Goal: Task Accomplishment & Management: Complete application form

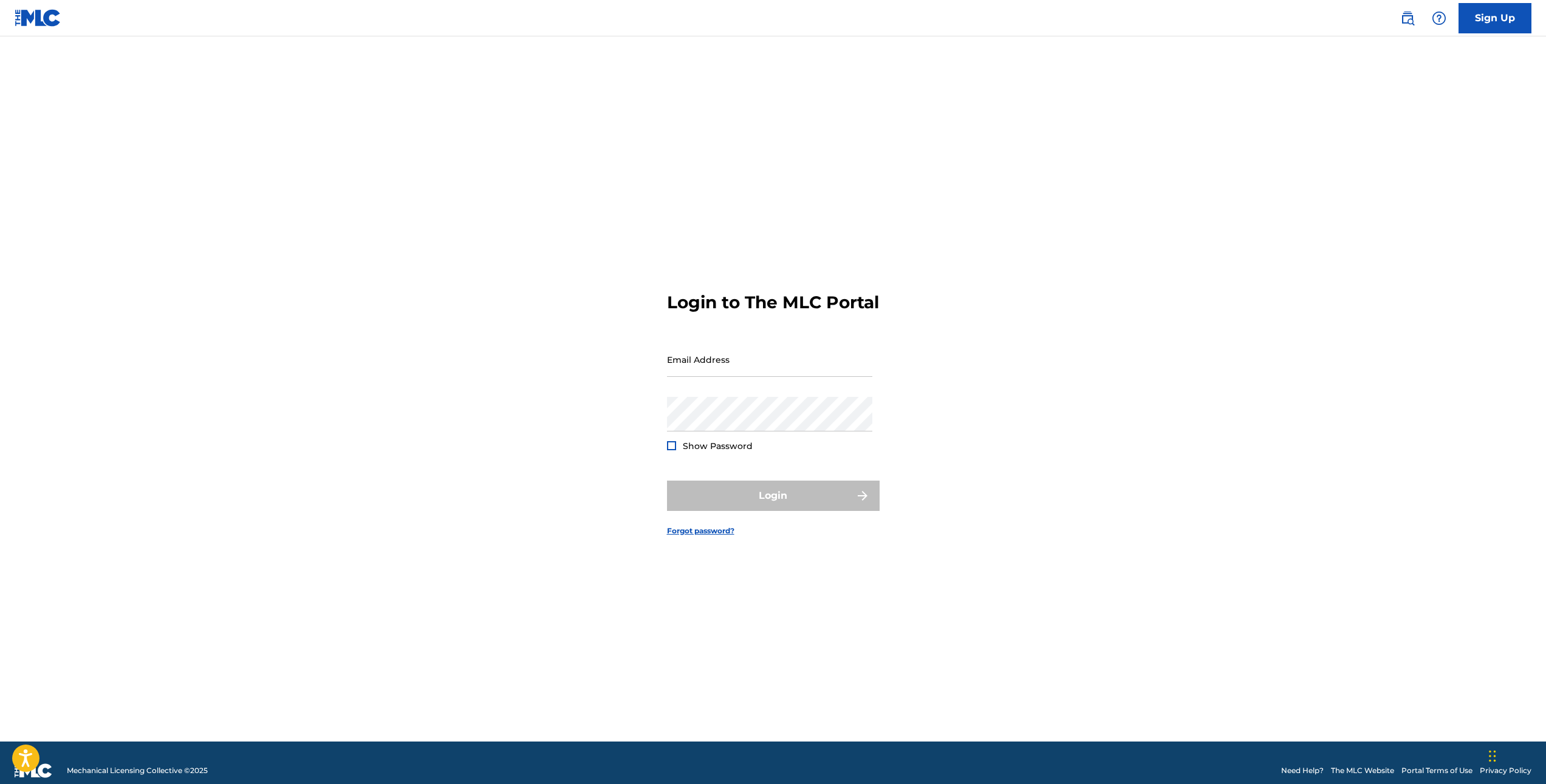
type input "[PERSON_NAME][EMAIL_ADDRESS][DOMAIN_NAME]"
click at [792, 506] on div "Login" at bounding box center [773, 495] width 213 height 30
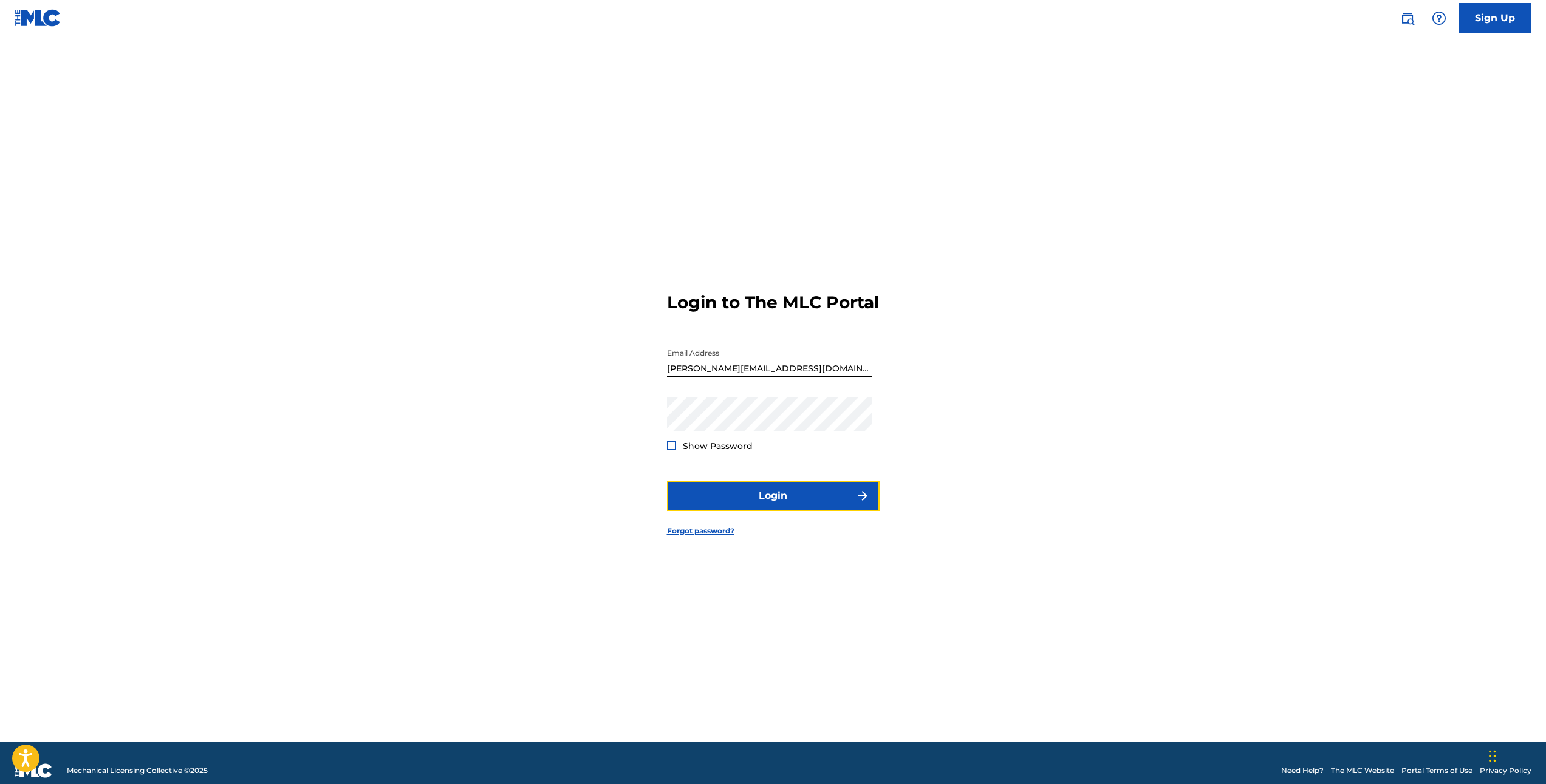
click at [792, 506] on button "Login" at bounding box center [773, 495] width 213 height 30
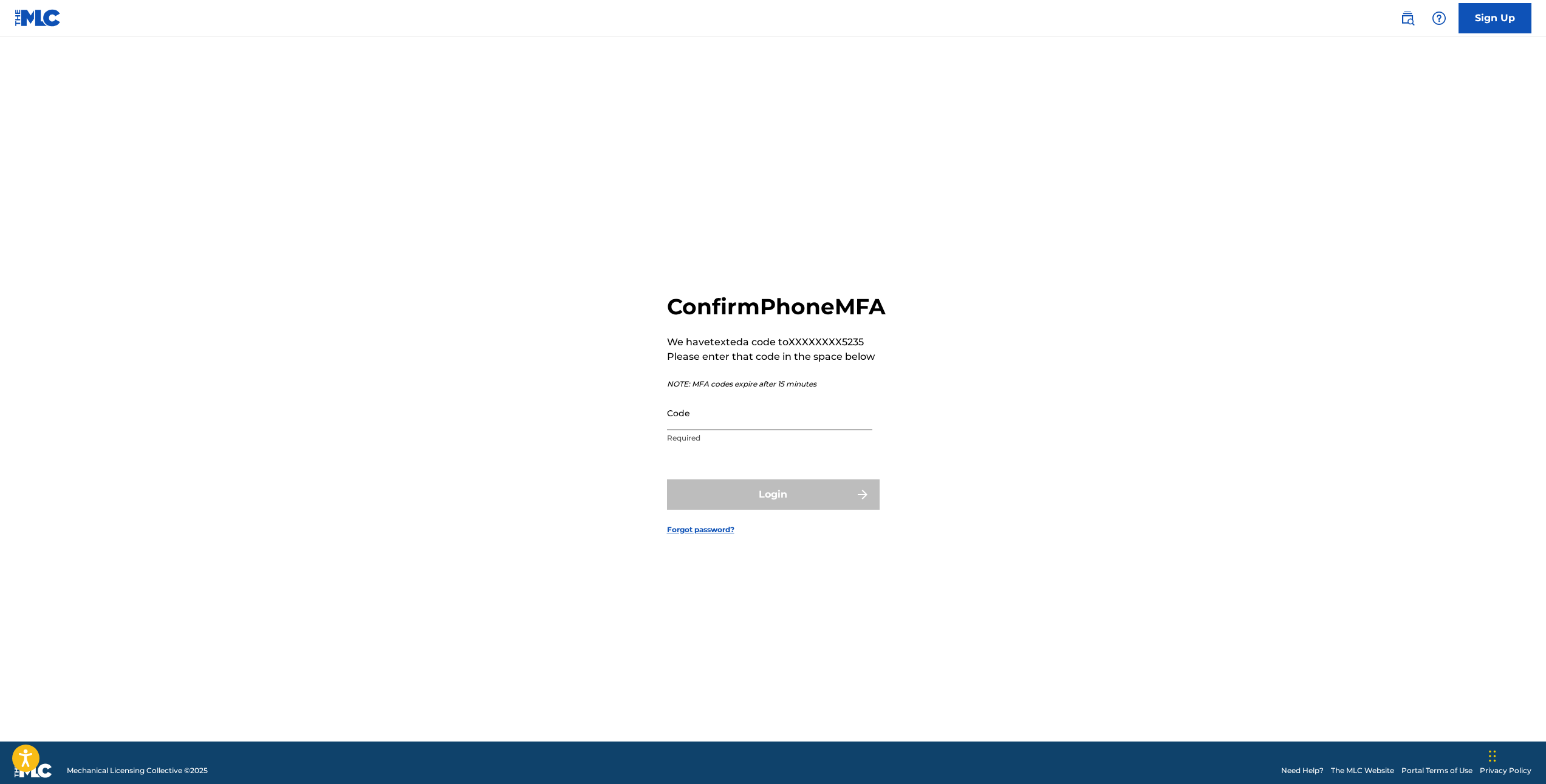
click at [783, 413] on input "Code" at bounding box center [769, 413] width 205 height 34
type input "078943"
click at [801, 506] on button "Login" at bounding box center [773, 495] width 213 height 30
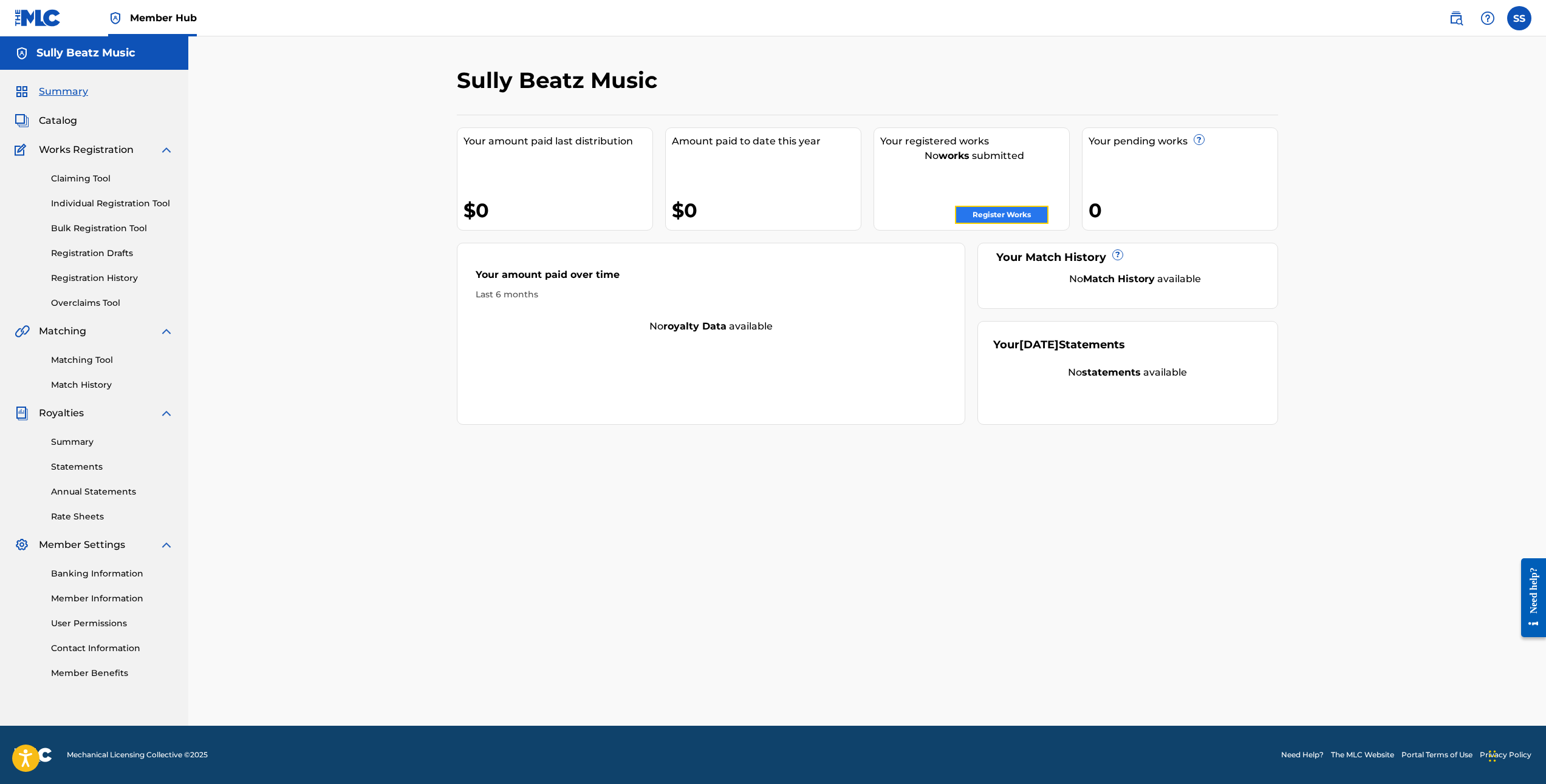
click at [1030, 210] on link "Register Works" at bounding box center [1001, 215] width 93 height 18
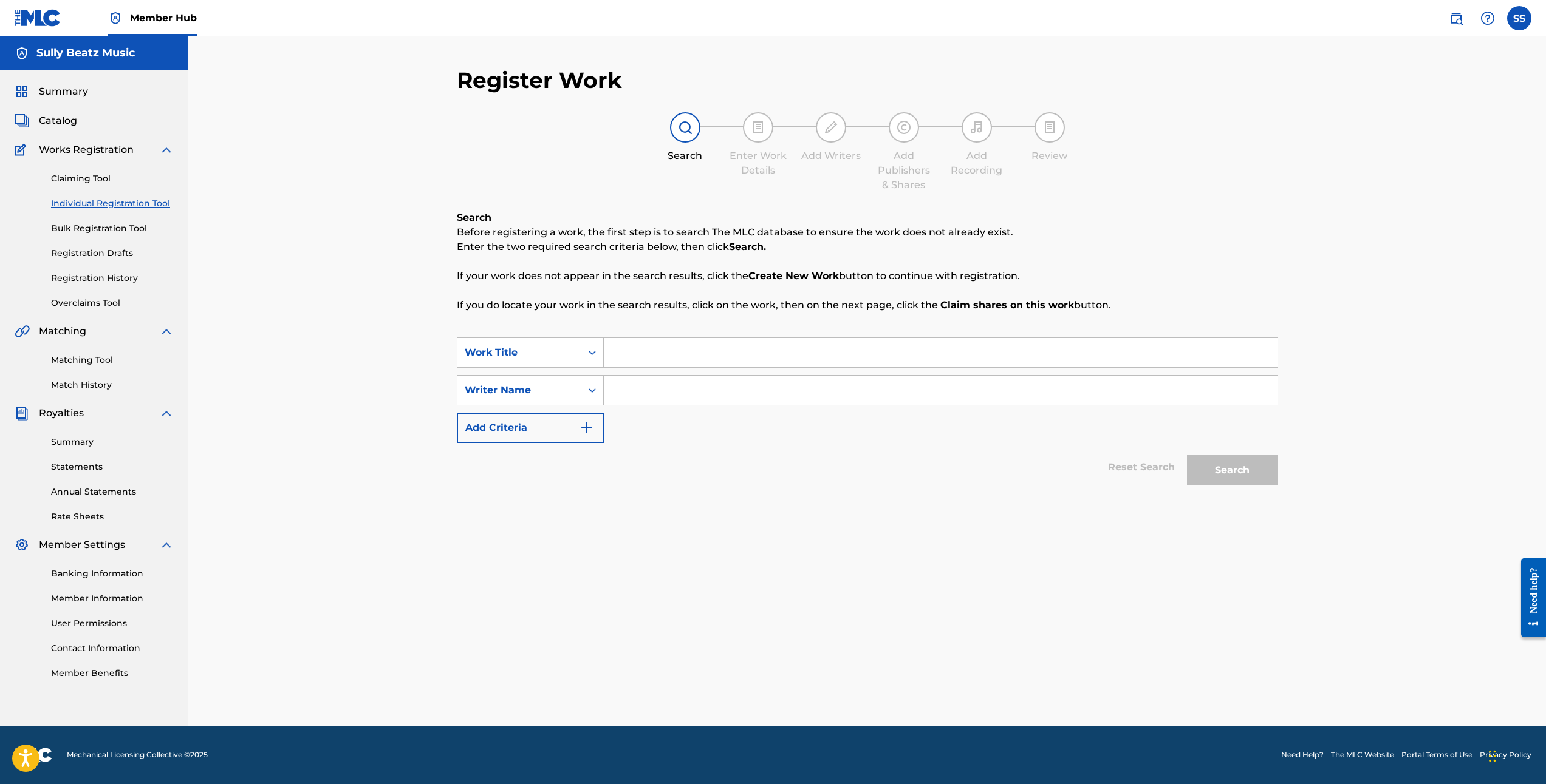
click at [682, 405] on div "SearchWithCriteria0ab09bd3-ae54-4868-aaa3-b046ebb39e0e Work Title SearchWithCri…" at bounding box center [867, 390] width 821 height 105
click at [691, 395] on input "Search Form" at bounding box center [940, 390] width 673 height 29
type input "[PERSON_NAME]"
click at [661, 342] on input "Search Form" at bounding box center [940, 352] width 673 height 29
type input "Darkness"
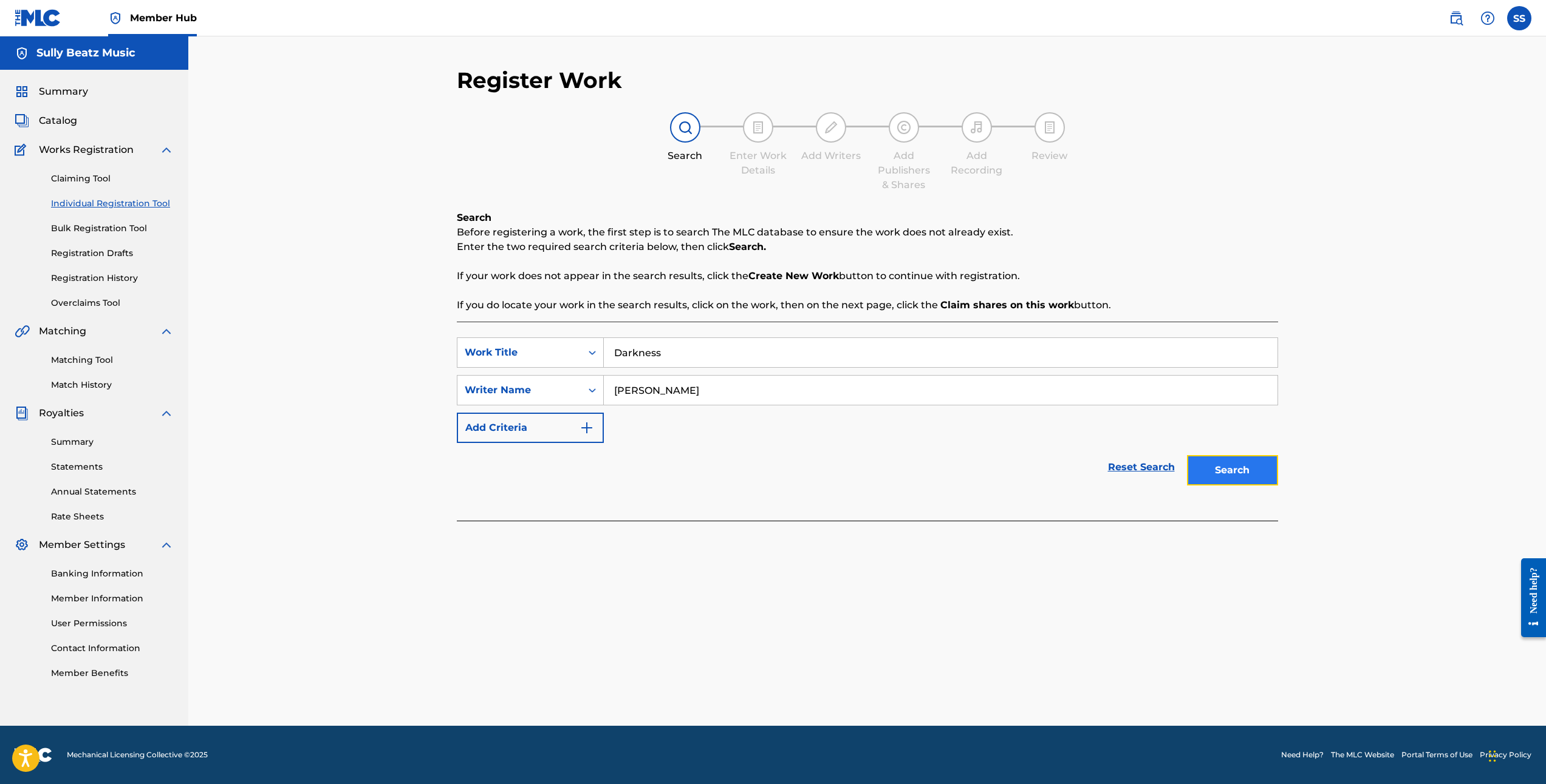
click at [1214, 467] on button "Search" at bounding box center [1233, 471] width 91 height 30
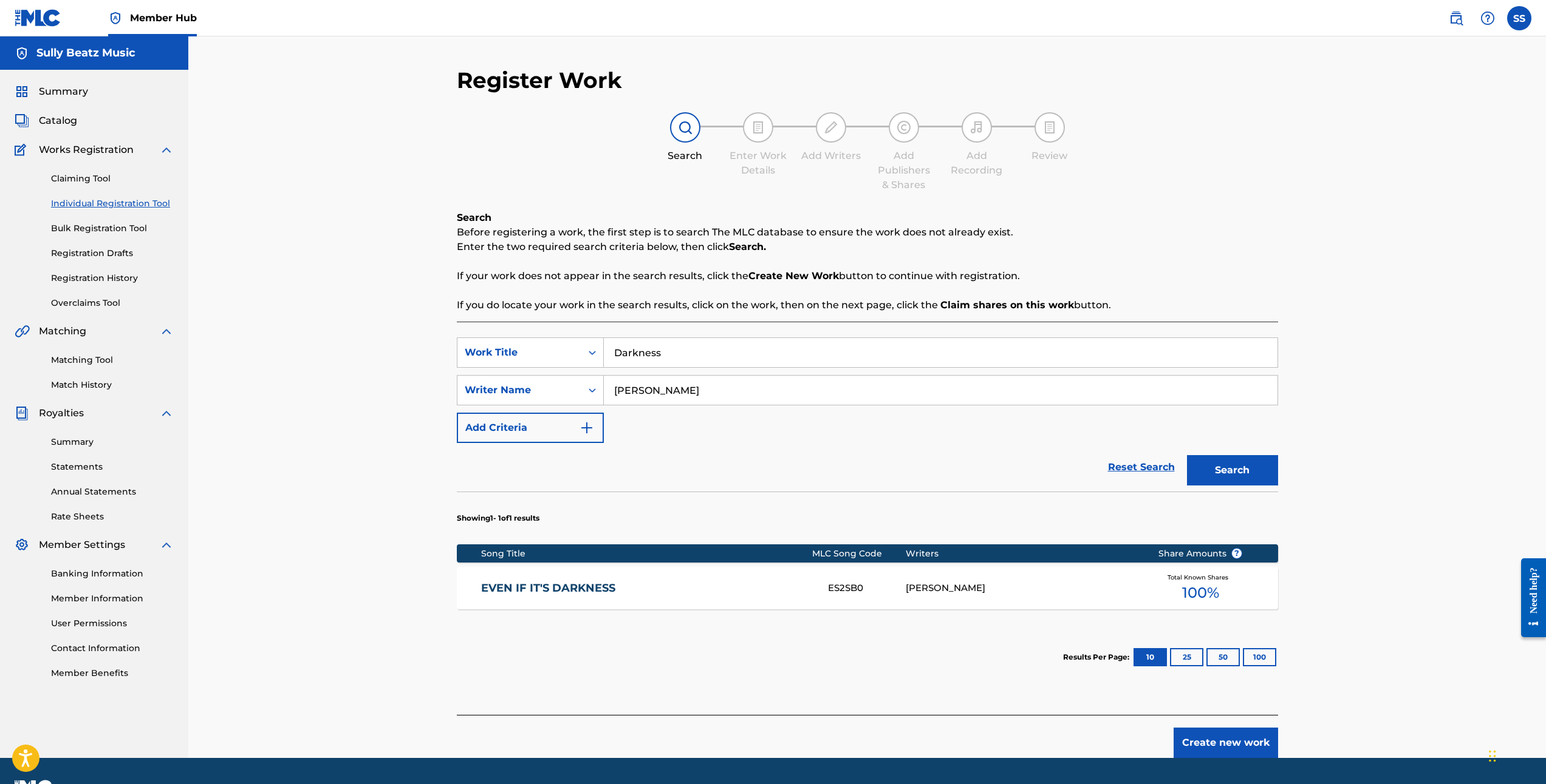
scroll to position [32, 0]
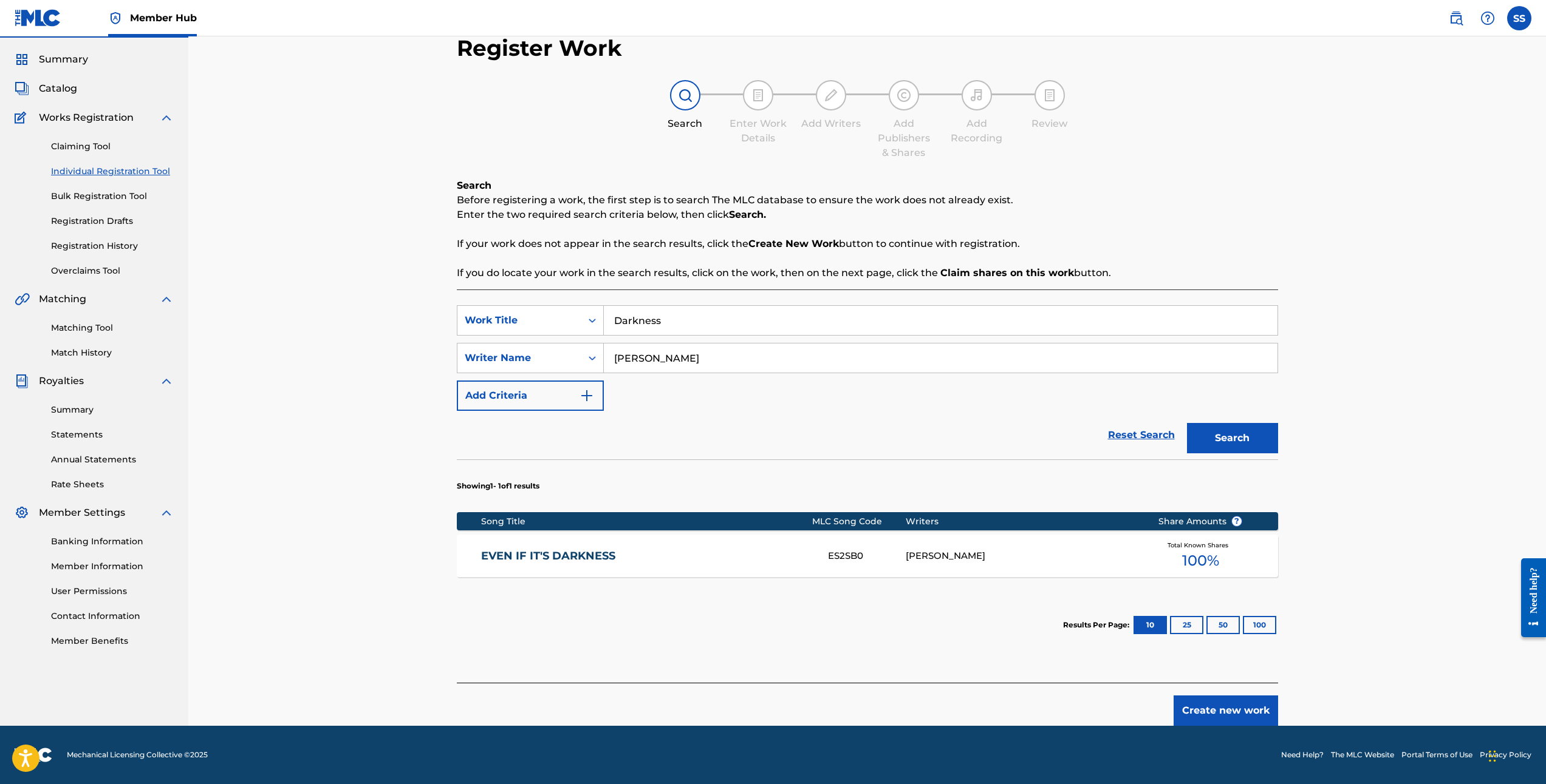
click at [652, 361] on input "[PERSON_NAME]" at bounding box center [940, 358] width 673 height 29
type input "[PERSON_NAME]"
click at [1212, 434] on button "Search" at bounding box center [1233, 439] width 91 height 30
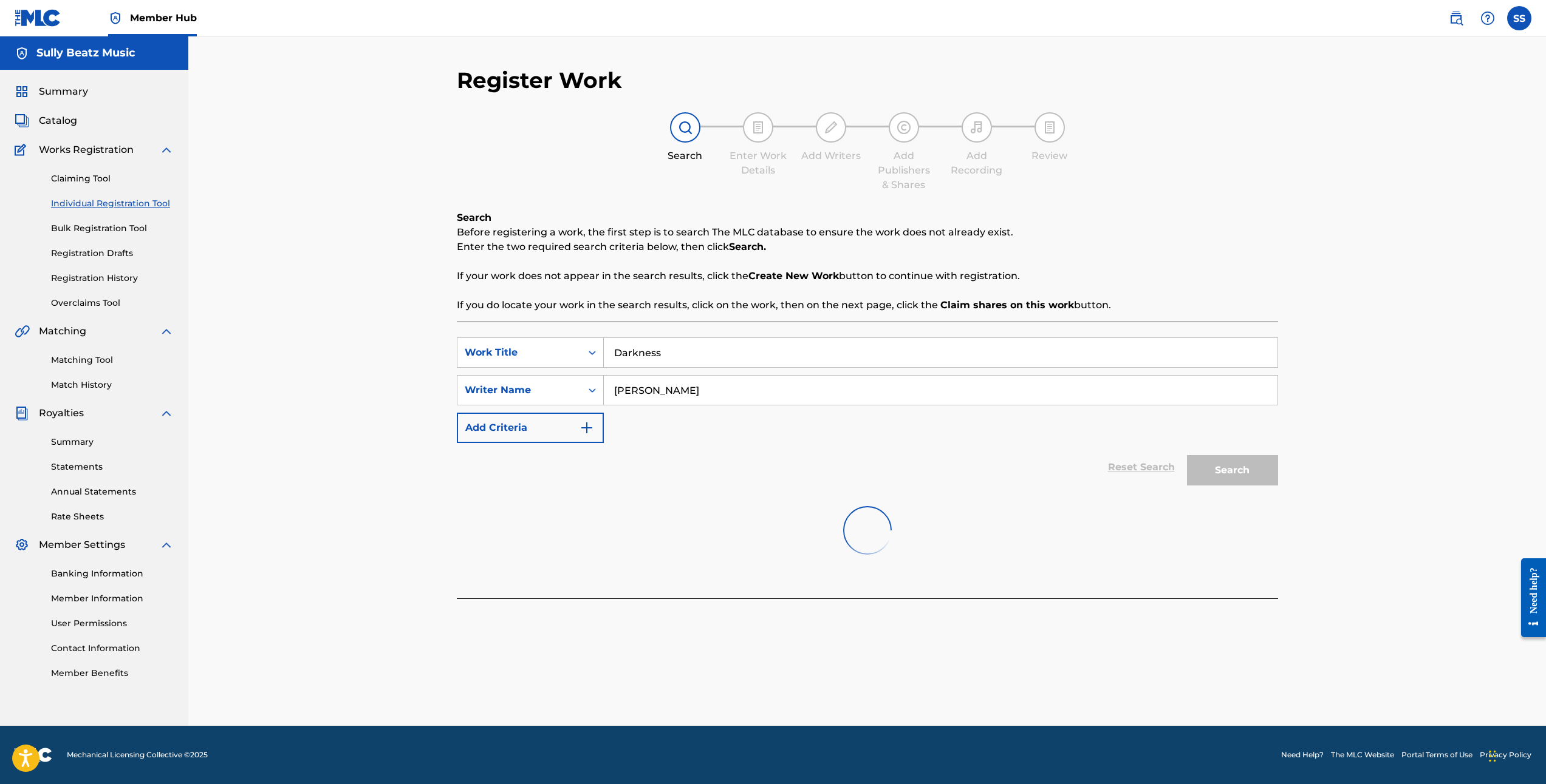
scroll to position [0, 0]
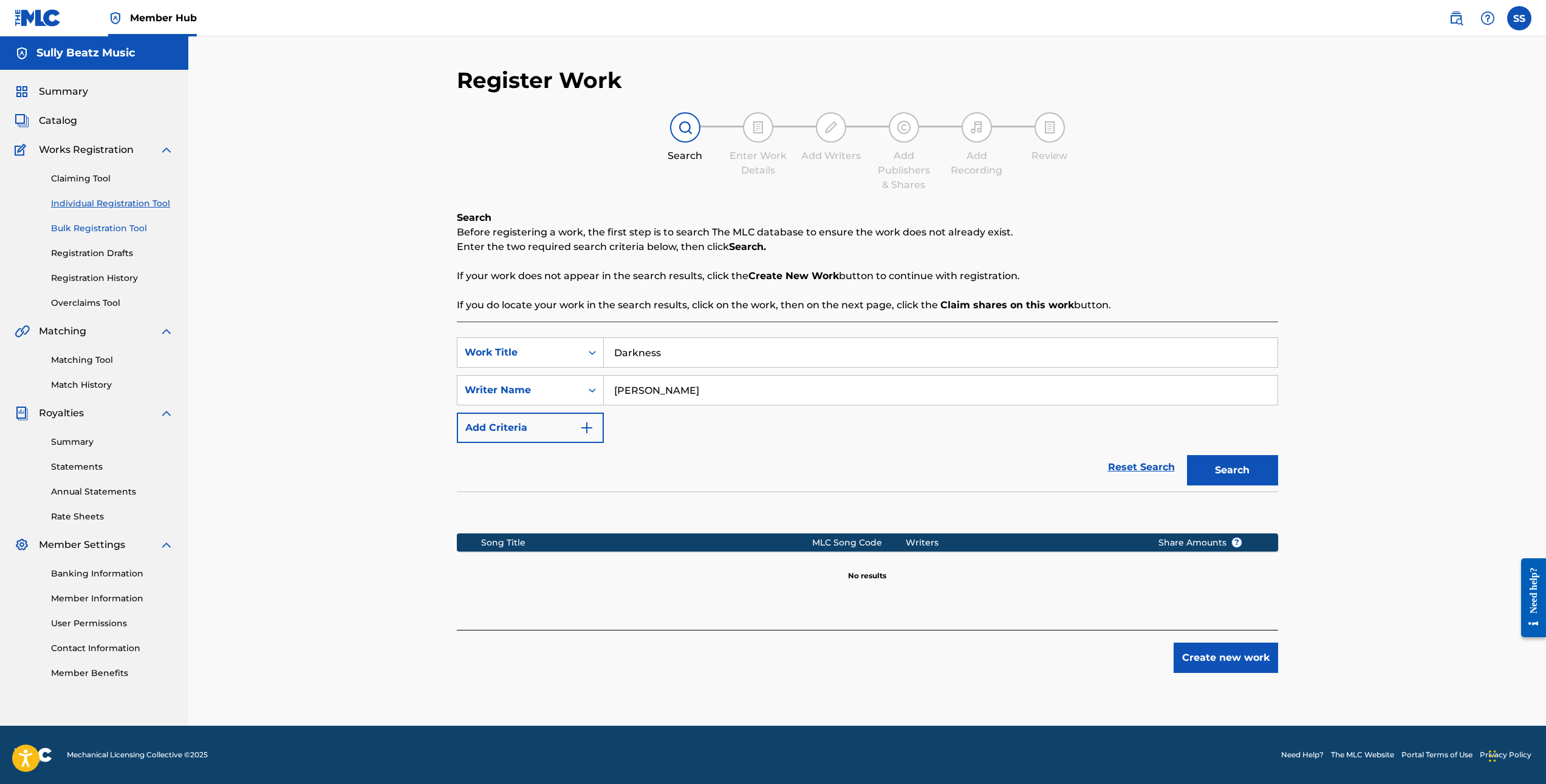
click at [106, 230] on link "Bulk Registration Tool" at bounding box center [112, 228] width 123 height 12
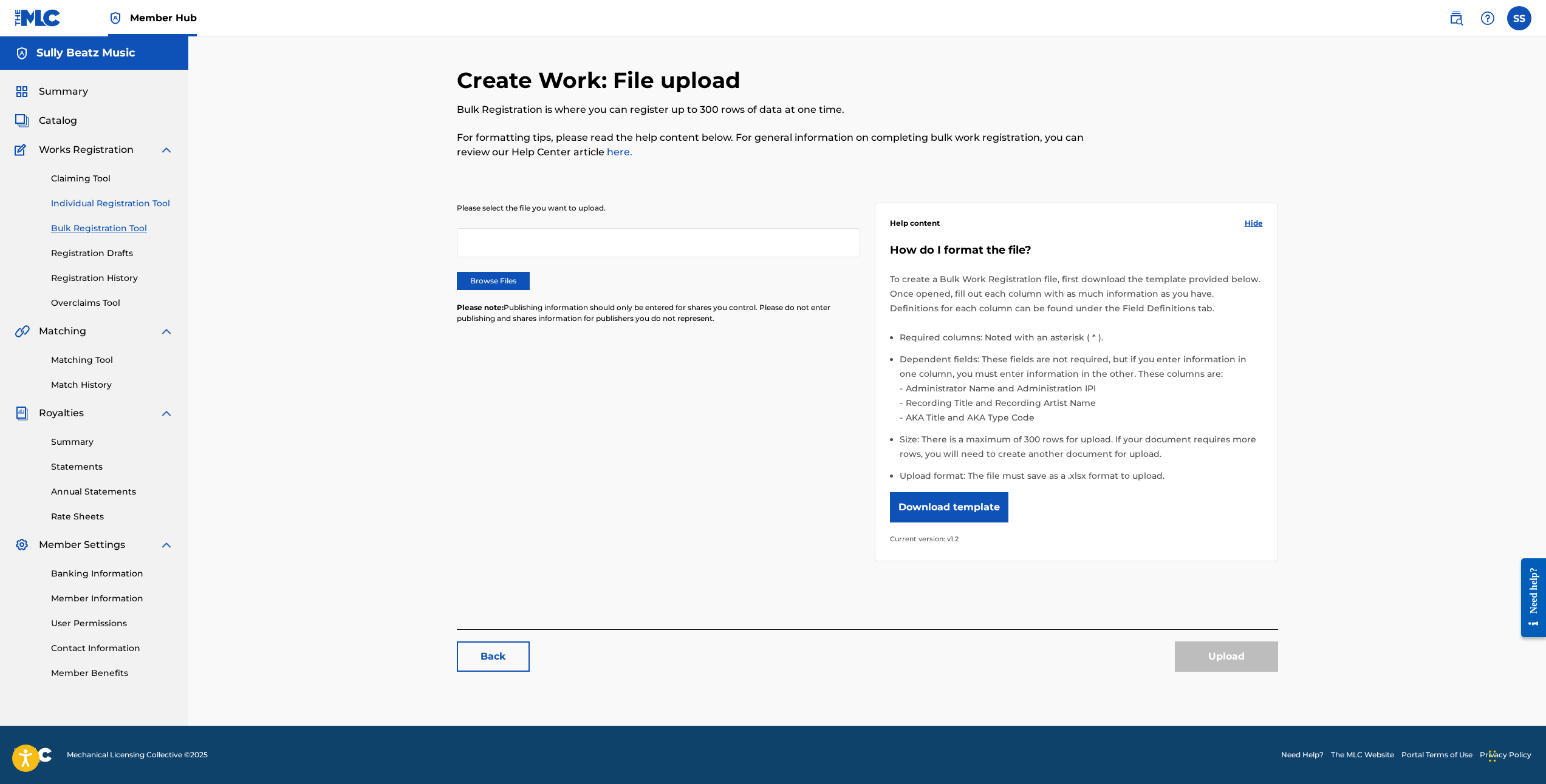
click at [91, 201] on link "Individual Registration Tool" at bounding box center [112, 203] width 123 height 12
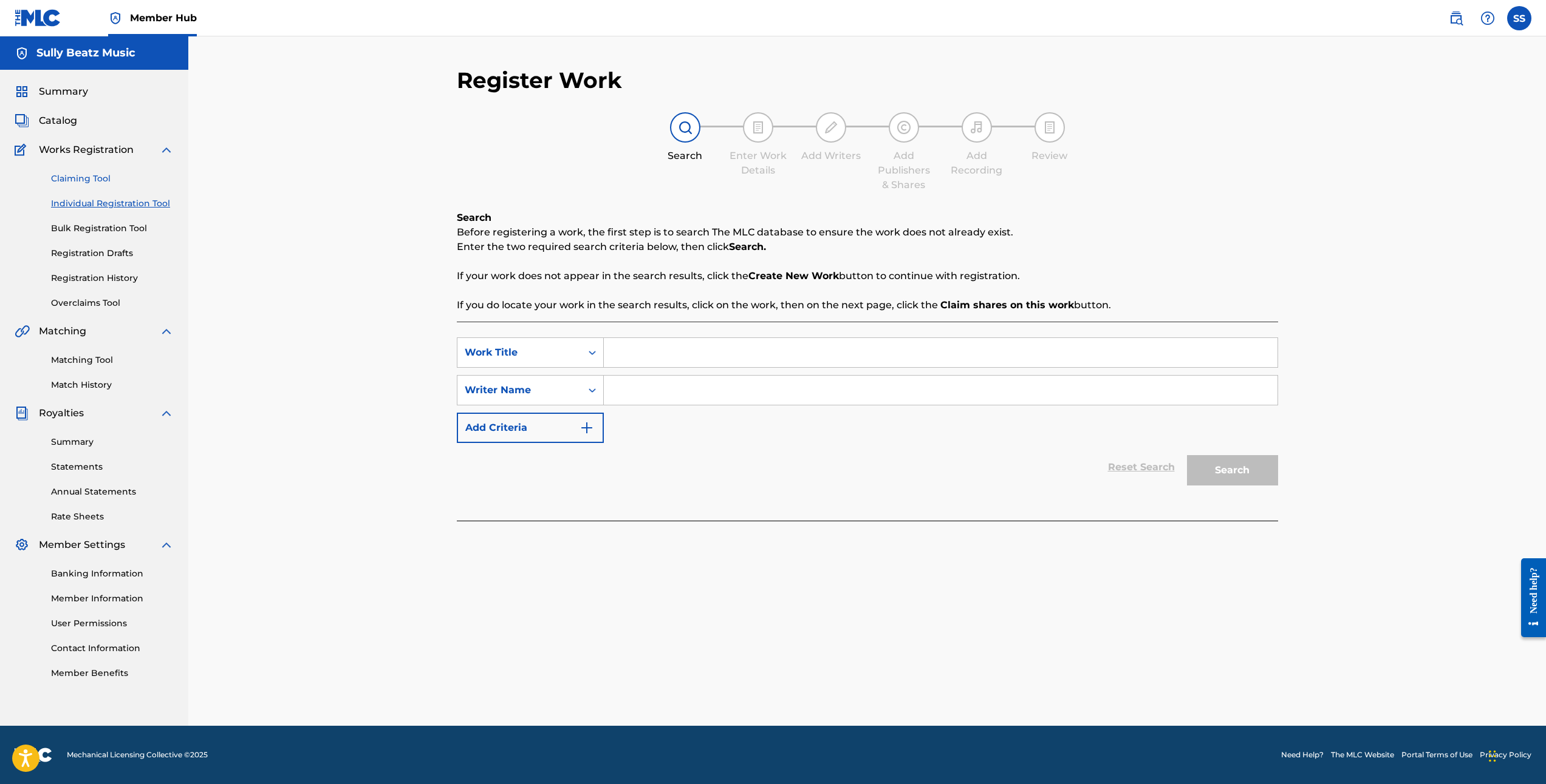
click at [91, 179] on link "Claiming Tool" at bounding box center [112, 178] width 123 height 12
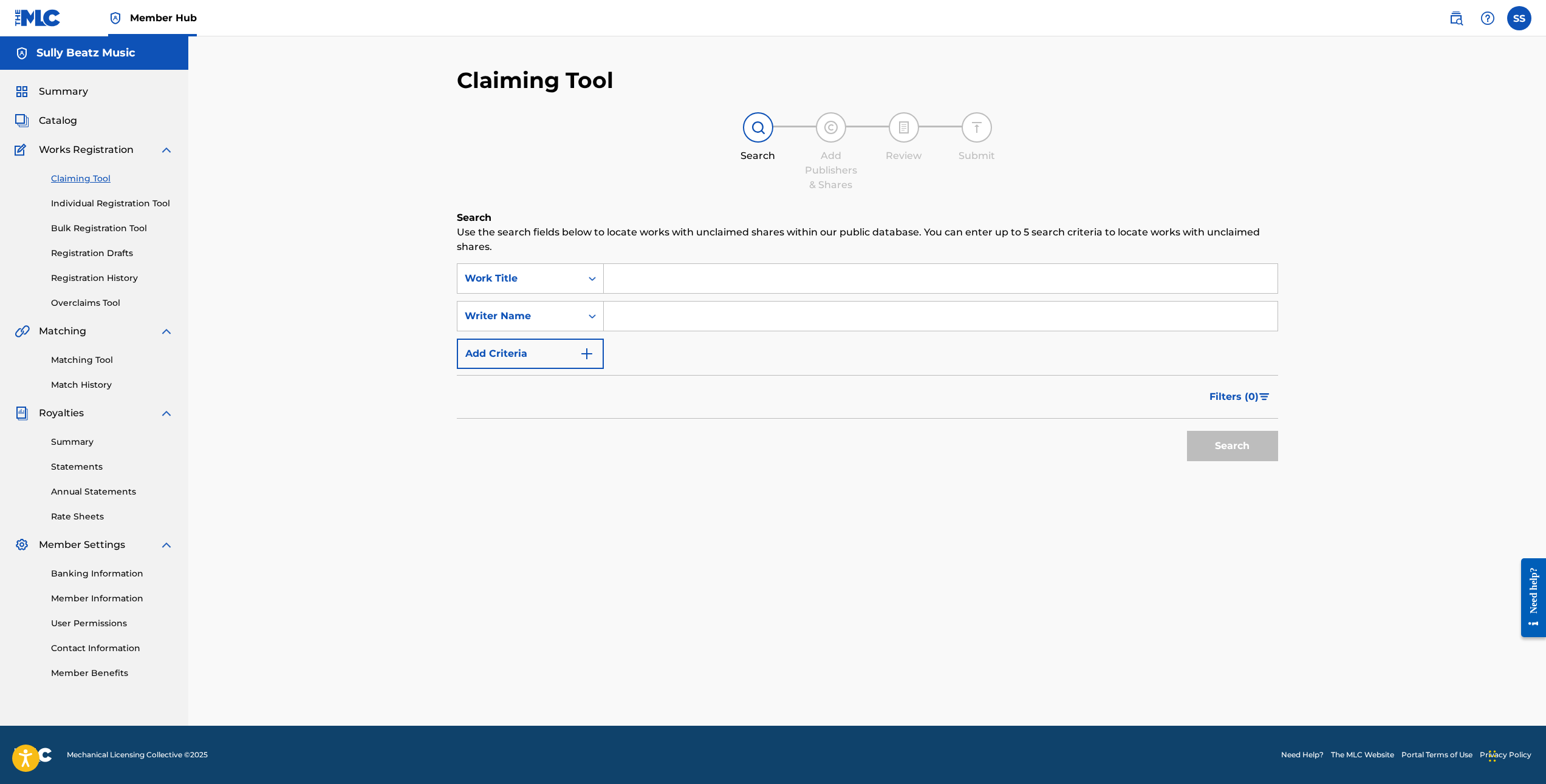
click at [674, 324] on input "Search Form" at bounding box center [940, 316] width 673 height 29
click at [1206, 450] on button "Search" at bounding box center [1233, 446] width 91 height 30
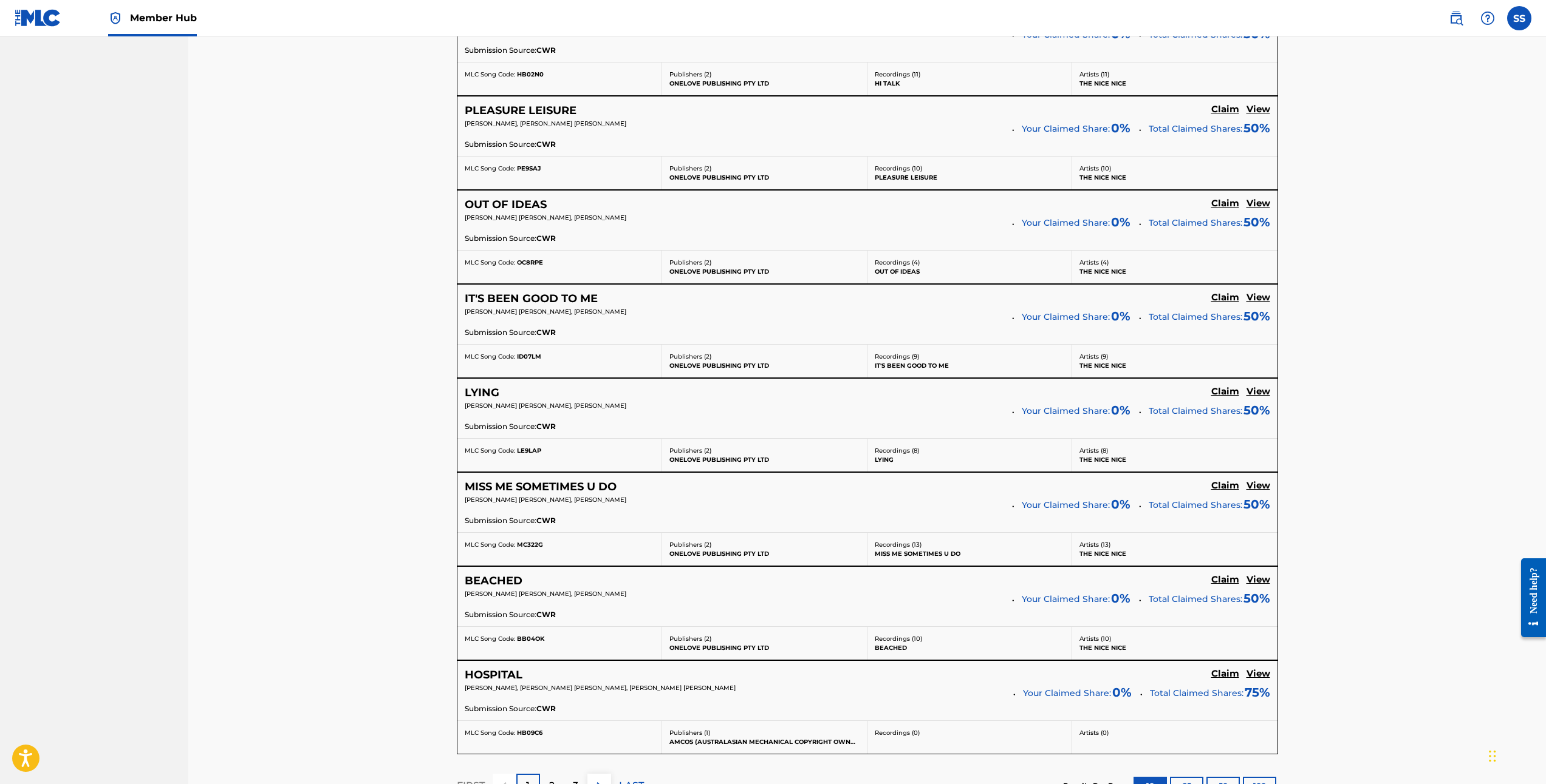
scroll to position [823, 0]
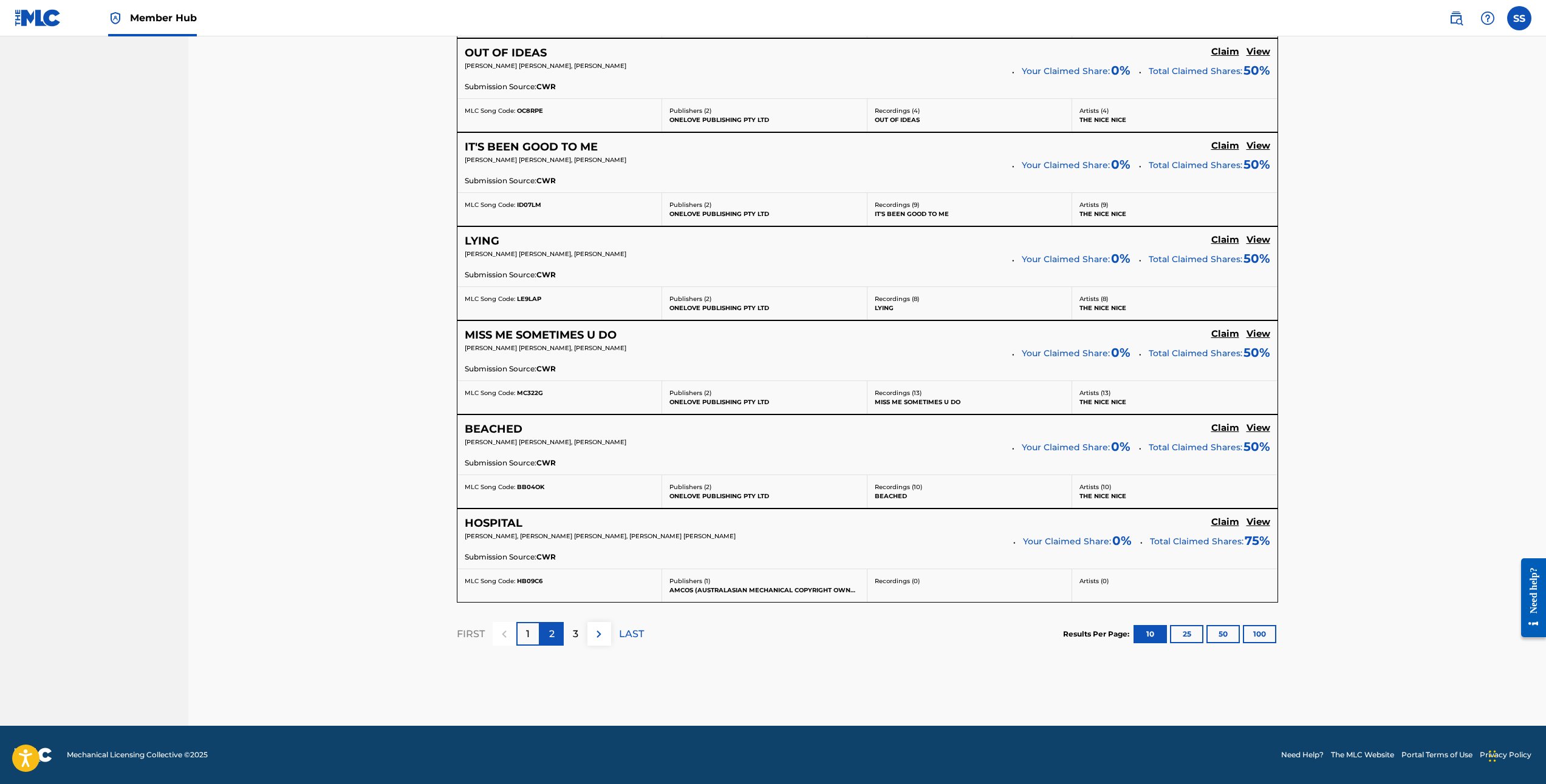
click at [554, 631] on p "2" at bounding box center [552, 634] width 6 height 14
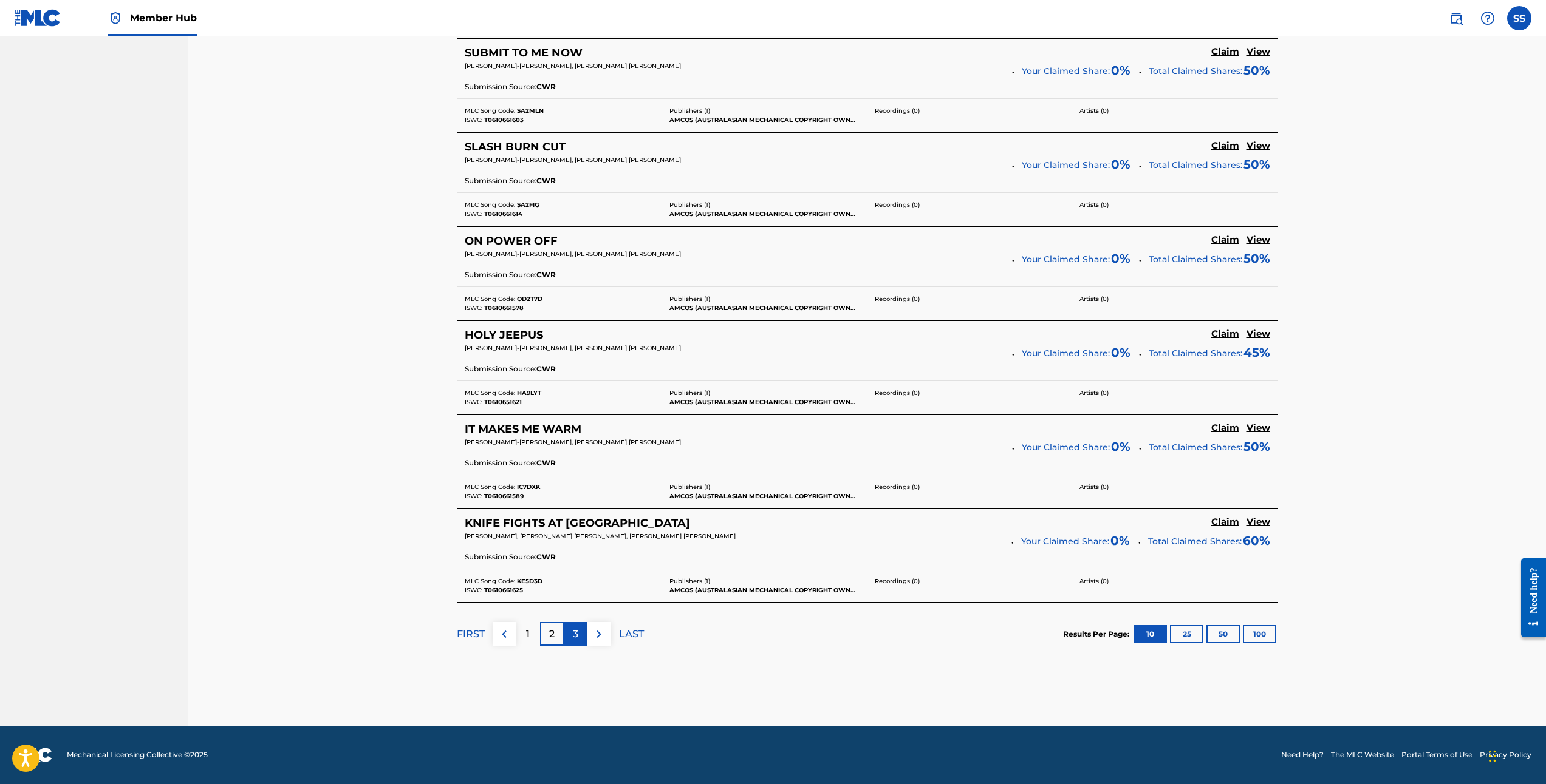
click at [577, 634] on p "3" at bounding box center [575, 634] width 6 height 14
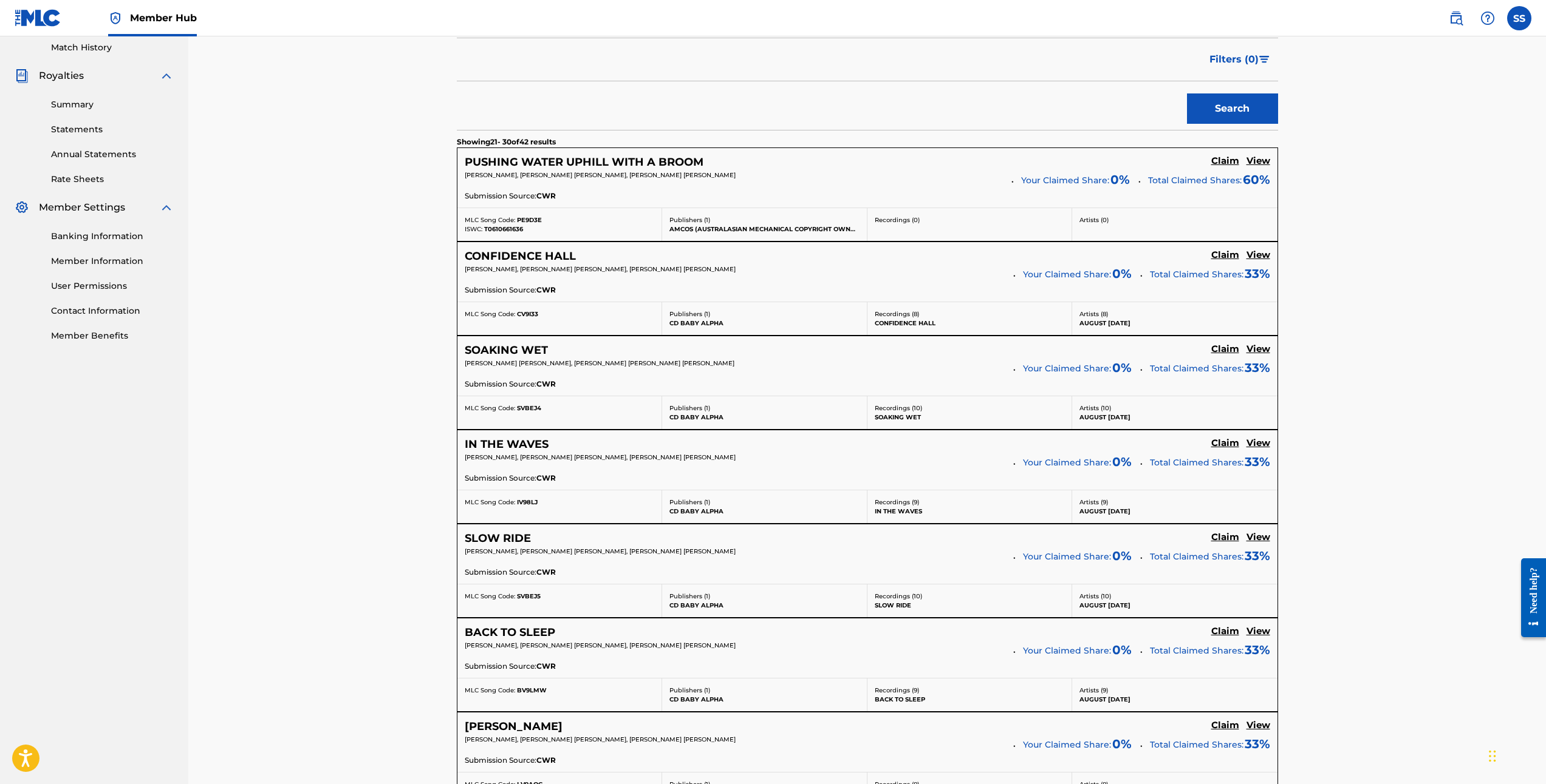
scroll to position [0, 0]
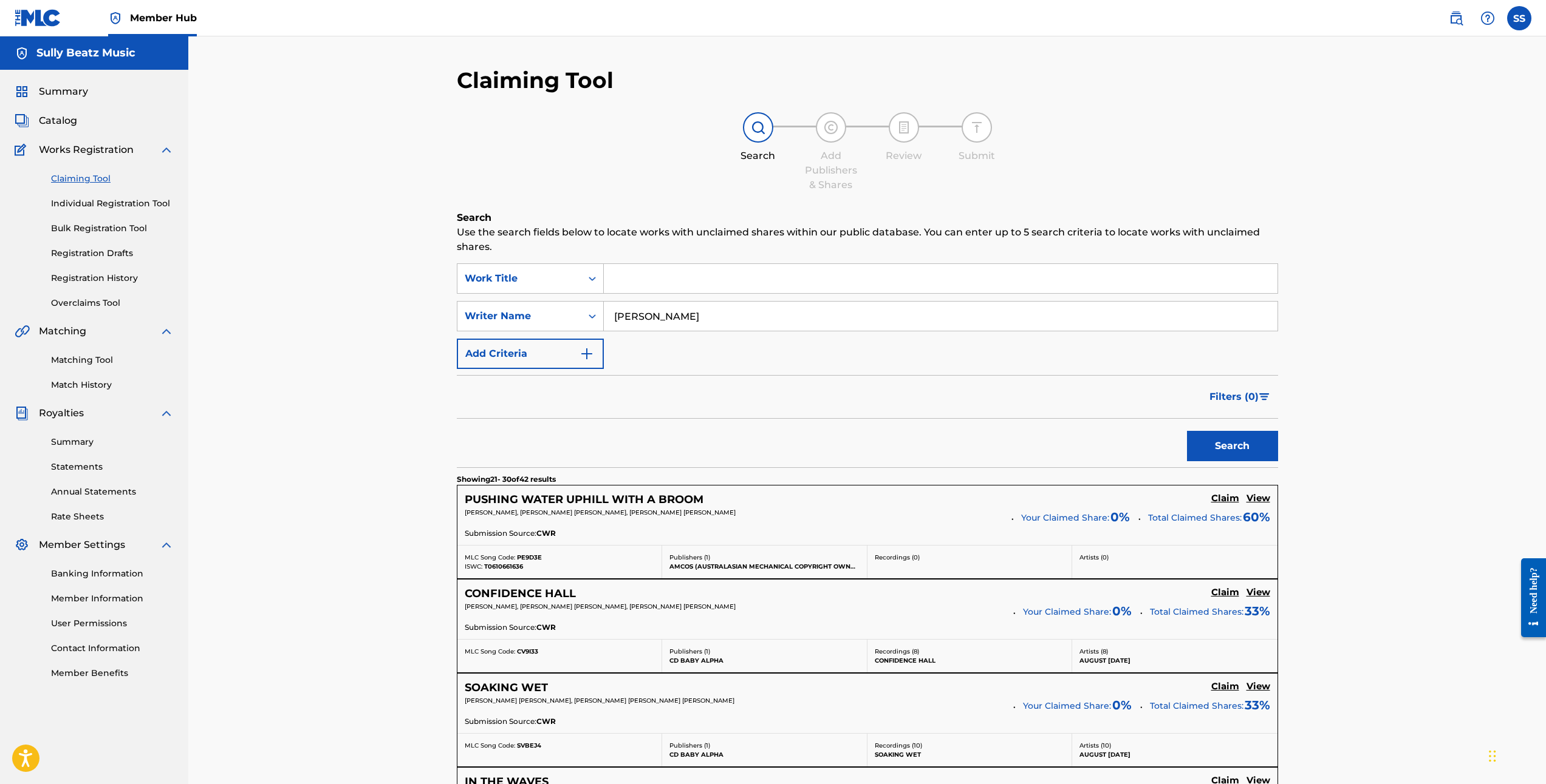
click at [651, 313] on input "[PERSON_NAME]" at bounding box center [940, 316] width 673 height 29
click at [652, 319] on input "[PERSON_NAME]" at bounding box center [940, 316] width 673 height 29
type input "[PERSON_NAME]"
click at [1200, 439] on button "Search" at bounding box center [1233, 446] width 91 height 30
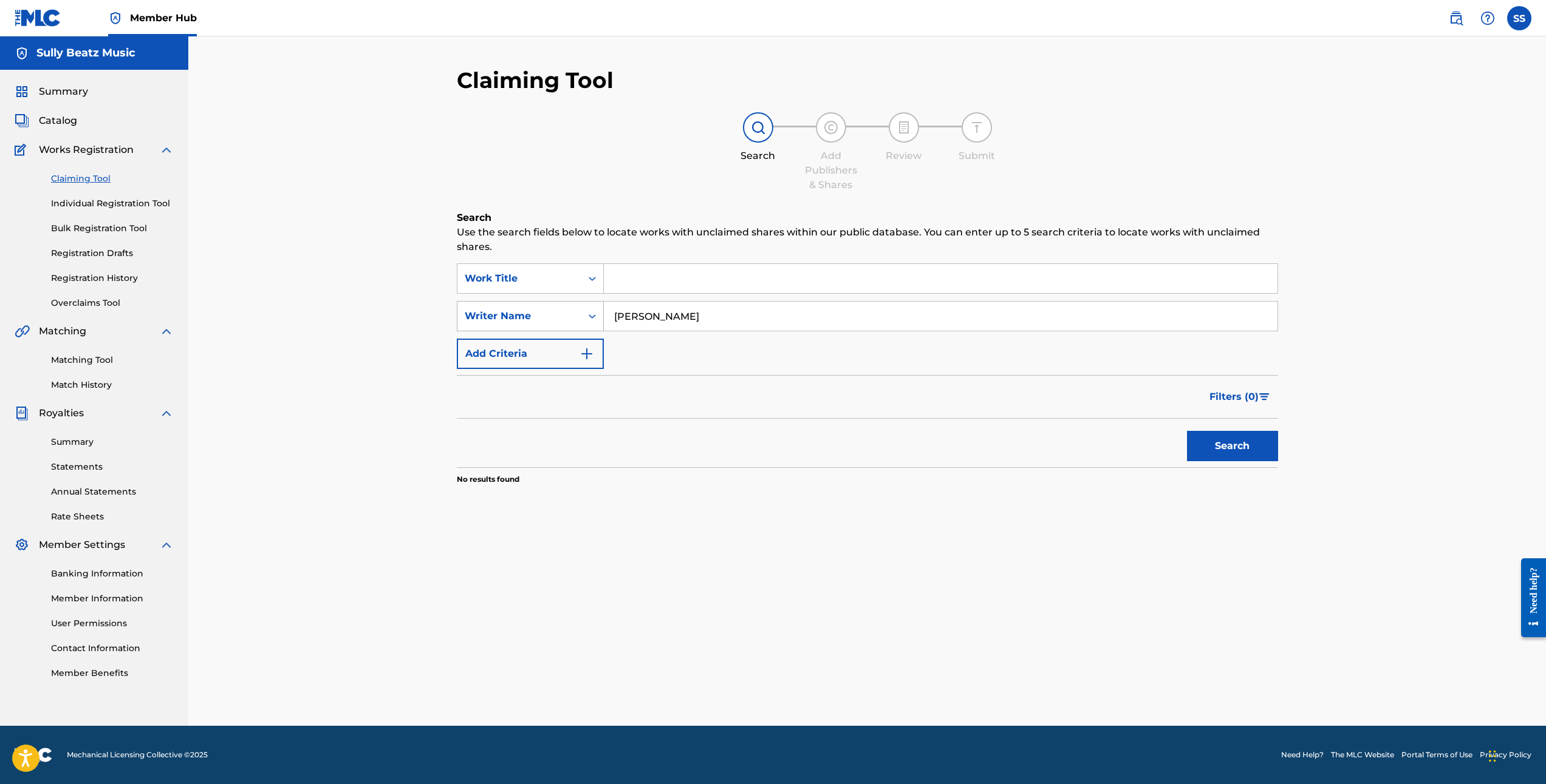
click at [540, 319] on div "Writer Name" at bounding box center [518, 316] width 109 height 14
click at [501, 378] on div "Writer IPI" at bounding box center [530, 377] width 145 height 30
click at [656, 317] on input "Search Form" at bounding box center [940, 316] width 673 height 29
paste input "01170569550"
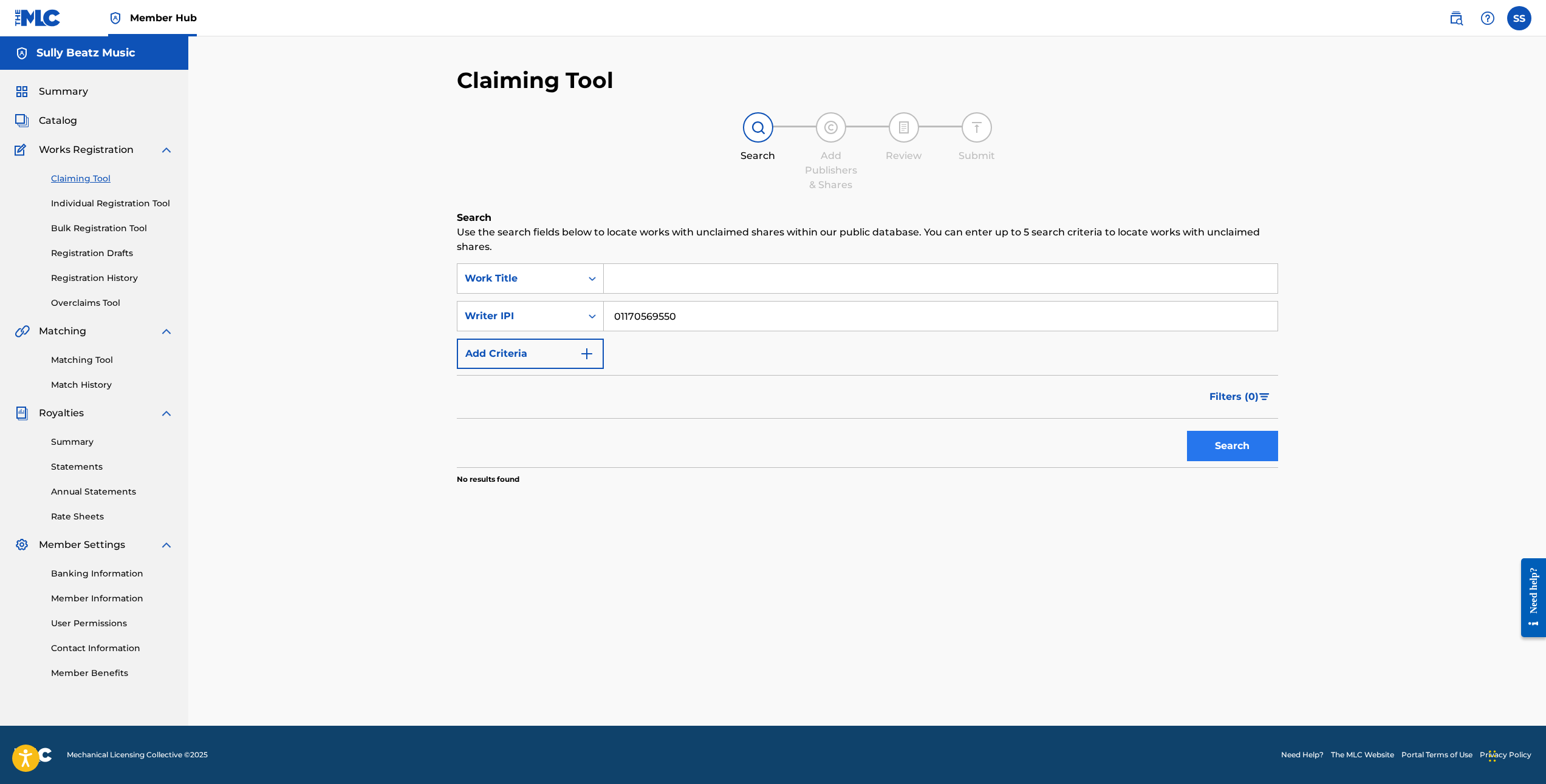
type input "01170569550"
click at [1211, 455] on button "Search" at bounding box center [1233, 446] width 91 height 30
click at [584, 310] on div "Search Form" at bounding box center [592, 316] width 22 height 22
click at [513, 437] on div "Publisher IPI" at bounding box center [530, 438] width 145 height 30
click at [669, 319] on input "Search Form" at bounding box center [940, 316] width 673 height 29
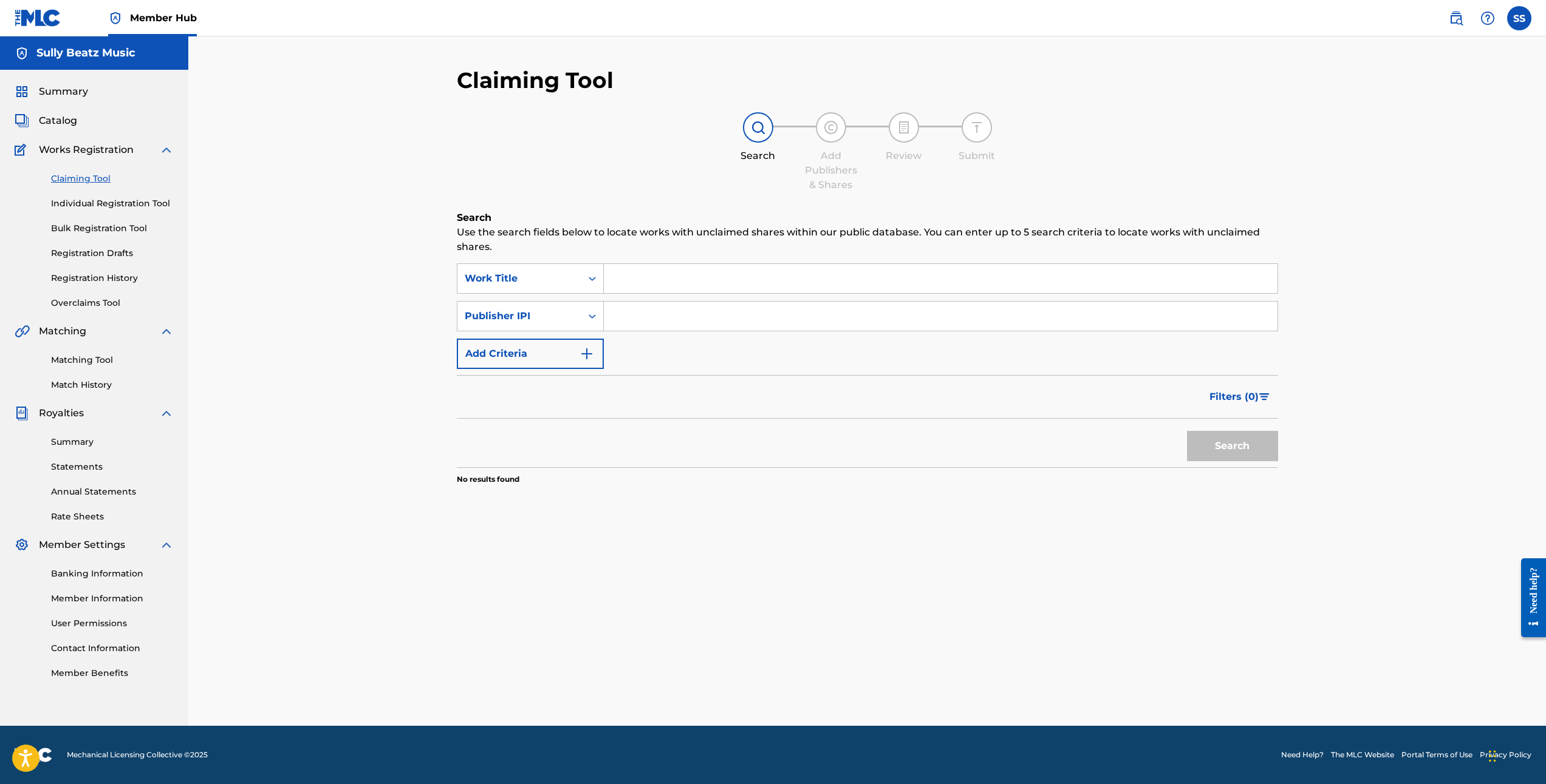
paste input "01170562963"
click at [634, 312] on input "01170562963" at bounding box center [940, 316] width 673 height 29
type input "01170562963"
click at [1207, 449] on button "Search" at bounding box center [1233, 446] width 91 height 30
drag, startPoint x: 723, startPoint y: 314, endPoint x: 605, endPoint y: 317, distance: 118.0
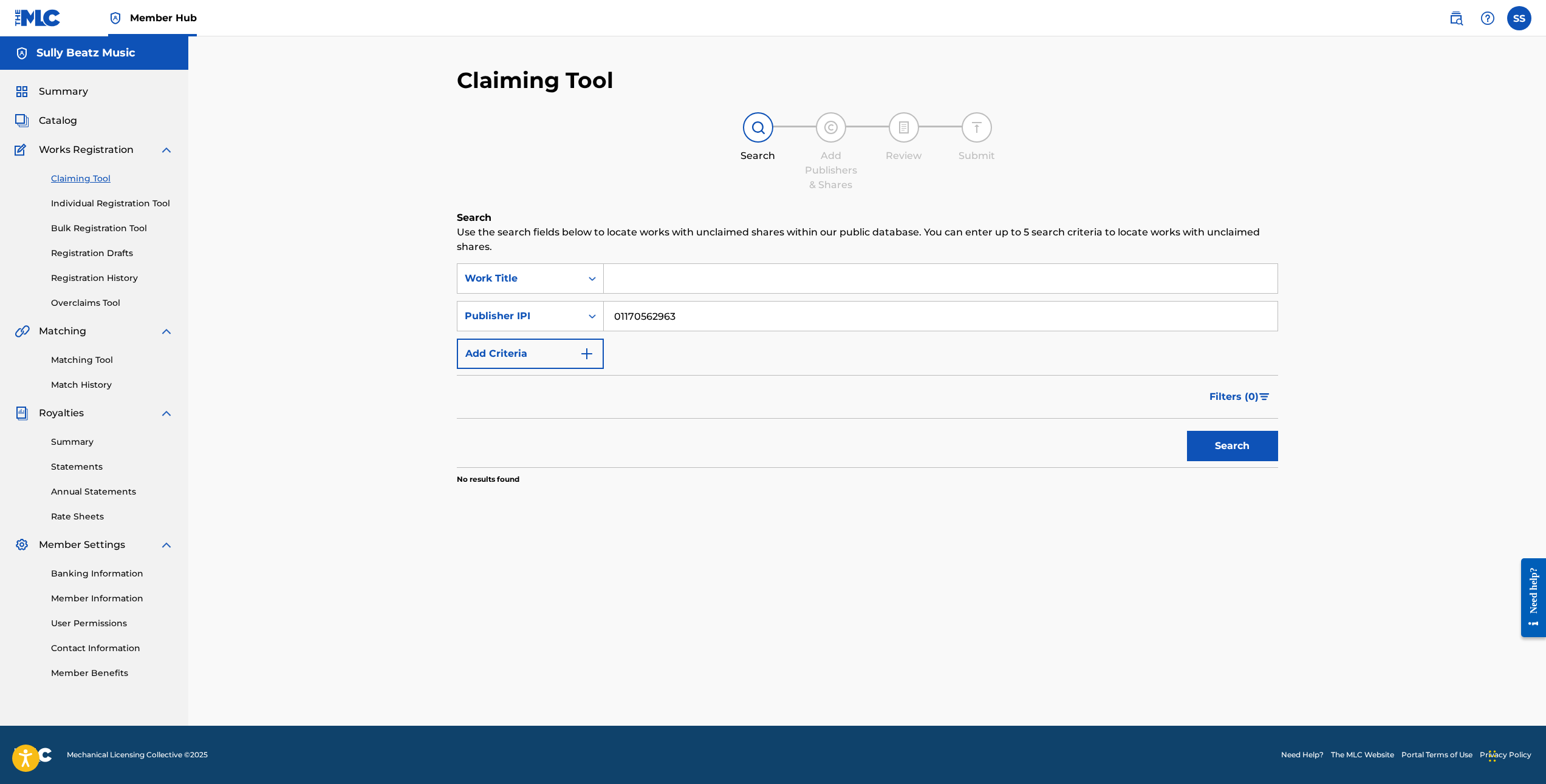
click at [609, 317] on input "01170562963" at bounding box center [940, 316] width 673 height 29
click at [575, 317] on div "Publisher IPI" at bounding box center [519, 316] width 123 height 23
click at [498, 405] on div "Writer IPI" at bounding box center [530, 407] width 145 height 30
click at [639, 319] on input "Search Form" at bounding box center [940, 316] width 673 height 29
paste input "01170562963"
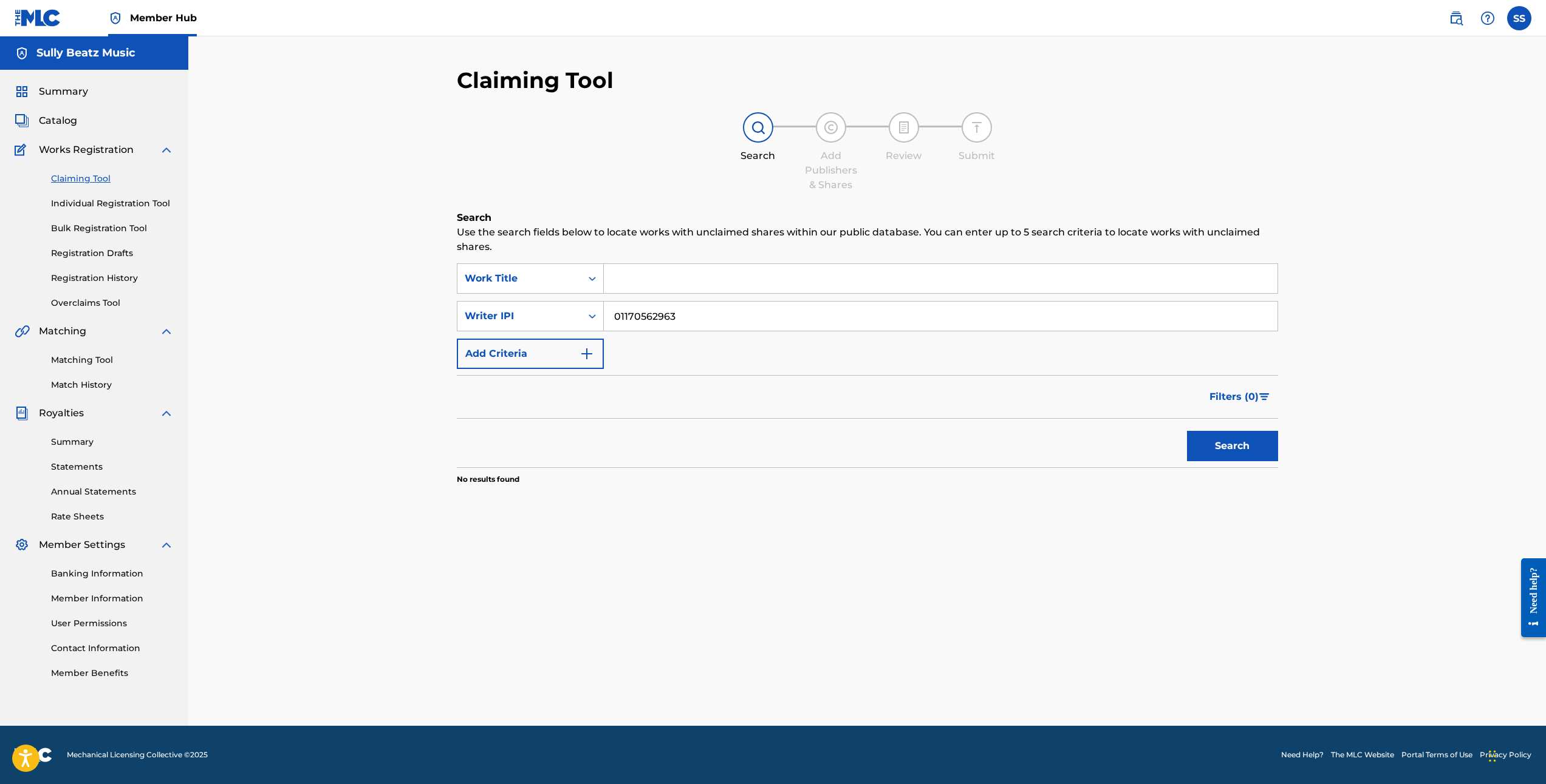
click at [637, 315] on input "01170562963" at bounding box center [940, 316] width 673 height 29
type input "01170562963"
click at [1207, 445] on button "Search" at bounding box center [1233, 446] width 91 height 30
click at [561, 319] on div "Writer IPI" at bounding box center [518, 316] width 109 height 14
click at [513, 409] on div "Publisher Name" at bounding box center [530, 407] width 145 height 30
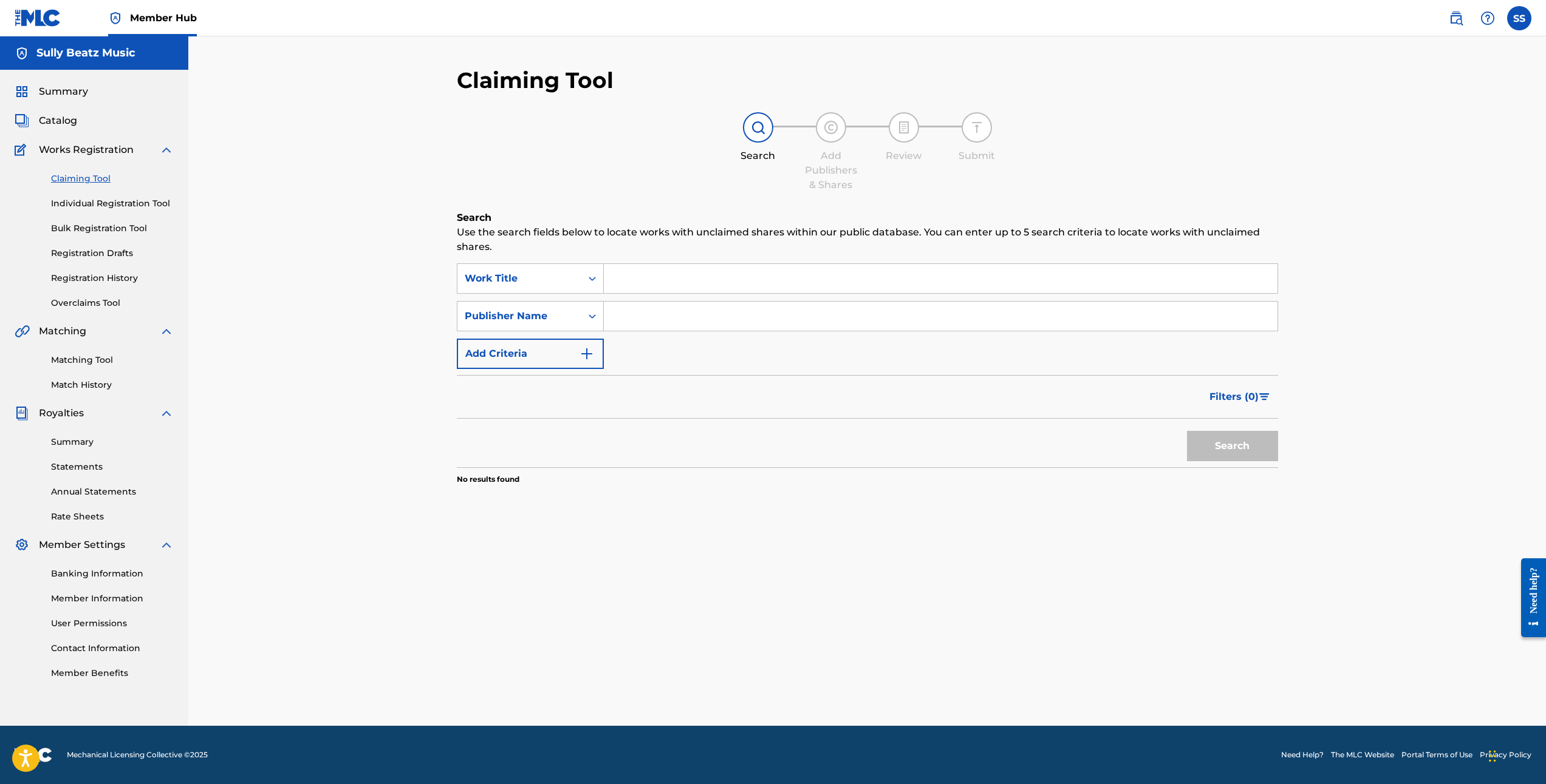
click at [639, 322] on input "Search Form" at bounding box center [940, 316] width 673 height 29
type input "Sully Beatz Music"
click at [1244, 443] on button "Search" at bounding box center [1233, 446] width 91 height 30
click at [107, 201] on link "Individual Registration Tool" at bounding box center [112, 203] width 123 height 12
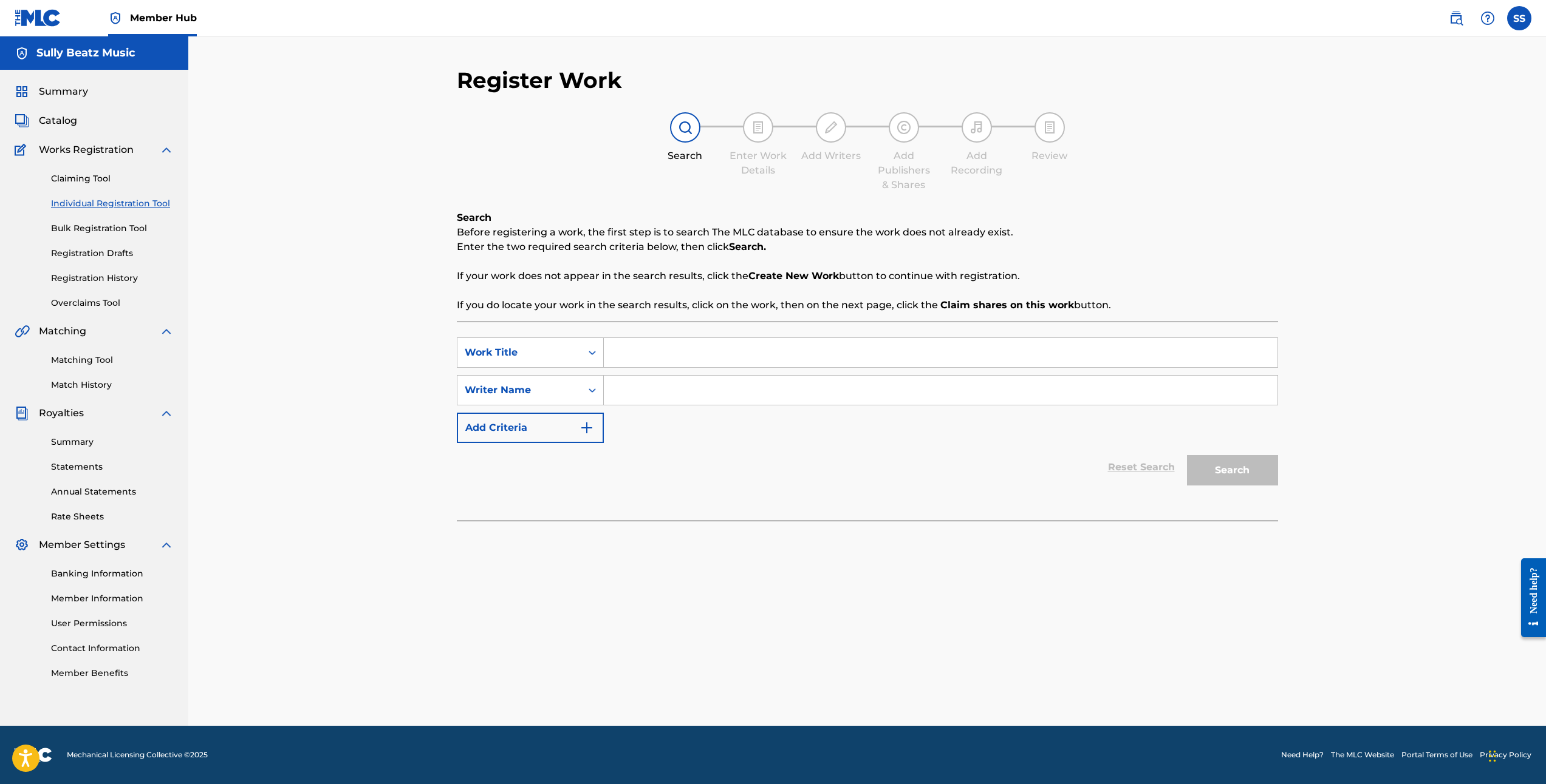
click at [640, 344] on input "Search Form" at bounding box center [940, 352] width 673 height 29
type input "Abyss [PERSON_NAME]"
click at [653, 388] on input "Search Form" at bounding box center [940, 390] width 673 height 29
type input "D"
type input "[PERSON_NAME]"
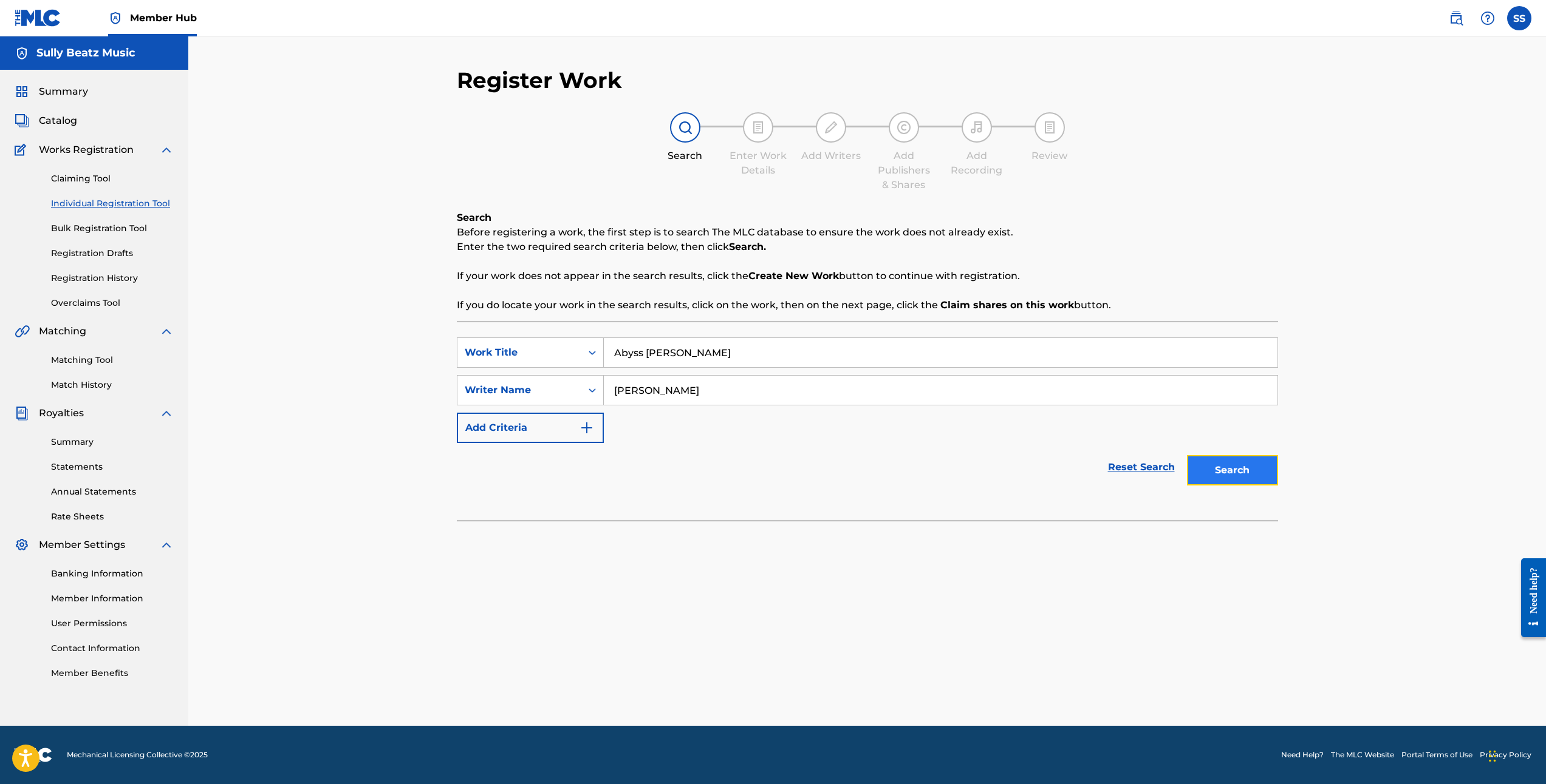
click at [1254, 467] on button "Search" at bounding box center [1233, 471] width 91 height 30
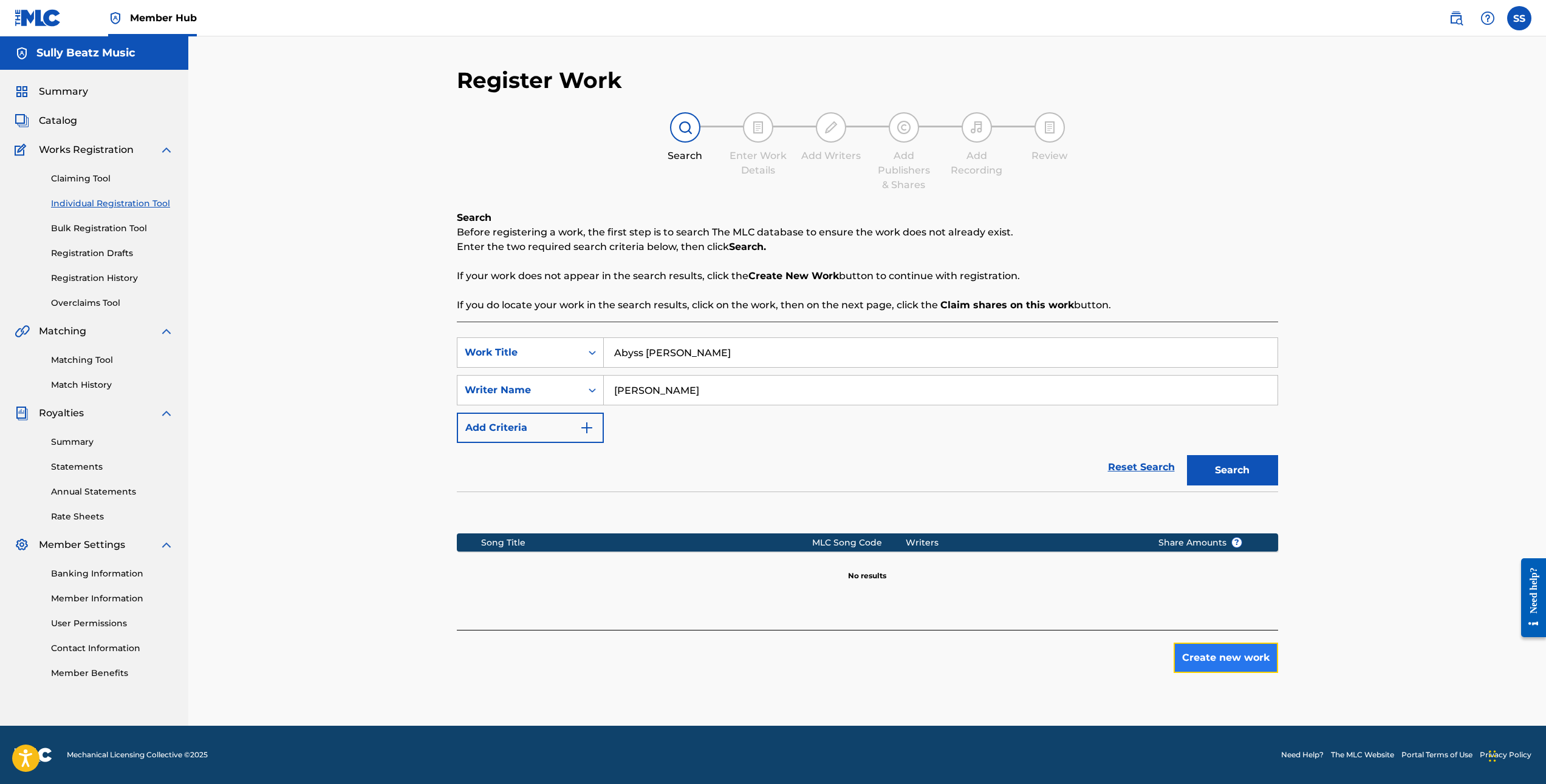
click at [1256, 666] on button "Create new work" at bounding box center [1226, 658] width 104 height 30
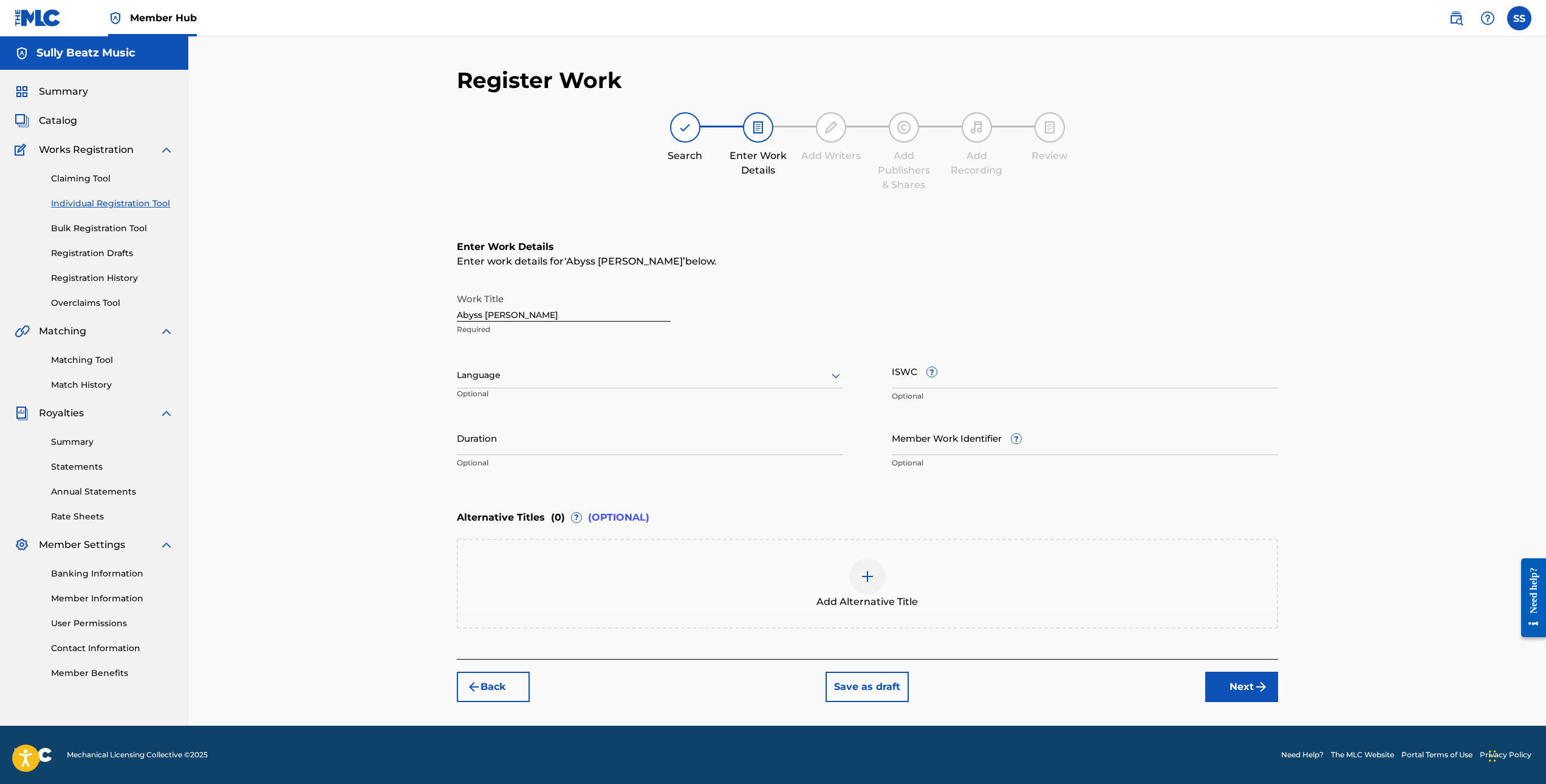
click at [721, 378] on div at bounding box center [650, 376] width 386 height 15
click at [528, 413] on div "English" at bounding box center [650, 401] width 385 height 28
click at [906, 374] on input "ISWC ?" at bounding box center [1084, 371] width 386 height 34
paste input "T-333.634.270-8"
type input "T-333.634.270-8"
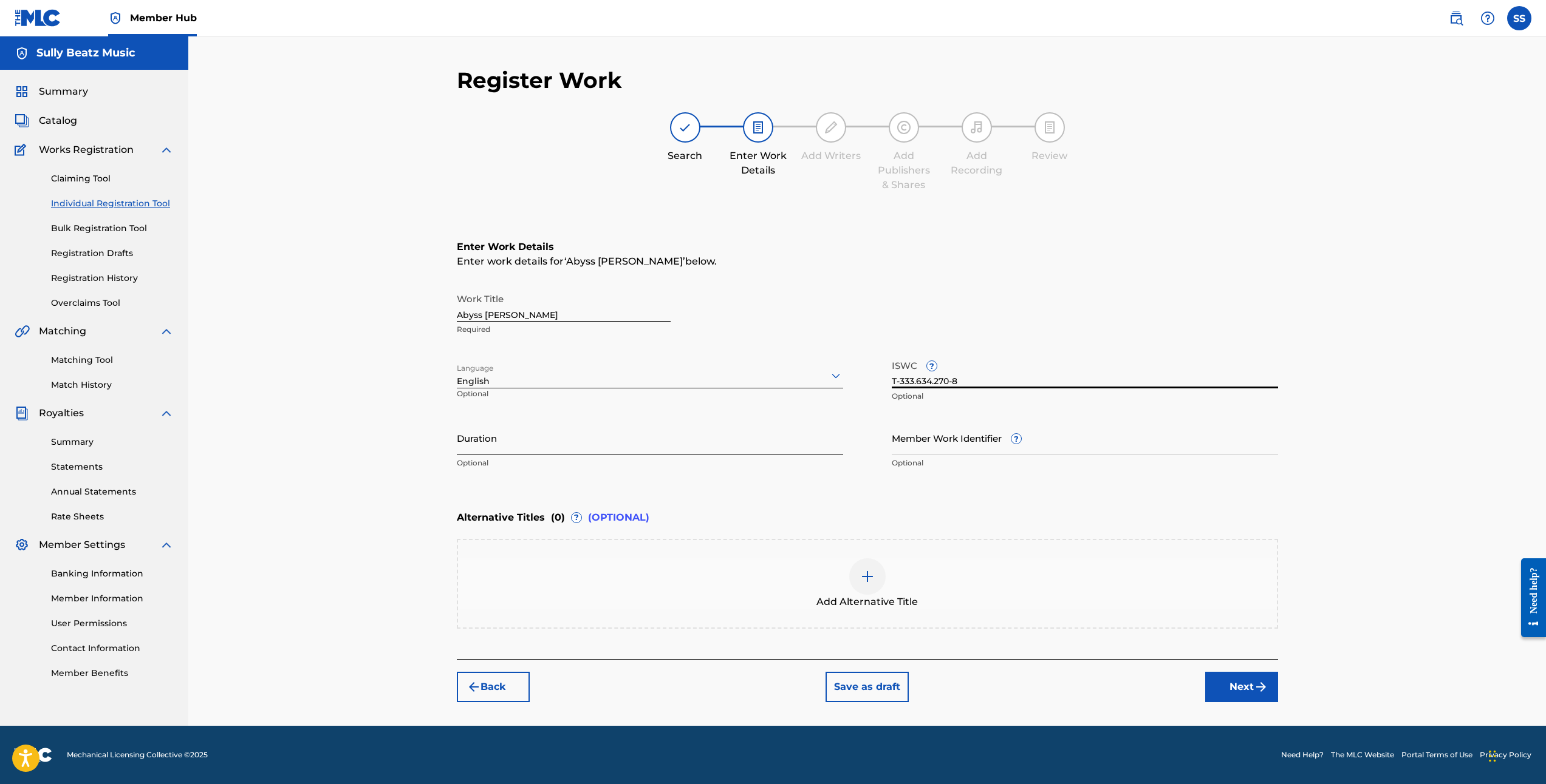
click at [524, 442] on input "Duration" at bounding box center [650, 438] width 386 height 34
click at [1241, 684] on button "Next" at bounding box center [1241, 687] width 73 height 30
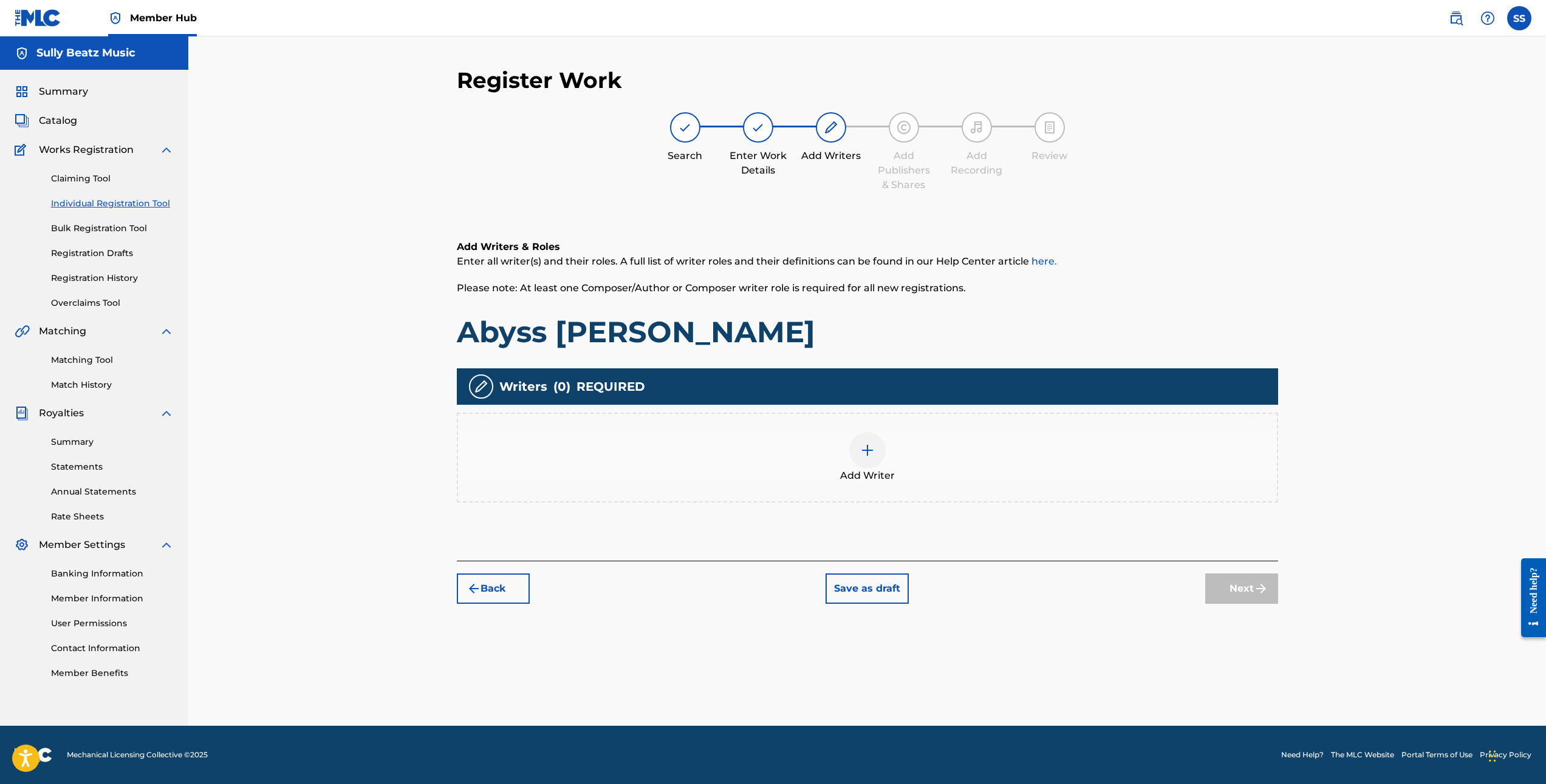
click at [863, 464] on div at bounding box center [867, 450] width 36 height 36
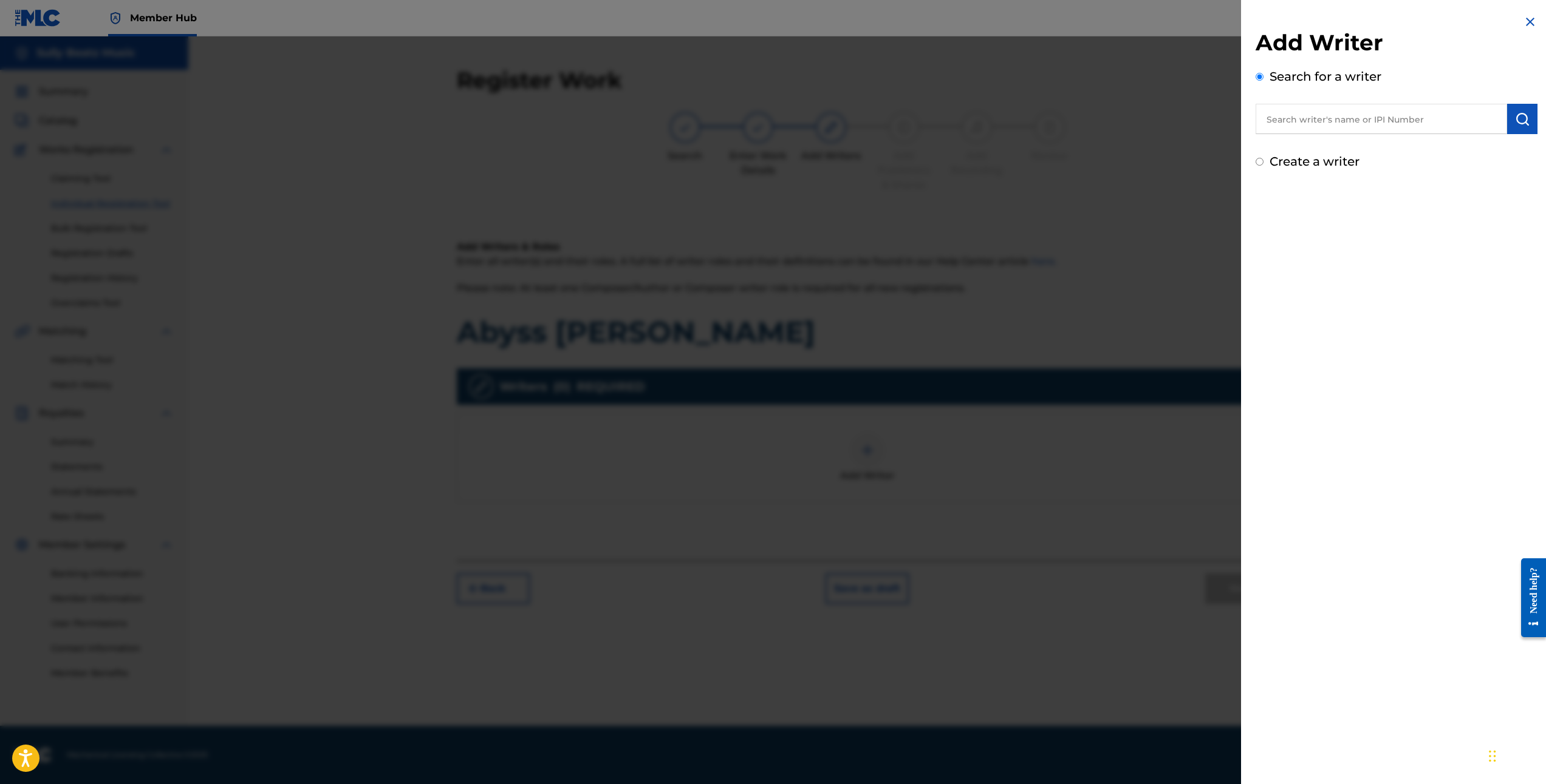
click at [1318, 119] on input "text" at bounding box center [1381, 119] width 252 height 30
paste input "01170569550"
click at [1289, 118] on input "01170569550" at bounding box center [1381, 119] width 252 height 30
type input "01170569550"
click at [1524, 105] on button "submit" at bounding box center [1522, 119] width 30 height 30
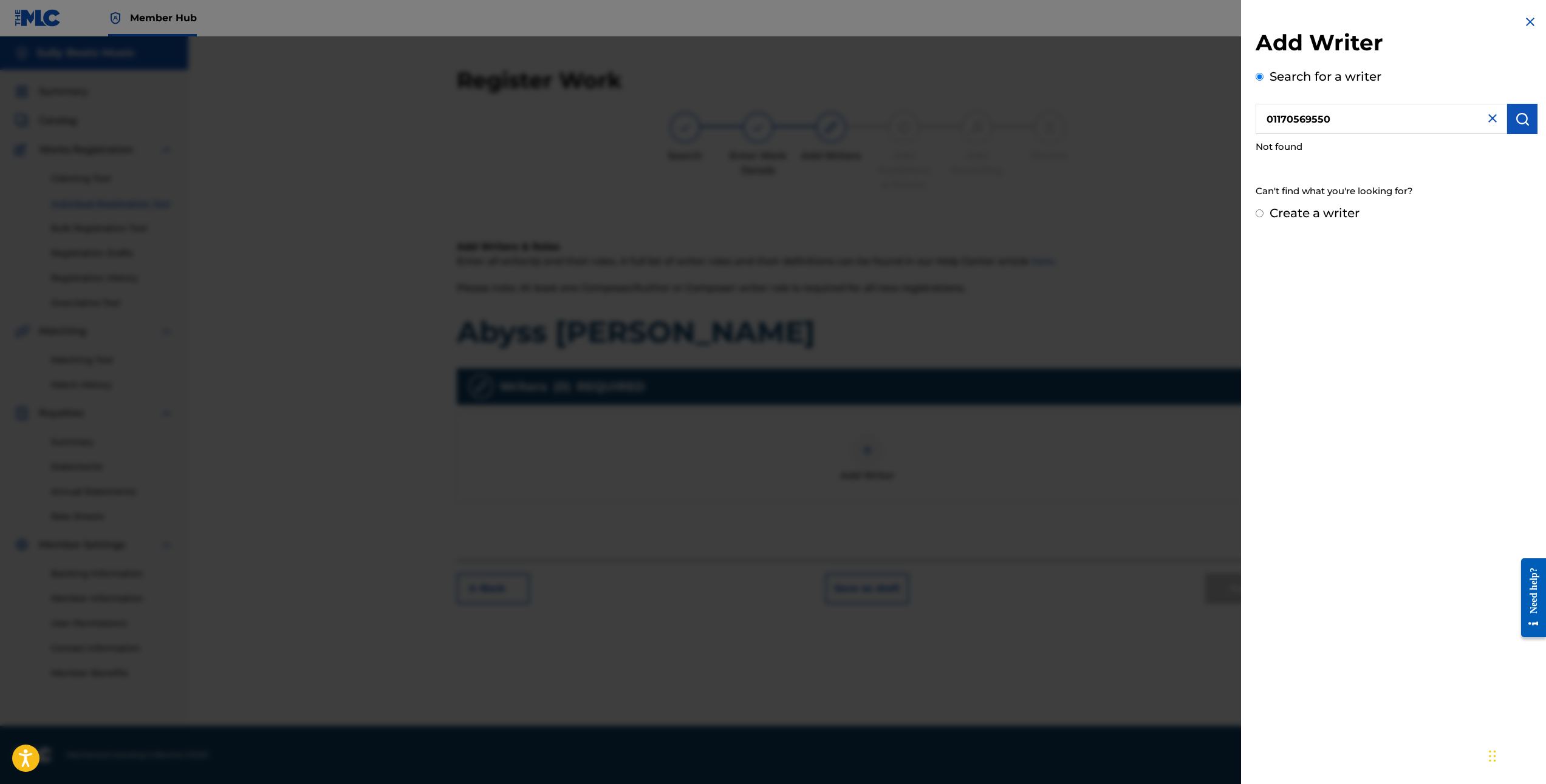
click at [1316, 215] on label "Create a writer" at bounding box center [1314, 213] width 90 height 14
radio input "true"
click at [1263, 215] on input "Create a writer" at bounding box center [1259, 214] width 8 height 8
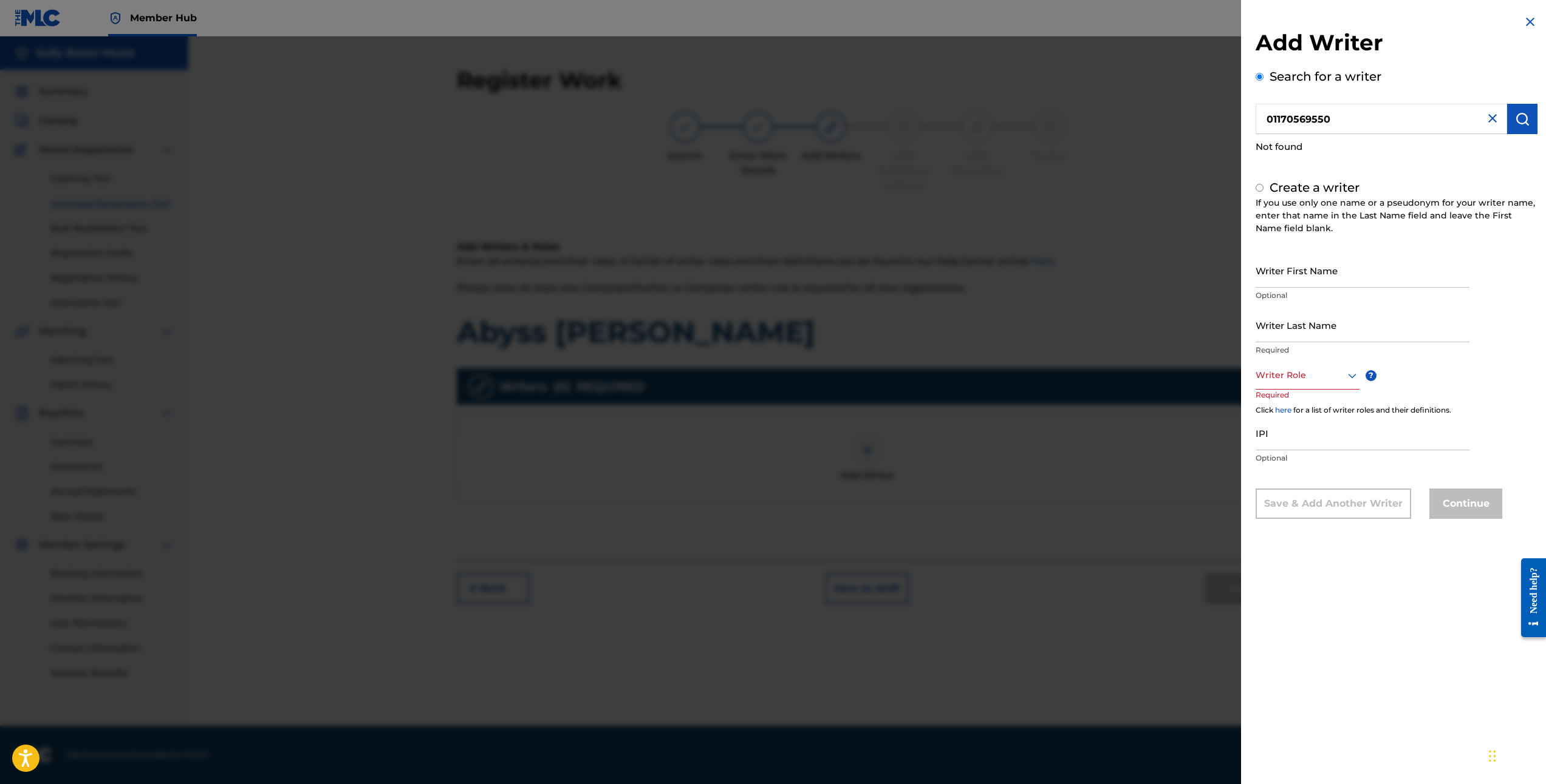
radio input "false"
radio input "true"
click at [1292, 271] on input "Writer First Name" at bounding box center [1362, 271] width 214 height 34
type input "[PERSON_NAME]"
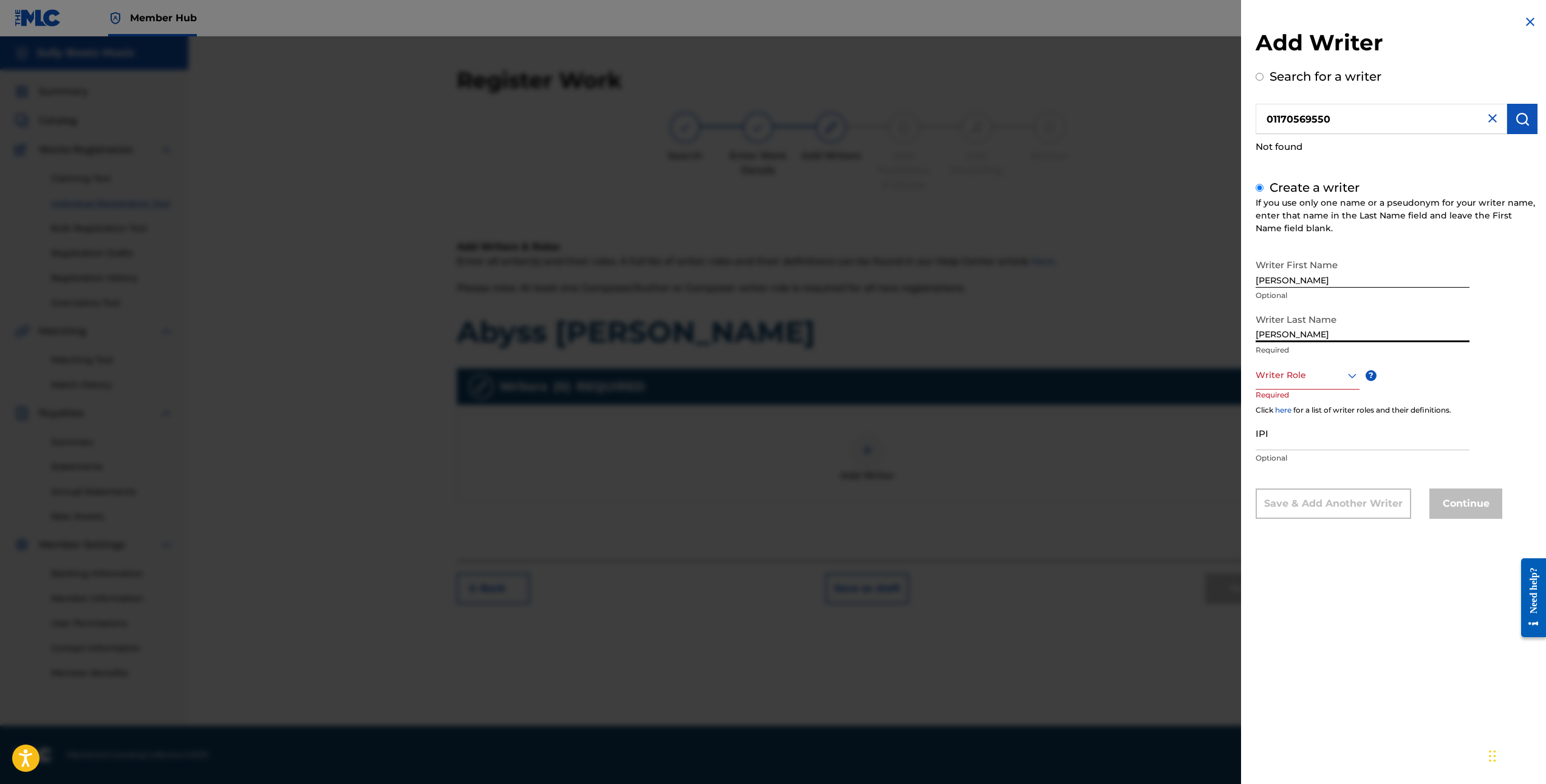
click at [1309, 373] on div at bounding box center [1307, 376] width 104 height 15
click at [1439, 400] on div "Writer First Name [PERSON_NAME] Optional Writer Last Name [PERSON_NAME] Require…" at bounding box center [1396, 386] width 282 height 266
click at [1327, 376] on div at bounding box center [1307, 376] width 104 height 15
click at [1288, 506] on div "Composer" at bounding box center [1307, 513] width 103 height 28
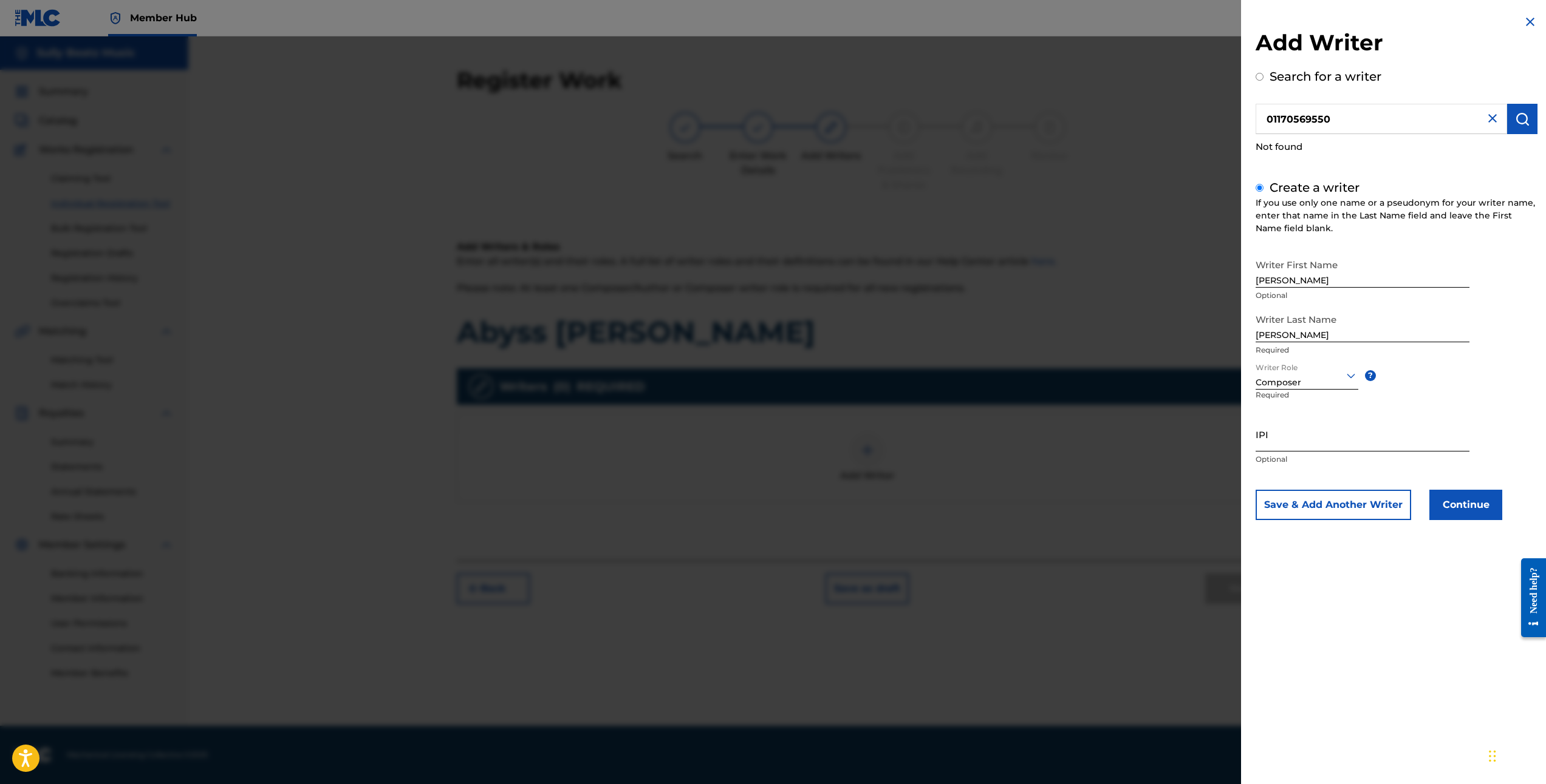
click at [1301, 445] on input "IPI" at bounding box center [1362, 434] width 214 height 34
paste input "01170569550"
click at [1258, 445] on input "01170569550" at bounding box center [1362, 434] width 214 height 34
click at [1255, 447] on input "01170569550" at bounding box center [1362, 434] width 214 height 34
click at [1366, 443] on input "01170569550" at bounding box center [1362, 434] width 214 height 34
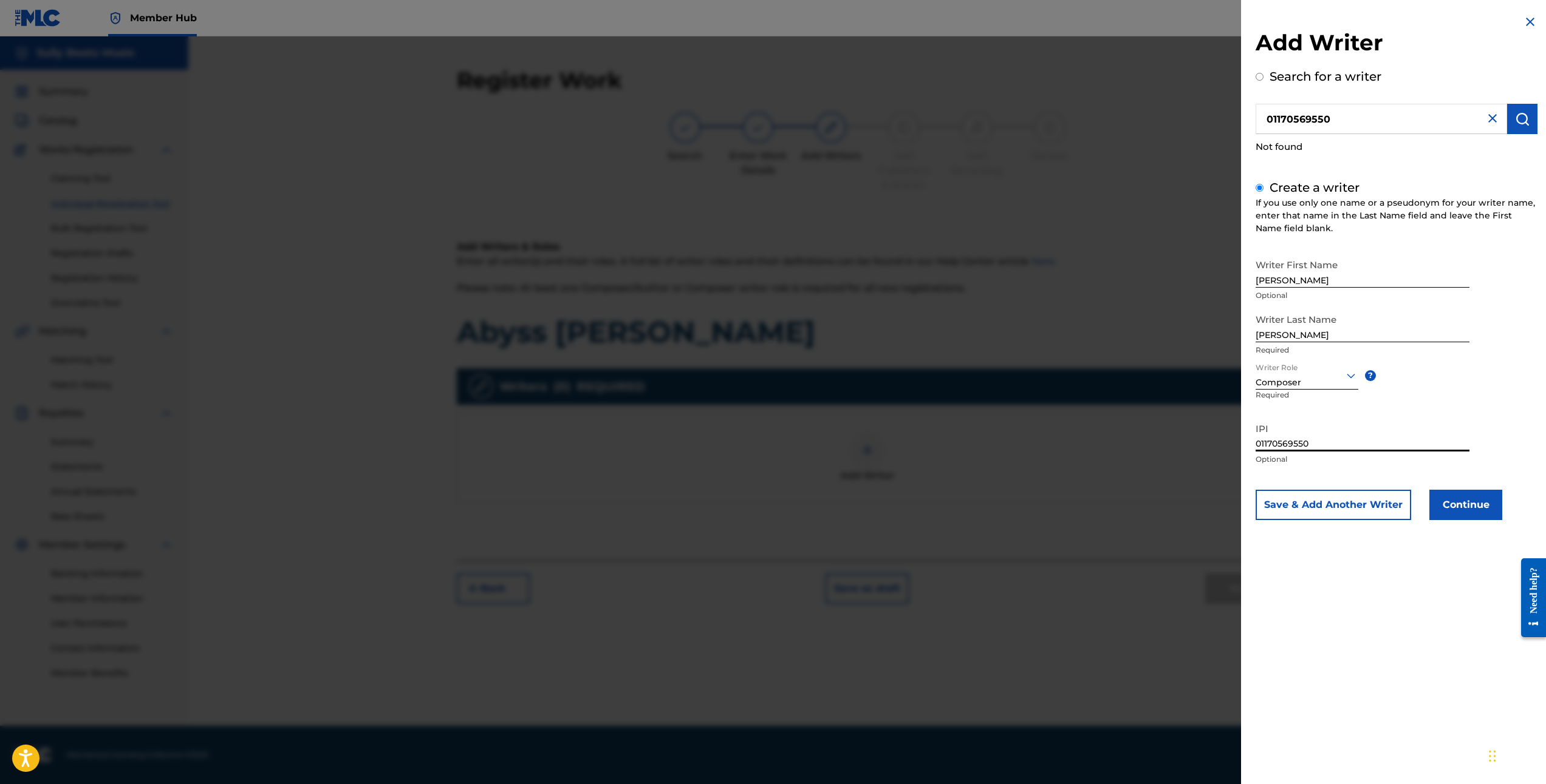
type input "01170569550"
click at [1460, 505] on button "Continue" at bounding box center [1465, 505] width 73 height 30
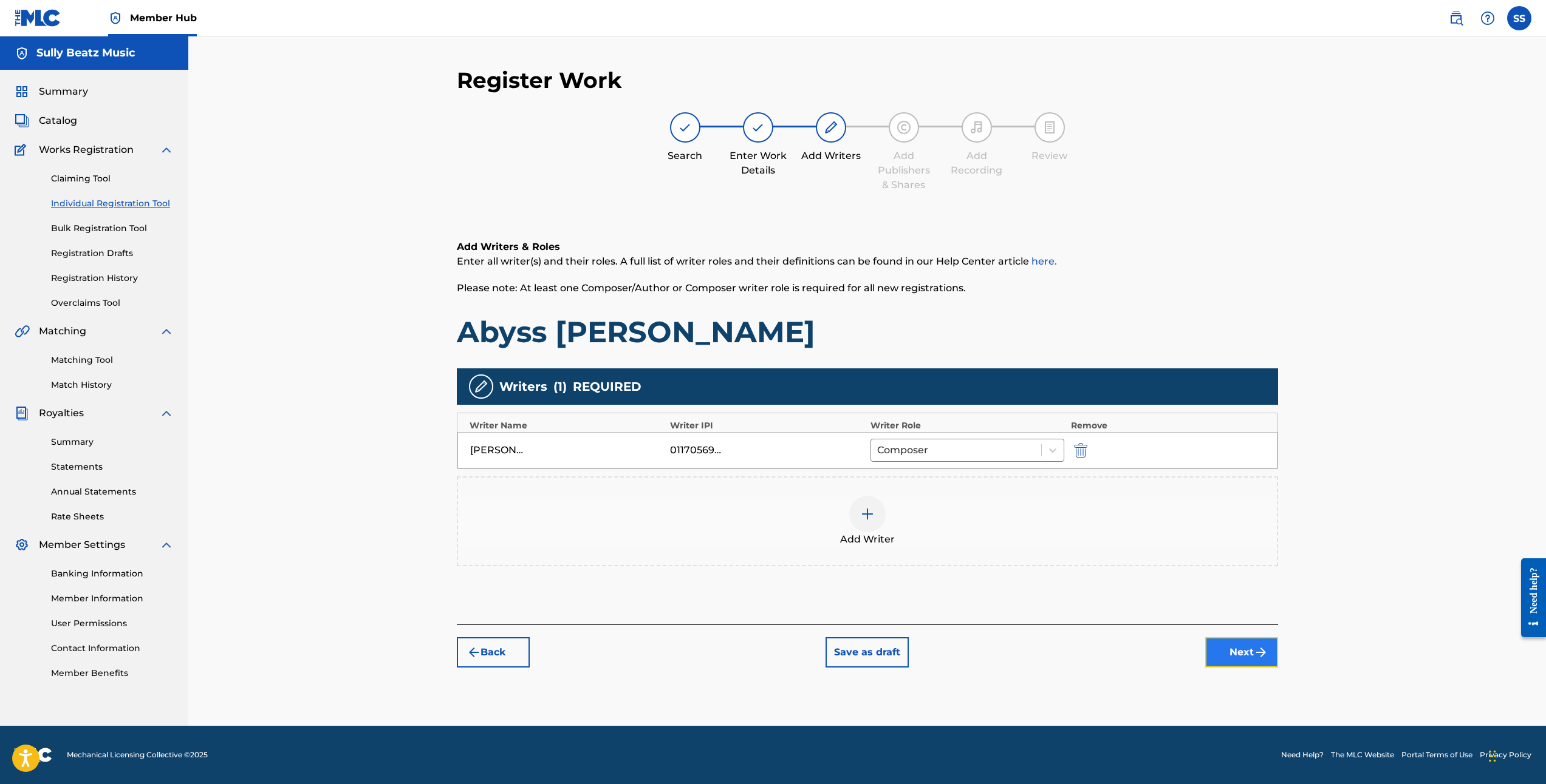
click at [1246, 648] on button "Next" at bounding box center [1241, 652] width 73 height 30
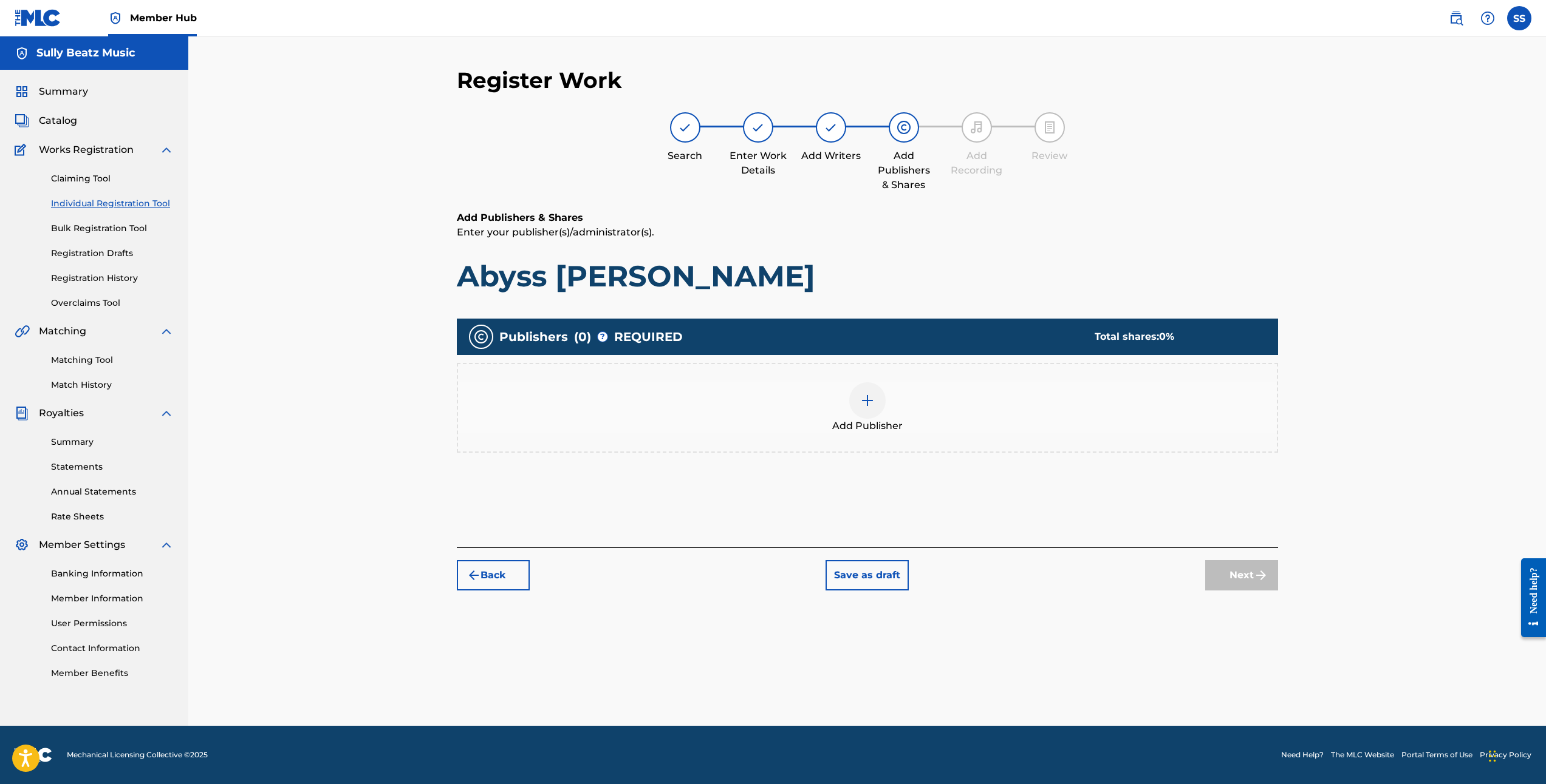
click at [857, 401] on div at bounding box center [867, 401] width 36 height 36
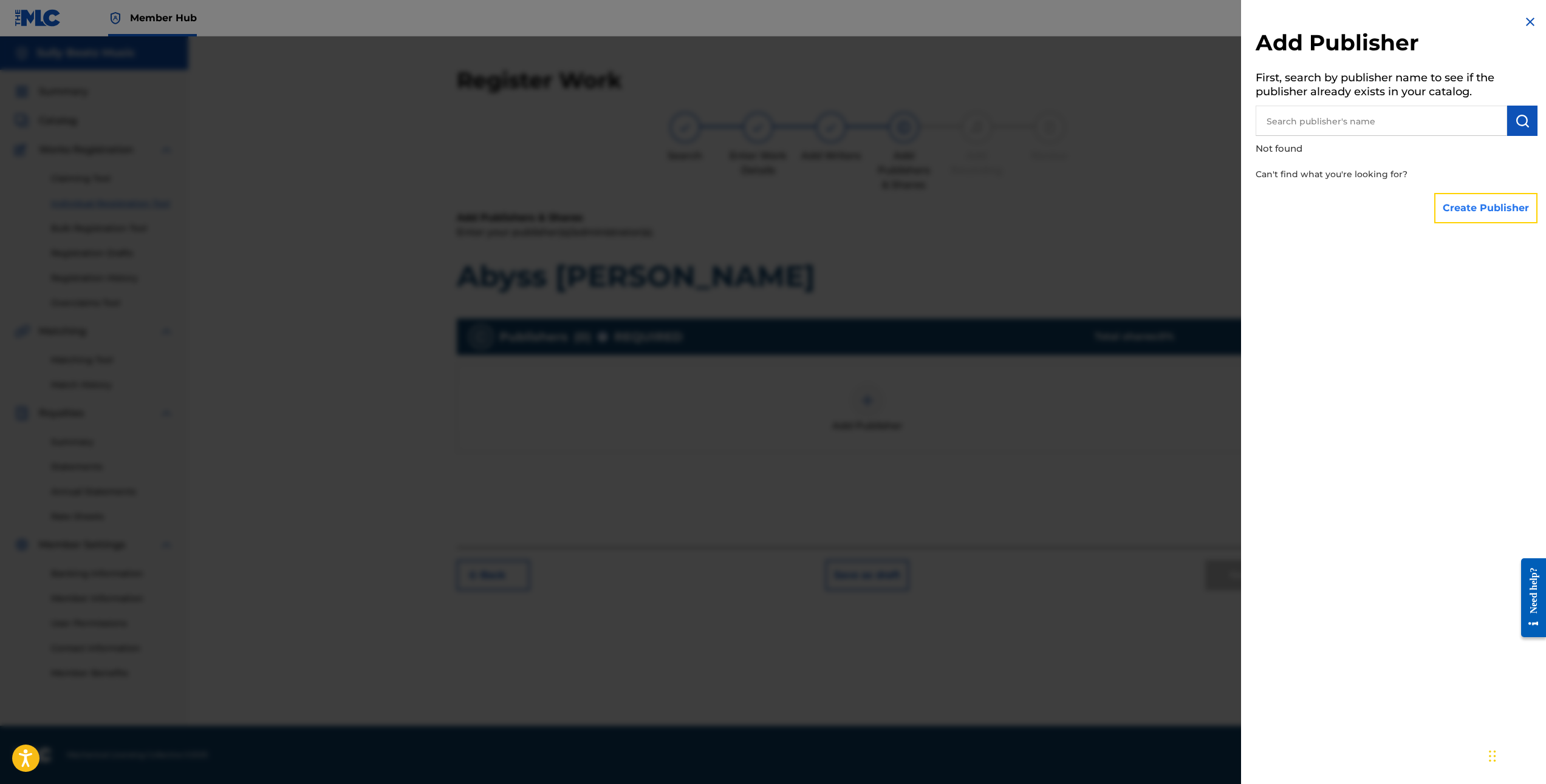
click at [1462, 217] on button "Create Publisher" at bounding box center [1485, 208] width 104 height 30
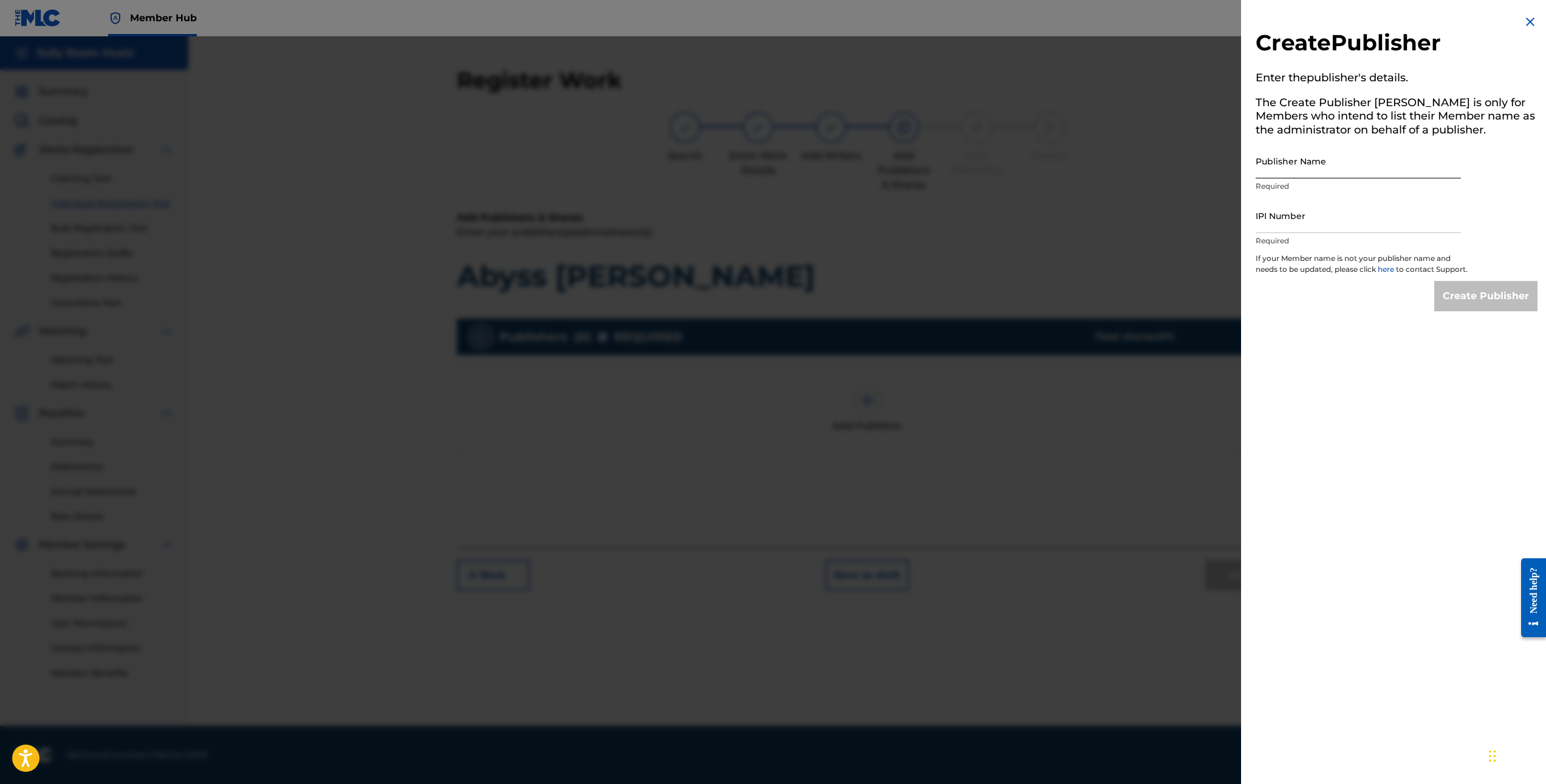
click at [1307, 170] on input "Publisher Name" at bounding box center [1358, 161] width 205 height 34
type input "Sully Beatz Music"
click at [1360, 224] on input "IPI Number" at bounding box center [1358, 215] width 205 height 34
paste input "01170562963"
click at [1275, 225] on input "01170562963" at bounding box center [1358, 215] width 205 height 34
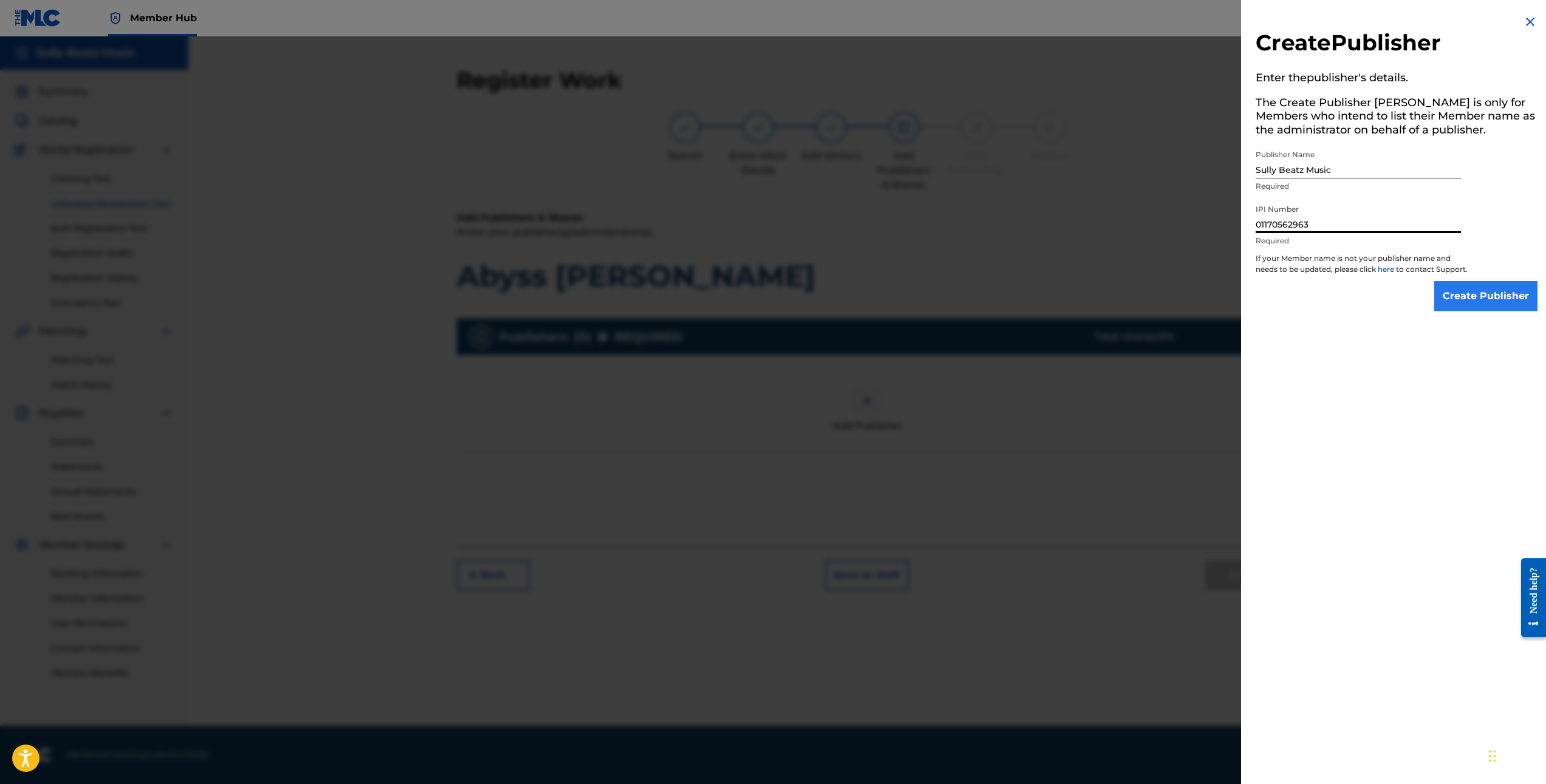
type input "01170562963"
click at [1498, 308] on input "Create Publisher" at bounding box center [1485, 296] width 104 height 30
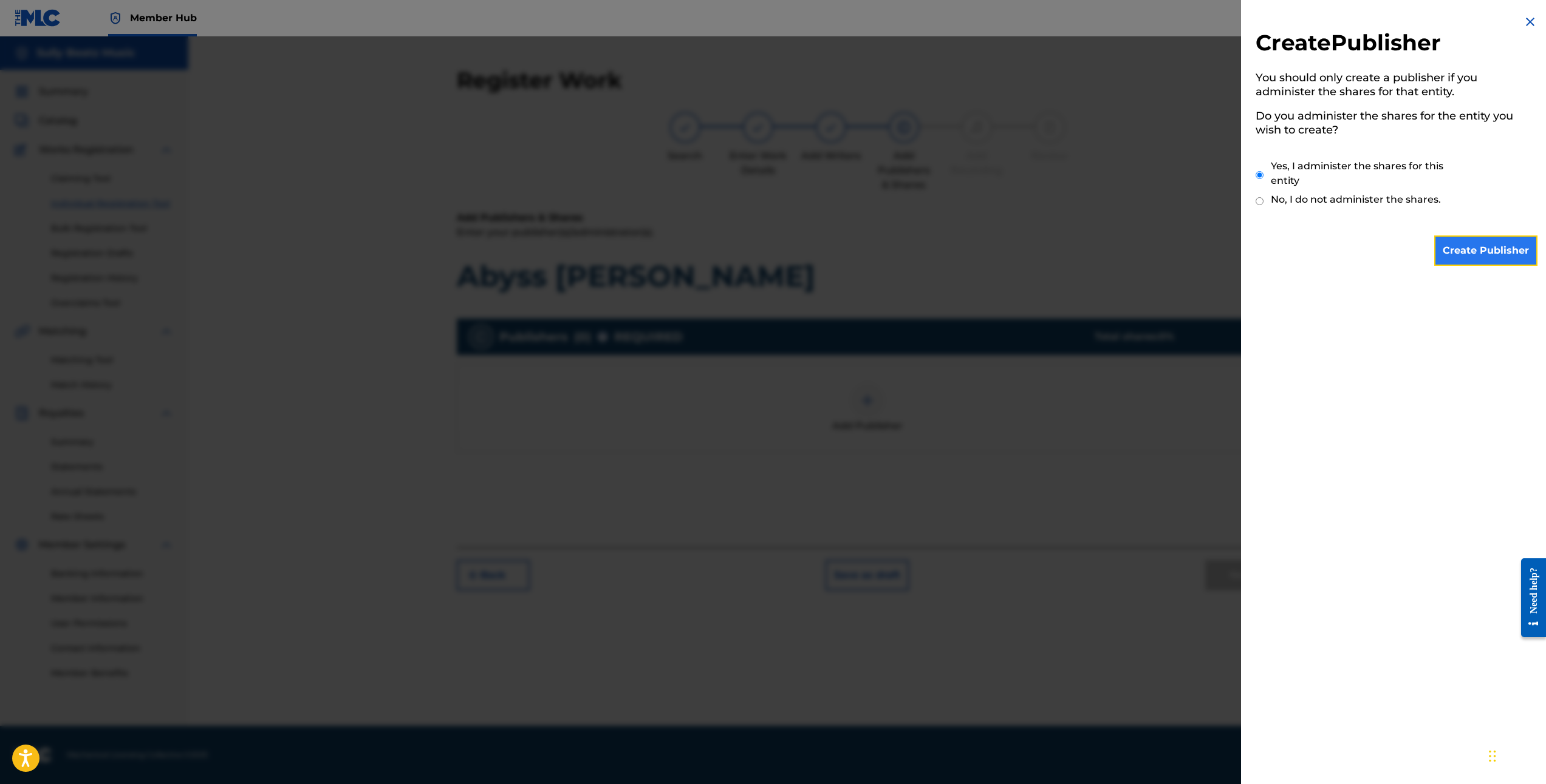
click at [1495, 252] on input "Create Publisher" at bounding box center [1485, 251] width 104 height 30
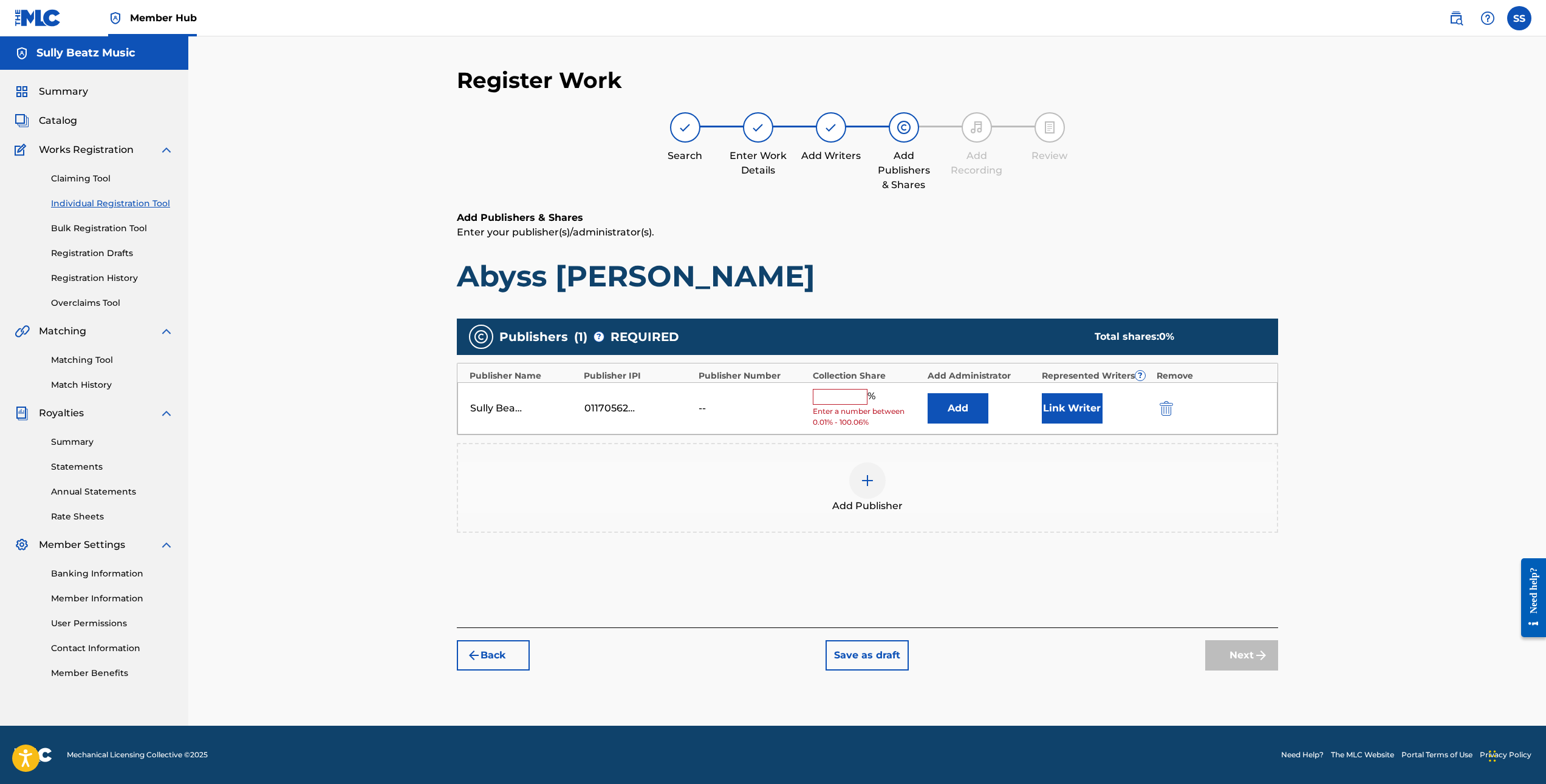
click at [847, 384] on div "Sully Beatz Music 01170562963 -- % Enter a number between 0.01% - 100.06% Add L…" at bounding box center [867, 409] width 820 height 53
click at [835, 400] on input "text" at bounding box center [840, 397] width 55 height 16
type input "100"
click at [1254, 652] on img "submit" at bounding box center [1260, 645] width 14 height 14
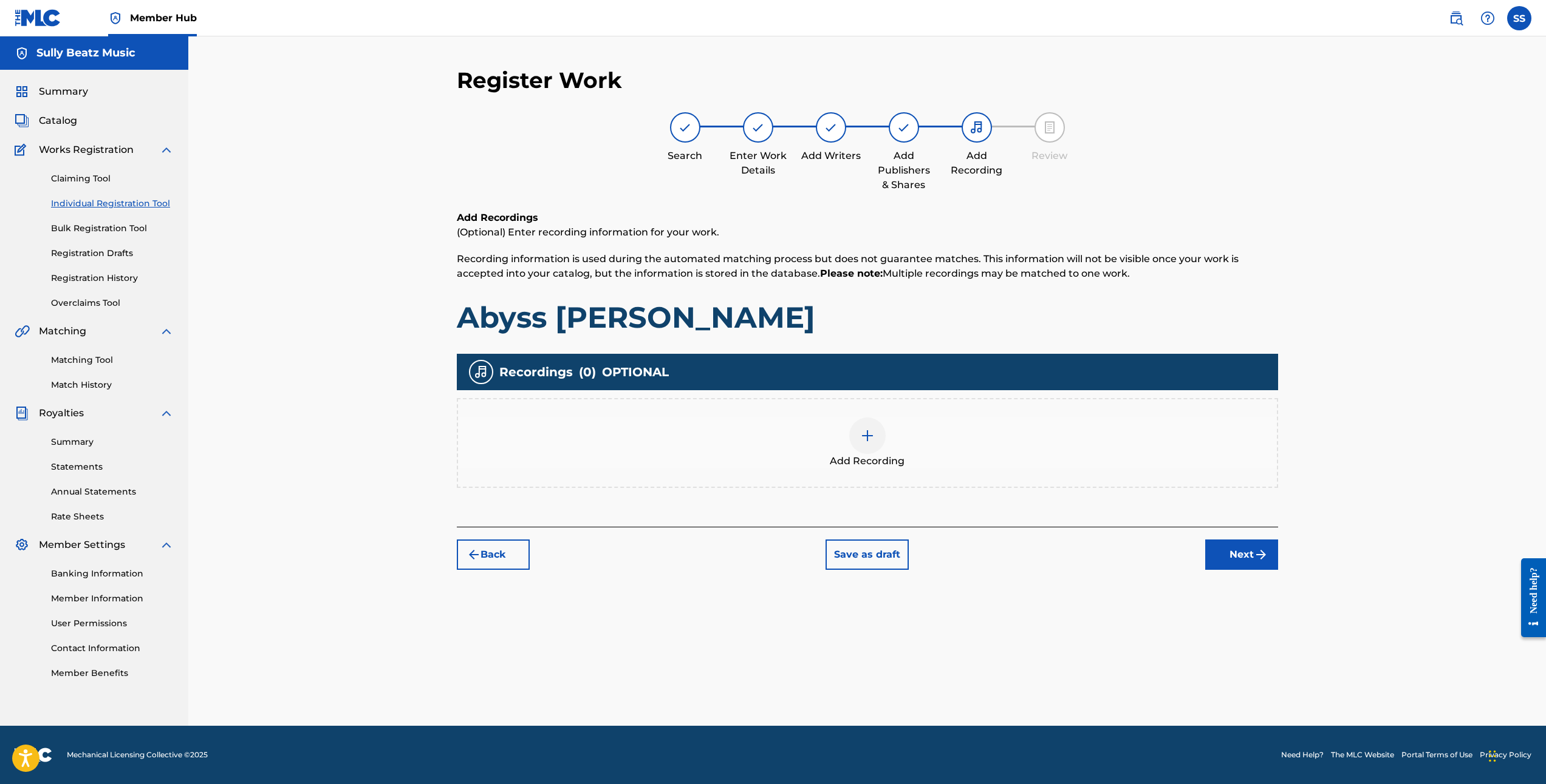
click at [839, 131] on div at bounding box center [831, 127] width 30 height 30
click at [866, 461] on span "Add Recording" at bounding box center [867, 460] width 75 height 14
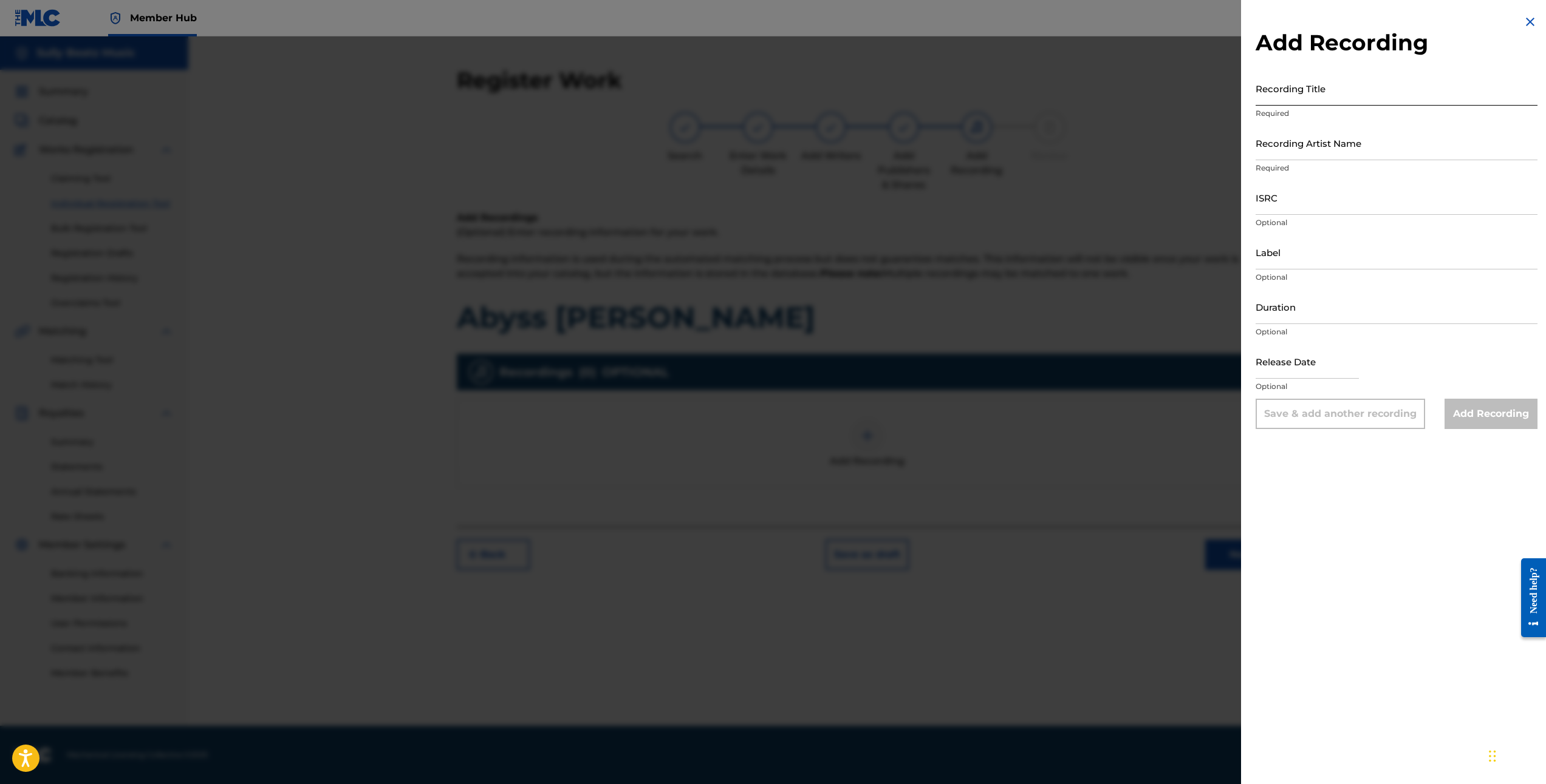
click at [1305, 90] on input "Recording Title" at bounding box center [1396, 88] width 282 height 34
type input "Abyss [PERSON_NAME]"
click at [1318, 149] on input "Recording Artist Name" at bounding box center [1396, 142] width 282 height 34
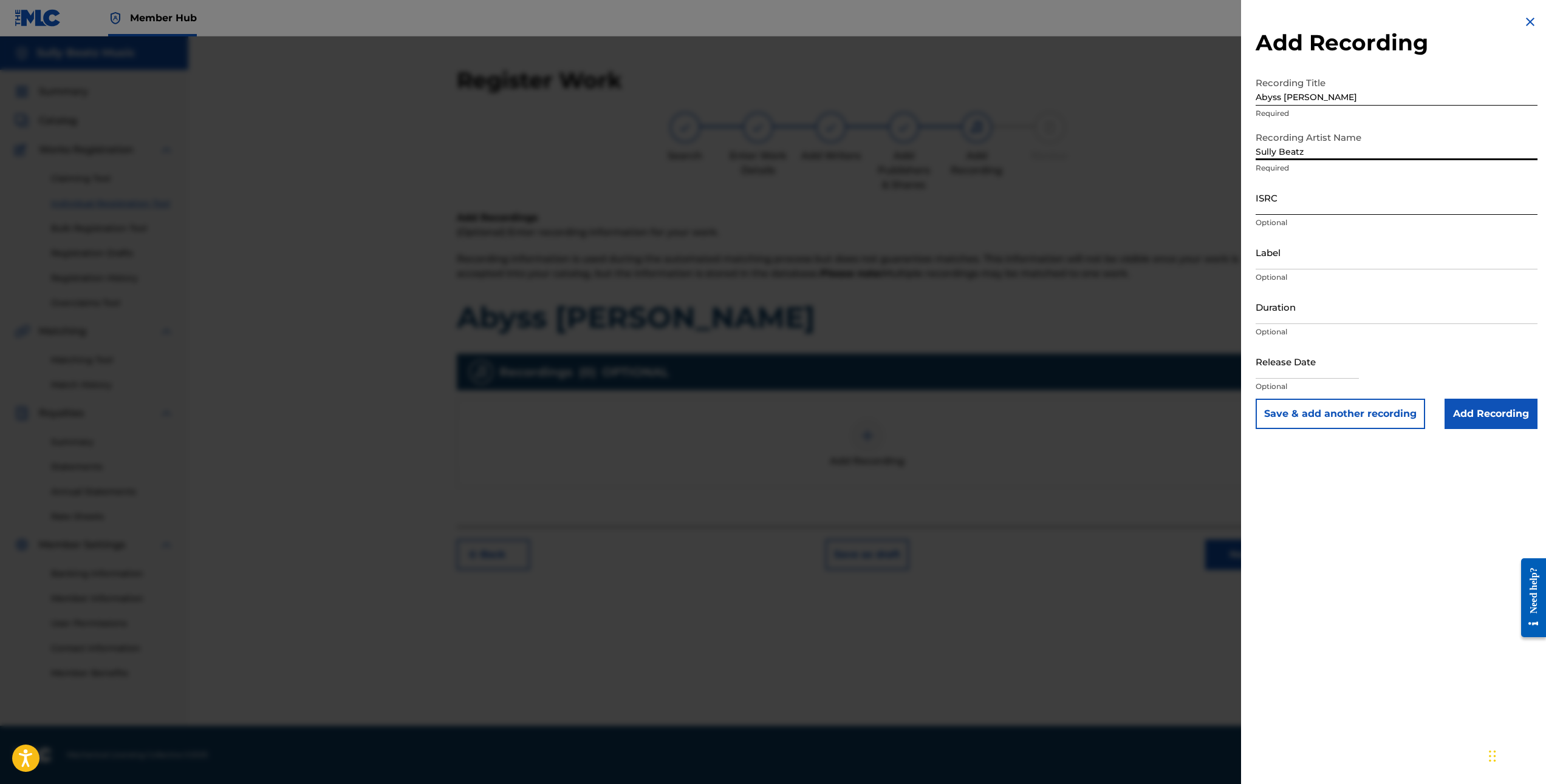
type input "Sully Beatz"
click at [1268, 199] on input "ISRC" at bounding box center [1396, 197] width 282 height 34
paste input "QZWFF2465085"
type input "QZWFF2465085"
click at [1274, 255] on input "Label" at bounding box center [1396, 252] width 282 height 34
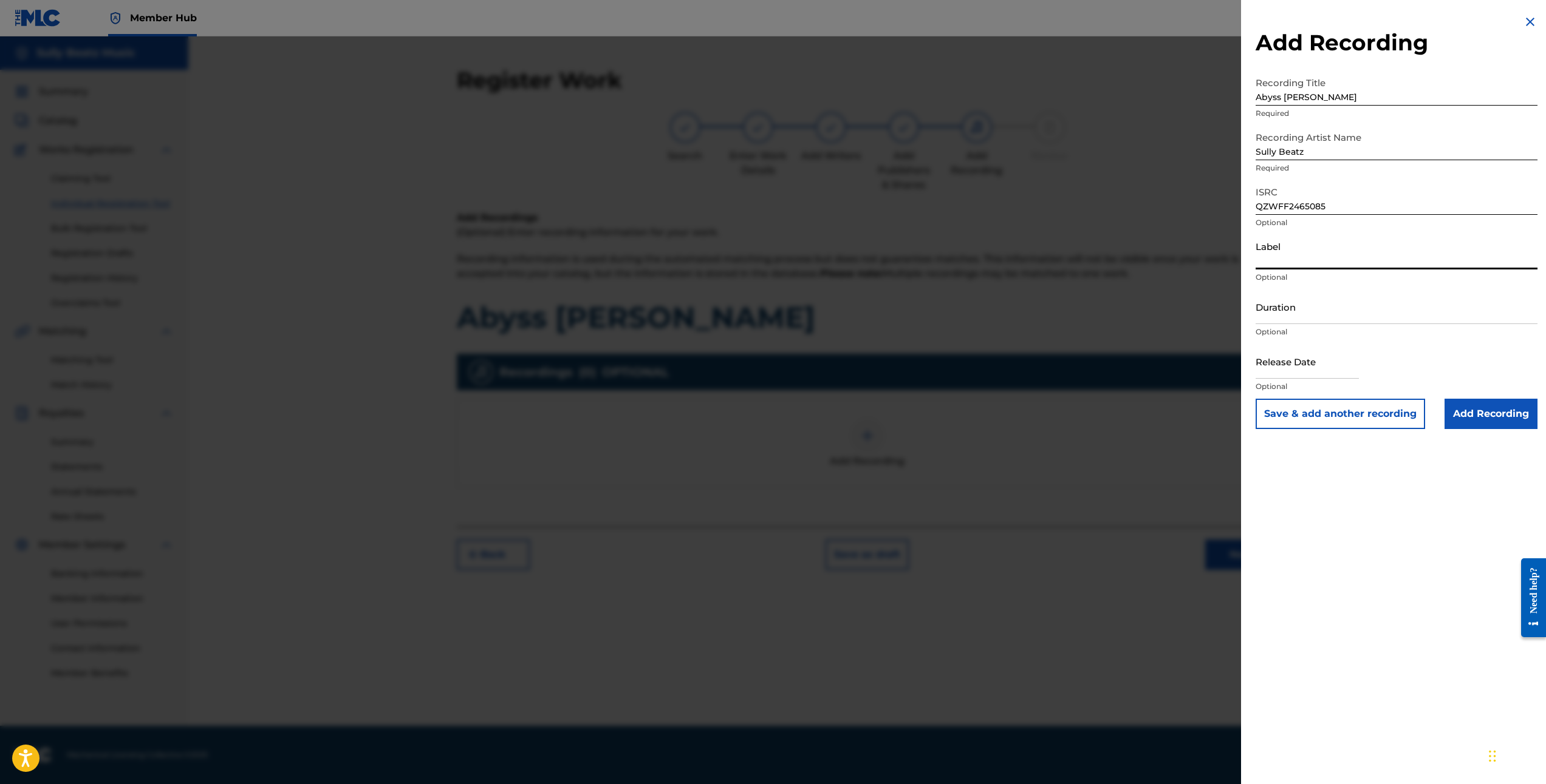
paste input "Unlimited Ambition Music"
type input "Unlimited Ambition Music"
click at [1294, 308] on input "Duration" at bounding box center [1396, 307] width 282 height 34
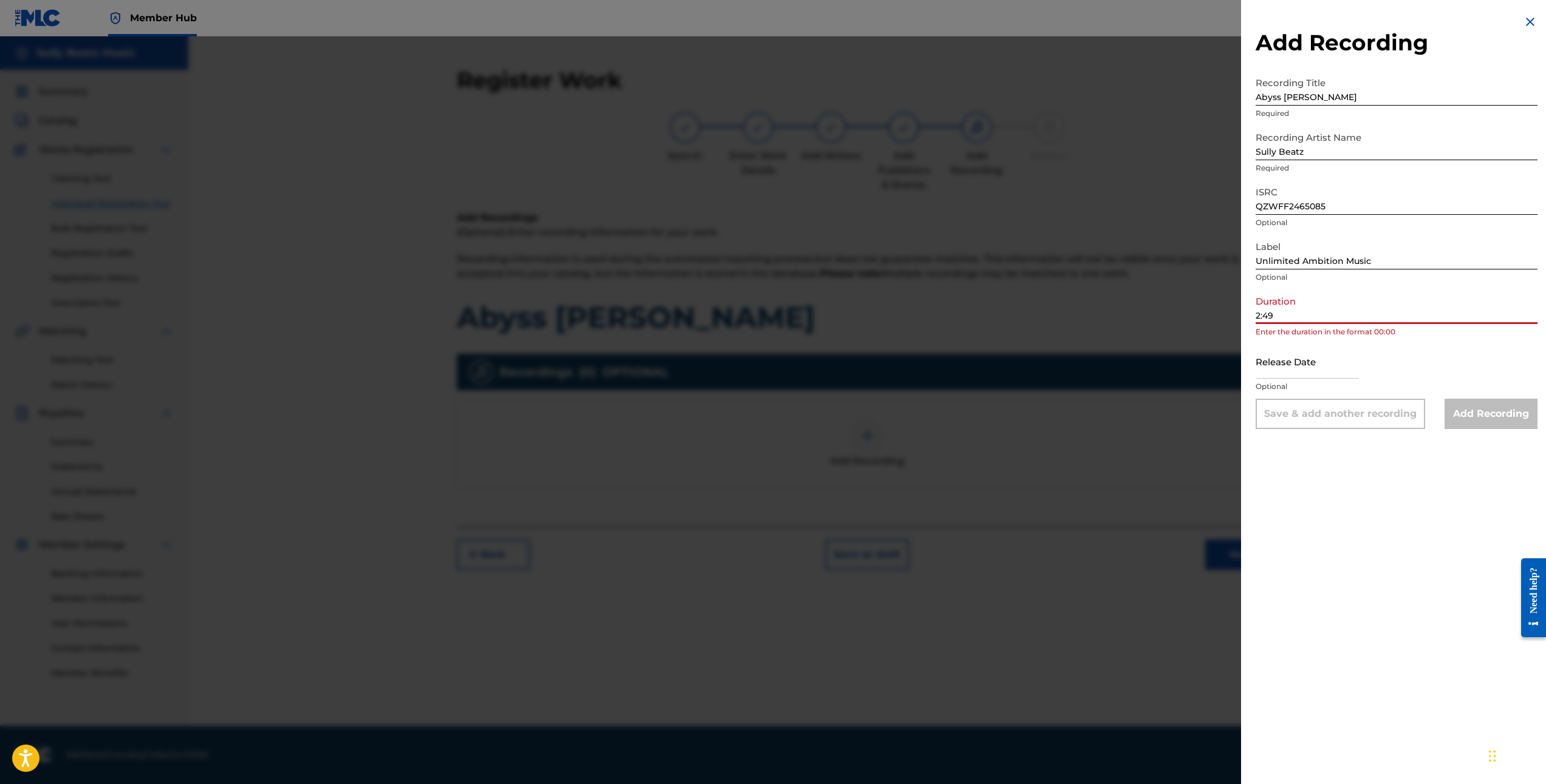
click at [1255, 316] on input "2:49" at bounding box center [1396, 307] width 282 height 34
type input "02:49"
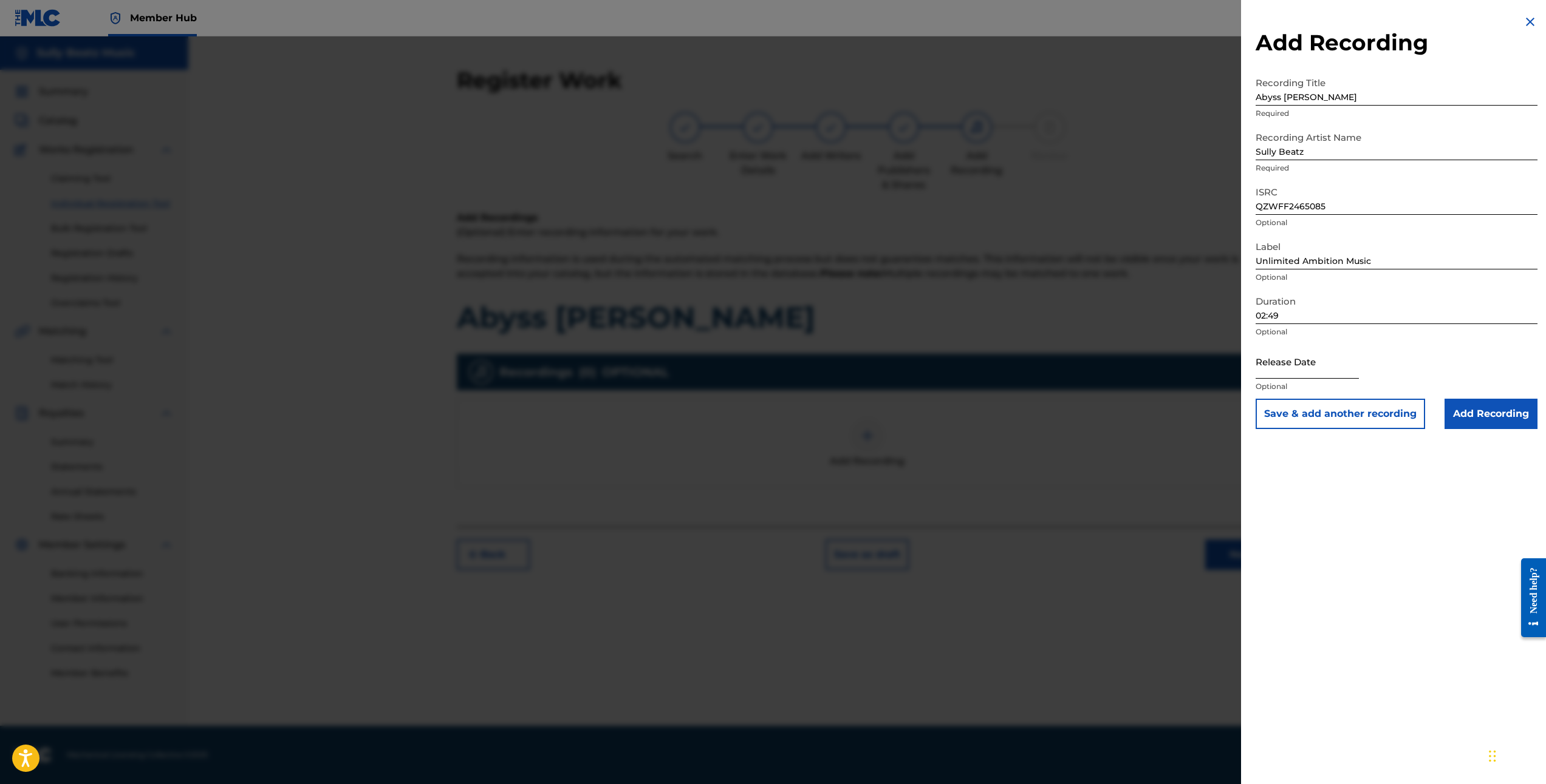
click at [1299, 367] on input "text" at bounding box center [1307, 362] width 104 height 34
select select "8"
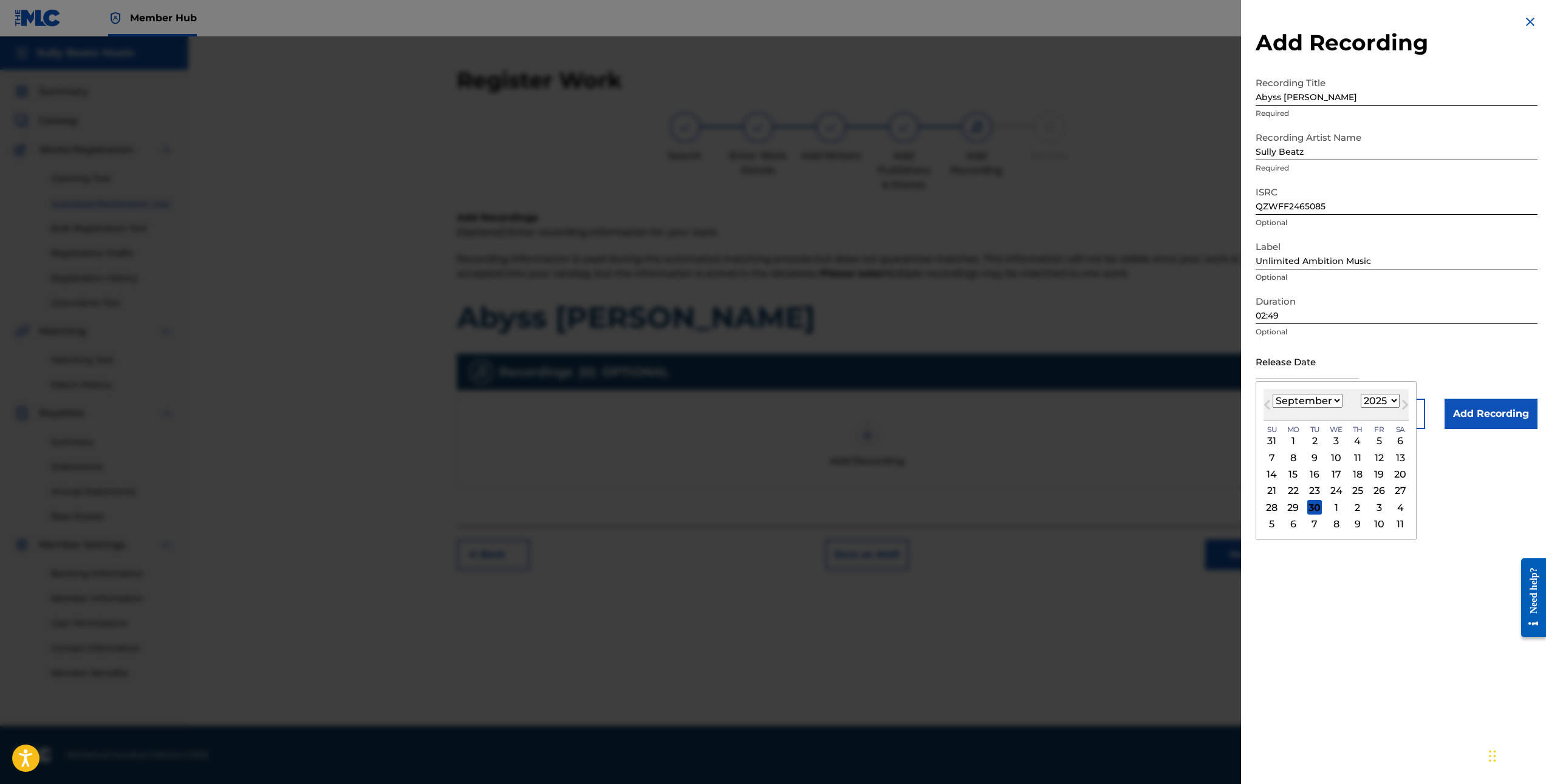
click at [1387, 401] on select "1899 1900 1901 1902 1903 1904 1905 1906 1907 1908 1909 1910 1911 1912 1913 1914…" at bounding box center [1379, 401] width 39 height 14
select select "2024"
click at [1360, 394] on select "1899 1900 1901 1902 1903 1904 1905 1906 1907 1908 1909 1910 1911 1912 1913 1914…" at bounding box center [1379, 401] width 39 height 14
click at [1313, 471] on div "17" at bounding box center [1313, 474] width 14 height 14
type input "[DATE]"
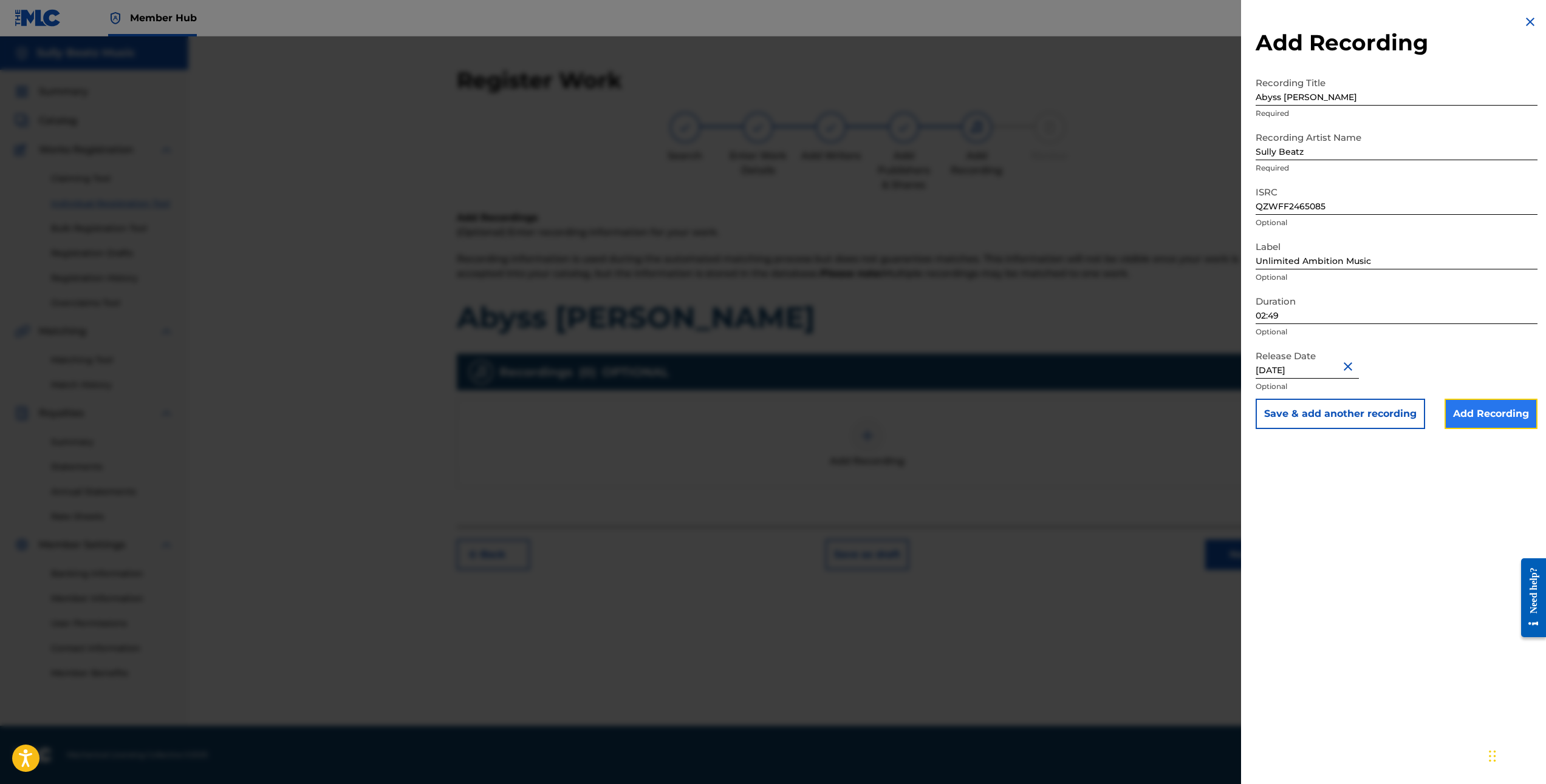
click at [1471, 408] on input "Add Recording" at bounding box center [1491, 414] width 93 height 30
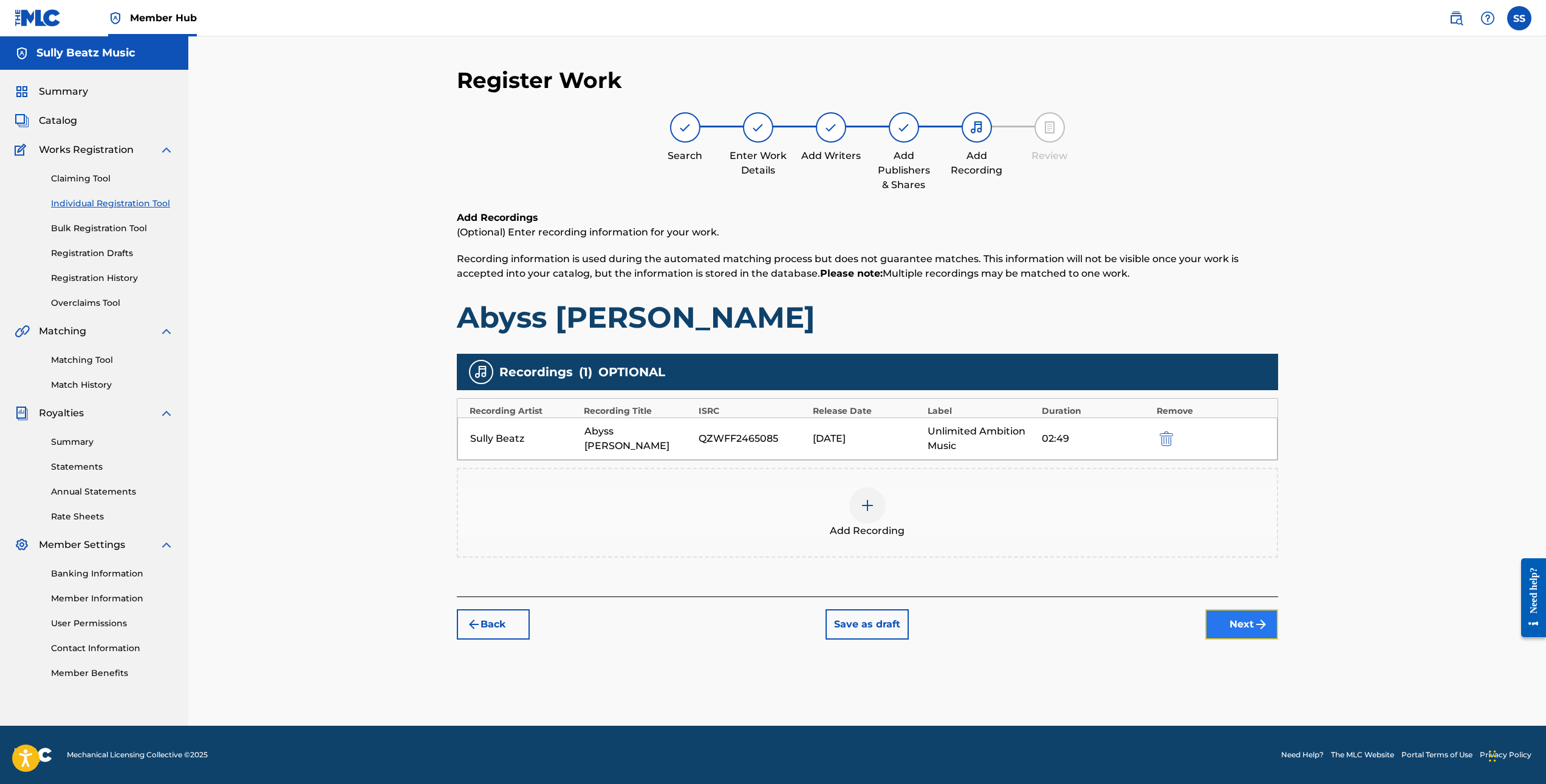
click at [1231, 624] on button "Next" at bounding box center [1241, 625] width 73 height 30
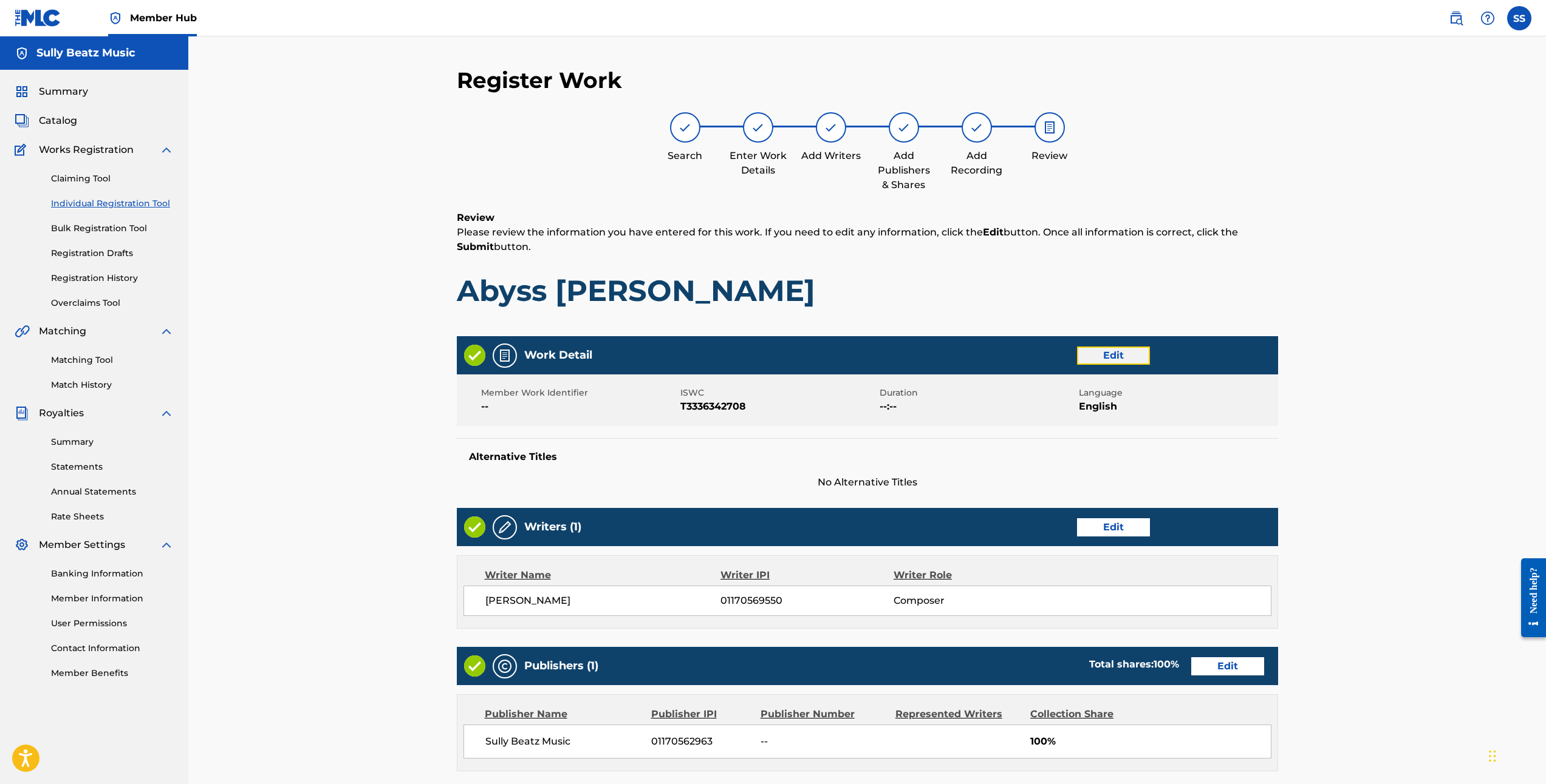
click at [1089, 351] on button "Edit" at bounding box center [1113, 355] width 73 height 18
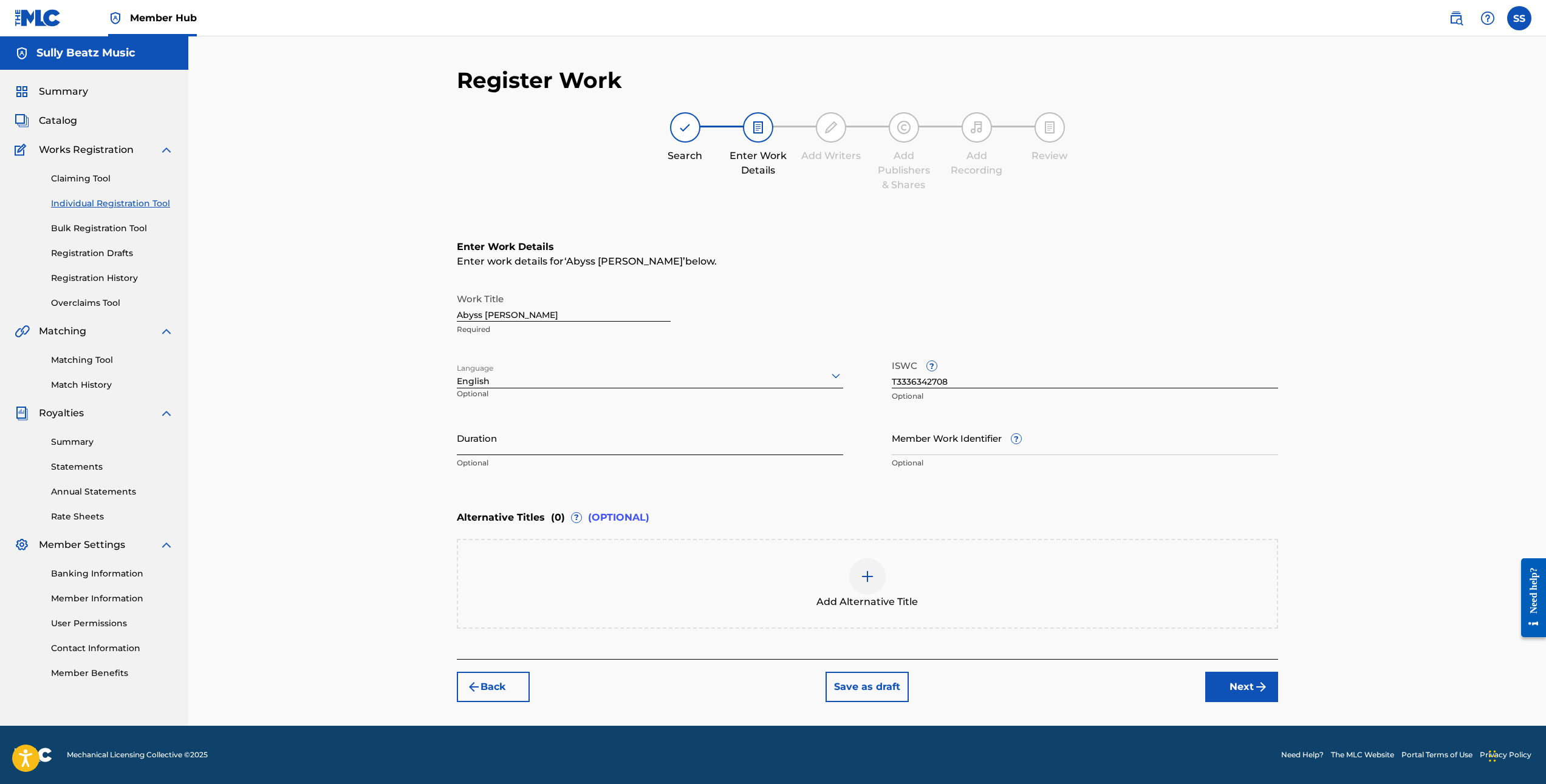
click at [528, 439] on input "Duration" at bounding box center [650, 438] width 386 height 34
type input "02:49"
click at [1233, 690] on button "Next" at bounding box center [1241, 687] width 73 height 30
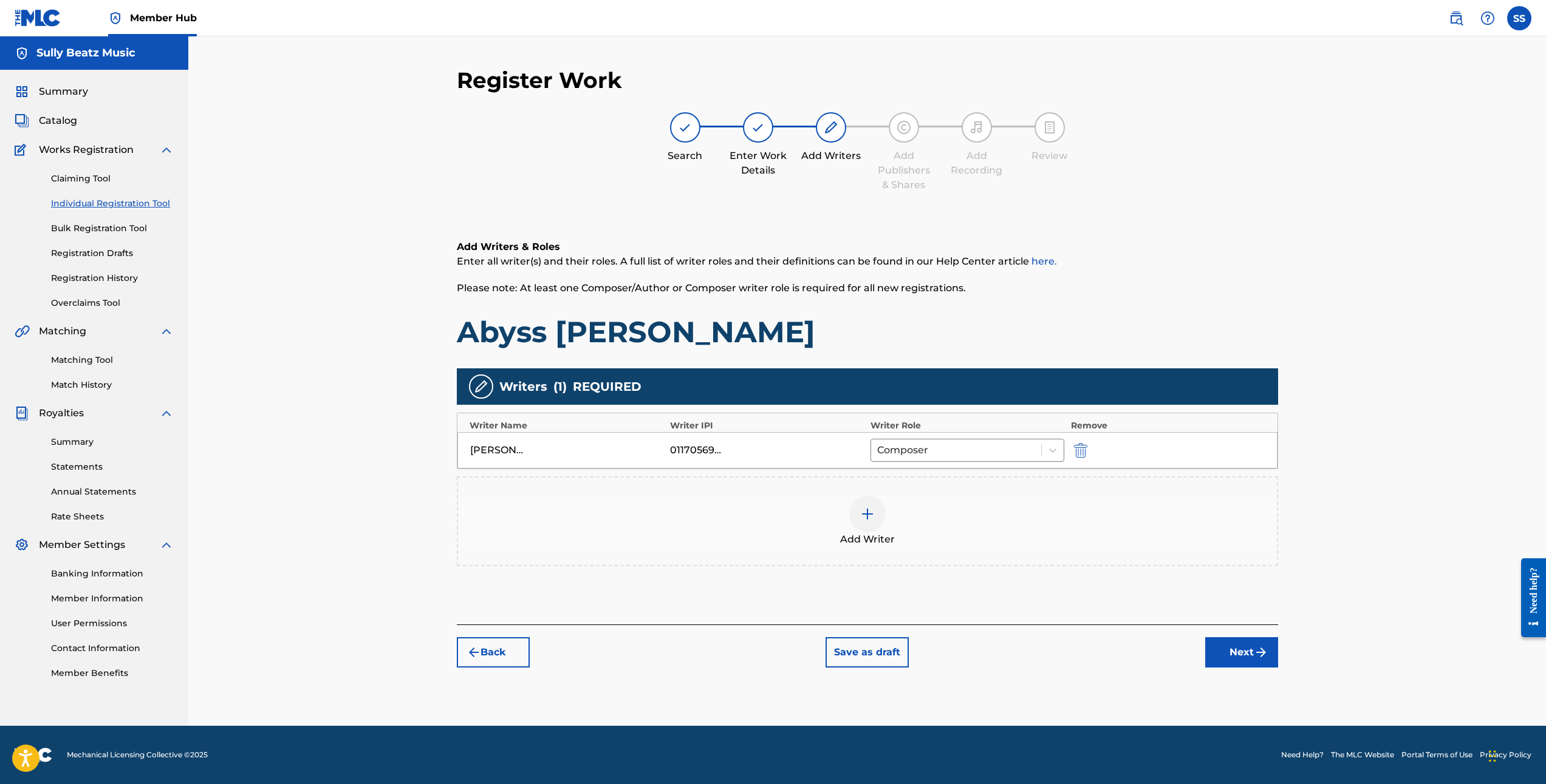
click at [1254, 689] on div "Register Work Search Enter Work Details Add Writers Add Publishers & Shares Add…" at bounding box center [867, 396] width 850 height 659
click at [1242, 655] on button "Next" at bounding box center [1241, 652] width 73 height 30
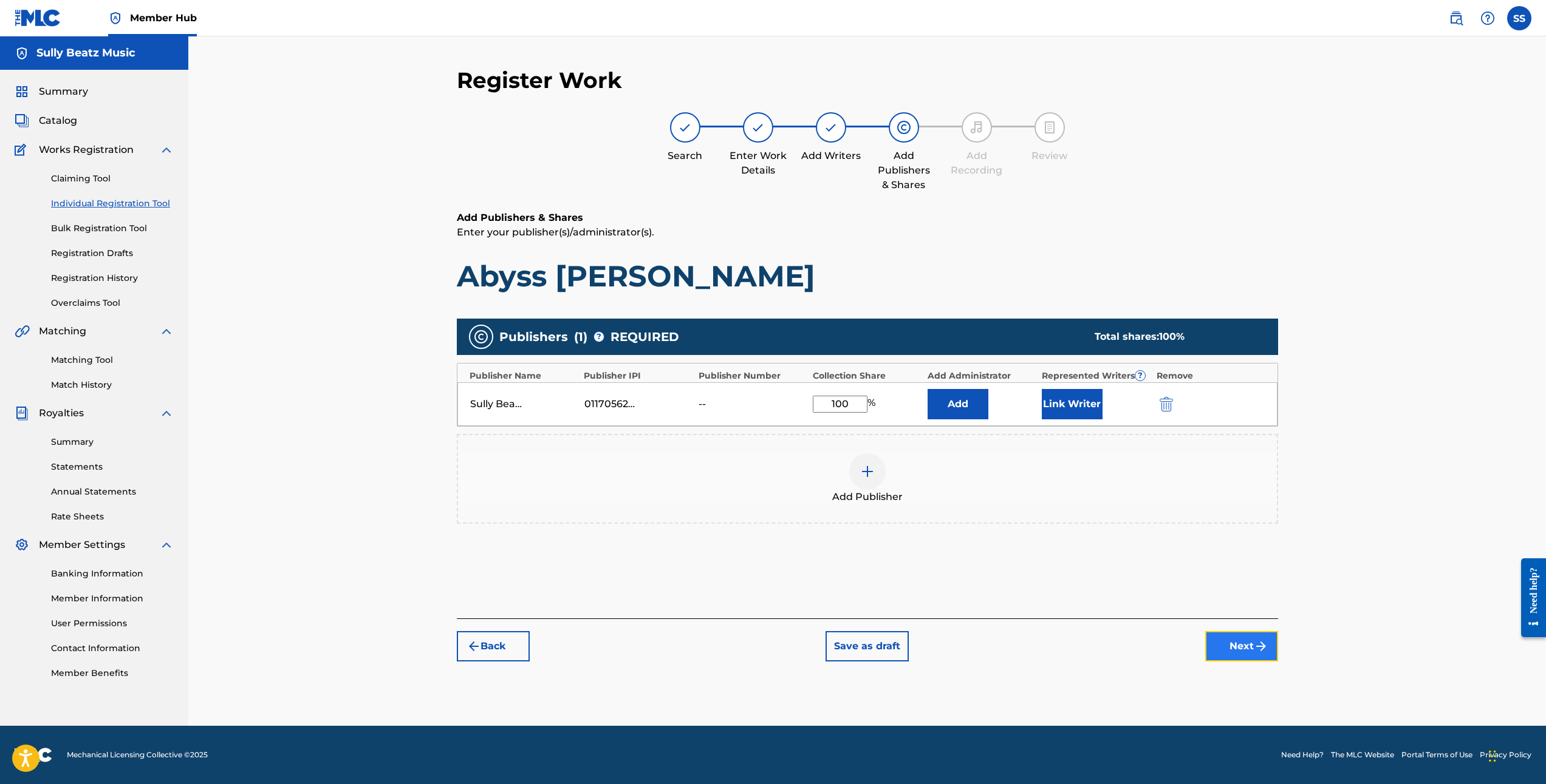
click at [1251, 650] on button "Next" at bounding box center [1241, 646] width 73 height 30
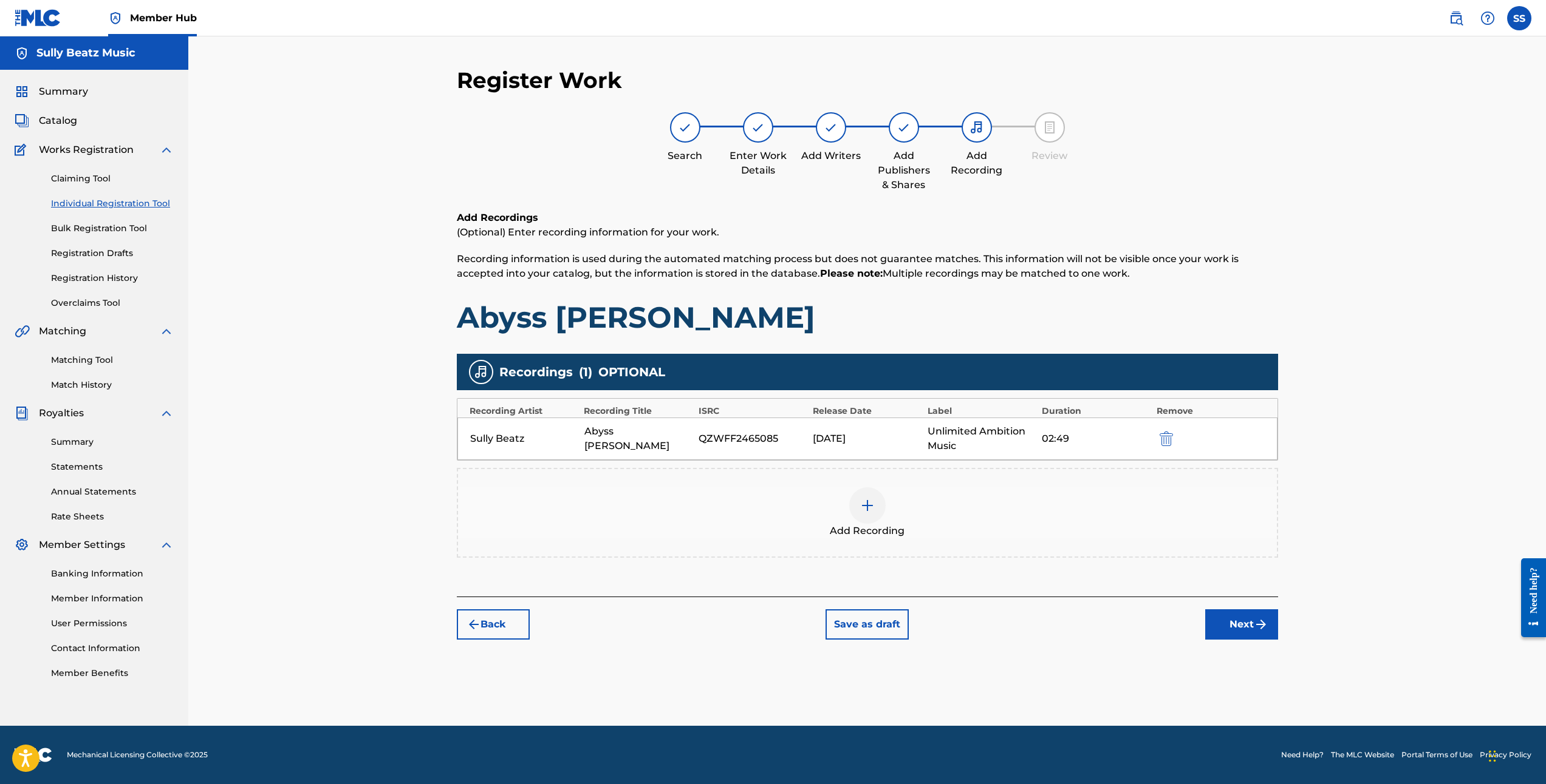
click at [1251, 650] on div "Register Work Search Enter Work Details Add Writers Add Publishers & Shares Add…" at bounding box center [867, 396] width 850 height 659
click at [1255, 624] on img "submit" at bounding box center [1260, 624] width 14 height 14
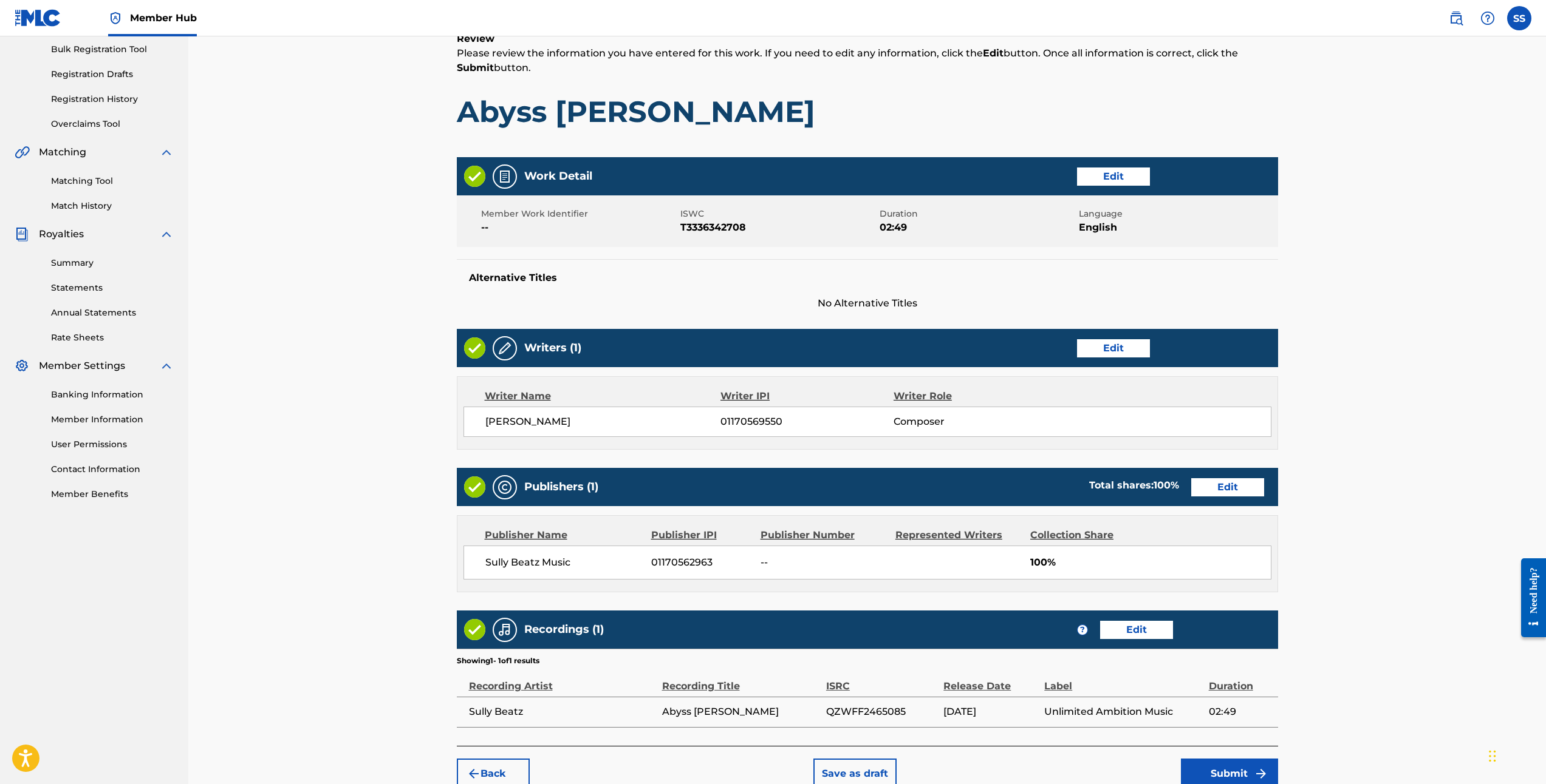
scroll to position [242, 0]
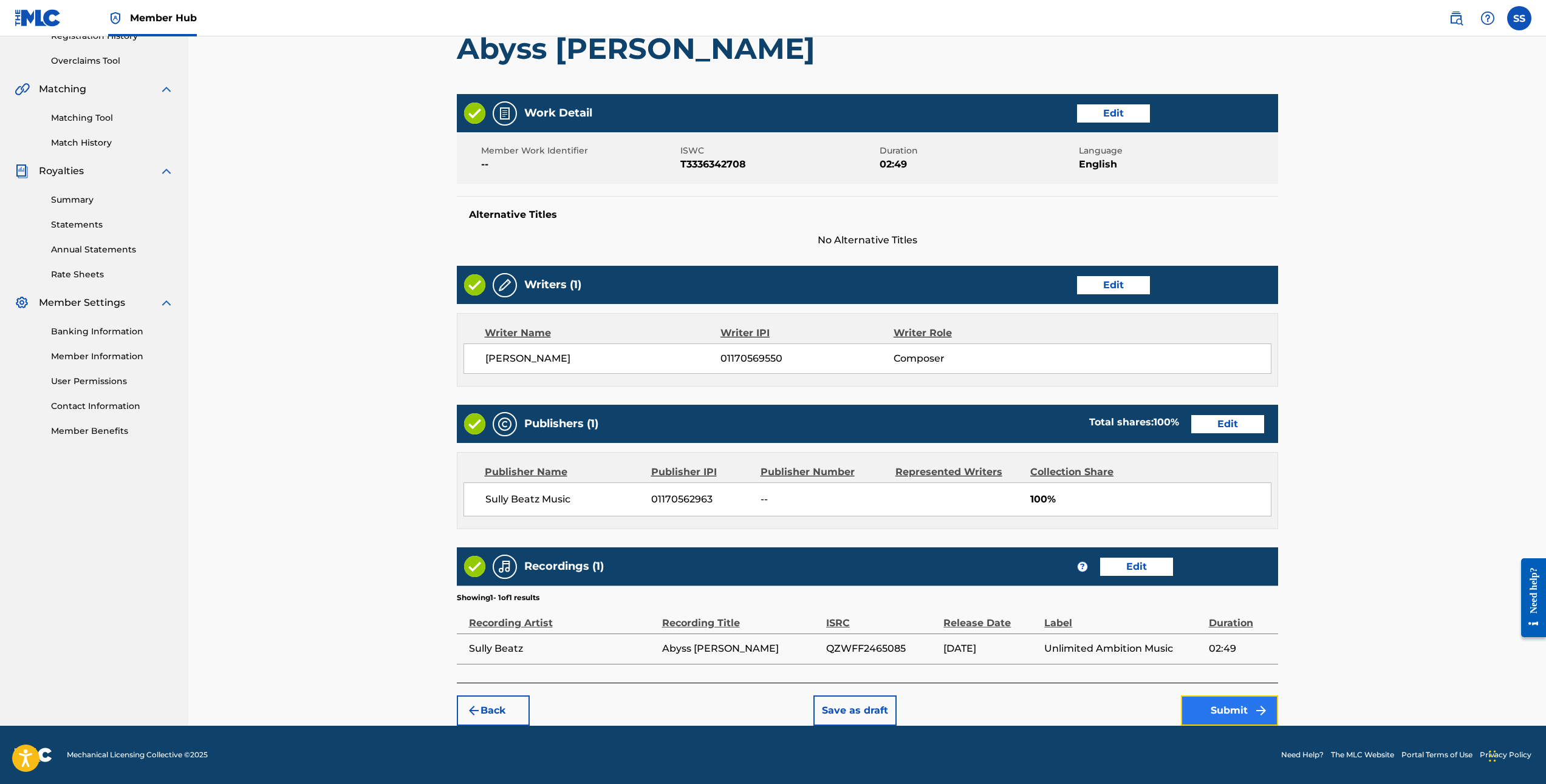
click at [1242, 706] on button "Submit" at bounding box center [1229, 711] width 97 height 30
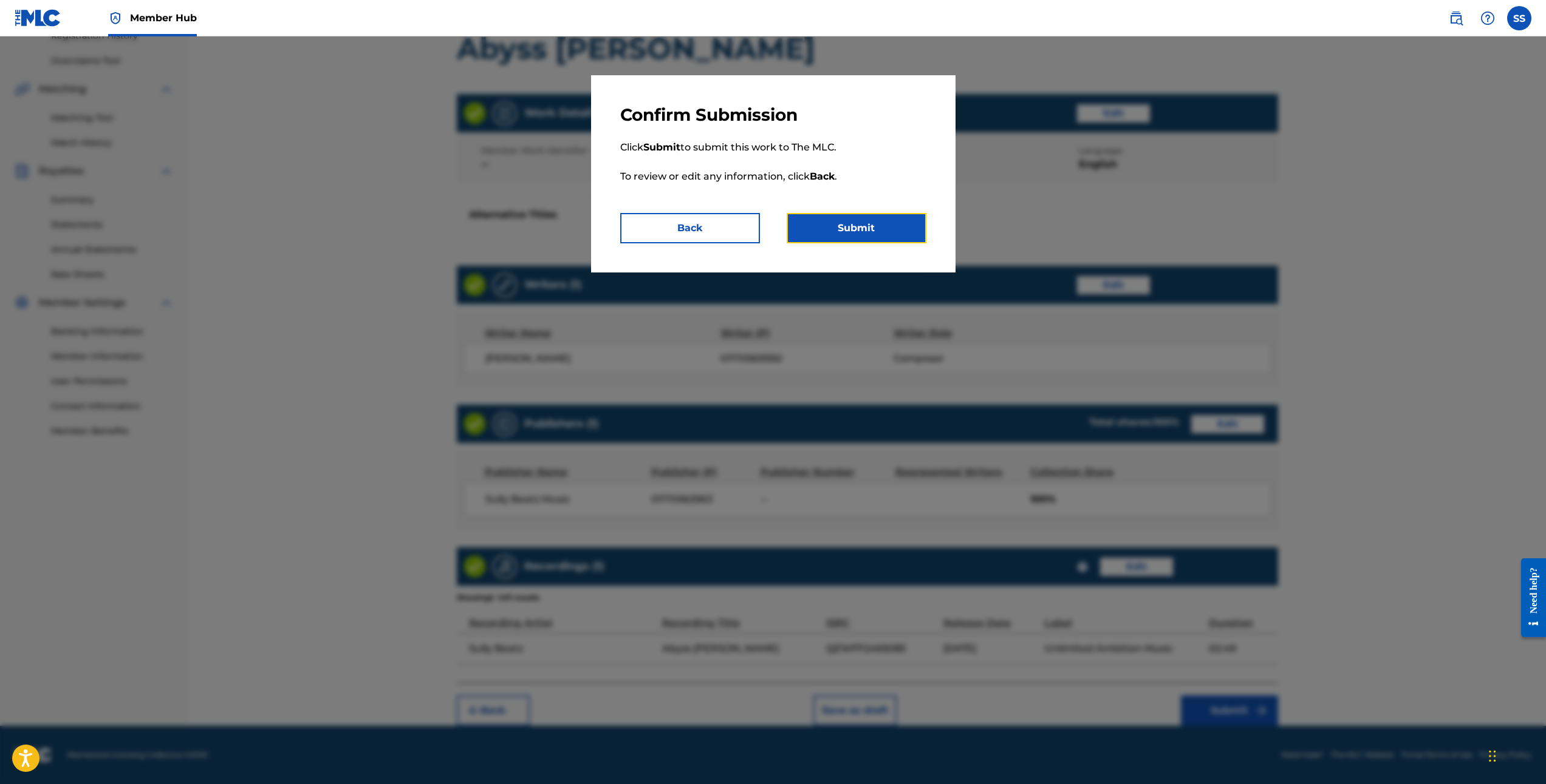
drag, startPoint x: 863, startPoint y: 232, endPoint x: 856, endPoint y: 247, distance: 16.6
click at [860, 236] on button "Submit" at bounding box center [856, 228] width 140 height 30
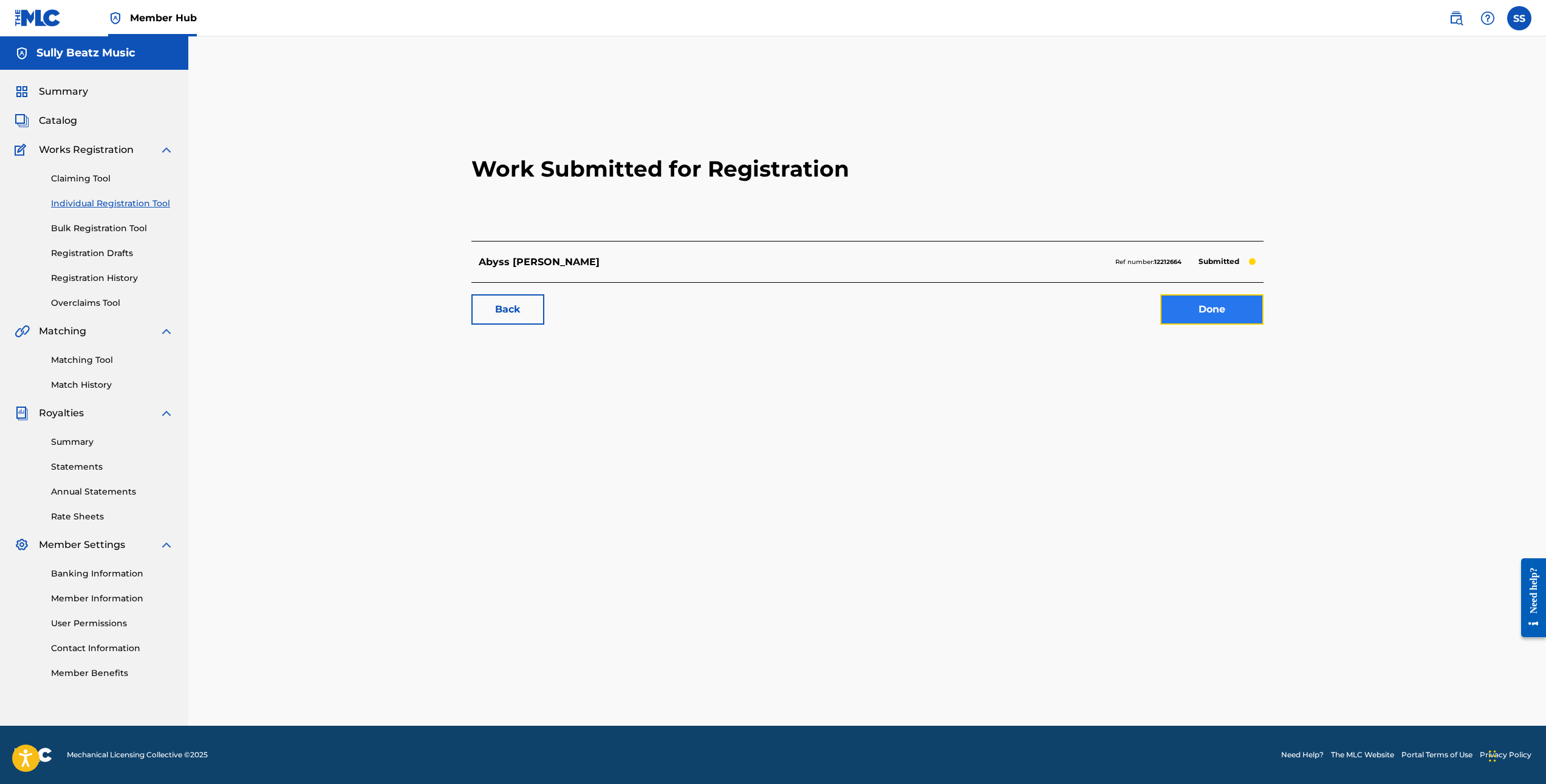
click at [1194, 315] on link "Done" at bounding box center [1211, 309] width 104 height 30
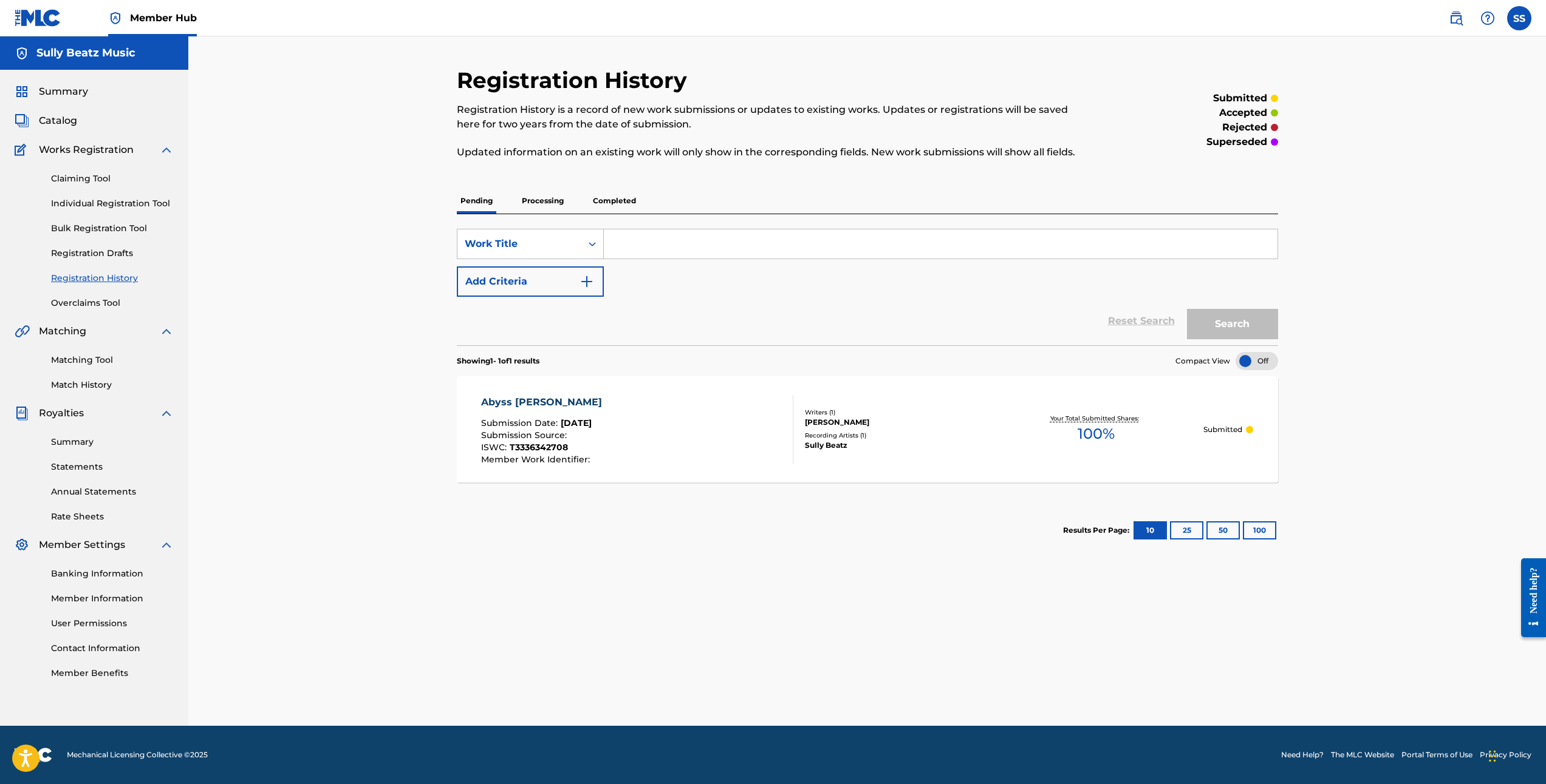
click at [643, 247] on input "Search Form" at bounding box center [940, 244] width 673 height 29
paste input "ADRENALINE RUSH"
type input "ADRENALINE RUSH"
click at [1209, 324] on button "Search" at bounding box center [1233, 325] width 91 height 30
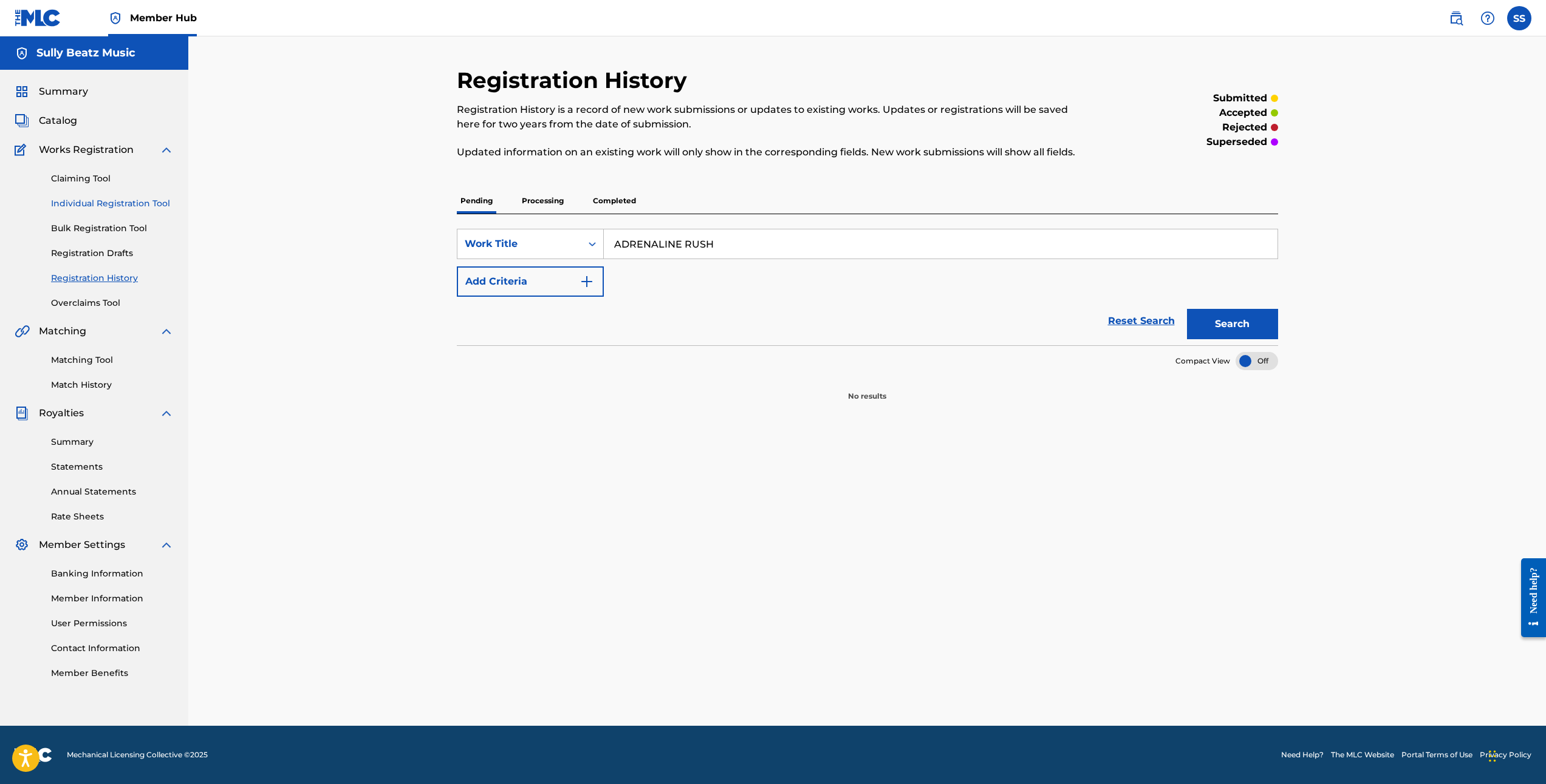
click at [139, 203] on link "Individual Registration Tool" at bounding box center [112, 203] width 123 height 12
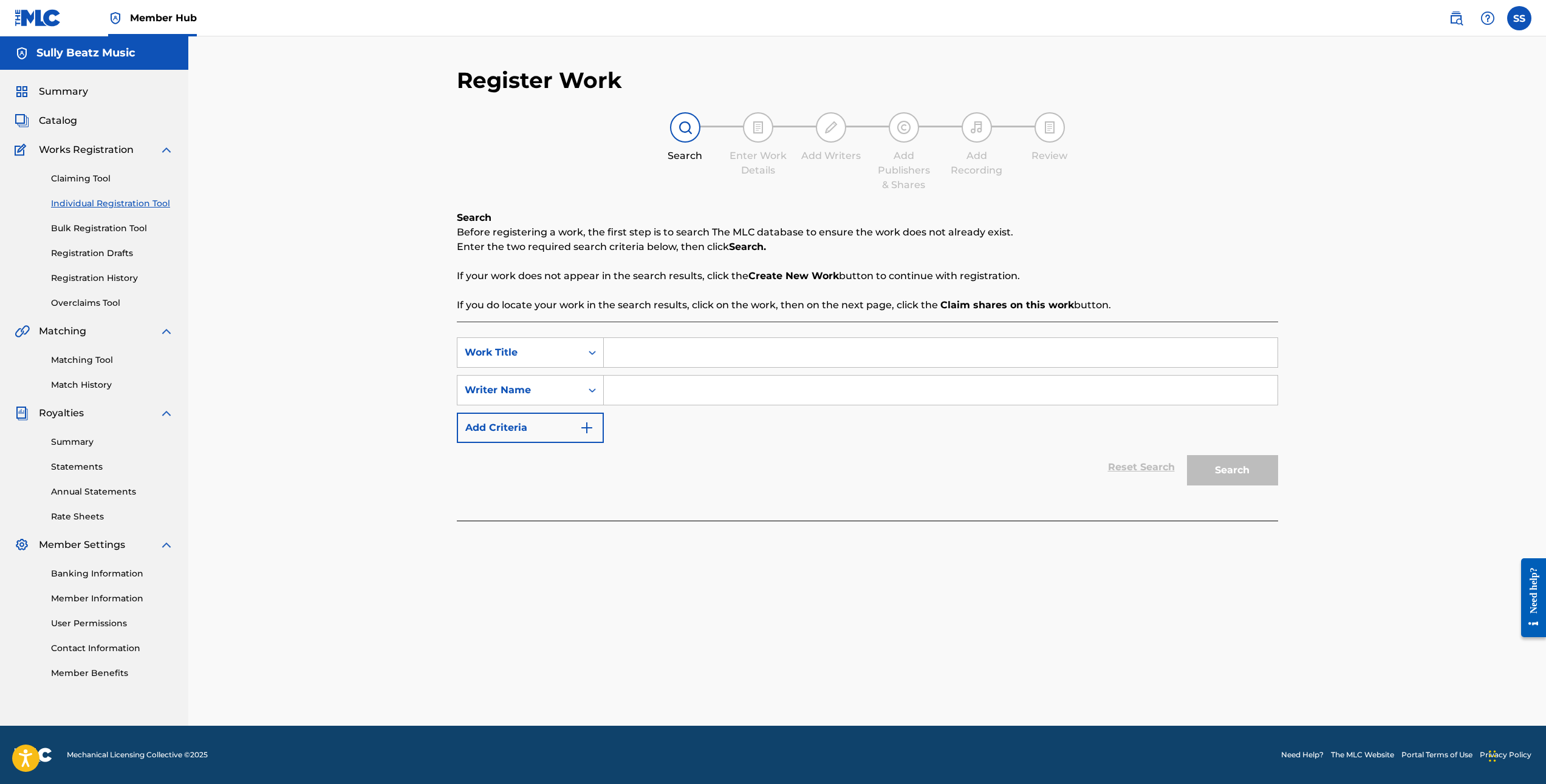
click at [645, 354] on input "Search Form" at bounding box center [940, 352] width 673 height 29
paste input "ADRENALINE RUSH"
type input "ADRENALINE RUSH"
click at [632, 398] on input "Search Form" at bounding box center [940, 390] width 673 height 29
type input "[PERSON_NAME]"
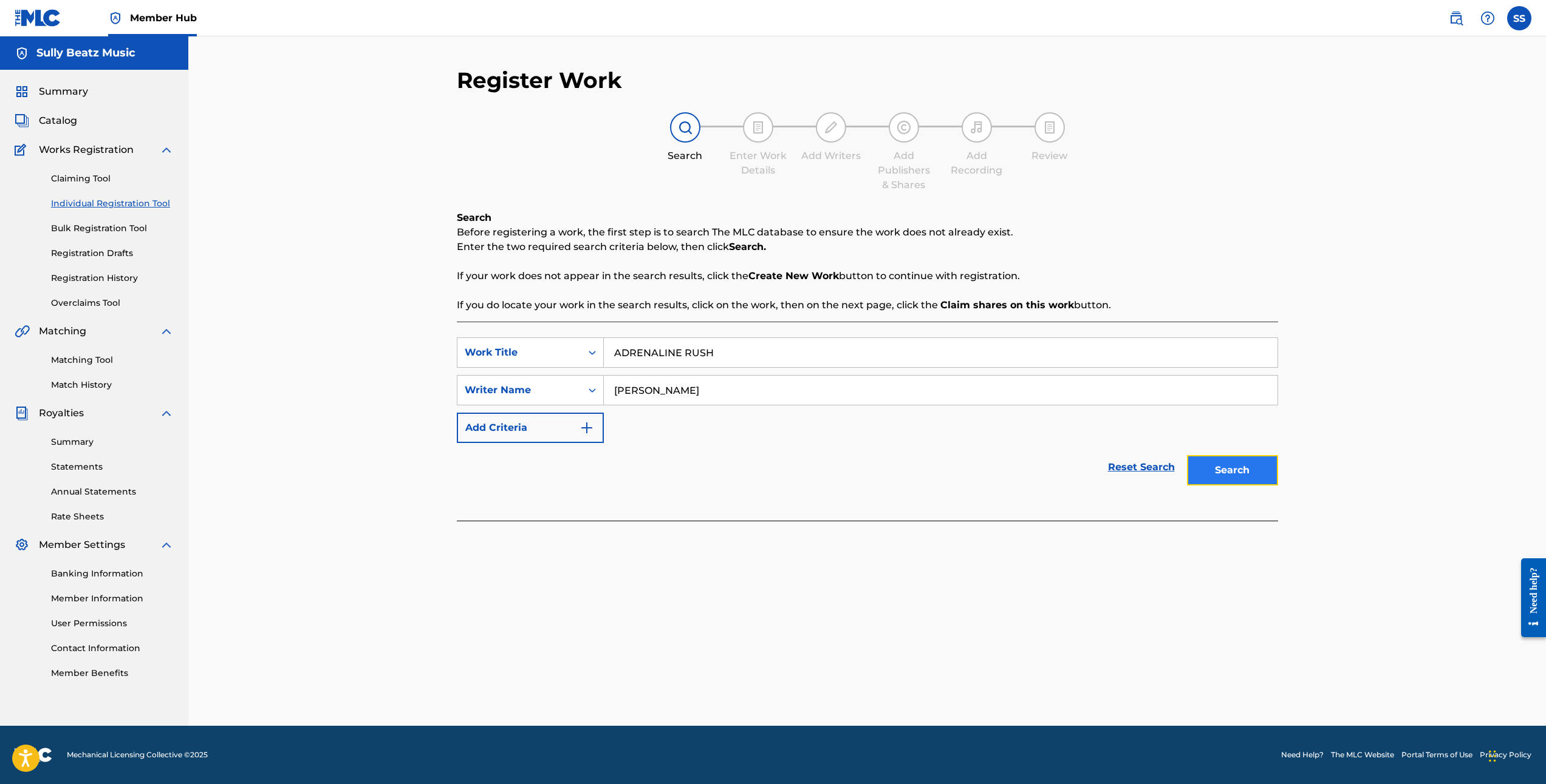
click at [1247, 482] on button "Search" at bounding box center [1233, 471] width 91 height 30
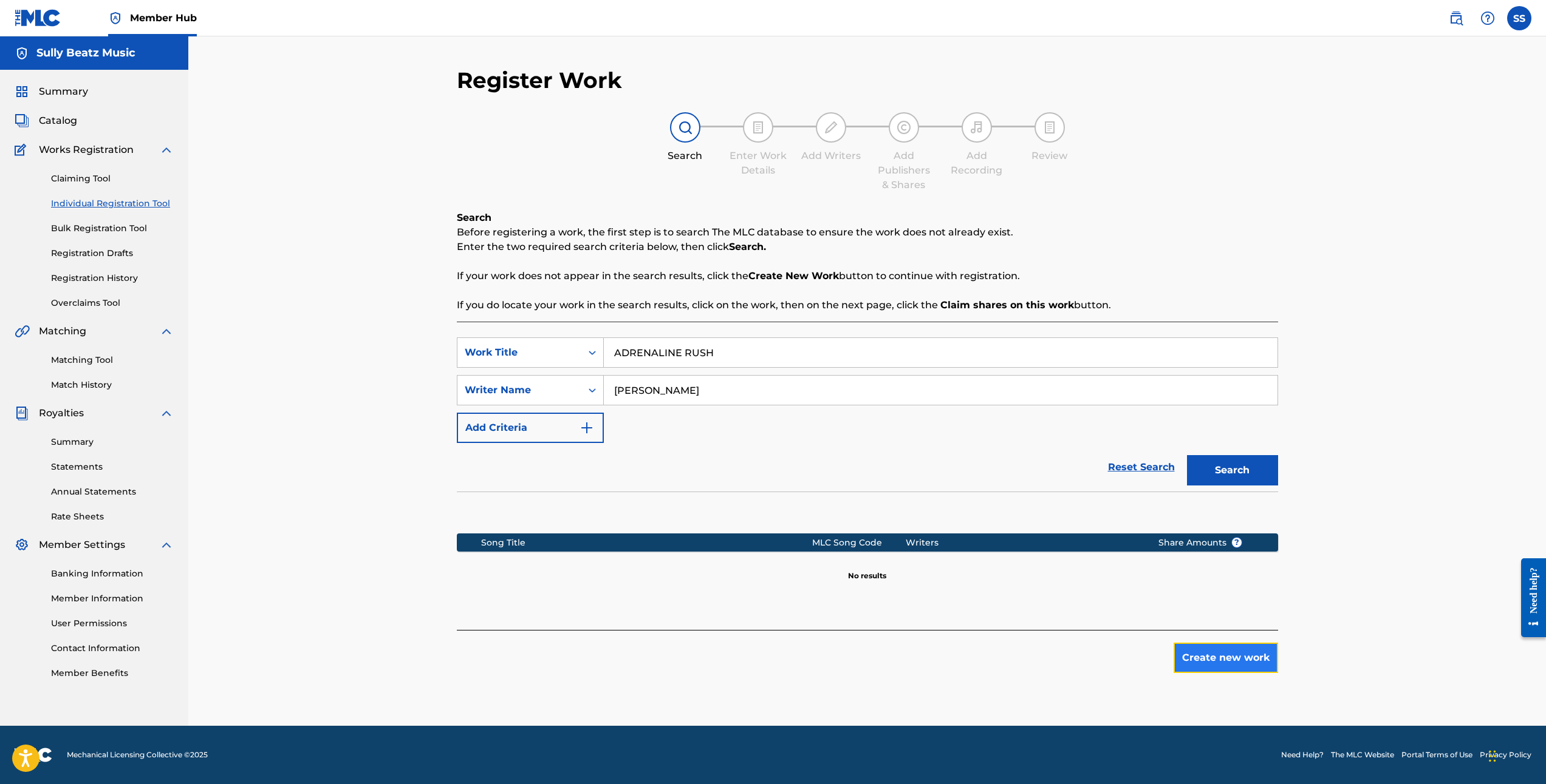
click at [1202, 664] on button "Create new work" at bounding box center [1226, 658] width 104 height 30
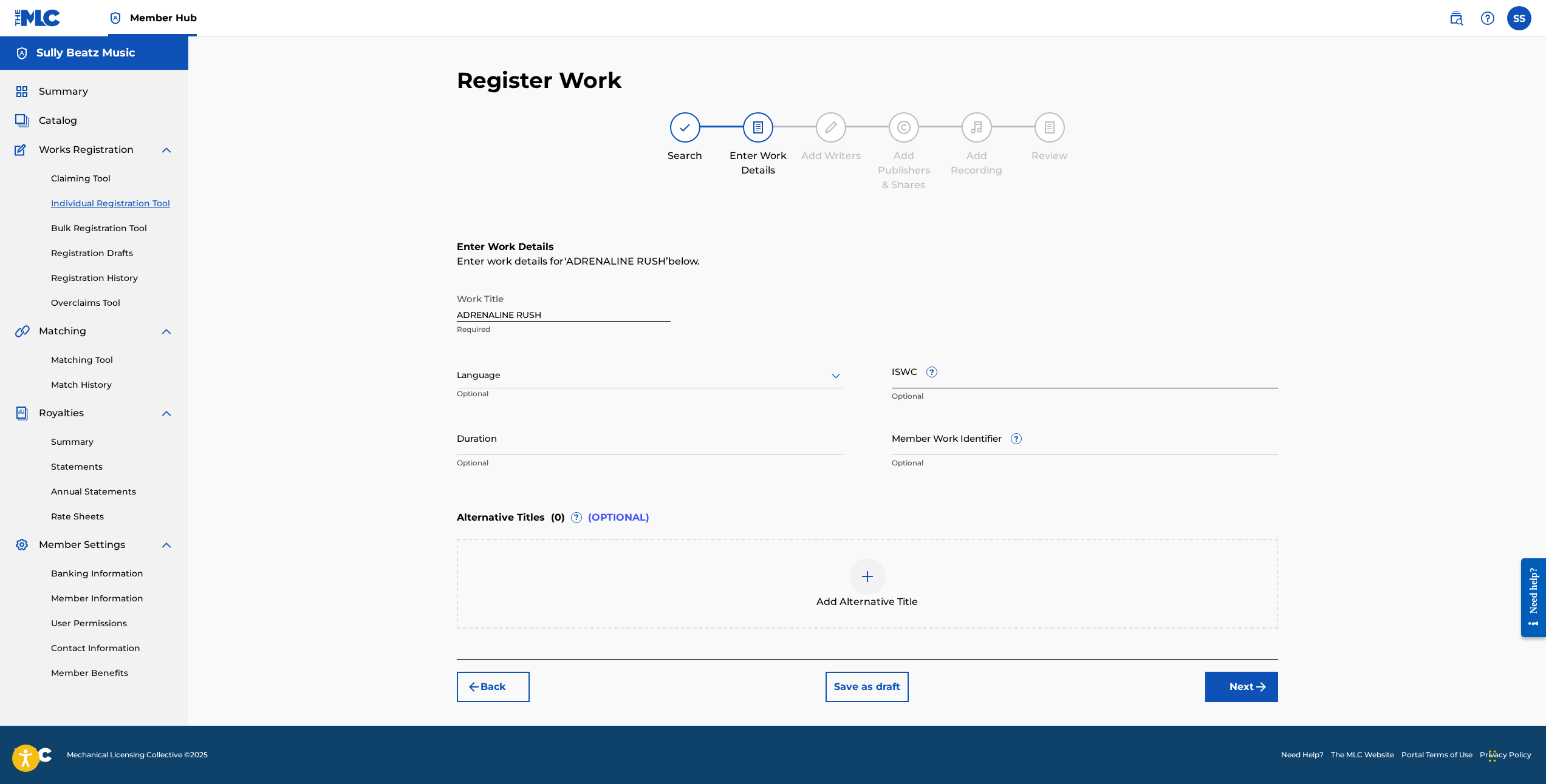
click at [902, 377] on input "ISWC ?" at bounding box center [1084, 371] width 386 height 34
paste input "T-333.634.253-7"
type input "T-333.634.253-7"
click at [595, 436] on input "Duration" at bounding box center [650, 438] width 386 height 34
type input "2"
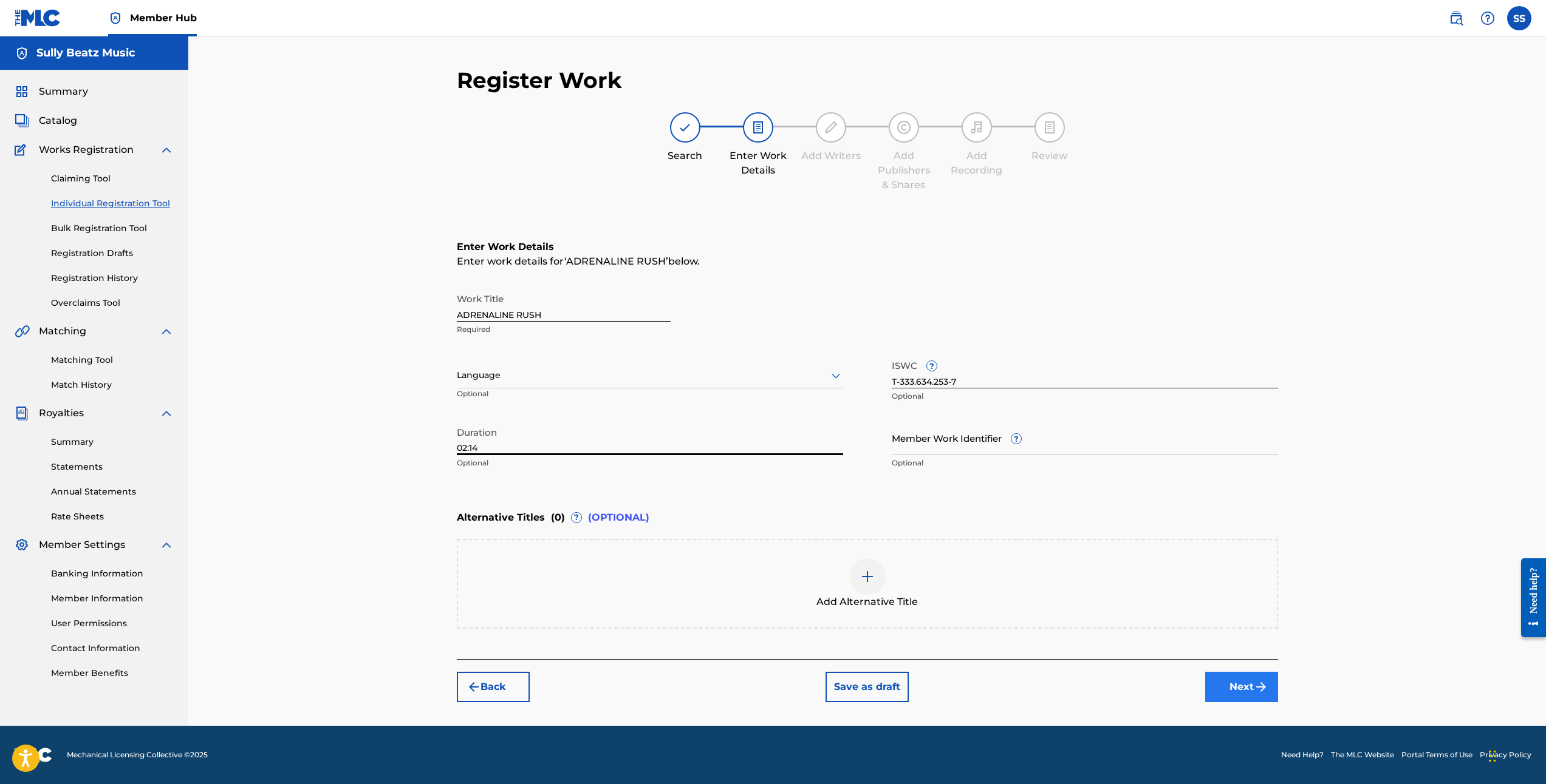
type input "02:14"
click at [1241, 691] on button "Next" at bounding box center [1241, 687] width 73 height 30
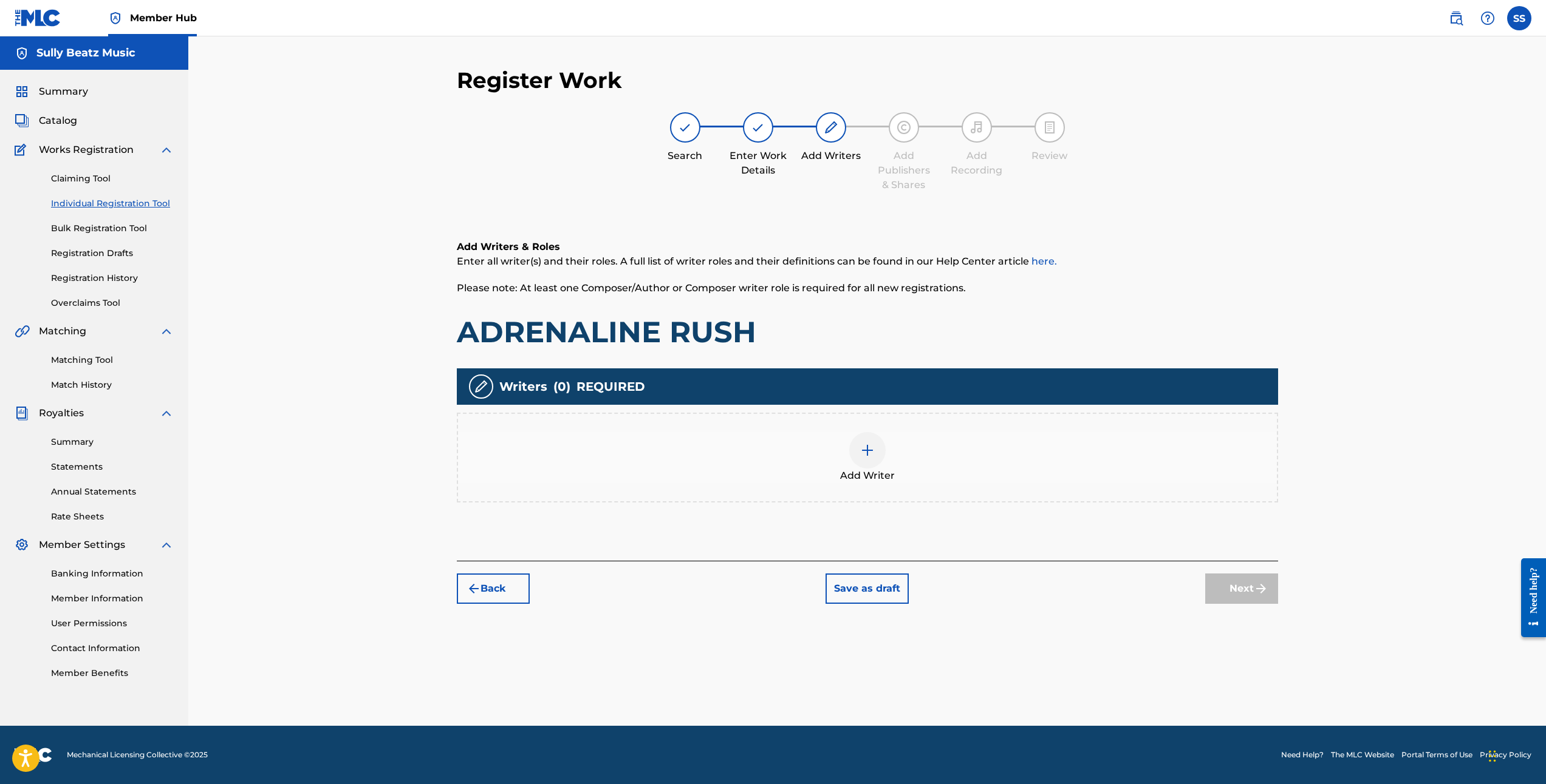
click at [865, 457] on div at bounding box center [867, 450] width 36 height 36
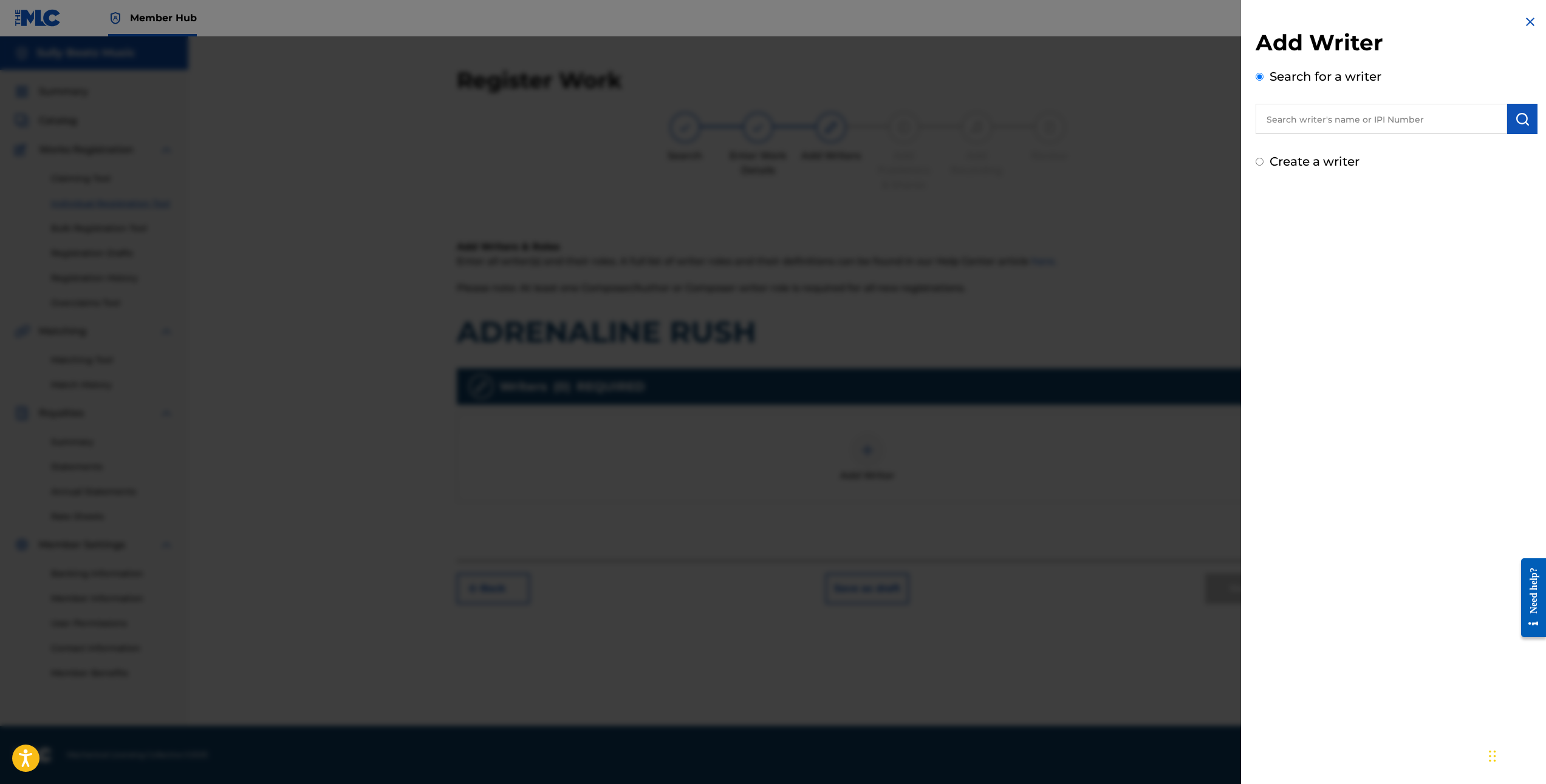
click at [1337, 127] on input "text" at bounding box center [1381, 119] width 252 height 30
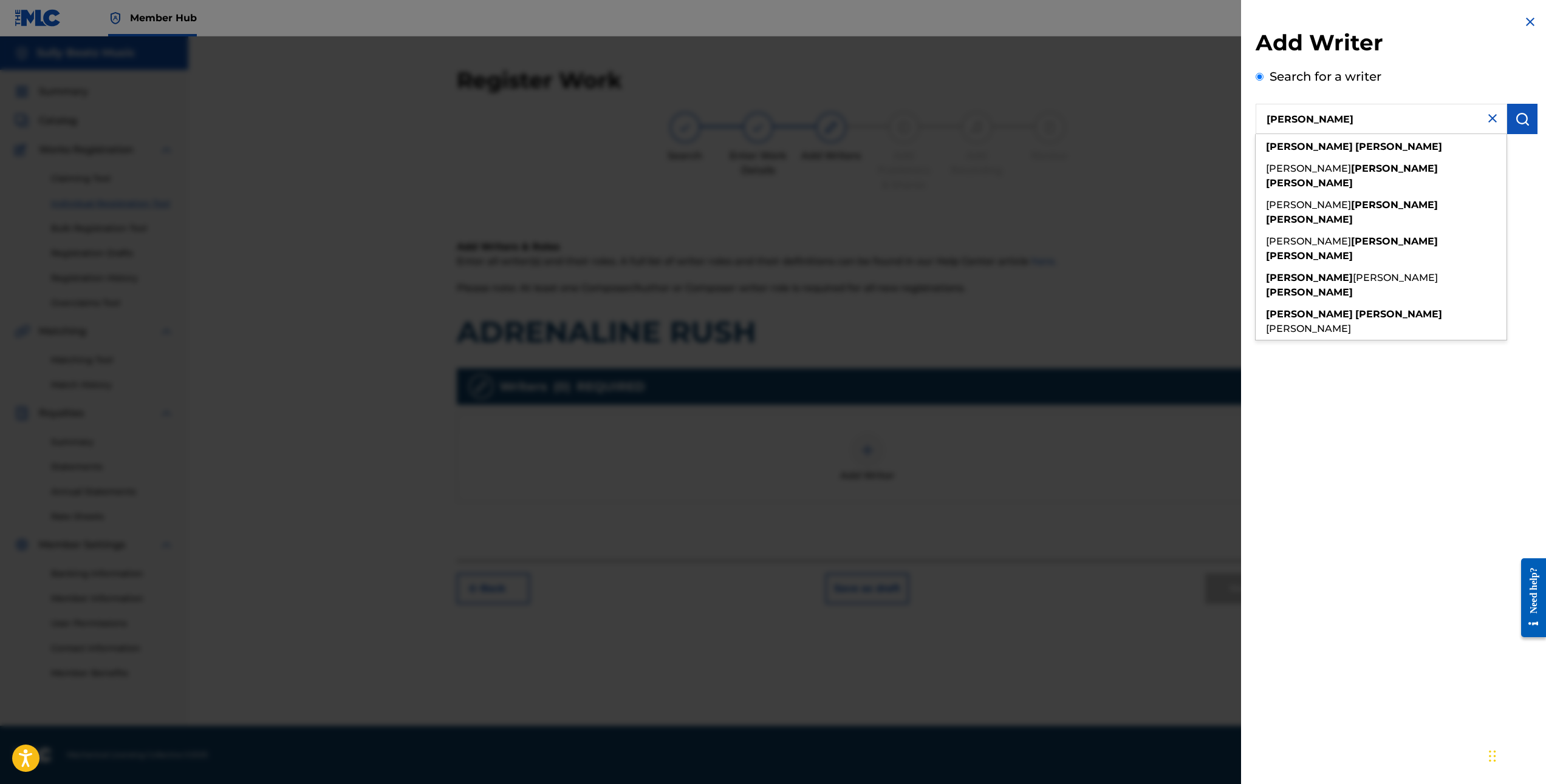
type input "[PERSON_NAME]"
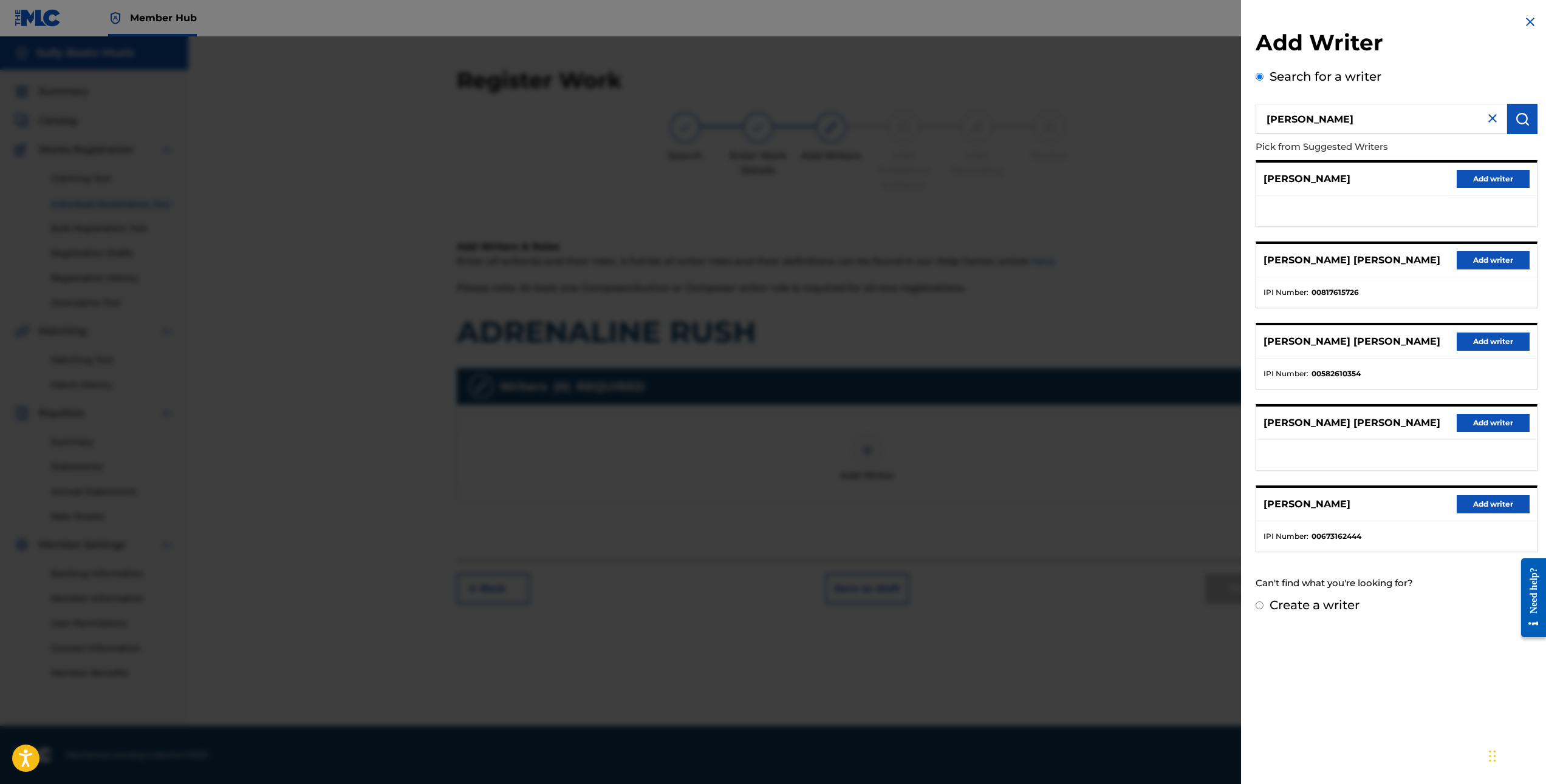
click at [1490, 122] on img at bounding box center [1492, 118] width 14 height 14
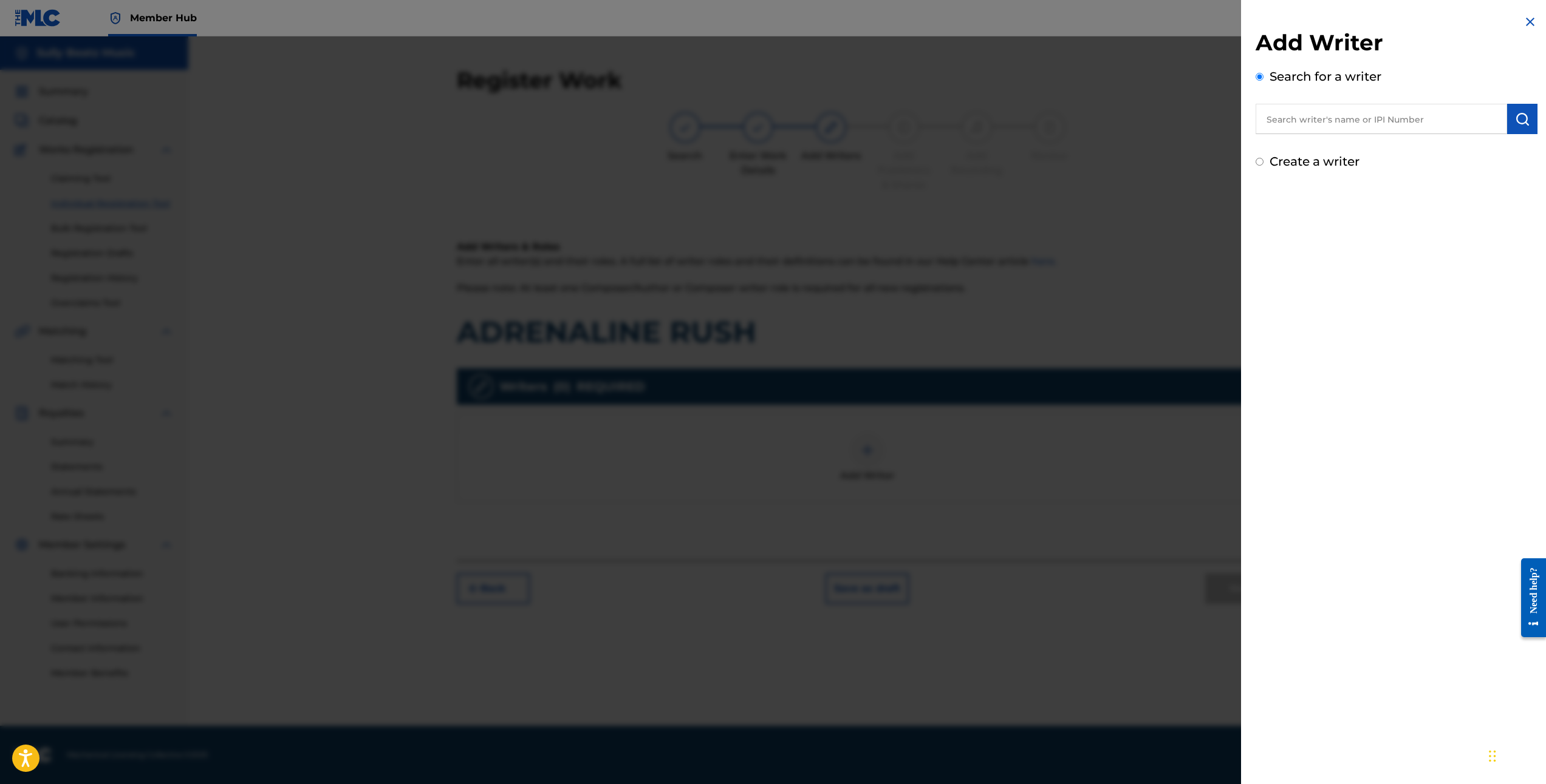
click at [1335, 133] on input "text" at bounding box center [1381, 119] width 252 height 30
paste input "01170569550"
type input "01170569550"
click at [1518, 124] on img "submit" at bounding box center [1521, 119] width 14 height 14
click at [1267, 121] on input "01170569550" at bounding box center [1381, 119] width 252 height 30
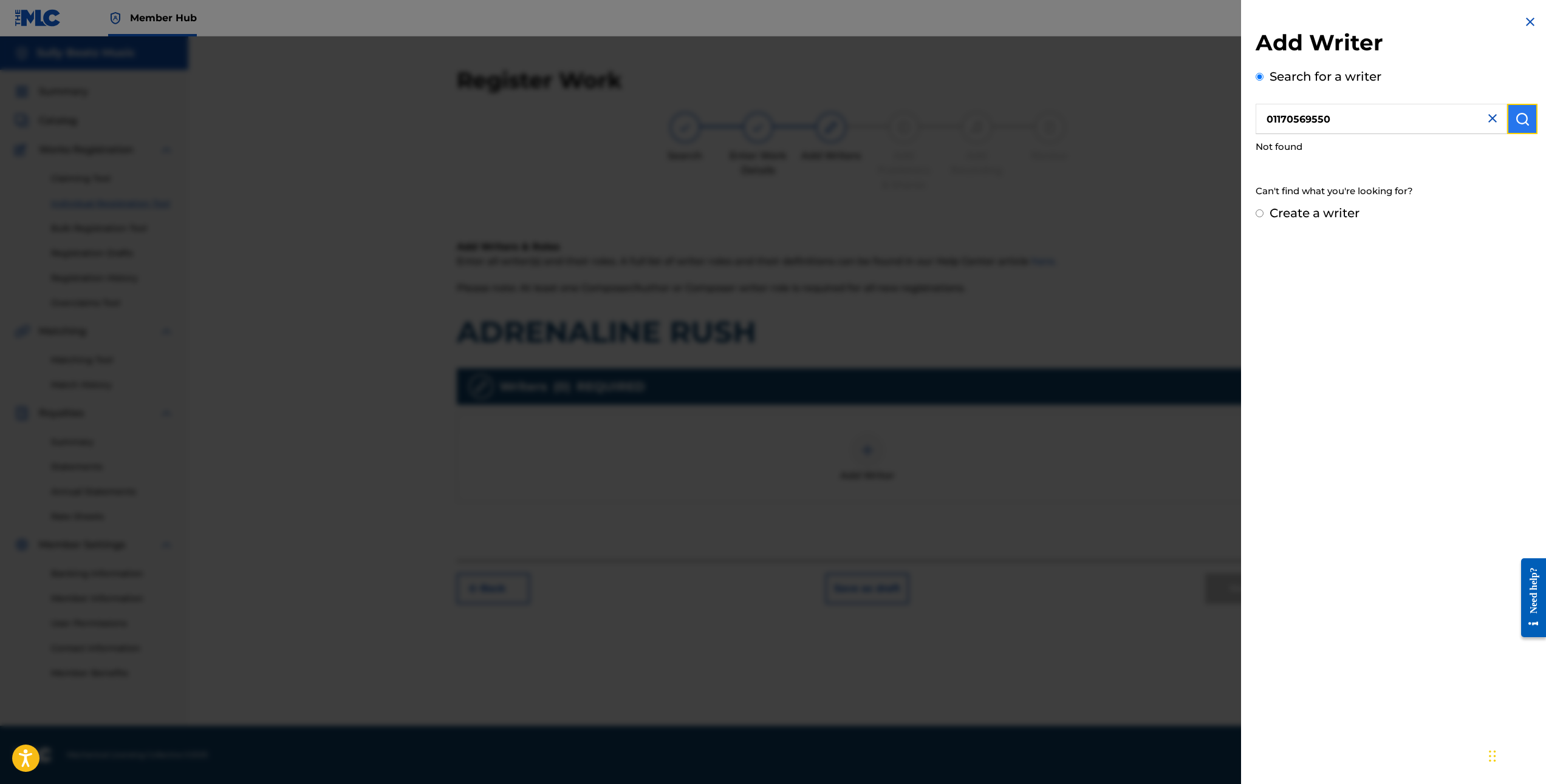
click at [1521, 120] on img "submit" at bounding box center [1521, 119] width 14 height 14
click at [1309, 214] on label "Create a writer" at bounding box center [1314, 213] width 90 height 14
radio input "true"
click at [1263, 214] on input "Create a writer" at bounding box center [1259, 214] width 8 height 8
radio input "false"
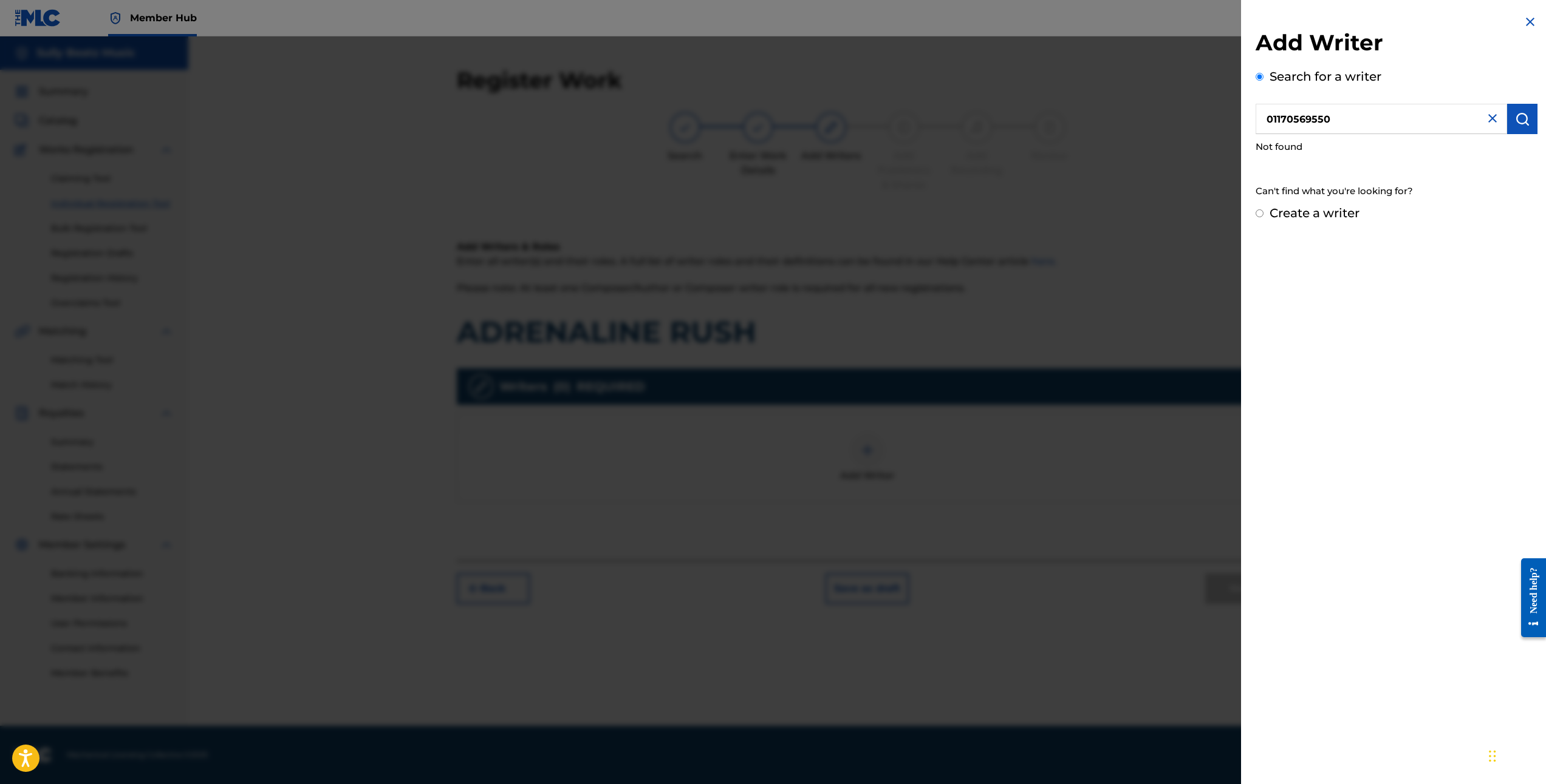
radio input "true"
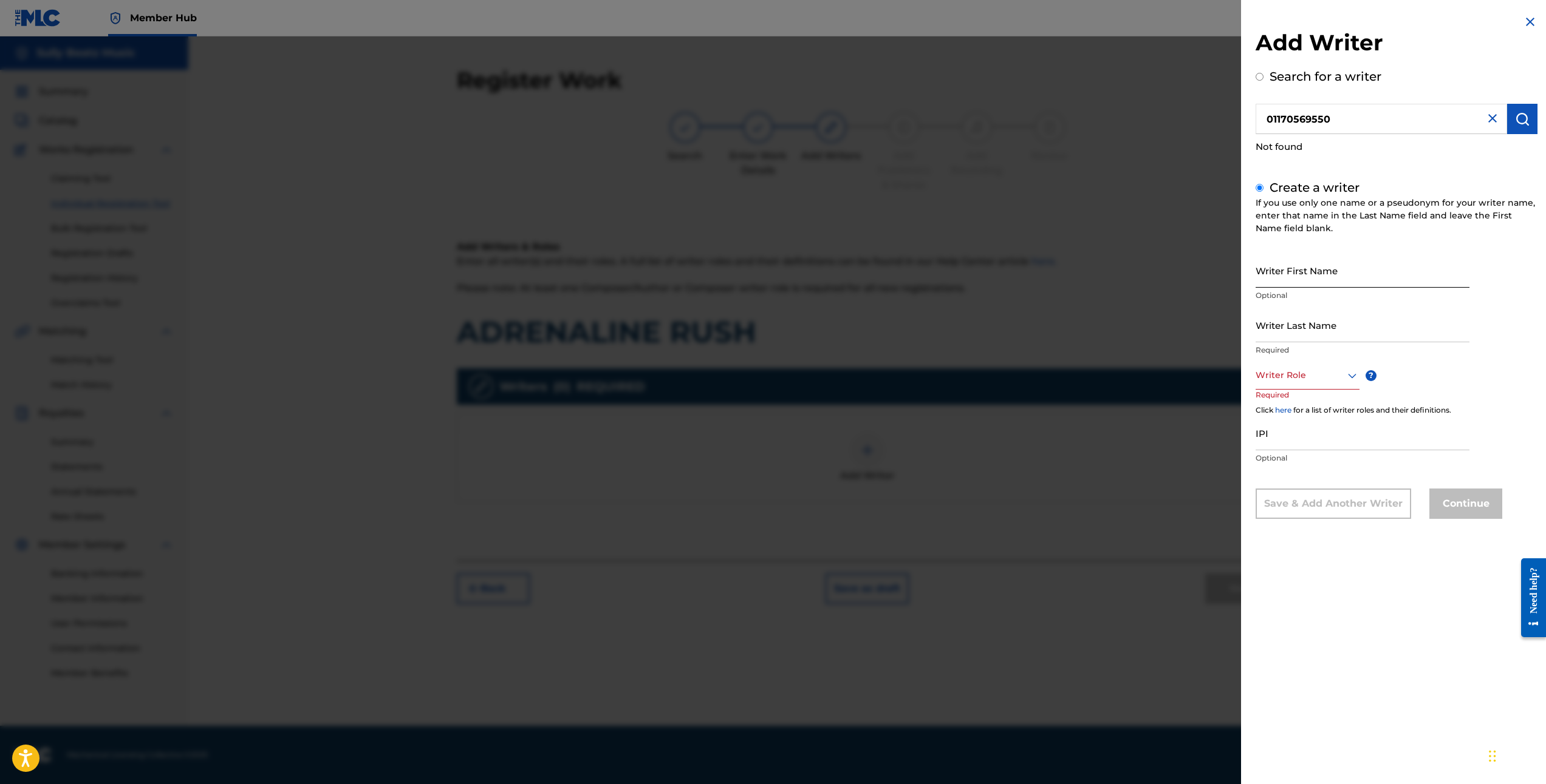
click at [1301, 272] on input "Writer First Name" at bounding box center [1362, 271] width 214 height 34
type input "[PERSON_NAME]"
click at [1323, 378] on div at bounding box center [1307, 376] width 104 height 15
click at [1305, 403] on div "Composer/Author" at bounding box center [1307, 403] width 103 height 28
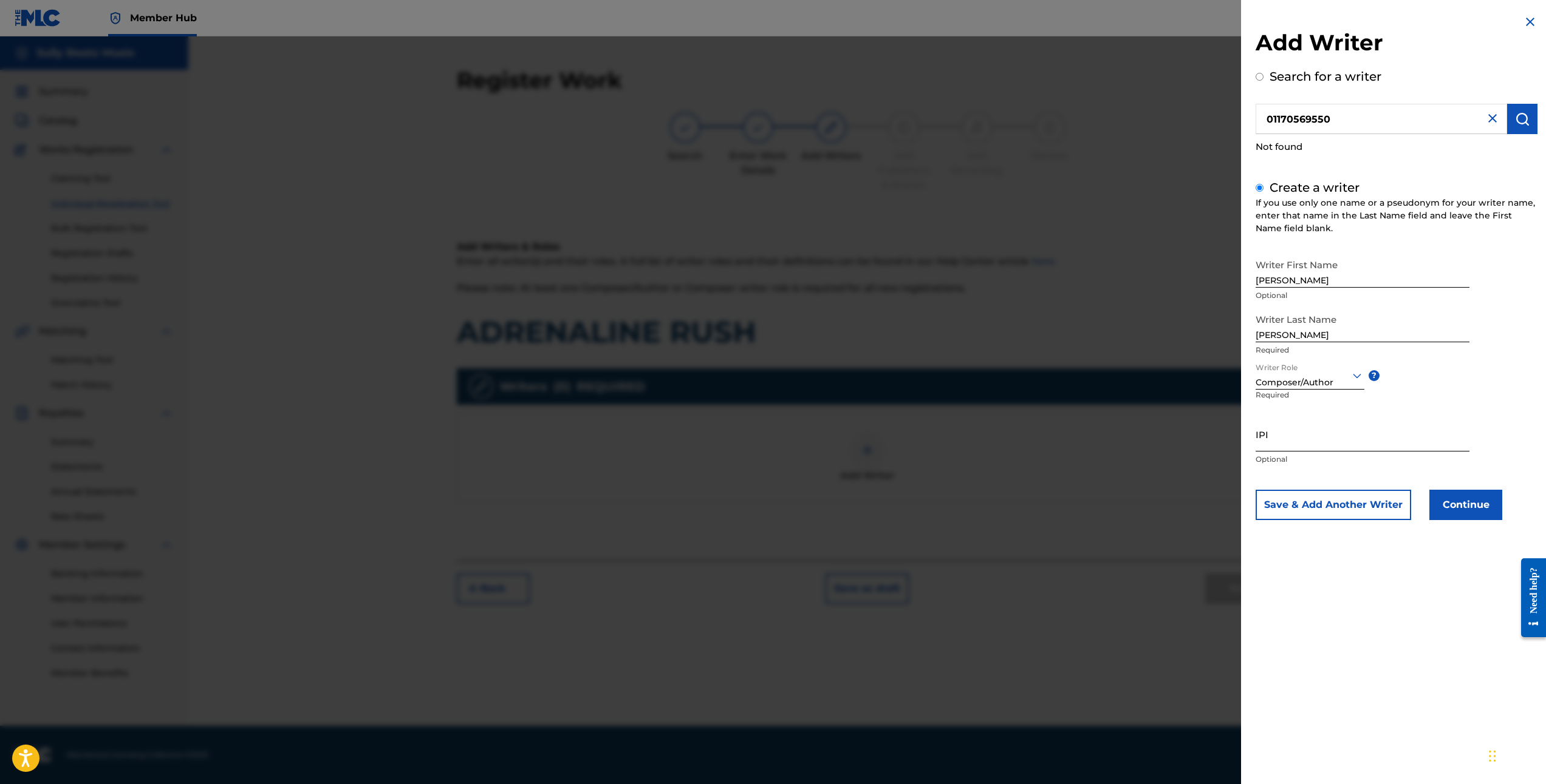
click at [1292, 434] on input "IPI" at bounding box center [1362, 434] width 214 height 34
paste input "01170569550"
type input "01170569550"
click at [1477, 503] on button "Continue" at bounding box center [1465, 505] width 73 height 30
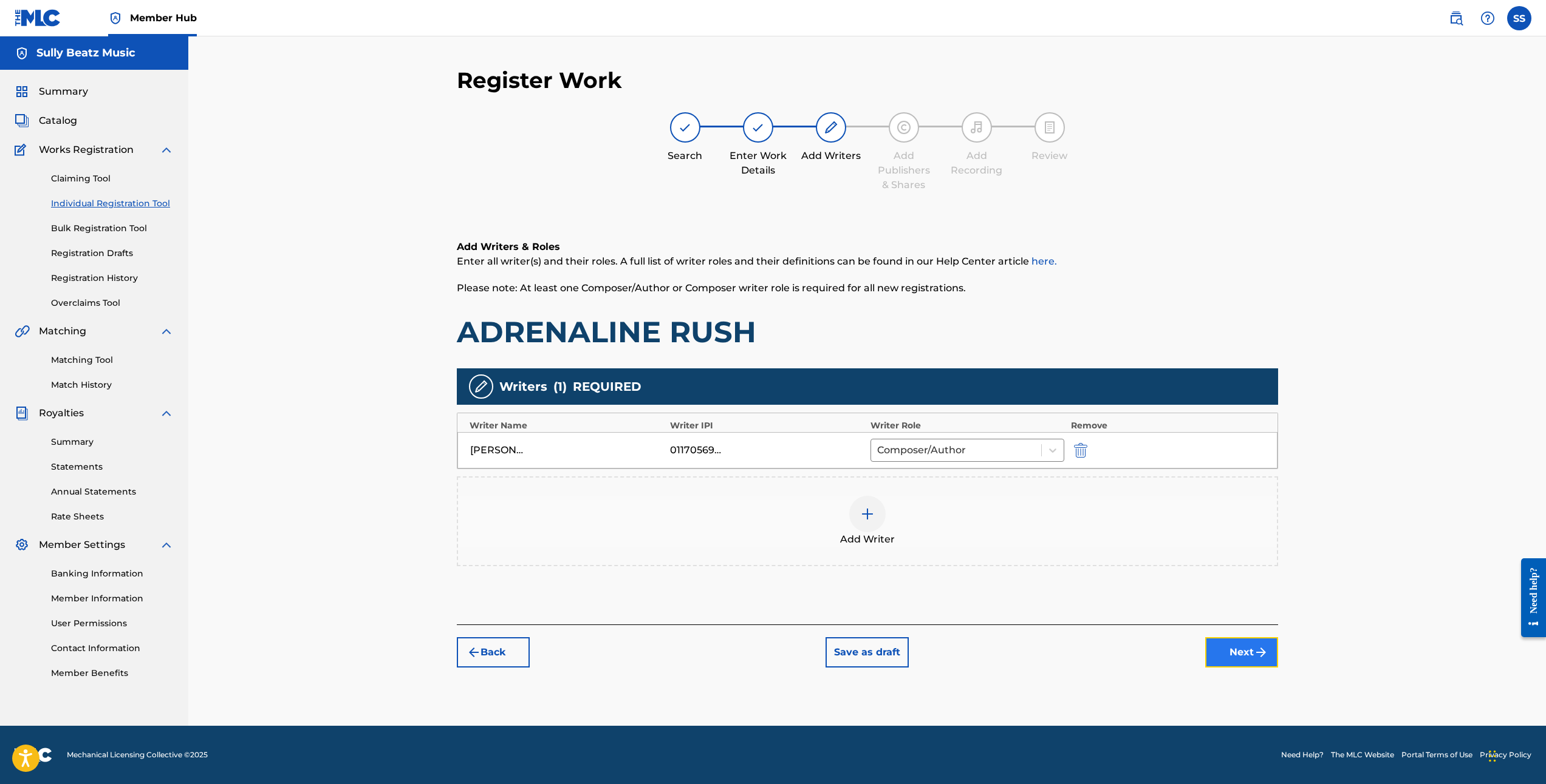
click at [1224, 648] on button "Next" at bounding box center [1241, 652] width 73 height 30
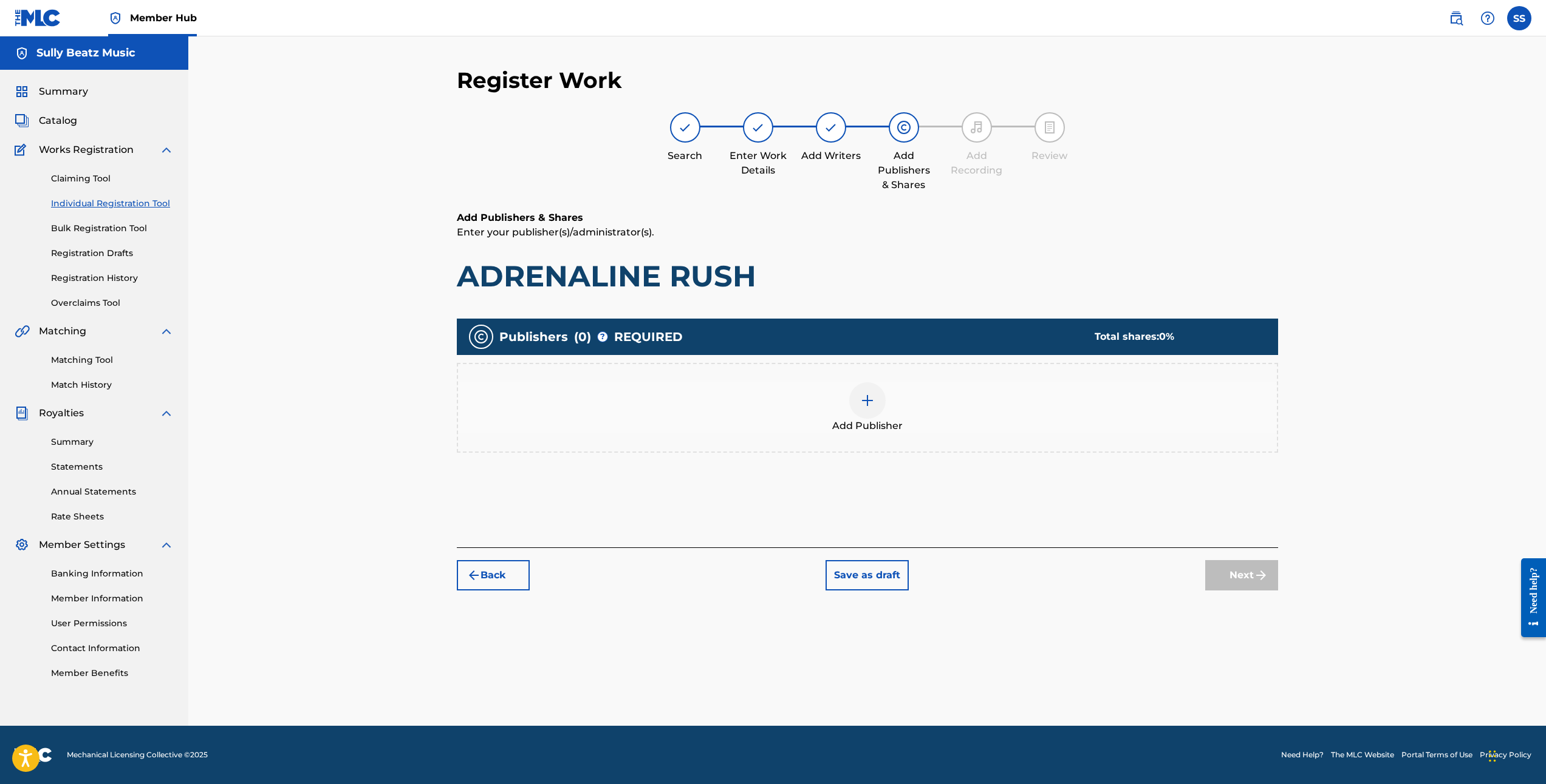
click at [863, 401] on img at bounding box center [867, 400] width 14 height 14
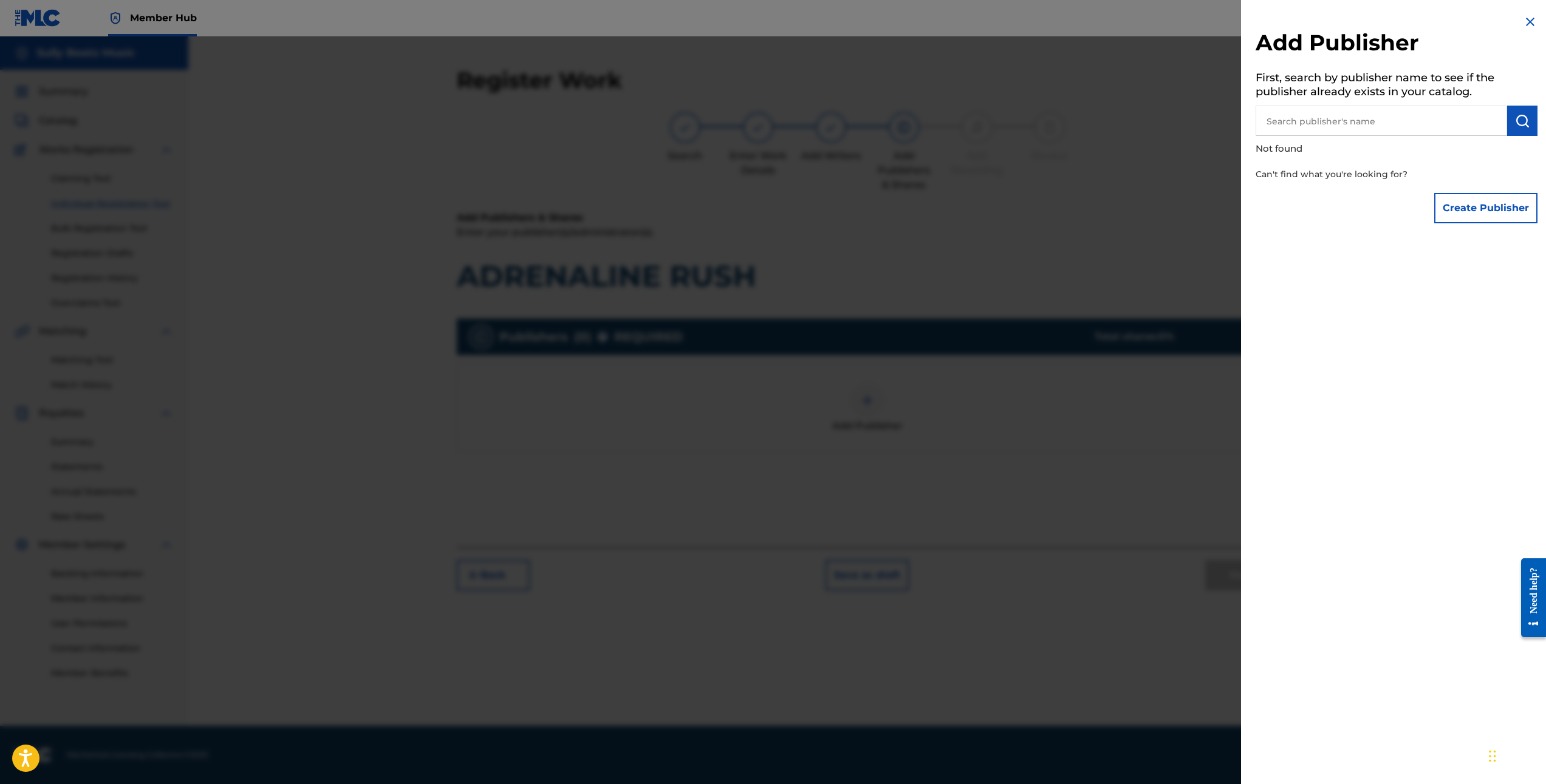
click at [1291, 127] on input "text" at bounding box center [1381, 121] width 252 height 30
type input "Sully Beatz Music"
click at [1518, 114] on img "submit" at bounding box center [1521, 121] width 14 height 14
click at [1502, 216] on button "Create Publisher" at bounding box center [1485, 208] width 104 height 30
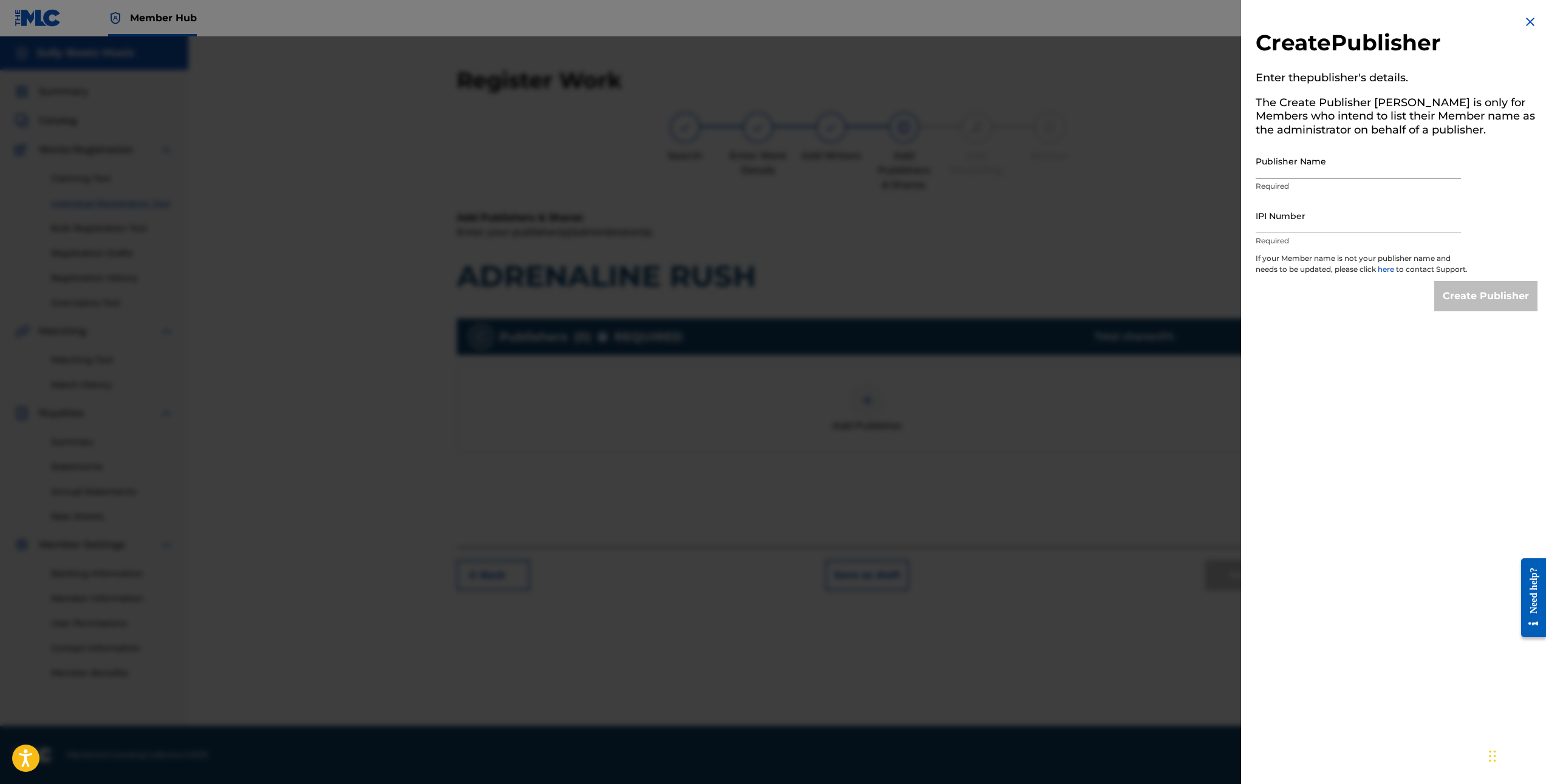
click at [1340, 164] on input "Publisher Name" at bounding box center [1358, 161] width 205 height 34
type input "Sully Beatz Music"
type input "01170562963"
click at [1463, 302] on input "Create Publisher" at bounding box center [1485, 296] width 104 height 30
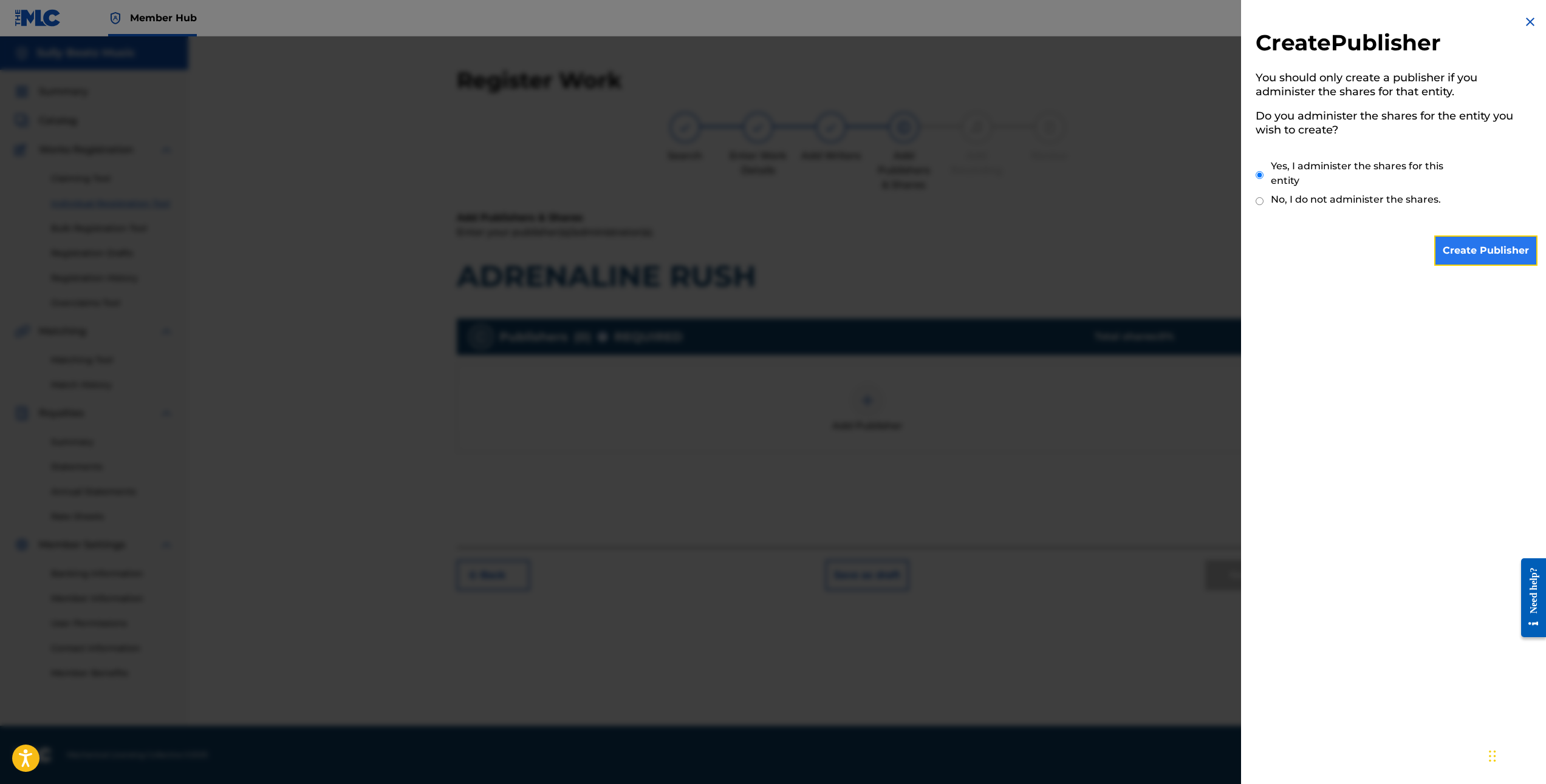
click at [1500, 254] on input "Create Publisher" at bounding box center [1485, 251] width 104 height 30
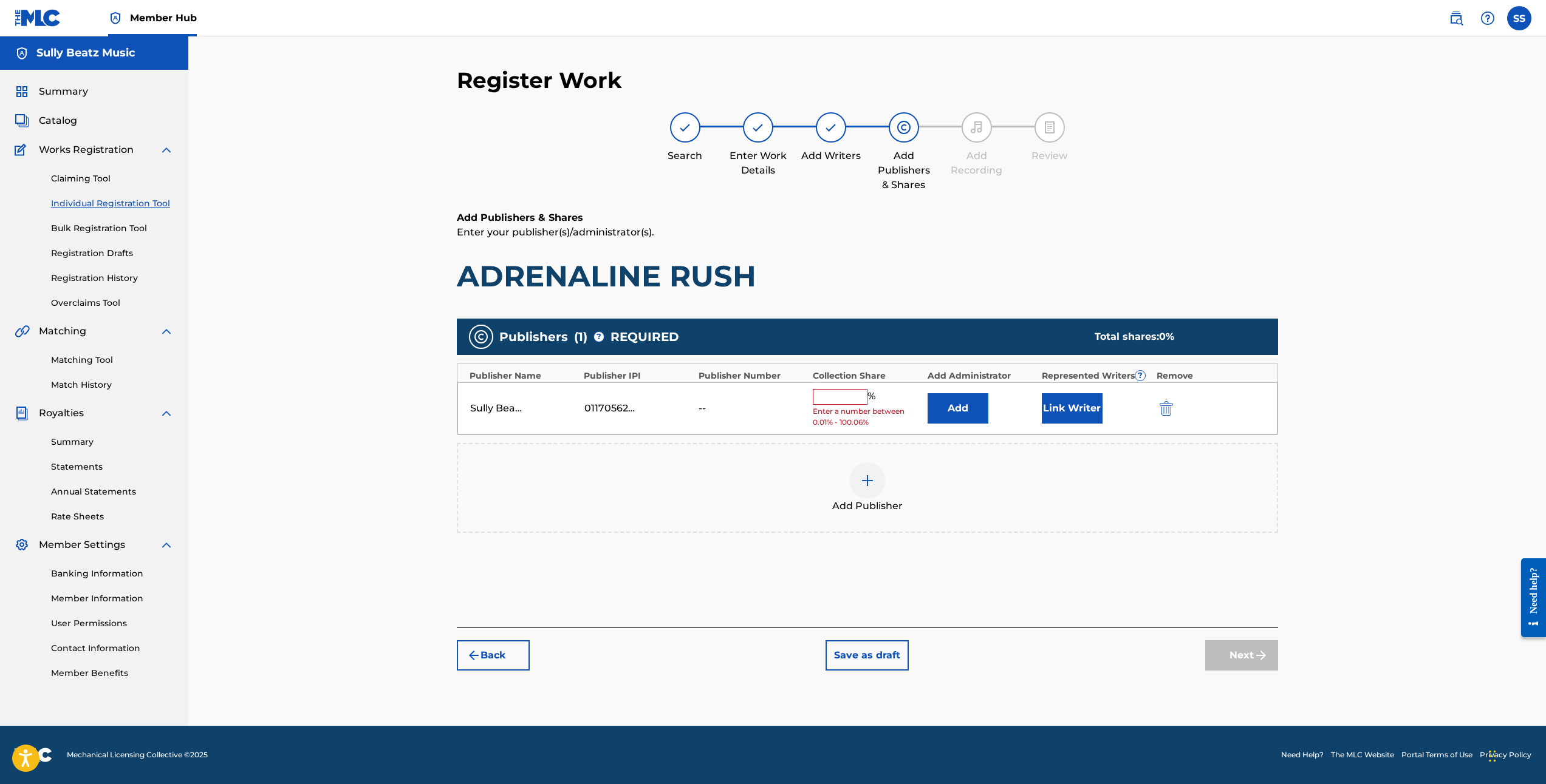
click at [853, 386] on div "Sully Beatz Music 01170562963 -- % Enter a number between 0.01% - 100.06% Add L…" at bounding box center [867, 409] width 820 height 53
click at [847, 392] on input "text" at bounding box center [840, 397] width 55 height 16
type input "100"
click at [1232, 643] on button "Next" at bounding box center [1241, 646] width 73 height 30
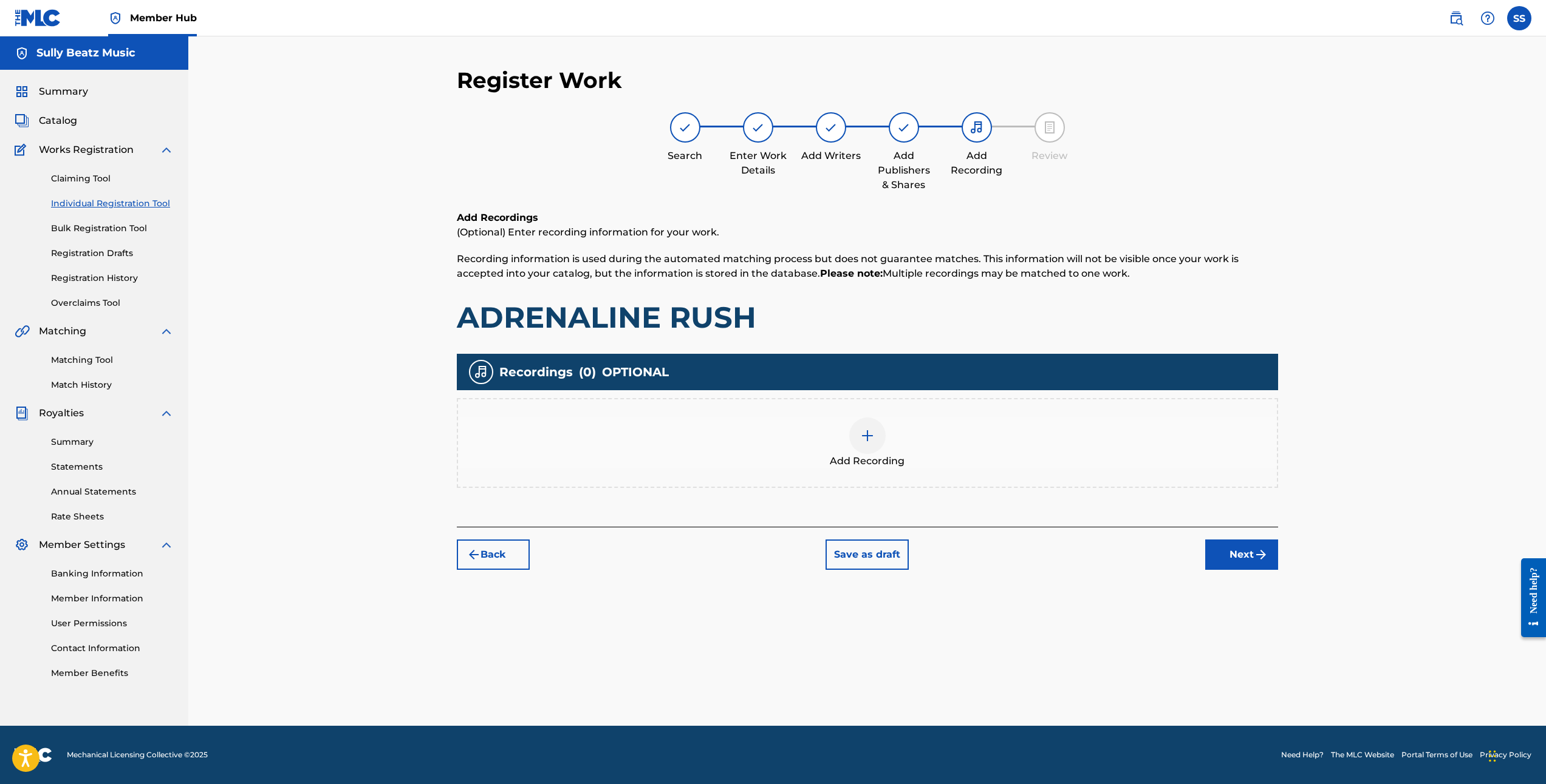
click at [853, 423] on div at bounding box center [867, 436] width 36 height 36
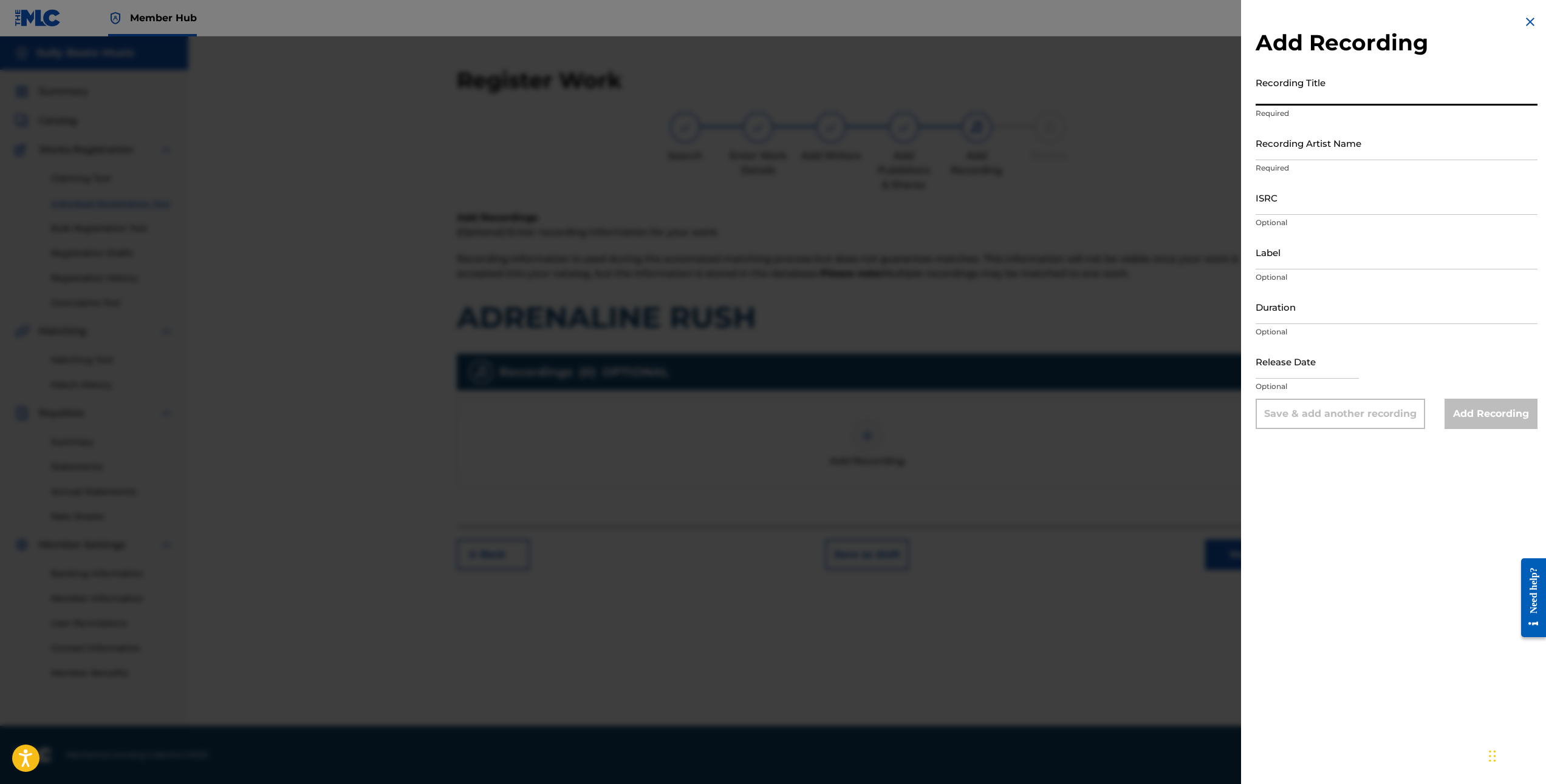
click at [1288, 83] on input "Recording Title" at bounding box center [1396, 88] width 282 height 34
type input "Adrenaline Rush"
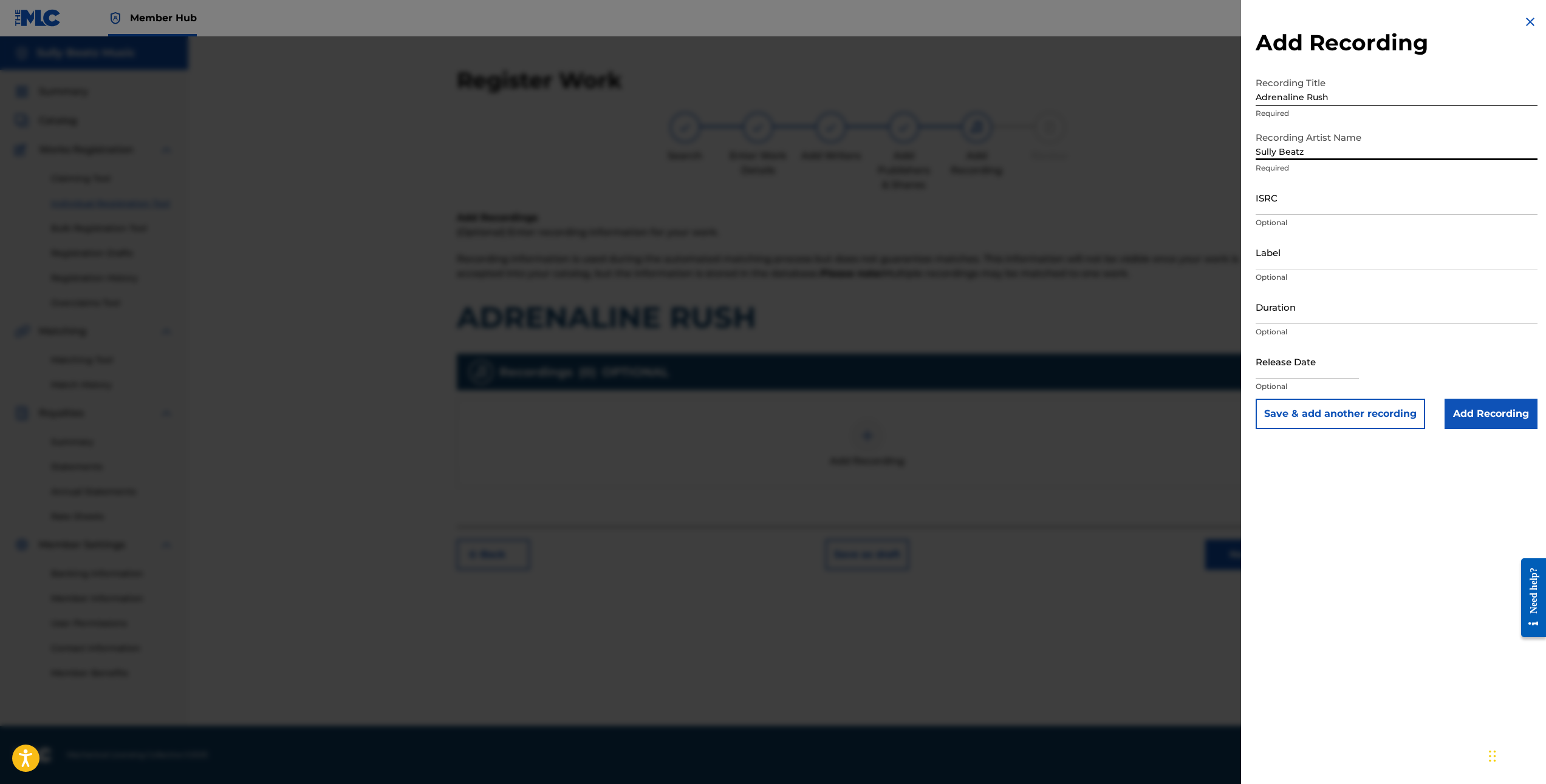
type input "Sully Beatz"
paste input "QZWFF2465086"
type input "QZWFF2465086"
click at [1283, 257] on input "Label" at bounding box center [1396, 252] width 282 height 34
type input "Unlimited Ambition Music"
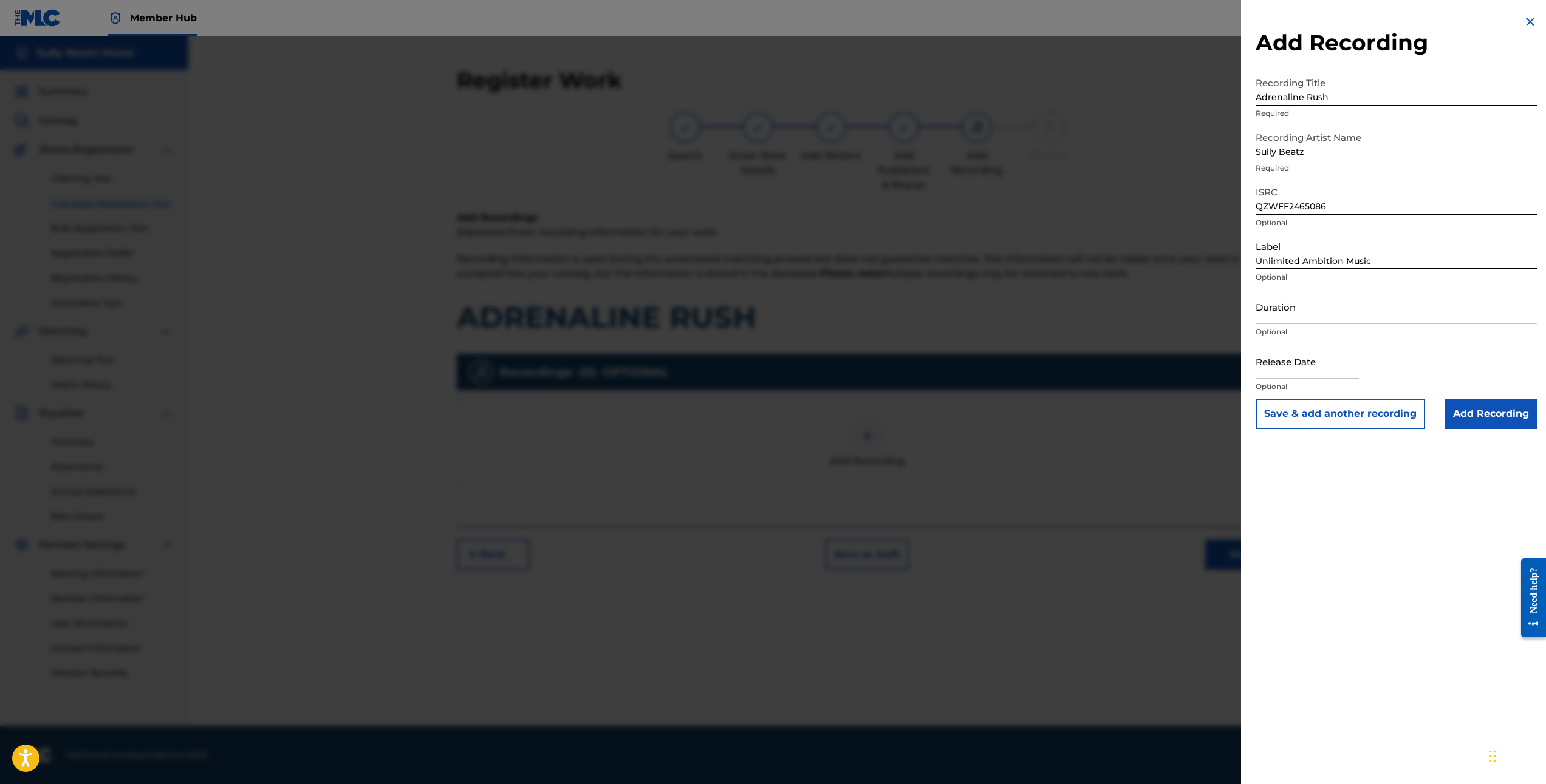
type input "02:49"
type input "[DATE]"
click at [1299, 314] on input "02:49" at bounding box center [1396, 307] width 282 height 34
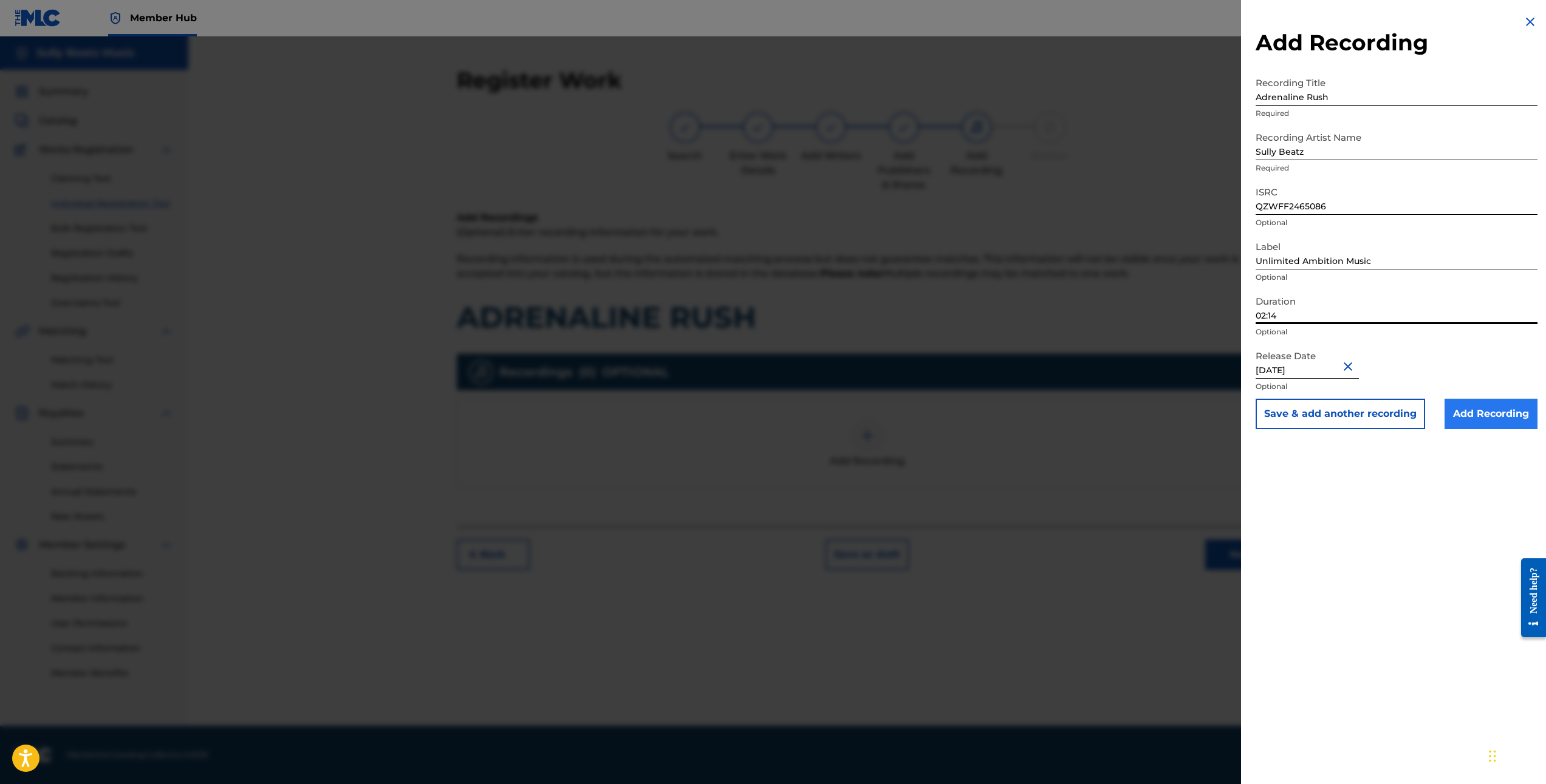
type input "02:14"
click at [1484, 408] on input "Add Recording" at bounding box center [1491, 414] width 93 height 30
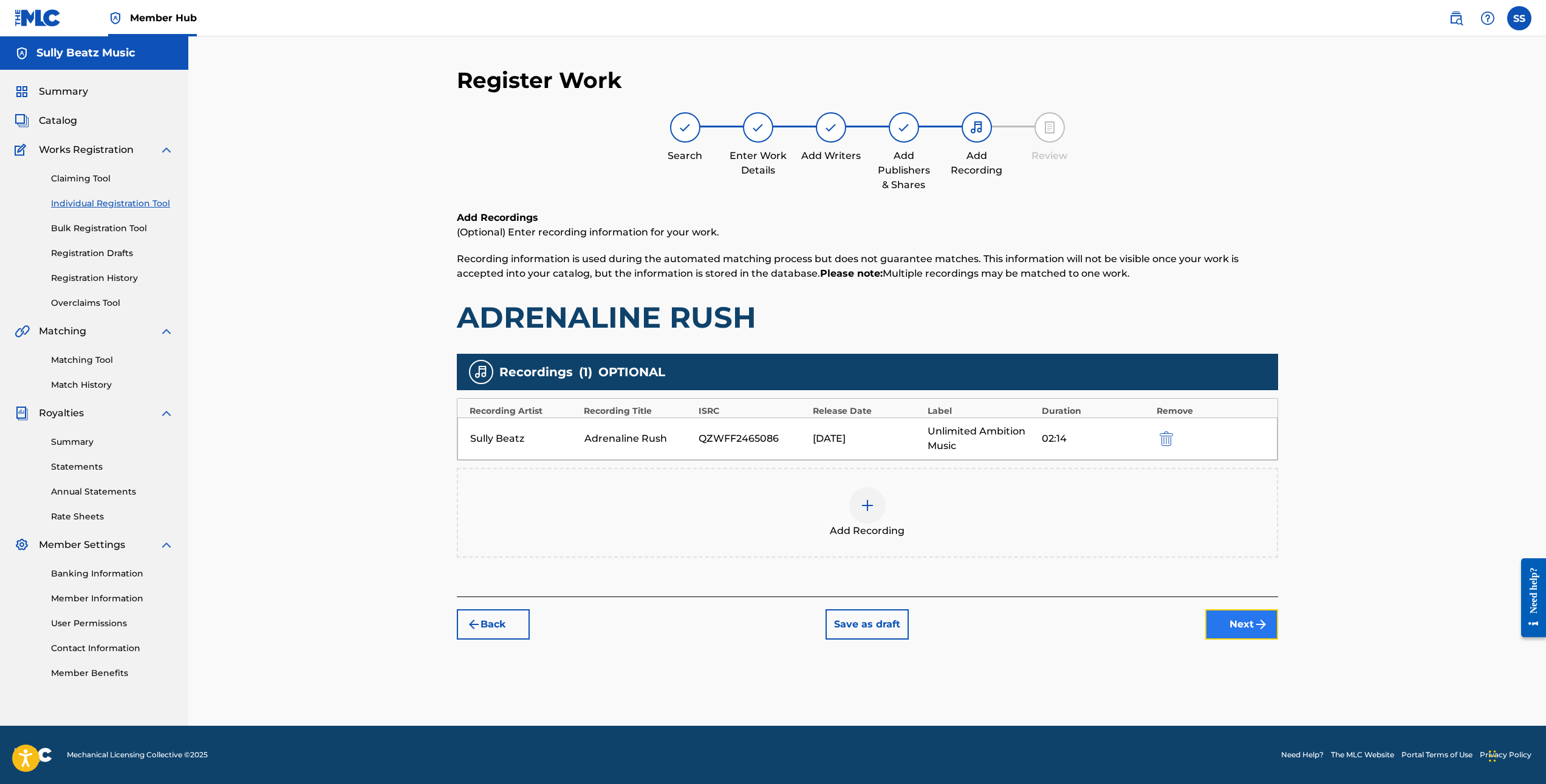
click at [1246, 633] on button "Next" at bounding box center [1241, 625] width 73 height 30
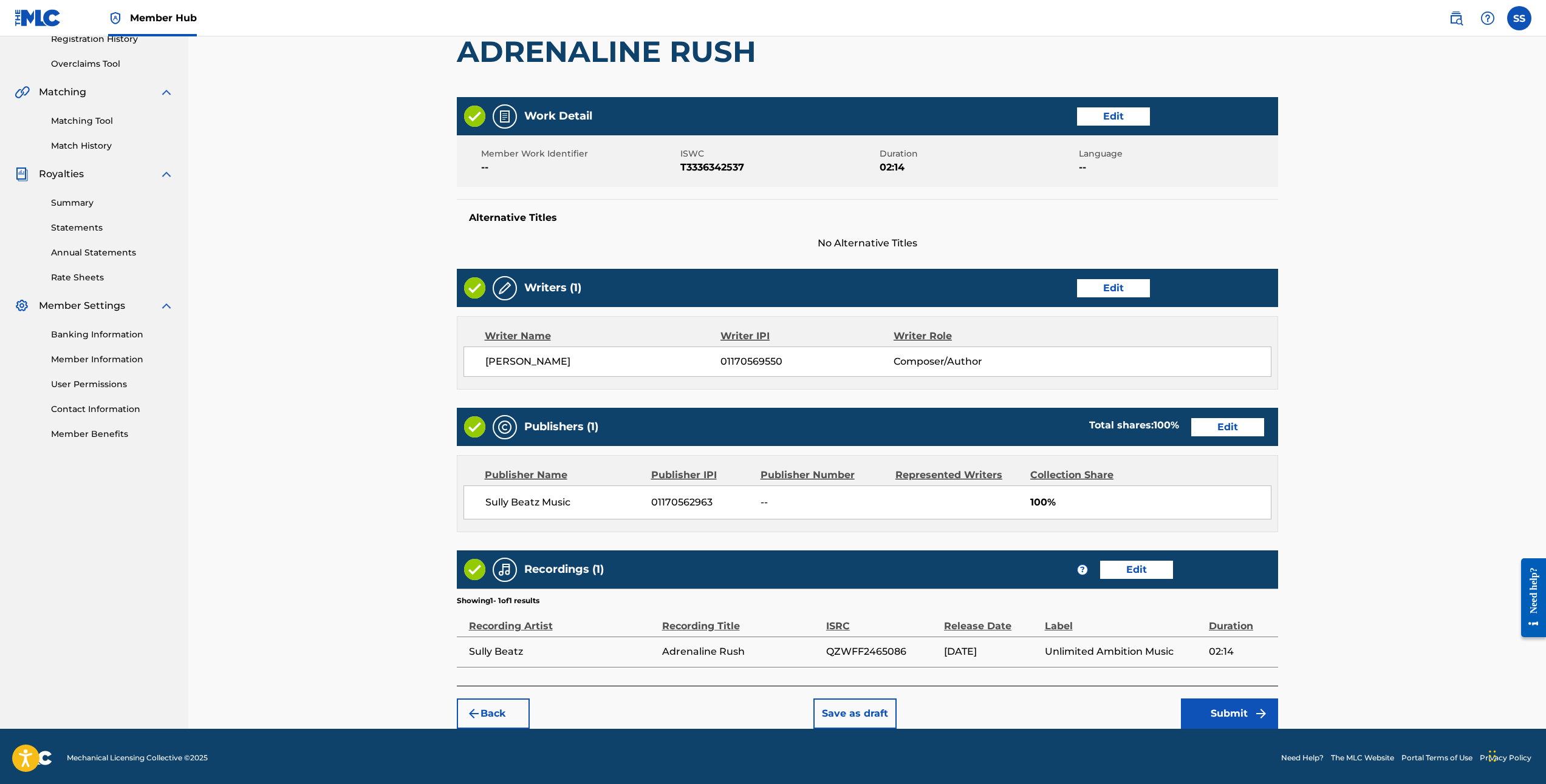
scroll to position [242, 0]
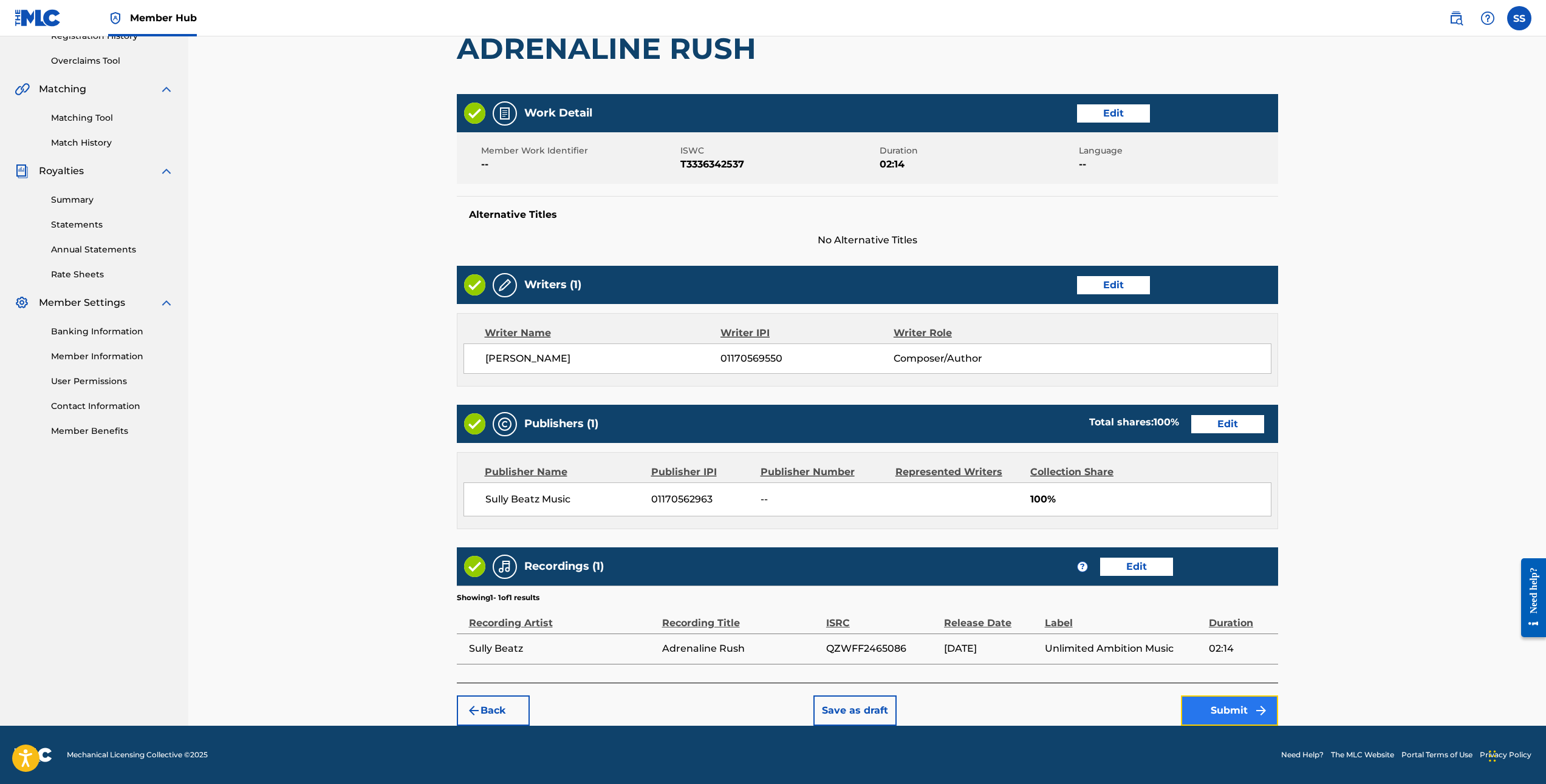
click at [1228, 709] on button "Submit" at bounding box center [1229, 711] width 97 height 30
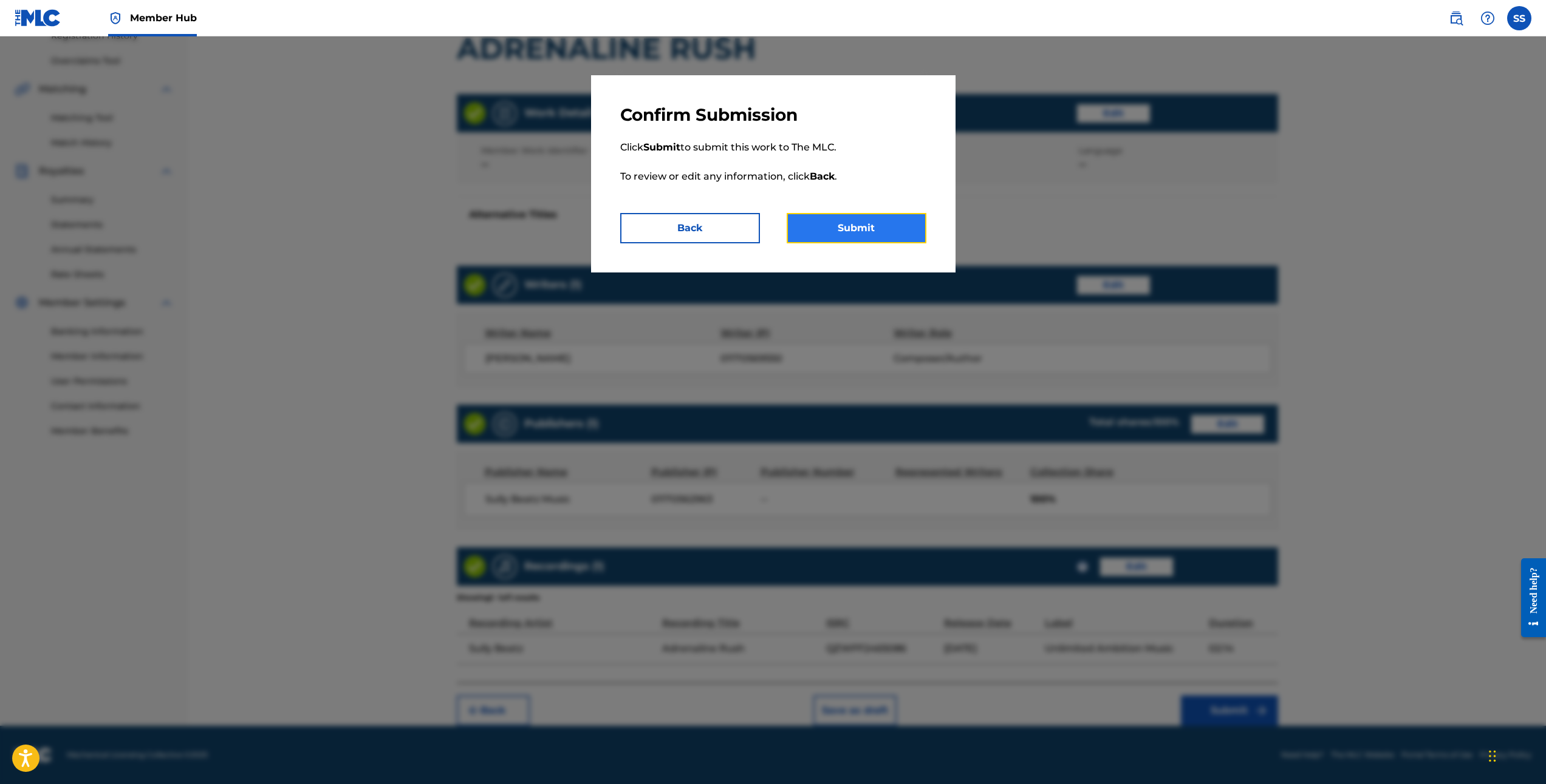
click at [878, 229] on button "Submit" at bounding box center [856, 228] width 140 height 30
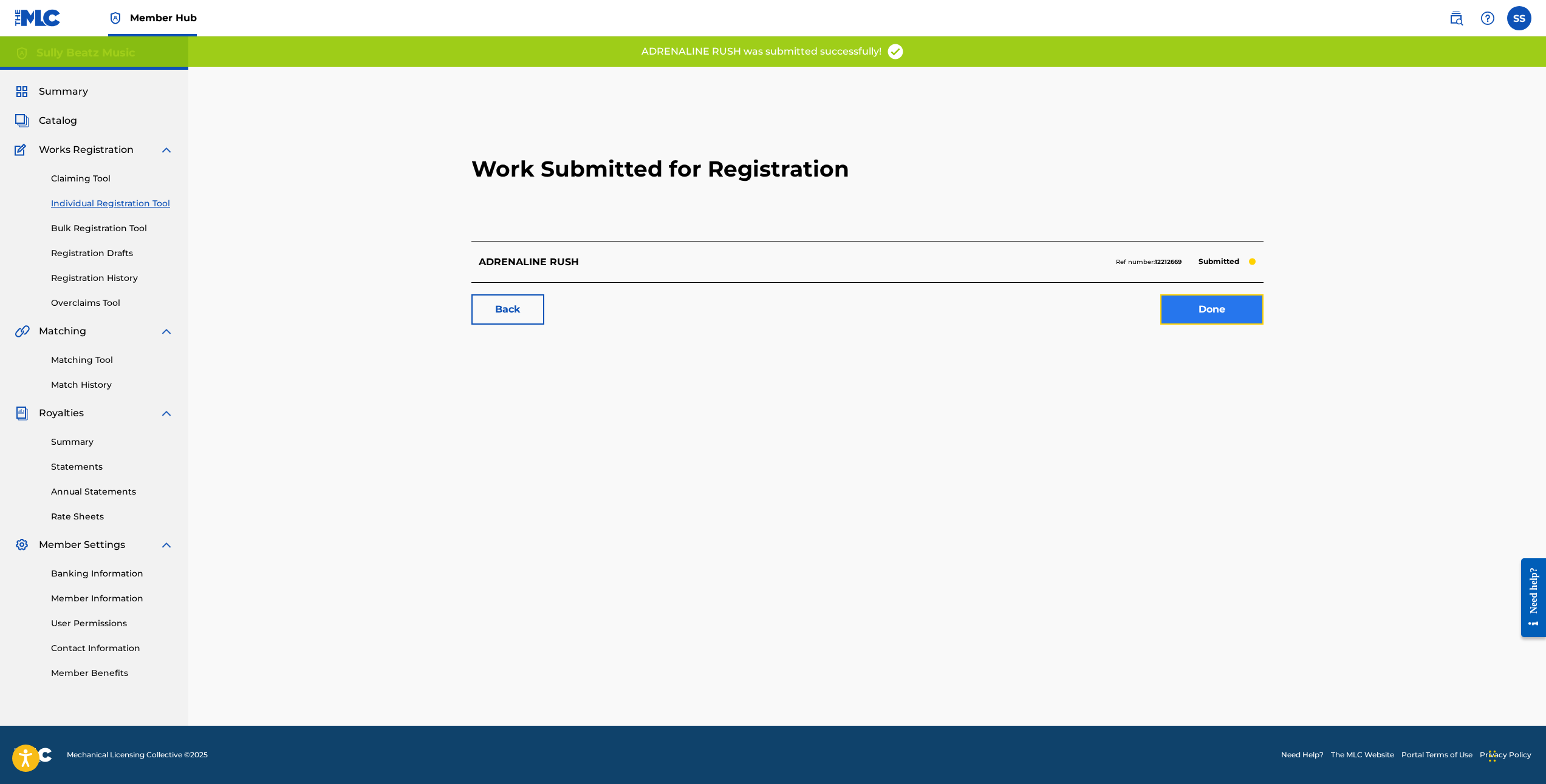
click at [1205, 300] on link "Done" at bounding box center [1211, 309] width 104 height 30
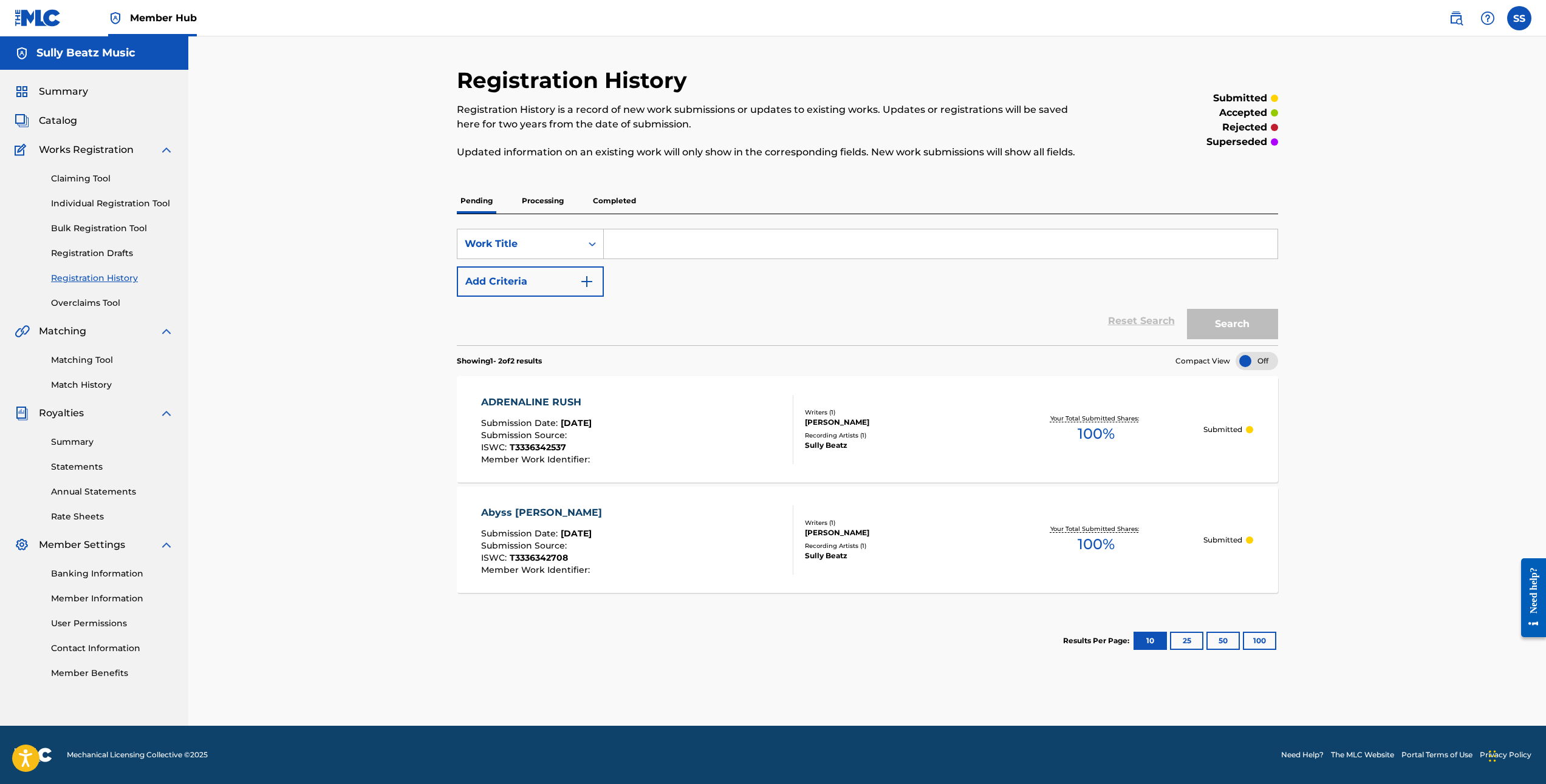
click at [123, 221] on div "Claiming Tool Individual Registration Tool Bulk Registration Tool Registration …" at bounding box center [94, 233] width 160 height 153
click at [119, 233] on link "Bulk Registration Tool" at bounding box center [112, 228] width 123 height 12
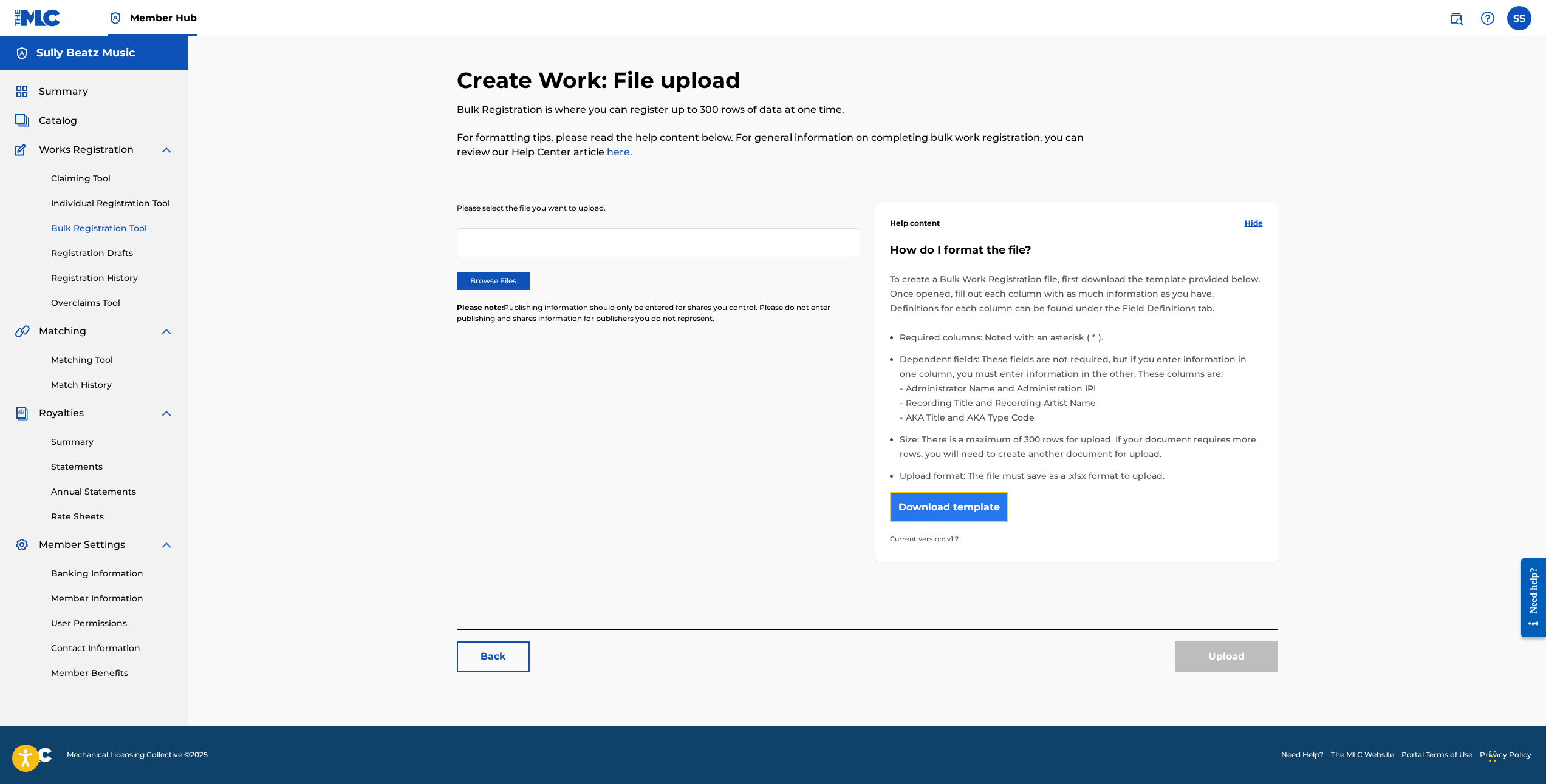
click at [922, 513] on button "Download template" at bounding box center [949, 508] width 119 height 30
click at [958, 499] on button "Download template" at bounding box center [949, 508] width 119 height 30
click at [78, 92] on span "Summary" at bounding box center [64, 91] width 49 height 14
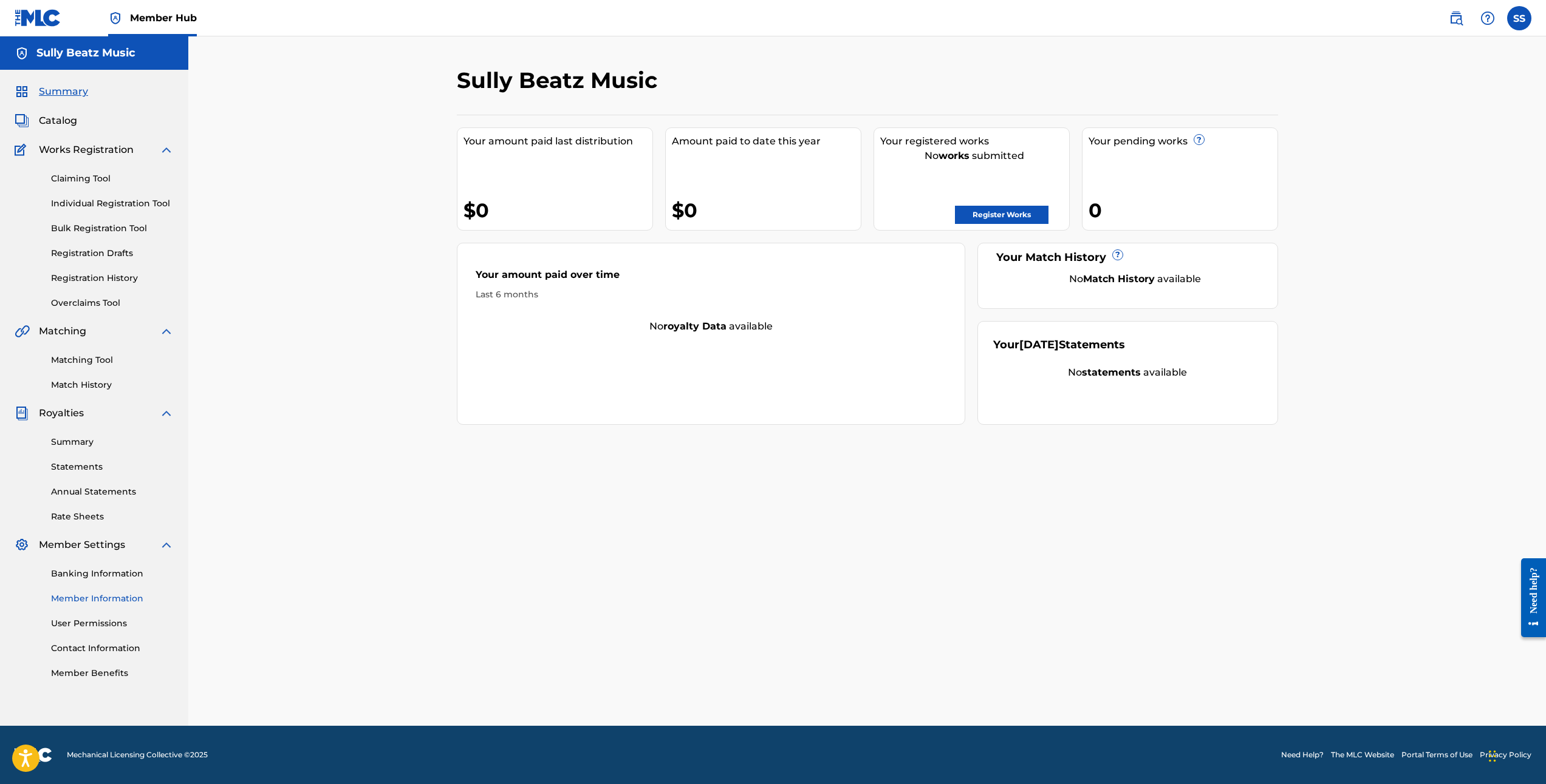
click at [75, 599] on link "Member Information" at bounding box center [112, 598] width 123 height 12
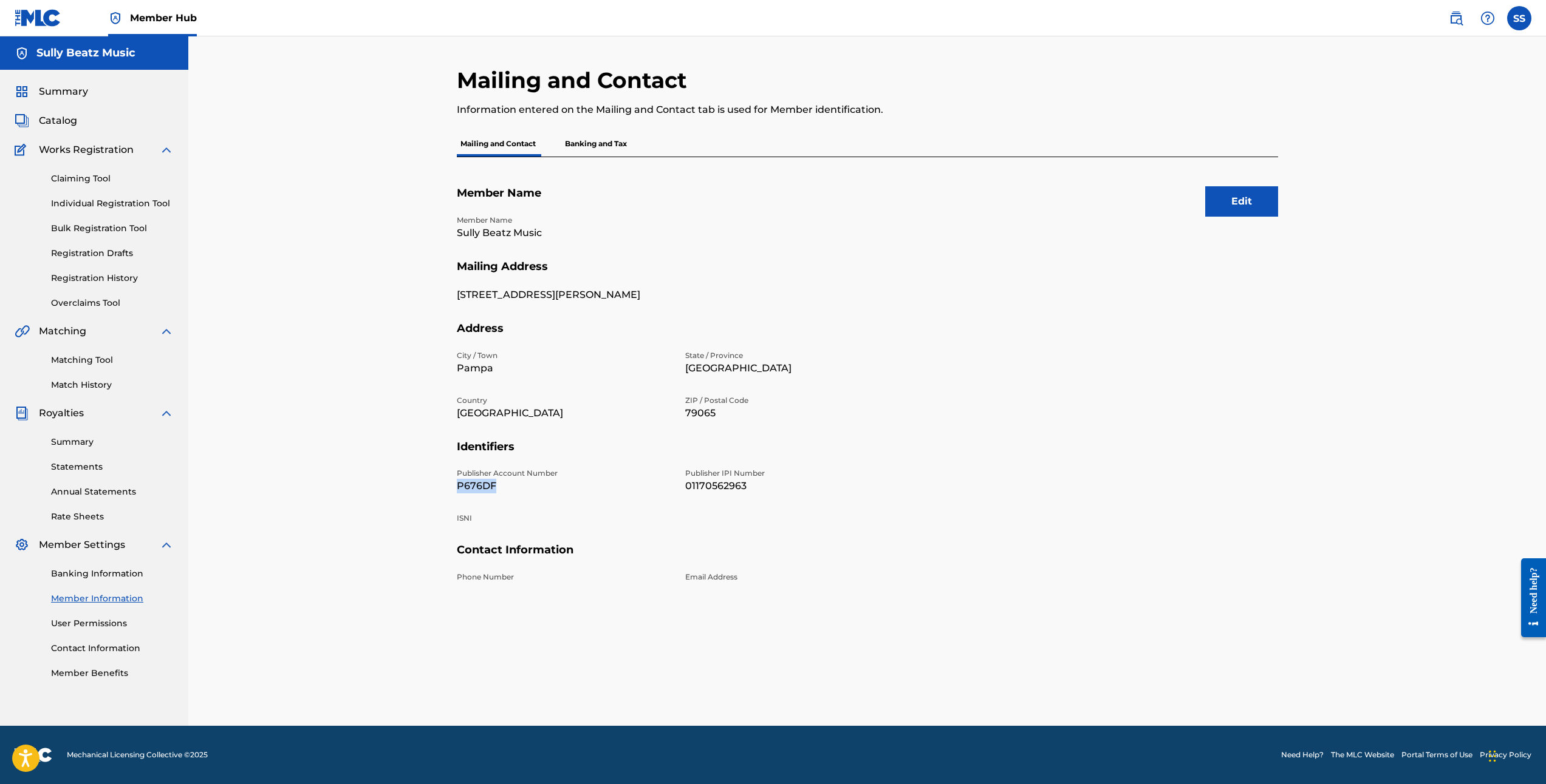
drag, startPoint x: 503, startPoint y: 484, endPoint x: 431, endPoint y: 480, distance: 72.1
click at [431, 480] on div "Mailing and Contact Information entered on the Mailing and Contact tab is used …" at bounding box center [866, 381] width 1357 height 689
copy p "P676DF"
click at [1118, 358] on section "Address City / [GEOGRAPHIC_DATA] / Province [GEOGRAPHIC_DATA] Country [GEOGRAPH…" at bounding box center [867, 381] width 821 height 119
click at [95, 142] on div "Summary Catalog Works Registration Claiming Tool Individual Registration Tool B…" at bounding box center [94, 383] width 188 height 625
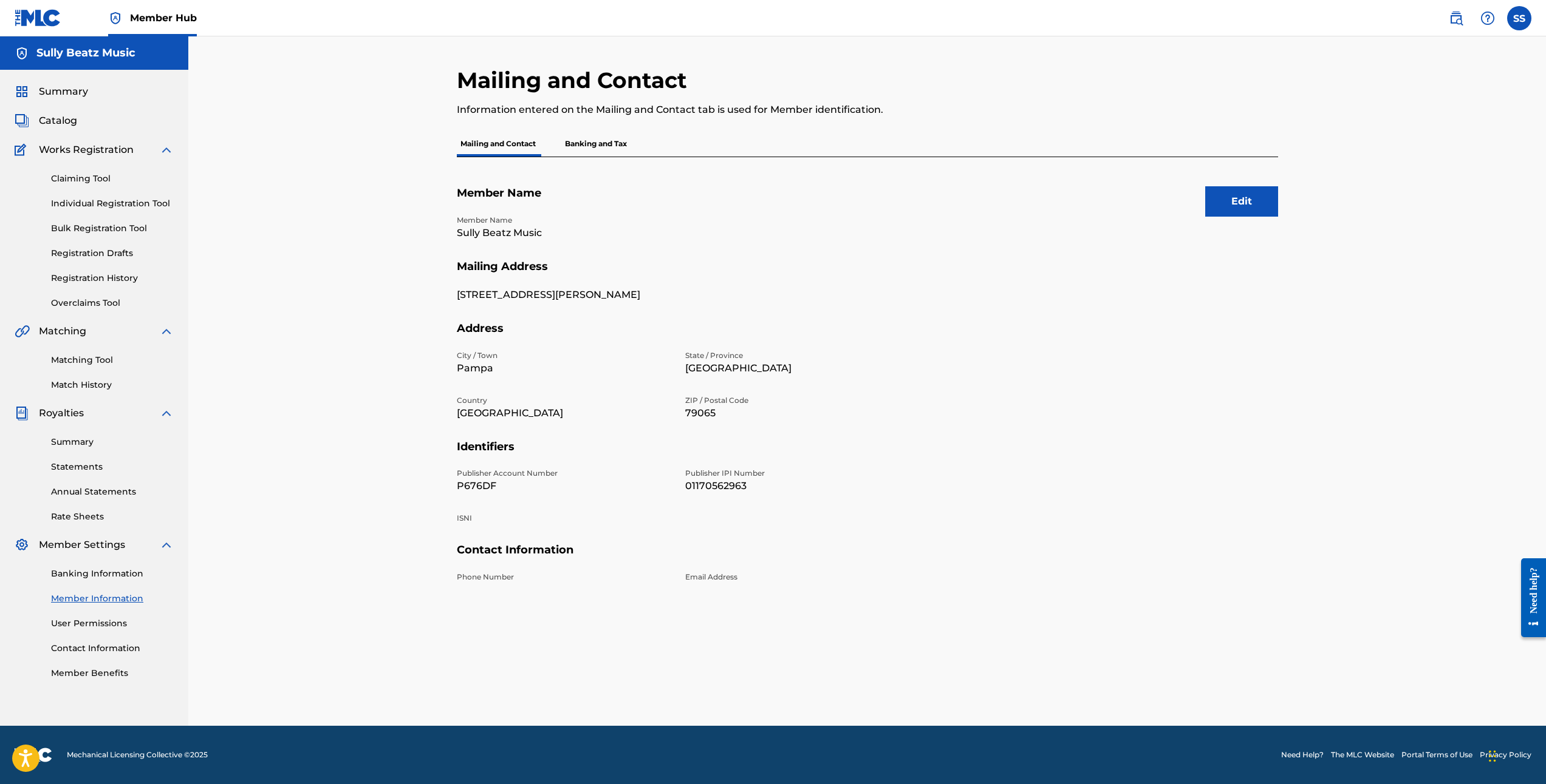
click at [150, 15] on span "Member Hub" at bounding box center [163, 18] width 66 height 14
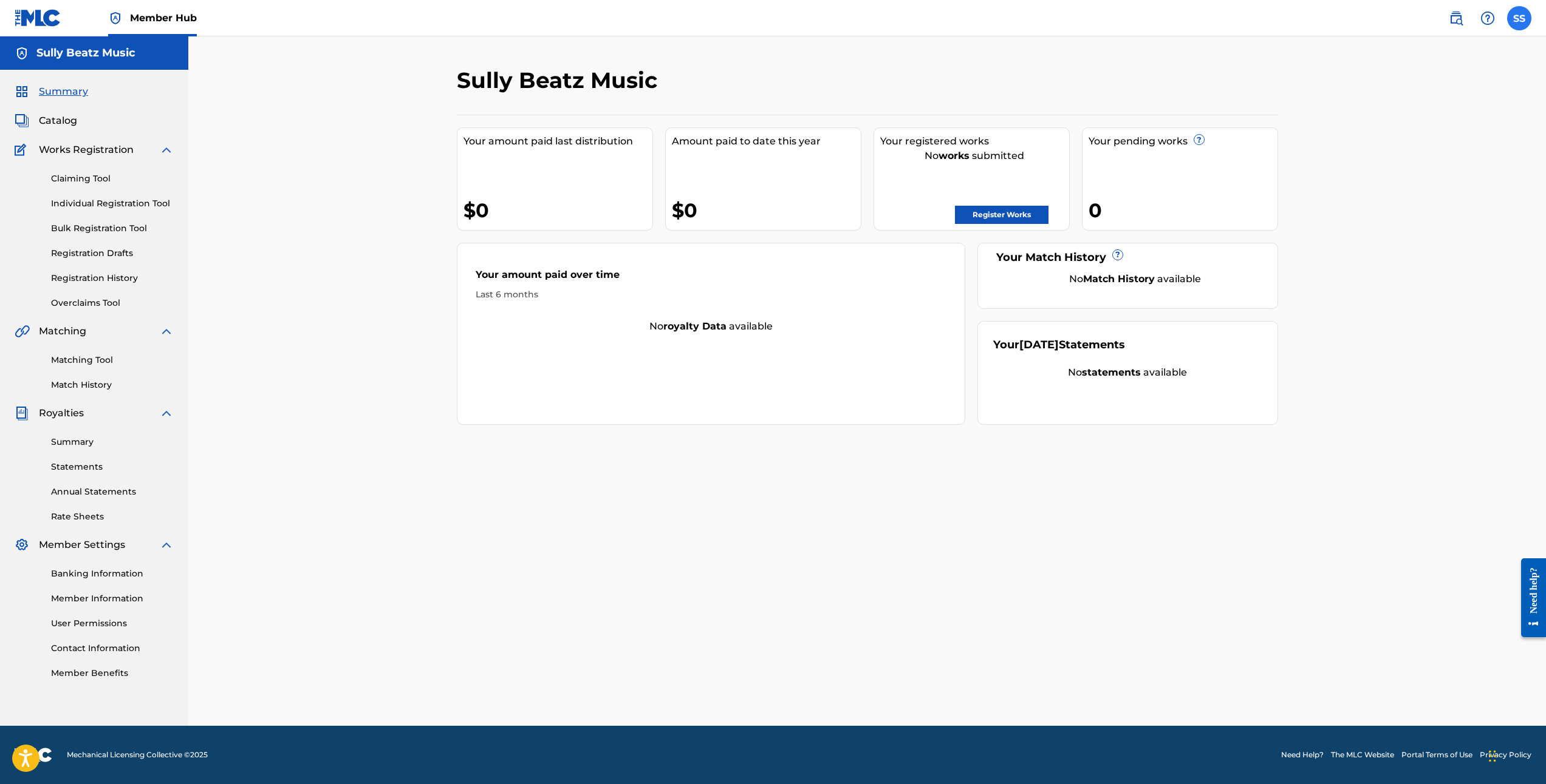
click at [1512, 15] on label at bounding box center [1519, 18] width 25 height 25
click at [1518, 18] on input "SS [PERSON_NAME] [PERSON_NAME][EMAIL_ADDRESS][DOMAIN_NAME] Notification Prefere…" at bounding box center [1518, 18] width 0 height 0
click at [1451, 19] on img at bounding box center [1455, 18] width 14 height 14
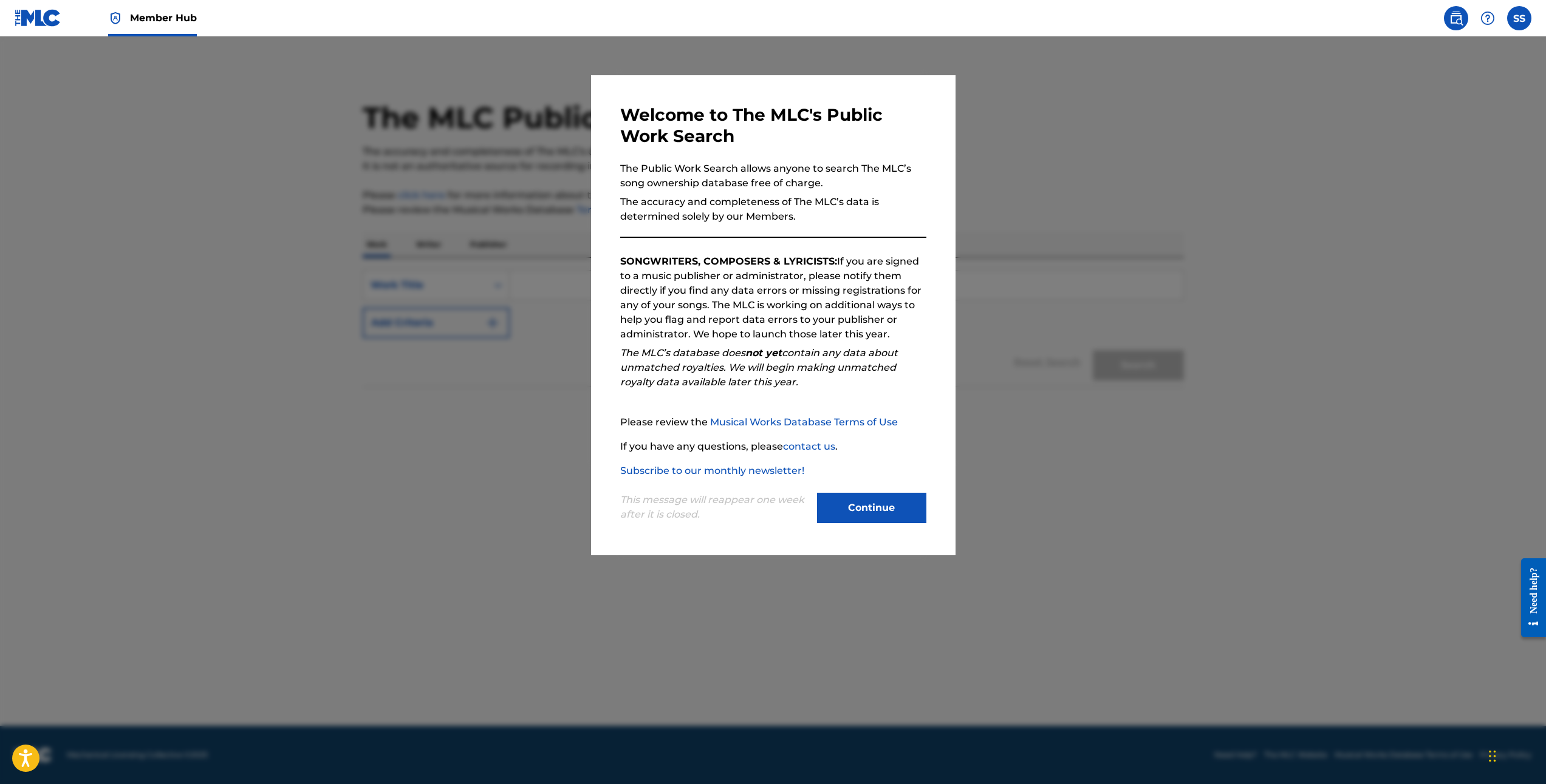
click at [1102, 504] on div at bounding box center [773, 428] width 1546 height 784
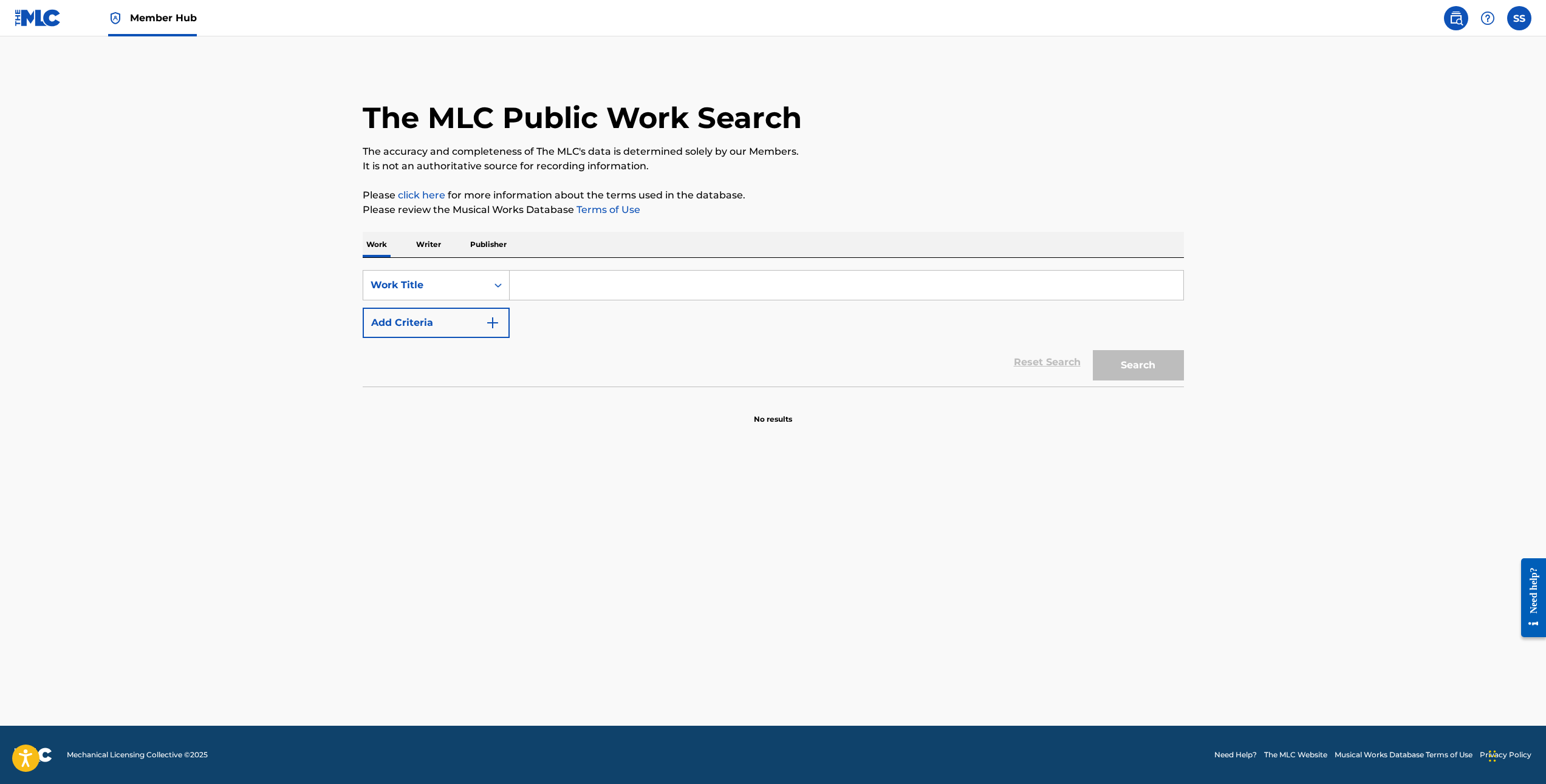
click at [31, 11] on img at bounding box center [37, 18] width 47 height 18
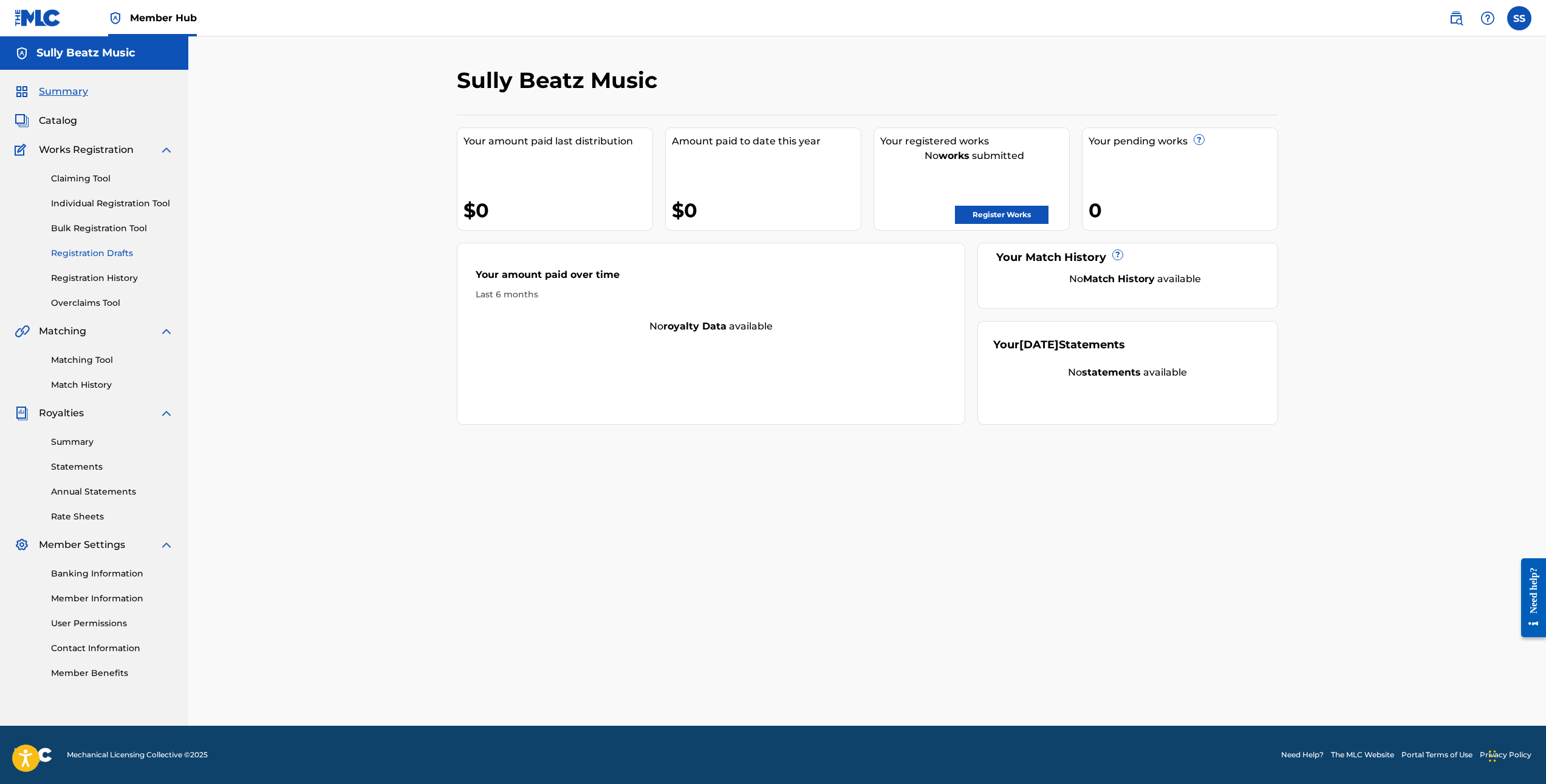
click at [109, 251] on link "Registration Drafts" at bounding box center [112, 252] width 123 height 12
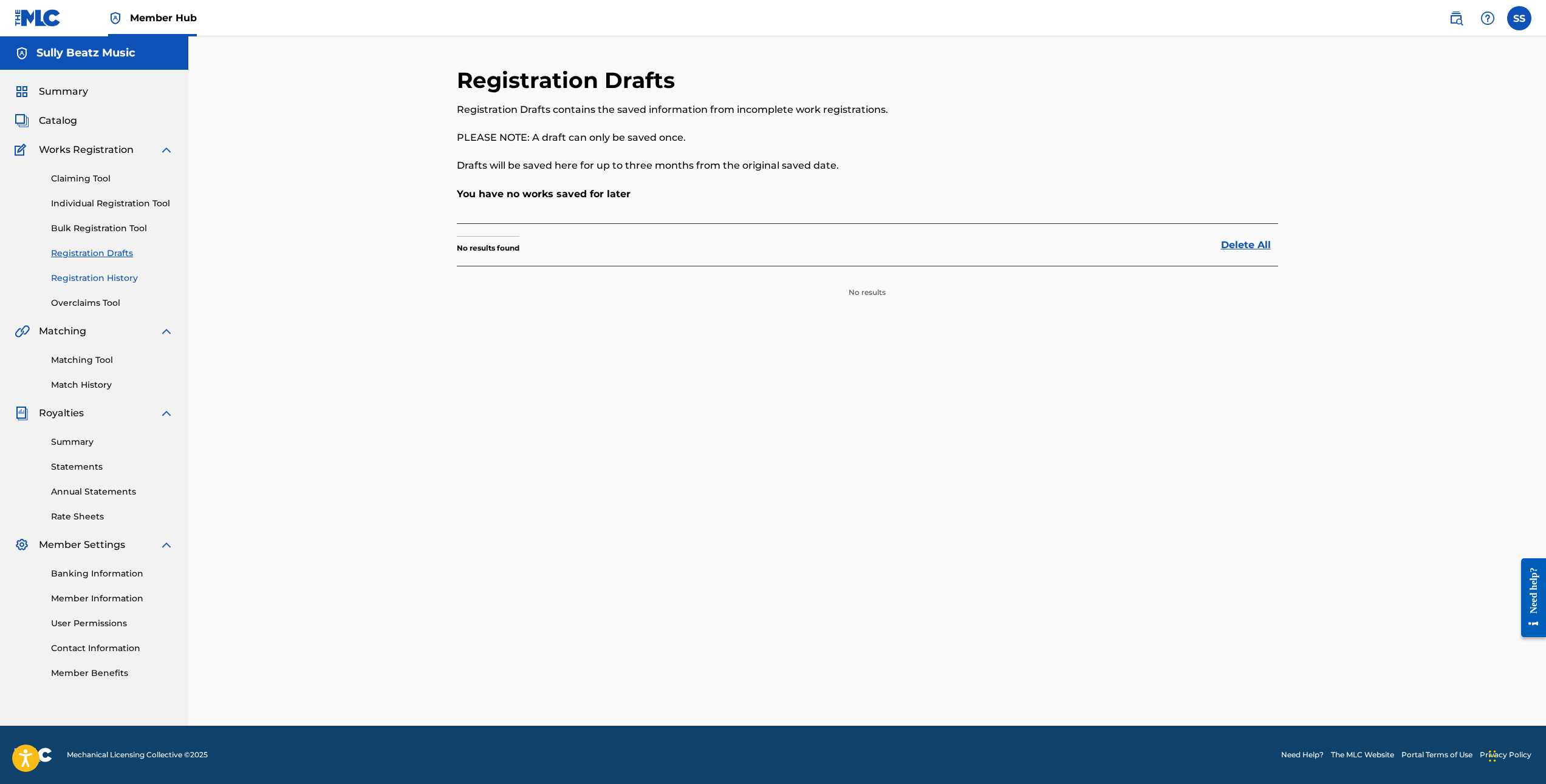
click at [114, 277] on link "Registration History" at bounding box center [112, 277] width 123 height 12
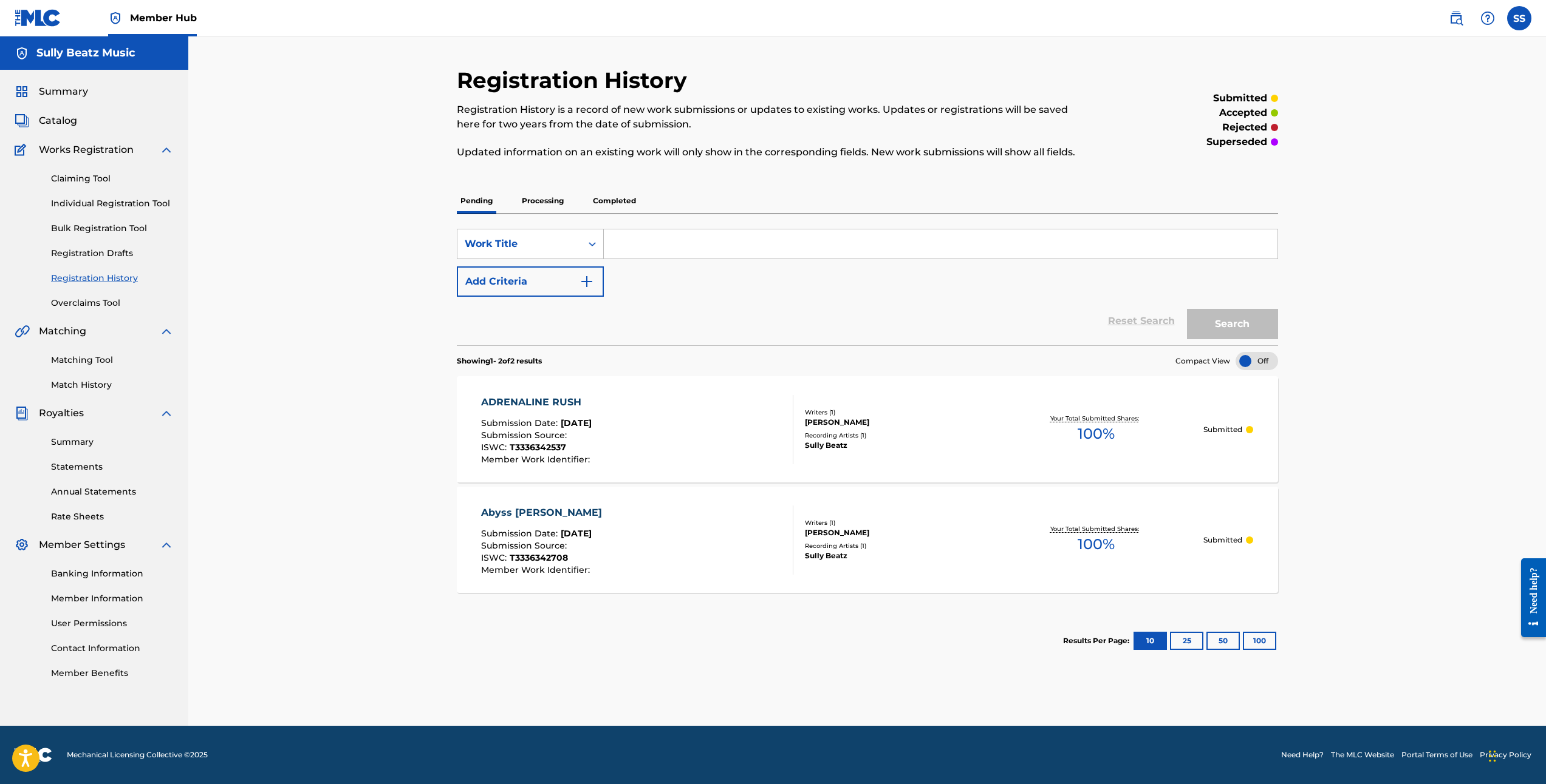
click at [546, 404] on div "ADRENALINE RUSH" at bounding box center [537, 401] width 112 height 14
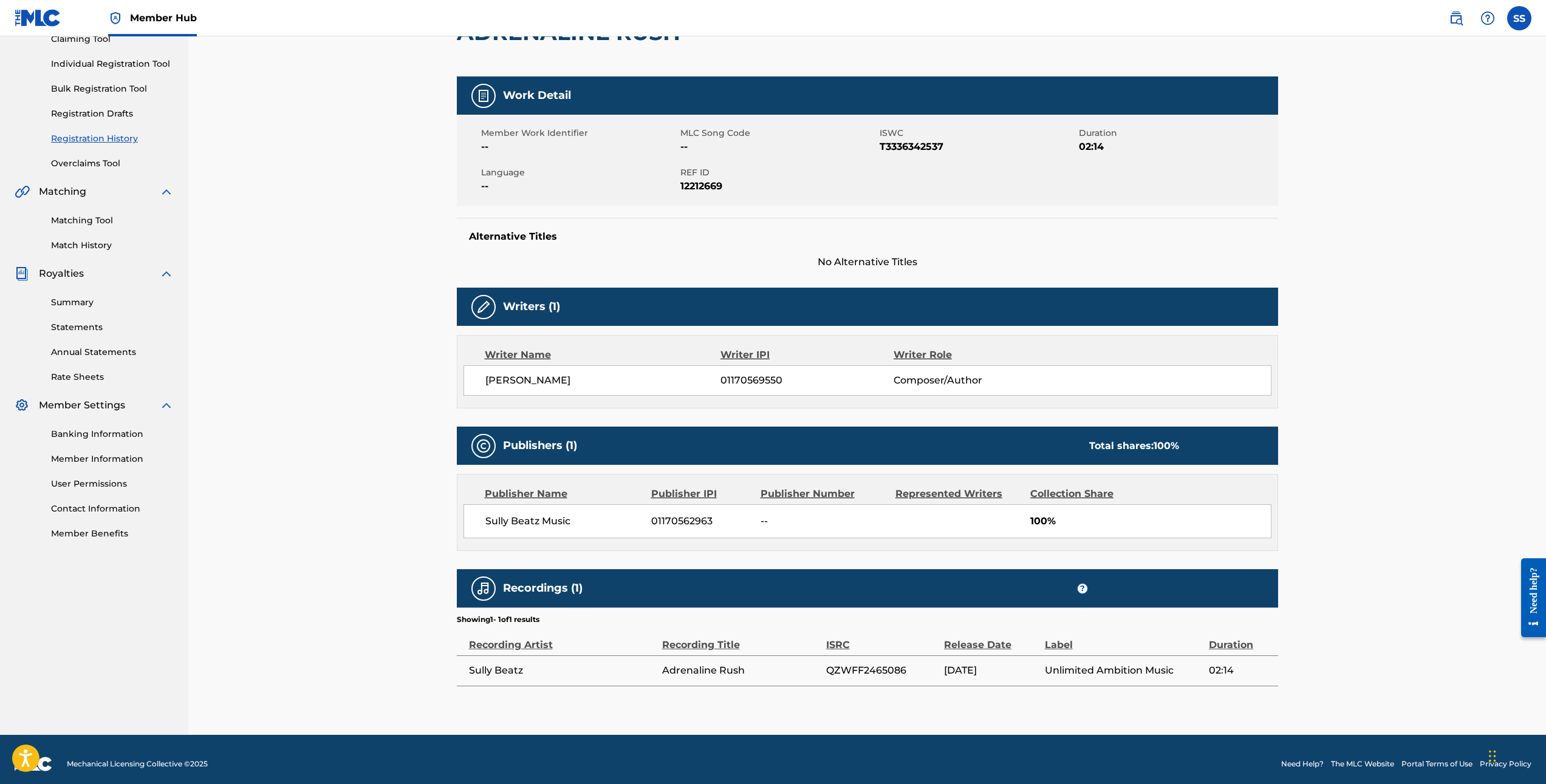
scroll to position [149, 0]
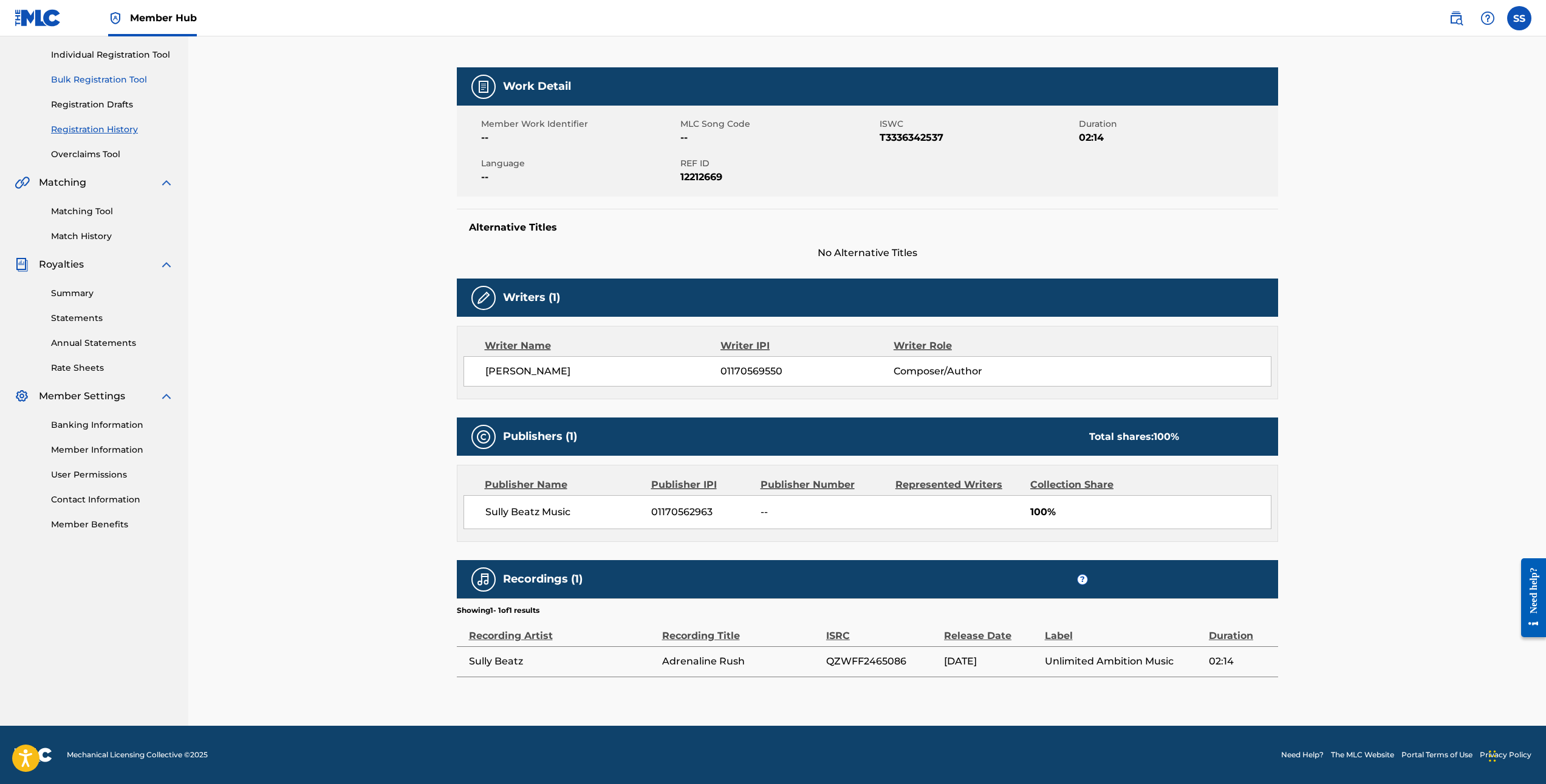
click at [120, 85] on link "Bulk Registration Tool" at bounding box center [112, 79] width 123 height 12
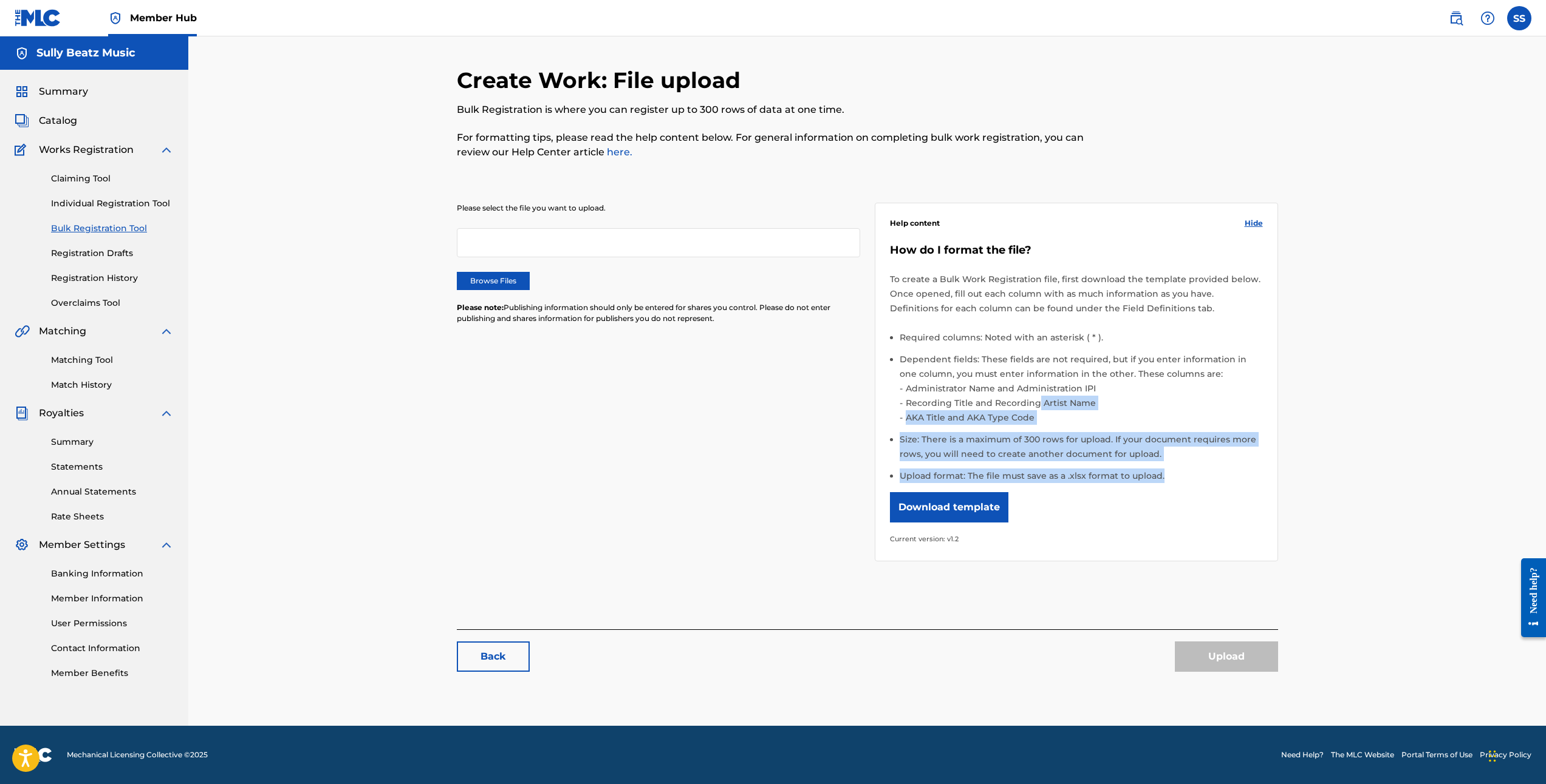
drag, startPoint x: 1035, startPoint y: 402, endPoint x: 1236, endPoint y: 479, distance: 215.2
click at [1236, 479] on ul "Required columns: Noted with an asterisk ( * ). Dependent fields: These fields …" at bounding box center [1076, 406] width 373 height 153
drag, startPoint x: 1236, startPoint y: 479, endPoint x: 1245, endPoint y: 476, distance: 9.5
click at [1245, 476] on li "Upload format: The file must save as a .xlsx format to upload." at bounding box center [1081, 476] width 363 height 14
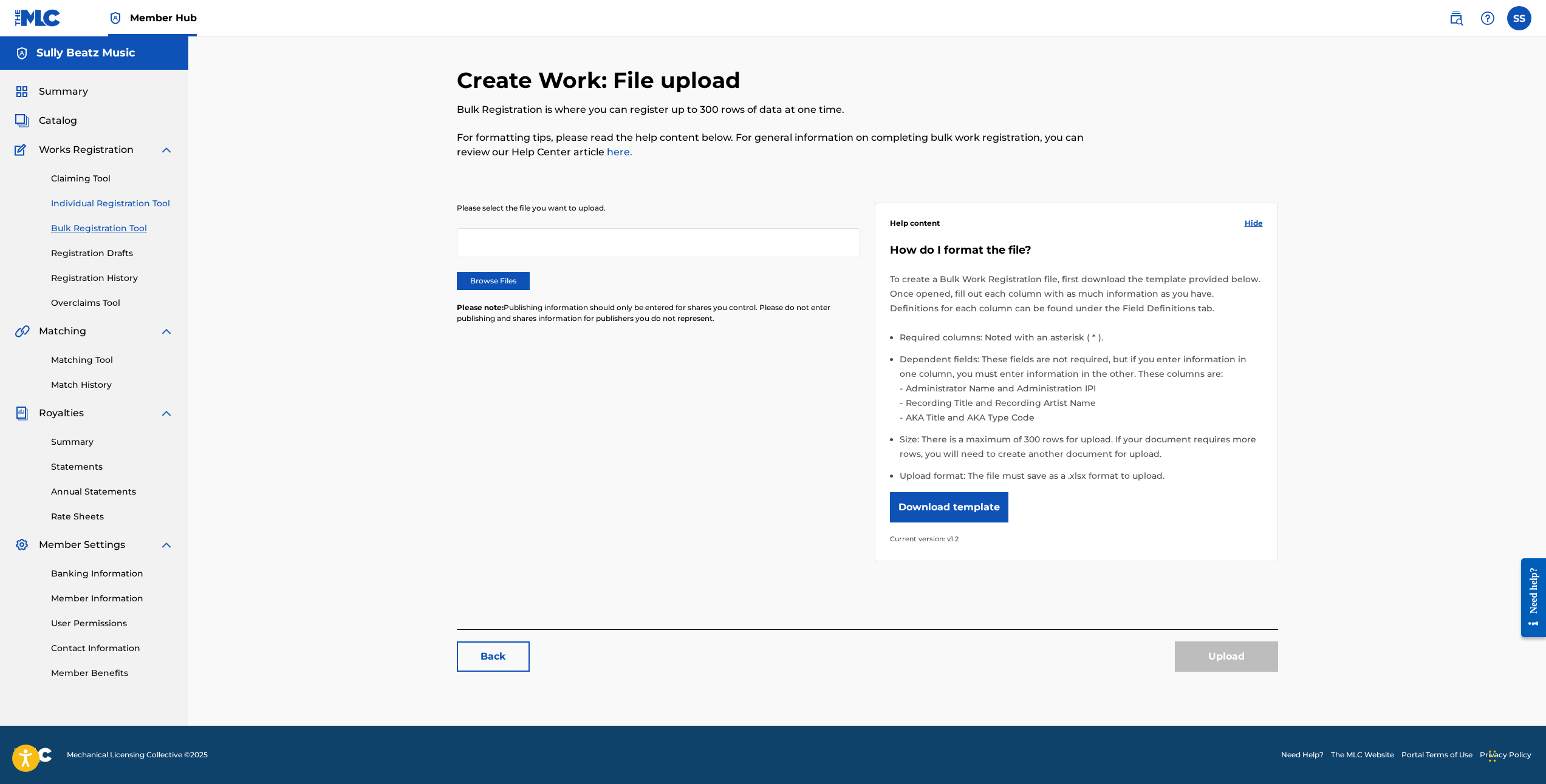
click at [112, 203] on link "Individual Registration Tool" at bounding box center [112, 203] width 123 height 12
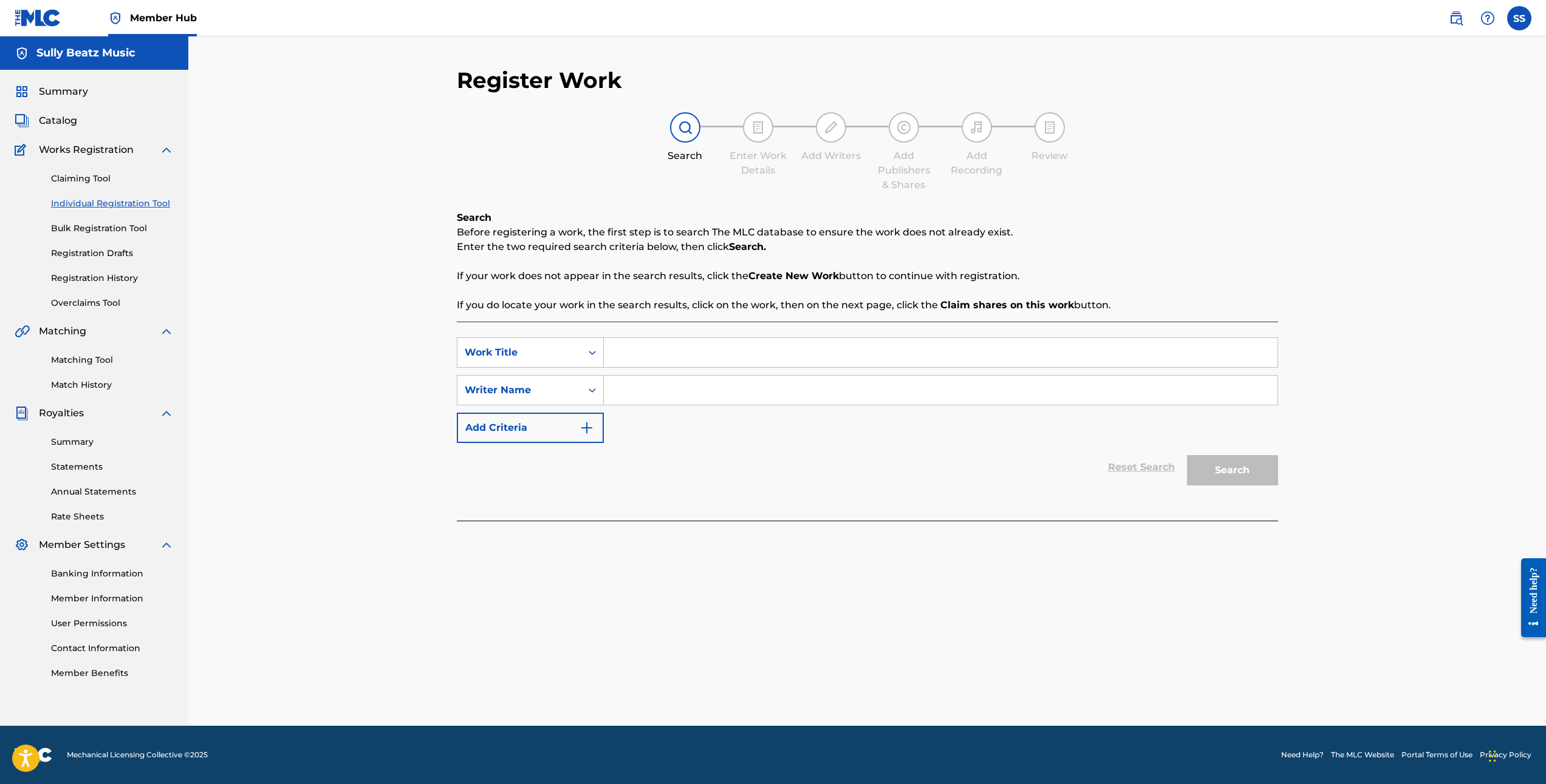
click at [639, 354] on input "Search Form" at bounding box center [940, 352] width 673 height 29
paste input "ADVANCED AEROBICS"
click at [638, 359] on input "ADVANCED AEROBICS" at bounding box center [940, 352] width 673 height 29
type input "ADVANCED AEROBICS"
click at [637, 378] on input "Search Form" at bounding box center [940, 390] width 673 height 29
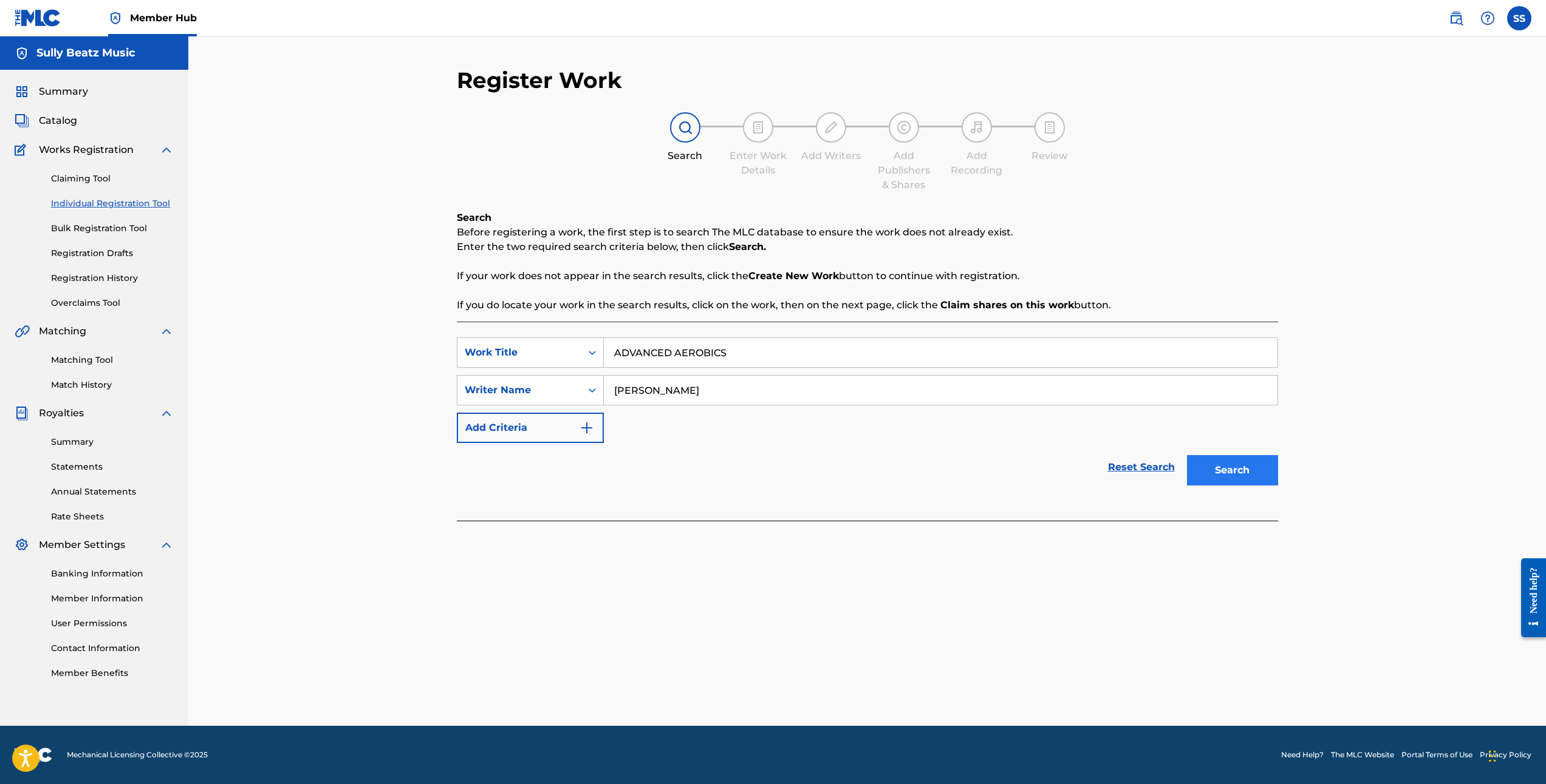
type input "[PERSON_NAME]"
click at [1235, 472] on button "Search" at bounding box center [1233, 471] width 91 height 30
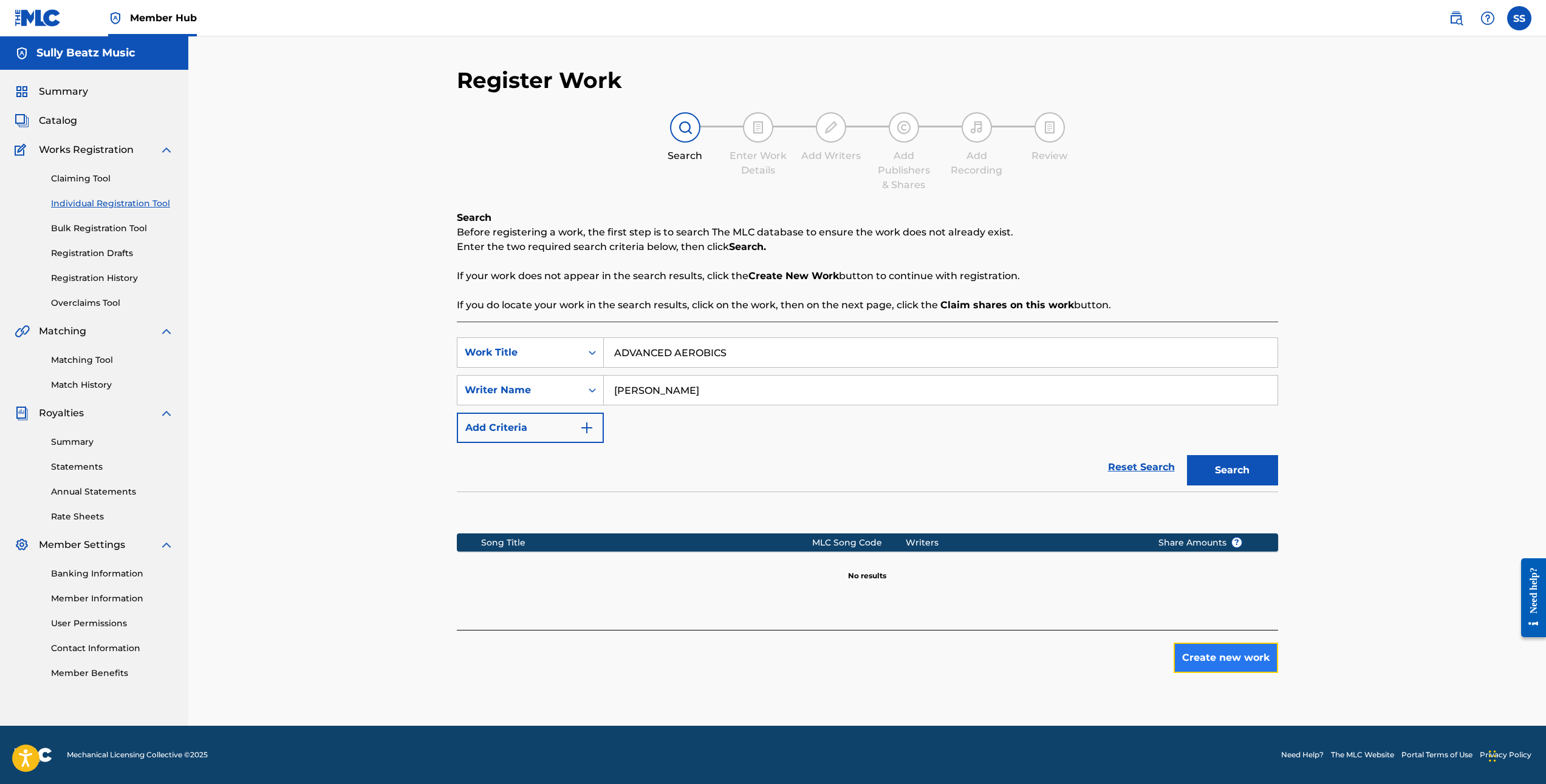
click at [1226, 661] on button "Create new work" at bounding box center [1226, 658] width 104 height 30
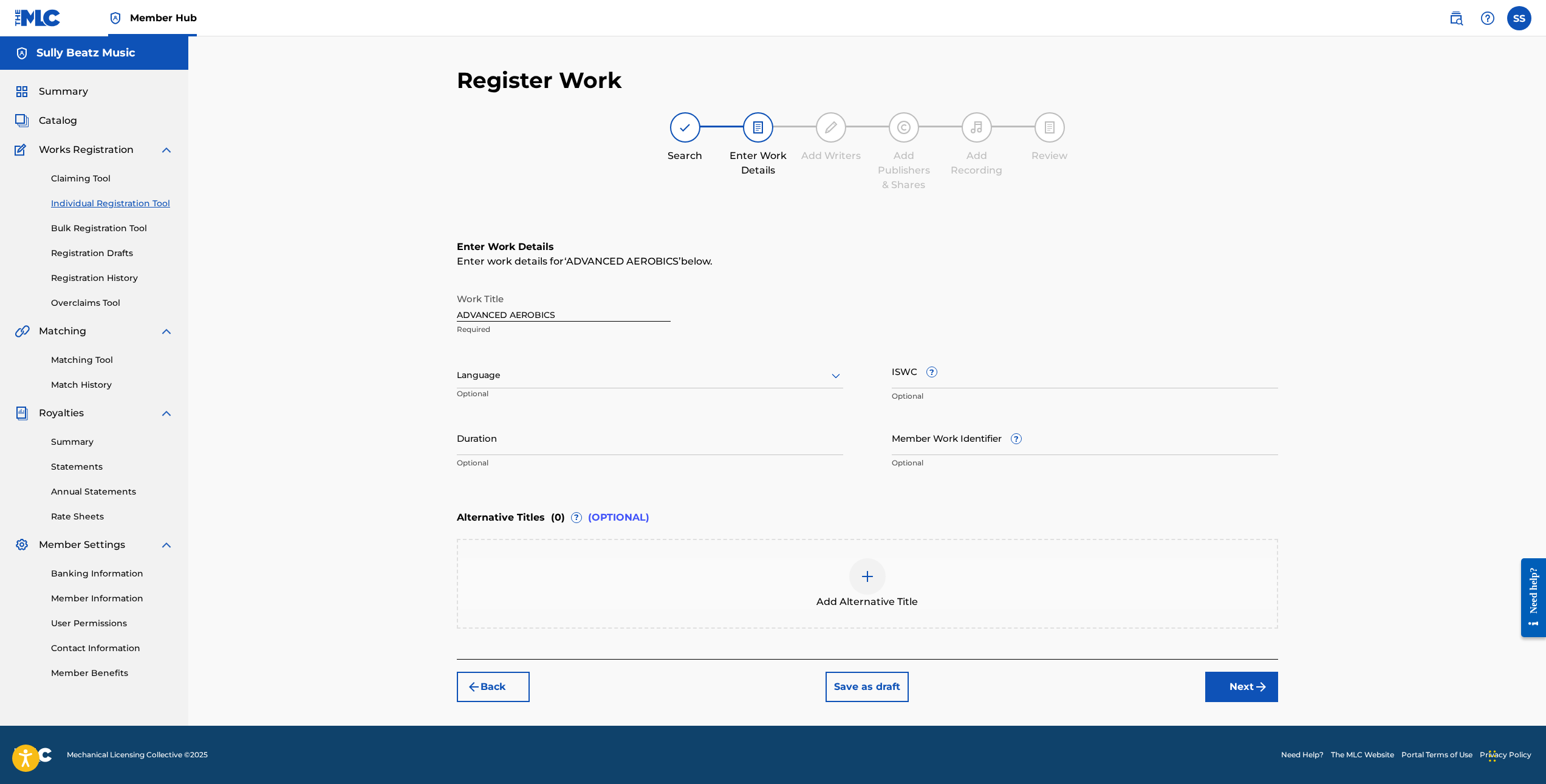
click at [887, 374] on div "Work Title ADVANCED AEROBICS Required Language Optional ISWC ? Optional Duratio…" at bounding box center [867, 381] width 821 height 188
click at [902, 372] on input "ISWC ?" at bounding box center [1084, 371] width 386 height 34
paste input "T-313.940.697-2"
click at [979, 381] on input "T-313.940.697-2" at bounding box center [1084, 371] width 386 height 34
type input "T-313.940.697-2"
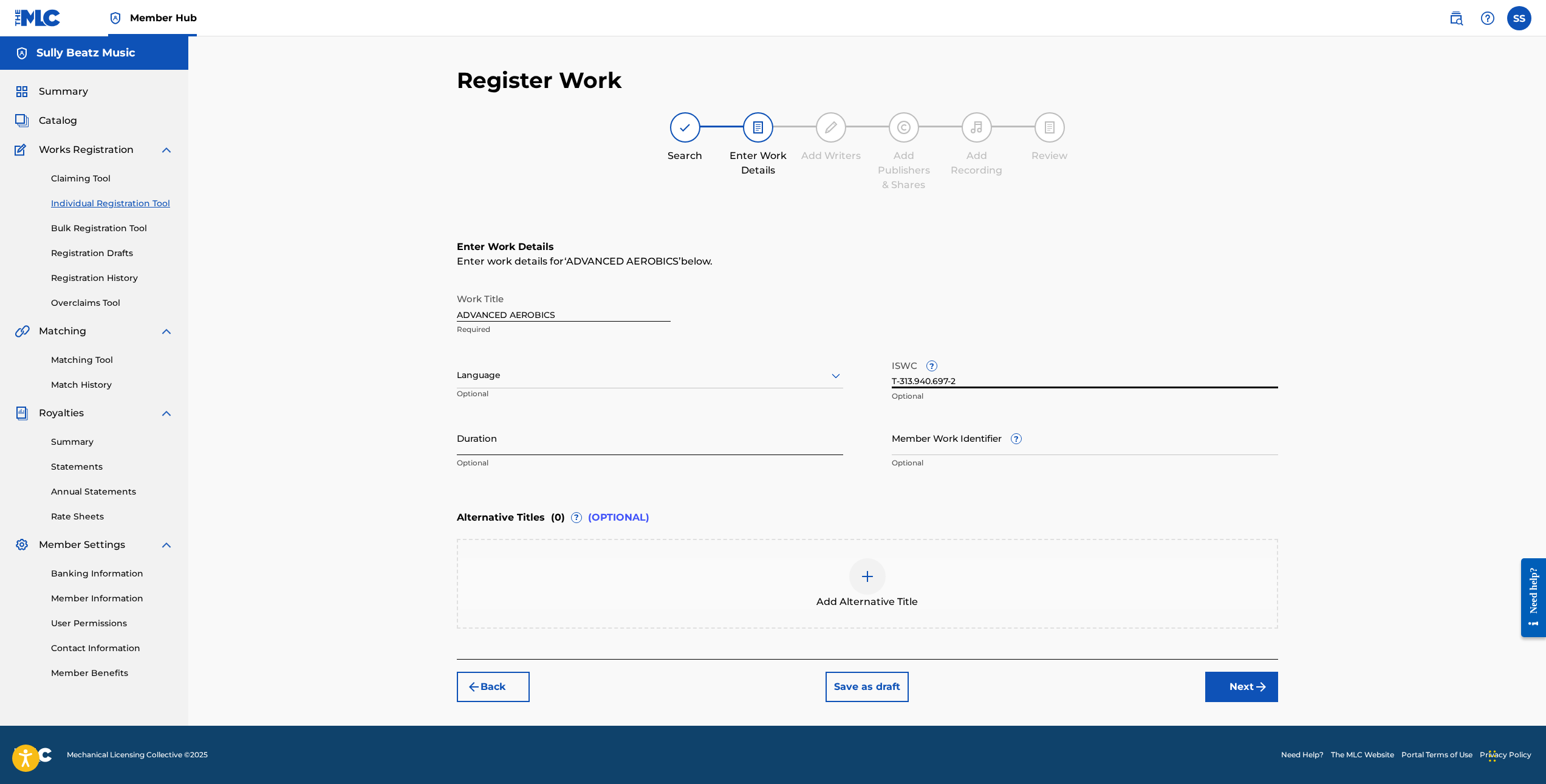
click at [558, 440] on input "Duration" at bounding box center [650, 438] width 386 height 34
type input "02:01"
click at [1254, 688] on img "submit" at bounding box center [1260, 686] width 14 height 14
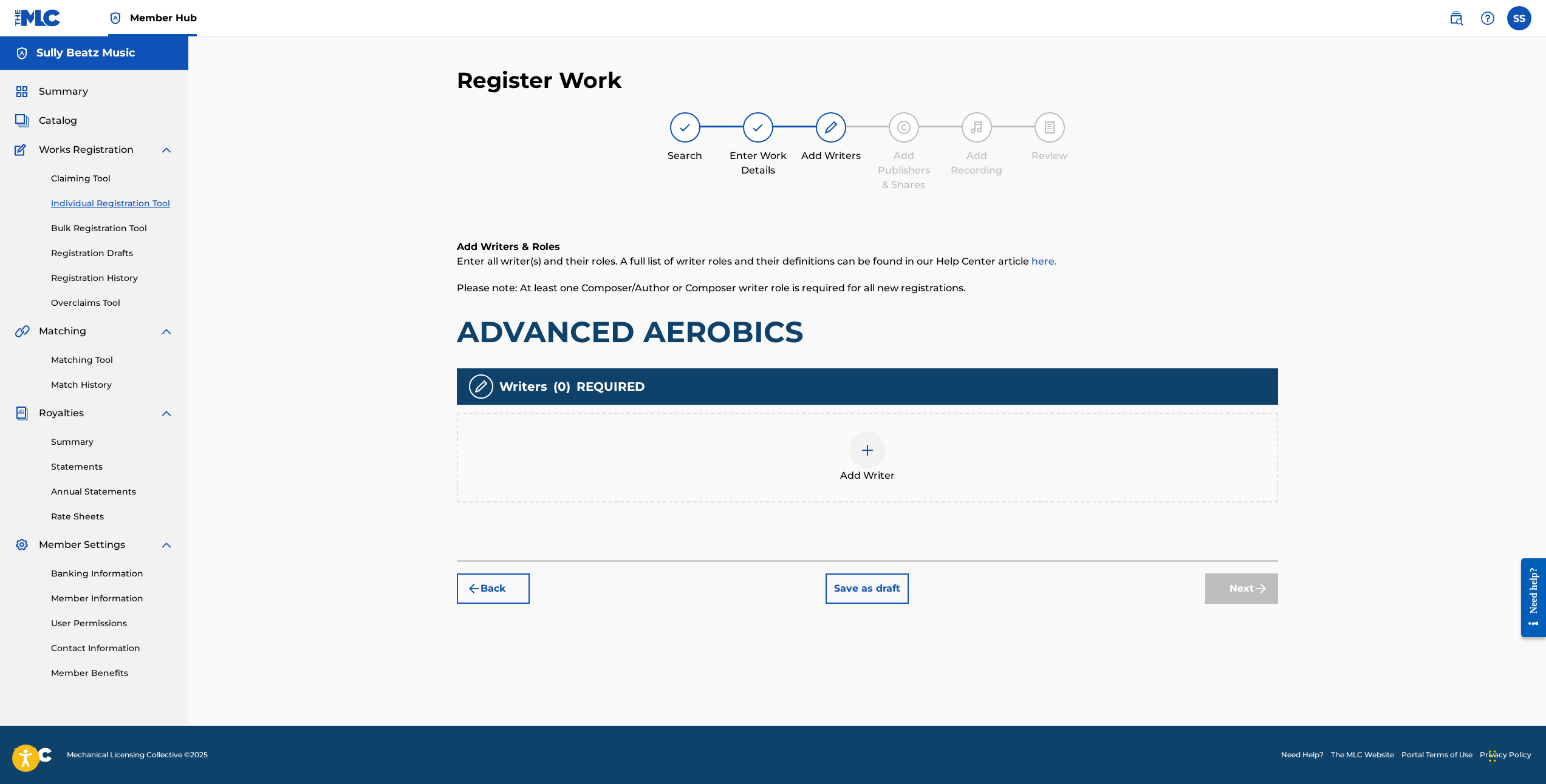
click at [885, 456] on div "Add Writer" at bounding box center [867, 457] width 819 height 51
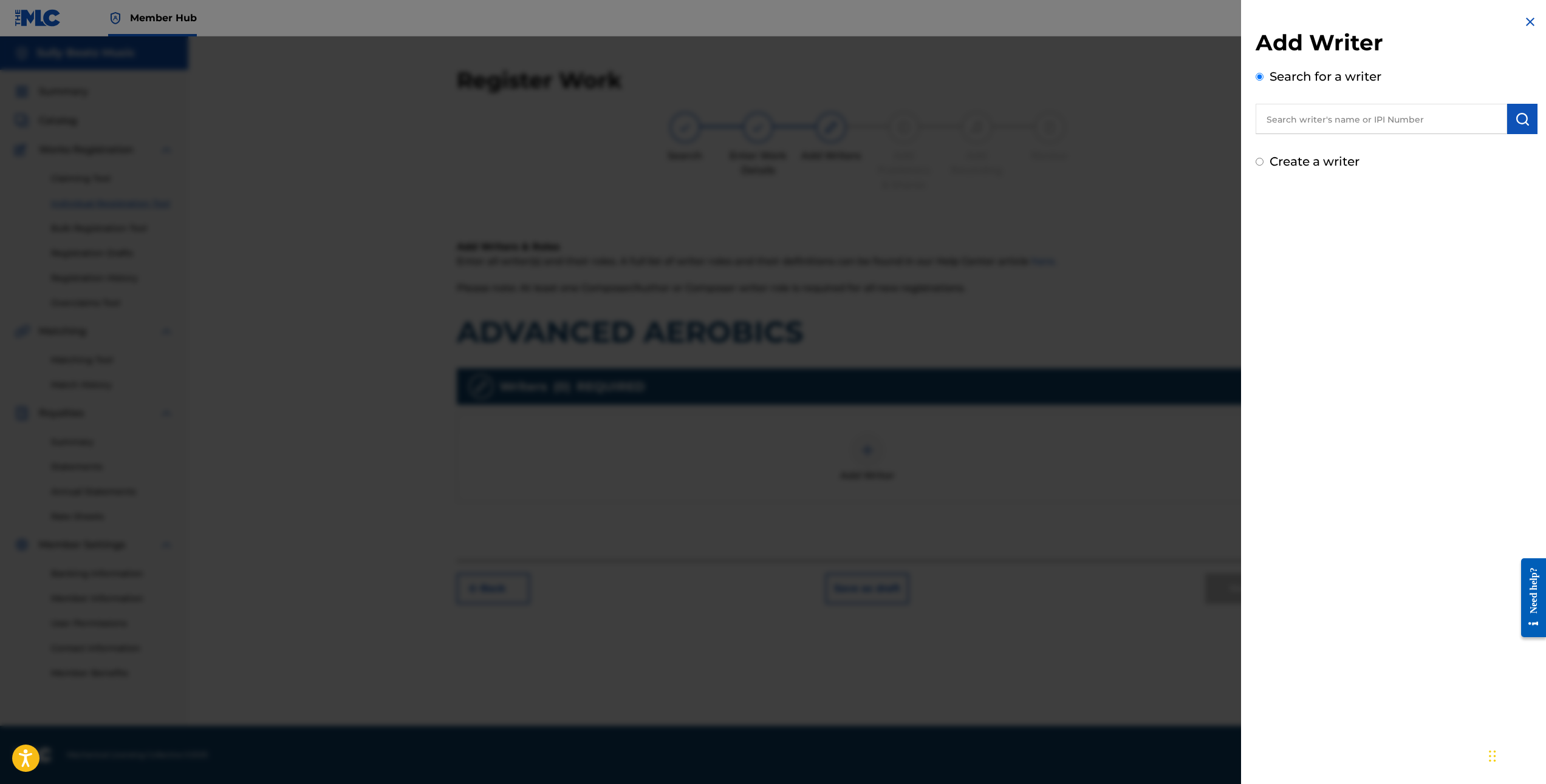
click at [1335, 120] on input "text" at bounding box center [1381, 119] width 252 height 30
click at [1310, 163] on label "Create a writer" at bounding box center [1314, 160] width 90 height 14
radio input "true"
click at [1263, 163] on input "Create a writer" at bounding box center [1259, 161] width 8 height 8
radio input "false"
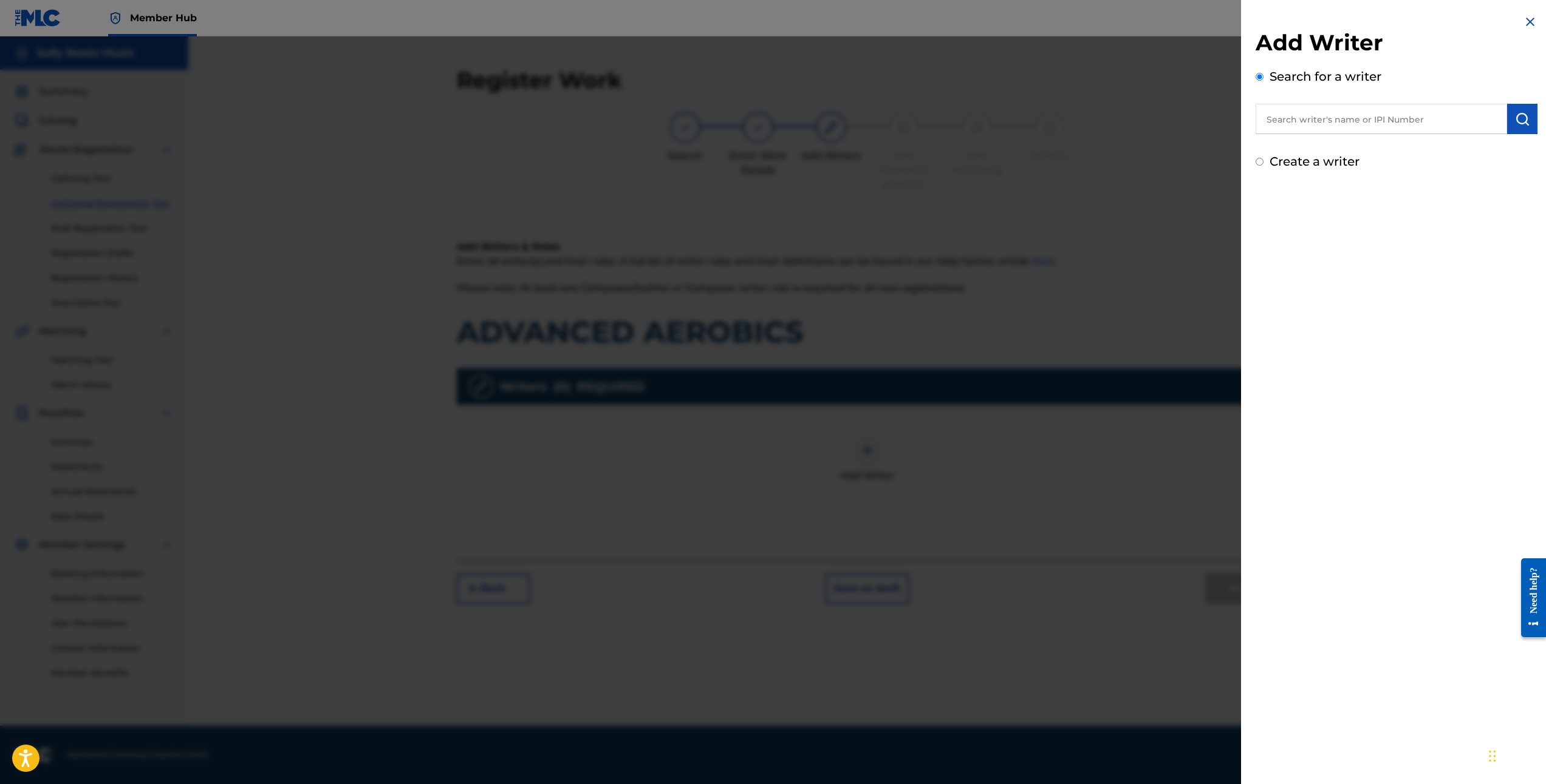
radio input "true"
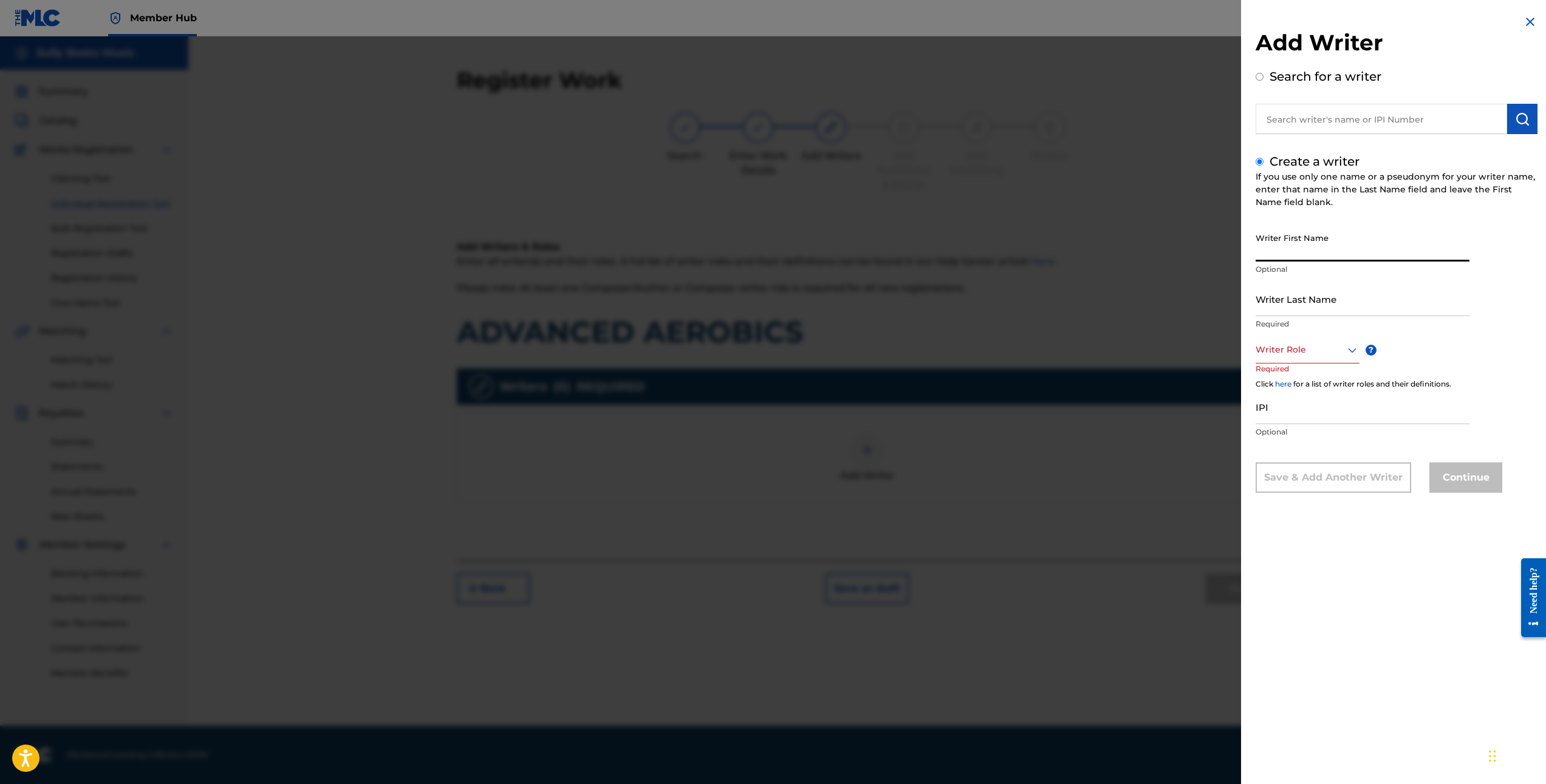
click at [1310, 249] on input "Writer First Name" at bounding box center [1362, 244] width 214 height 34
type input "[PERSON_NAME]"
click at [1313, 347] on div at bounding box center [1307, 350] width 104 height 15
click at [1303, 488] on div "Composer" at bounding box center [1307, 486] width 103 height 28
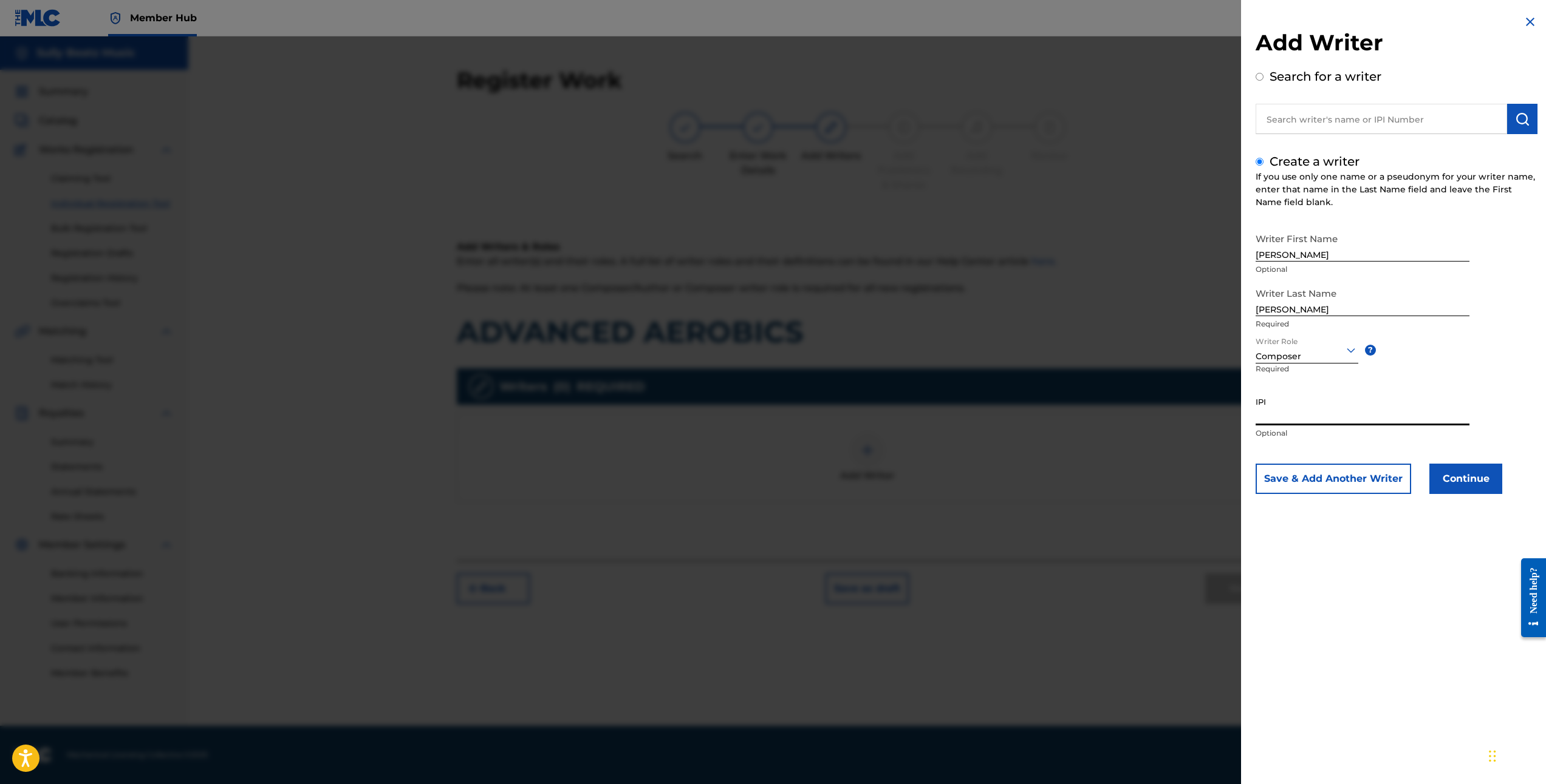
click at [1329, 415] on input "IPI" at bounding box center [1362, 408] width 214 height 34
click at [1262, 417] on input "IPI" at bounding box center [1362, 408] width 214 height 34
paste input "01170569550"
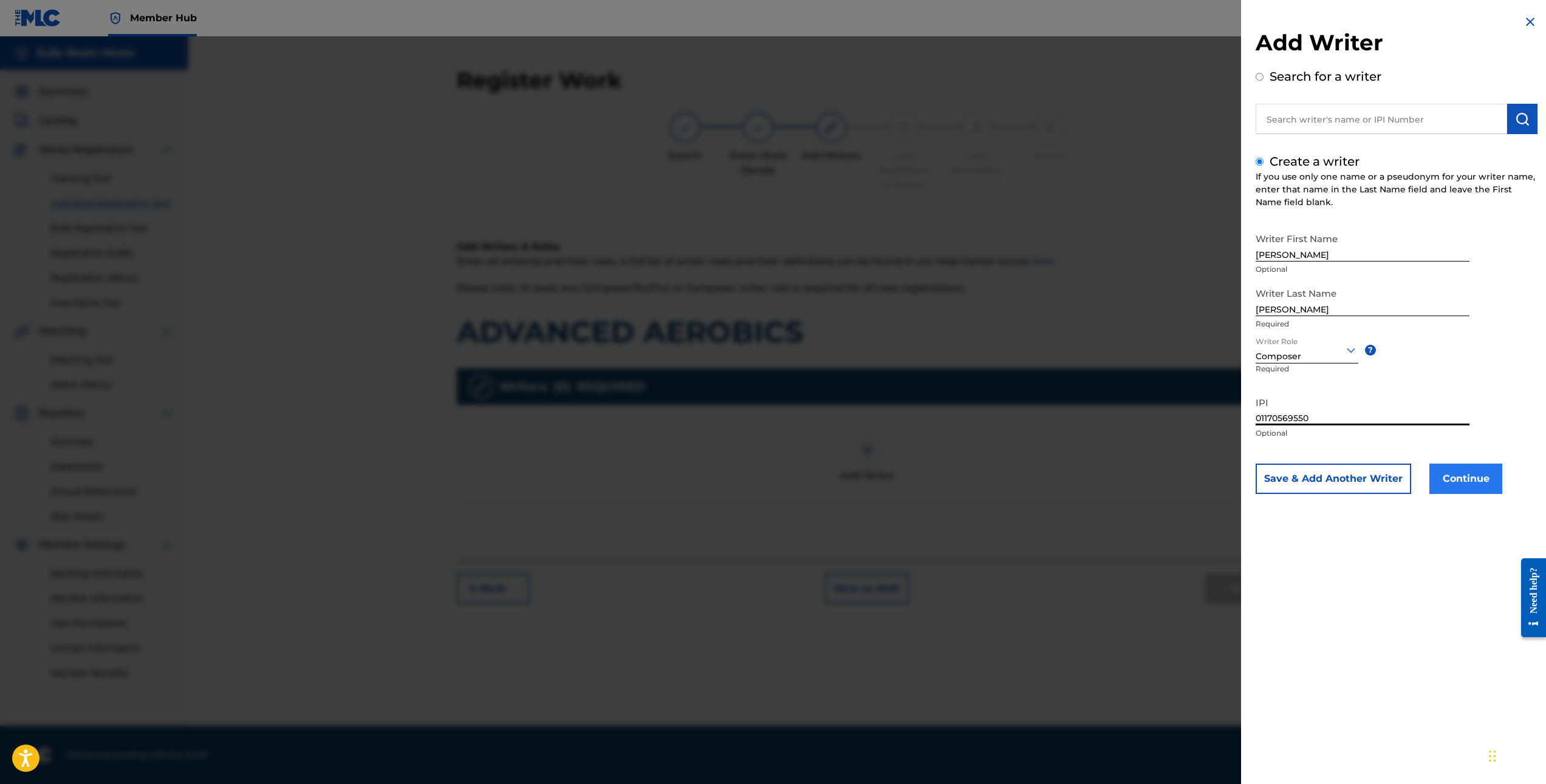
type input "01170569550"
click at [1453, 476] on button "Continue" at bounding box center [1465, 479] width 73 height 30
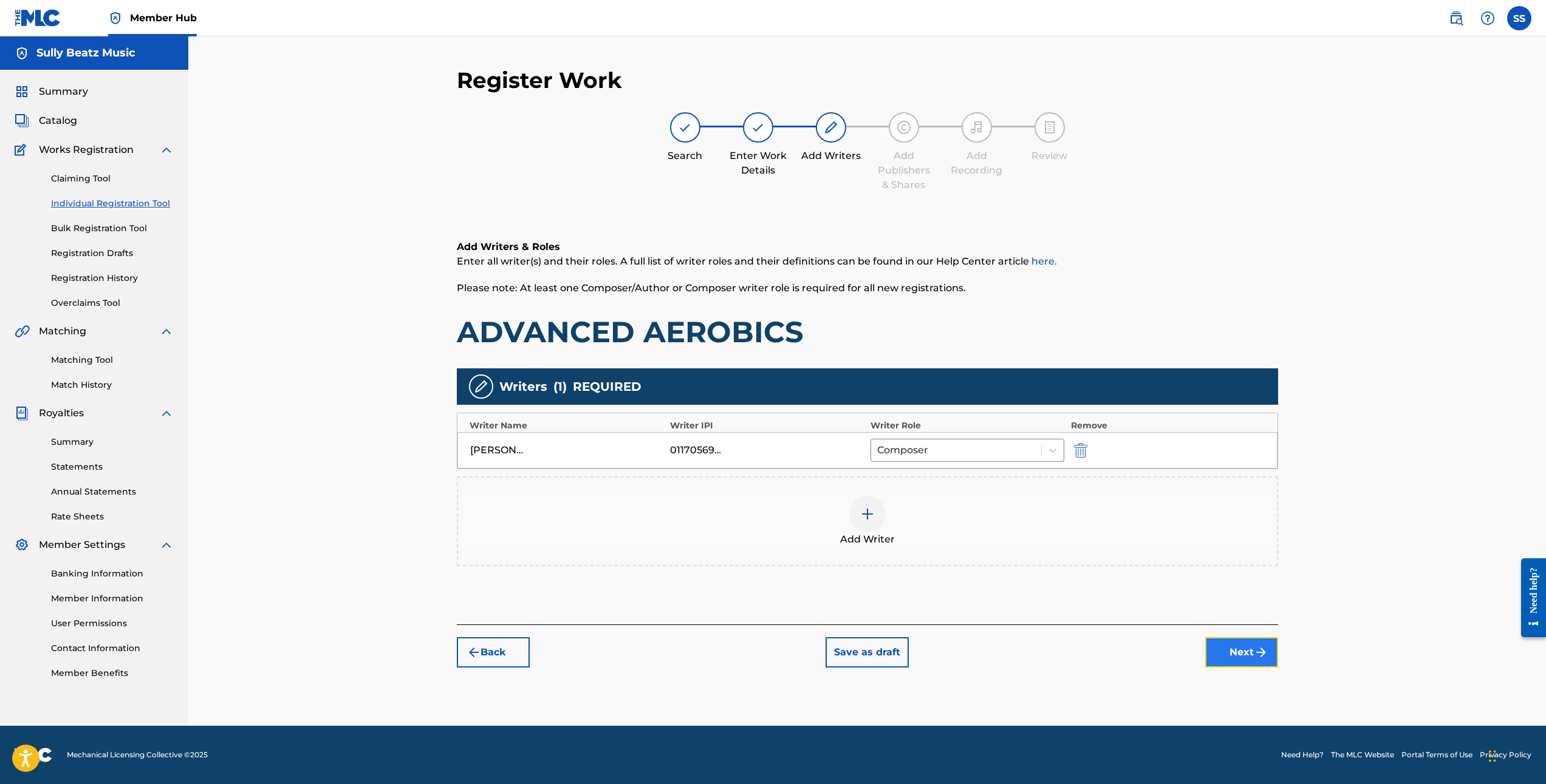
click at [1254, 645] on img "submit" at bounding box center [1260, 652] width 14 height 14
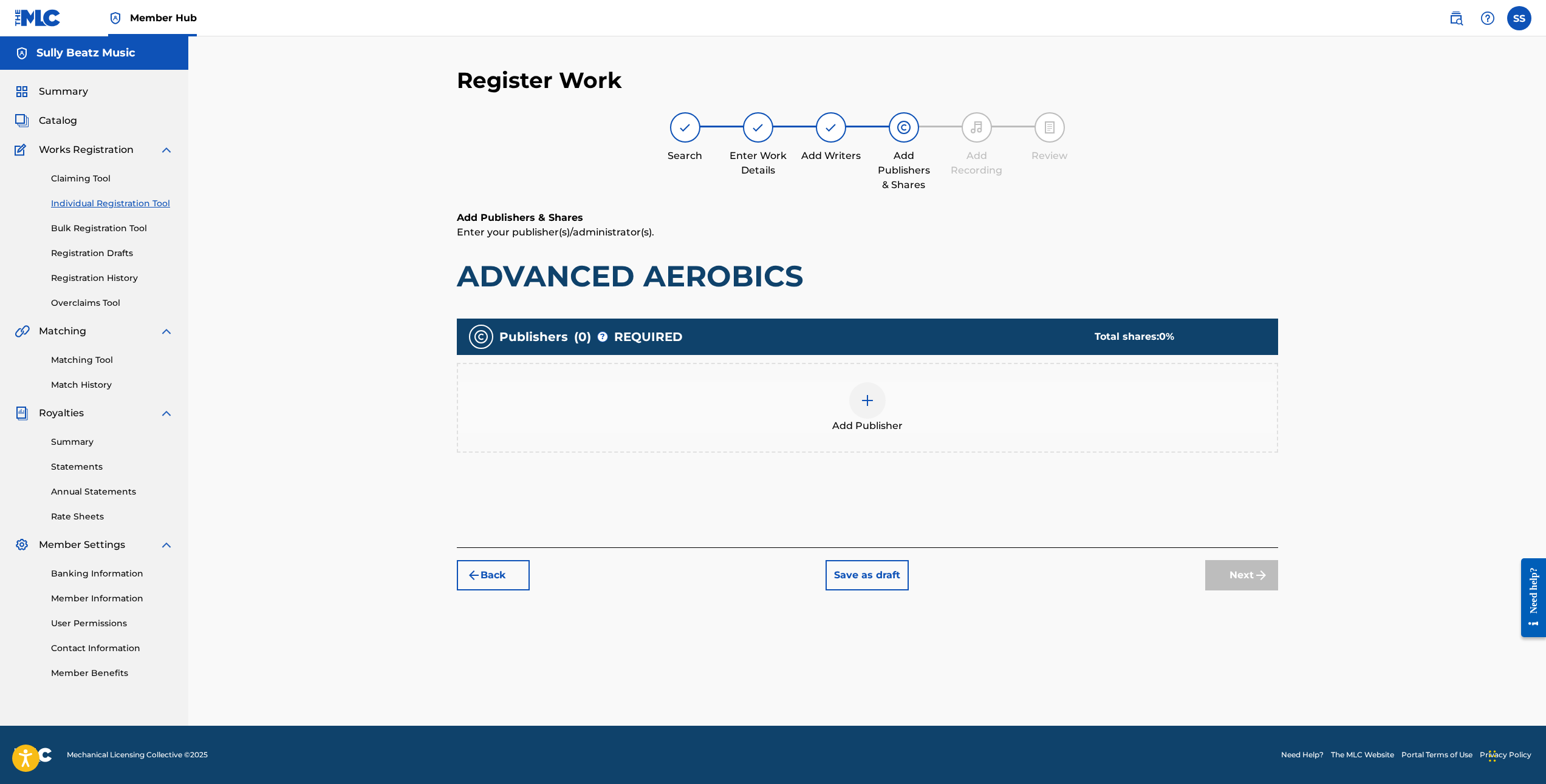
click at [889, 420] on span "Add Publisher" at bounding box center [867, 425] width 70 height 14
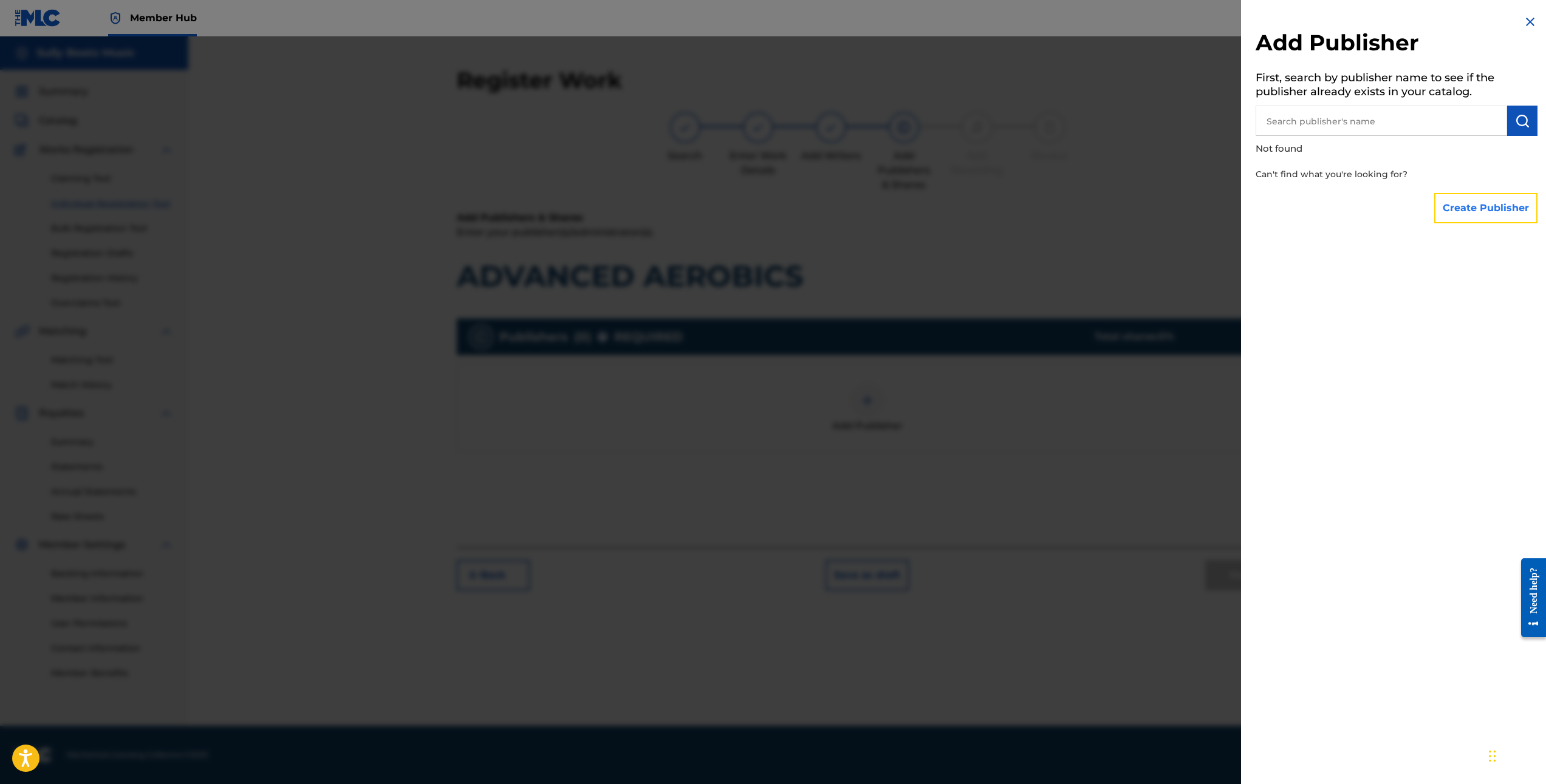
click at [1470, 204] on button "Create Publisher" at bounding box center [1485, 208] width 104 height 30
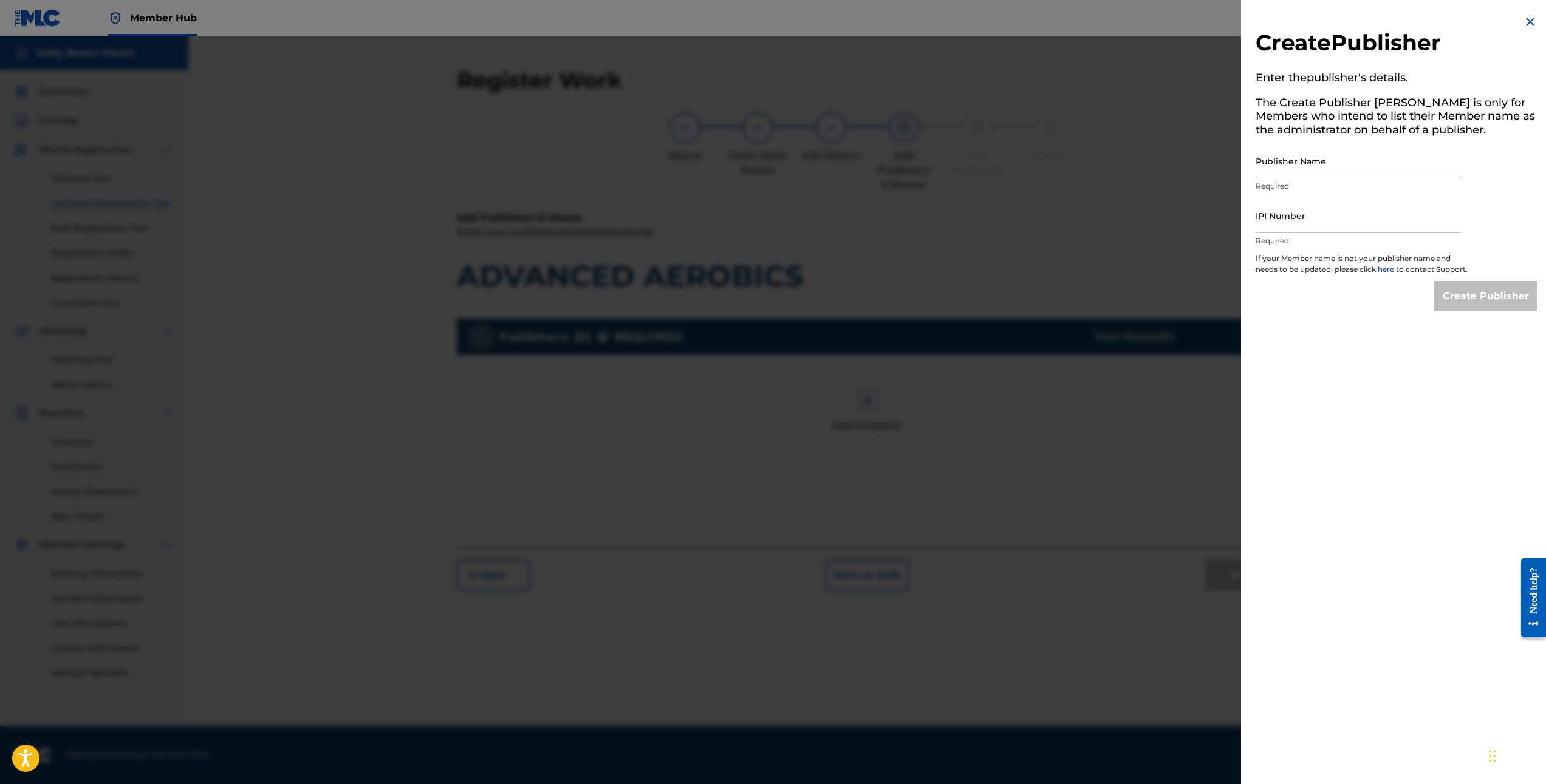
click at [1297, 160] on input "Publisher Name" at bounding box center [1358, 161] width 205 height 34
type input "Sully Beatz Music"
type input "01170562963"
click at [1464, 306] on input "Create Publisher" at bounding box center [1485, 296] width 104 height 30
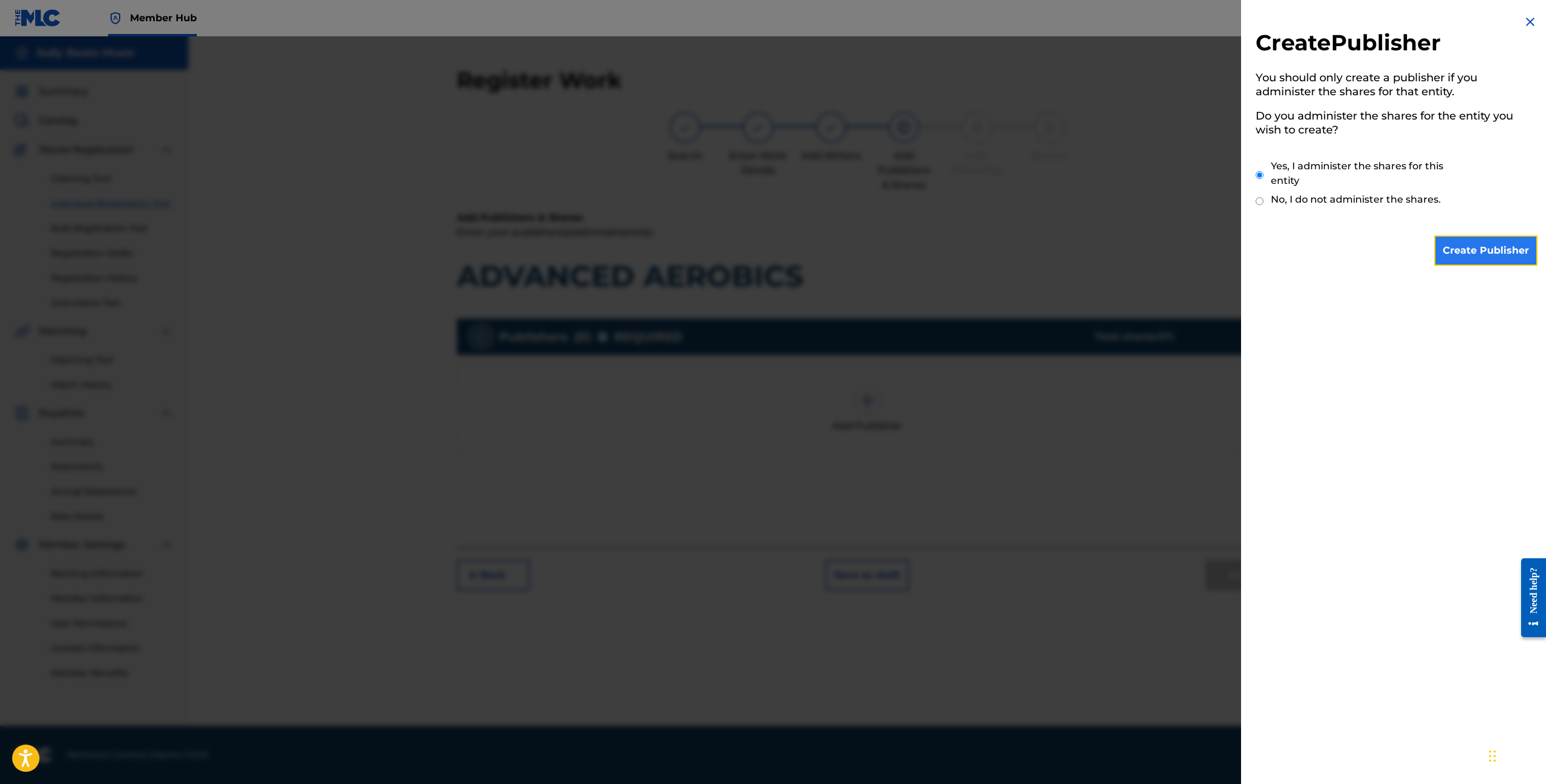
click at [1487, 250] on input "Create Publisher" at bounding box center [1485, 251] width 104 height 30
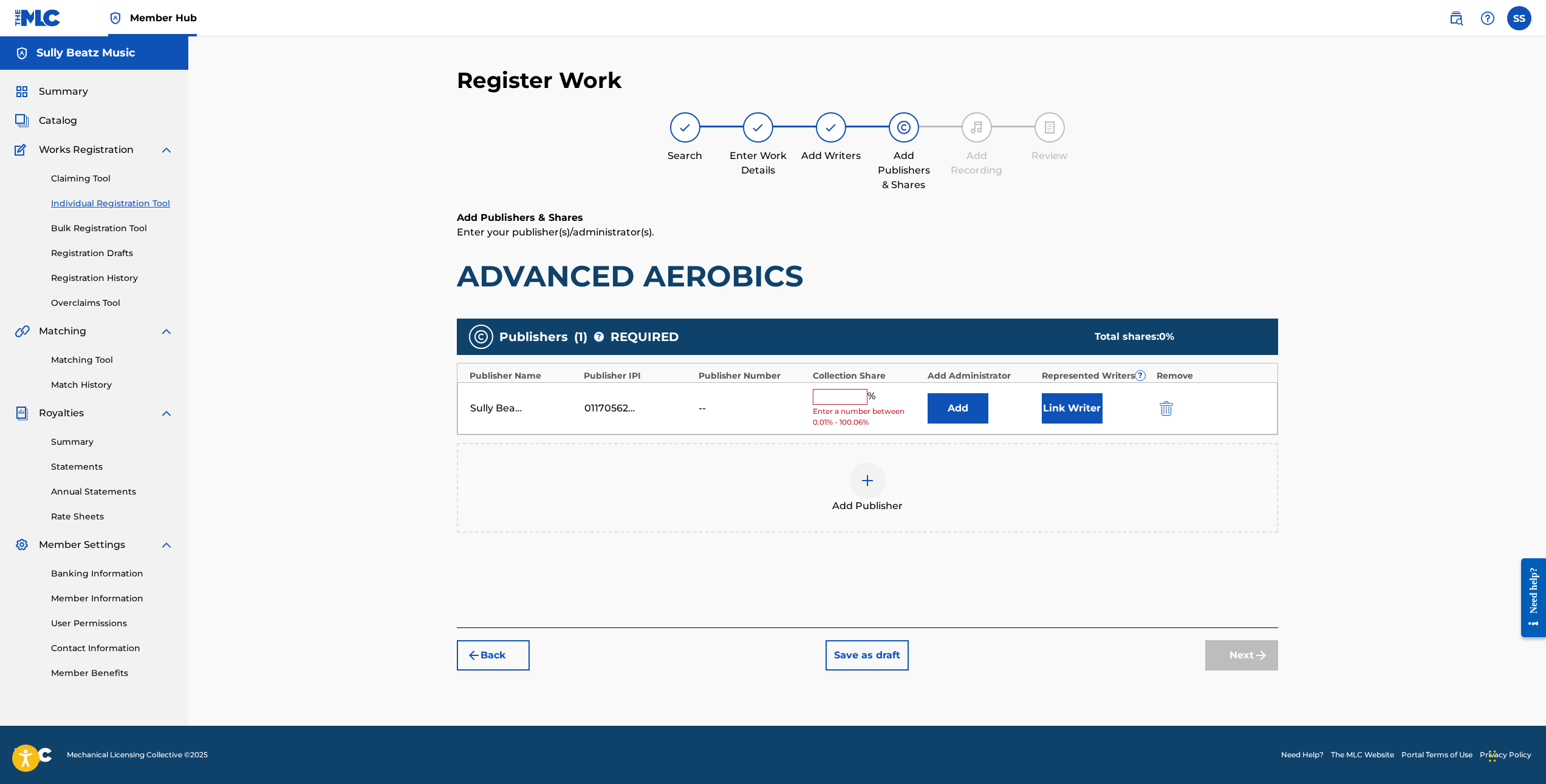
click at [853, 397] on input "text" at bounding box center [840, 397] width 55 height 16
type input "100"
click at [1259, 649] on img "submit" at bounding box center [1260, 645] width 14 height 14
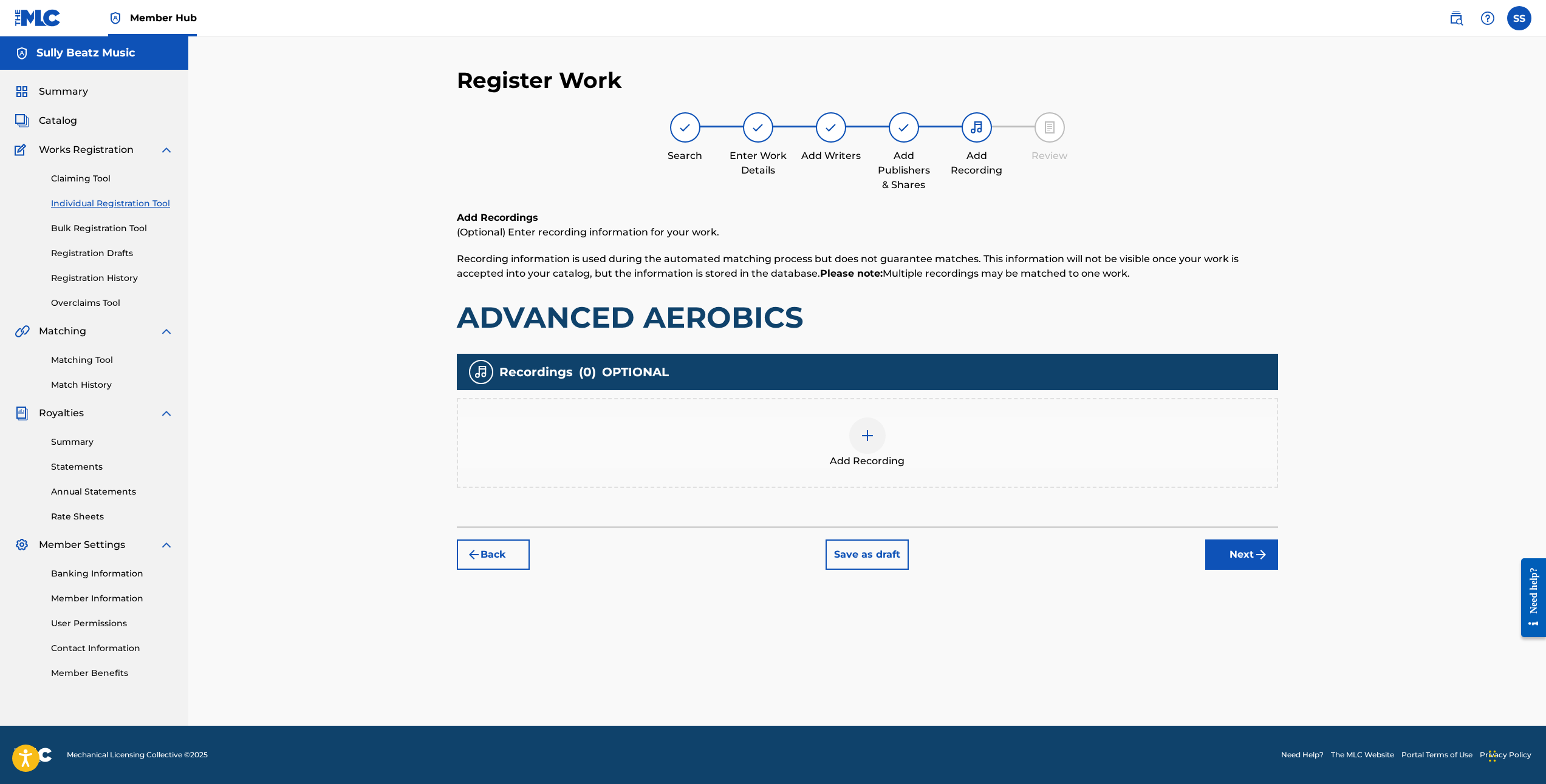
click at [849, 446] on div "Add Recording" at bounding box center [867, 443] width 819 height 51
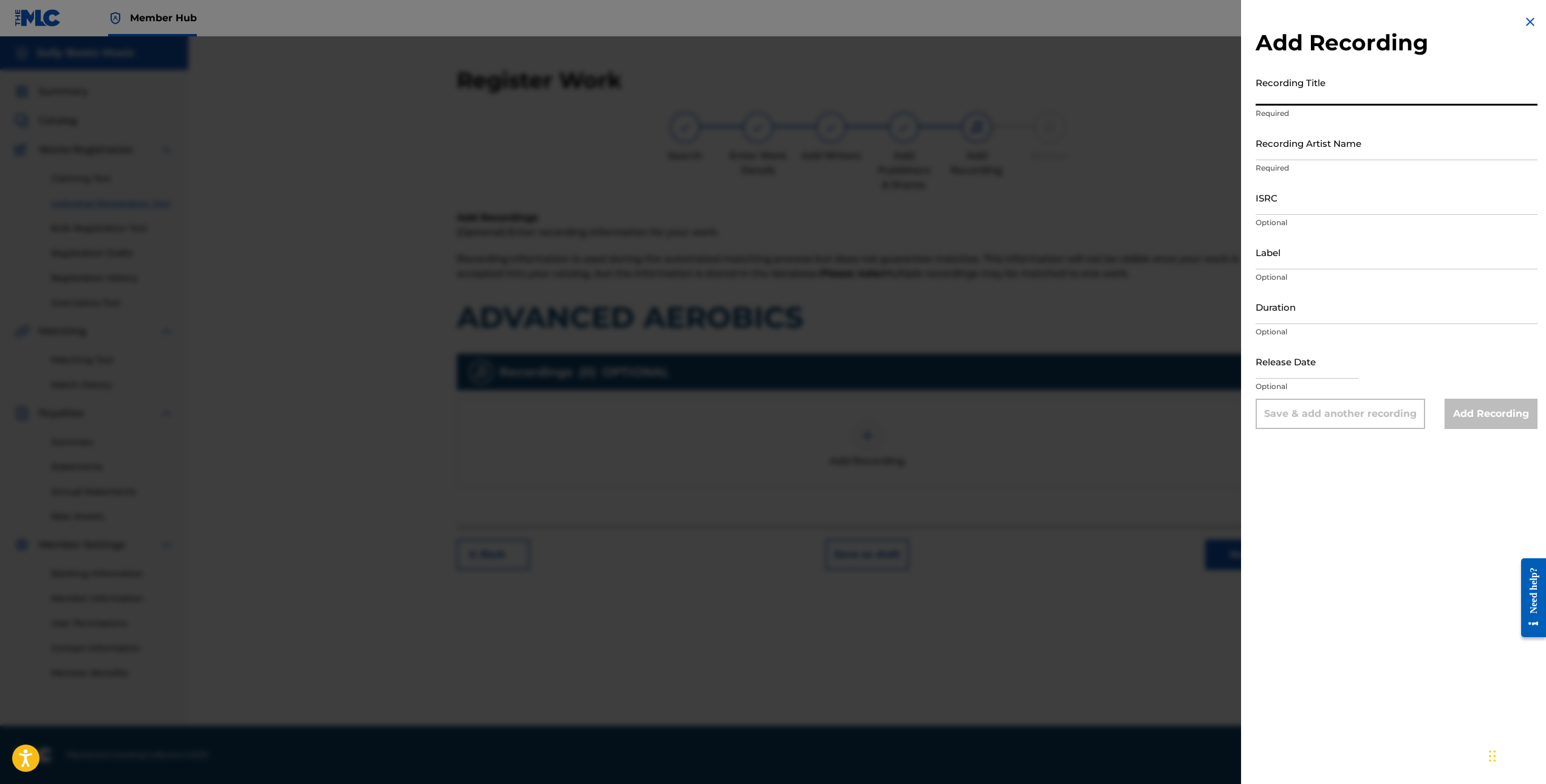
click at [1300, 98] on input "Recording Title" at bounding box center [1396, 88] width 282 height 34
click at [1301, 94] on input "Recording Title" at bounding box center [1396, 88] width 282 height 34
type input "ADVANCED AEROBICS"
click at [1305, 137] on input "Recording Artist Name" at bounding box center [1396, 142] width 282 height 34
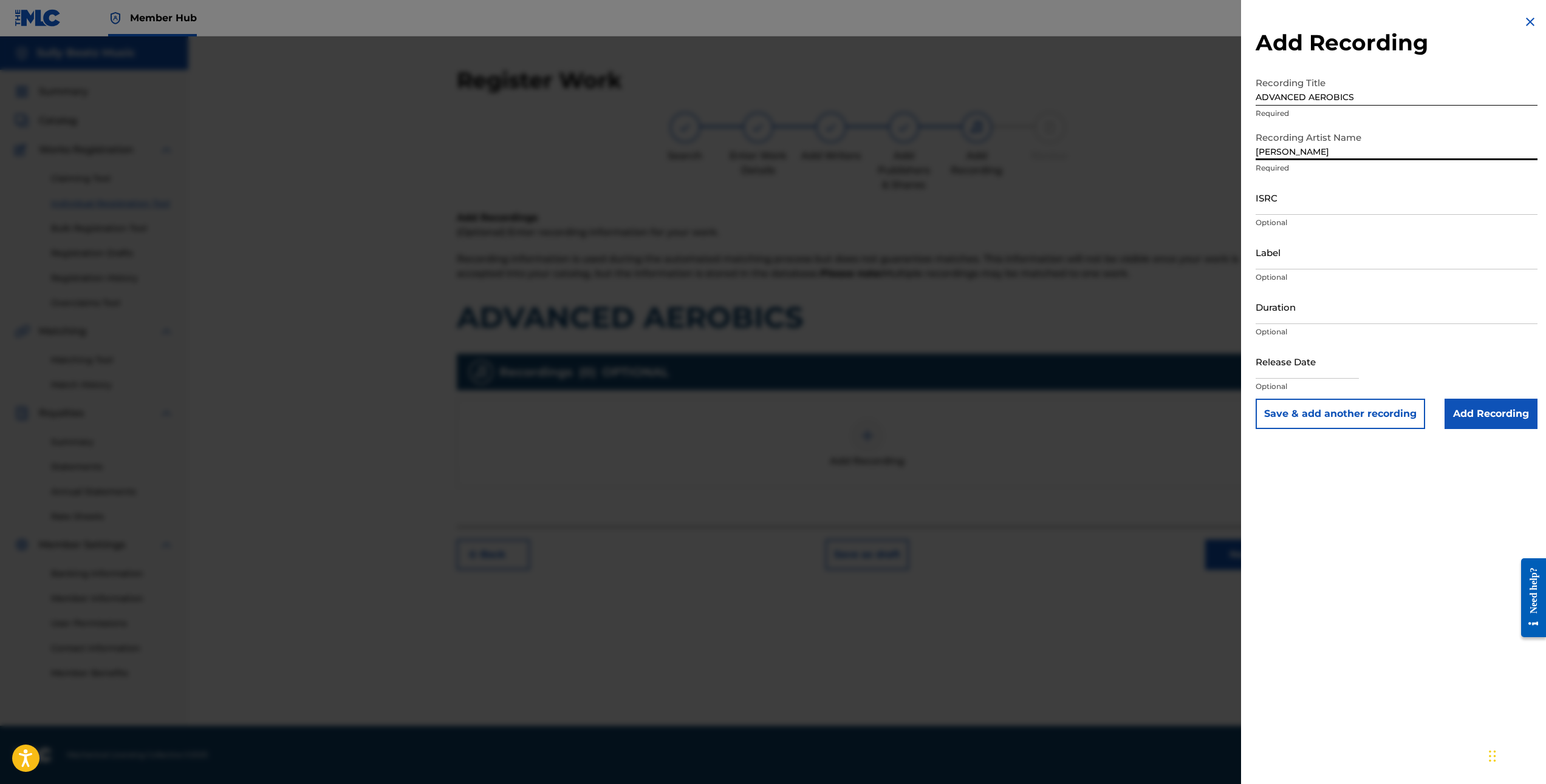
type input "[PERSON_NAME]"
click at [1283, 201] on input "ISRC" at bounding box center [1396, 197] width 282 height 34
paste input "SGB502249670"
type input "SGB502249670"
click at [1290, 310] on input "Duration" at bounding box center [1396, 307] width 282 height 34
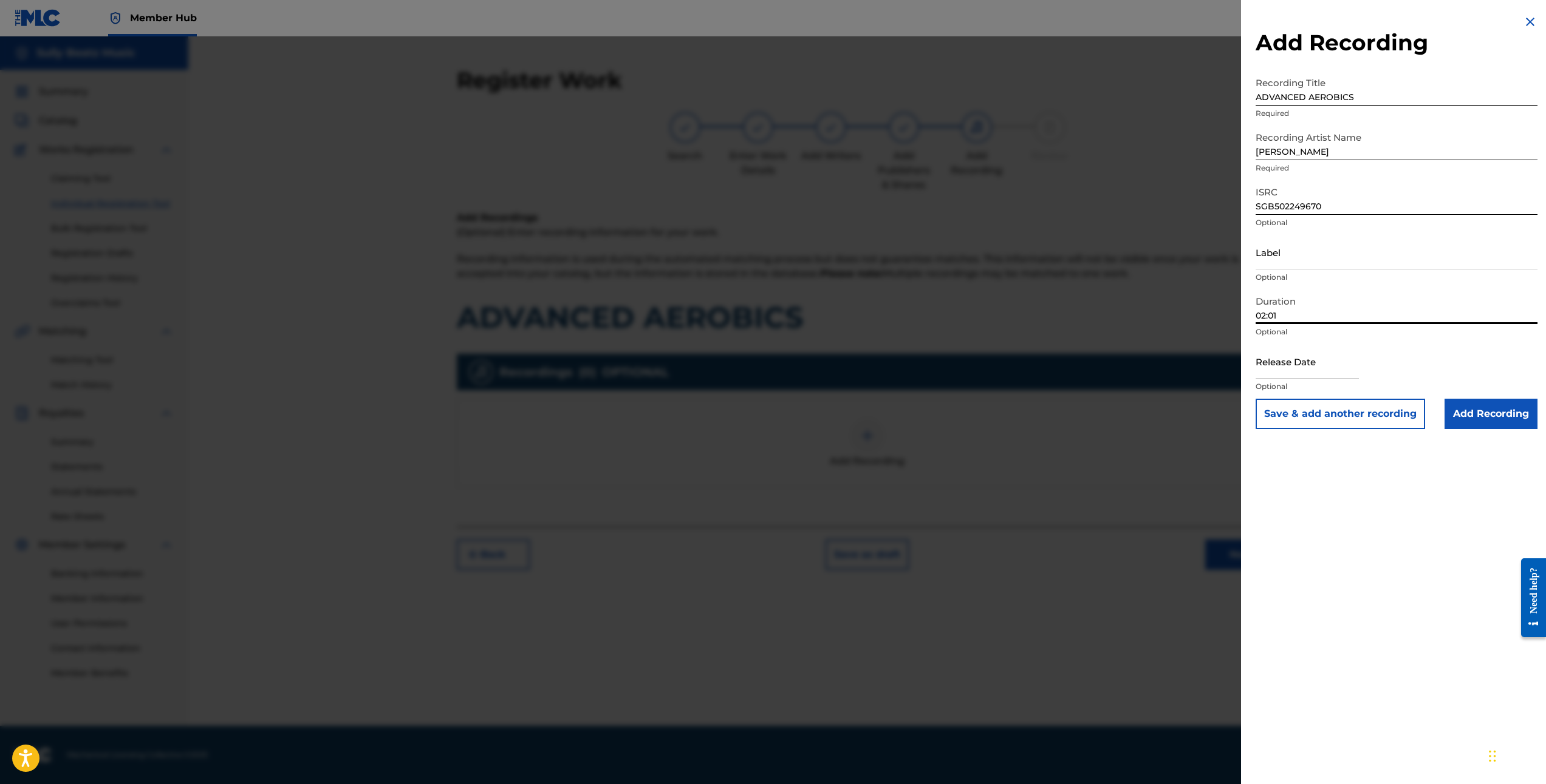
type input "02:01"
click at [1288, 352] on input "text" at bounding box center [1307, 362] width 104 height 34
select select "8"
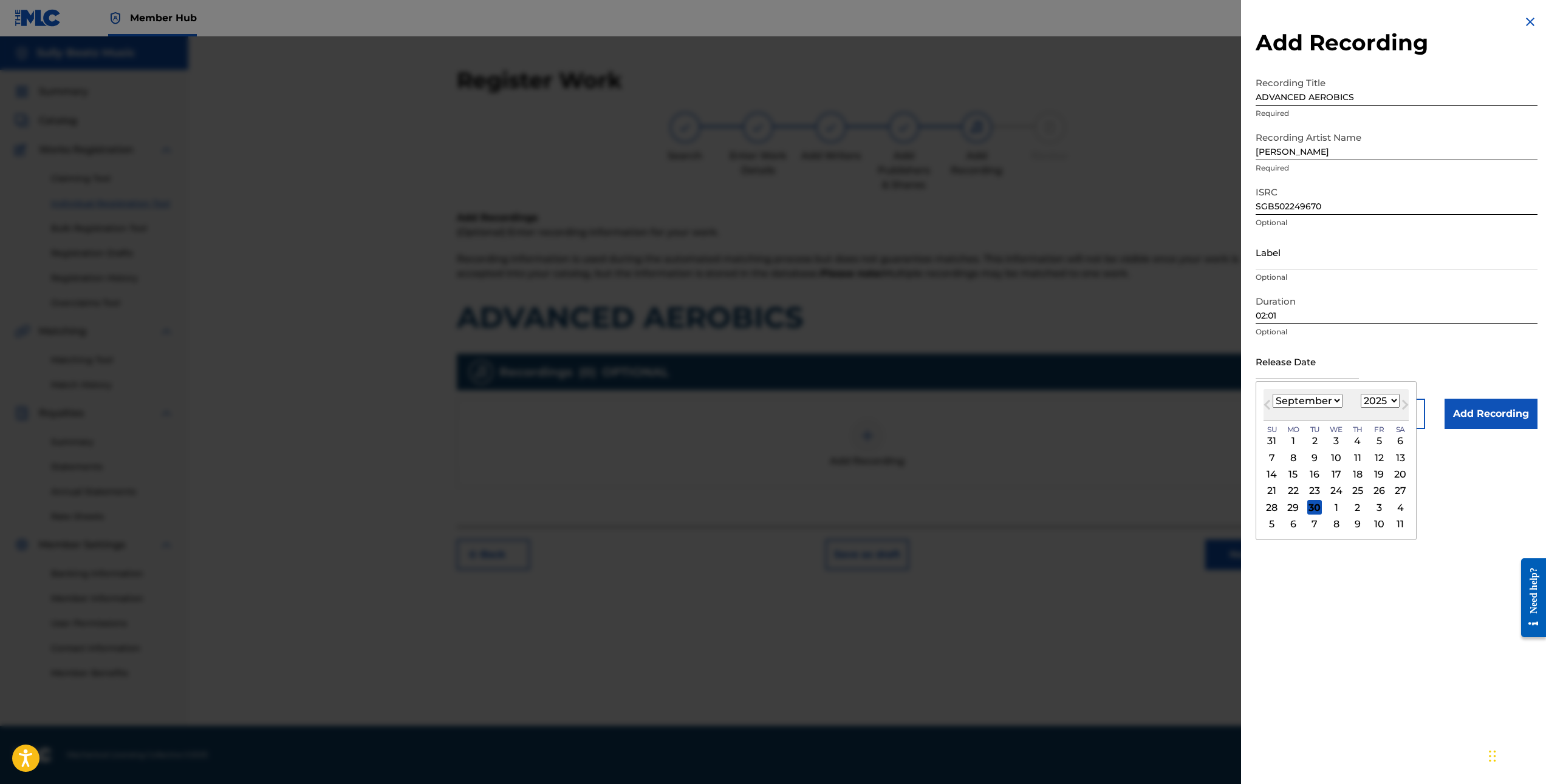
click at [1374, 395] on select "1899 1900 1901 1902 1903 1904 1905 1906 1907 1908 1909 1910 1911 1912 1913 1914…" at bounding box center [1379, 401] width 39 height 14
select select "2021"
click at [1360, 394] on select "1899 1900 1901 1902 1903 1904 1905 1906 1907 1908 1909 1910 1911 1912 1913 1914…" at bounding box center [1379, 401] width 39 height 14
click at [1301, 397] on select "January February March April May June July August September October November De…" at bounding box center [1308, 401] width 70 height 14
select select "6"
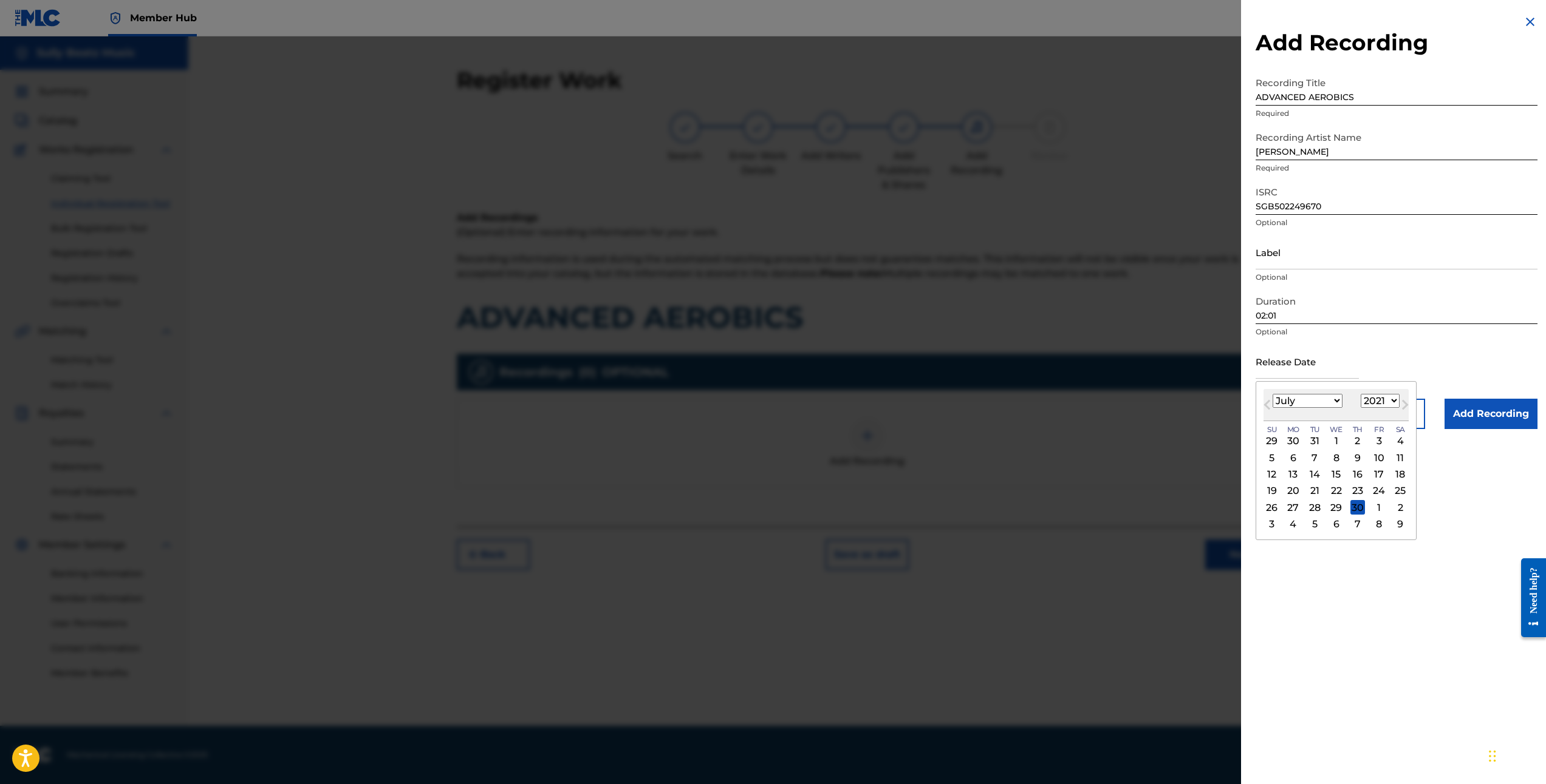
click at [1273, 394] on select "January February March April May June July August September October November De…" at bounding box center [1308, 401] width 70 height 14
click at [1332, 493] on div "21" at bounding box center [1335, 491] width 14 height 14
type input "[DATE]"
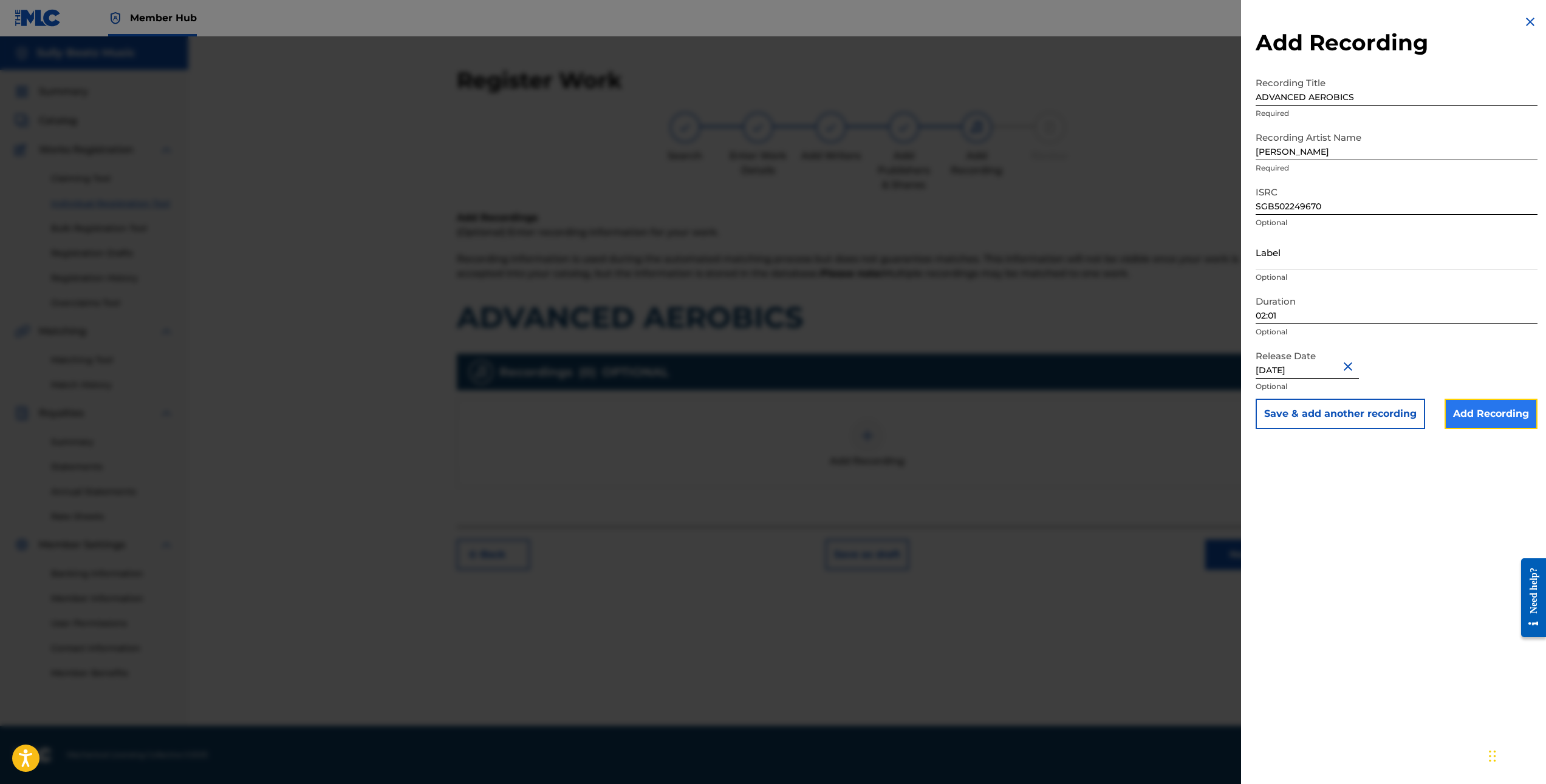
click at [1468, 416] on input "Add Recording" at bounding box center [1491, 414] width 93 height 30
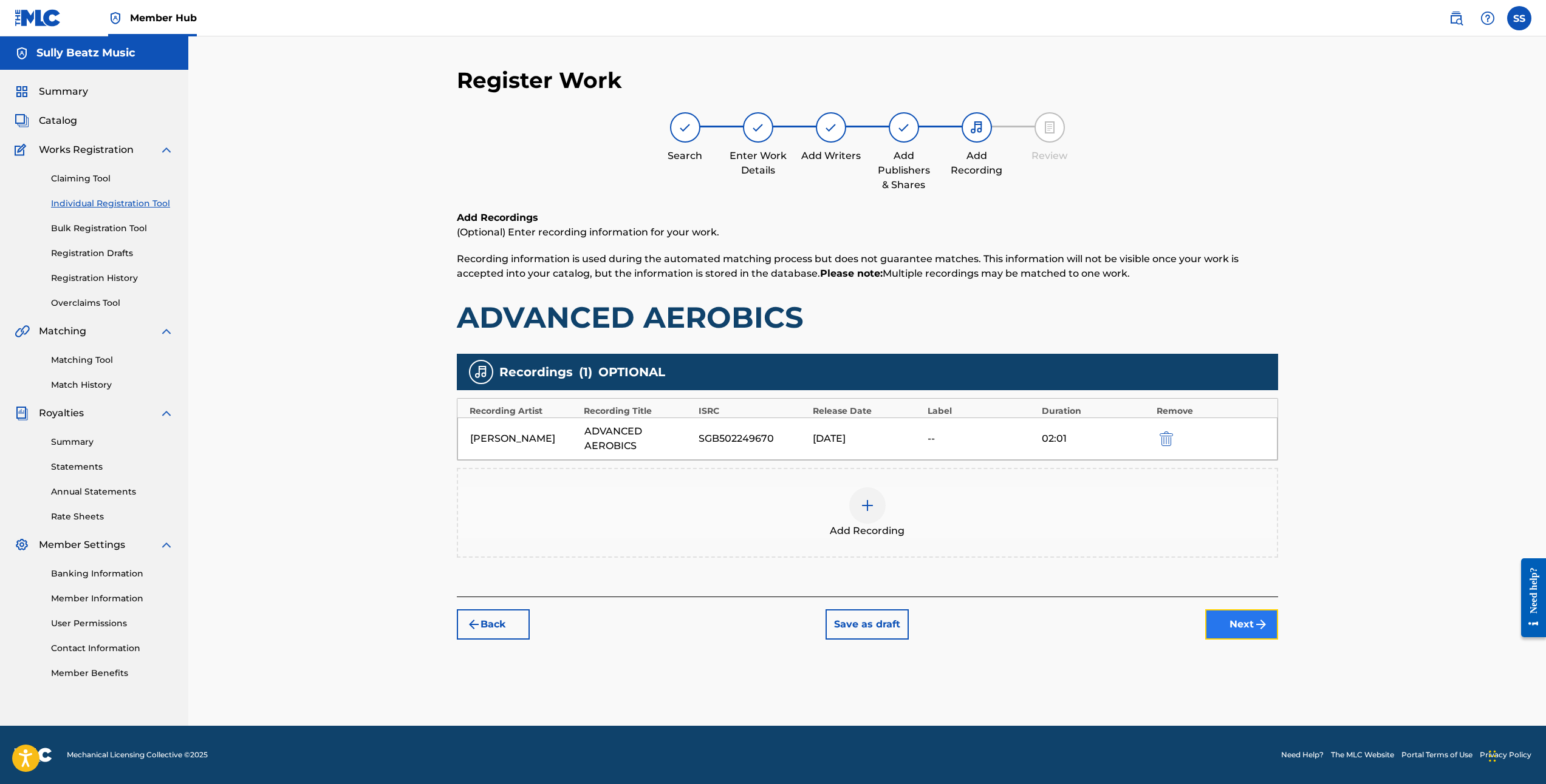
click at [1239, 624] on button "Next" at bounding box center [1241, 625] width 73 height 30
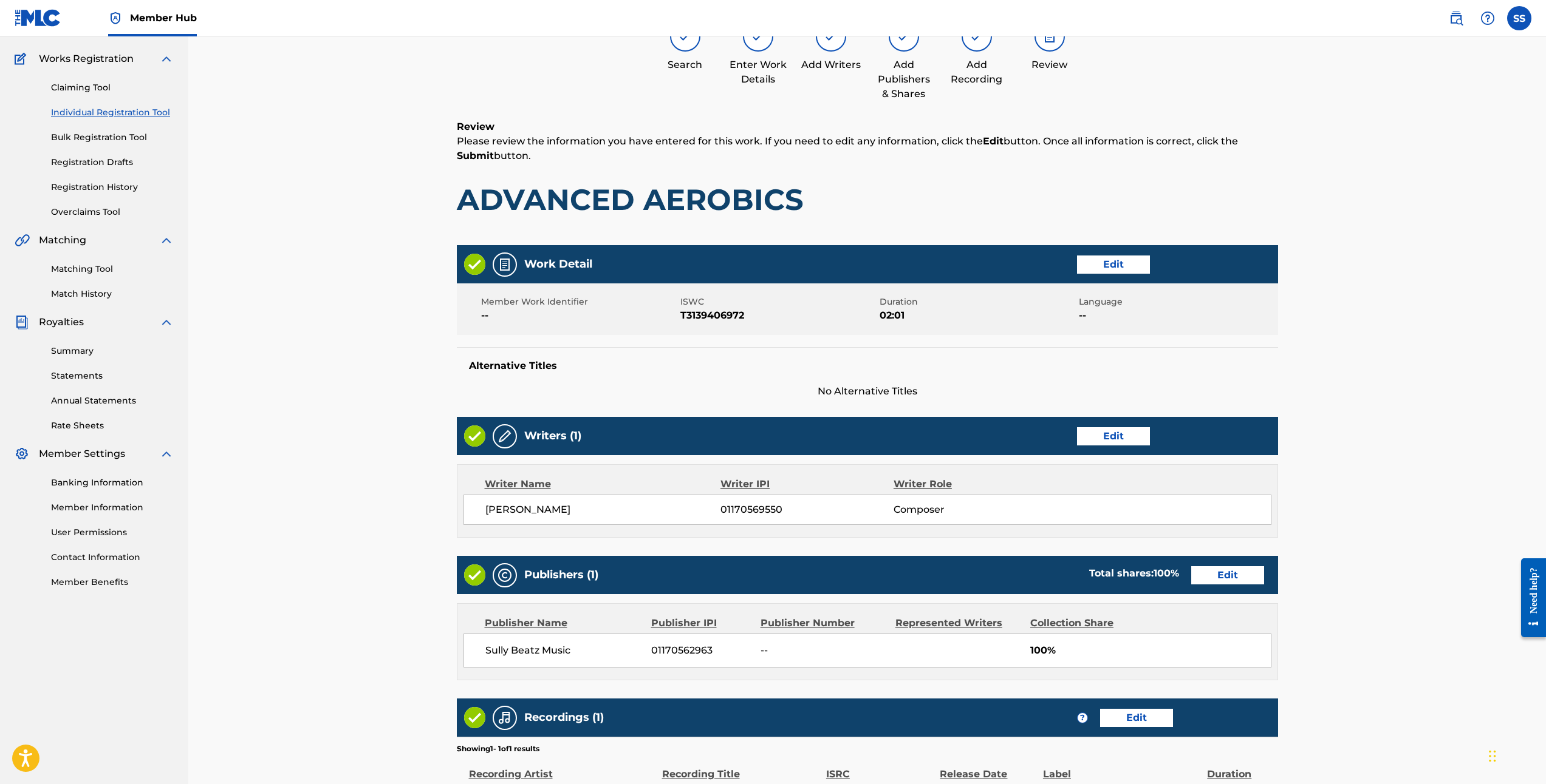
scroll to position [242, 0]
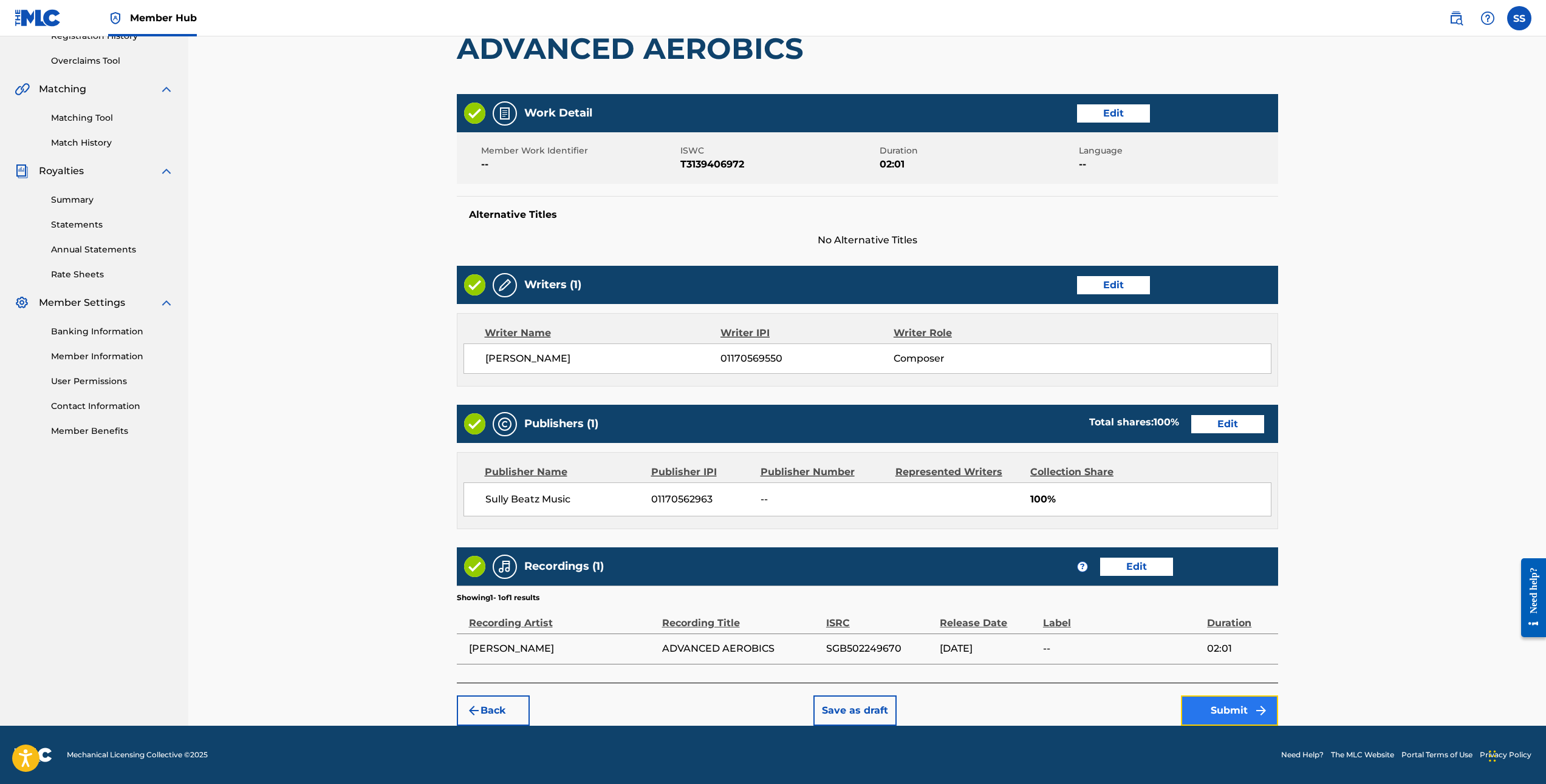
click at [1246, 708] on button "Submit" at bounding box center [1229, 711] width 97 height 30
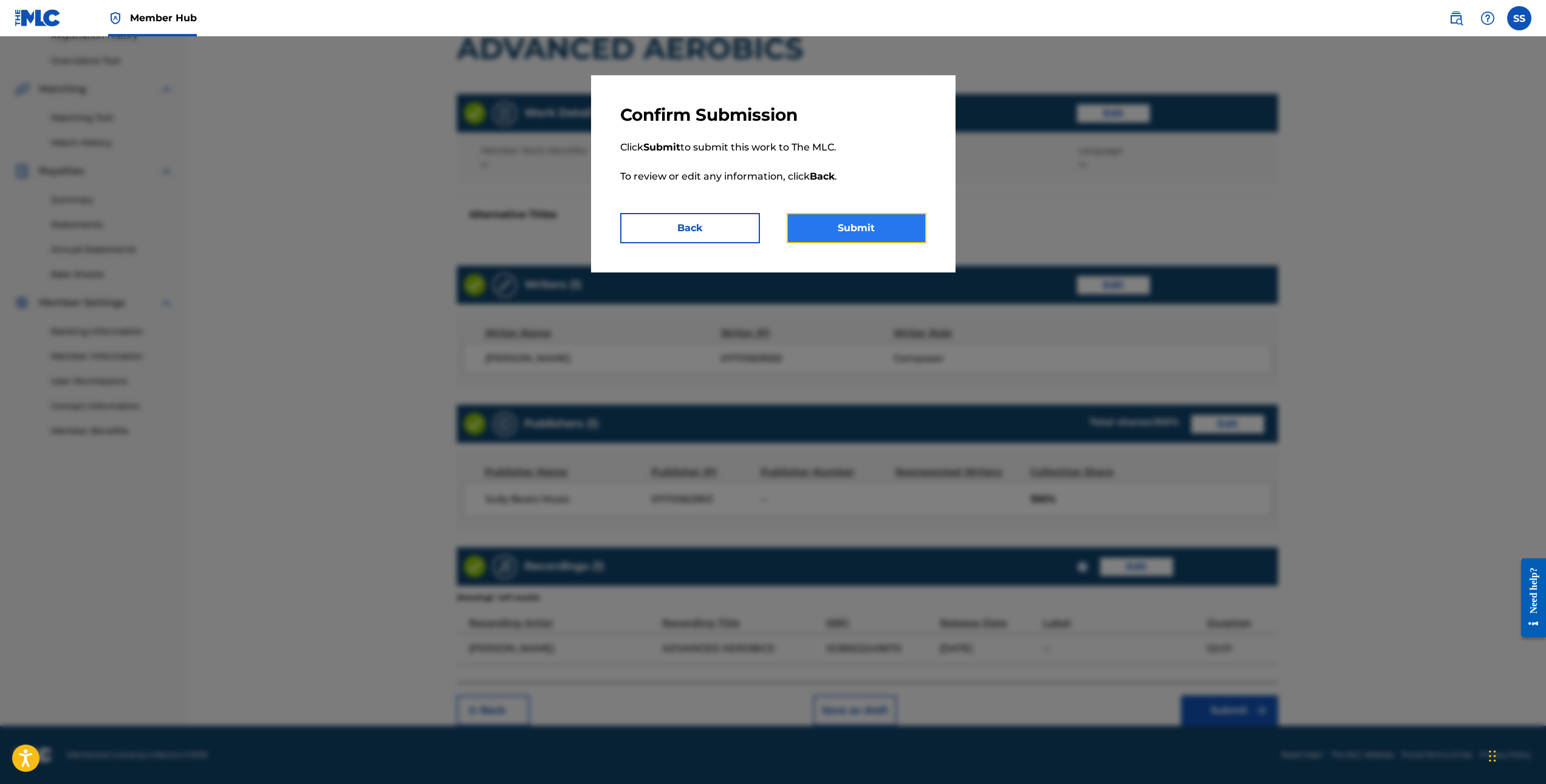
click at [892, 233] on button "Submit" at bounding box center [856, 228] width 140 height 30
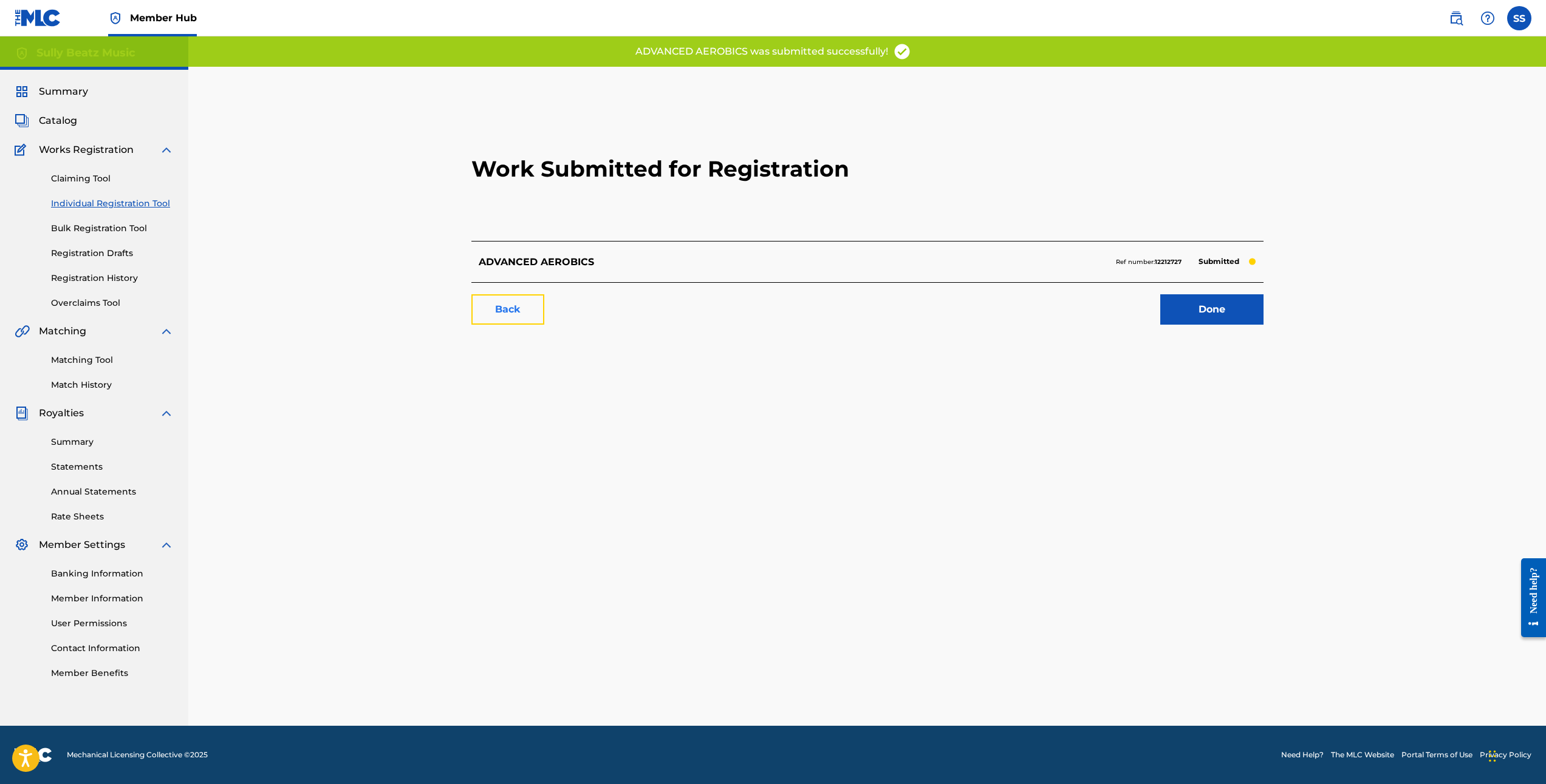
click at [503, 305] on link "Back" at bounding box center [507, 309] width 73 height 30
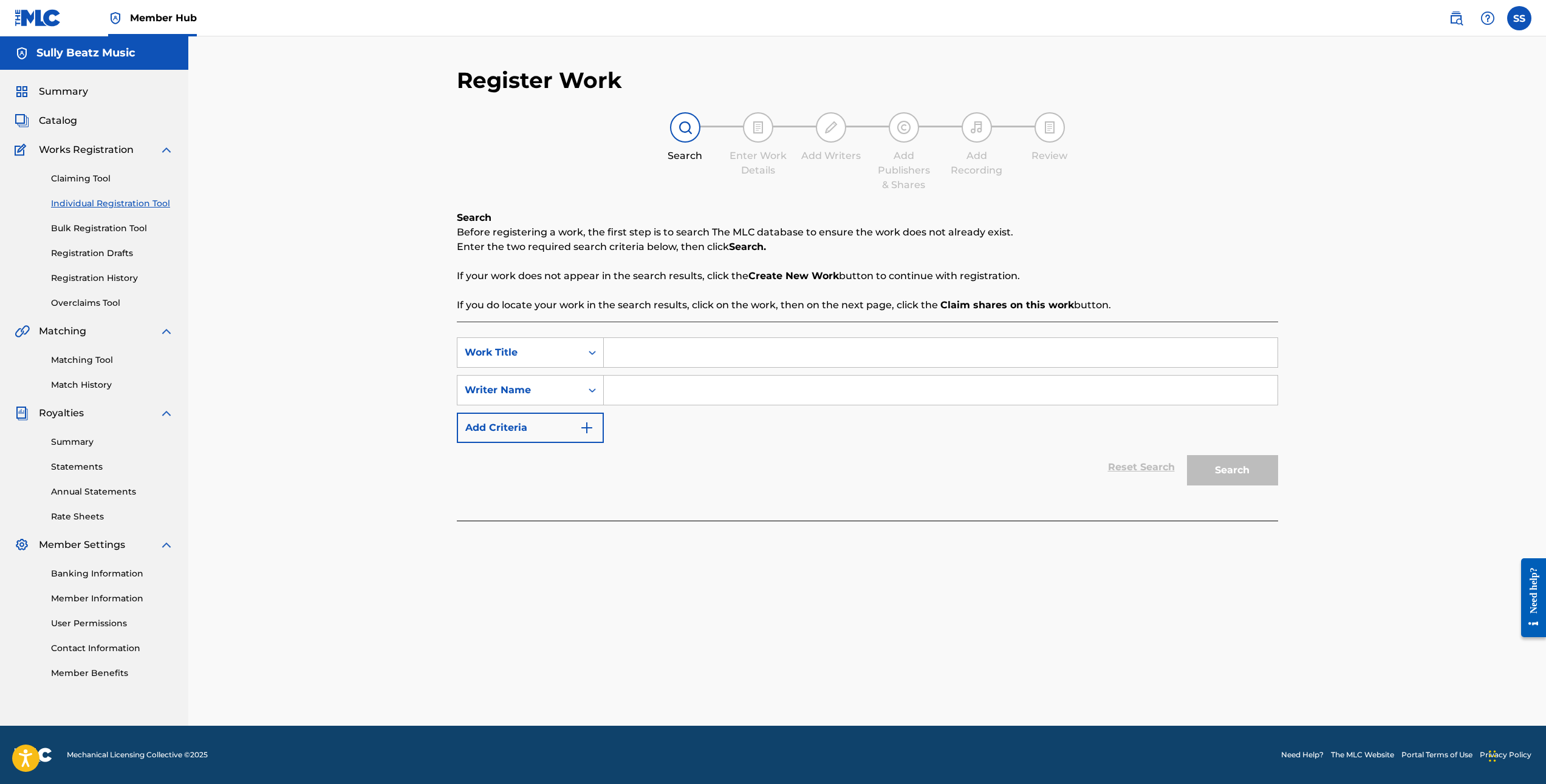
click at [674, 355] on input "Search Form" at bounding box center [940, 352] width 673 height 29
type input "fdsf"
click at [813, 390] on input "d" at bounding box center [940, 390] width 673 height 29
type input "df"
click at [1246, 476] on button "Search" at bounding box center [1233, 471] width 91 height 30
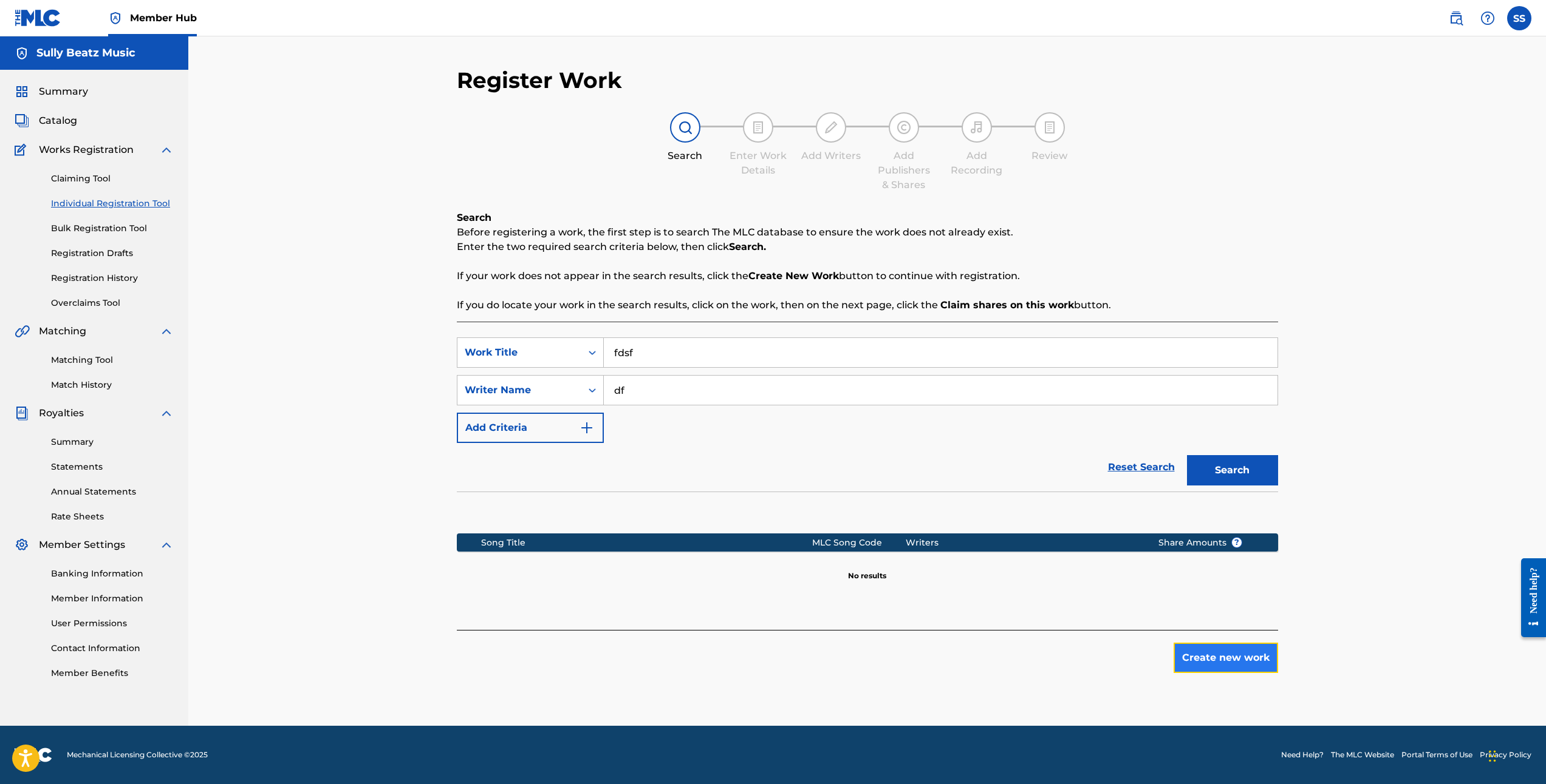
click at [1262, 658] on button "Create new work" at bounding box center [1226, 658] width 104 height 30
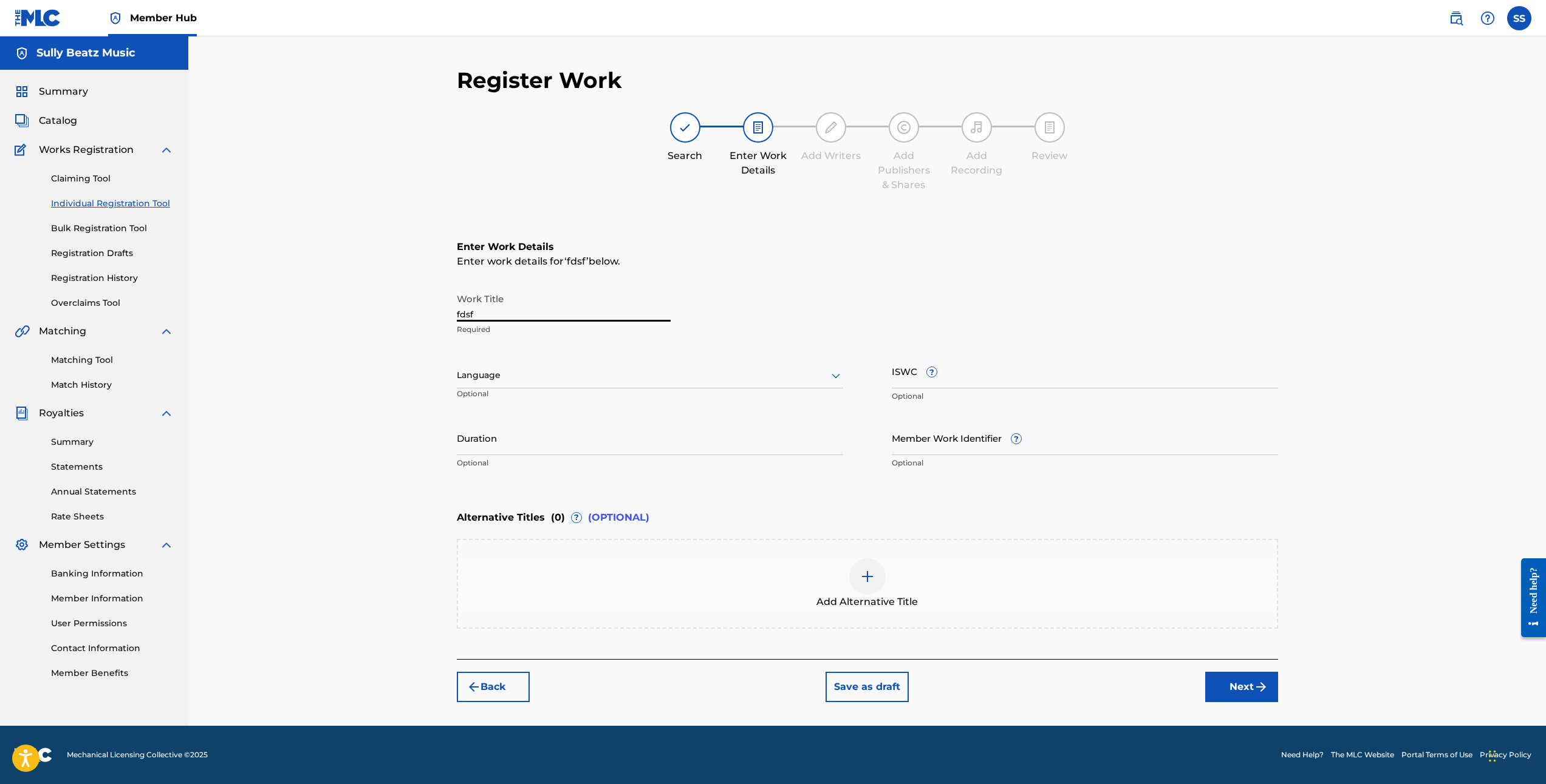
drag, startPoint x: 496, startPoint y: 316, endPoint x: 347, endPoint y: 319, distance: 149.0
click at [347, 319] on div "Register Work Search Enter Work Details Add Writers Add Publishers & Shares Add…" at bounding box center [866, 381] width 1357 height 689
type input "AFTER HOURS"
click at [900, 371] on input "ISWC ?" at bounding box center [1084, 371] width 386 height 34
paste input "T-333.627.744-8"
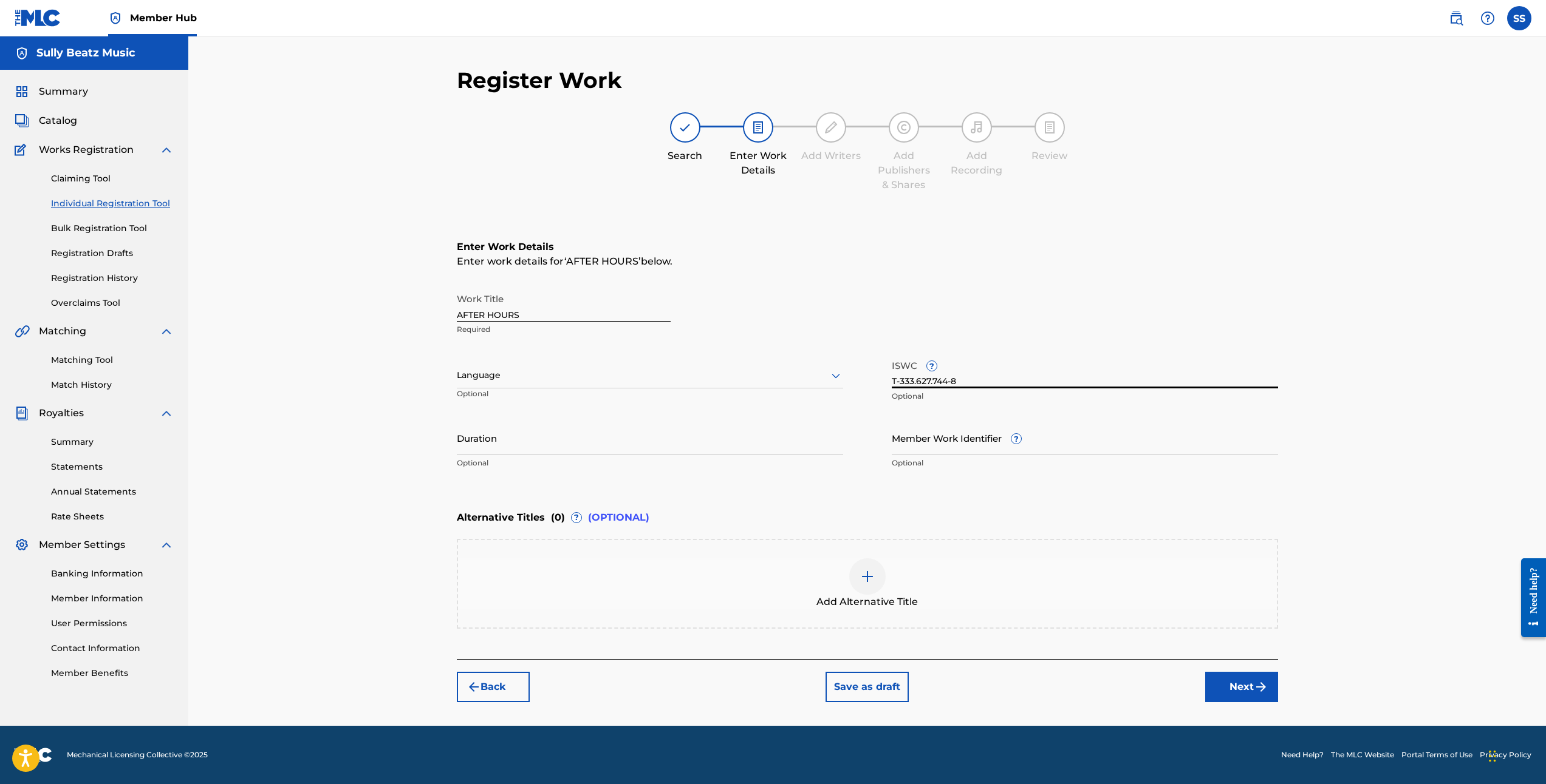
type input "T-333.627.744-8"
click at [517, 447] on input "Duration" at bounding box center [650, 438] width 386 height 34
type input "2"
type input "02:02"
click at [1239, 678] on button "Next" at bounding box center [1241, 687] width 73 height 30
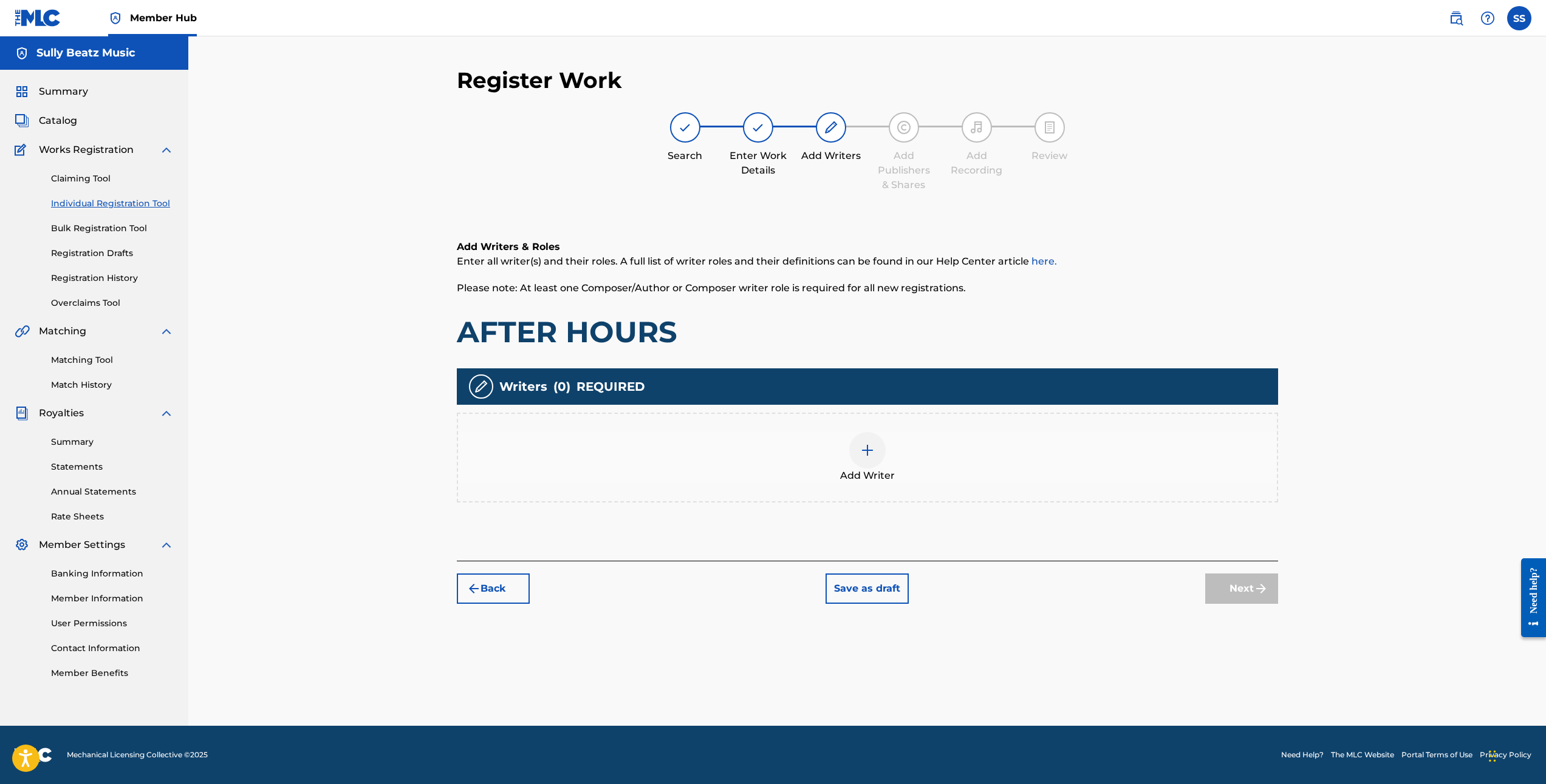
click at [844, 467] on div "Add Writer" at bounding box center [867, 457] width 819 height 51
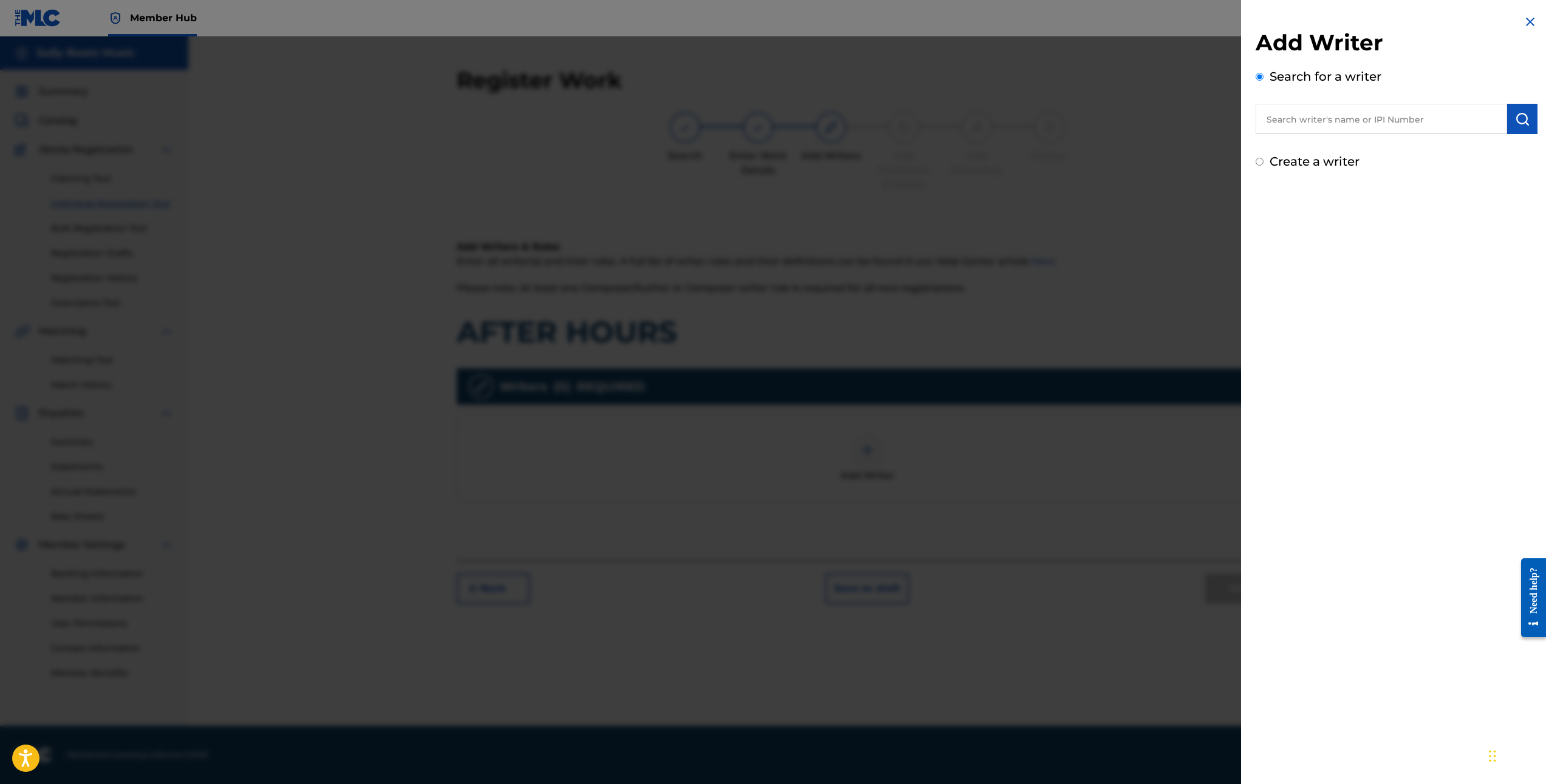
click at [1333, 166] on label "Create a writer" at bounding box center [1314, 160] width 90 height 14
radio input "true"
click at [1263, 166] on input "Create a writer" at bounding box center [1259, 161] width 8 height 8
radio input "false"
radio input "true"
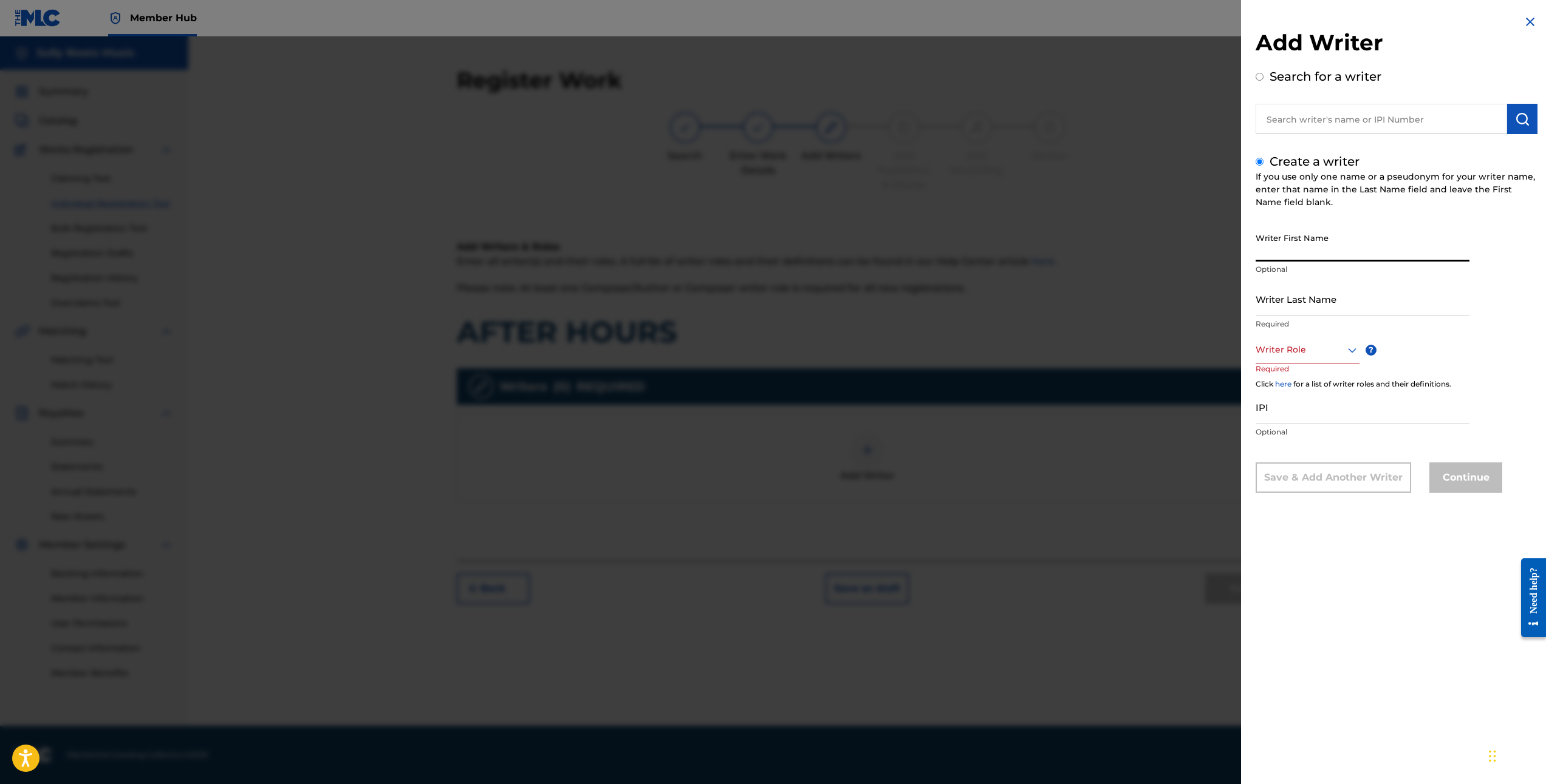
click at [1291, 254] on input "Writer First Name" at bounding box center [1362, 244] width 214 height 34
type input "[PERSON_NAME]"
click at [1308, 347] on div at bounding box center [1307, 350] width 104 height 15
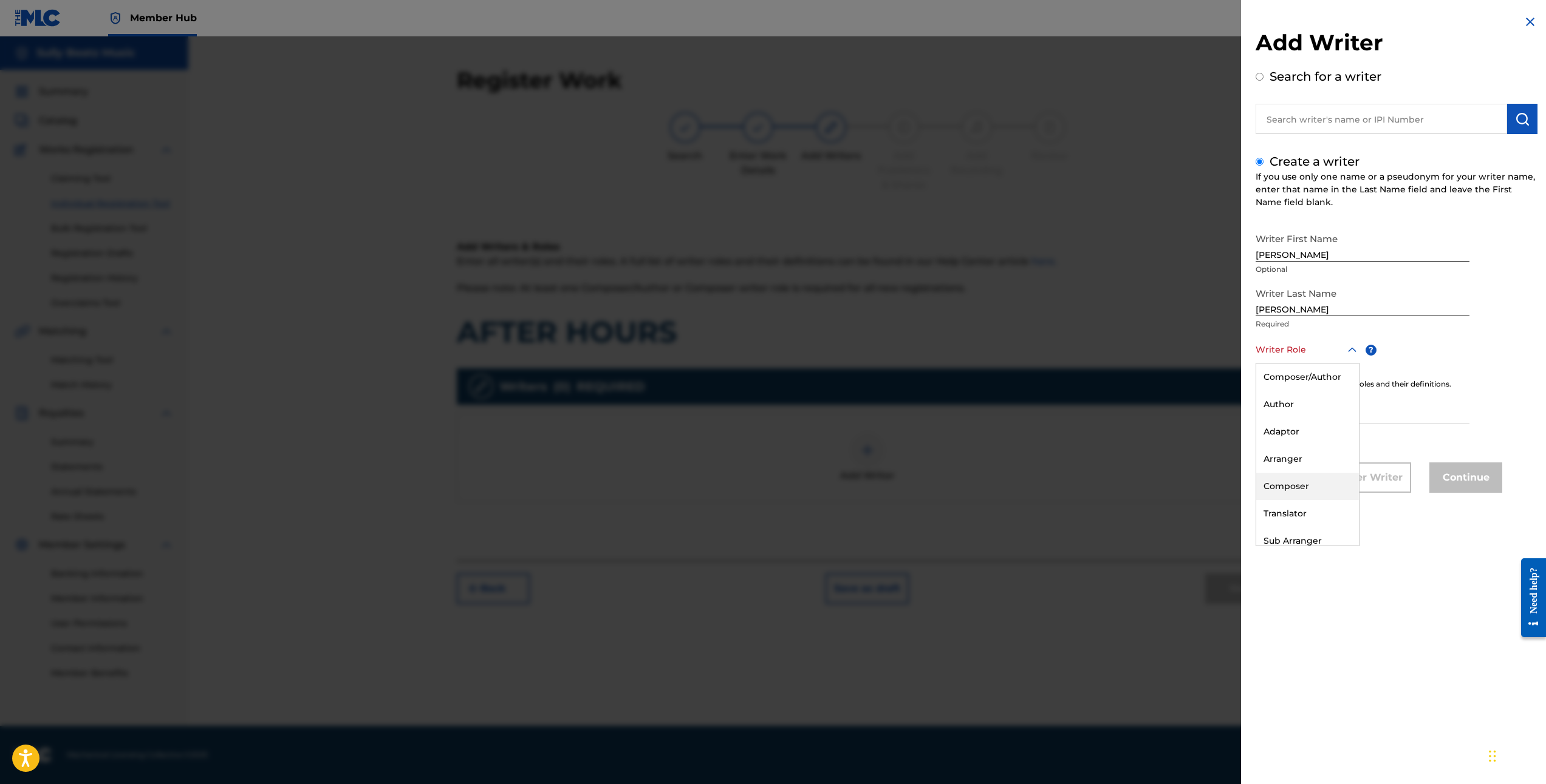
click at [1286, 482] on div "Composer" at bounding box center [1307, 486] width 103 height 28
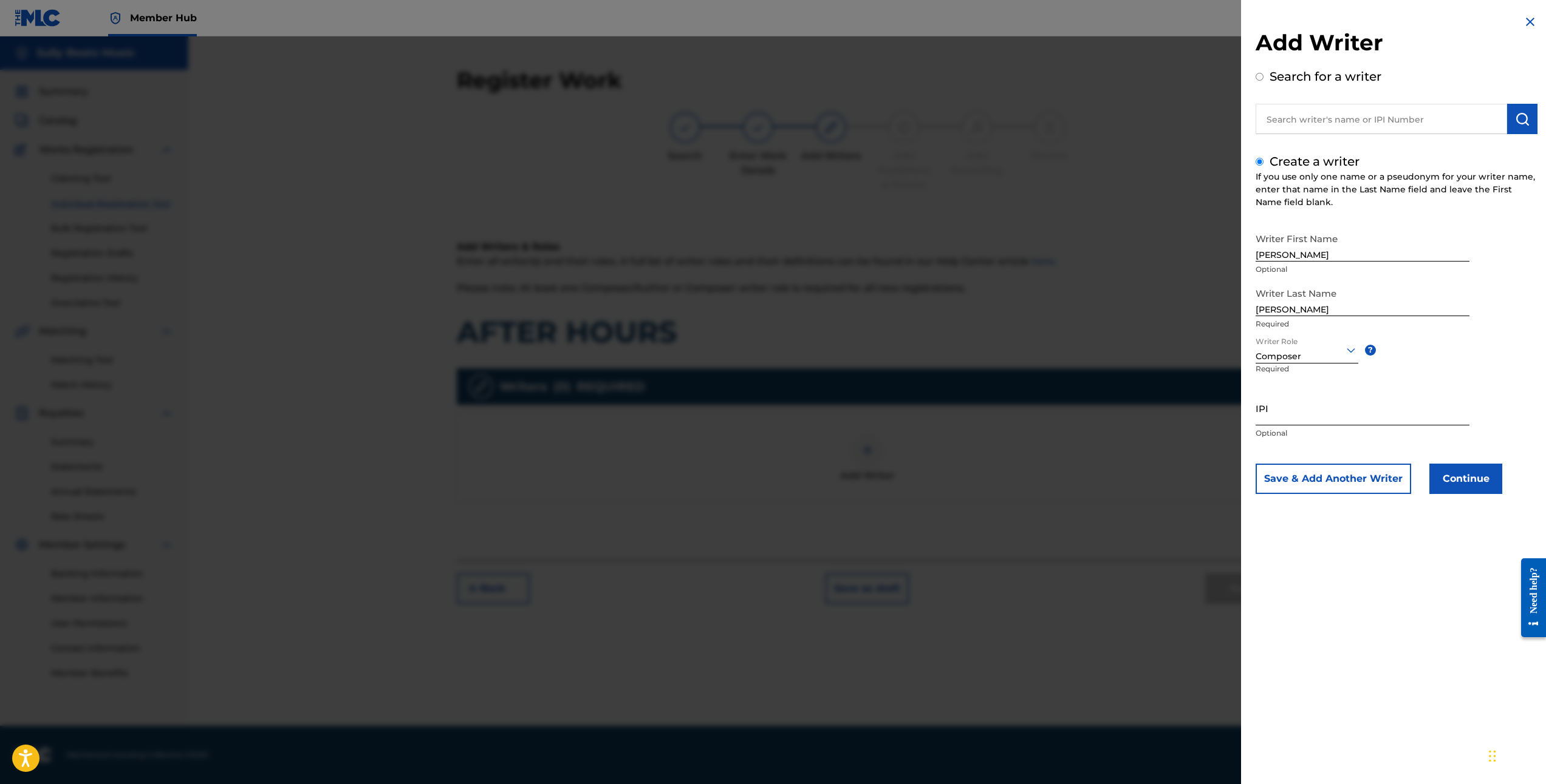
click at [1280, 415] on input "IPI" at bounding box center [1362, 408] width 214 height 34
paste input "01170569550"
type input "01170569550"
click at [1442, 474] on button "Continue" at bounding box center [1465, 479] width 73 height 30
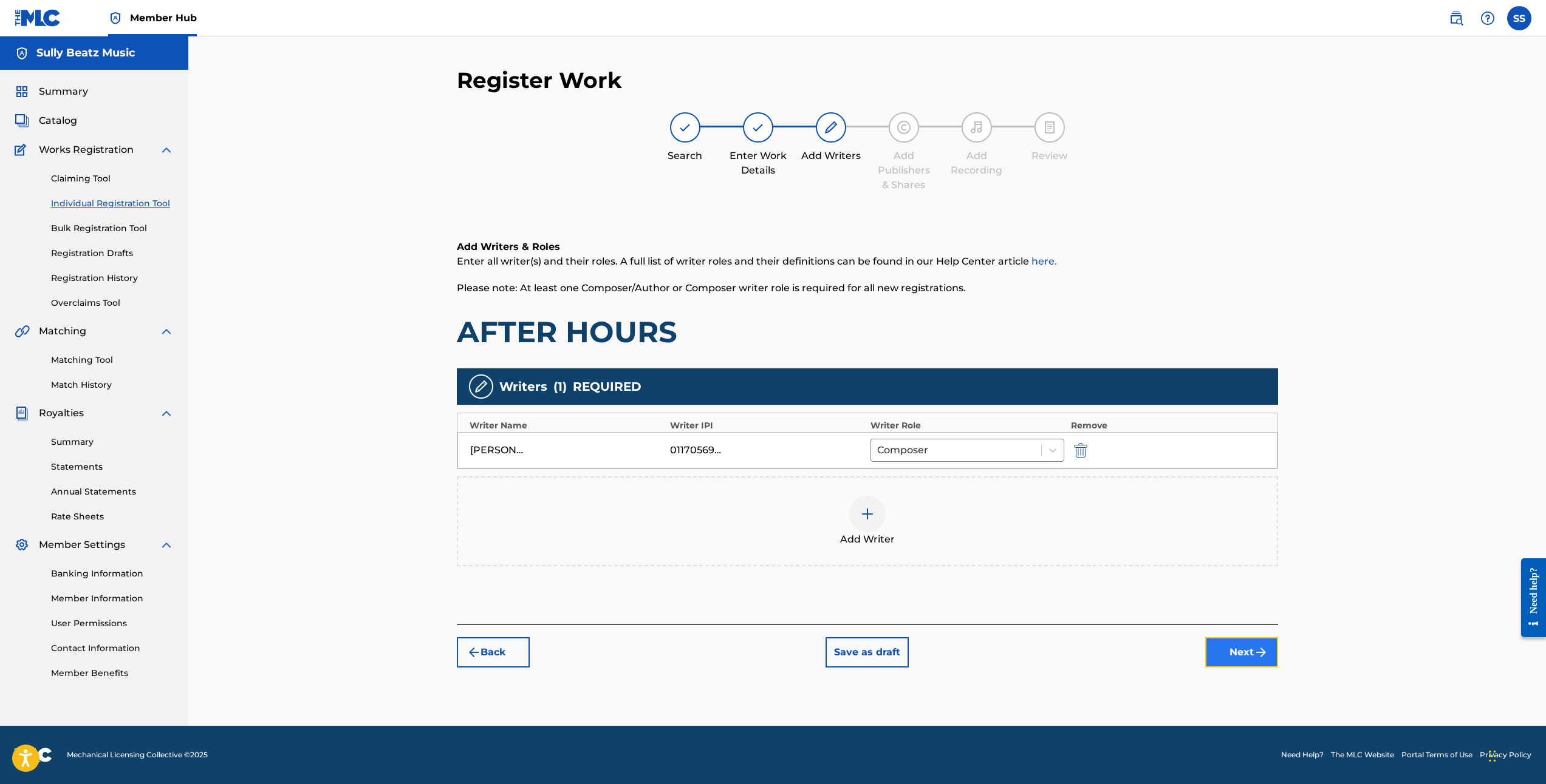
click at [1233, 647] on button "Next" at bounding box center [1241, 652] width 73 height 30
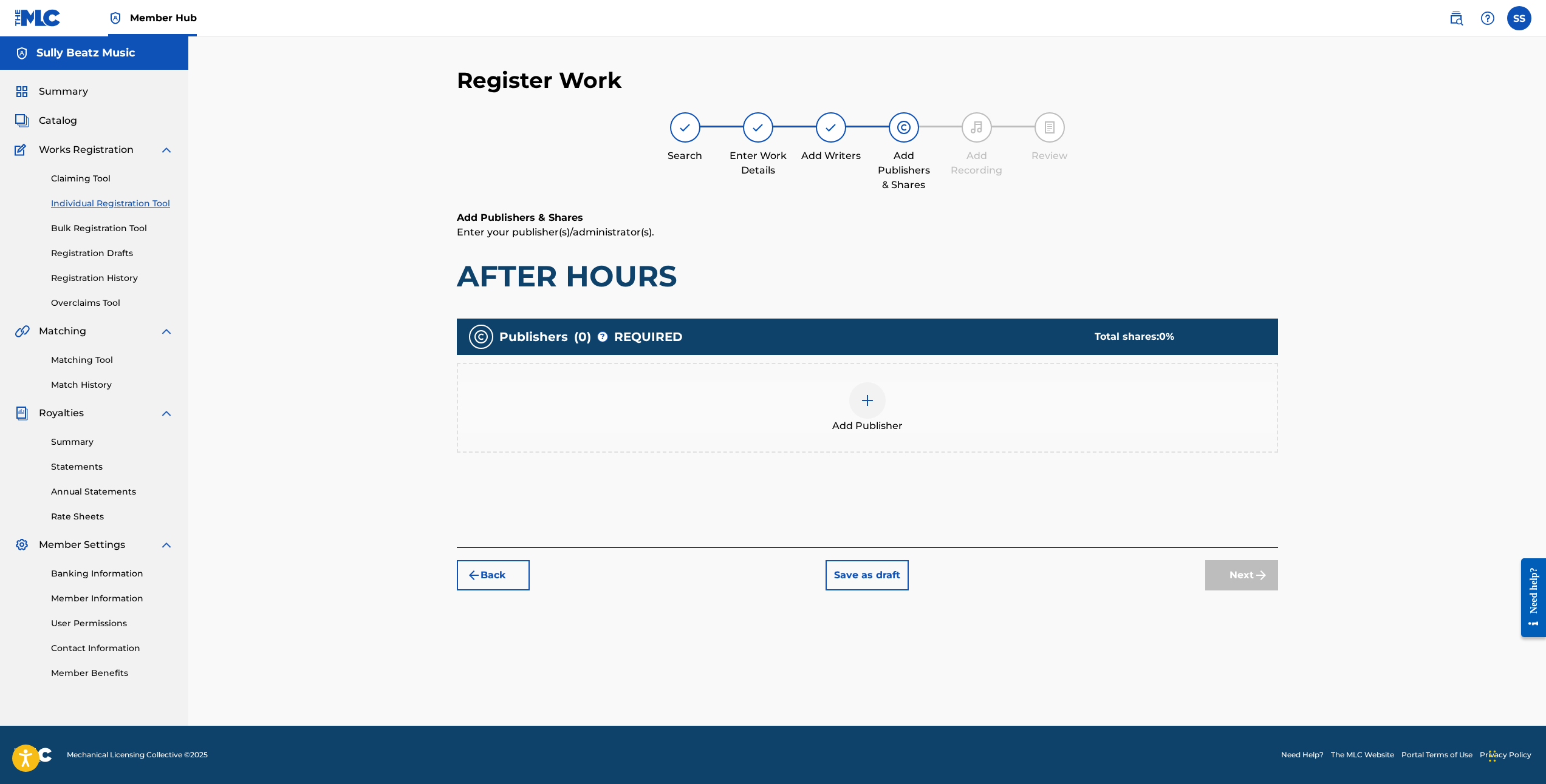
click at [892, 407] on div "Add Publisher" at bounding box center [867, 408] width 819 height 51
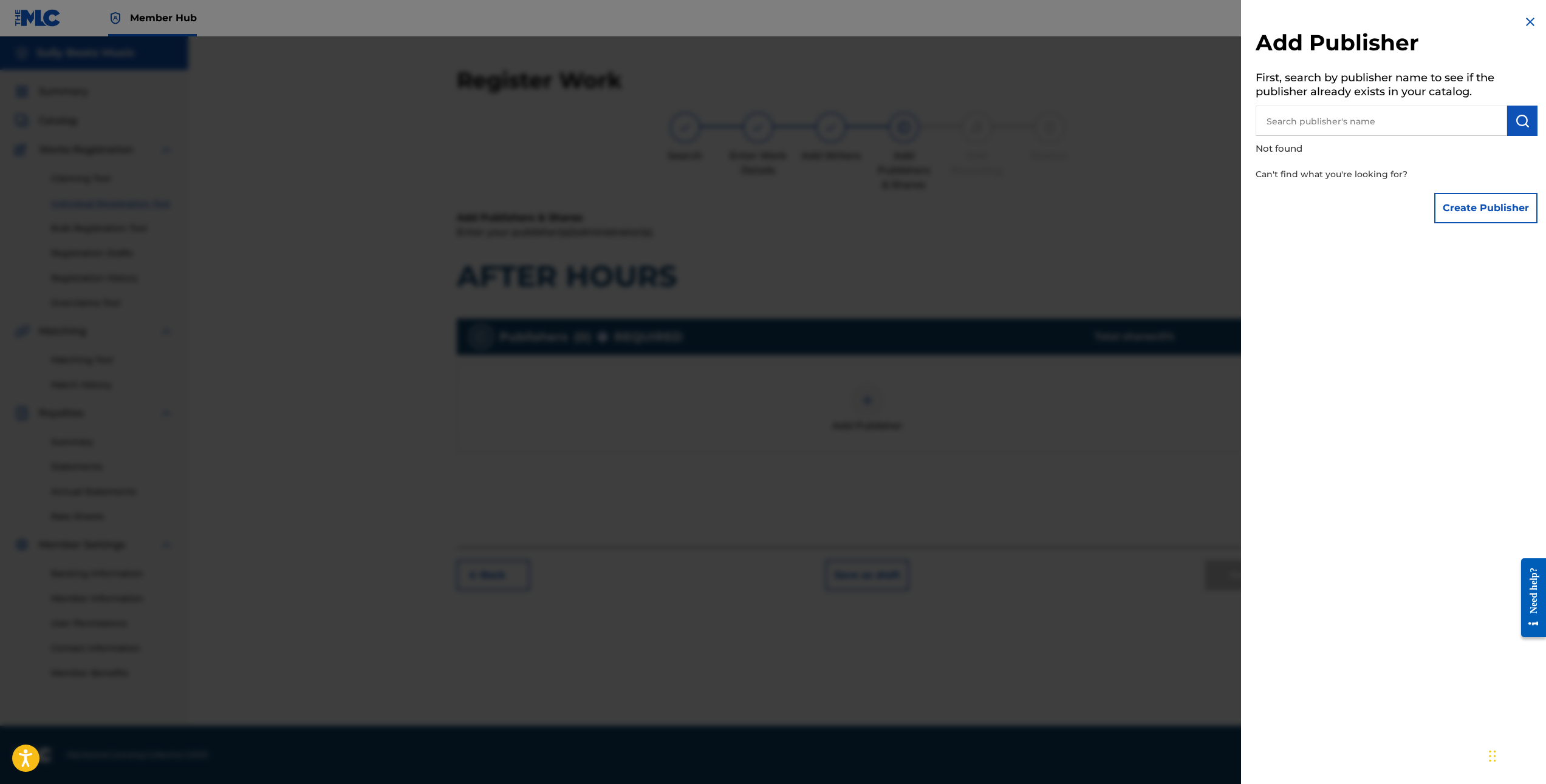
click at [1329, 123] on input "text" at bounding box center [1381, 121] width 252 height 30
click at [1443, 203] on button "Create Publisher" at bounding box center [1485, 208] width 104 height 30
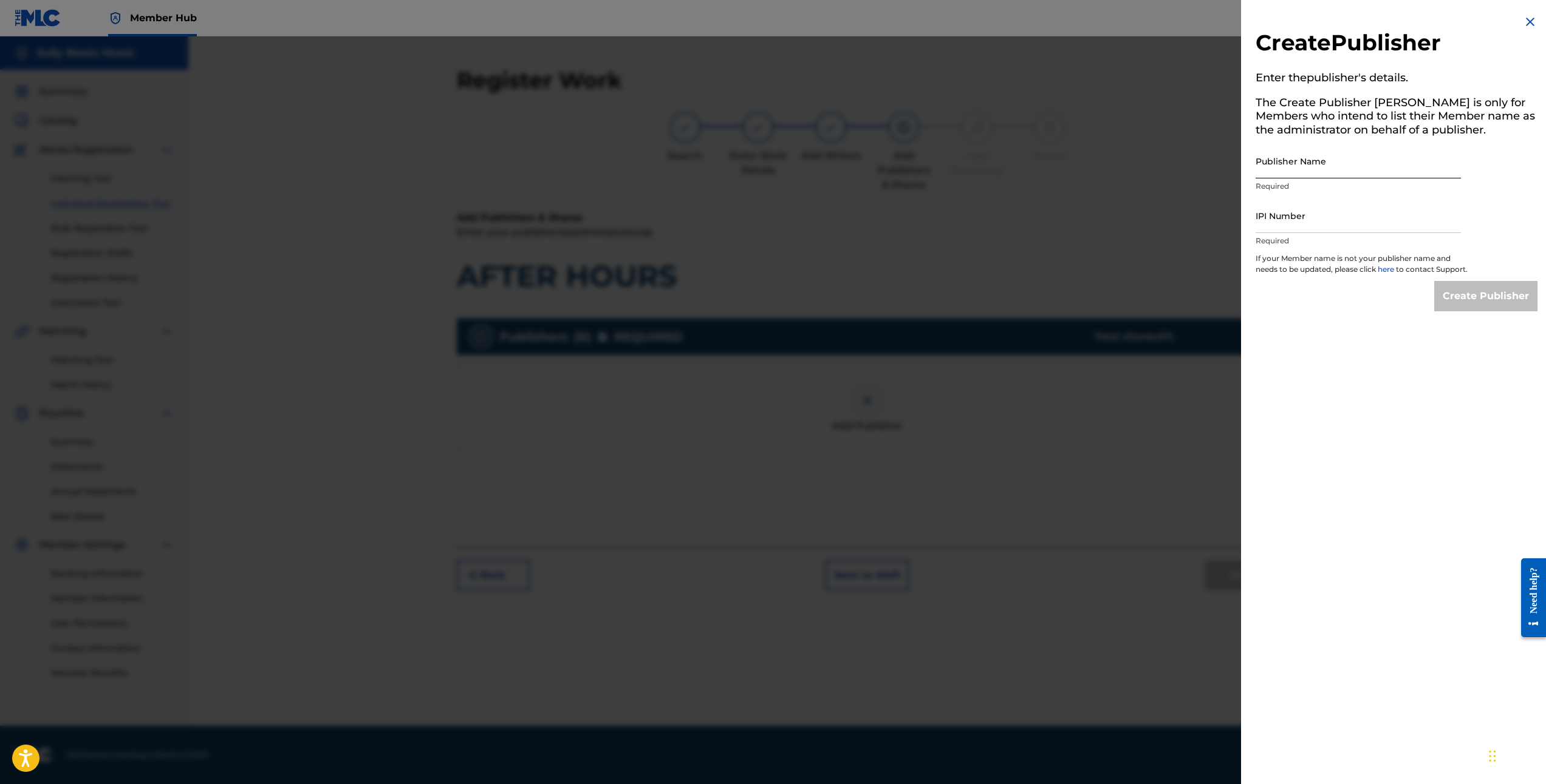
click at [1302, 170] on input "Publisher Name" at bounding box center [1358, 161] width 205 height 34
type input "Sully Beatz Music"
type input "01170562963"
click at [1477, 306] on input "Create Publisher" at bounding box center [1485, 296] width 104 height 30
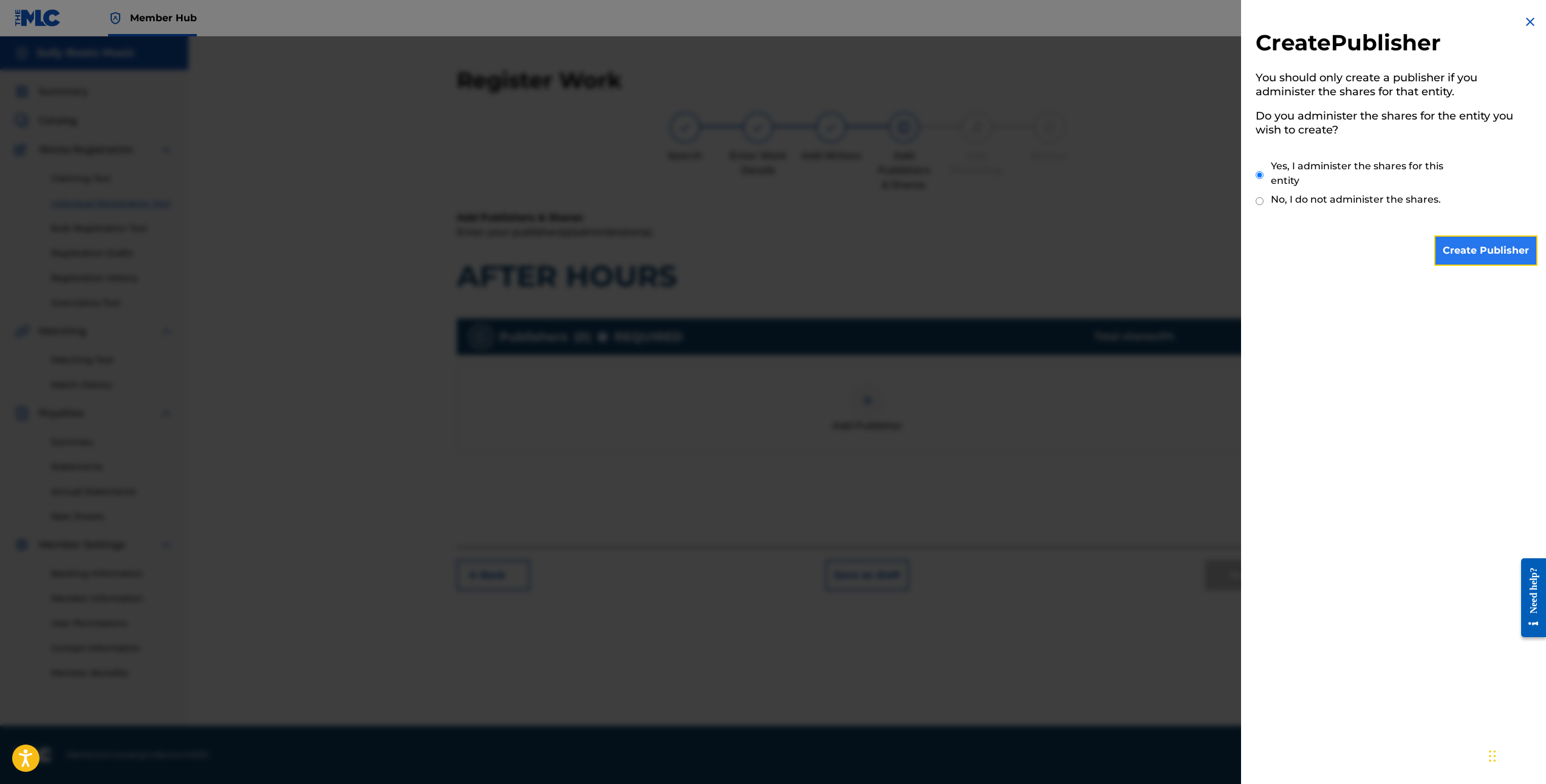
click at [1480, 252] on input "Create Publisher" at bounding box center [1485, 251] width 104 height 30
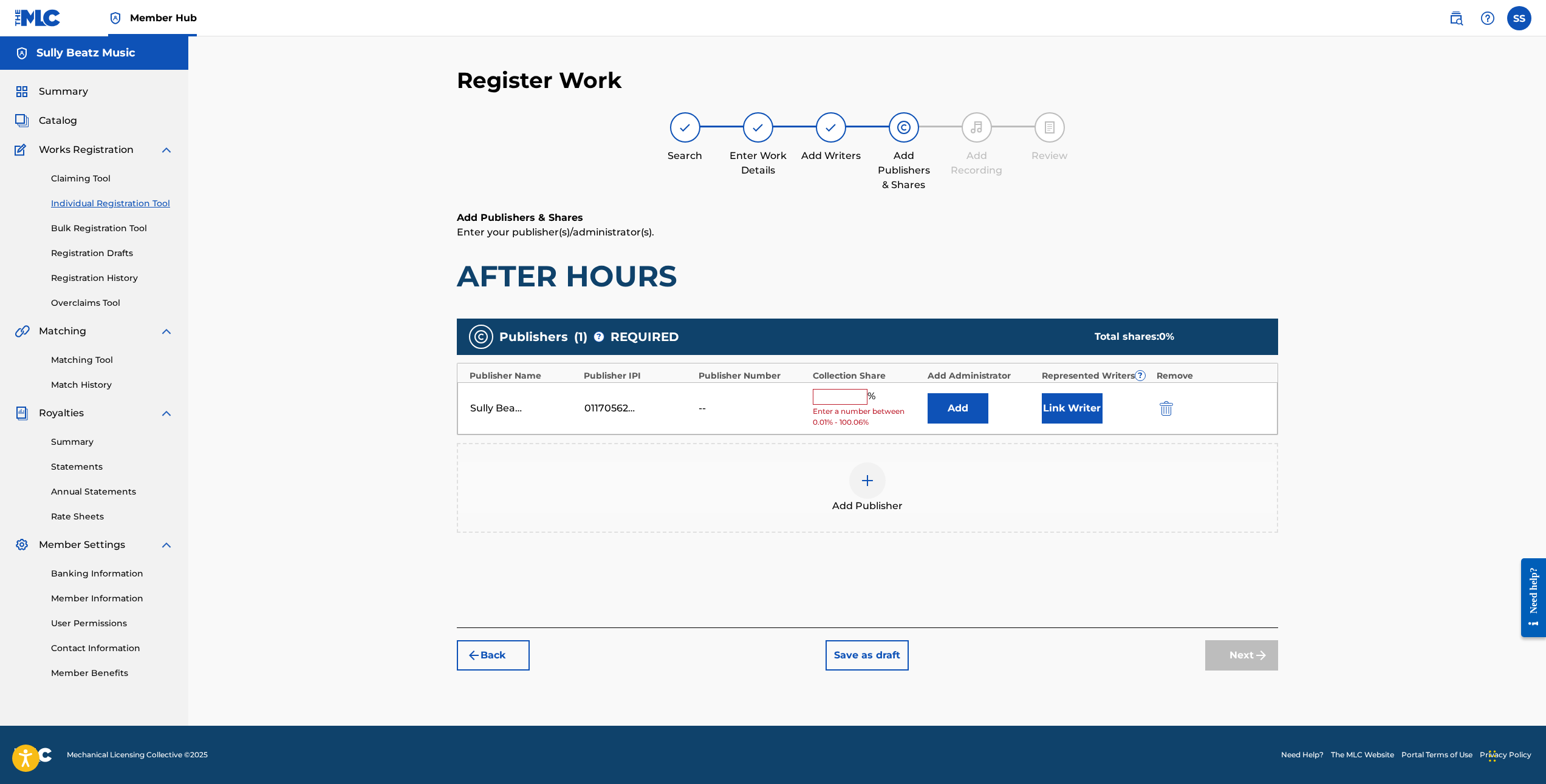
click at [833, 398] on input "text" at bounding box center [840, 397] width 55 height 16
type input "100"
click at [1240, 641] on button "Next" at bounding box center [1241, 646] width 73 height 30
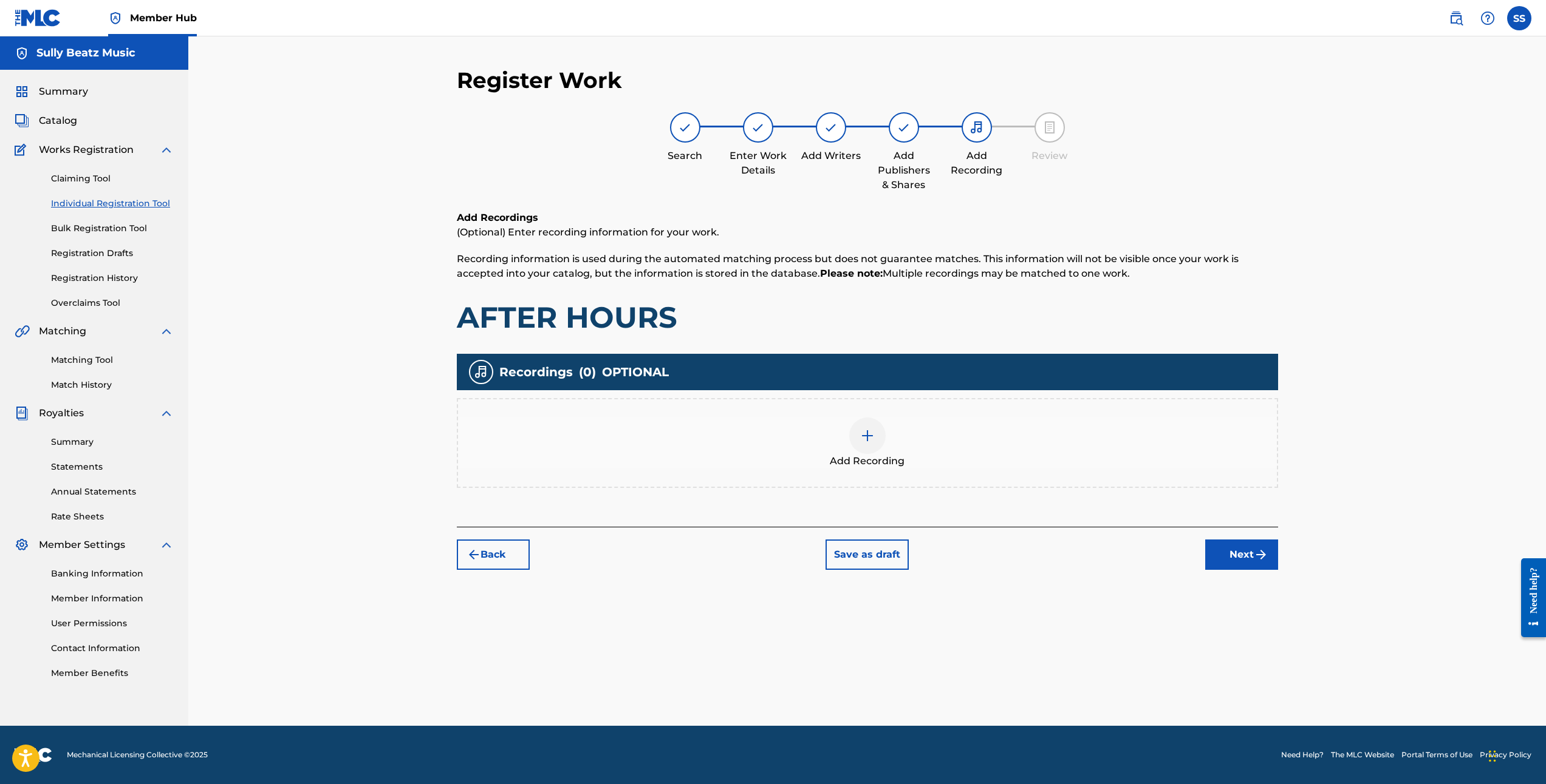
click at [883, 442] on div at bounding box center [867, 436] width 36 height 36
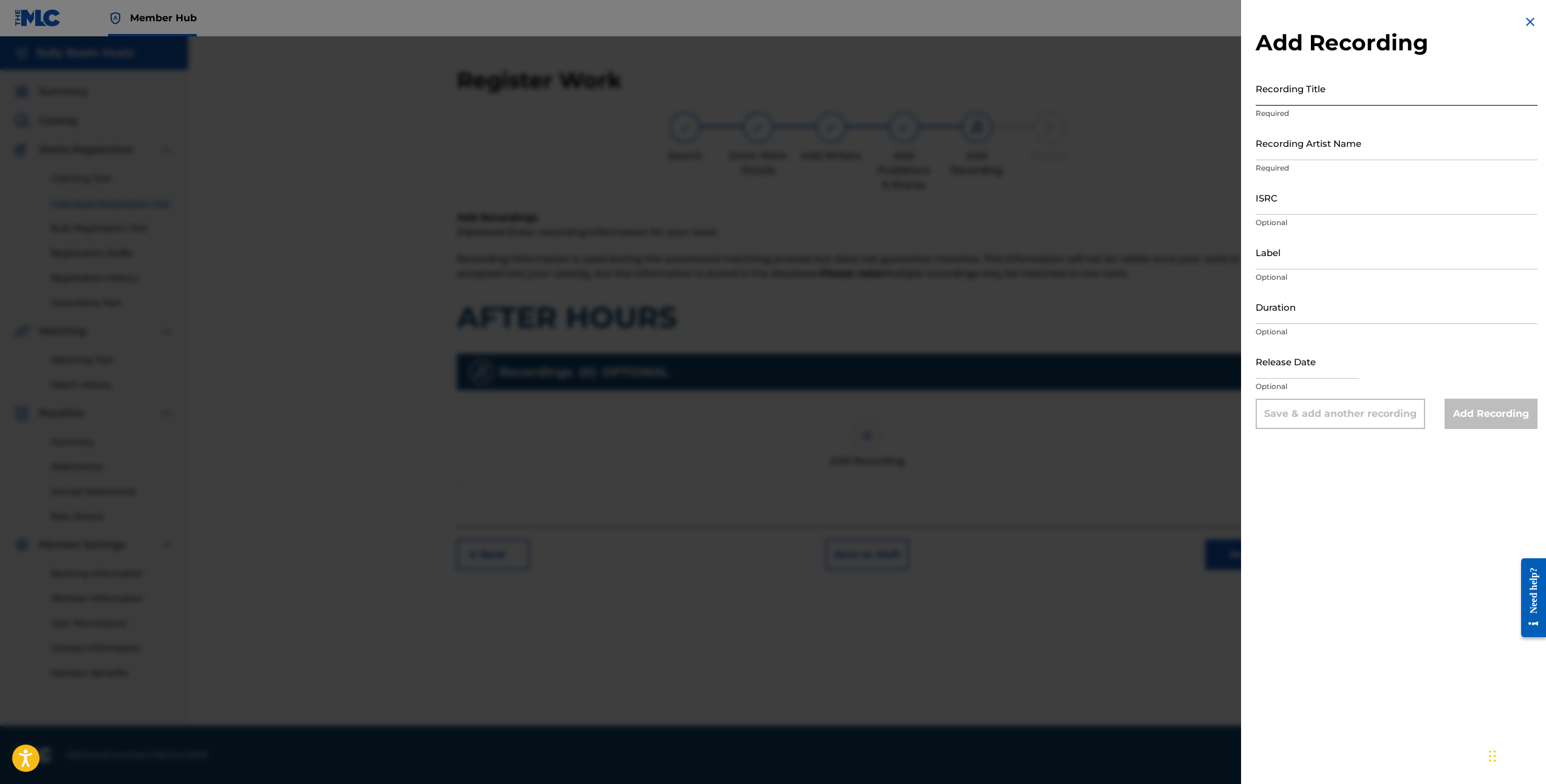
click at [1355, 101] on input "Recording Title" at bounding box center [1396, 88] width 282 height 34
type input "AFTER HOURS"
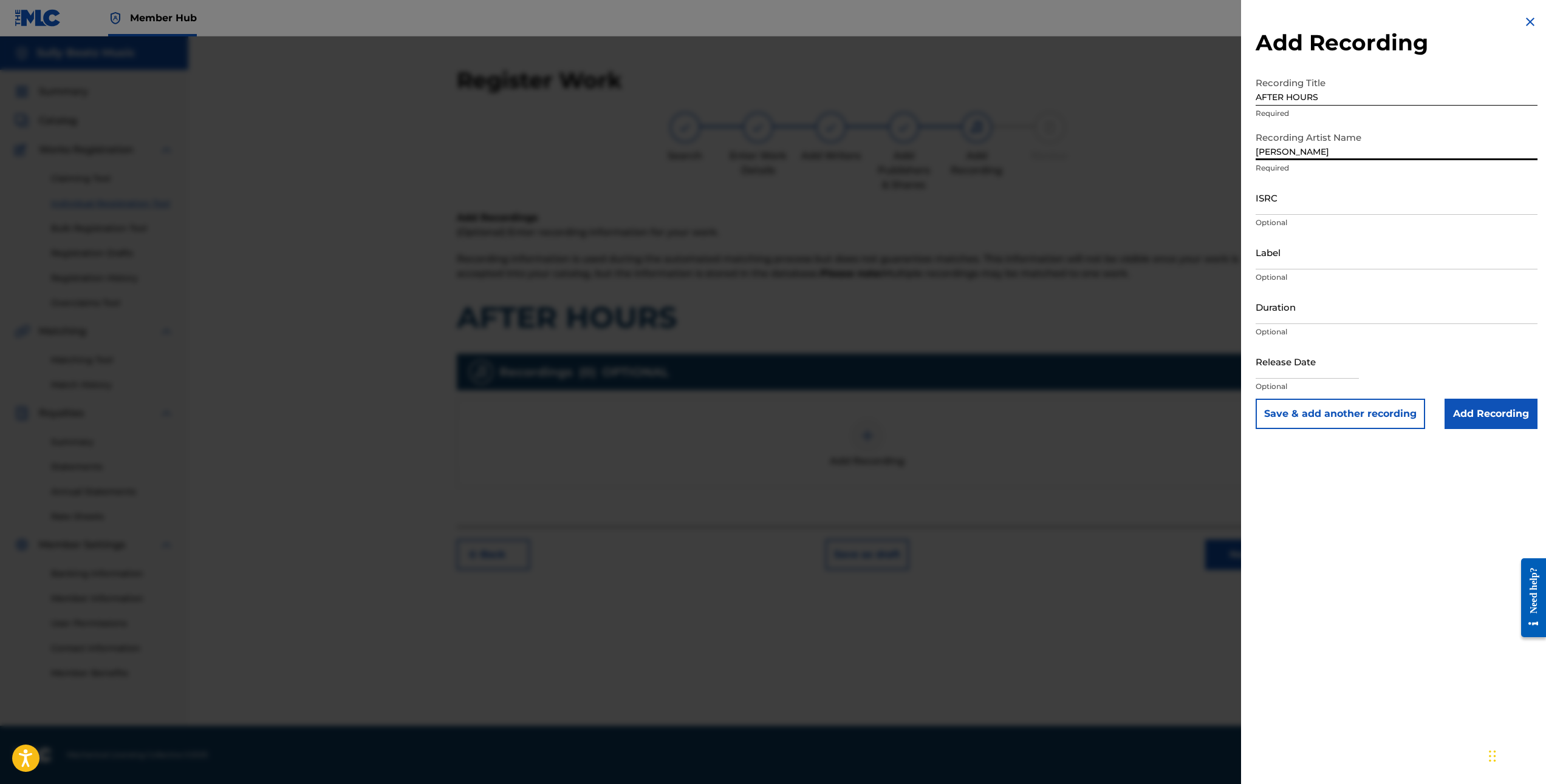
type input "[PERSON_NAME]"
paste input "QZWFX2448768"
type input "QZWFX2448768"
click at [1273, 255] on input "Label" at bounding box center [1396, 252] width 282 height 34
type input "Unlimited Ambition Music"
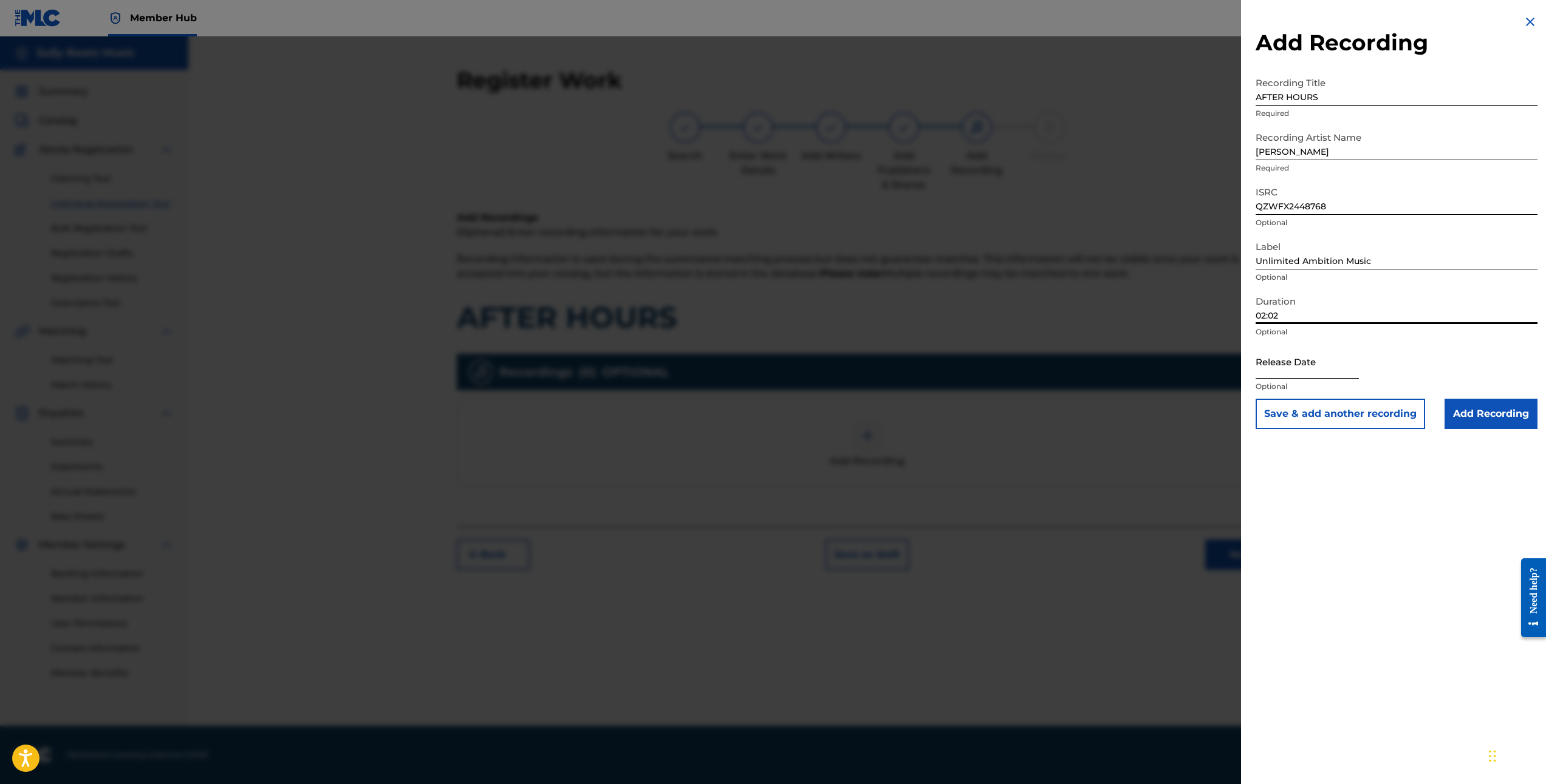
type input "02:02"
click at [1282, 360] on input "text" at bounding box center [1307, 362] width 104 height 34
select select "8"
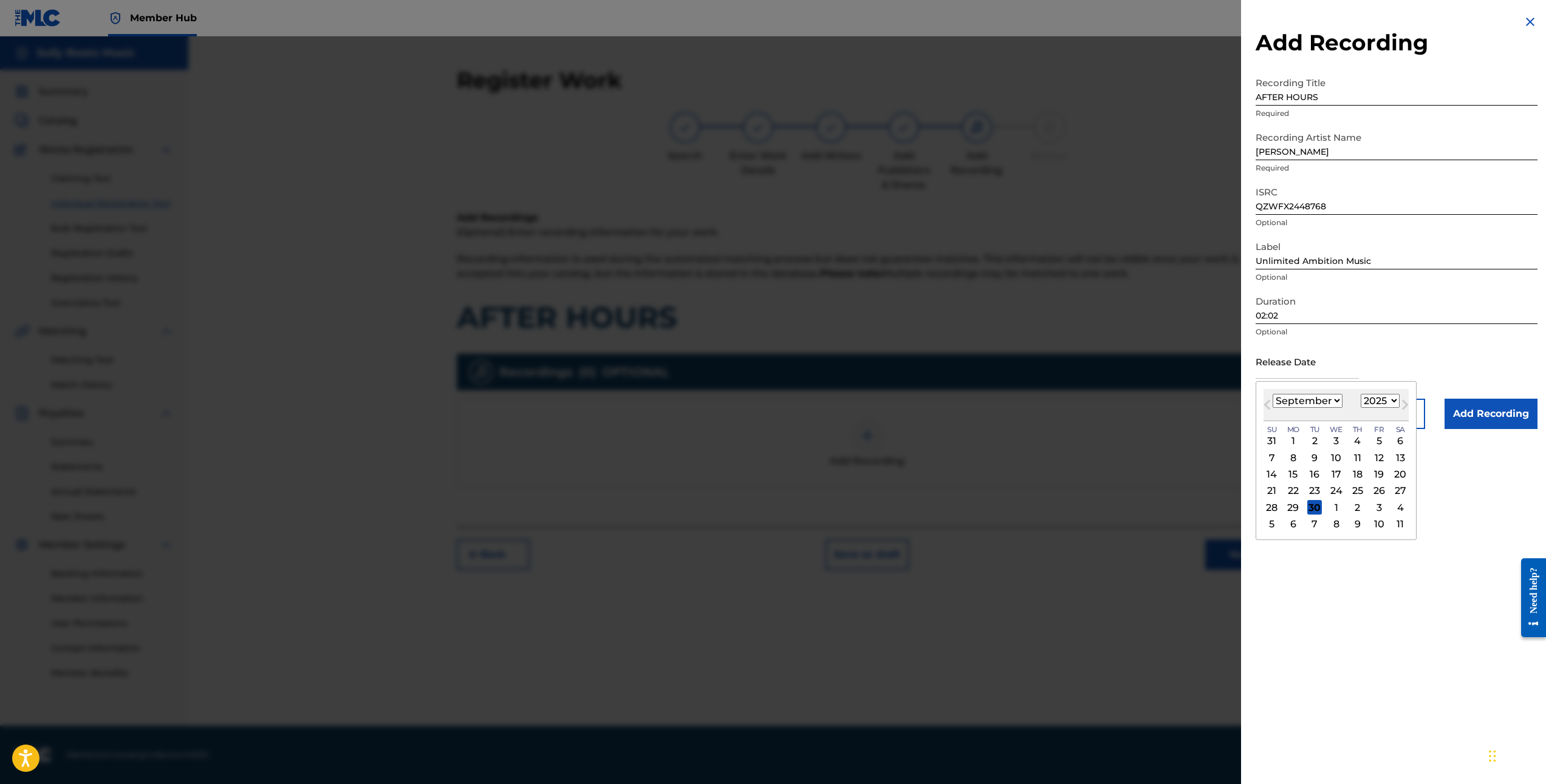
click at [1387, 399] on select "1899 1900 1901 1902 1903 1904 1905 1906 1907 1908 1909 1910 1911 1912 1913 1914…" at bounding box center [1379, 401] width 39 height 14
select select "2024"
click at [1360, 394] on select "1899 1900 1901 1902 1903 1904 1905 1906 1907 1908 1909 1910 1911 1912 1913 1914…" at bounding box center [1379, 401] width 39 height 14
click at [1310, 403] on select "January February March April May June July August September October November De…" at bounding box center [1308, 401] width 70 height 14
select select "9"
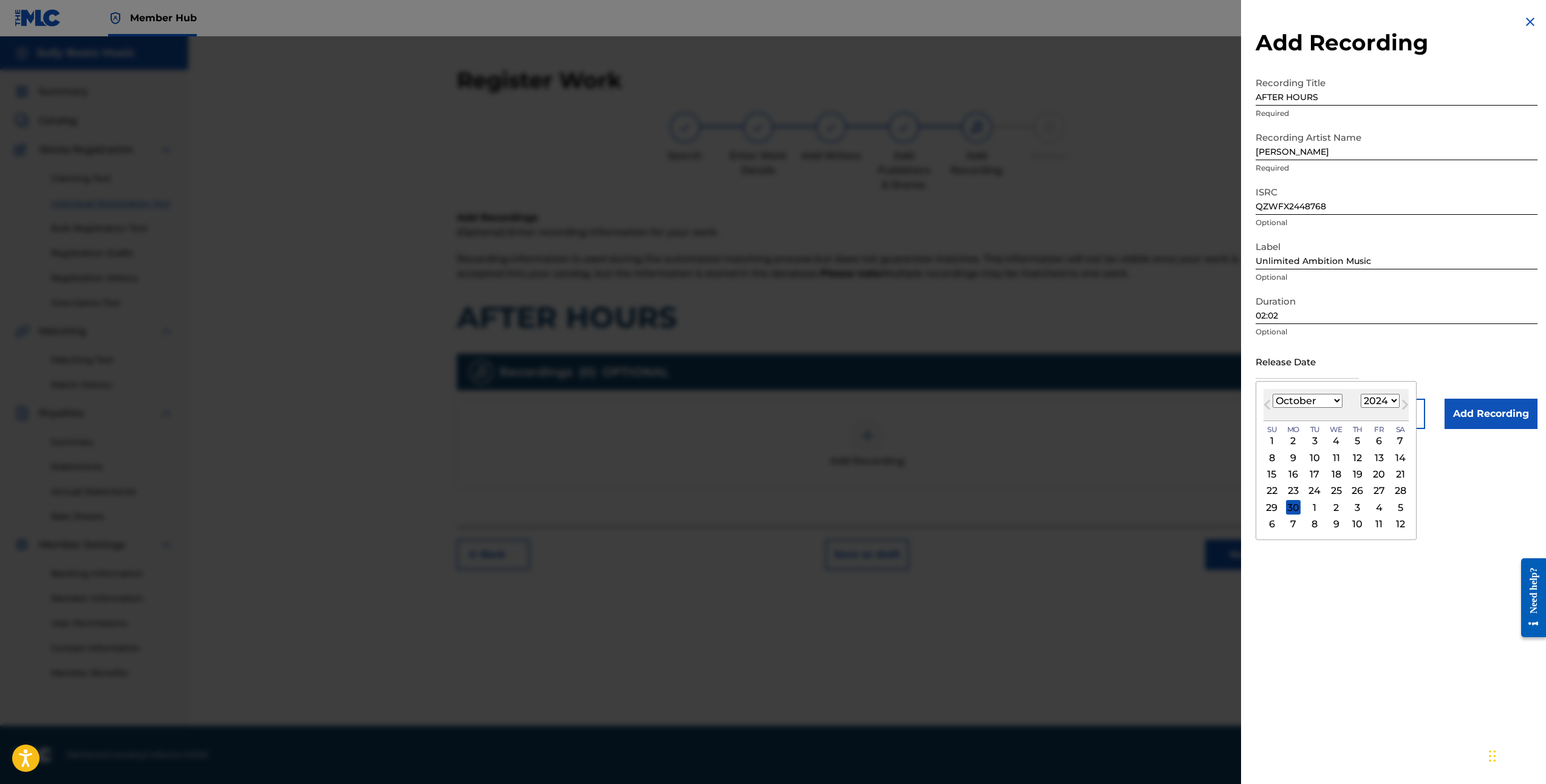
click at [1273, 394] on select "January February March April May June July August September October November De…" at bounding box center [1308, 401] width 70 height 14
click at [1339, 506] on div "30" at bounding box center [1335, 507] width 14 height 14
type input "[DATE]"
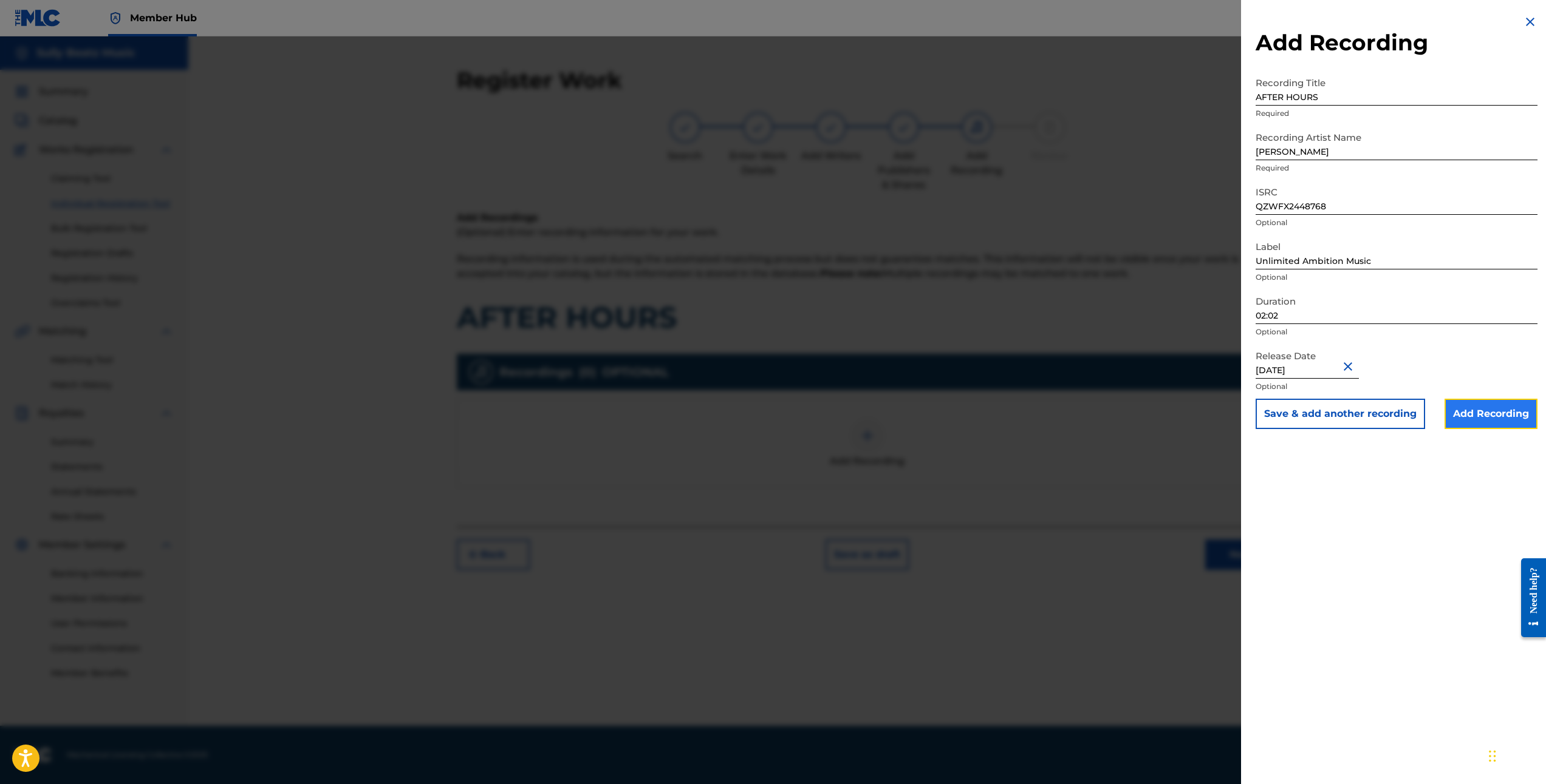
click at [1484, 417] on input "Add Recording" at bounding box center [1491, 414] width 93 height 30
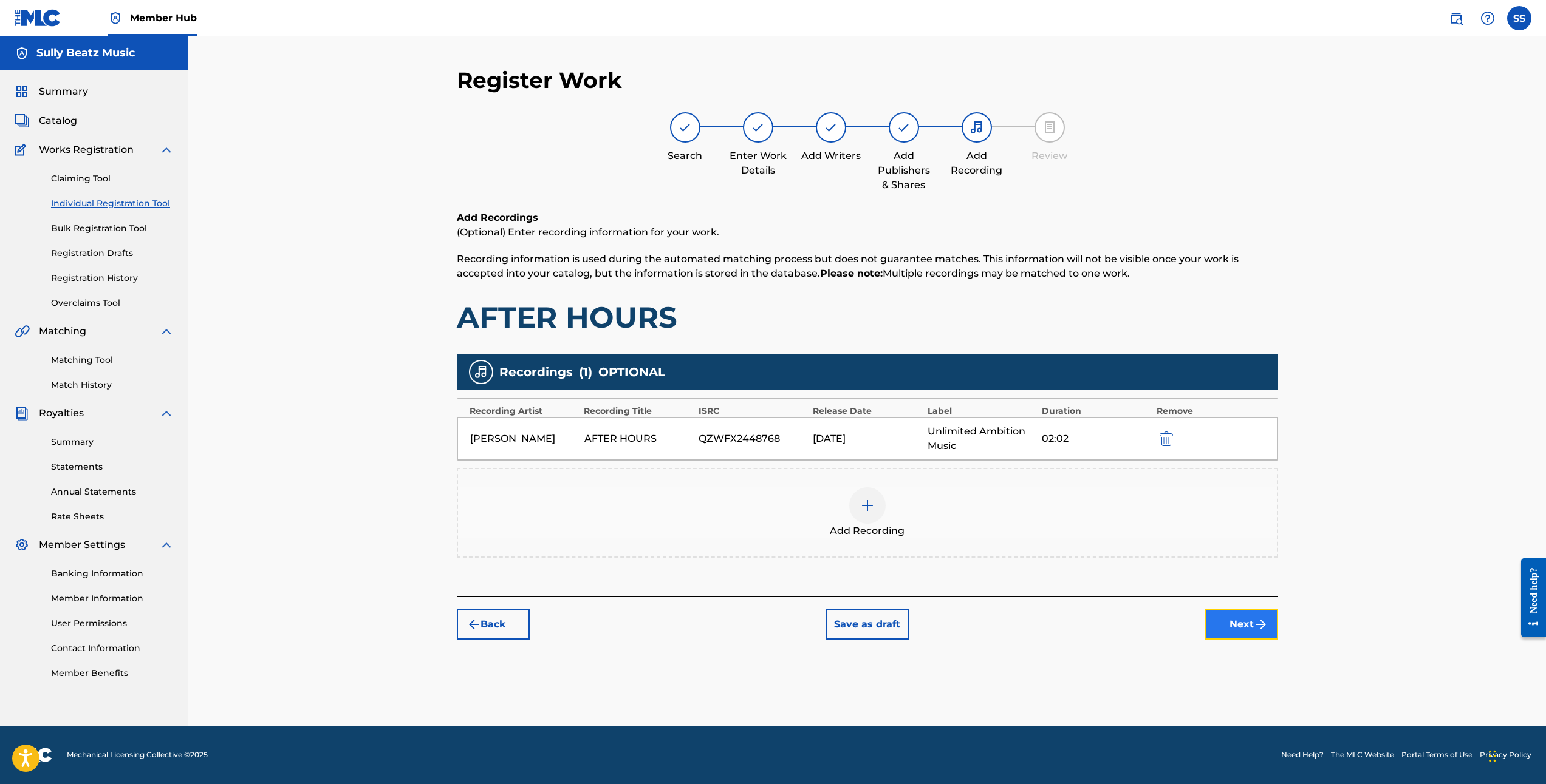
click at [1252, 625] on button "Next" at bounding box center [1241, 625] width 73 height 30
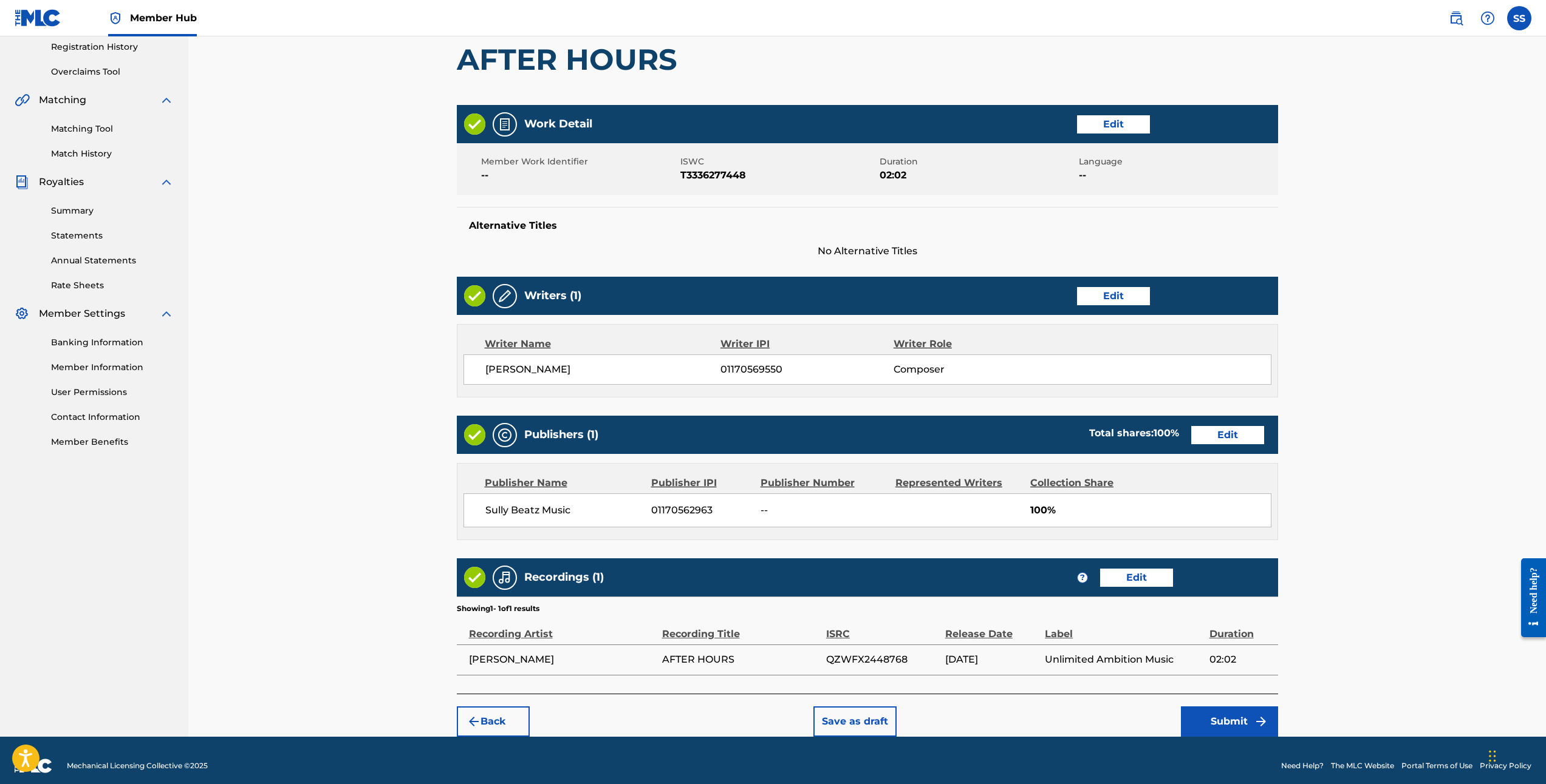
scroll to position [242, 0]
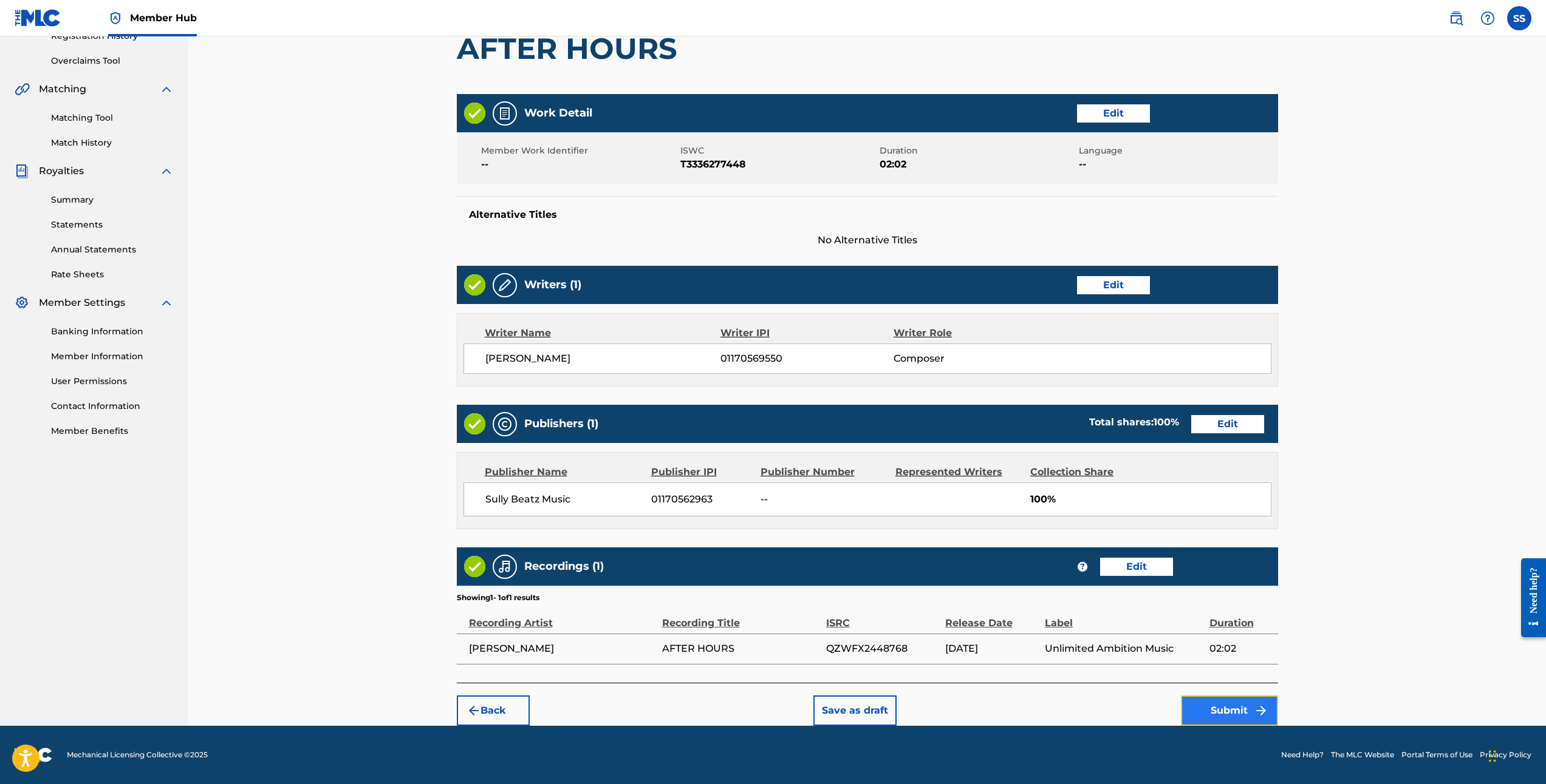
click at [1235, 699] on button "Submit" at bounding box center [1229, 711] width 97 height 30
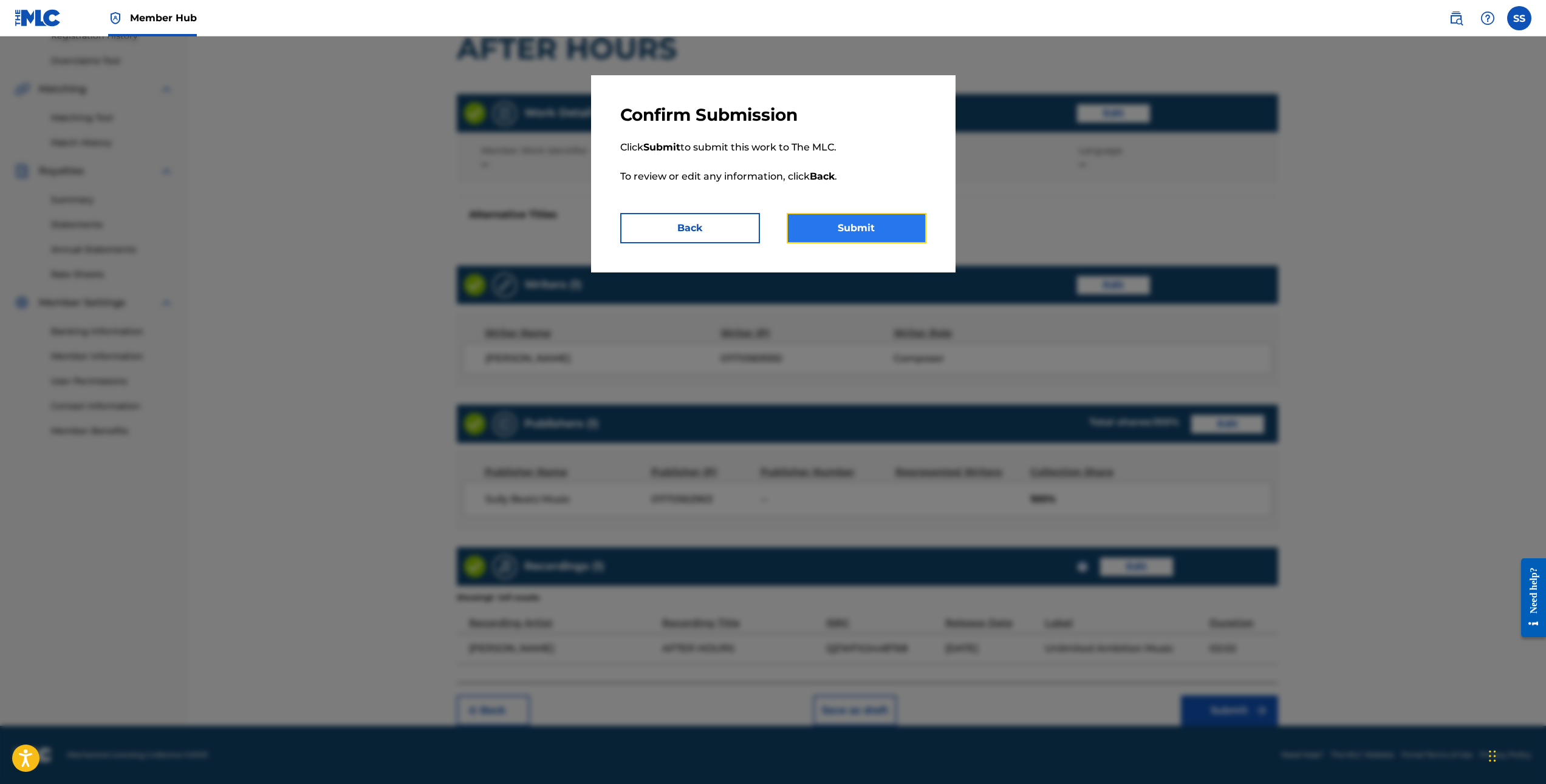
click at [877, 238] on button "Submit" at bounding box center [856, 228] width 140 height 30
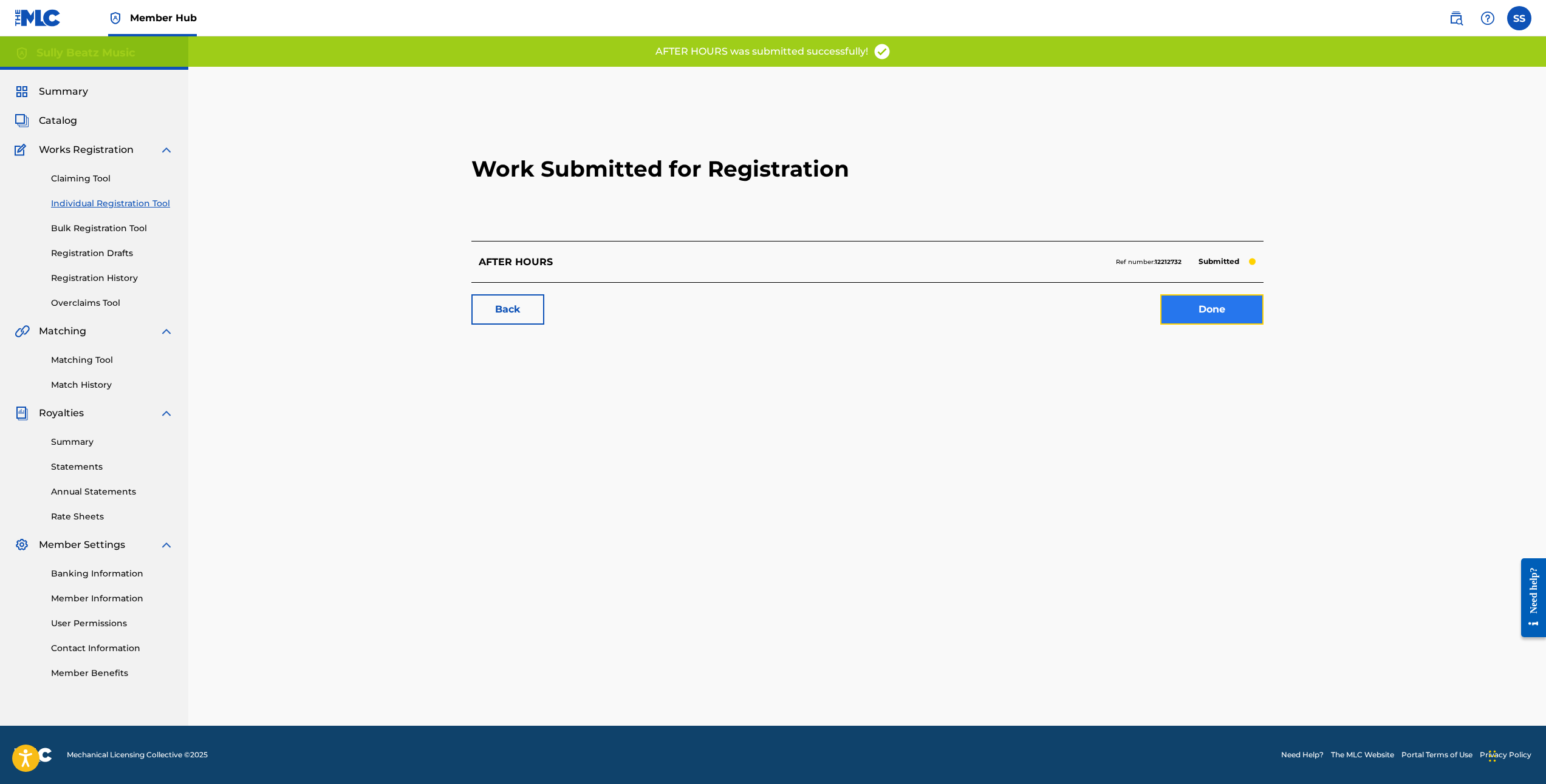
click at [1204, 304] on link "Done" at bounding box center [1211, 309] width 104 height 30
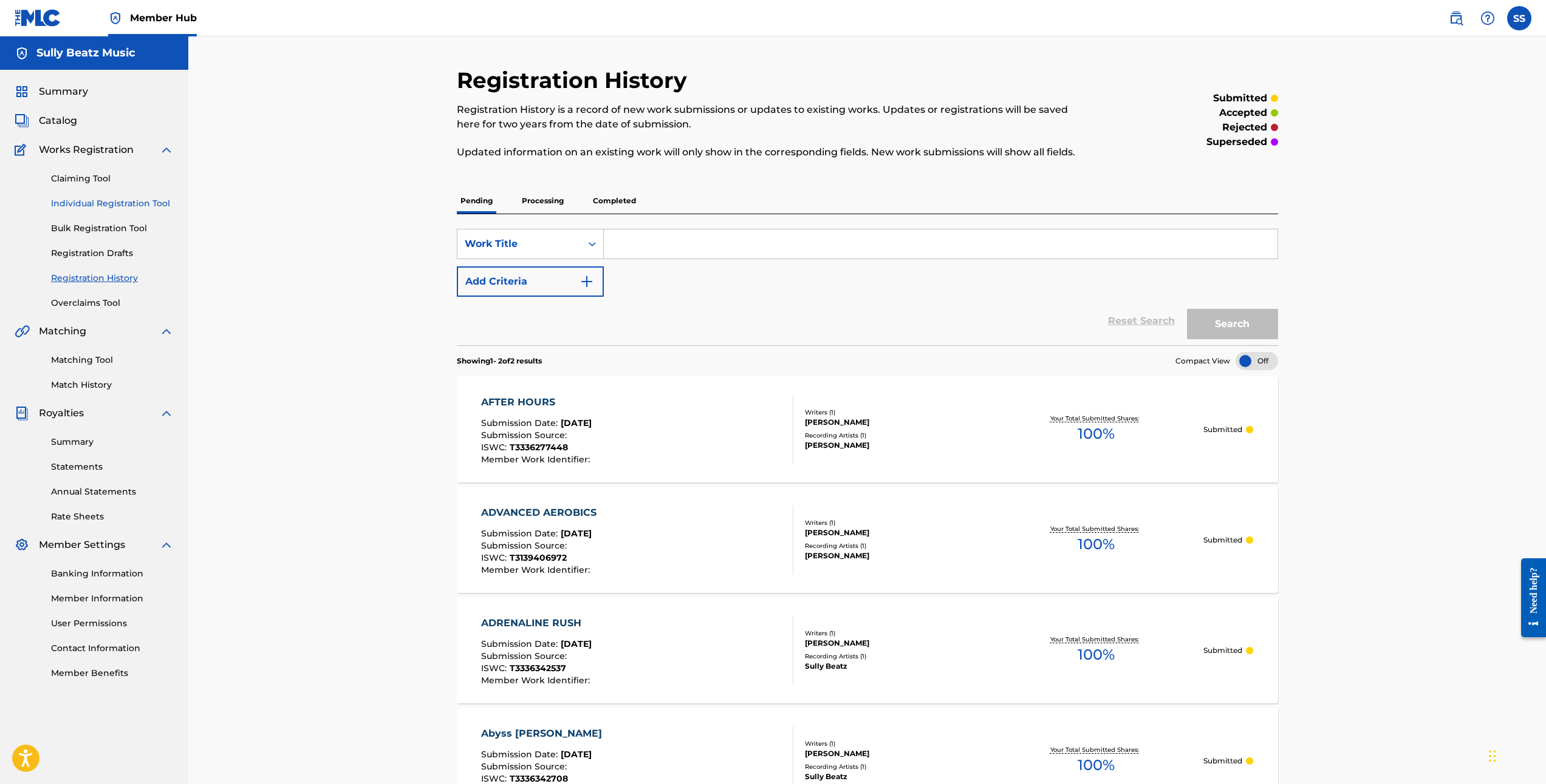
click at [124, 202] on link "Individual Registration Tool" at bounding box center [112, 203] width 123 height 12
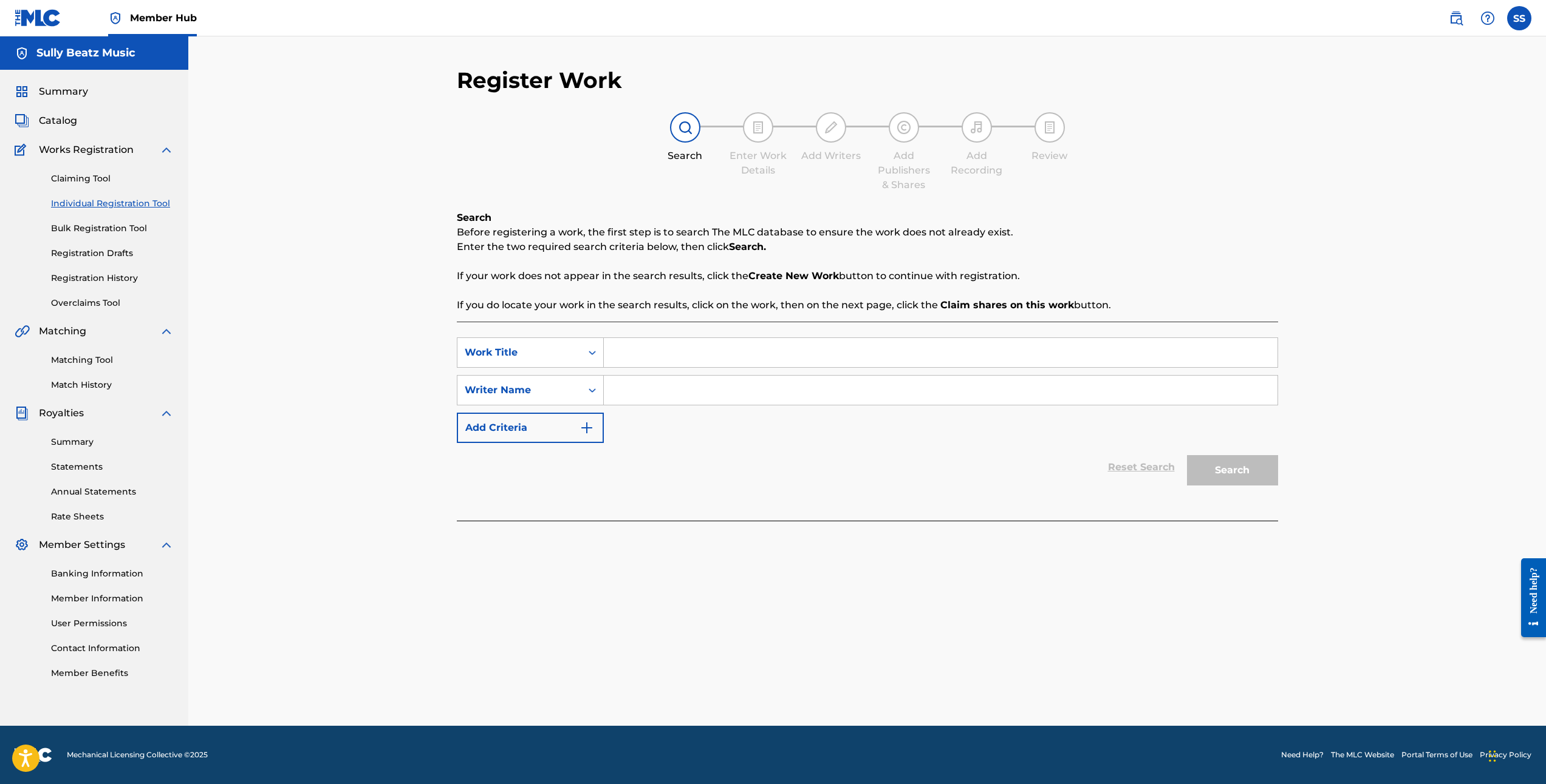
click at [637, 347] on input "Search Form" at bounding box center [940, 352] width 673 height 29
paste input "AGAINST ALL ODDS"
type input "AGAINST ALL ODDS"
click at [634, 391] on input "Search Form" at bounding box center [940, 390] width 673 height 29
type input "[PERSON_NAME]"
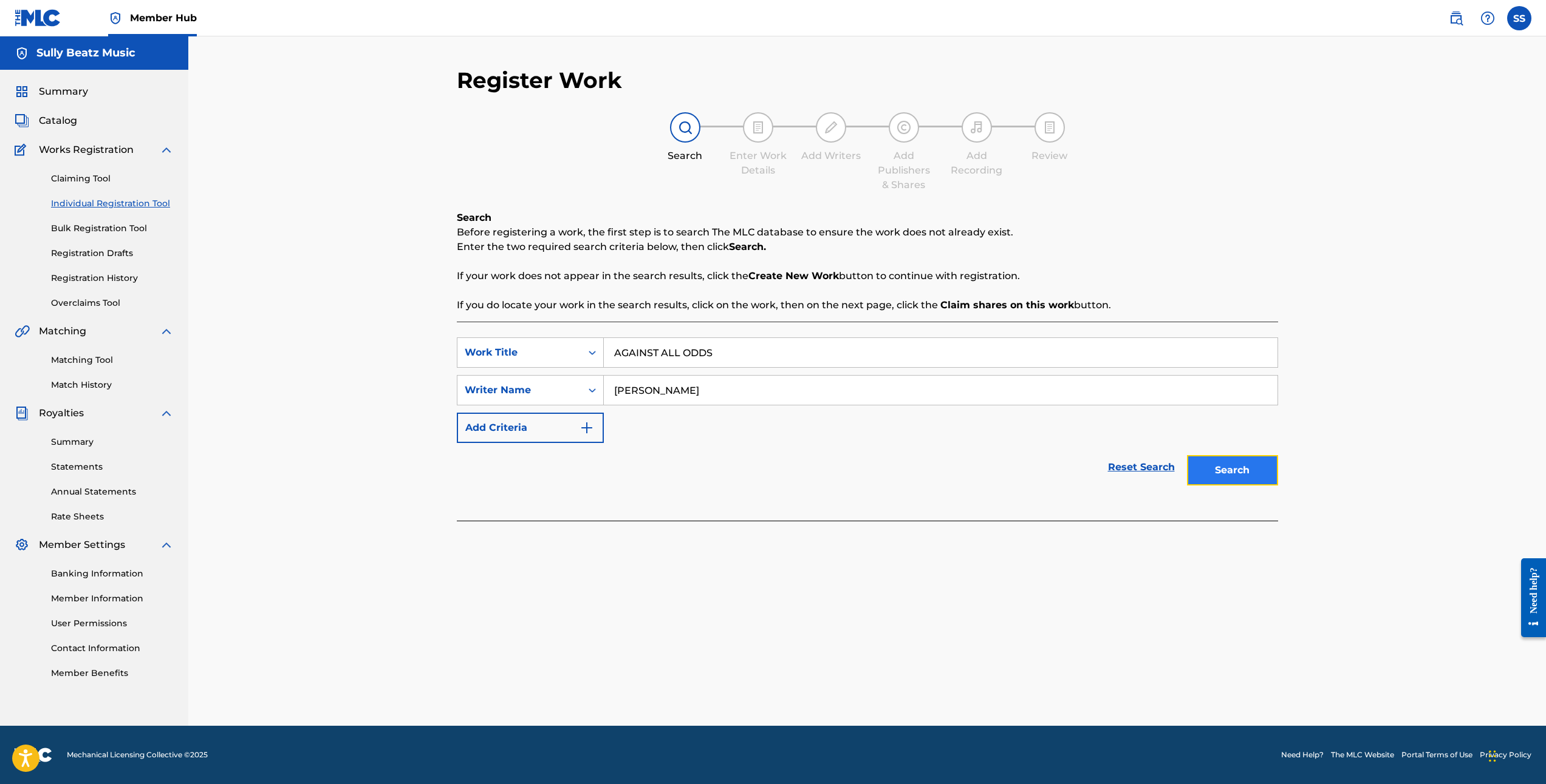
click at [1211, 476] on button "Search" at bounding box center [1233, 471] width 91 height 30
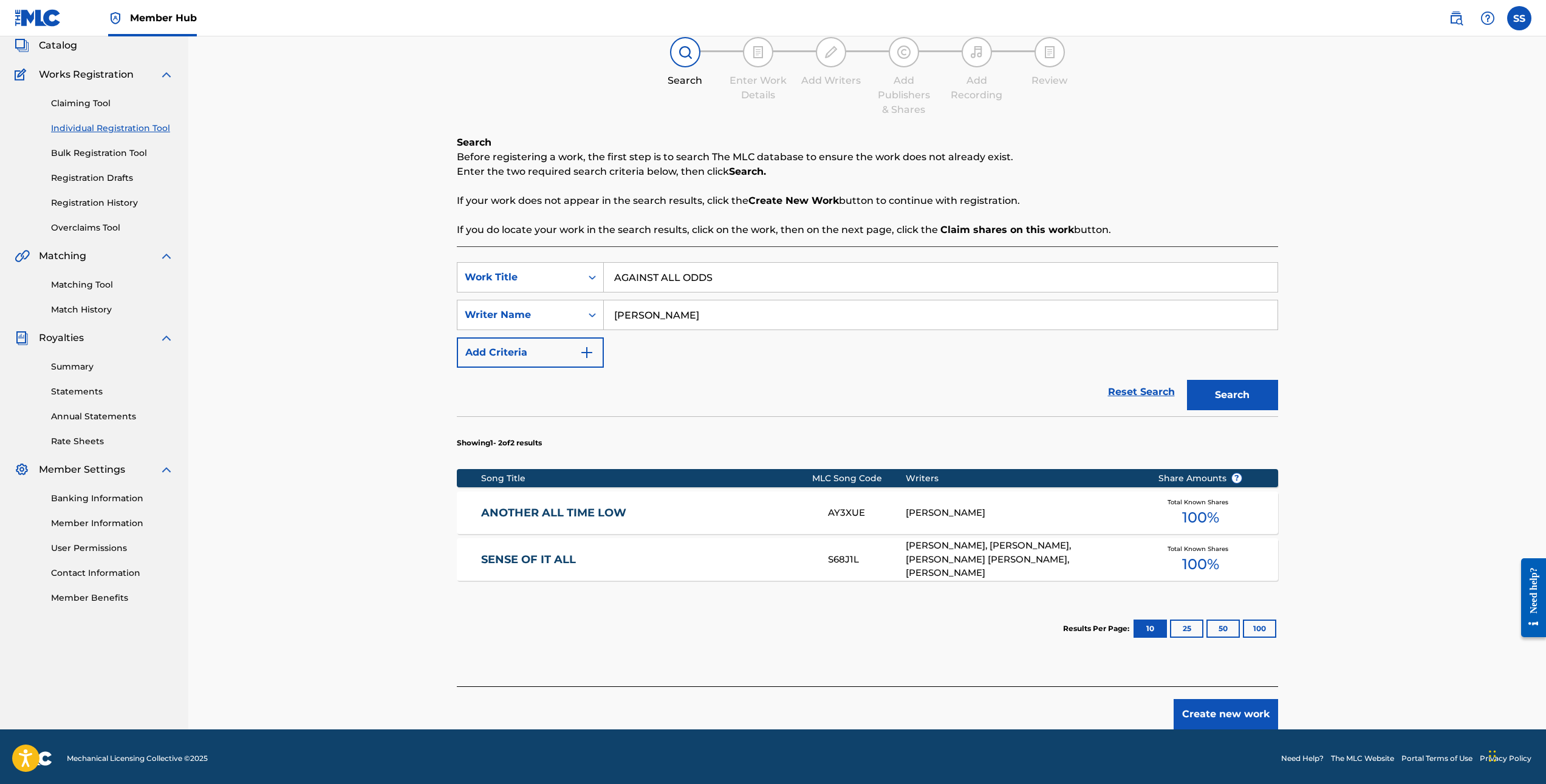
scroll to position [79, 0]
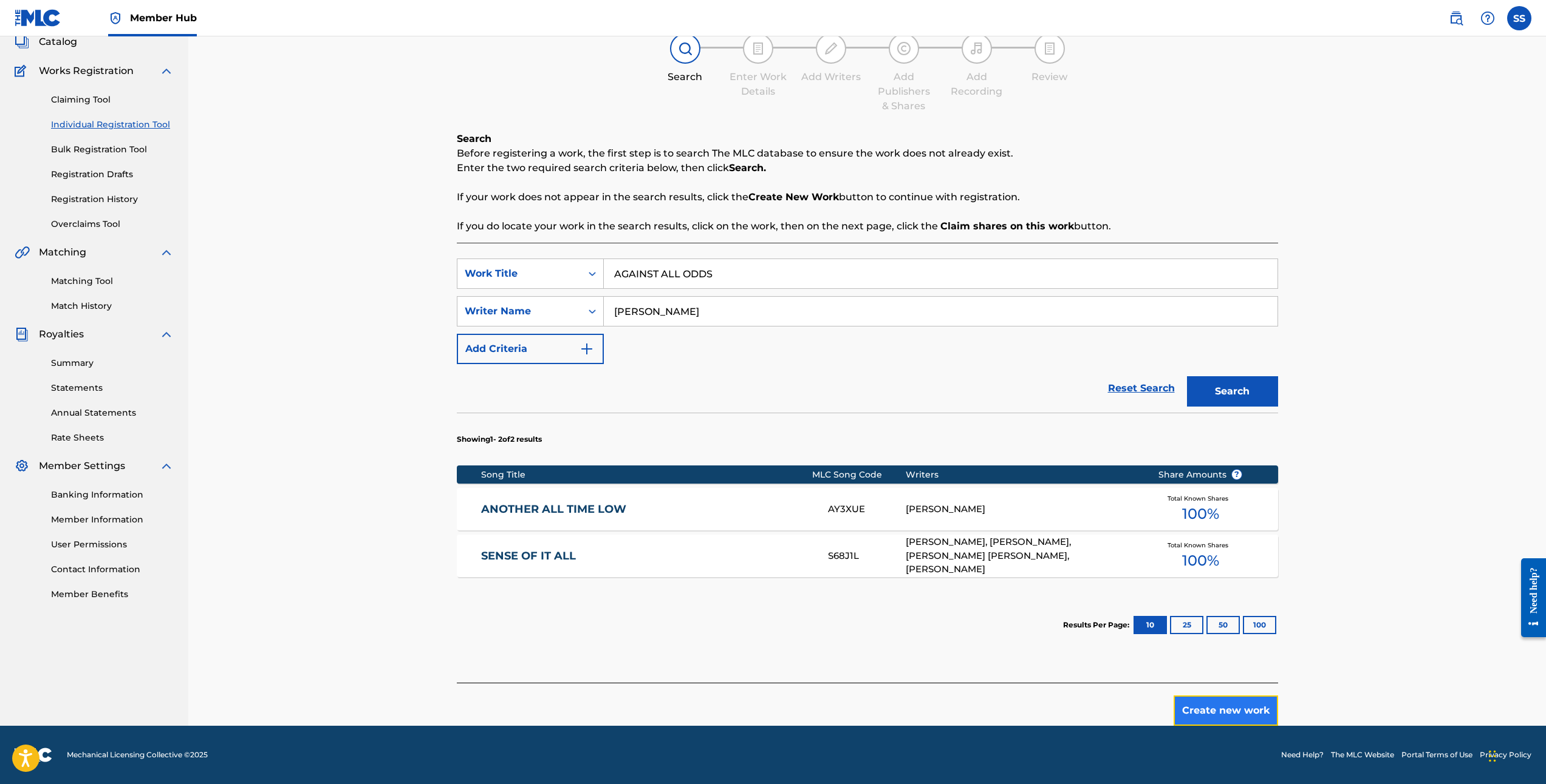
click at [1204, 704] on button "Create new work" at bounding box center [1226, 711] width 104 height 30
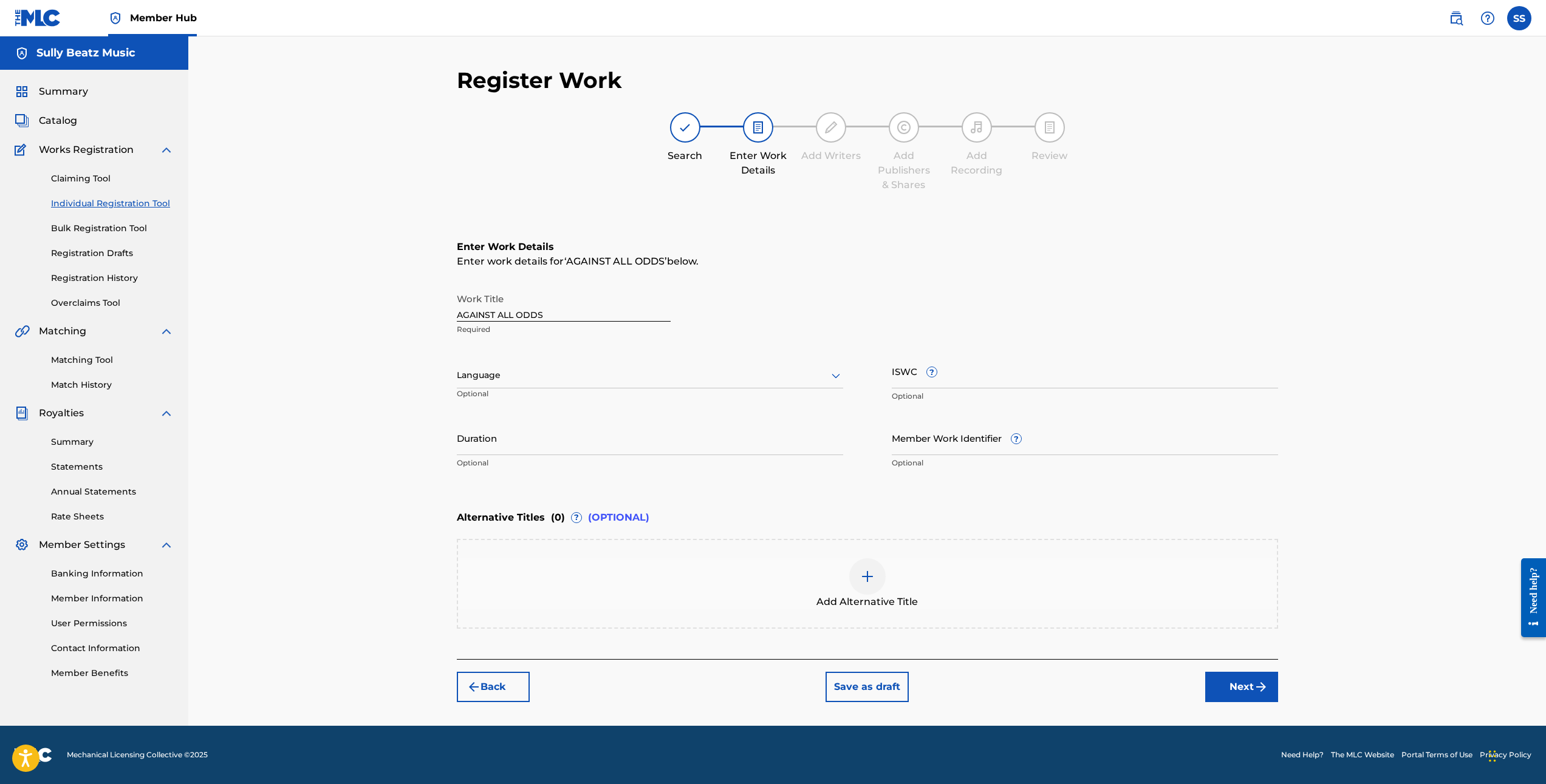
scroll to position [0, 0]
click at [552, 364] on div "Language" at bounding box center [650, 375] width 386 height 26
click at [499, 397] on div "English" at bounding box center [650, 401] width 385 height 28
click at [900, 377] on input "ISWC ?" at bounding box center [1084, 371] width 386 height 34
paste input "T-333.627.814-5"
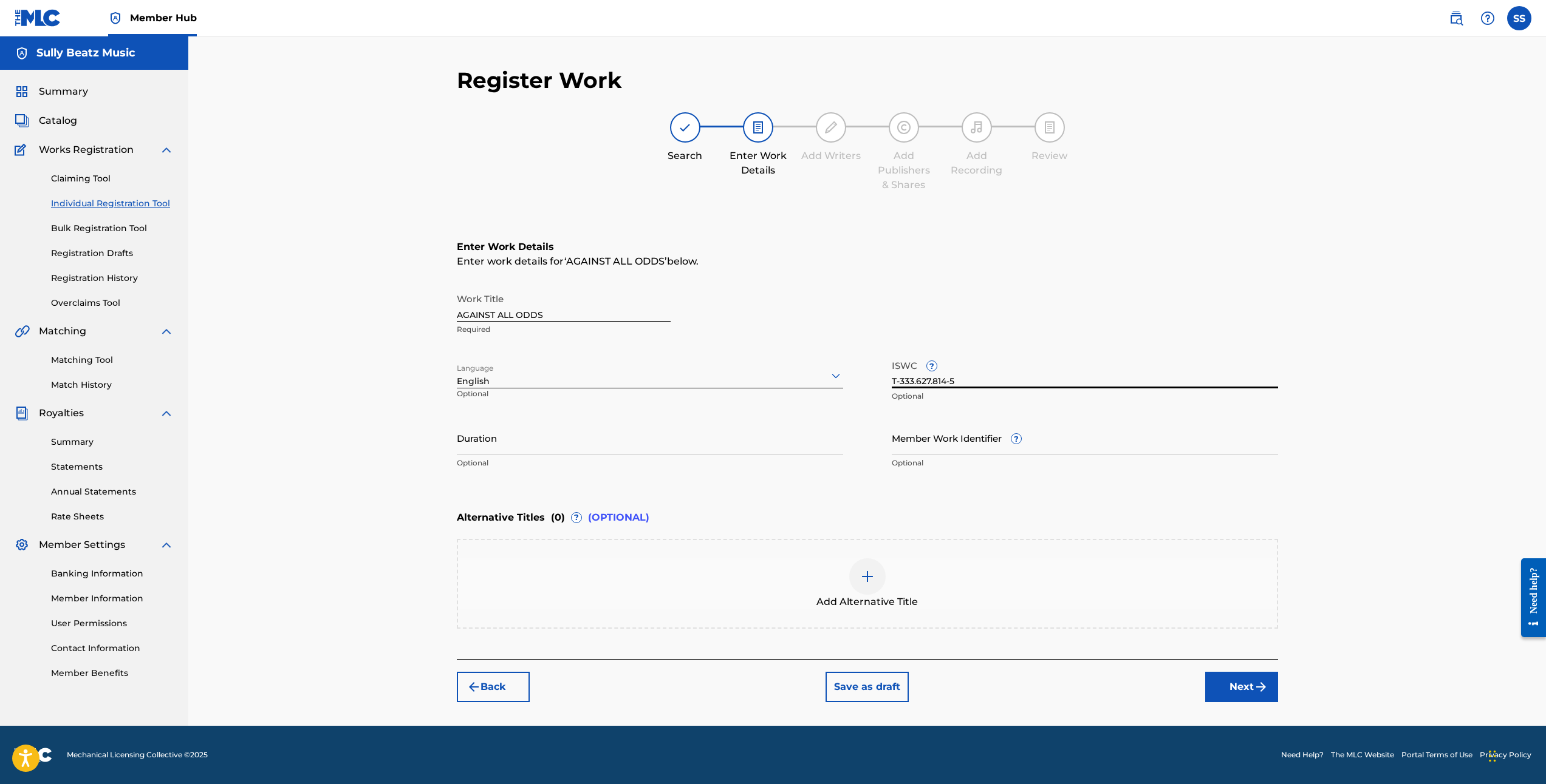
type input "T-333.627.814-5"
click at [552, 440] on input "Duration" at bounding box center [650, 438] width 386 height 34
type input "02:18"
click at [1254, 692] on img "submit" at bounding box center [1260, 686] width 14 height 14
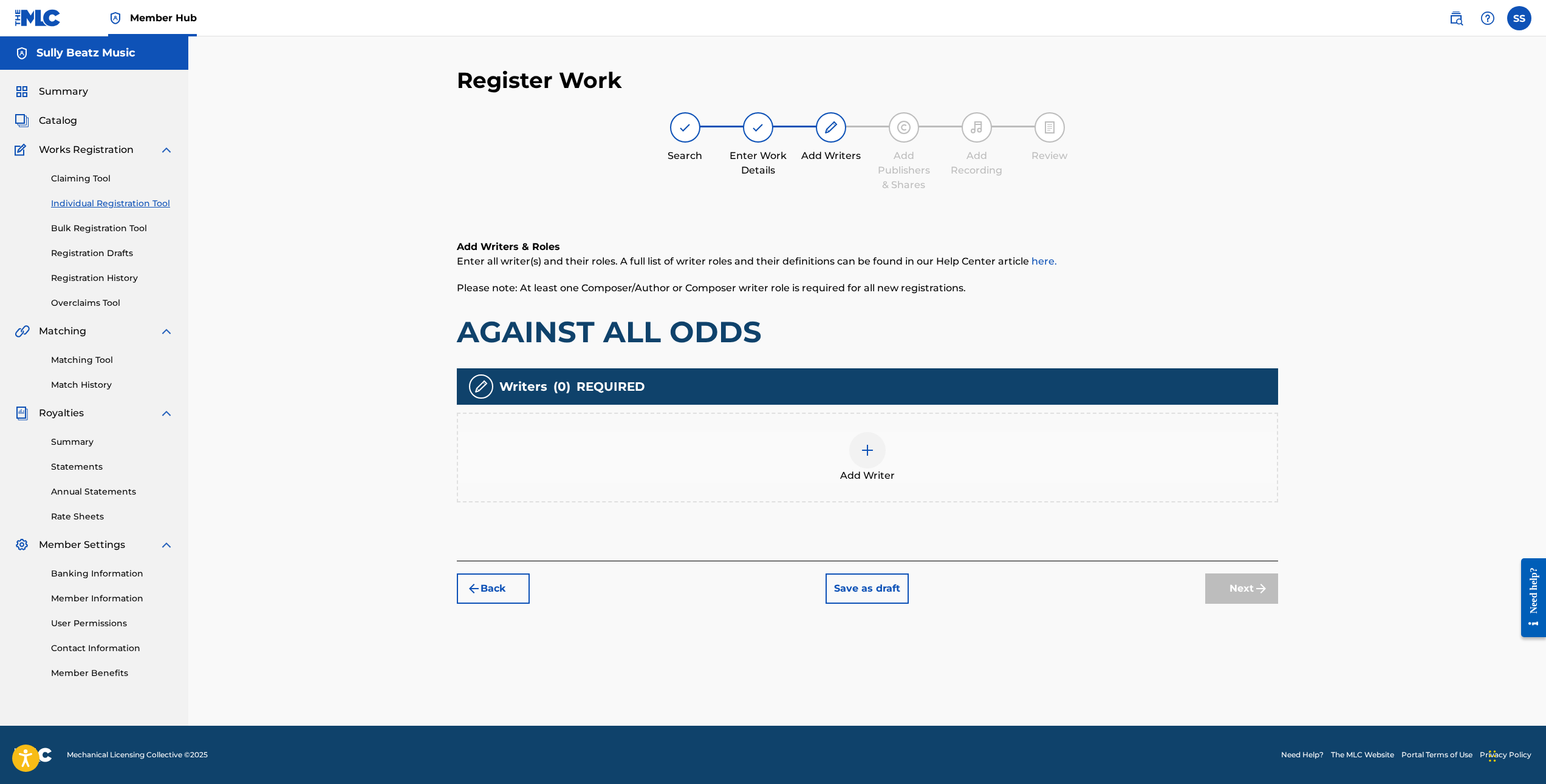
click at [863, 465] on div at bounding box center [867, 450] width 36 height 36
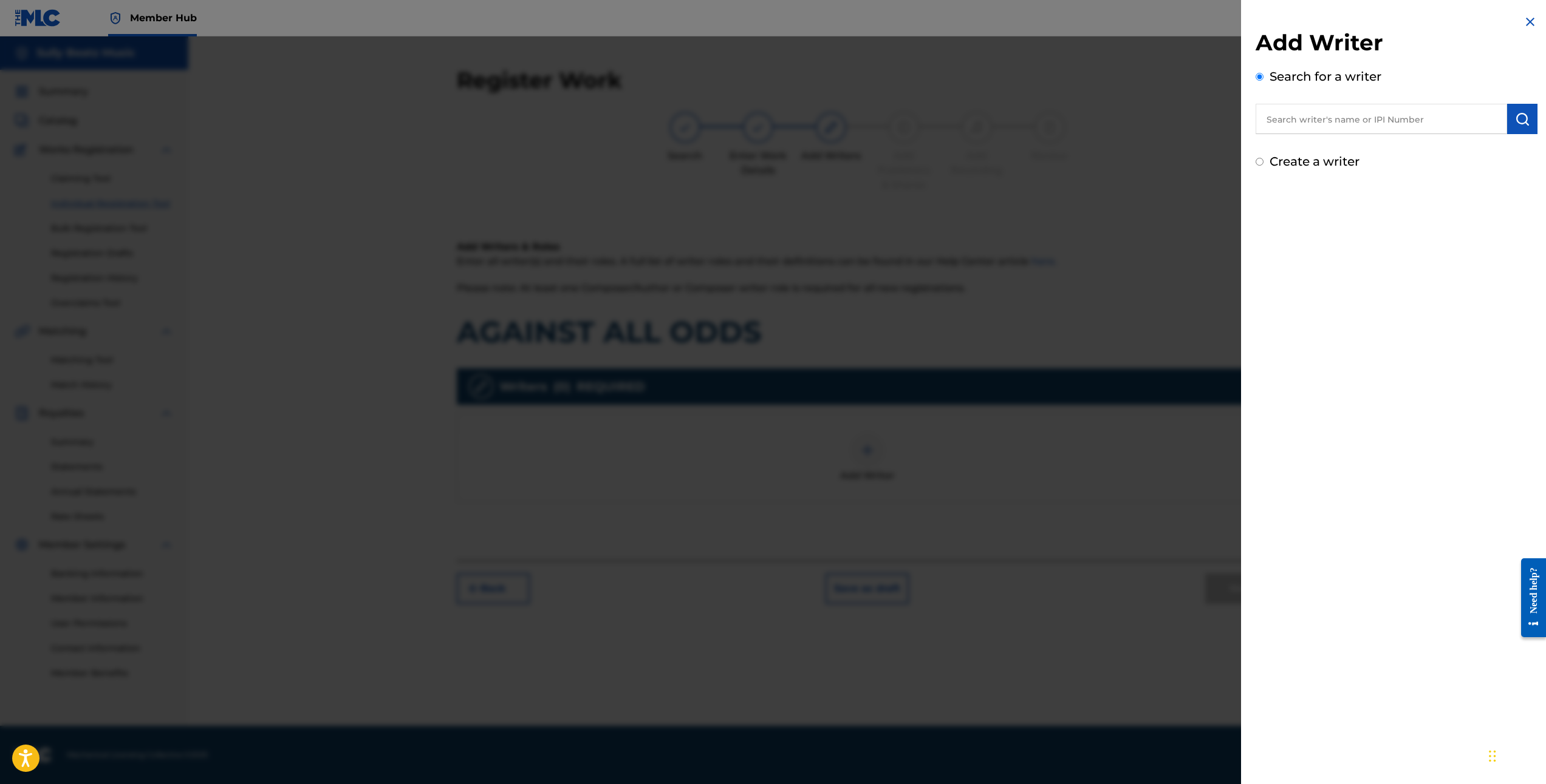
click at [1290, 164] on label "Create a writer" at bounding box center [1314, 160] width 90 height 14
radio input "true"
click at [1263, 164] on input "Create a writer" at bounding box center [1259, 161] width 8 height 8
radio input "false"
radio input "true"
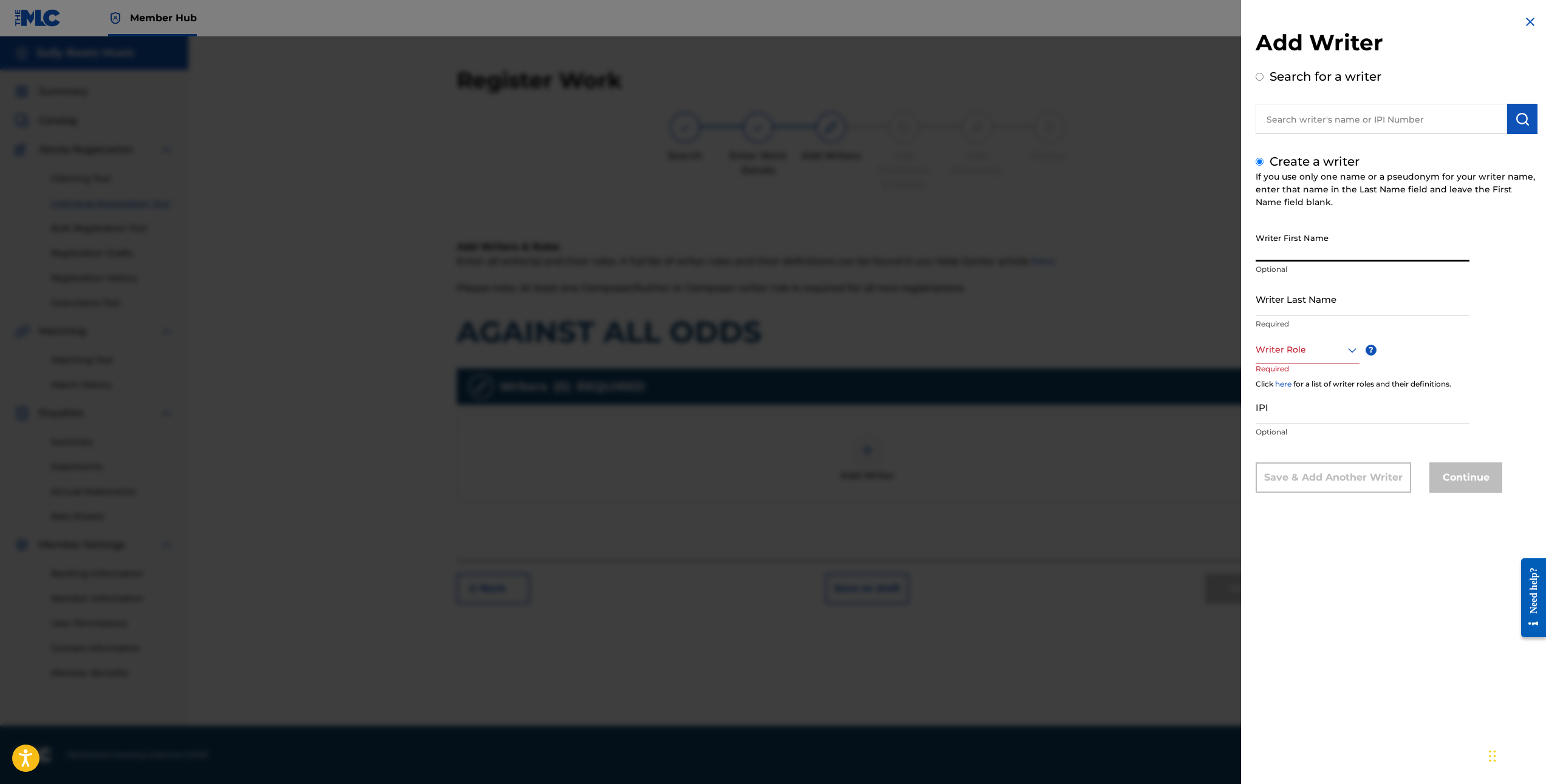
click at [1288, 235] on input "Writer First Name" at bounding box center [1362, 244] width 214 height 34
type input "[PERSON_NAME]"
click at [1288, 348] on div at bounding box center [1307, 350] width 104 height 15
click at [1285, 482] on div "Composer" at bounding box center [1307, 486] width 103 height 28
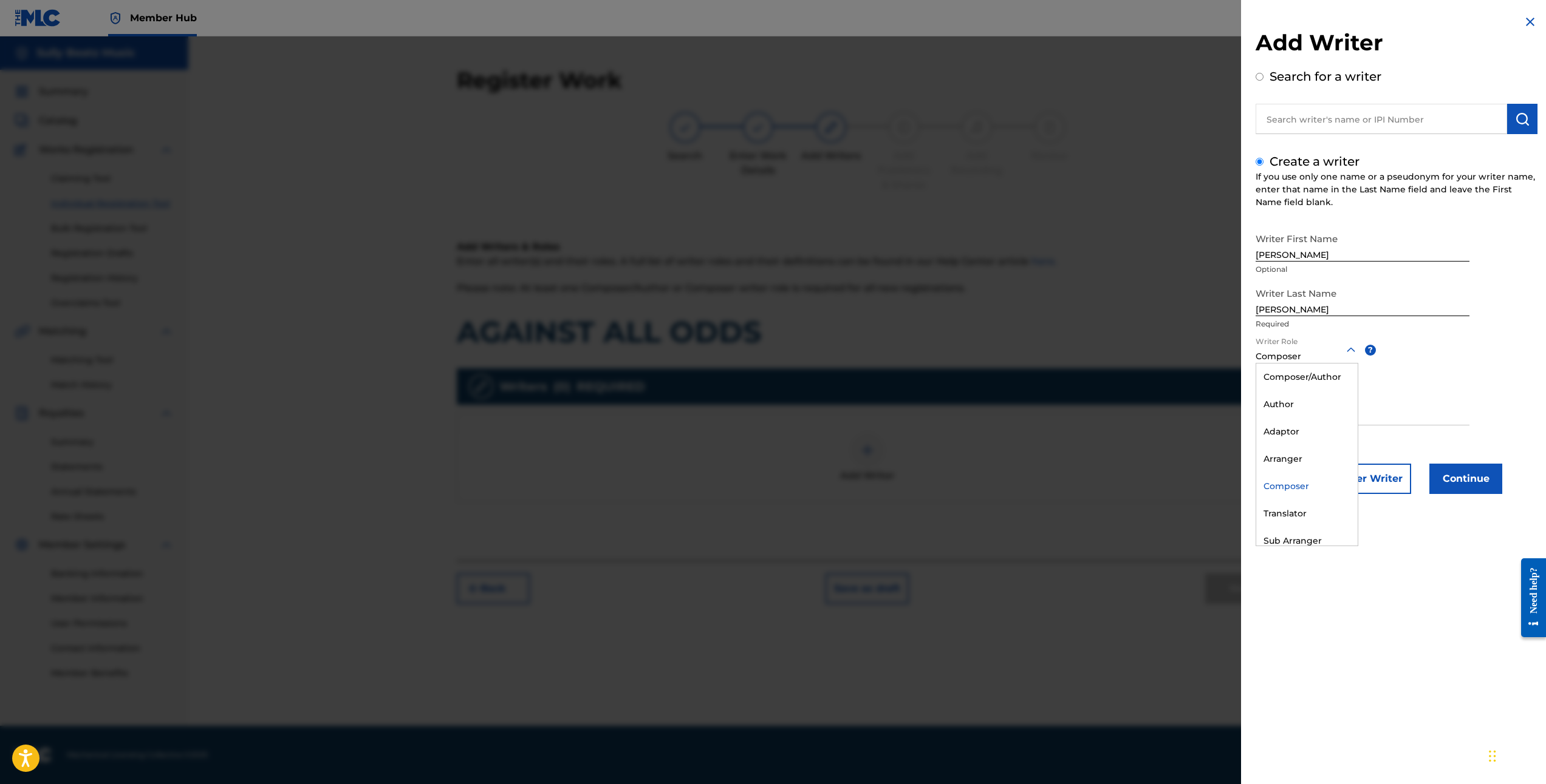
click at [1281, 358] on div "Composer" at bounding box center [1307, 356] width 103 height 12
click at [1307, 373] on div "Composer/Author" at bounding box center [1306, 377] width 102 height 28
click at [1288, 403] on input "IPI" at bounding box center [1362, 408] width 214 height 34
paste input "01170569550"
type input "01170569550"
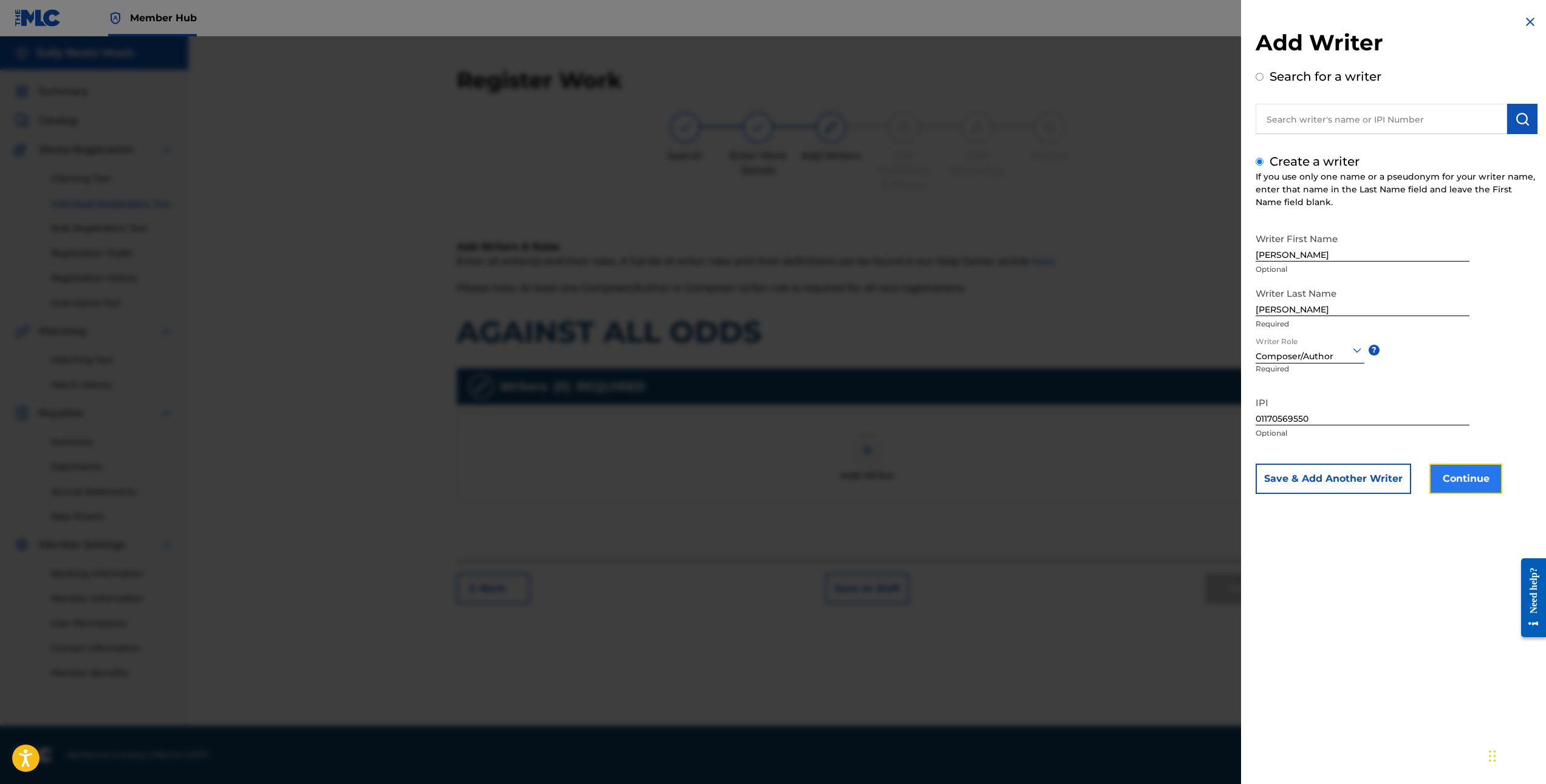
click at [1458, 475] on button "Continue" at bounding box center [1465, 479] width 73 height 30
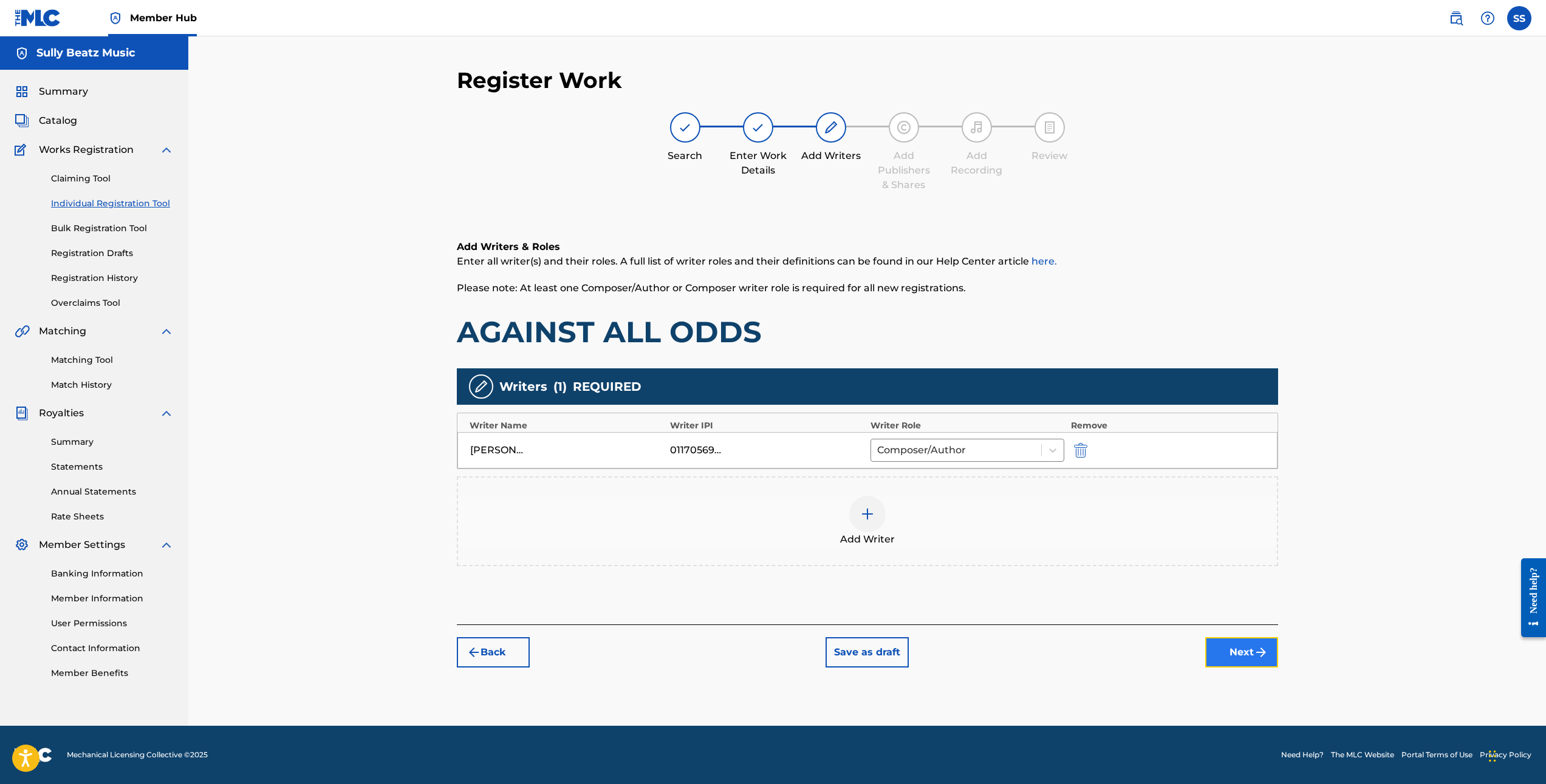
click at [1235, 649] on button "Next" at bounding box center [1241, 652] width 73 height 30
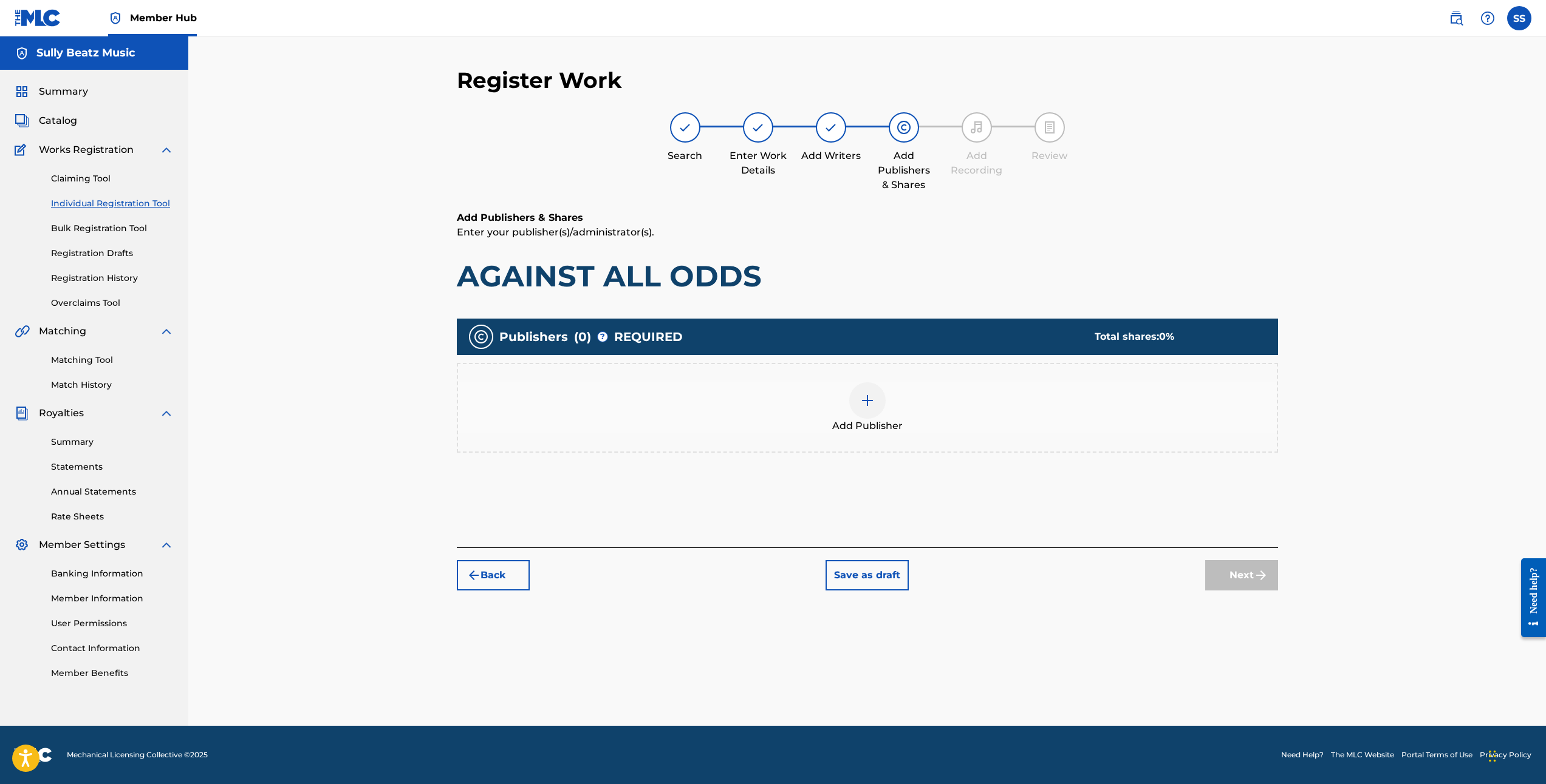
click at [872, 419] on span "Add Publisher" at bounding box center [867, 425] width 70 height 14
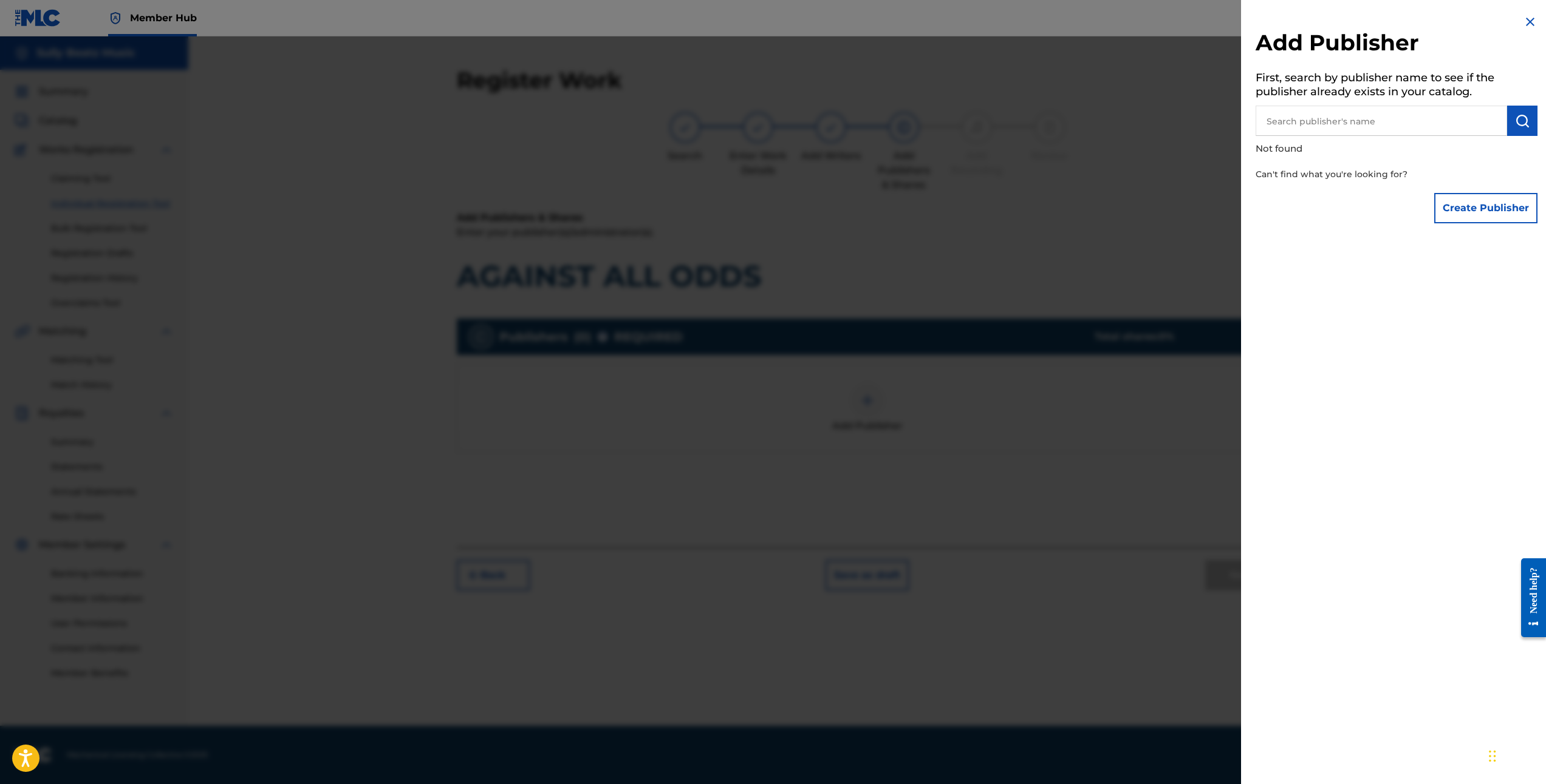
click at [1335, 111] on input "text" at bounding box center [1381, 121] width 252 height 30
click at [1463, 197] on button "Create Publisher" at bounding box center [1485, 208] width 104 height 30
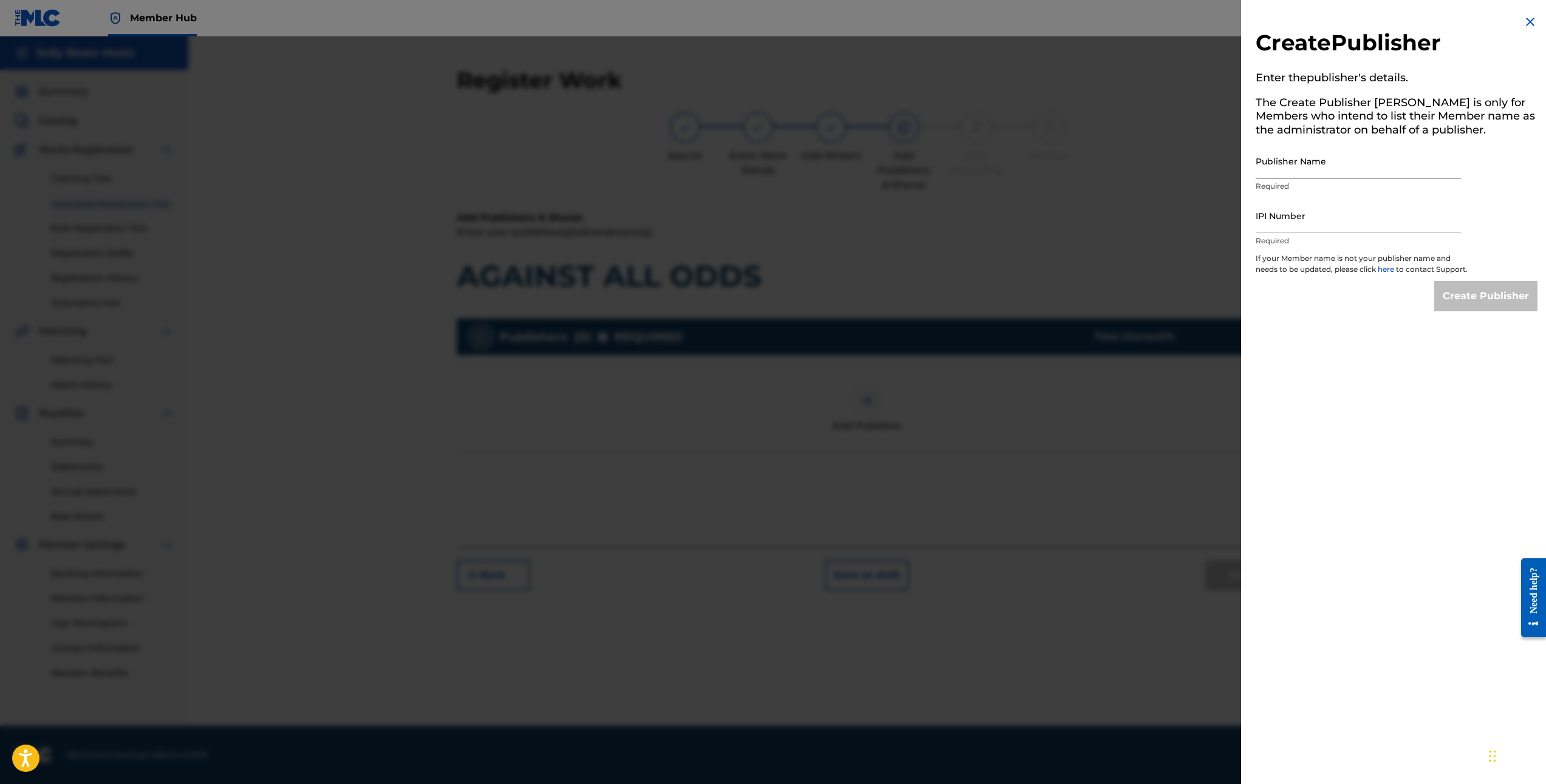
click at [1300, 166] on input "Publisher Name" at bounding box center [1358, 161] width 205 height 34
type input "Sully Beatz Music"
type input "01170562963"
click at [1443, 306] on input "Create Publisher" at bounding box center [1485, 296] width 104 height 30
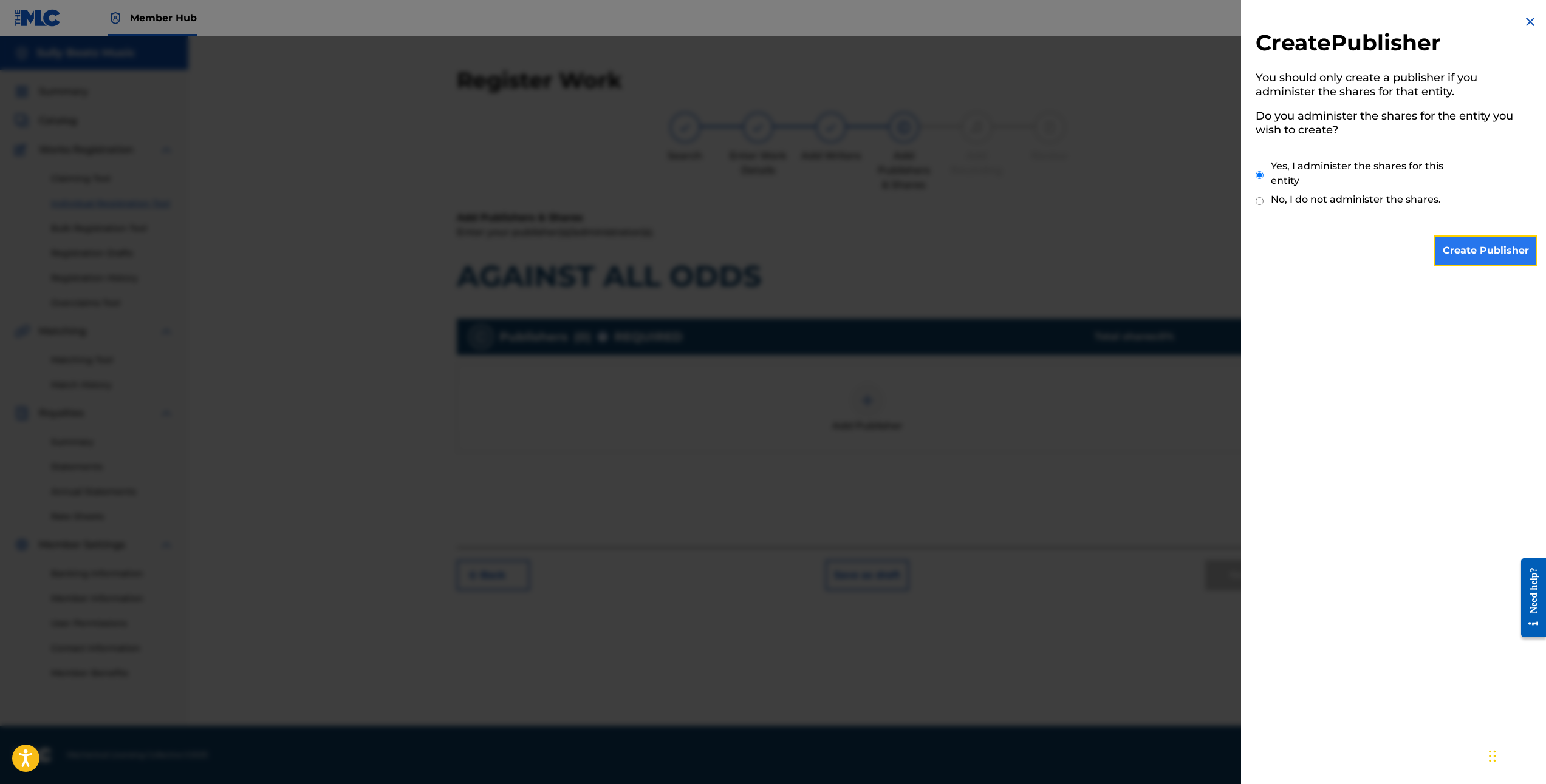
click at [1482, 253] on input "Create Publisher" at bounding box center [1485, 251] width 104 height 30
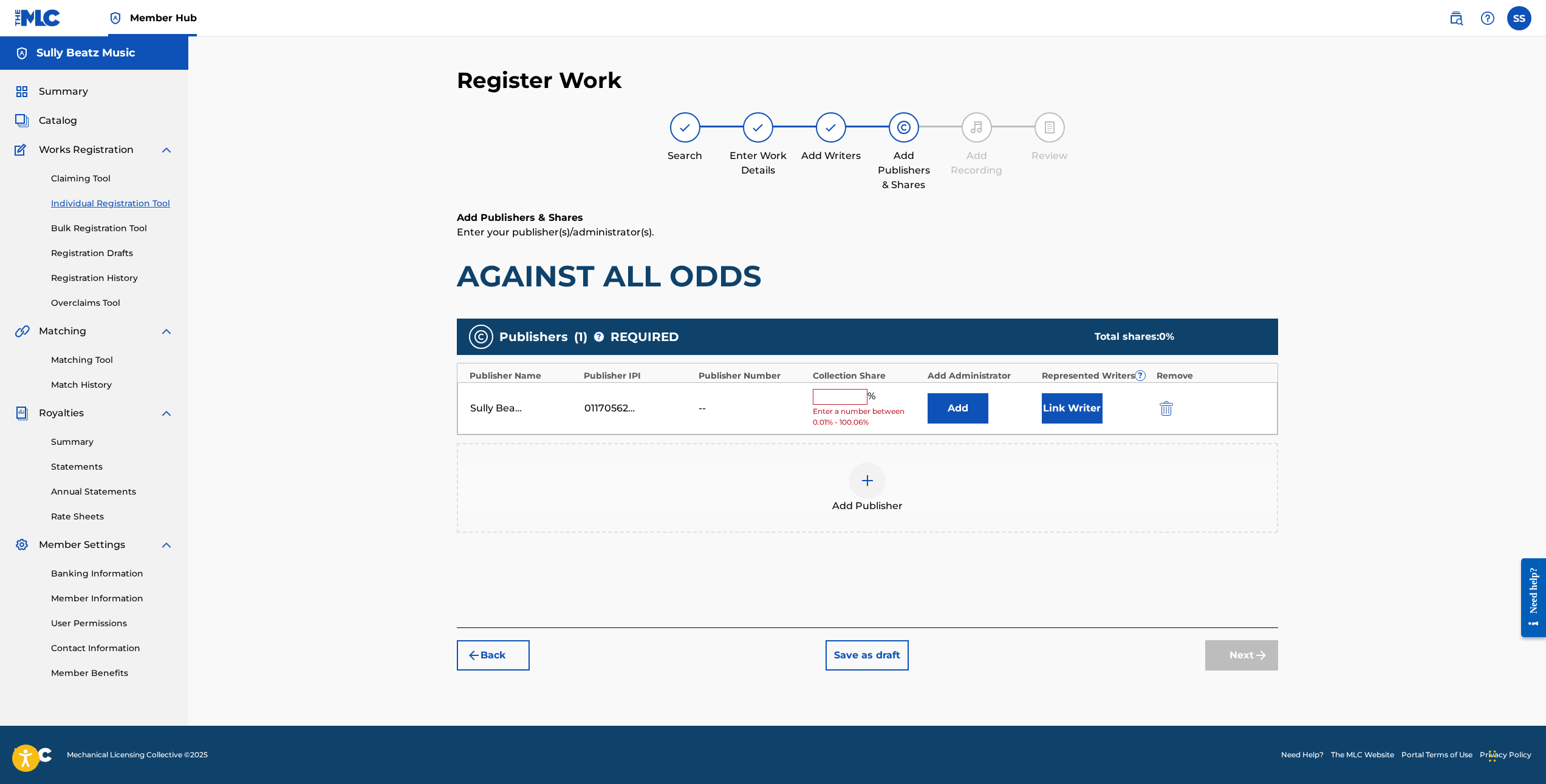
click at [853, 399] on input "text" at bounding box center [840, 397] width 55 height 16
type input "100"
click at [1250, 641] on button "Next" at bounding box center [1241, 646] width 73 height 30
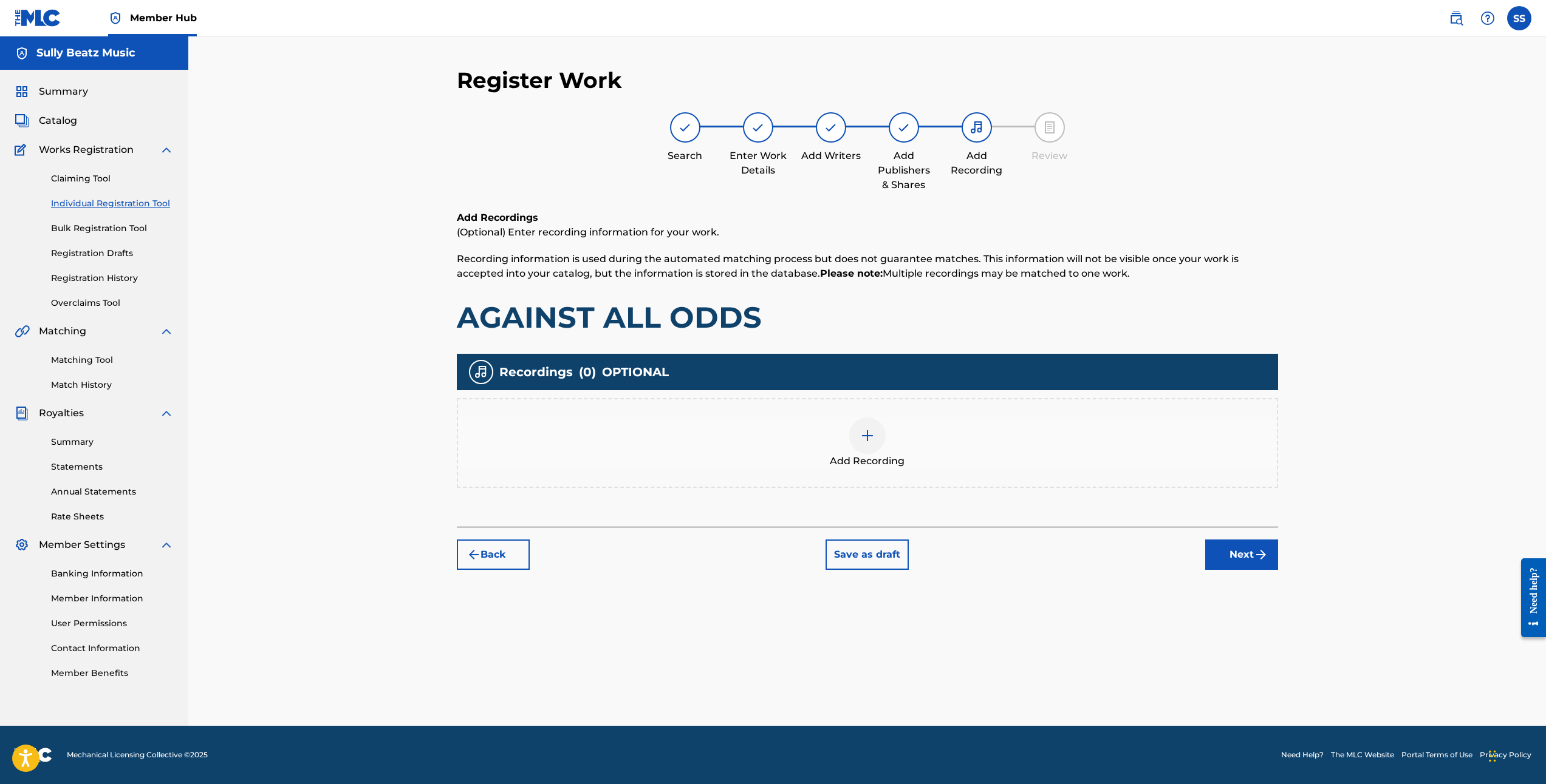
click at [878, 445] on div at bounding box center [867, 436] width 36 height 36
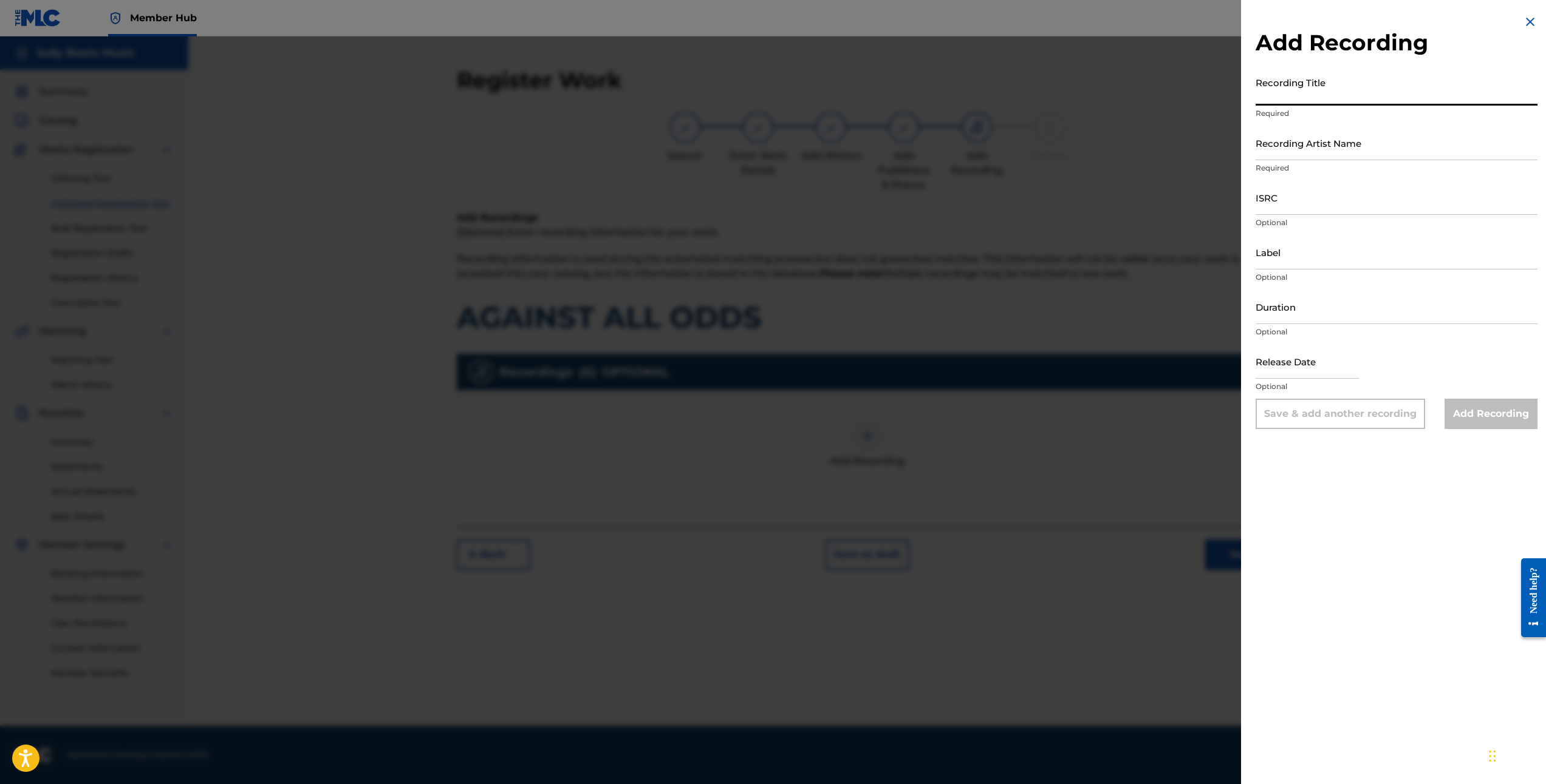
click at [1284, 92] on input "Recording Title" at bounding box center [1396, 88] width 282 height 34
type input "AGAINST ALL ODDS"
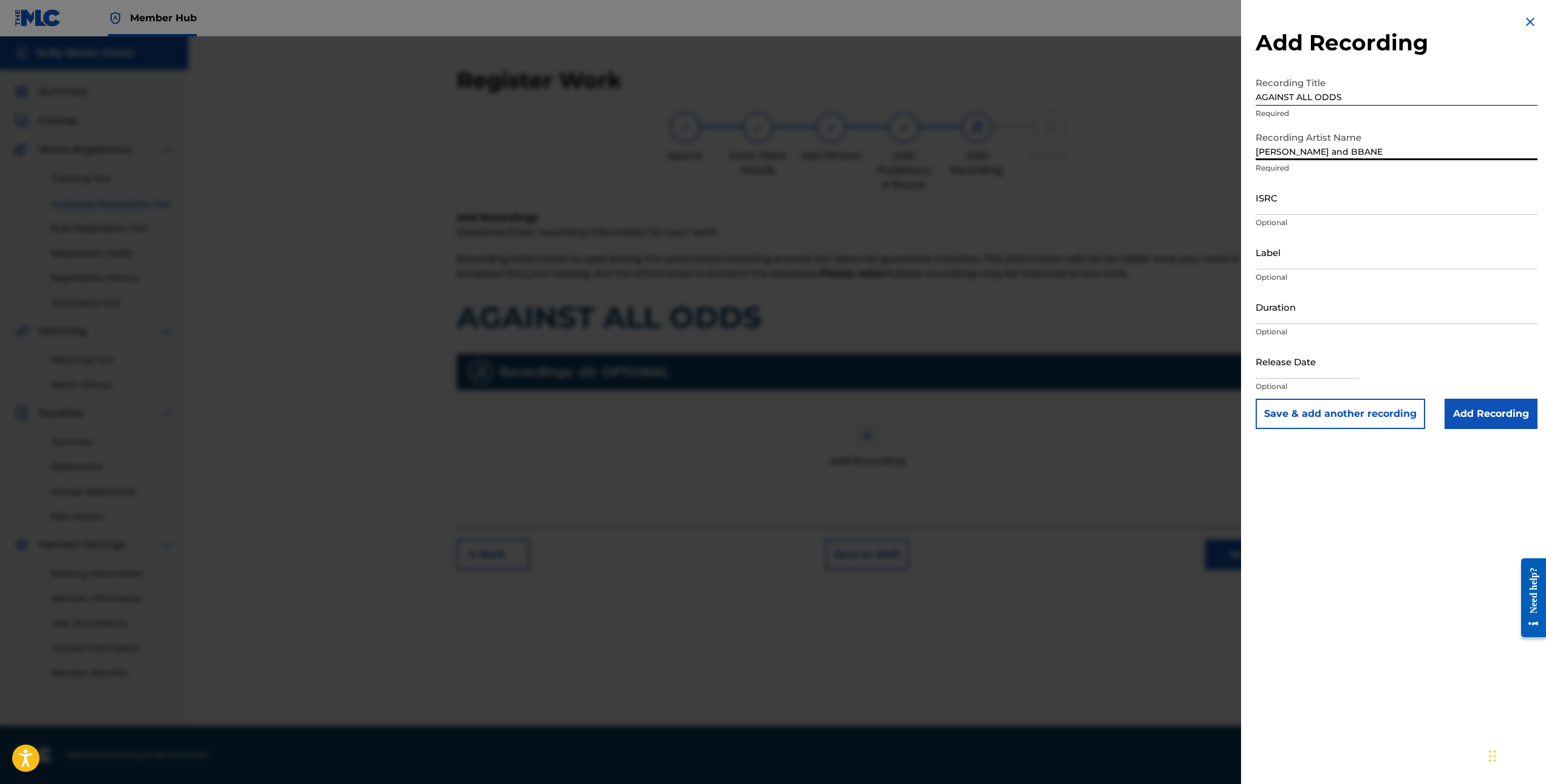
type input "[PERSON_NAME] and BBANE"
click at [1274, 208] on input "ISRC" at bounding box center [1396, 197] width 282 height 34
paste input "QZHN62582606"
type input "QZHN62582606"
click at [1287, 258] on input "Label" at bounding box center [1396, 252] width 282 height 34
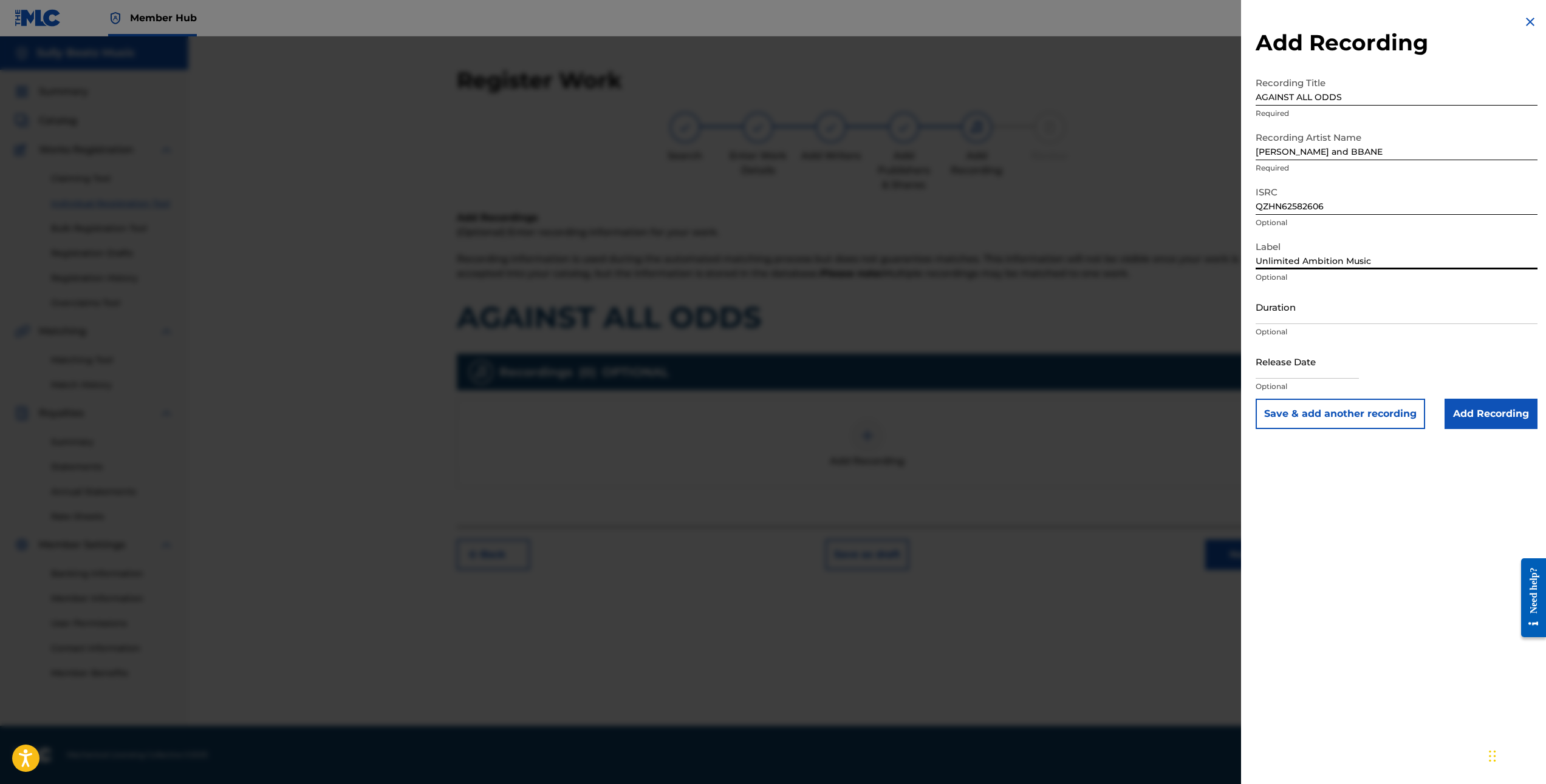
type input "Unlimited Ambition Music"
type input "02:18"
click at [1319, 372] on input "text" at bounding box center [1307, 362] width 104 height 34
select select "8"
select select "2025"
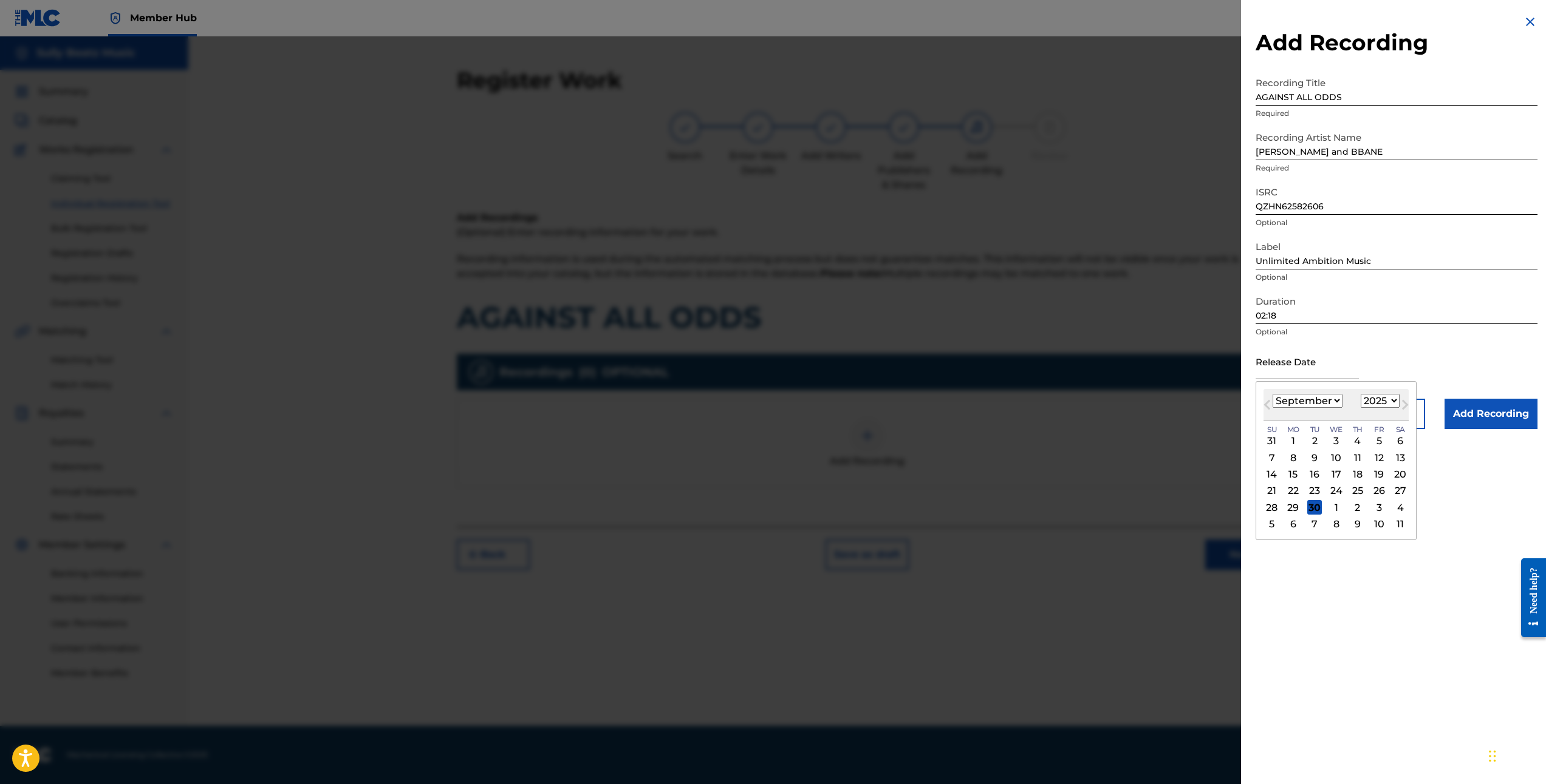
click at [1335, 403] on select "January February March April May June July August September October November De…" at bounding box center [1308, 401] width 70 height 14
select select "2"
click at [1273, 394] on select "January February March April May June July August September October November De…" at bounding box center [1308, 401] width 70 height 14
click at [1399, 472] on div "15" at bounding box center [1399, 474] width 14 height 14
type input "[DATE]"
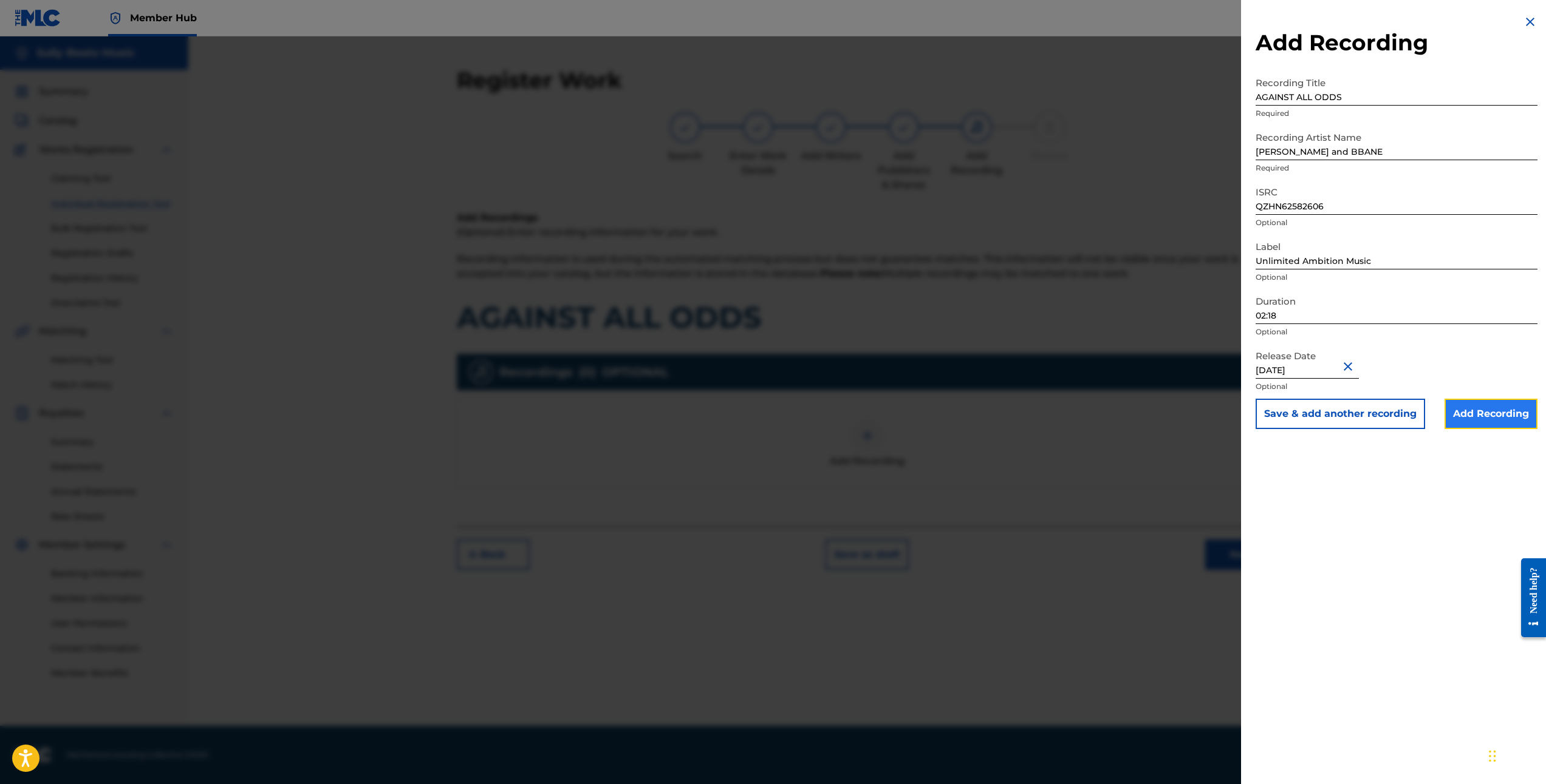
click at [1505, 414] on input "Add Recording" at bounding box center [1491, 414] width 93 height 30
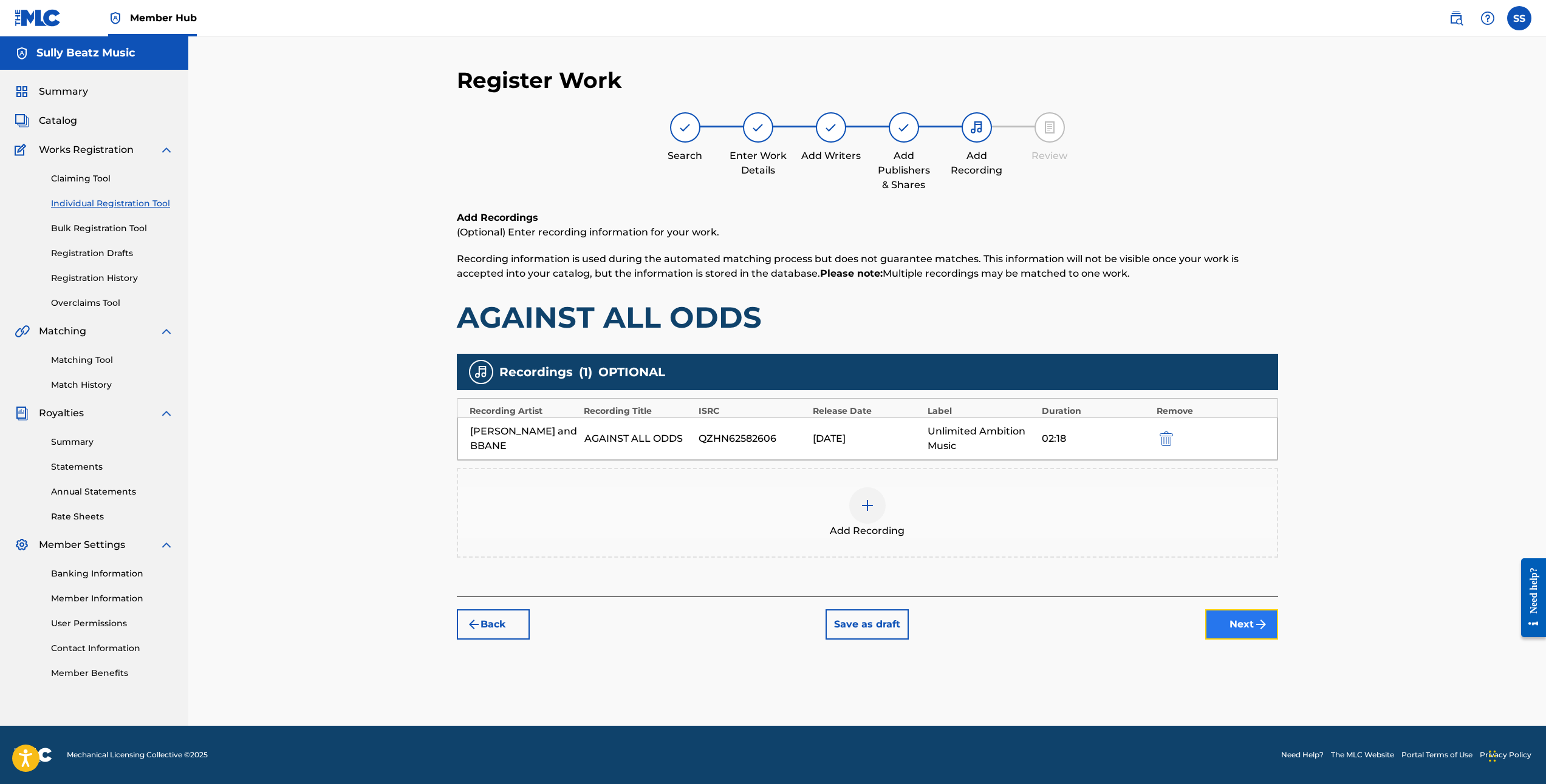
click at [1257, 635] on button "Next" at bounding box center [1241, 625] width 73 height 30
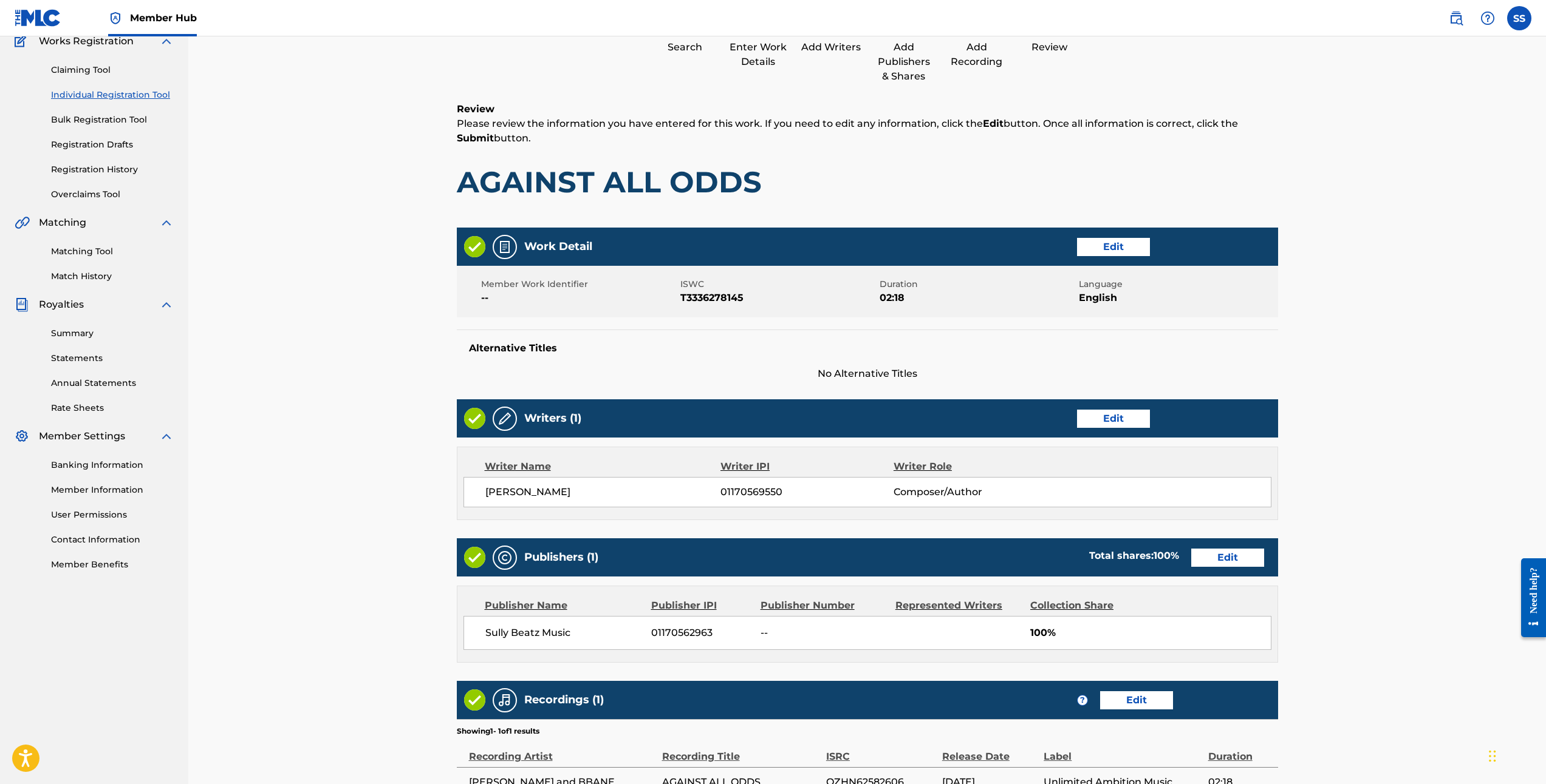
scroll to position [242, 0]
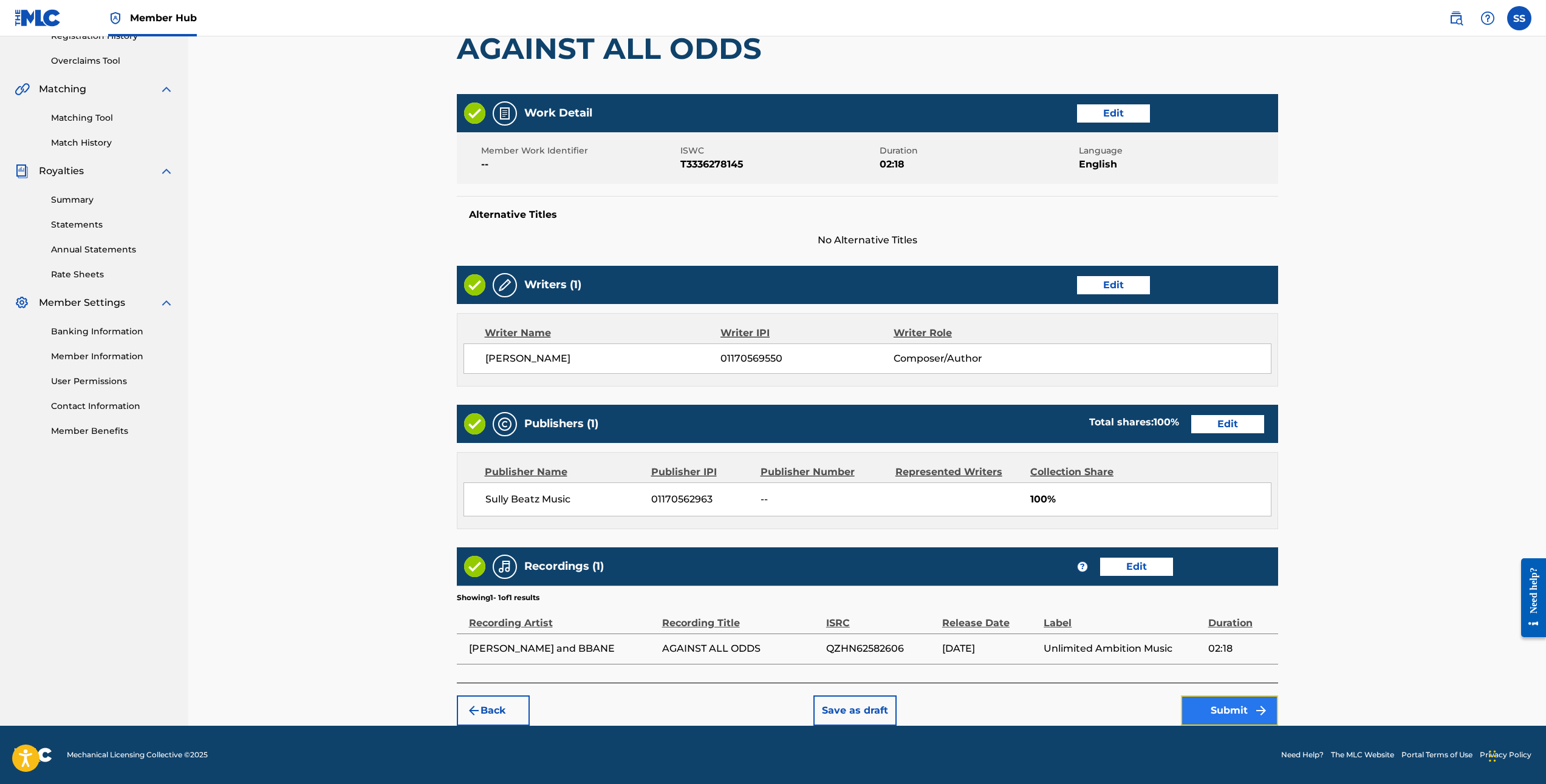
click at [1236, 703] on button "Submit" at bounding box center [1229, 711] width 97 height 30
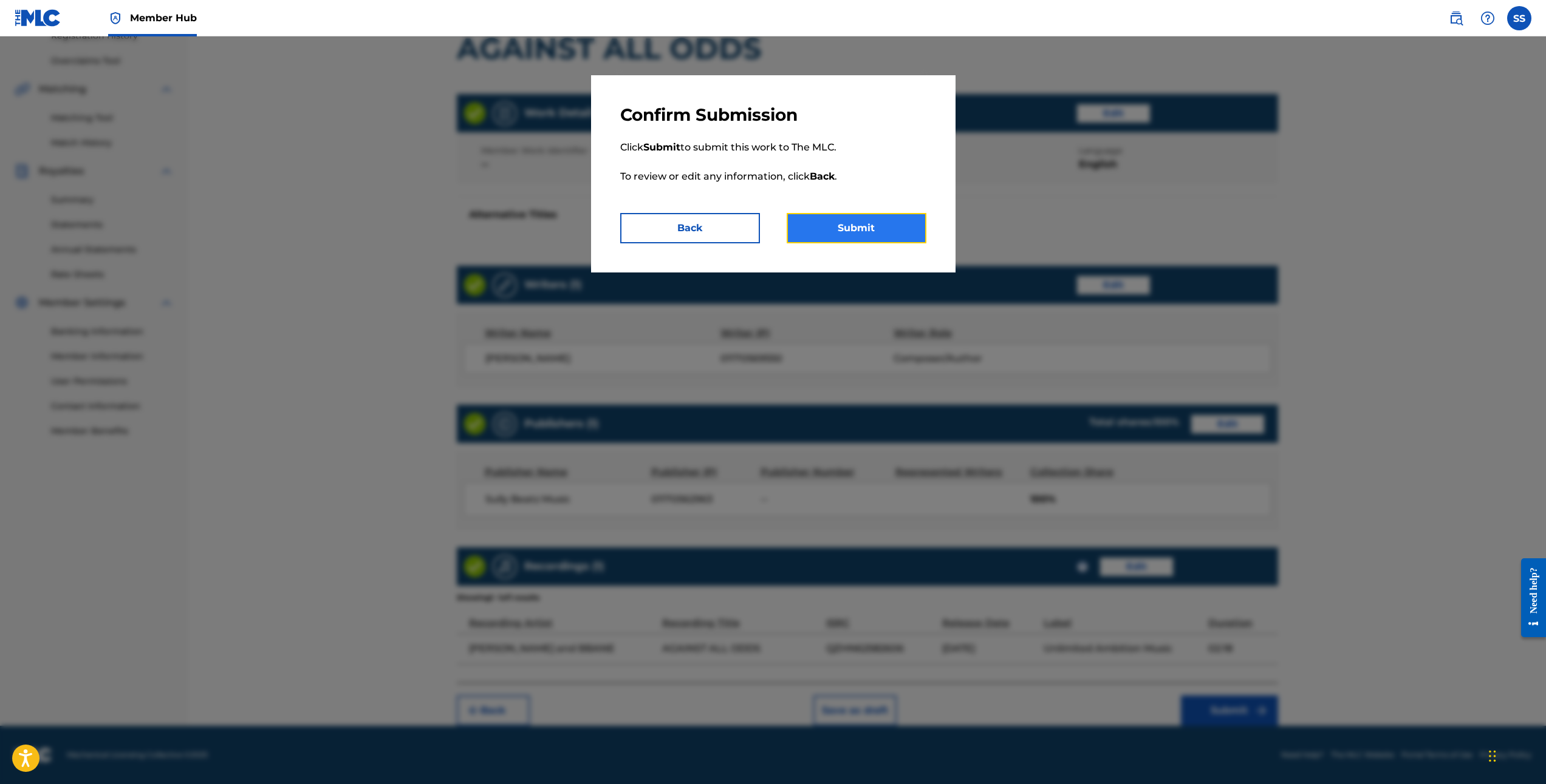
click at [894, 223] on button "Submit" at bounding box center [856, 228] width 140 height 30
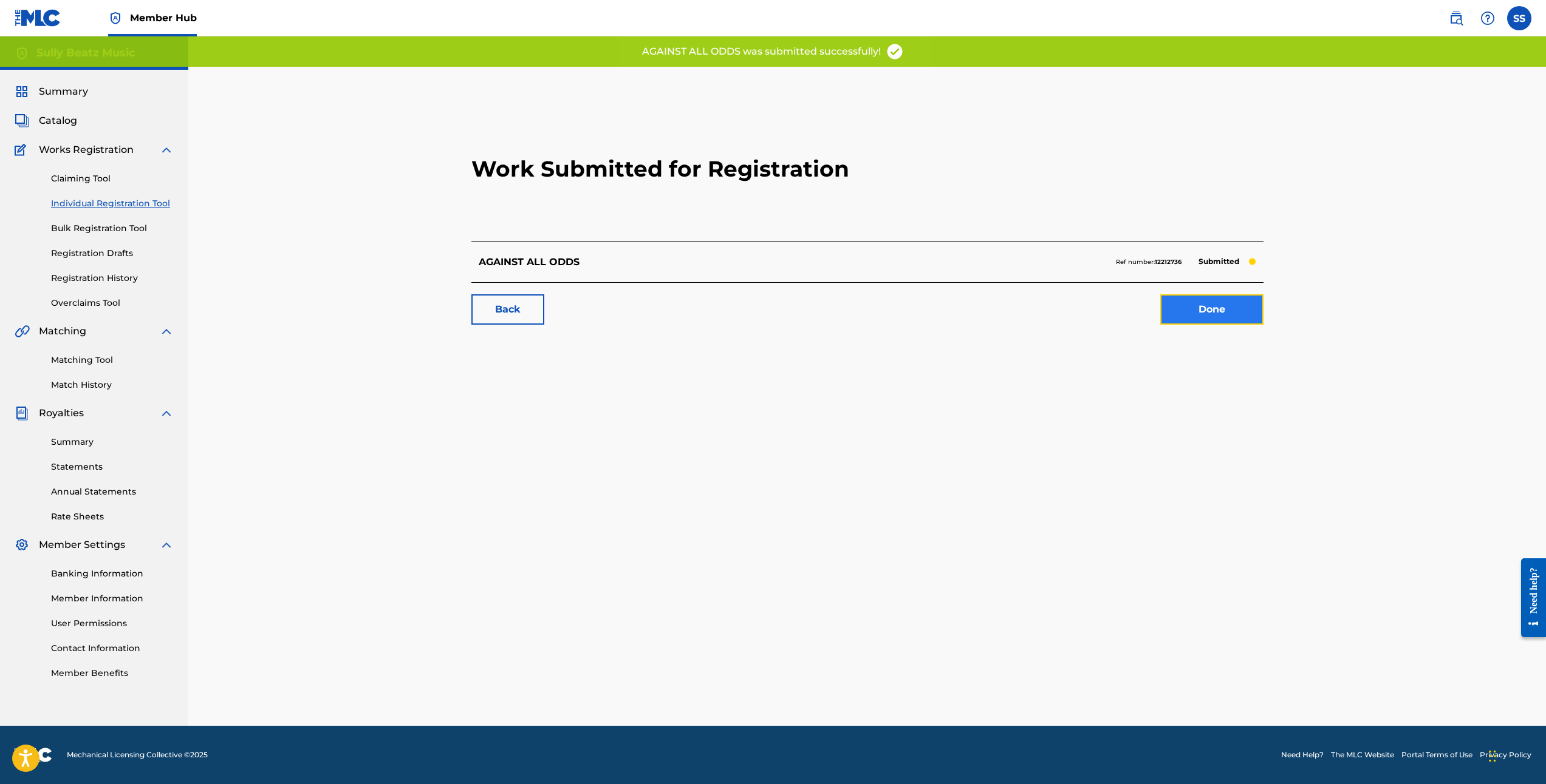
click at [1238, 310] on link "Done" at bounding box center [1211, 309] width 104 height 30
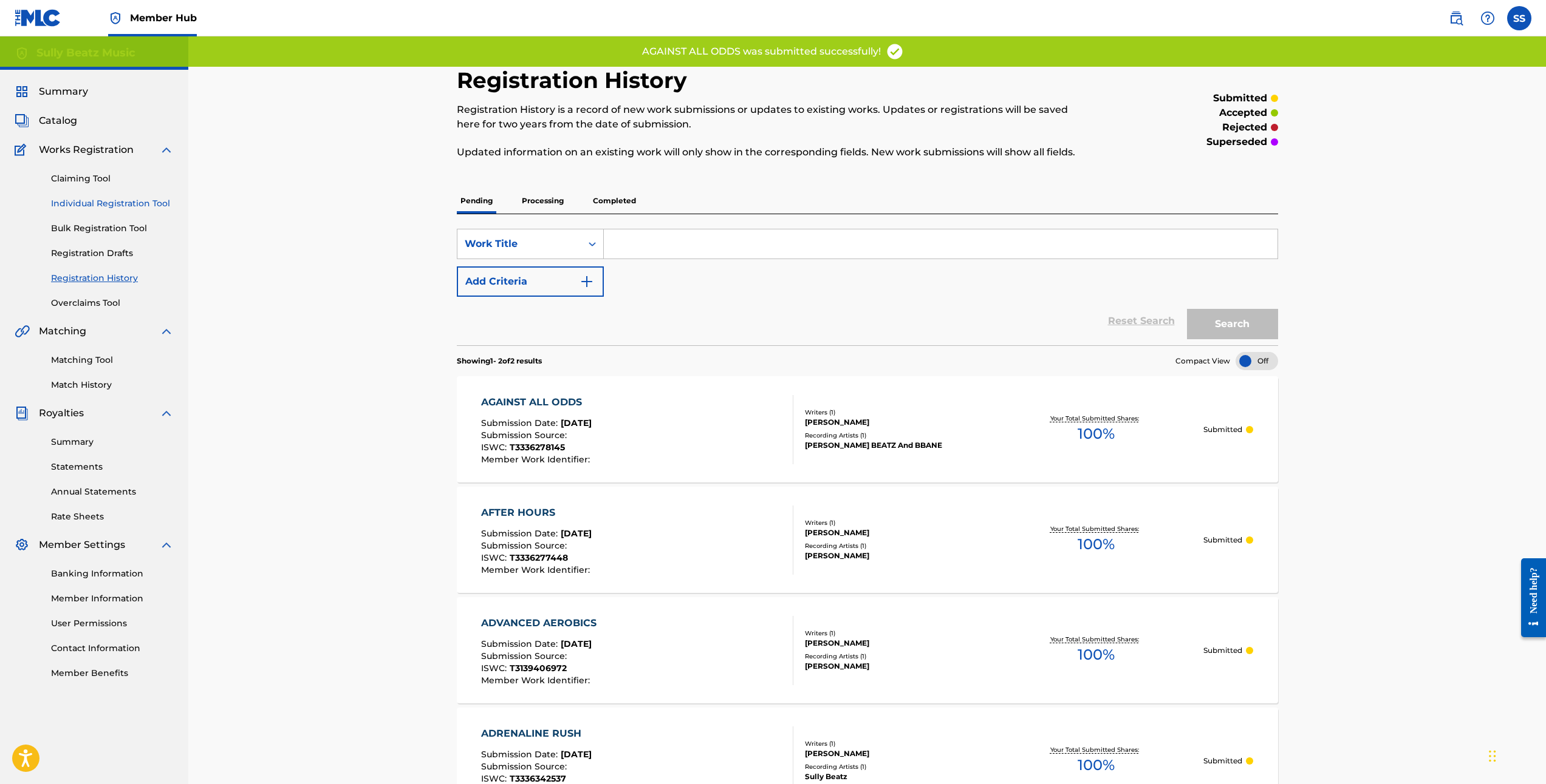
click at [93, 200] on link "Individual Registration Tool" at bounding box center [112, 203] width 123 height 12
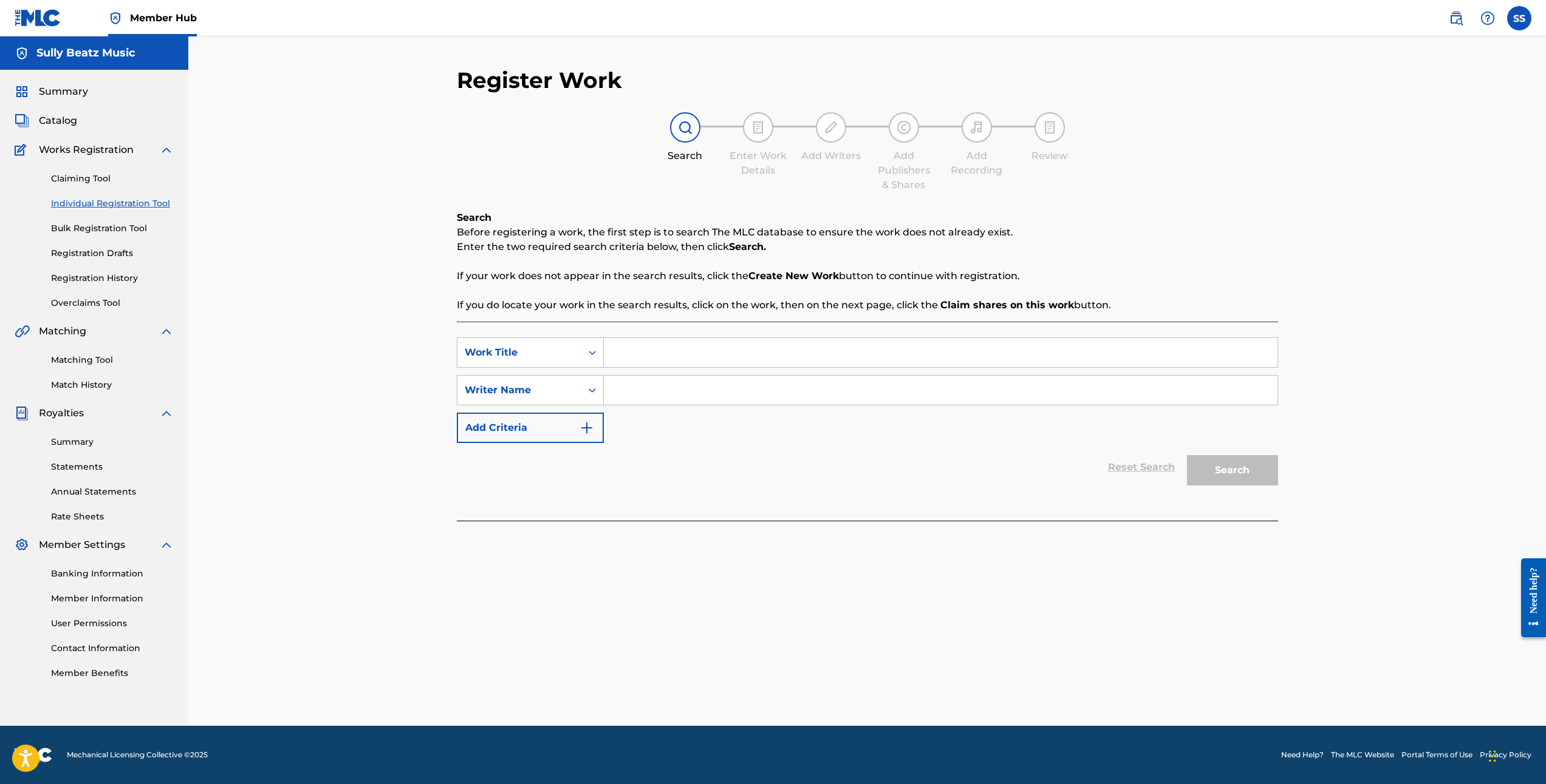
click at [659, 361] on input "Search Form" at bounding box center [940, 352] width 673 height 29
paste input "ALLEYWAY ECHOES"
type input "ALLEYWAY ECHOES"
click at [659, 383] on input "Search Form" at bounding box center [940, 390] width 673 height 29
type input "[PERSON_NAME]"
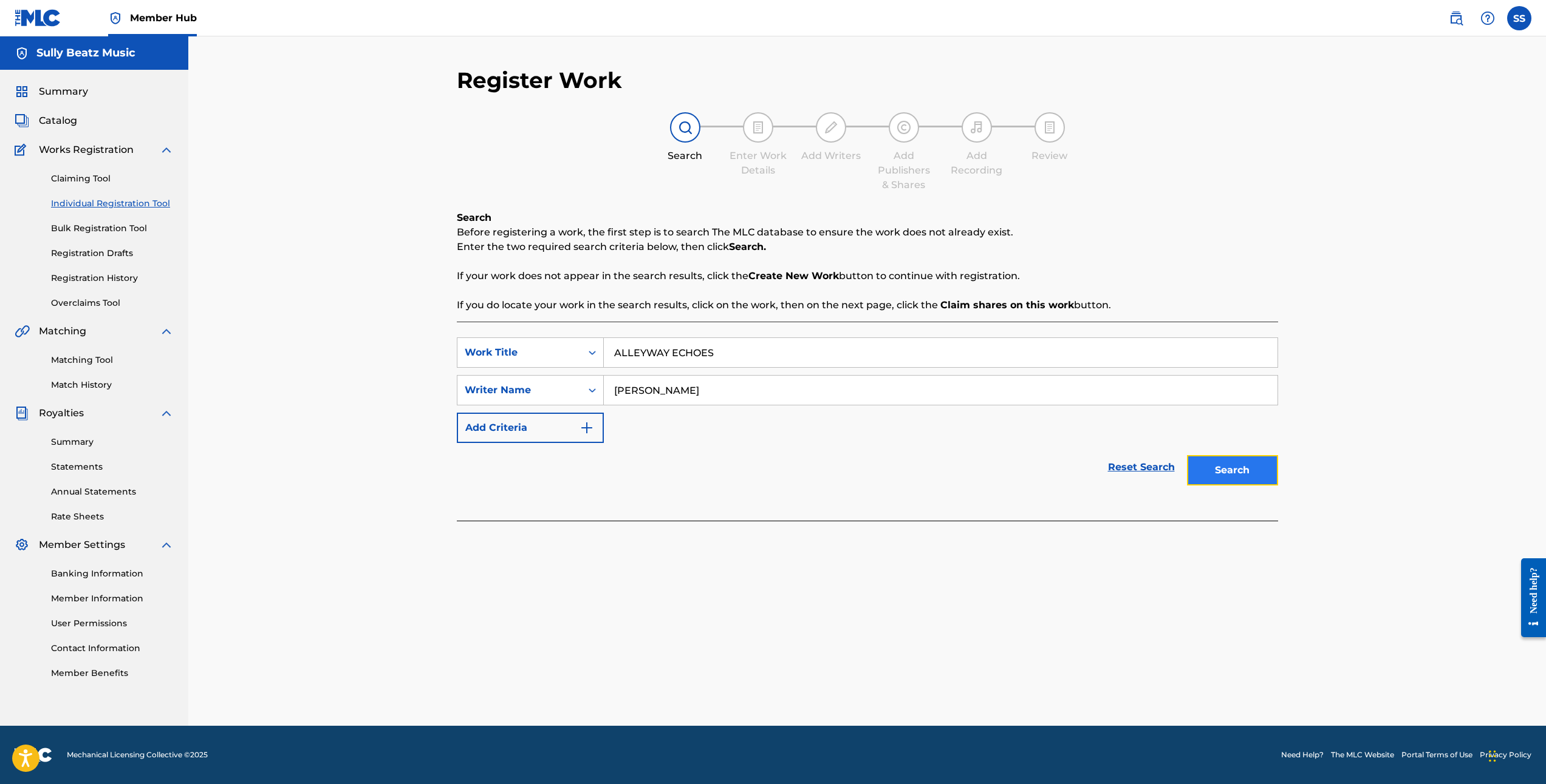
click at [1214, 484] on button "Search" at bounding box center [1233, 471] width 91 height 30
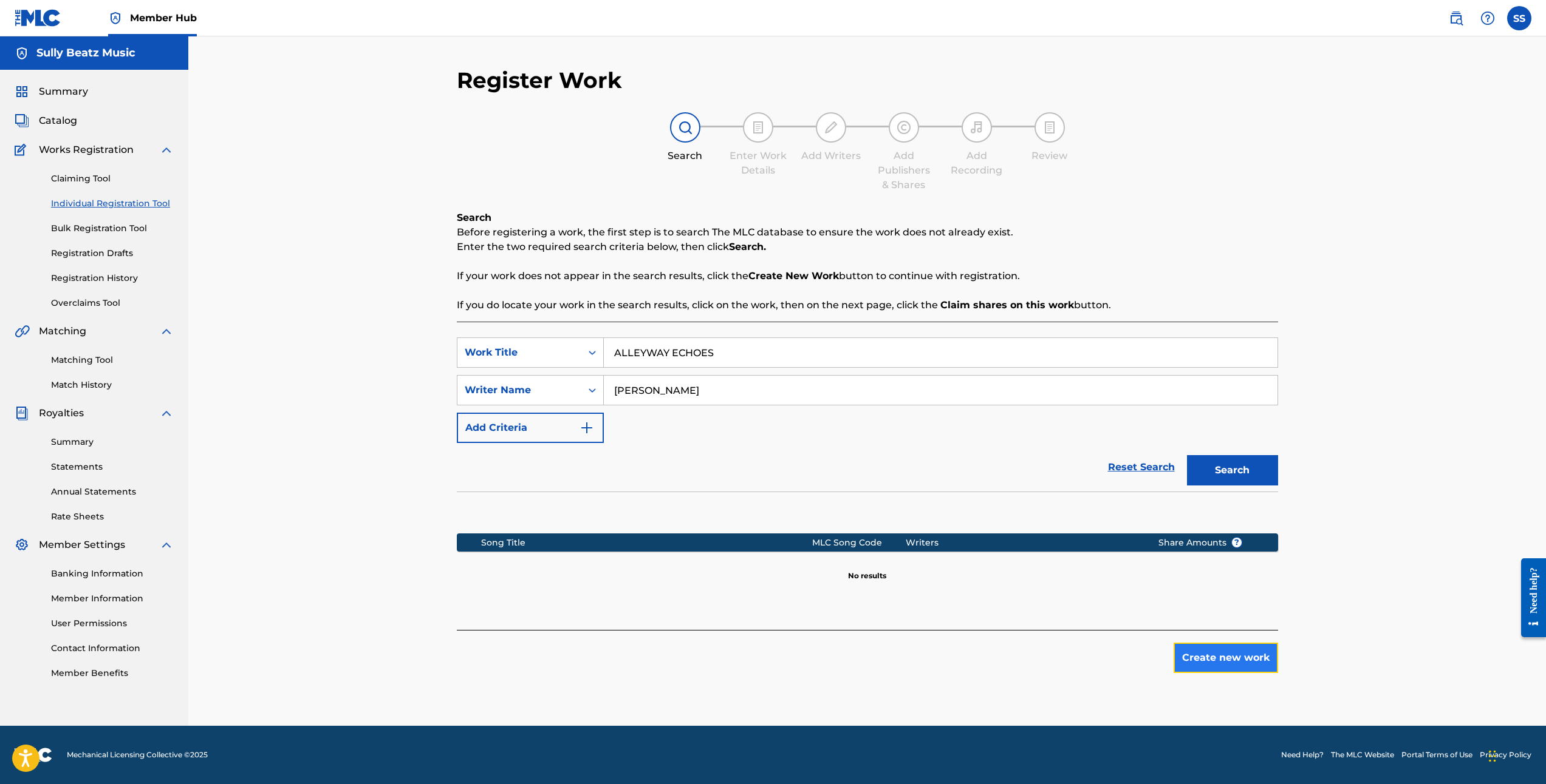
click at [1245, 668] on button "Create new work" at bounding box center [1226, 658] width 104 height 30
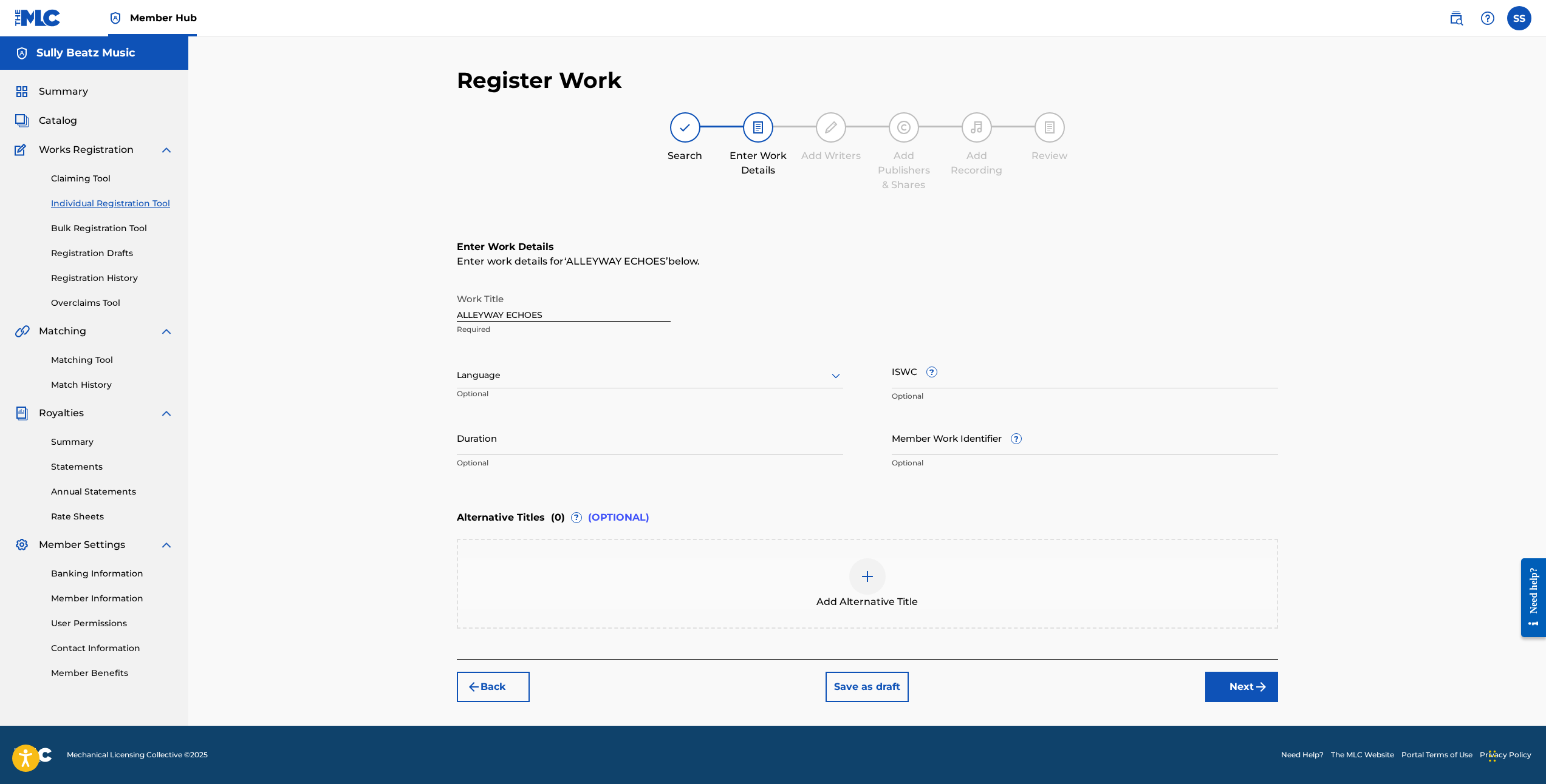
click at [603, 378] on div at bounding box center [650, 376] width 386 height 15
click at [902, 380] on input "ISWC ?" at bounding box center [1084, 371] width 386 height 34
click at [896, 378] on input "ISWC ?" at bounding box center [1084, 371] width 386 height 34
paste input "T-333.627.796-0"
type input "T-333.627.796-0"
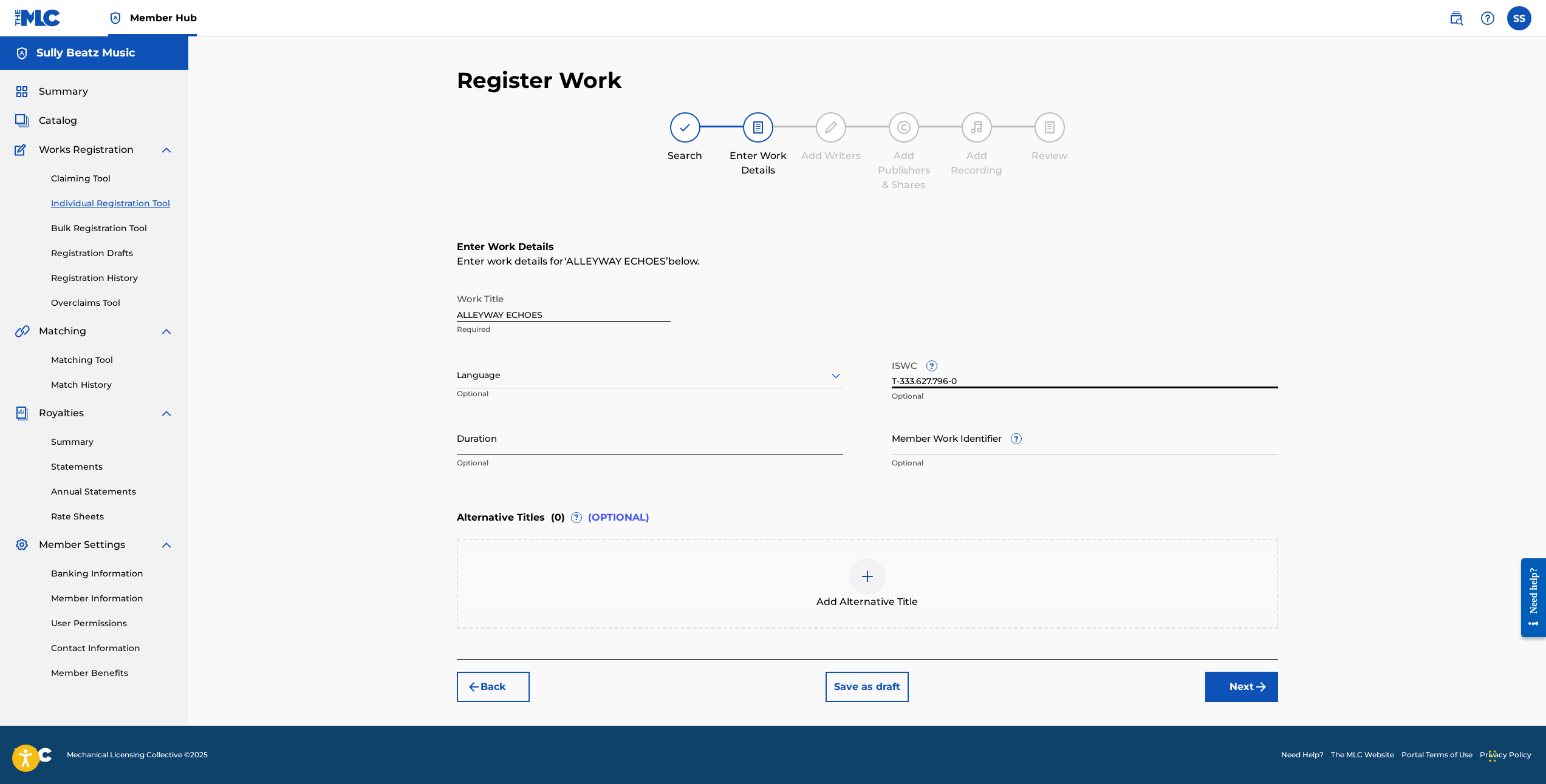
click at [510, 442] on input "Duration" at bounding box center [650, 438] width 386 height 34
type input "01:40"
click at [1226, 687] on button "Next" at bounding box center [1241, 687] width 73 height 30
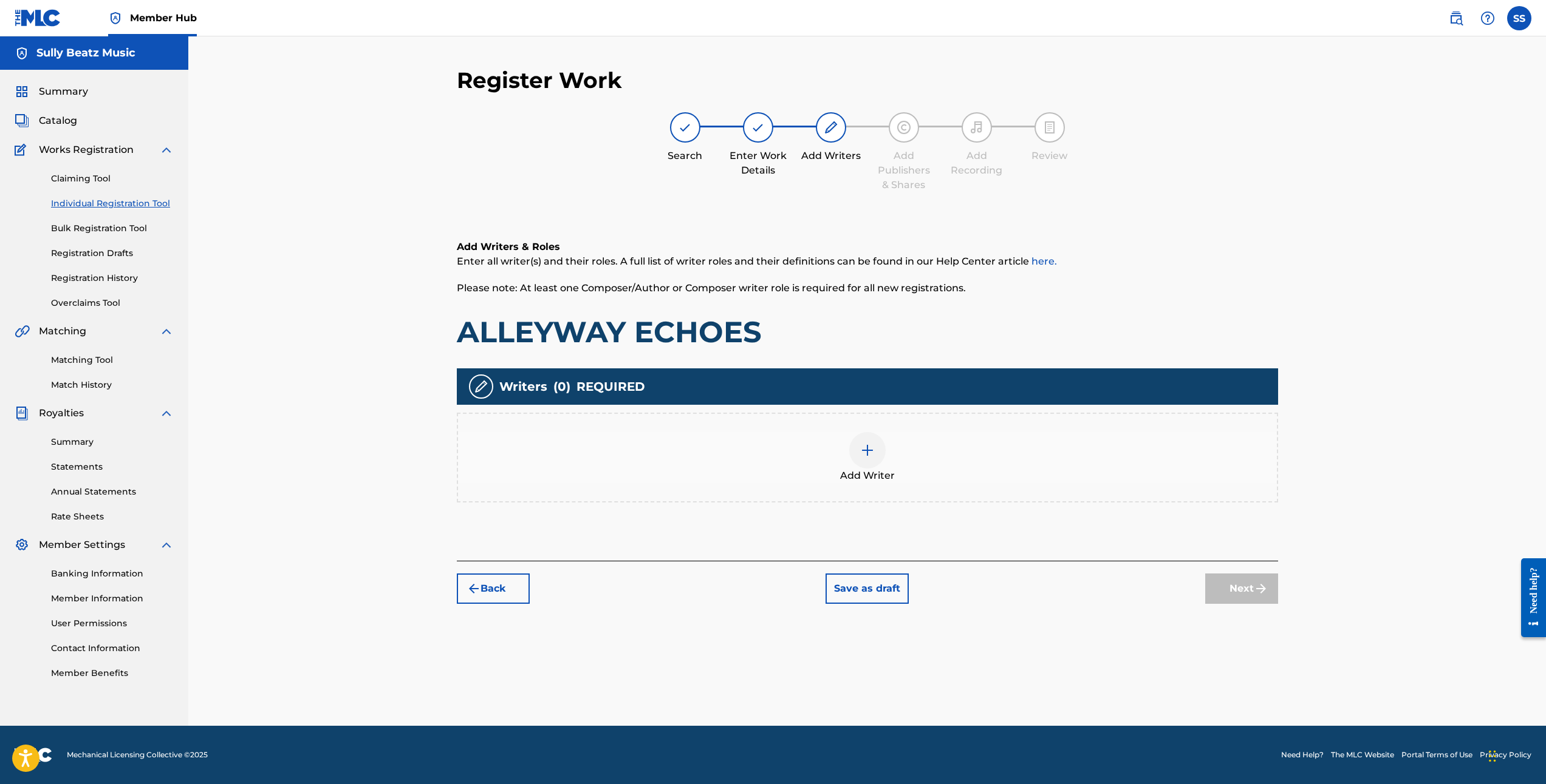
click at [818, 458] on div "Add Writer" at bounding box center [867, 457] width 819 height 51
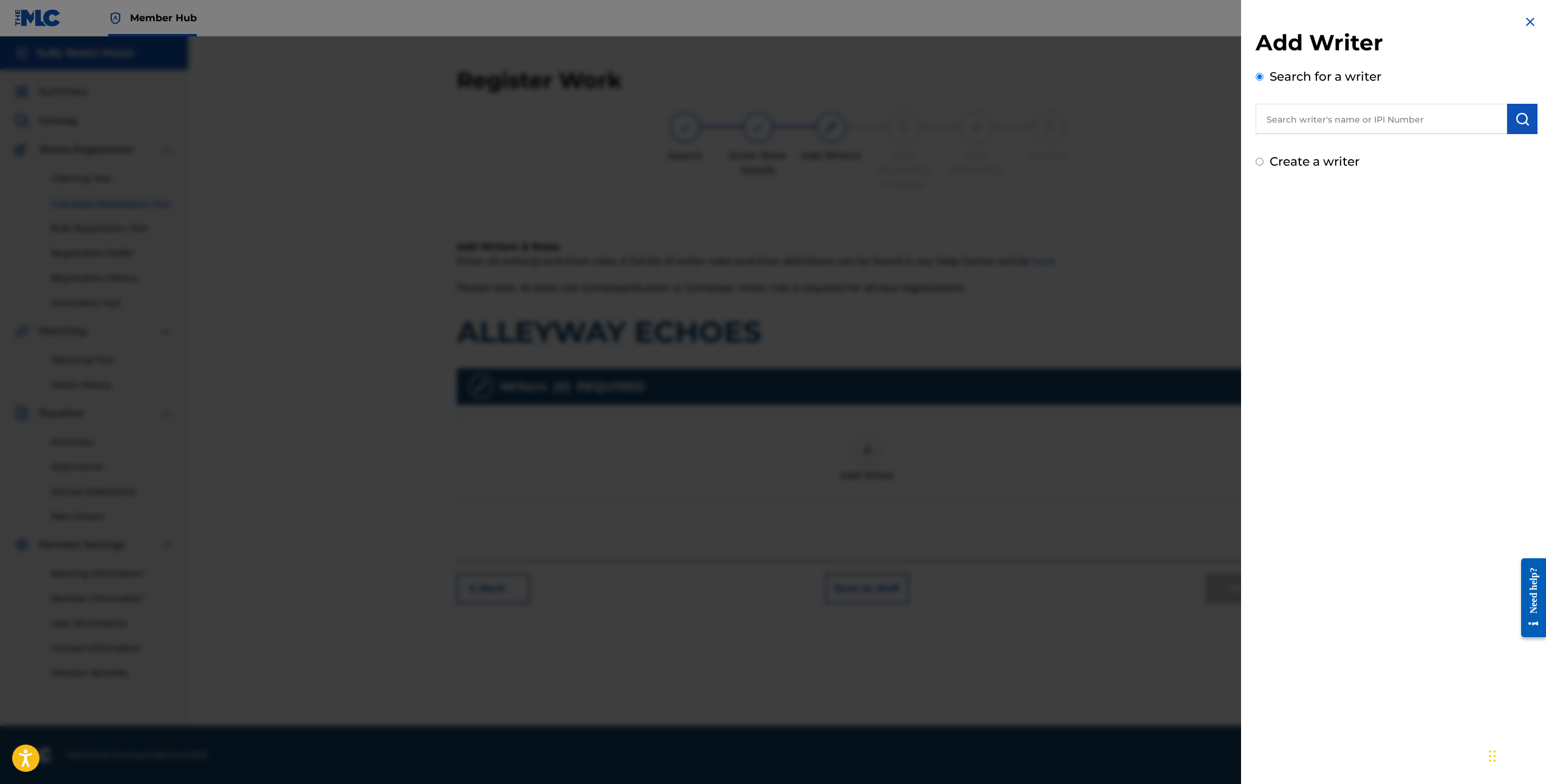
click at [1259, 166] on div "Create a writer" at bounding box center [1396, 161] width 282 height 18
click at [1256, 162] on input "Create a writer" at bounding box center [1259, 161] width 8 height 8
radio input "false"
radio input "true"
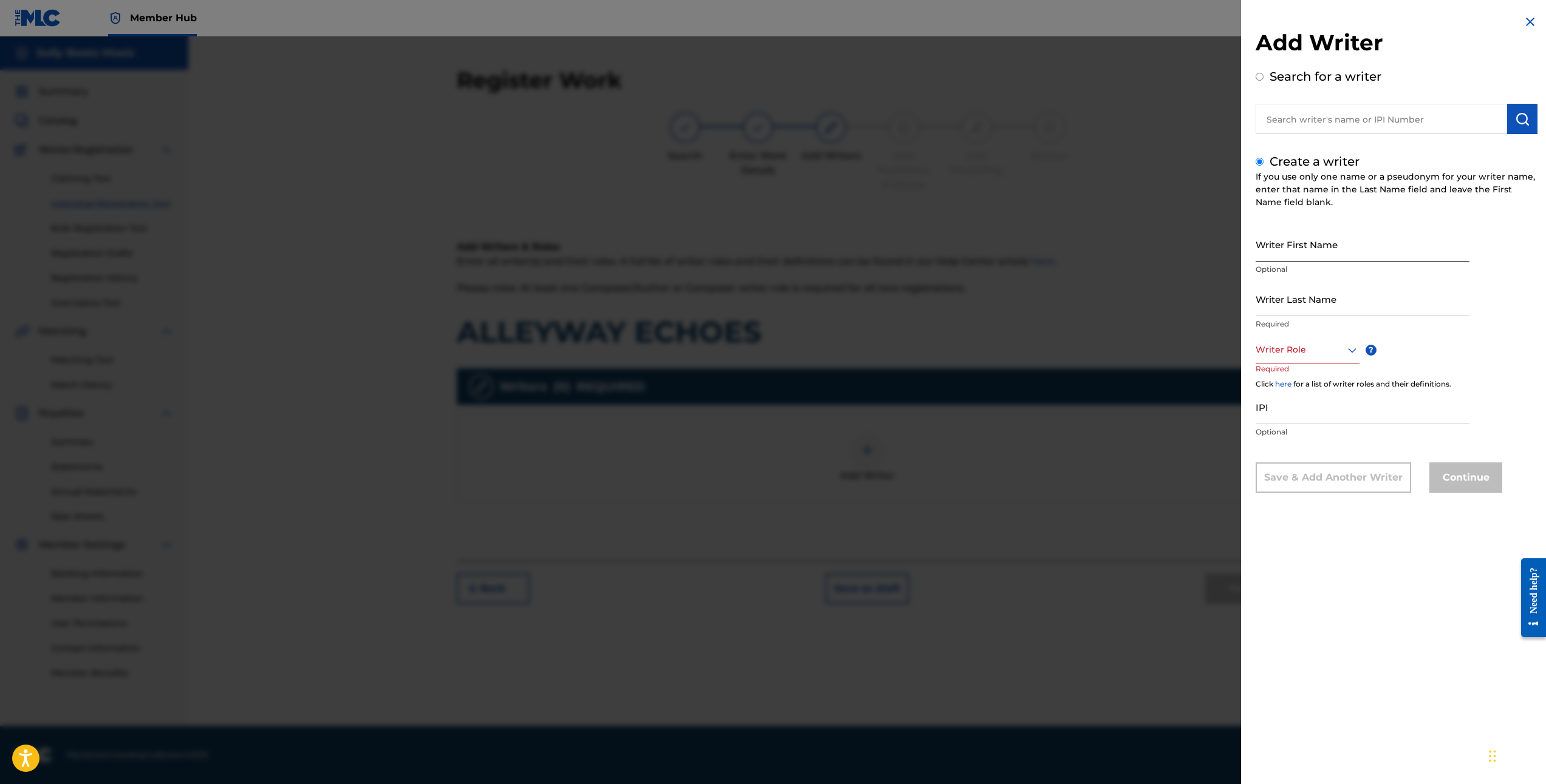
click at [1279, 247] on input "Writer First Name" at bounding box center [1362, 244] width 214 height 34
click at [1303, 252] on input "Stephe" at bounding box center [1362, 244] width 214 height 34
type input "[PERSON_NAME]"
click at [1307, 347] on div at bounding box center [1307, 350] width 104 height 15
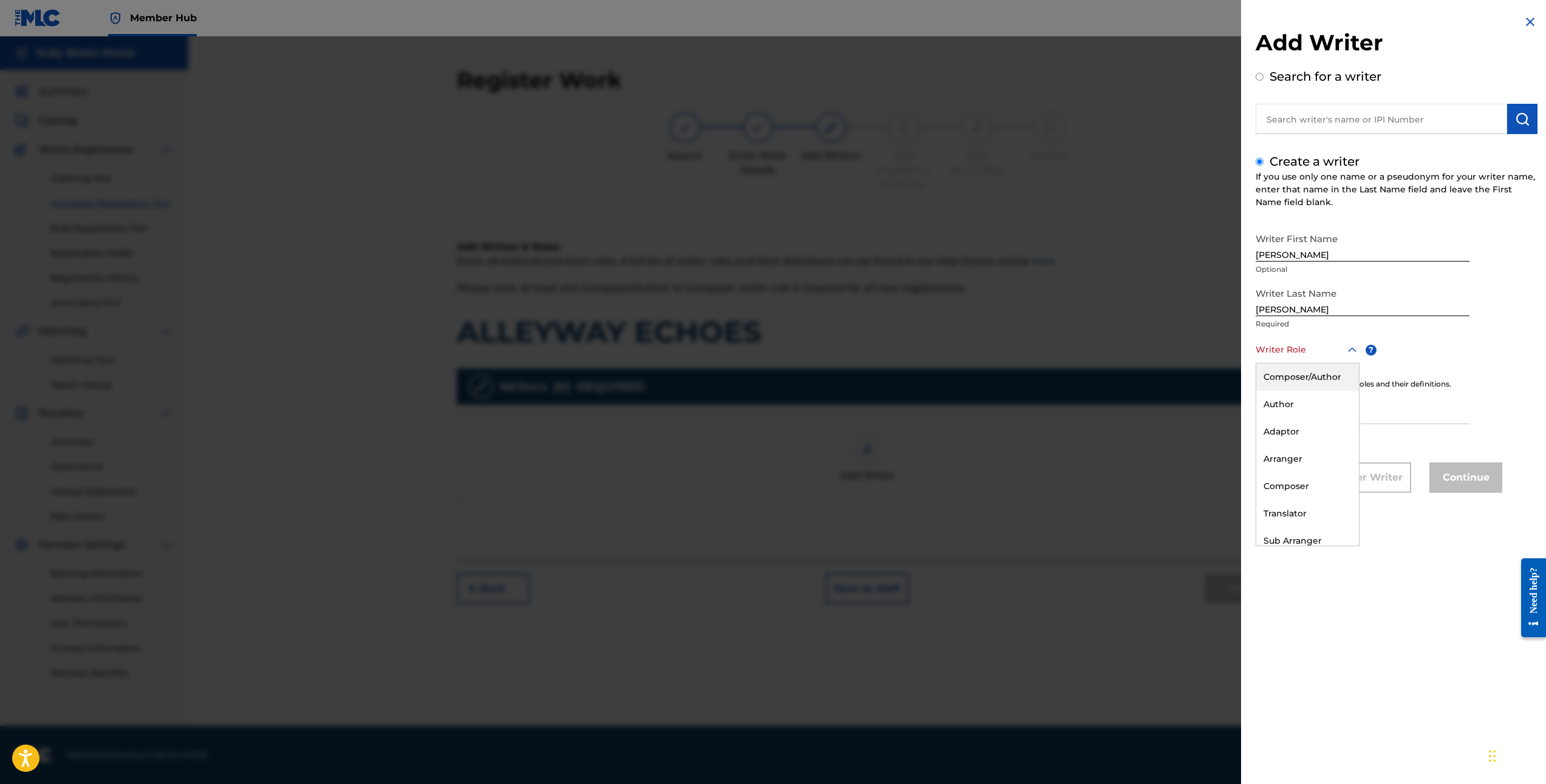
click at [1317, 381] on div "Composer/Author" at bounding box center [1307, 377] width 103 height 28
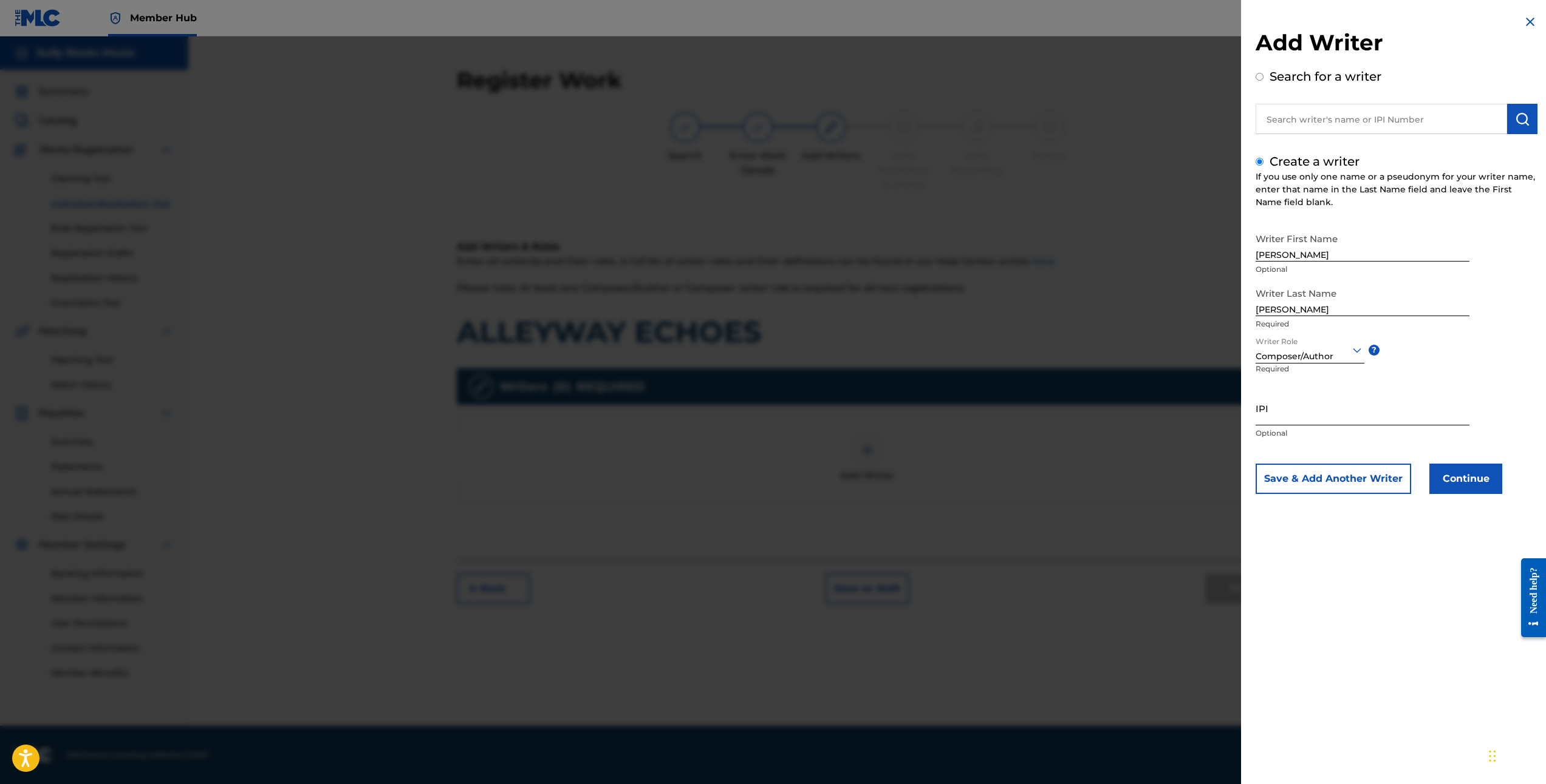
click at [1285, 414] on input "IPI" at bounding box center [1362, 408] width 214 height 34
paste input "01170569550"
type input "01170569550"
click at [1460, 489] on button "Continue" at bounding box center [1465, 479] width 73 height 30
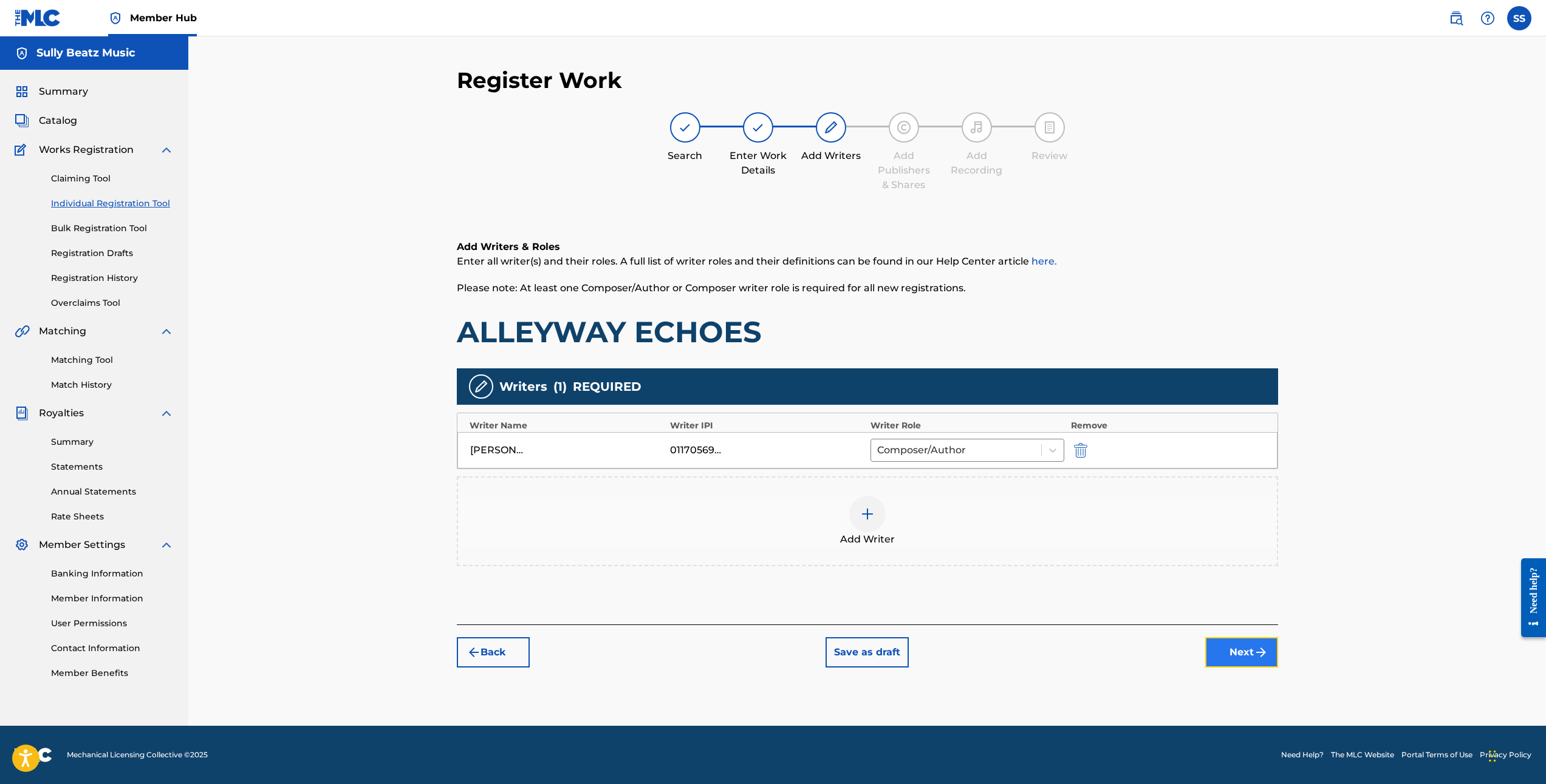
click at [1249, 653] on button "Next" at bounding box center [1241, 652] width 73 height 30
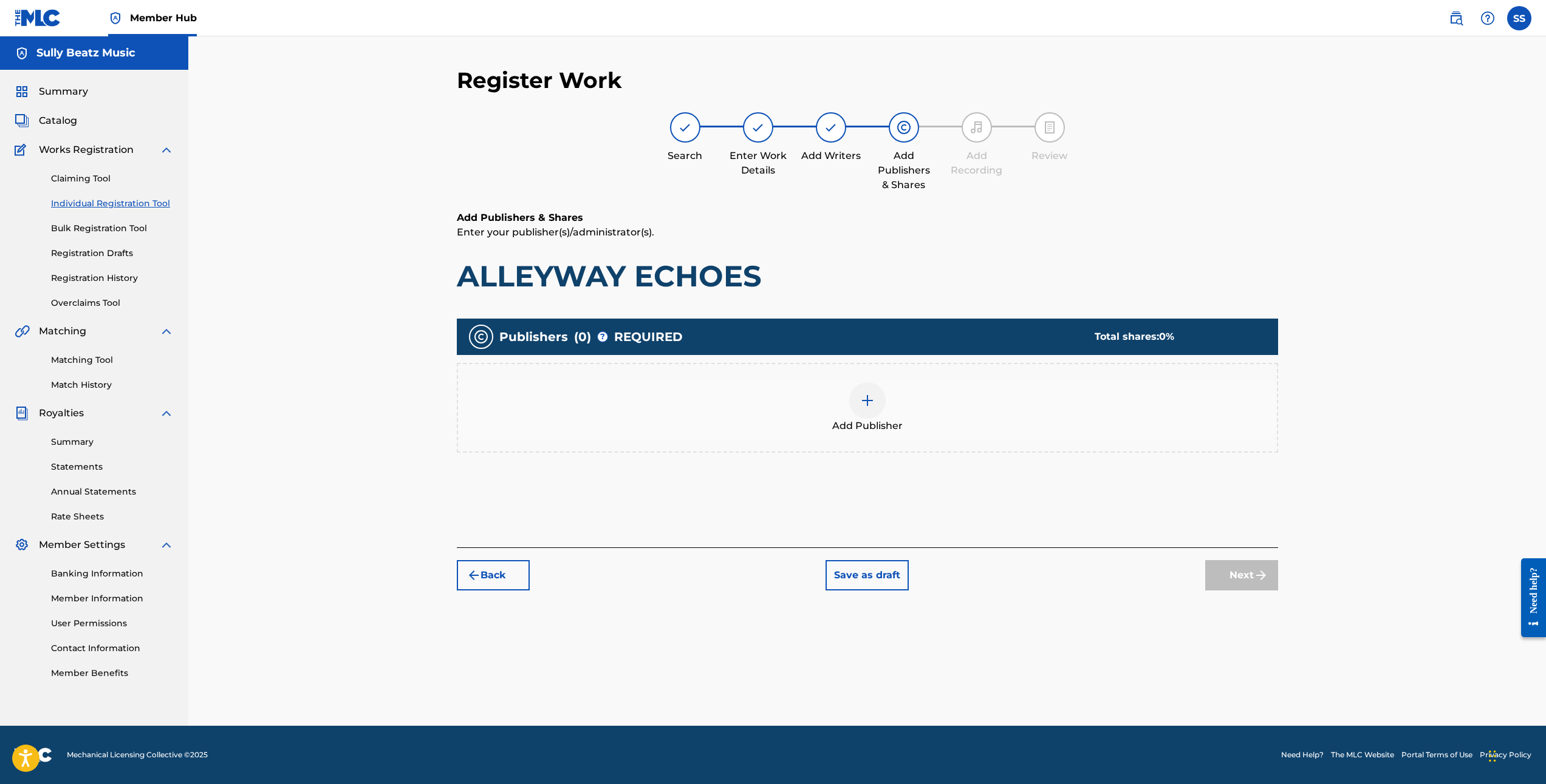
click at [887, 411] on div "Add Publisher" at bounding box center [867, 408] width 819 height 51
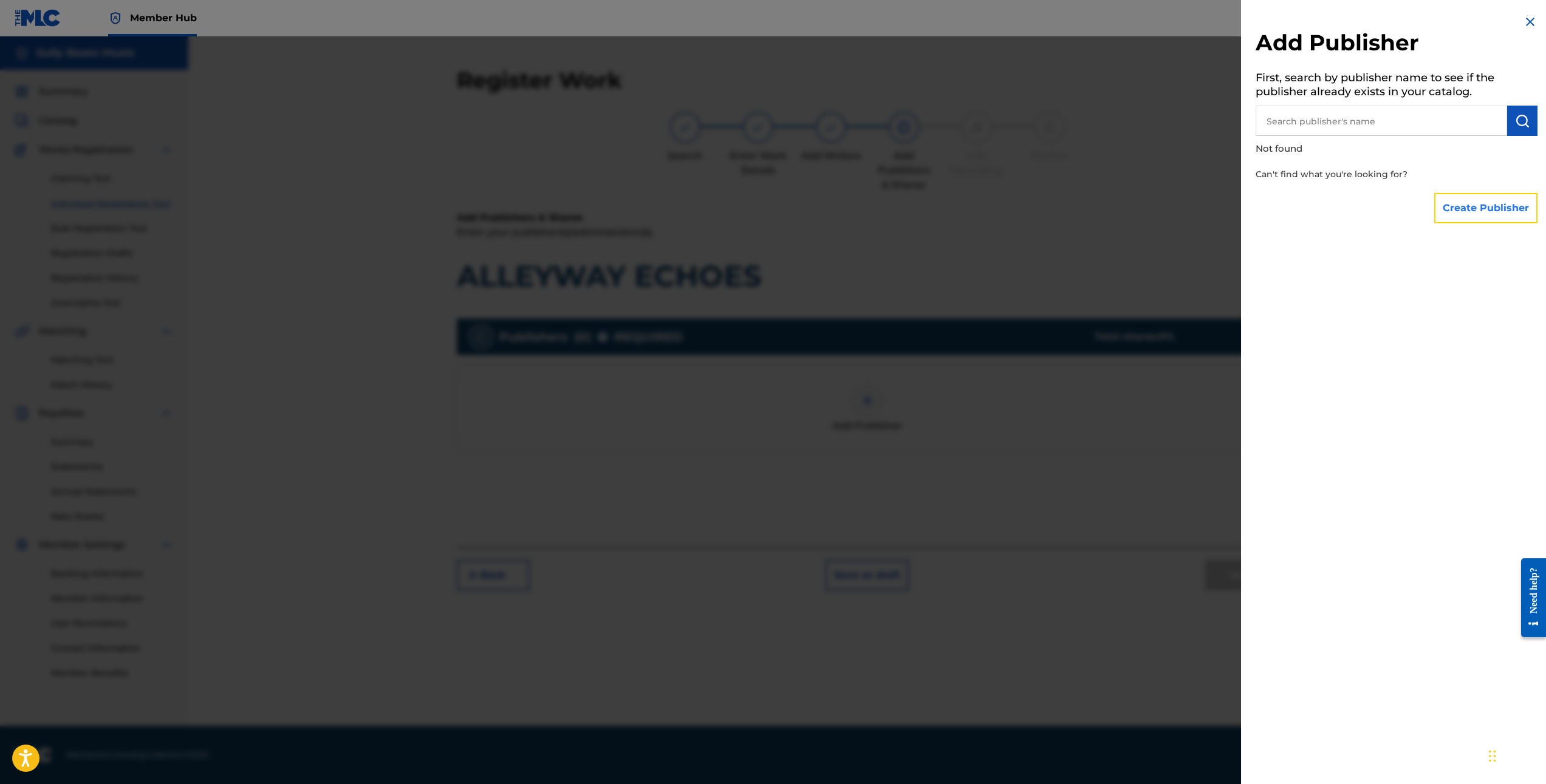
click at [1448, 208] on button "Create Publisher" at bounding box center [1485, 208] width 104 height 30
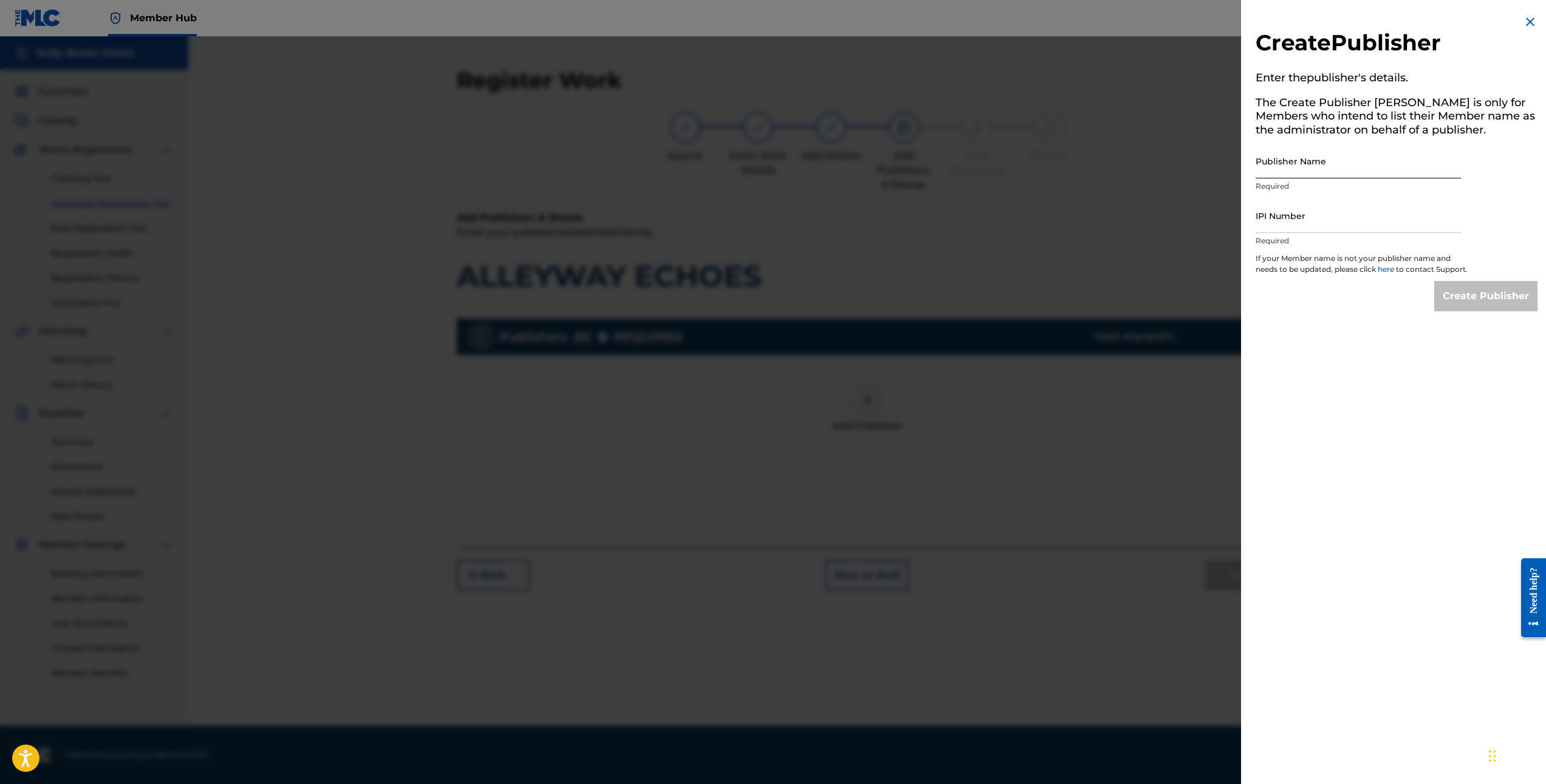
click at [1288, 176] on input "Publisher Name" at bounding box center [1358, 161] width 205 height 34
type input "Sully Beatz Music"
type input "01170562963"
click at [1457, 308] on input "Create Publisher" at bounding box center [1485, 296] width 104 height 30
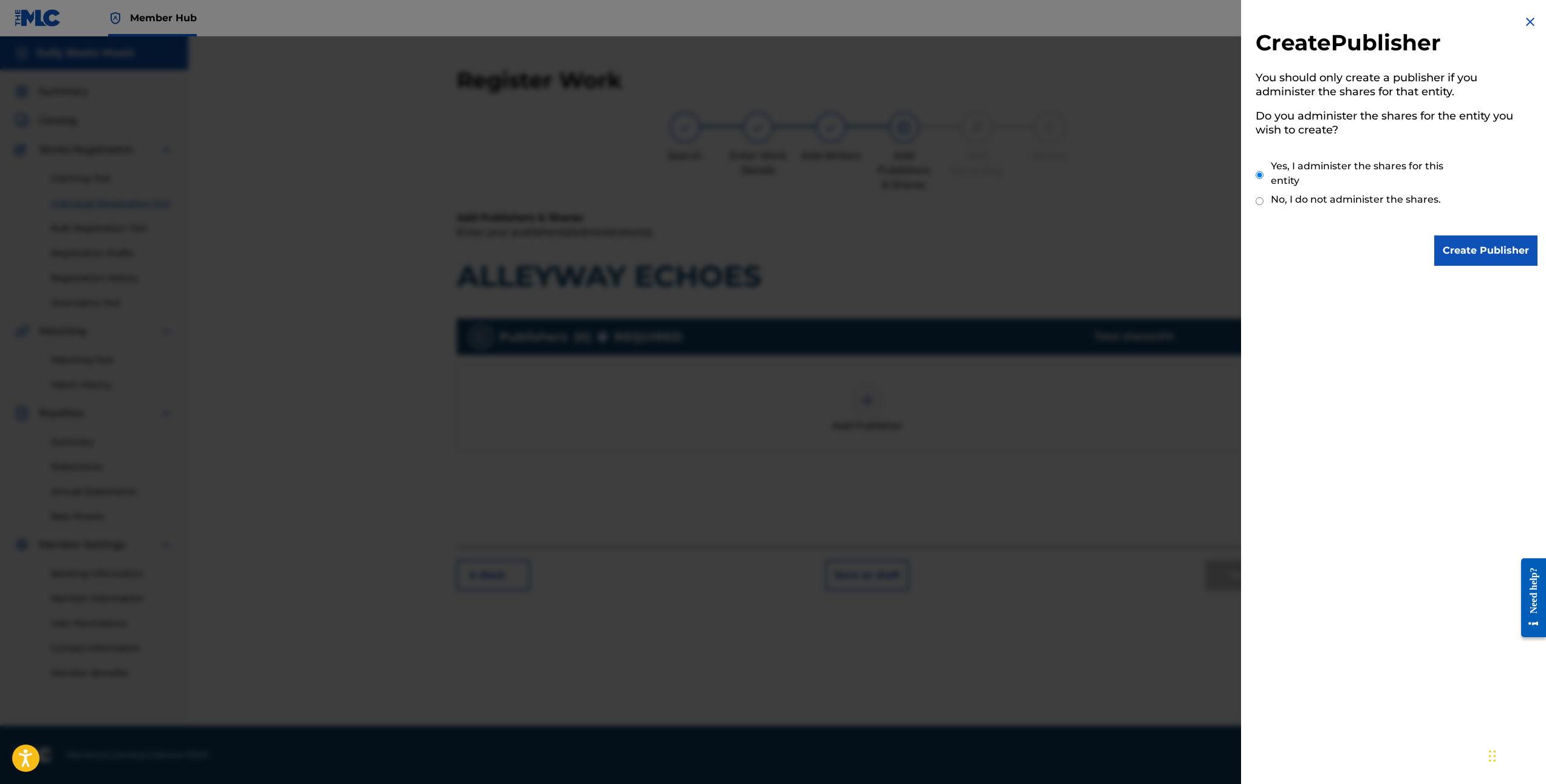
click at [1448, 228] on div "Create Publisher You should only create a publisher if you administer the share…" at bounding box center [1395, 140] width 311 height 280
click at [1459, 250] on input "Create Publisher" at bounding box center [1485, 251] width 104 height 30
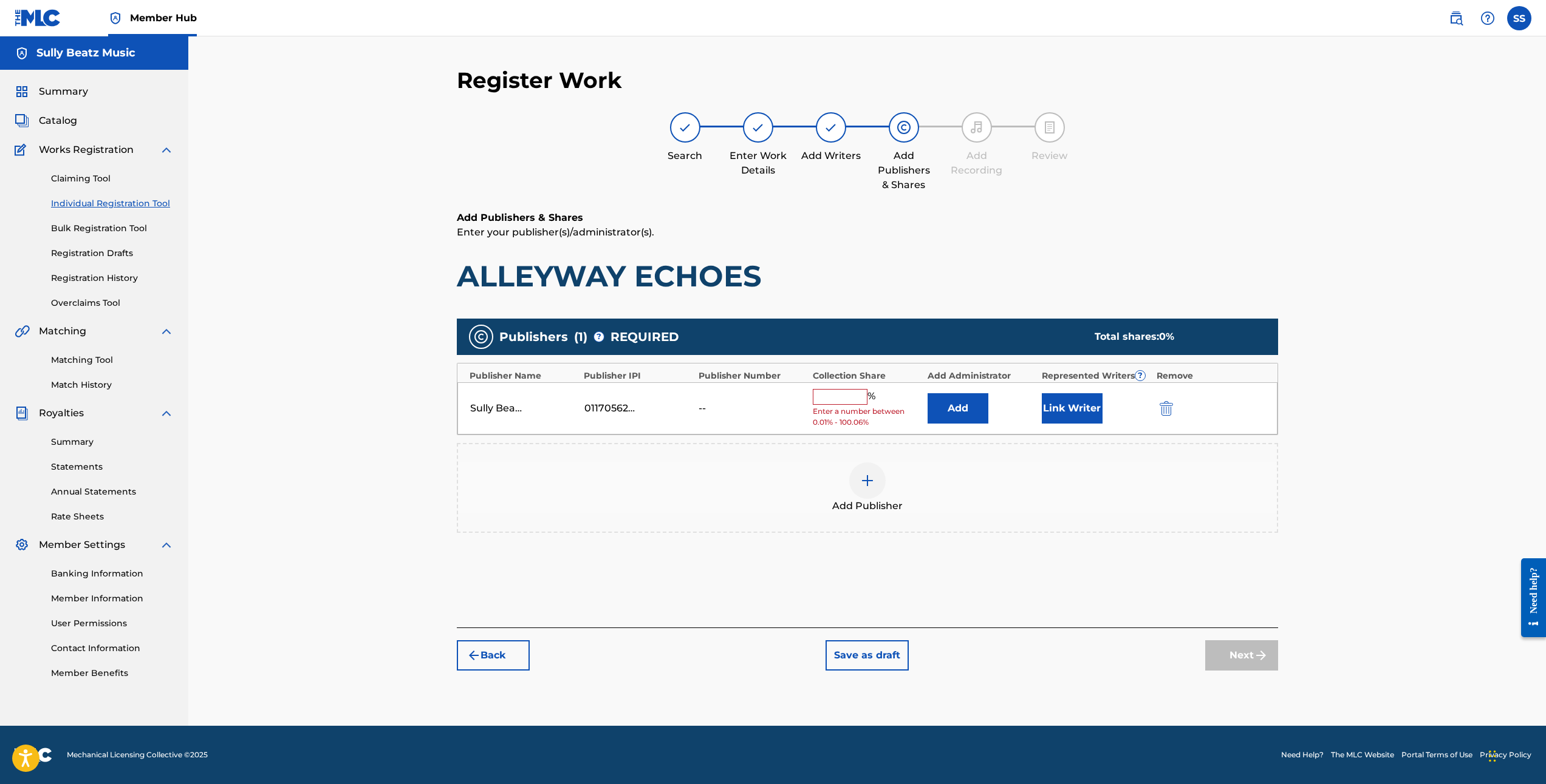
click at [849, 394] on input "text" at bounding box center [840, 397] width 55 height 16
type input "100"
click at [1235, 657] on button "Next" at bounding box center [1241, 646] width 73 height 30
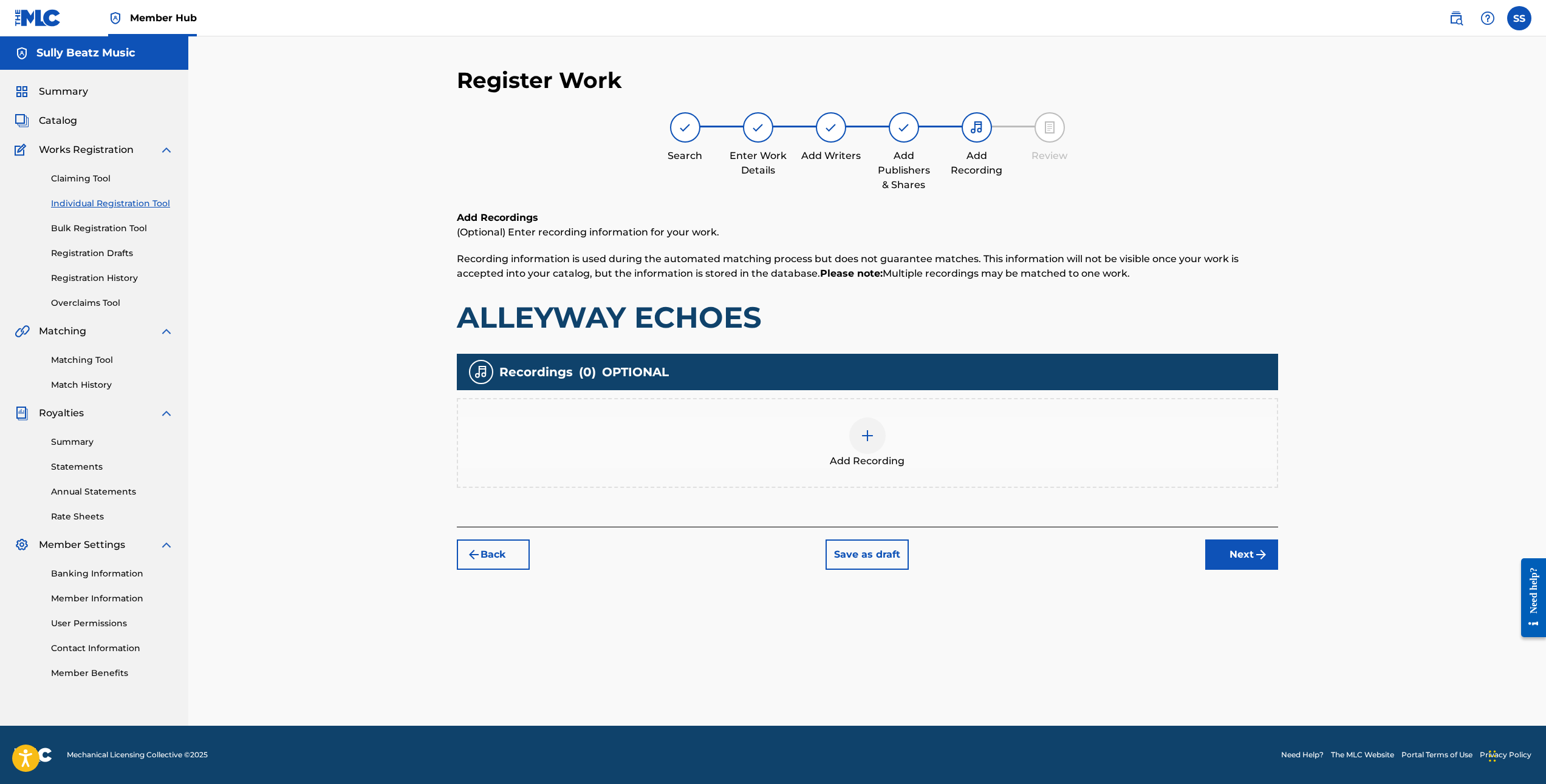
click at [860, 443] on div at bounding box center [867, 436] width 36 height 36
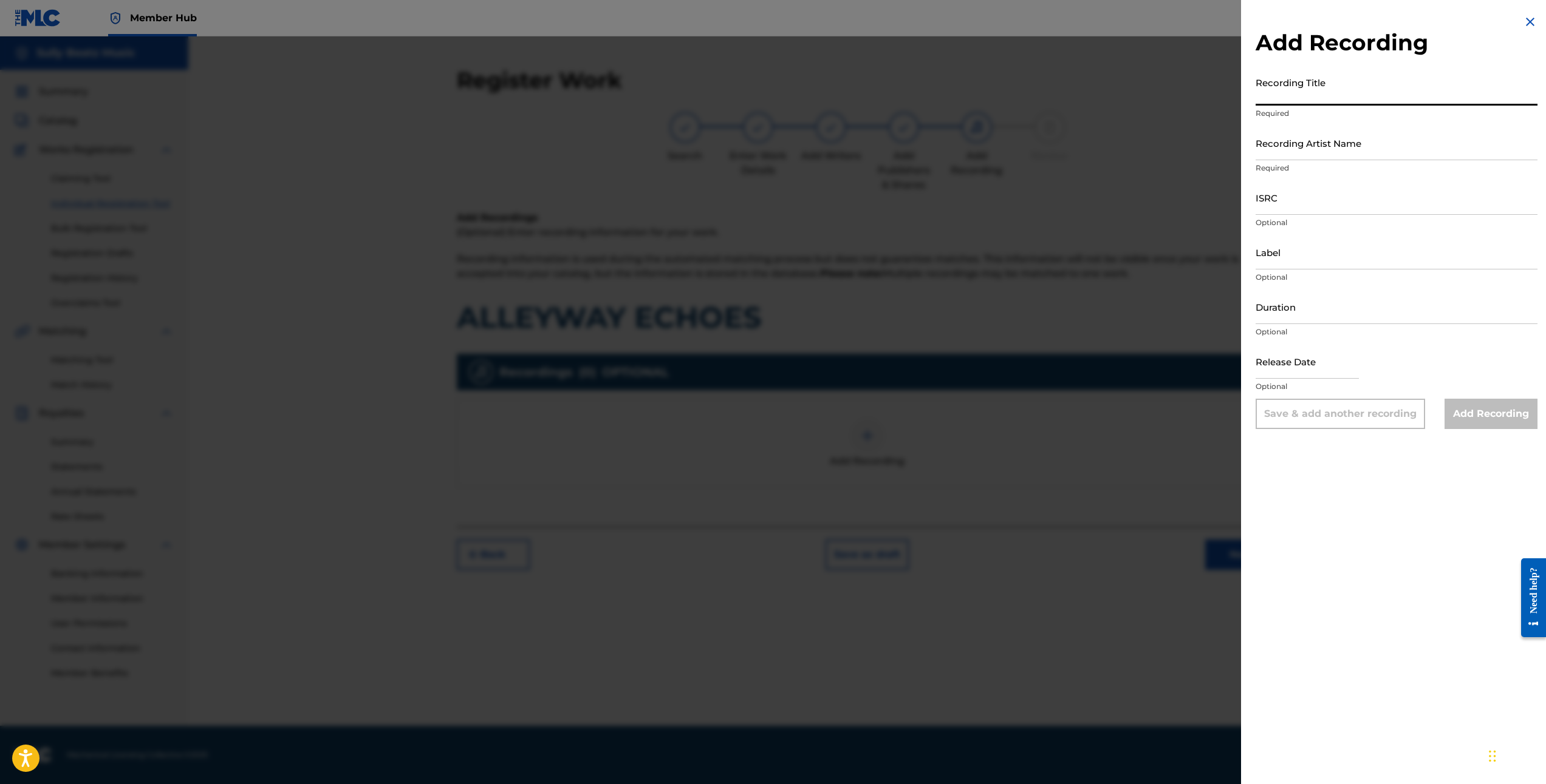
click at [1292, 85] on input "Recording Title" at bounding box center [1396, 88] width 282 height 34
type input "ALLEYWAY ECHOES"
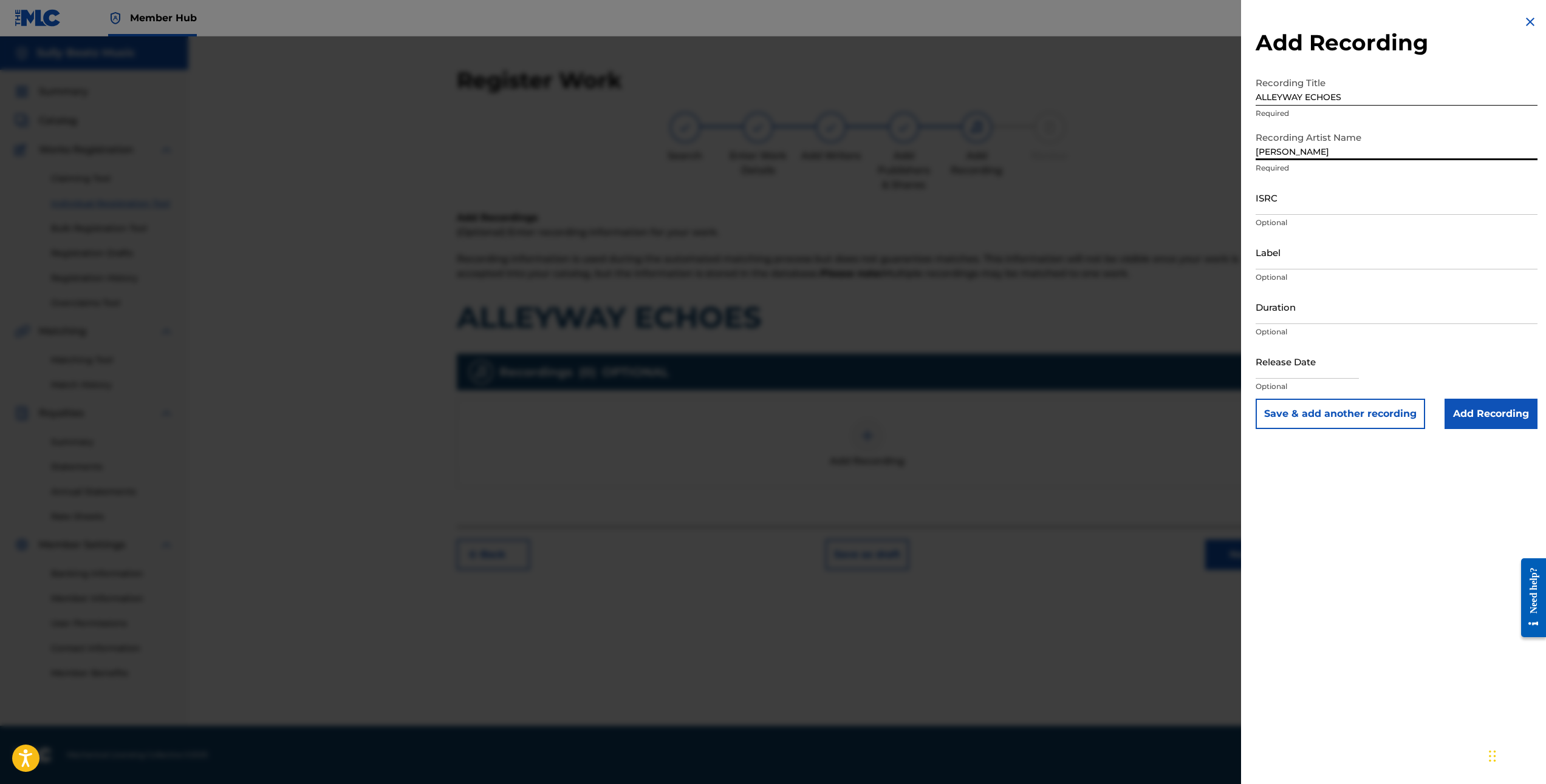
type input "[PERSON_NAME]"
click at [1276, 201] on input "ISRC" at bounding box center [1396, 197] width 282 height 34
paste input "QZWFX2448775"
type input "QZWFX2448775"
click at [1274, 255] on input "Label" at bounding box center [1396, 252] width 282 height 34
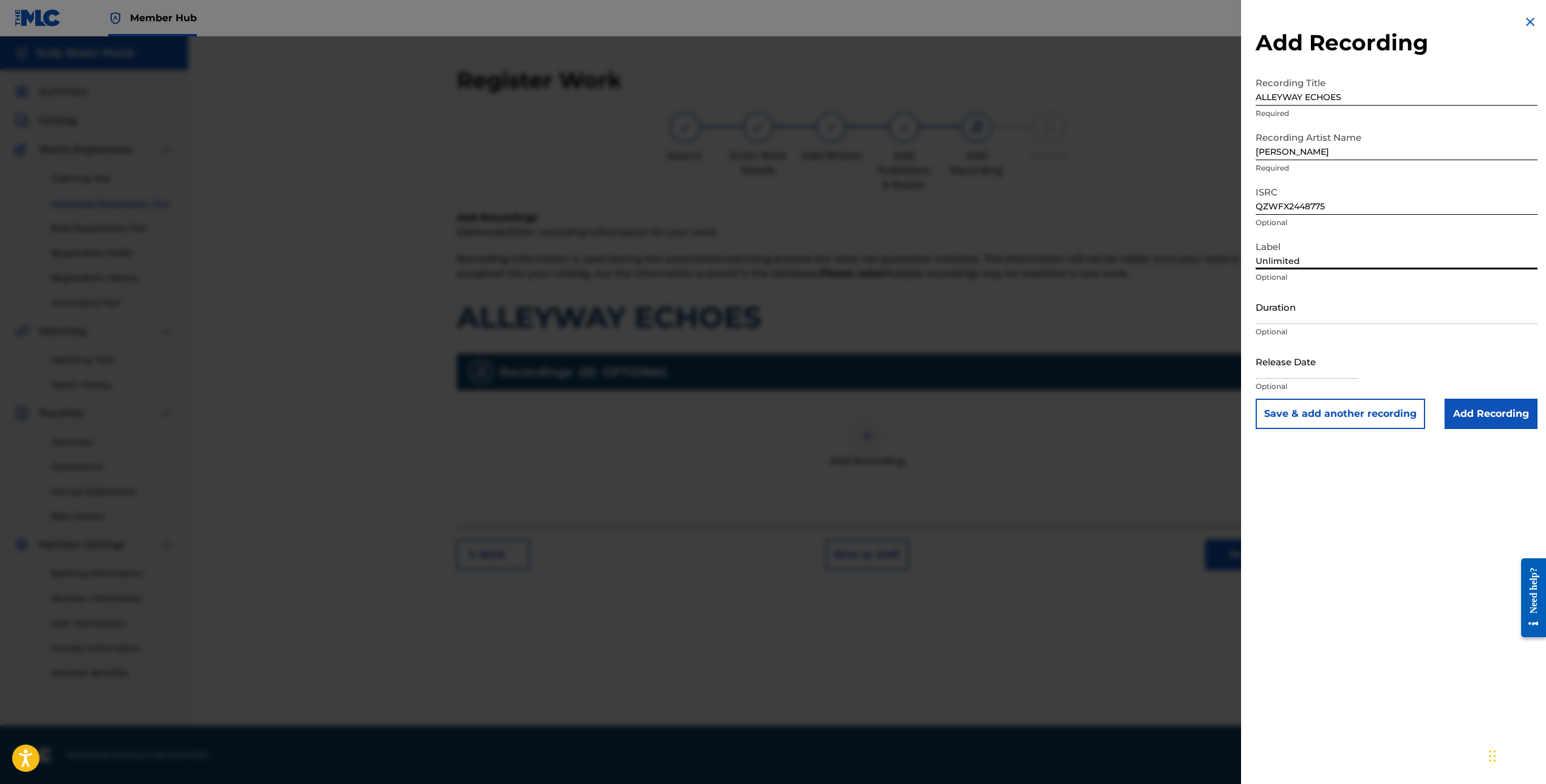
type input "Unlimited Ambition Music"
type input "[DATE]"
click at [1352, 364] on button "Close" at bounding box center [1348, 365] width 18 height 37
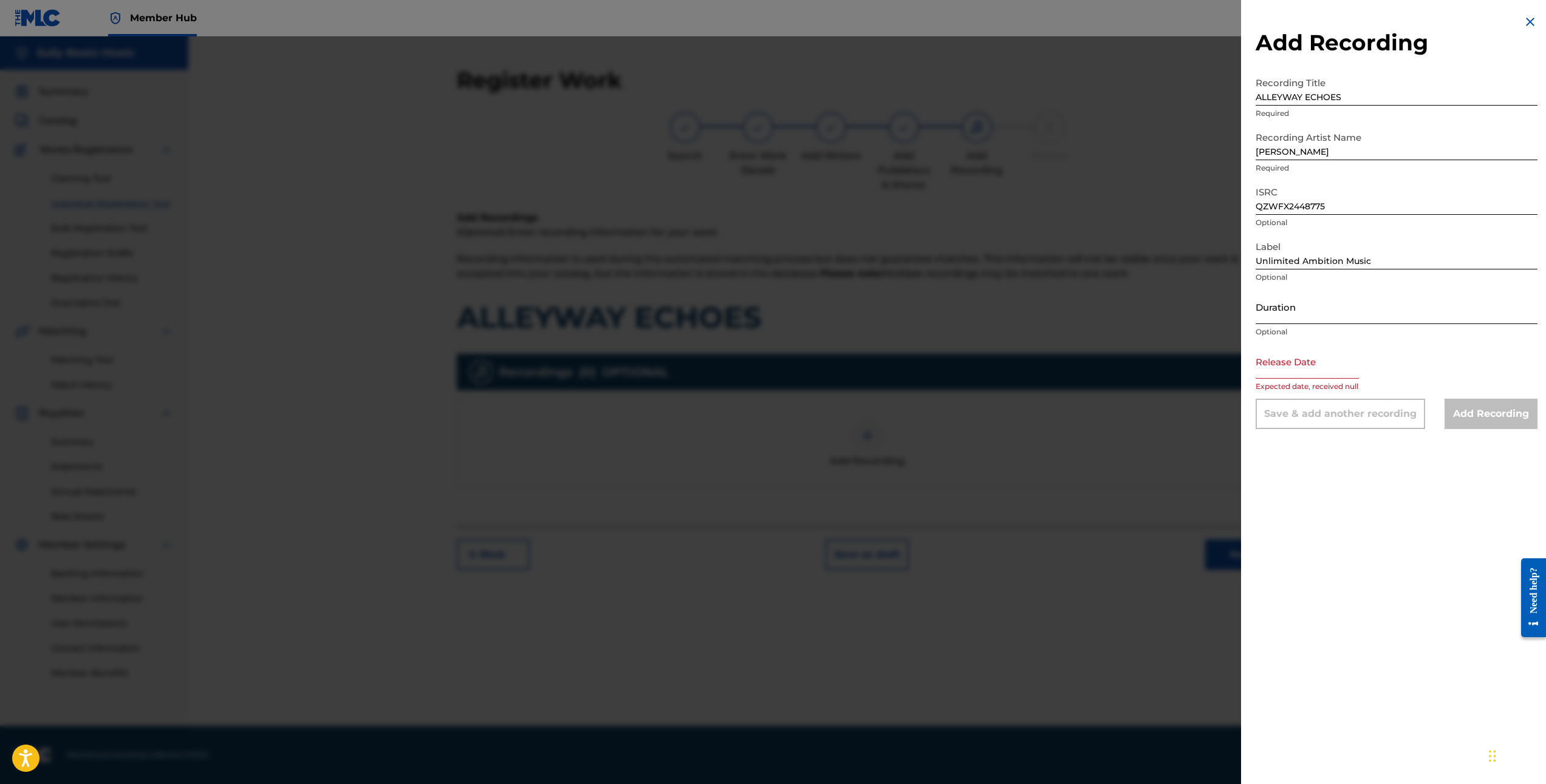
click at [1311, 304] on input "Duration" at bounding box center [1396, 307] width 282 height 34
type input "01:40"
click at [1334, 378] on input "text" at bounding box center [1307, 362] width 104 height 34
select select "8"
select select "2025"
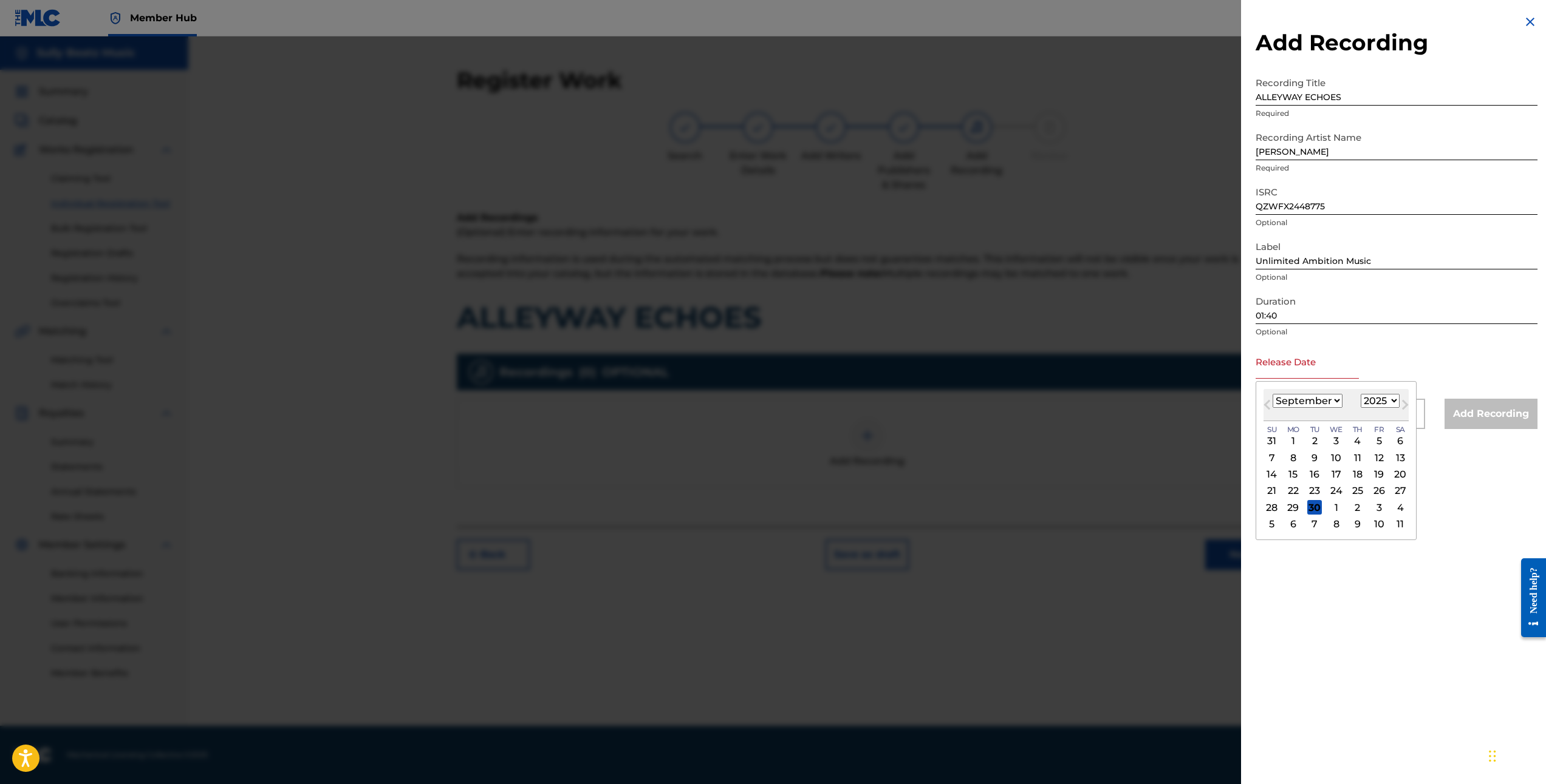
click at [1325, 400] on select "January February March April May June July August September October November De…" at bounding box center [1308, 401] width 70 height 14
select select "9"
click at [1273, 394] on select "January February March April May June July August September October November De…" at bounding box center [1308, 401] width 70 height 14
click at [1389, 406] on select "1899 1900 1901 1902 1903 1904 1905 1906 1907 1908 1909 1910 1911 1912 1913 1914…" at bounding box center [1379, 401] width 39 height 14
select select "2024"
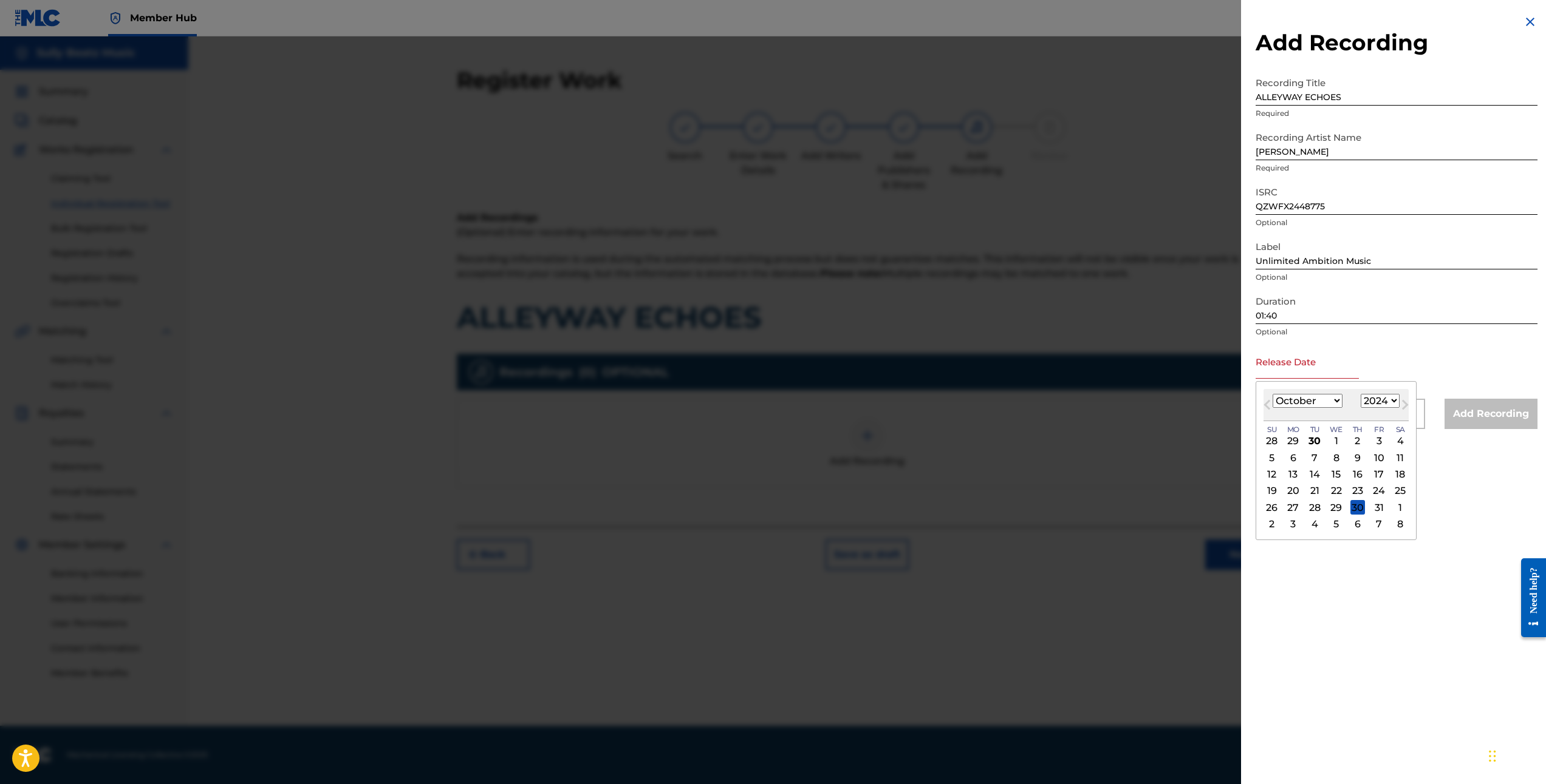
click at [1360, 394] on select "1899 1900 1901 1902 1903 1904 1905 1906 1907 1908 1909 1910 1911 1912 1913 1914…" at bounding box center [1379, 401] width 39 height 14
click at [1336, 510] on div "30" at bounding box center [1335, 507] width 14 height 14
type input "[DATE]"
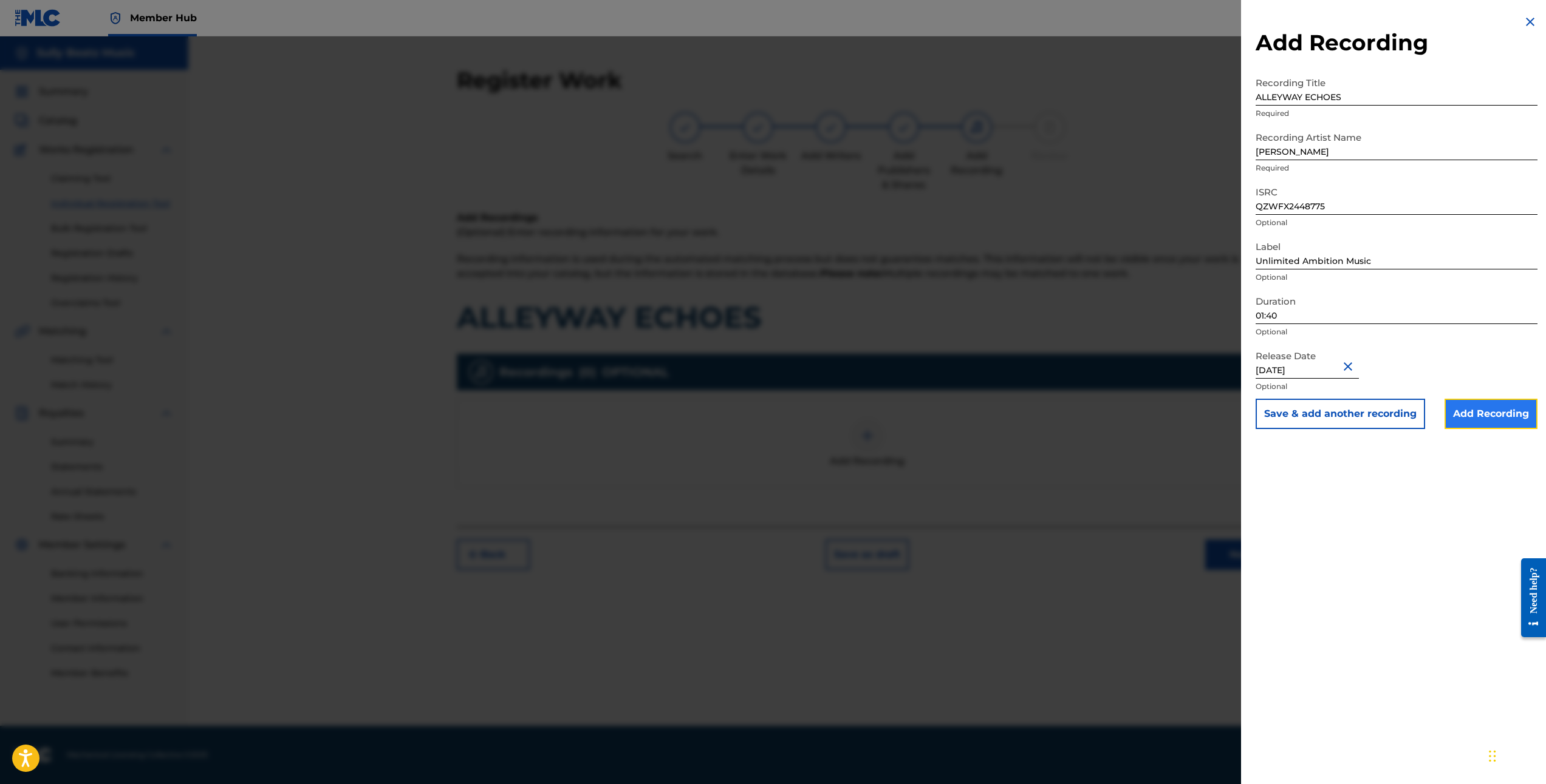
click at [1466, 418] on input "Add Recording" at bounding box center [1491, 414] width 93 height 30
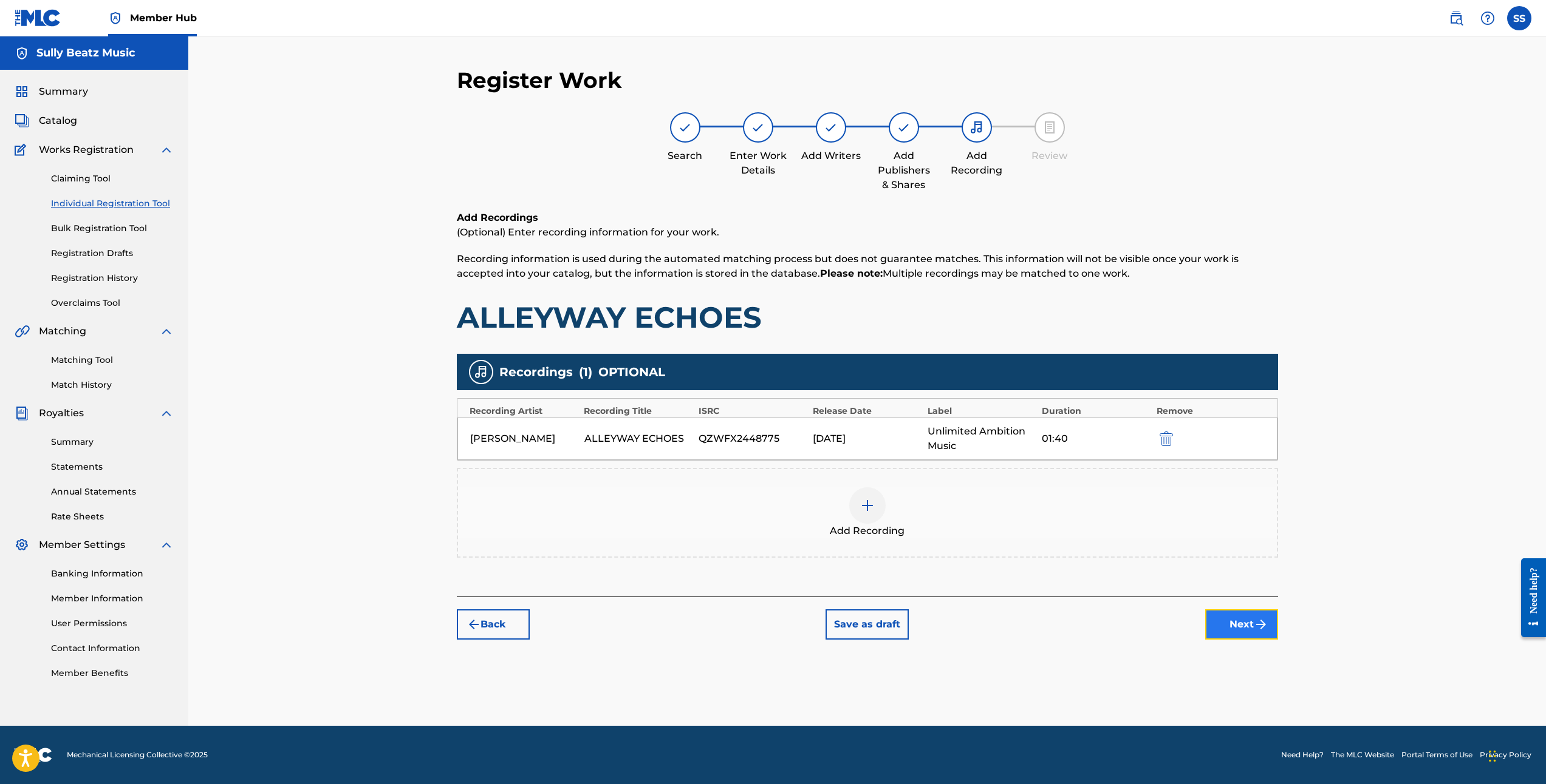
click at [1248, 632] on button "Next" at bounding box center [1241, 625] width 73 height 30
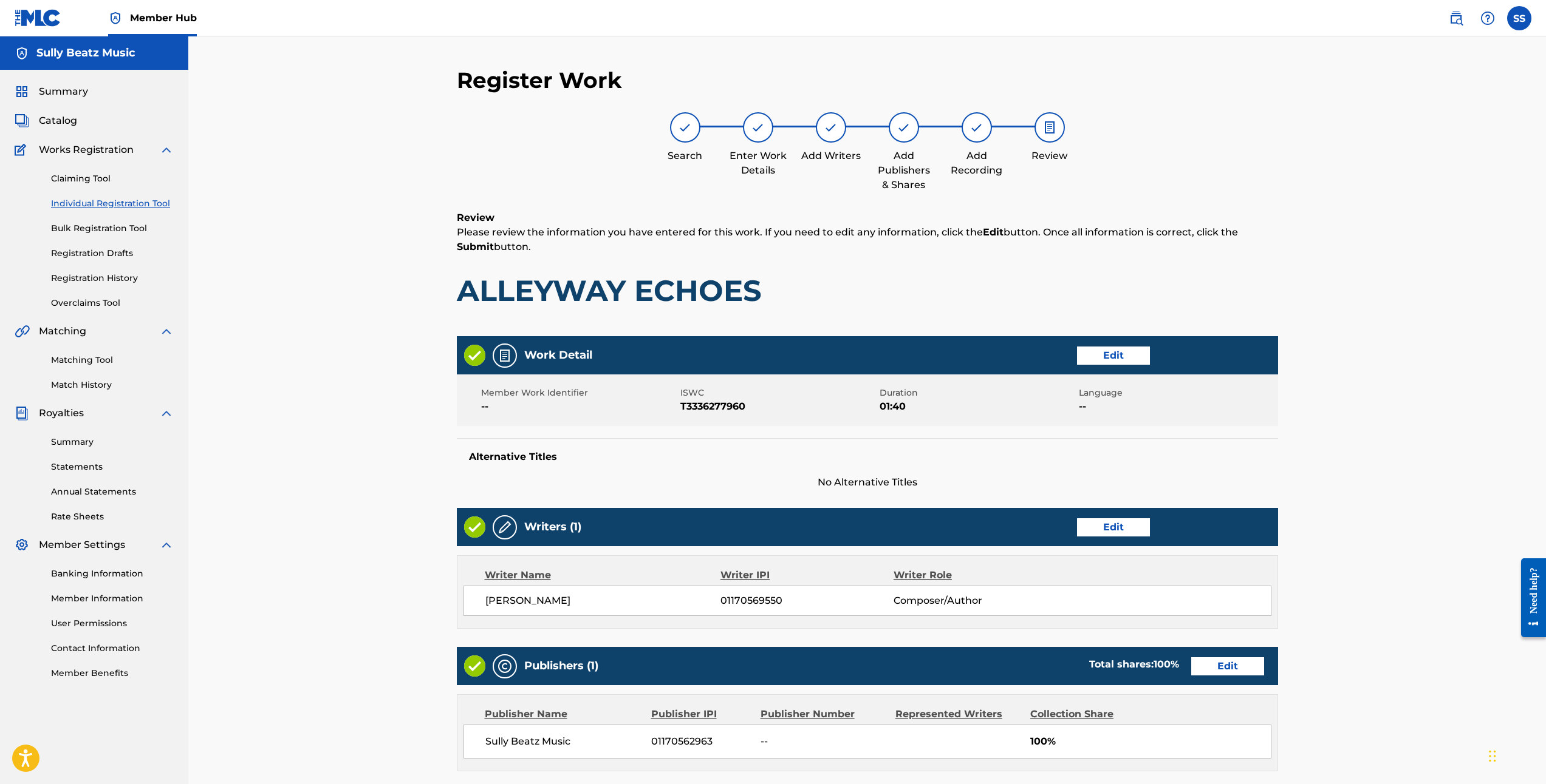
scroll to position [242, 0]
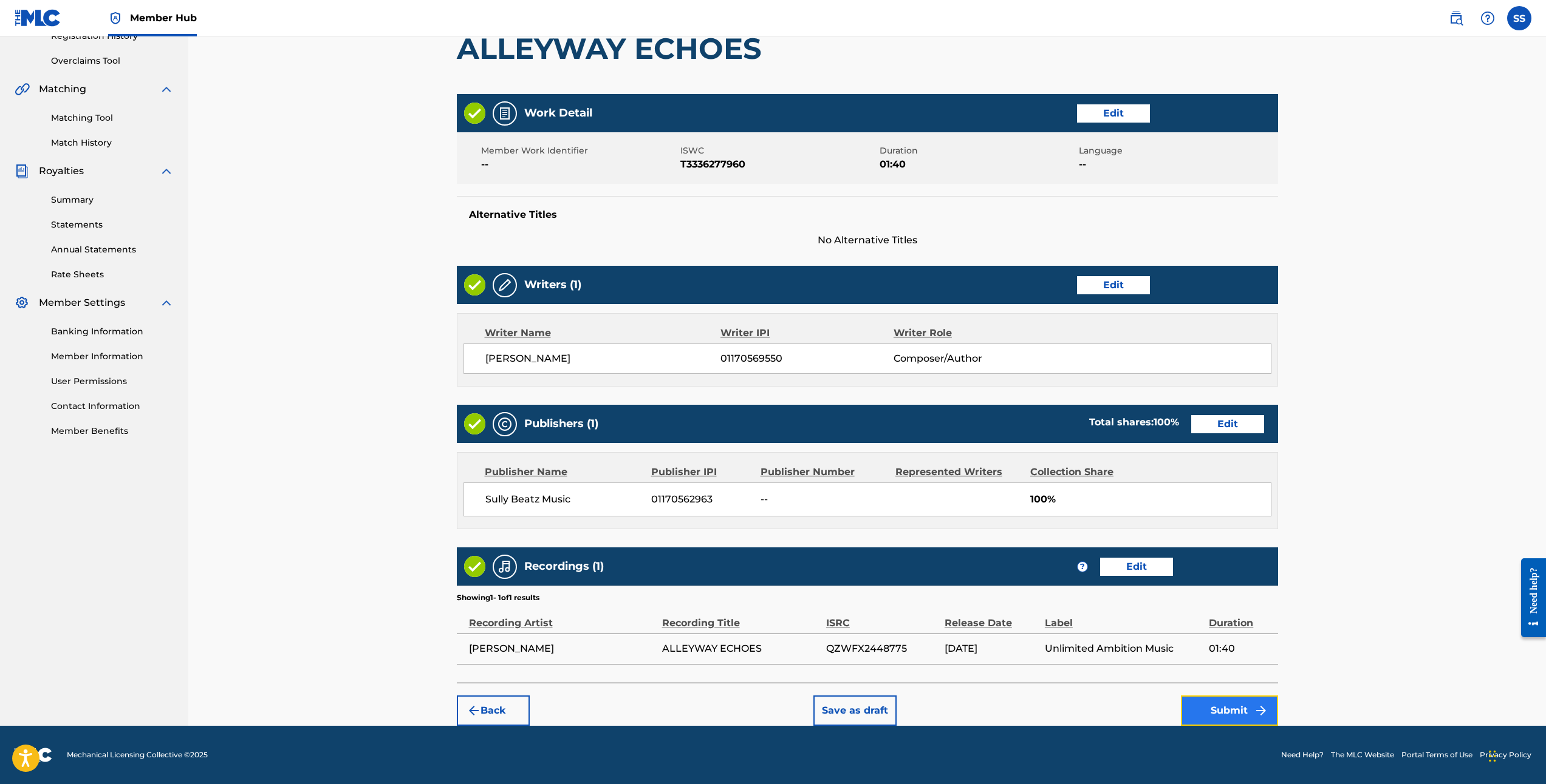
click at [1240, 710] on button "Submit" at bounding box center [1229, 711] width 97 height 30
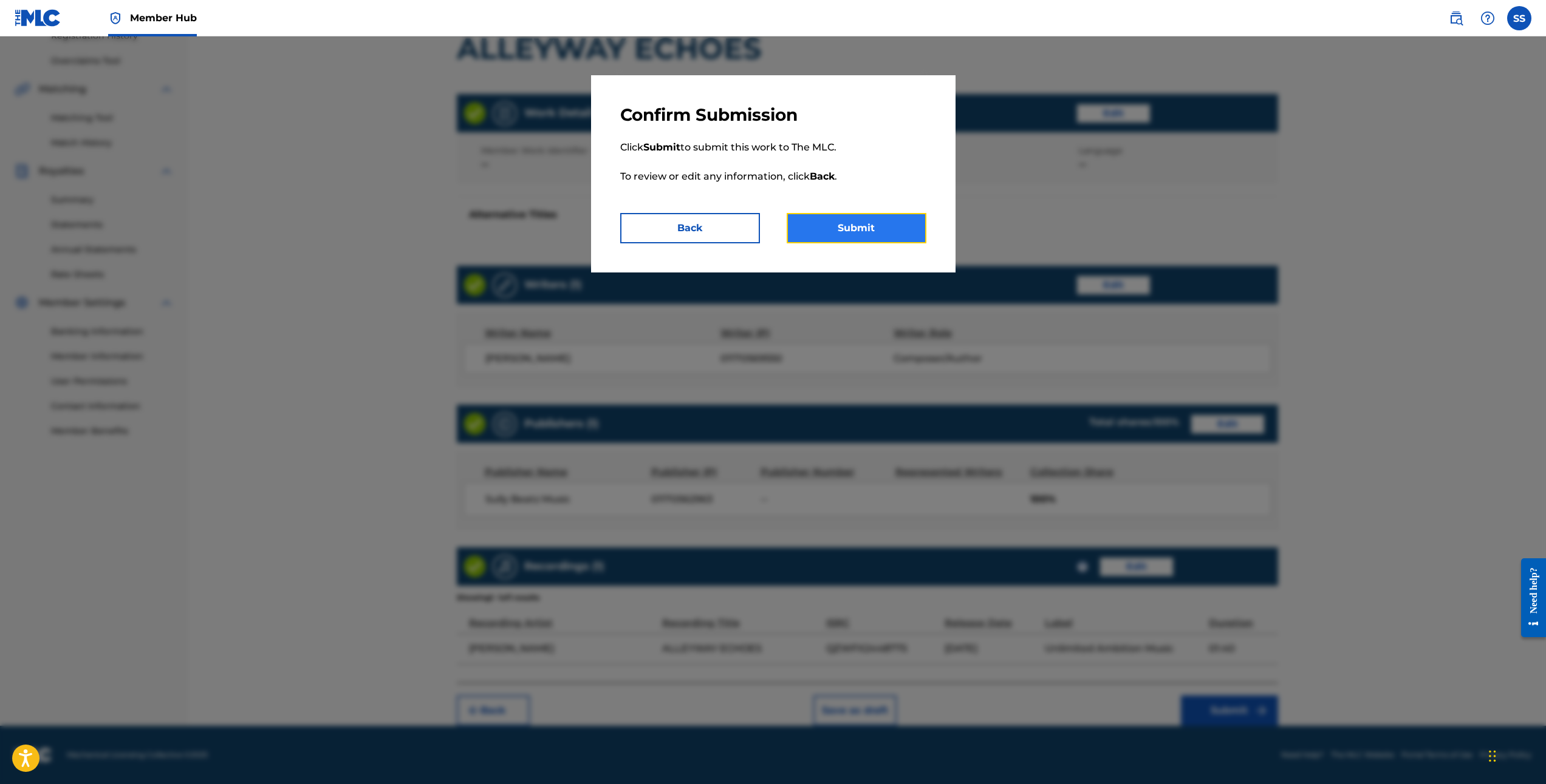
click at [858, 229] on button "Submit" at bounding box center [856, 228] width 140 height 30
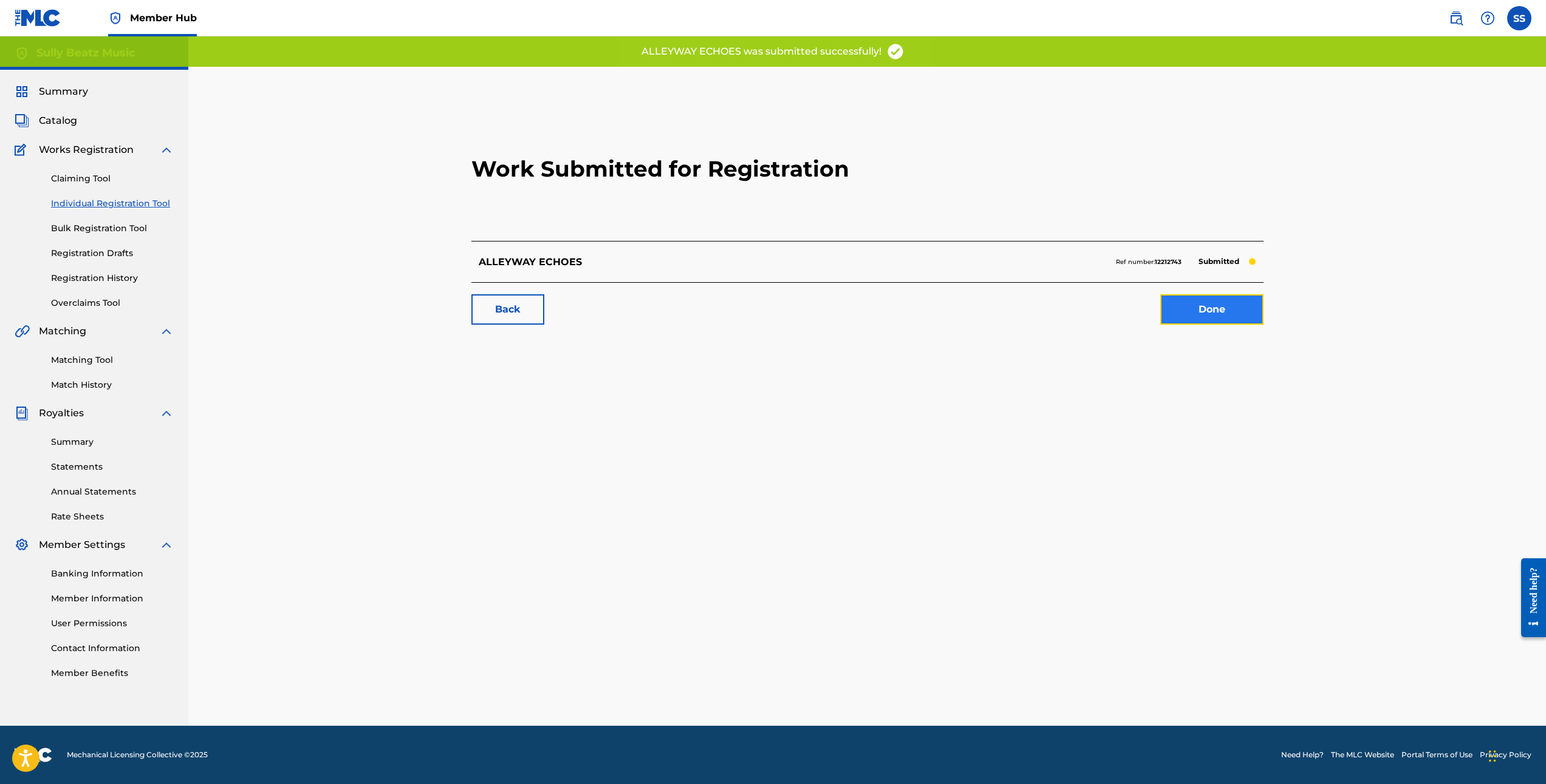
click at [1212, 298] on link "Done" at bounding box center [1211, 309] width 104 height 30
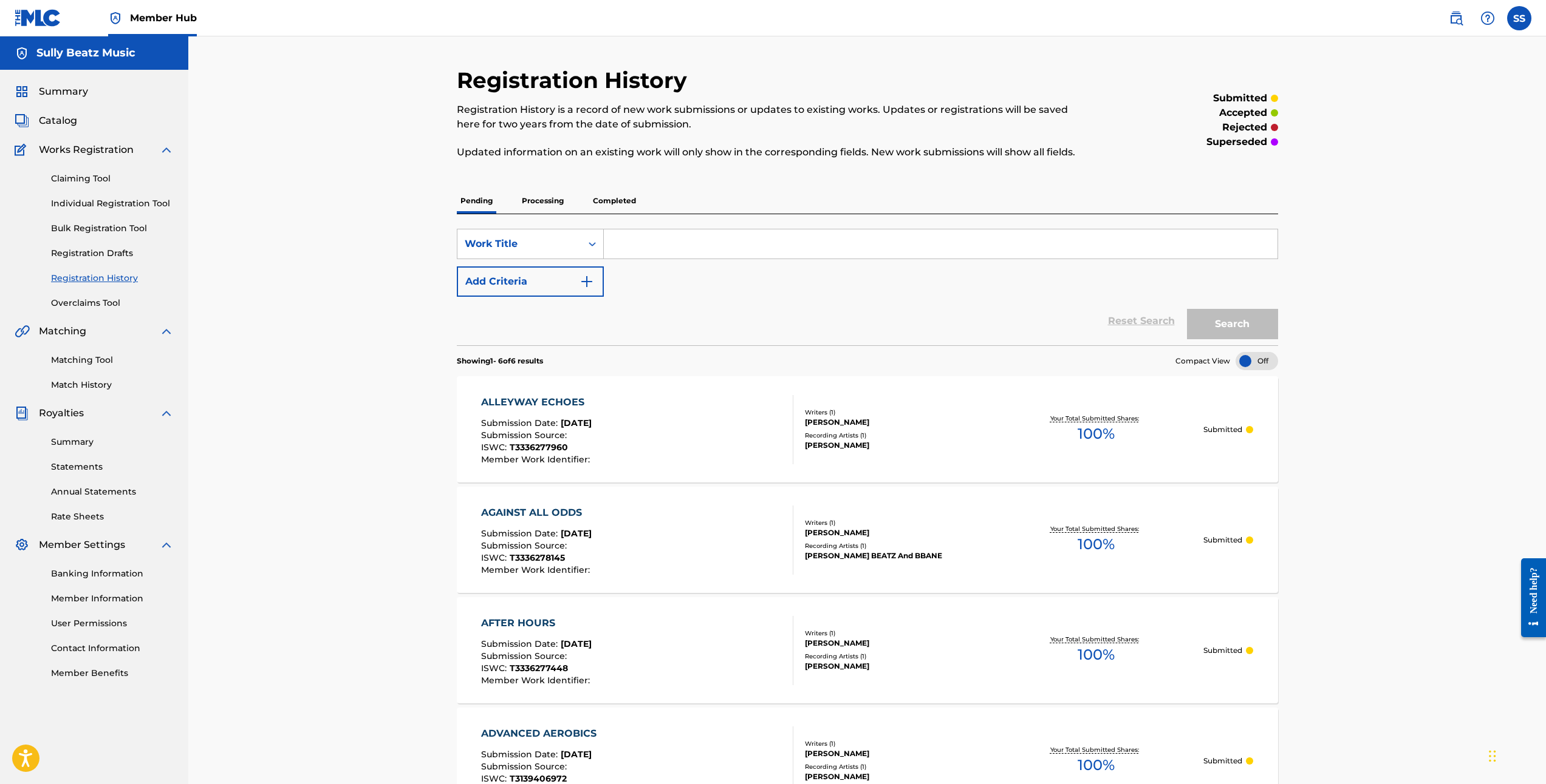
click at [541, 203] on p "Processing" at bounding box center [542, 200] width 49 height 26
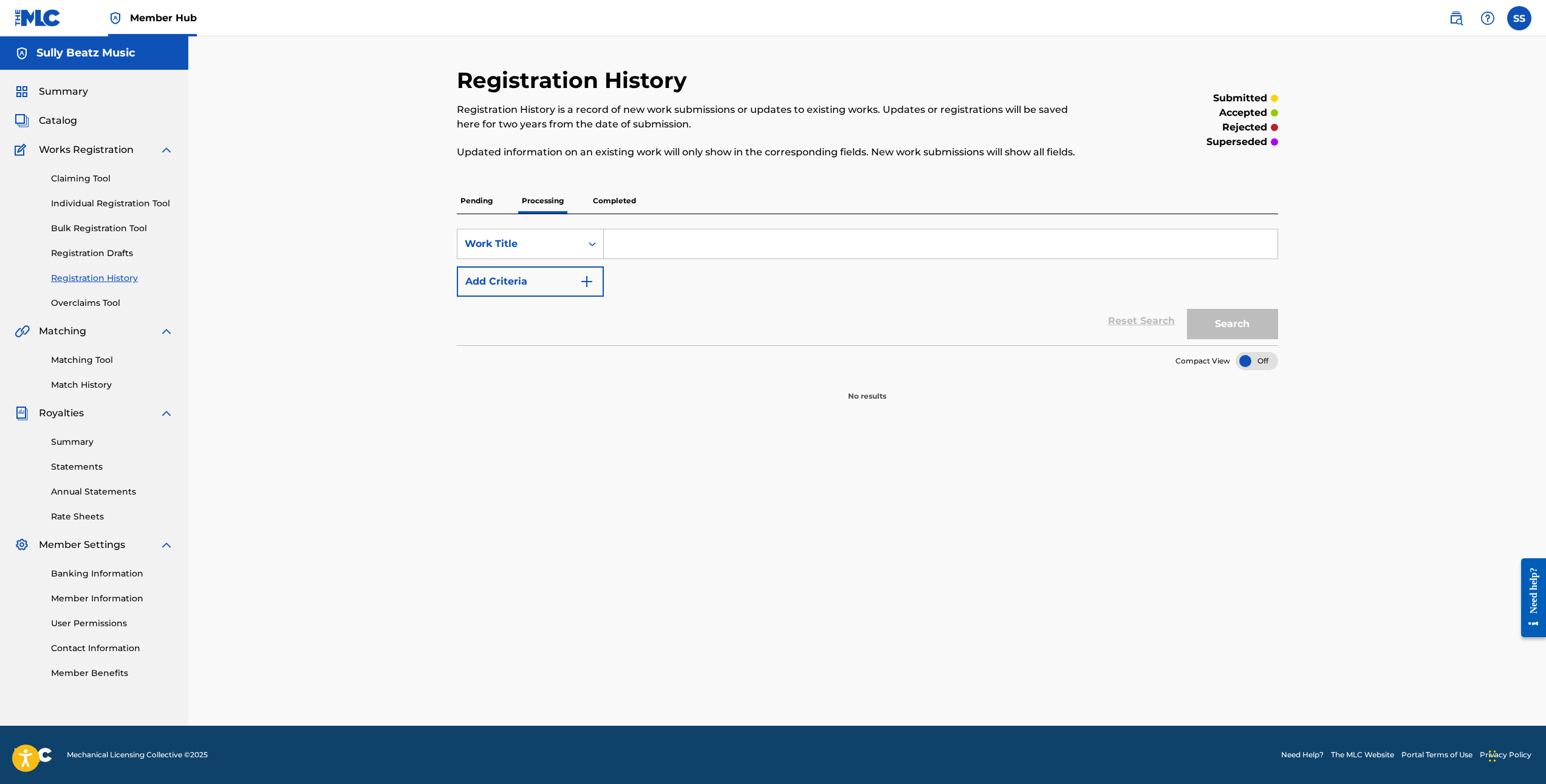
click at [620, 197] on p "Completed" at bounding box center [613, 200] width 50 height 26
click at [473, 197] on p "Pending" at bounding box center [477, 200] width 40 height 26
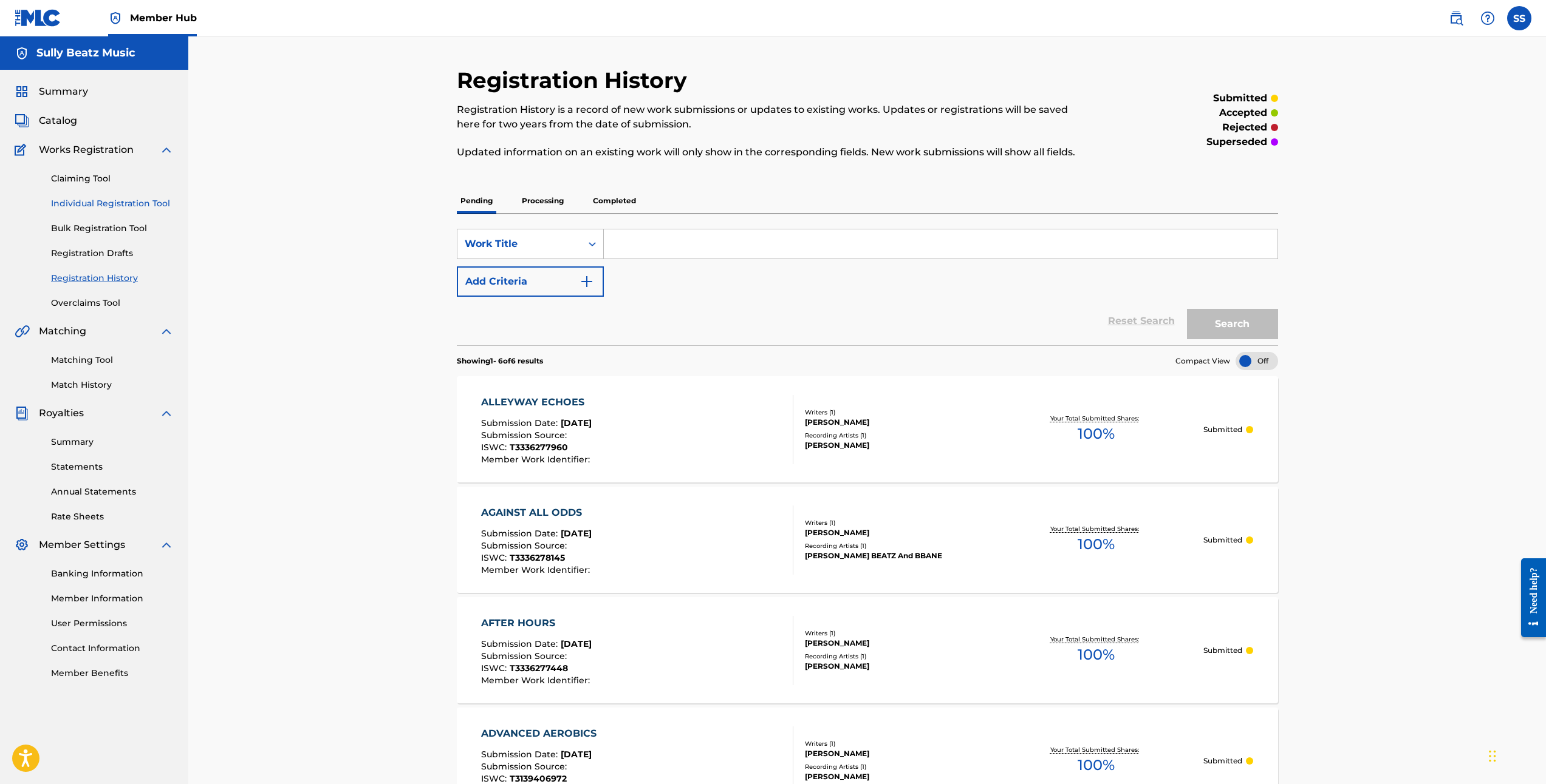
click at [118, 207] on link "Individual Registration Tool" at bounding box center [112, 203] width 123 height 12
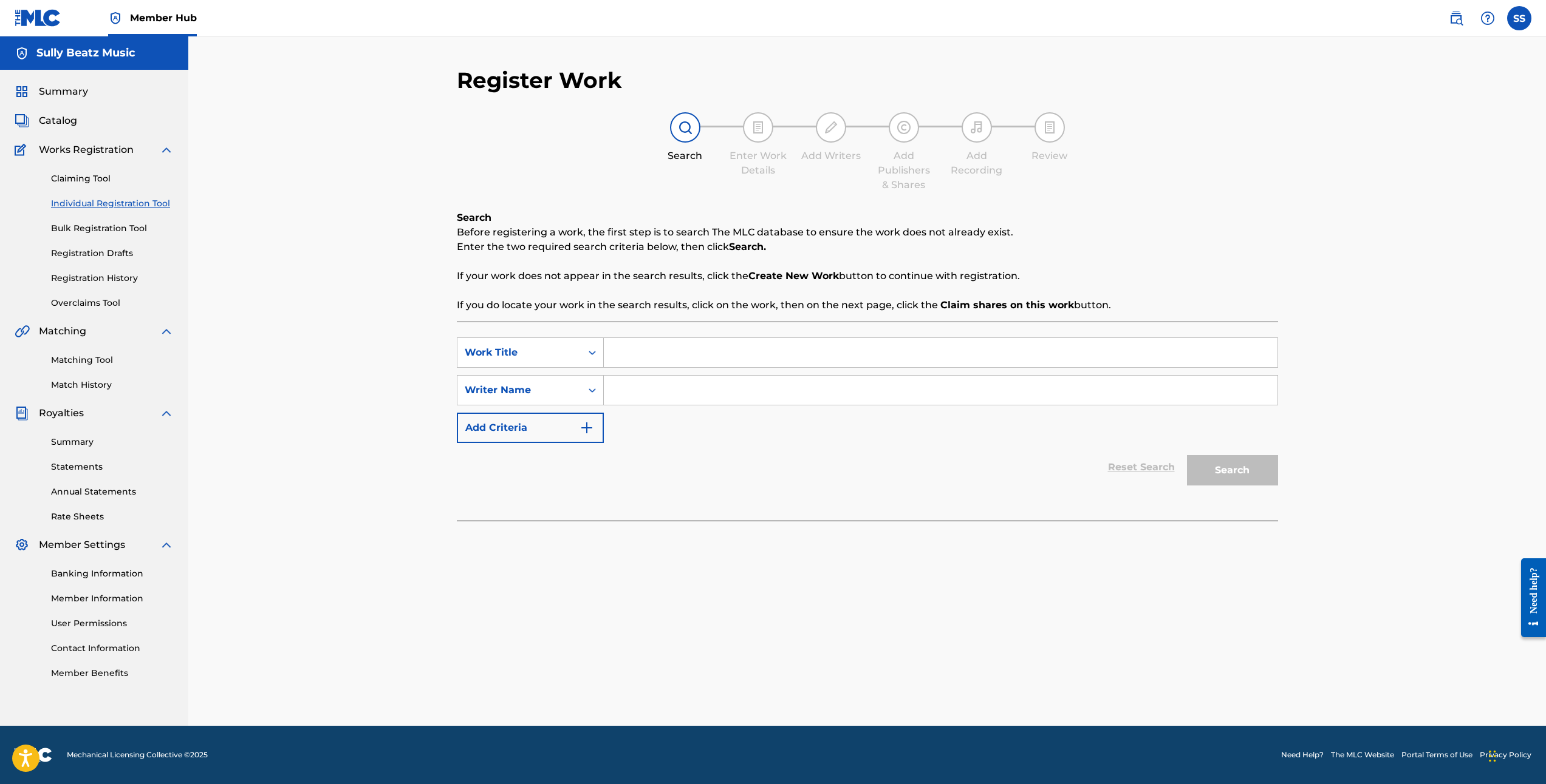
click at [622, 348] on input "Search Form" at bounding box center [940, 352] width 673 height 29
paste input "ALMOST"
type input "ALMOST"
click at [650, 395] on input "Search Form" at bounding box center [940, 390] width 673 height 29
type input "[PERSON_NAME]"
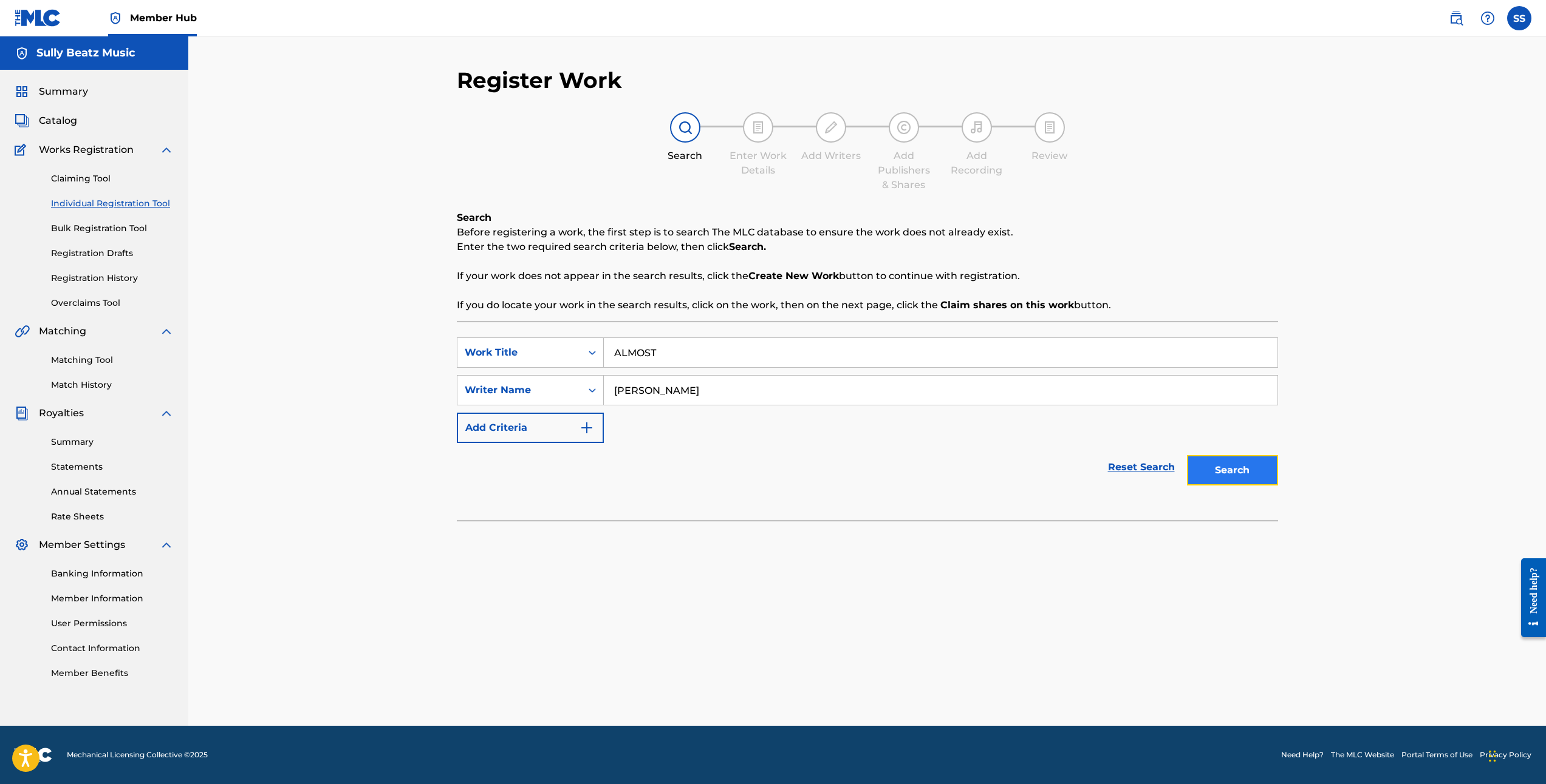
click at [1209, 471] on button "Search" at bounding box center [1233, 471] width 91 height 30
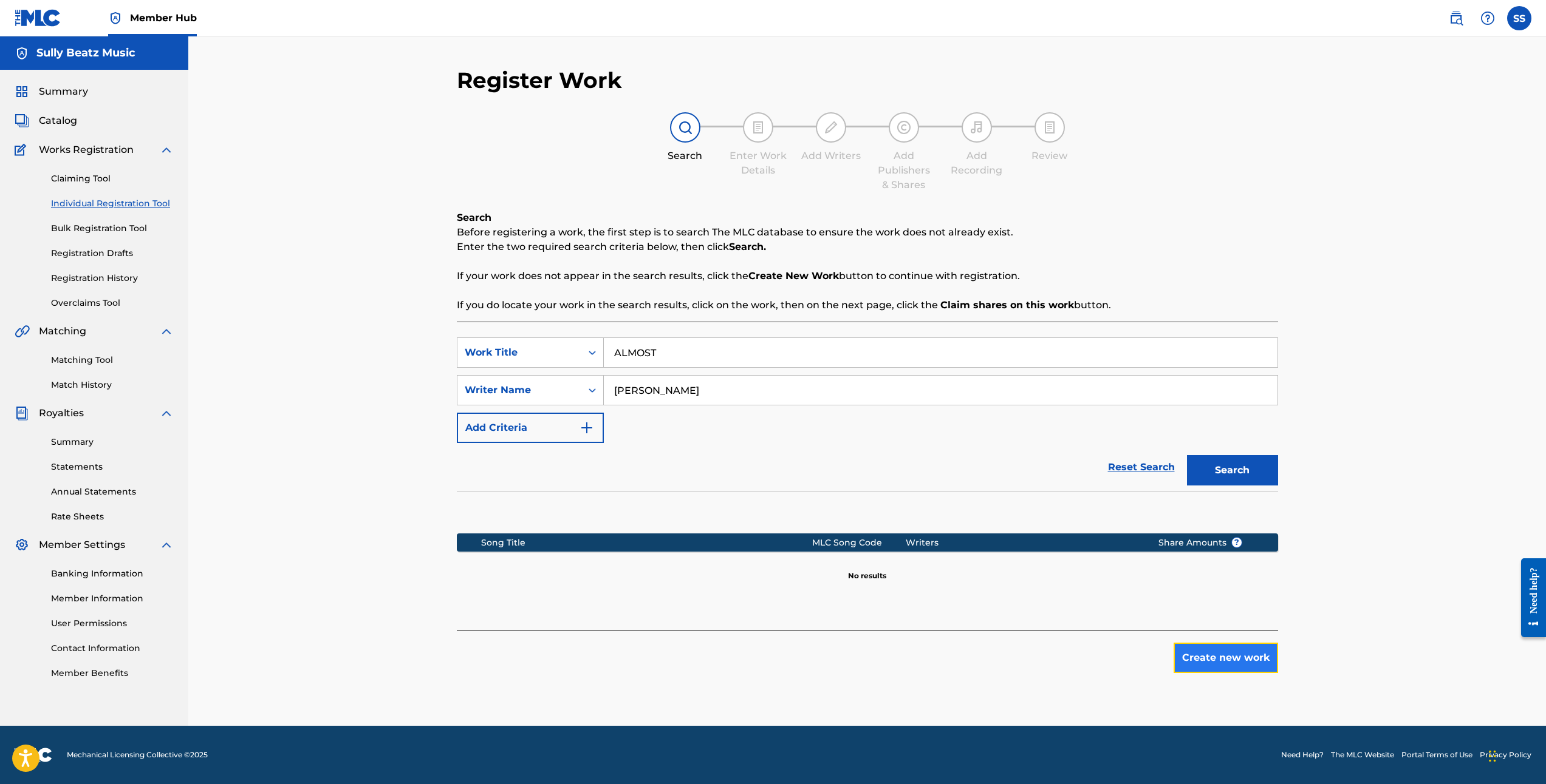
click at [1235, 663] on button "Create new work" at bounding box center [1226, 658] width 104 height 30
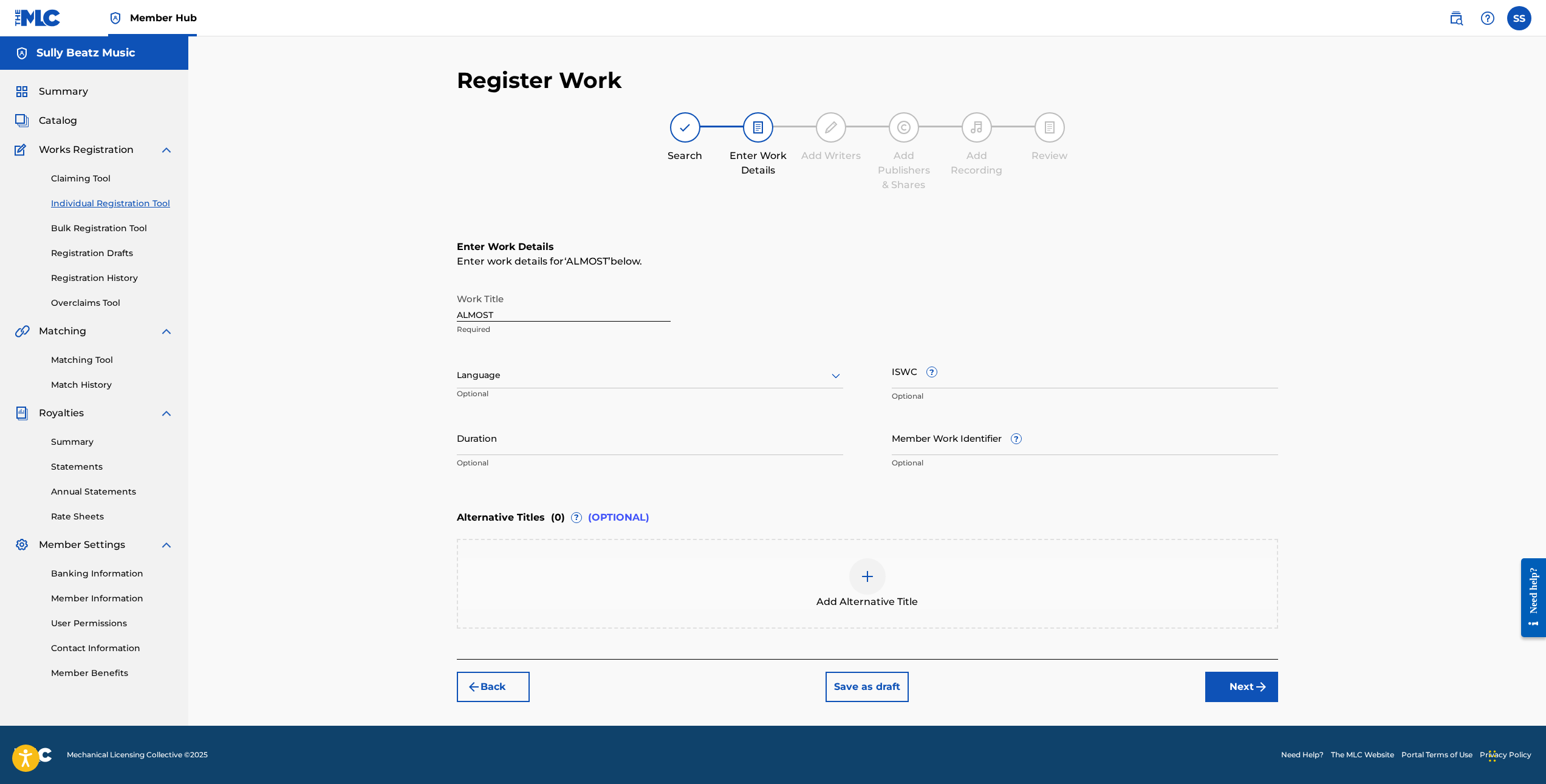
click at [580, 379] on div at bounding box center [650, 376] width 386 height 15
click at [543, 403] on div "English" at bounding box center [650, 401] width 385 height 28
click at [904, 376] on input "ISWC ?" at bounding box center [1084, 371] width 386 height 34
paste input "T-333.627.897-4"
type input "T-333.627.897-4"
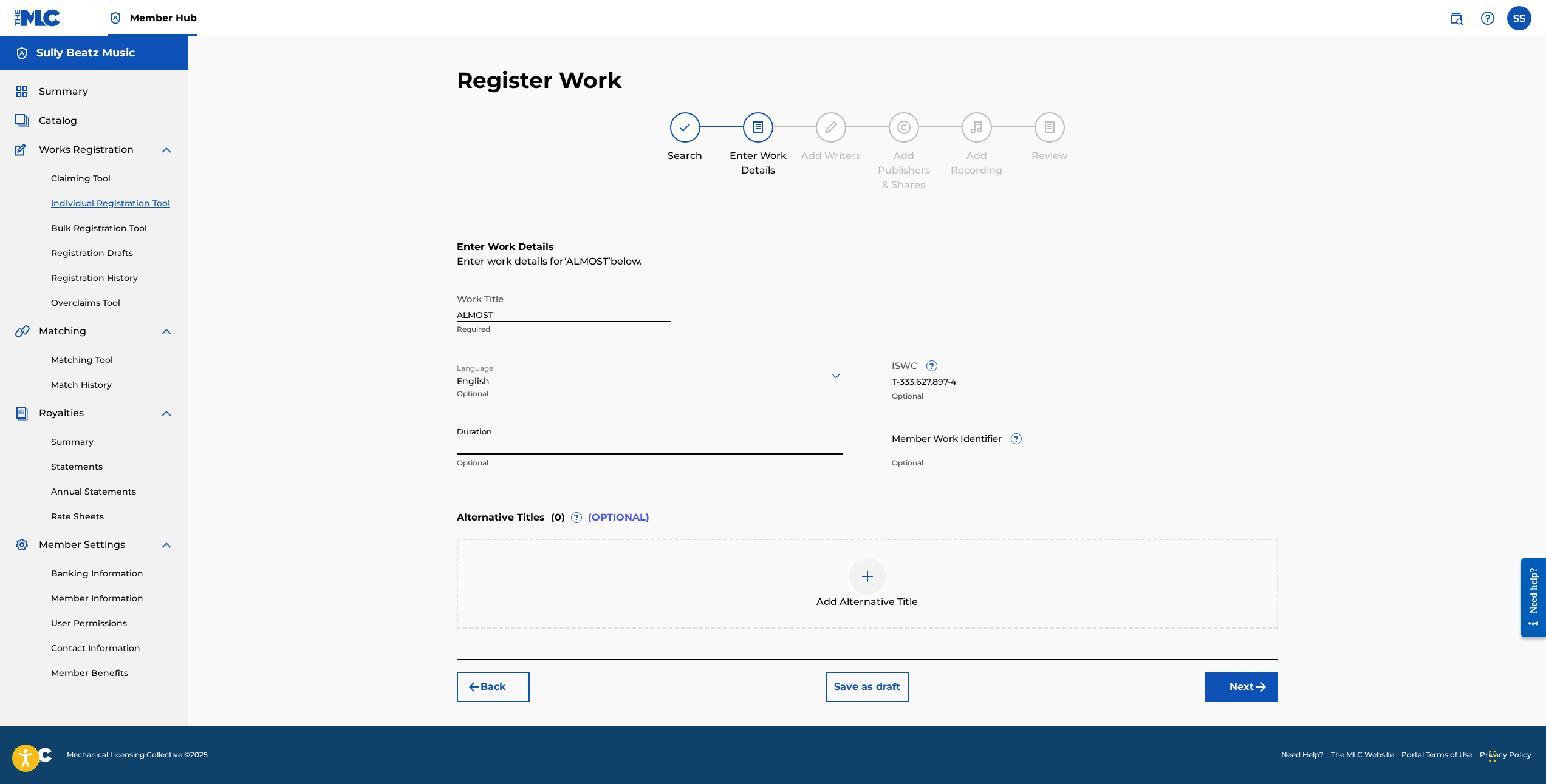
click at [505, 449] on input "Duration" at bounding box center [650, 438] width 386 height 34
type input "2"
type input "02:21"
click at [1235, 682] on button "Next" at bounding box center [1241, 687] width 73 height 30
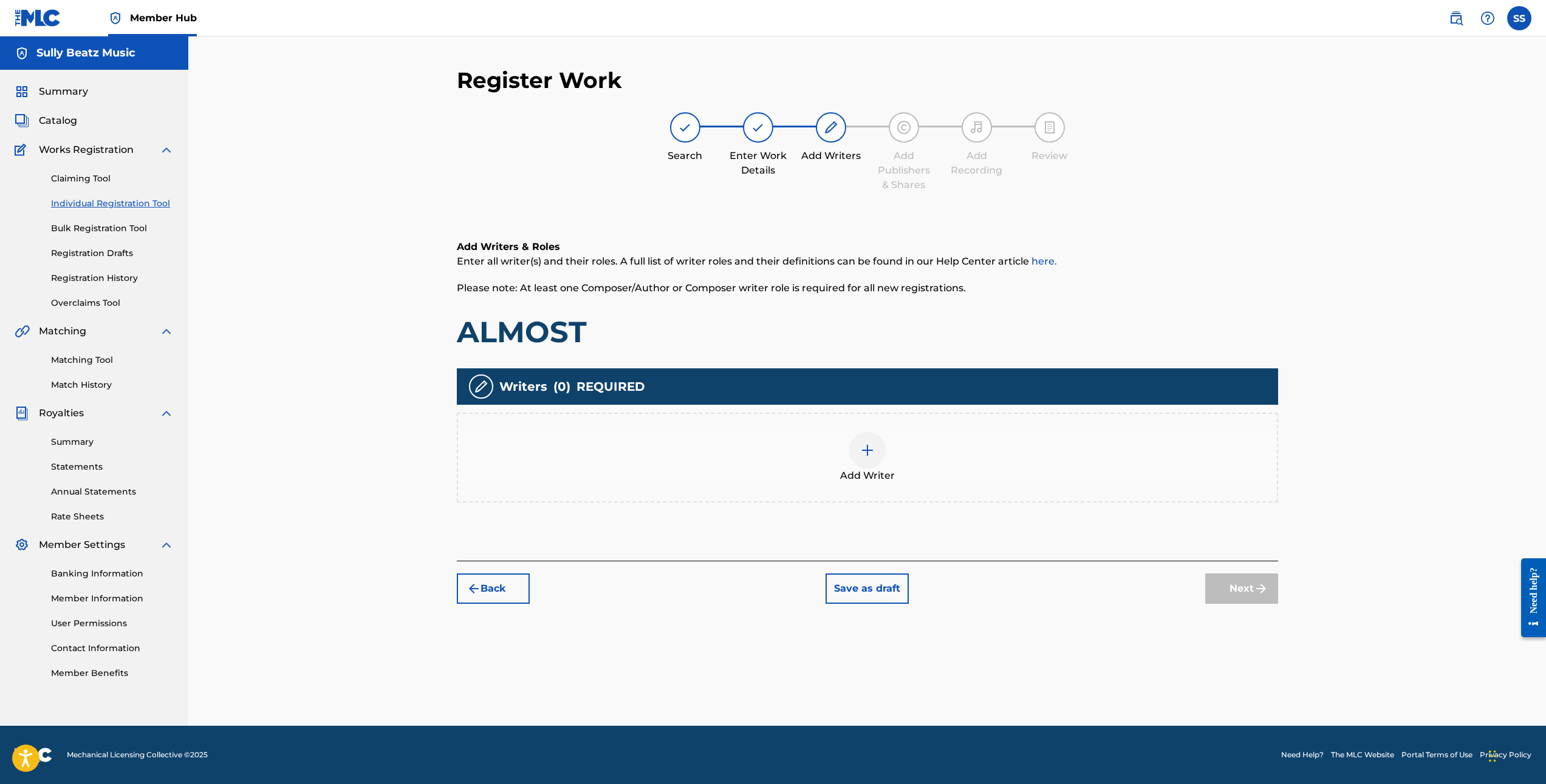
click at [877, 454] on div at bounding box center [867, 450] width 36 height 36
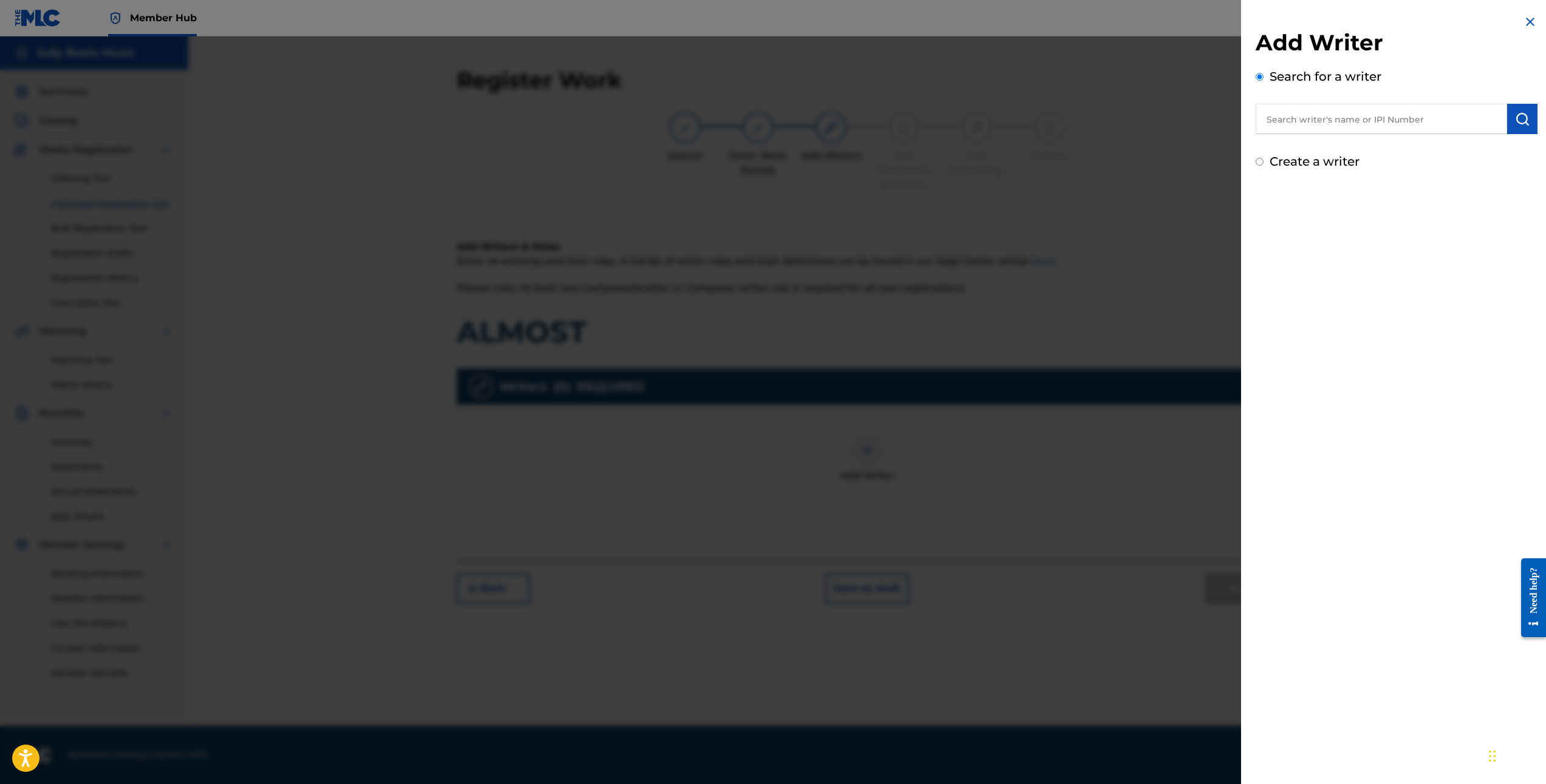
click at [1291, 160] on label "Create a writer" at bounding box center [1314, 160] width 90 height 14
radio input "true"
click at [1263, 160] on input "Create a writer" at bounding box center [1259, 161] width 8 height 8
radio input "false"
radio input "true"
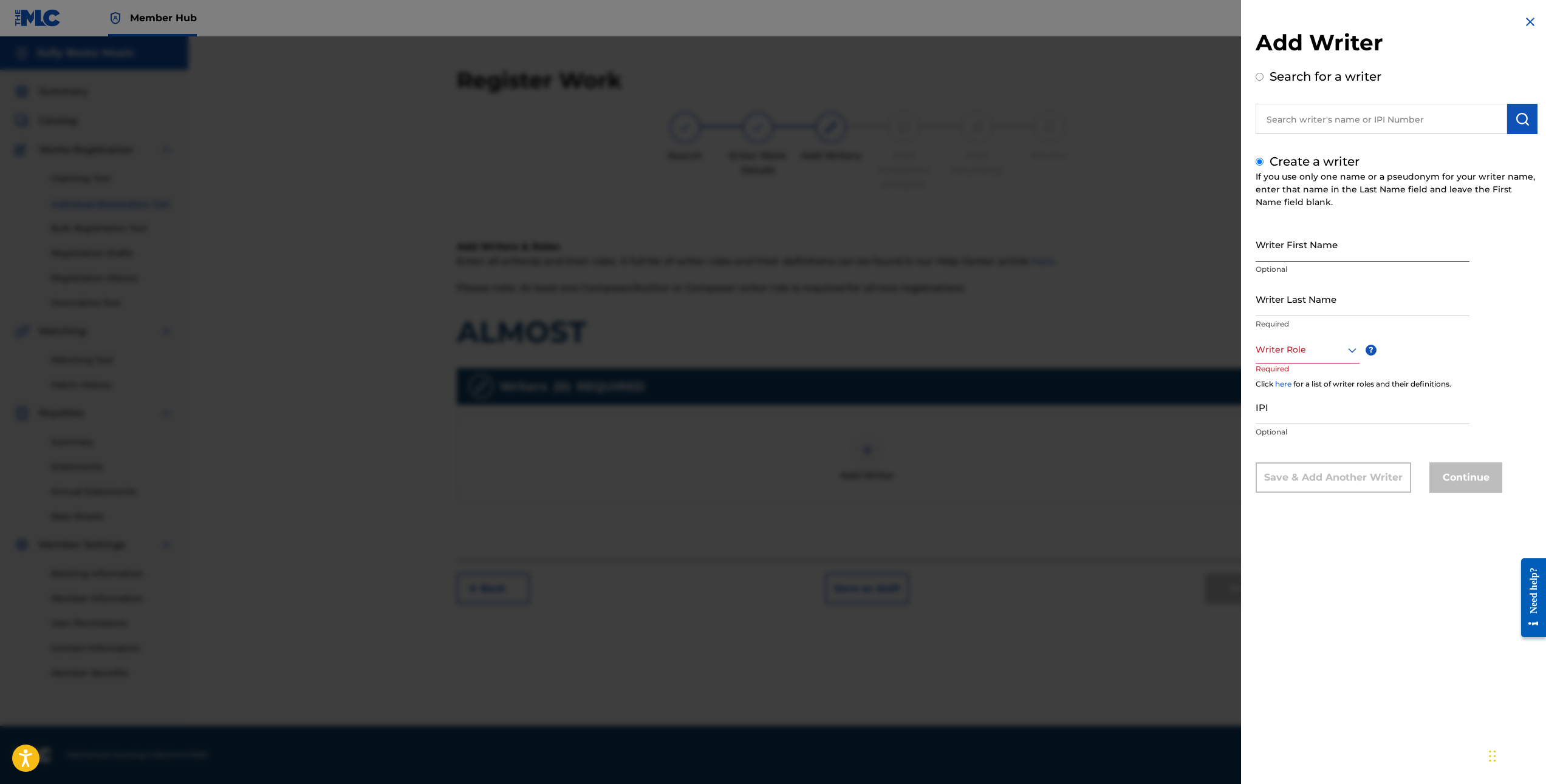
click at [1296, 243] on input "Writer First Name" at bounding box center [1362, 244] width 214 height 34
type input "[PERSON_NAME]"
click at [1329, 351] on div at bounding box center [1307, 350] width 104 height 15
click at [1296, 378] on div "Composer/Author" at bounding box center [1307, 377] width 103 height 28
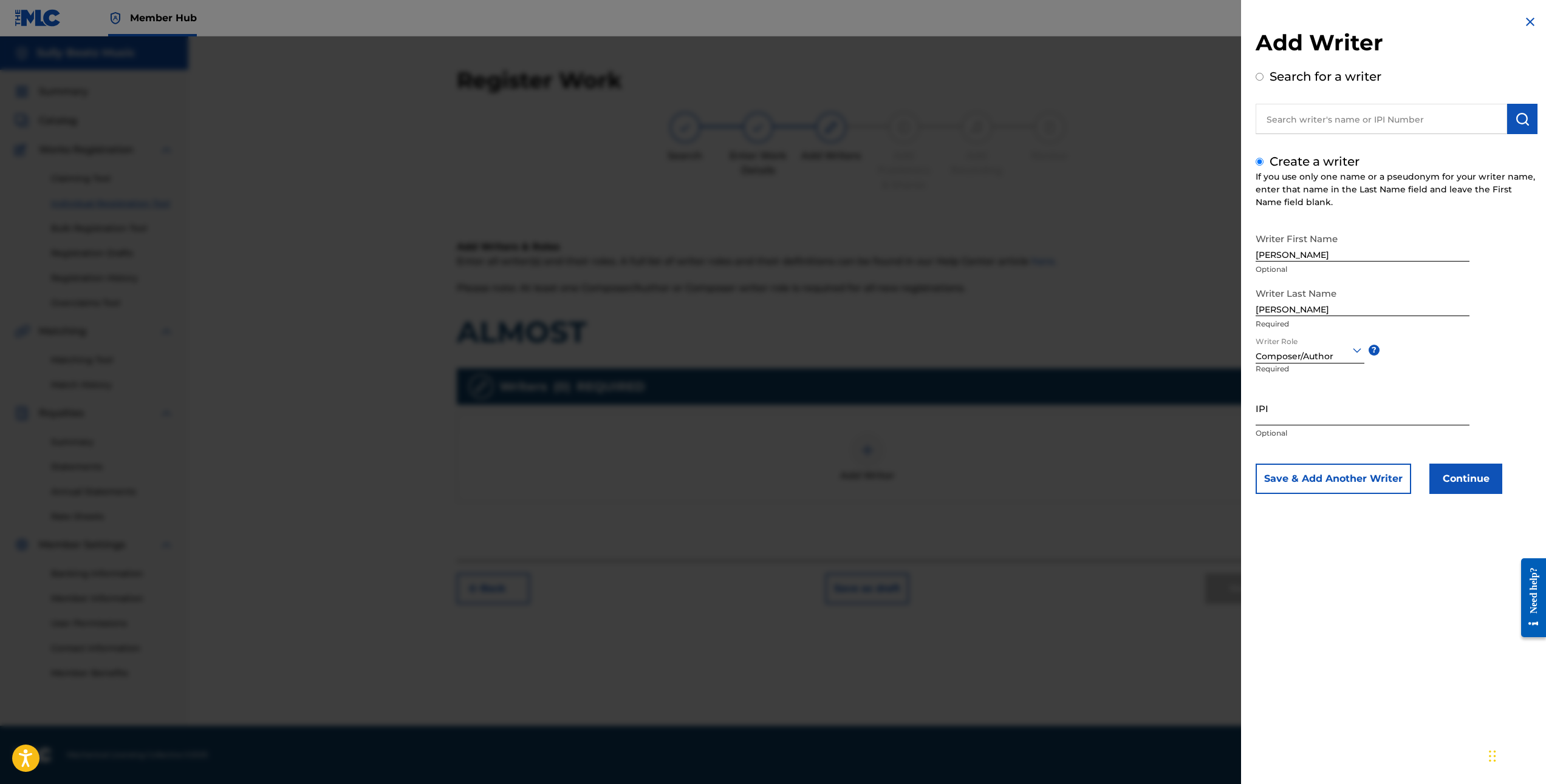
click at [1296, 407] on input "IPI" at bounding box center [1362, 408] width 214 height 34
paste input "01170569550"
type input "01170569550"
click at [1469, 486] on button "Continue" at bounding box center [1465, 479] width 73 height 30
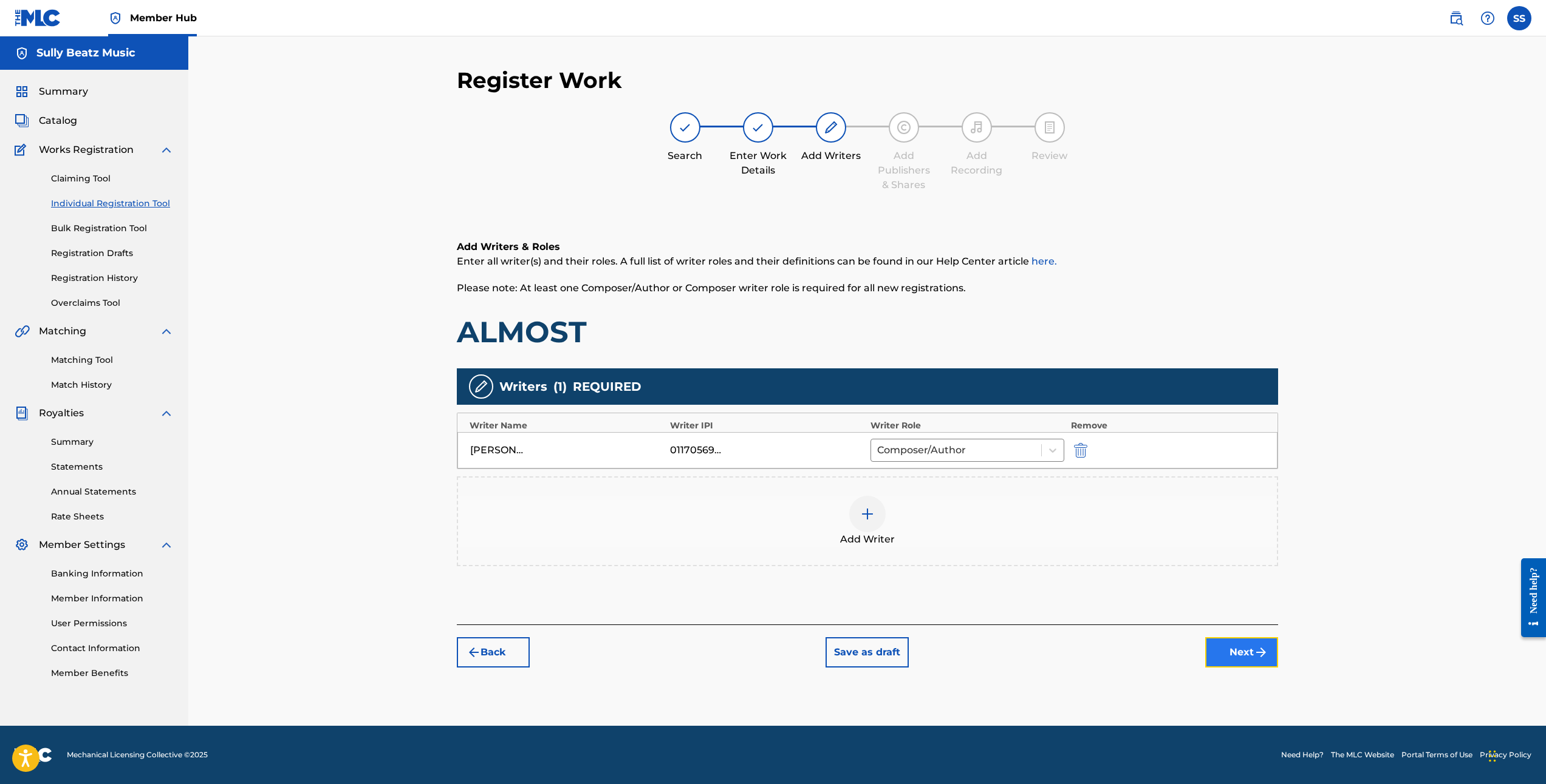
click at [1227, 647] on button "Next" at bounding box center [1241, 652] width 73 height 30
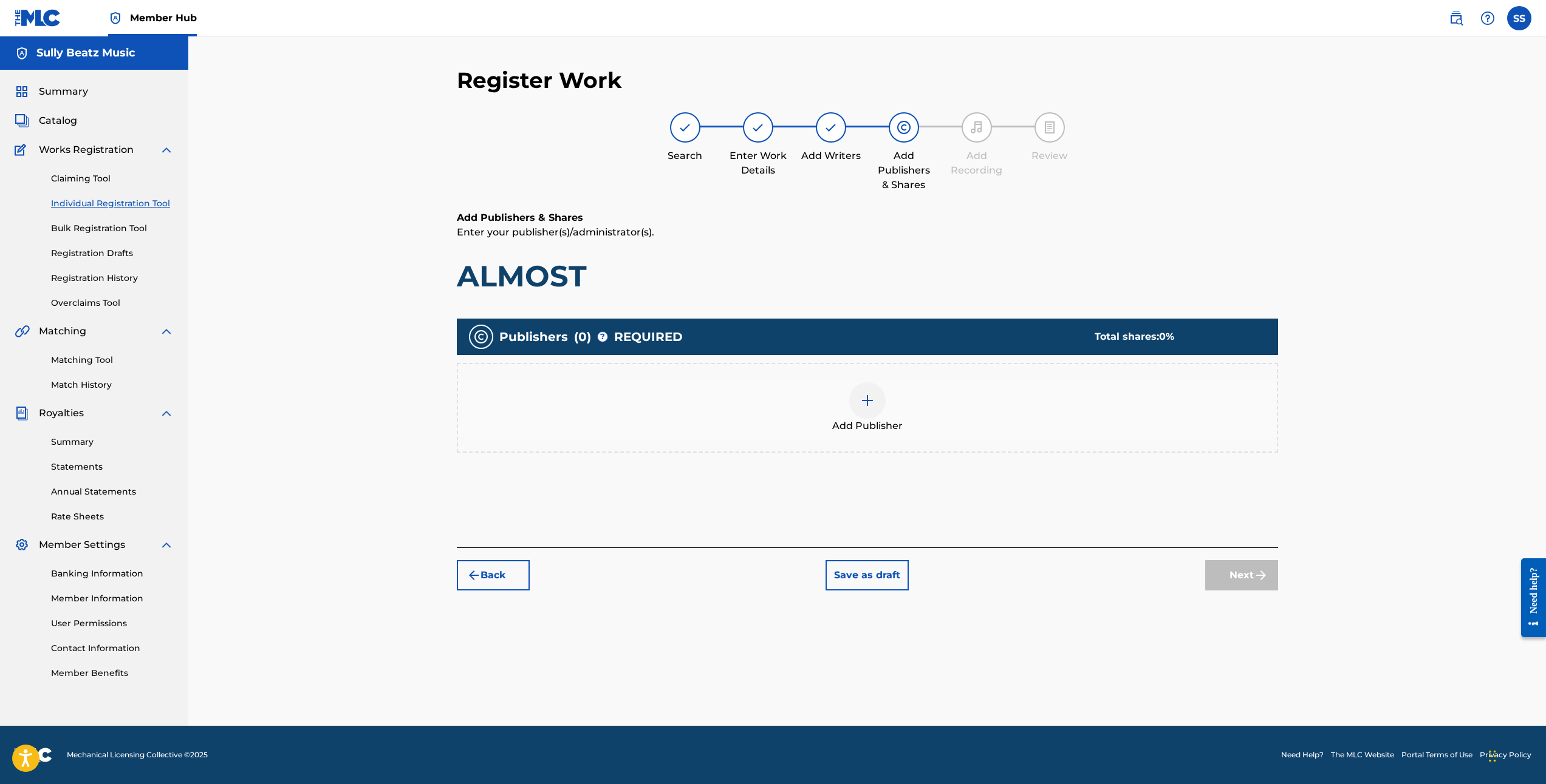
click at [881, 425] on span "Add Publisher" at bounding box center [867, 425] width 70 height 14
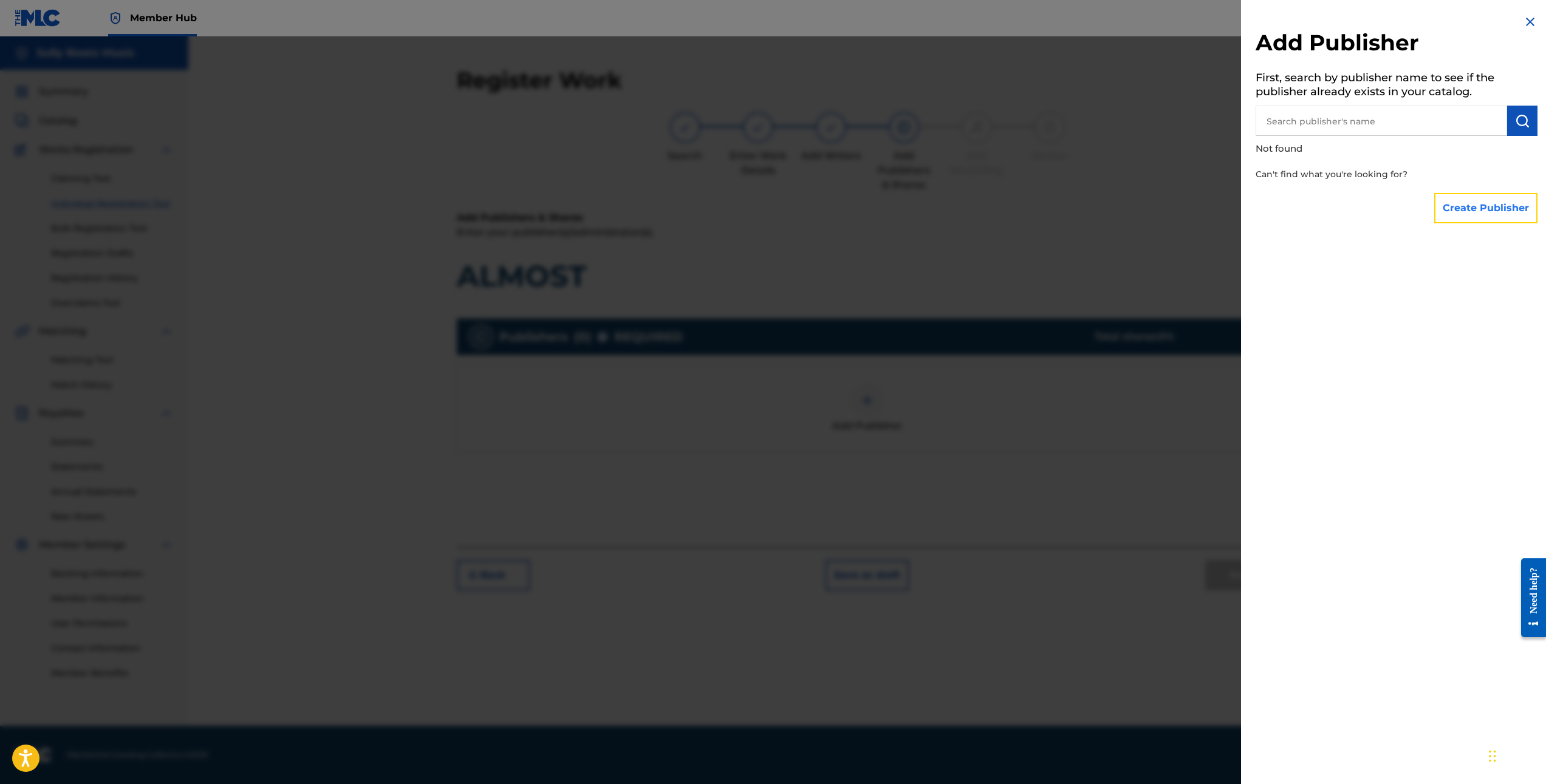
click at [1457, 203] on button "Create Publisher" at bounding box center [1485, 208] width 104 height 30
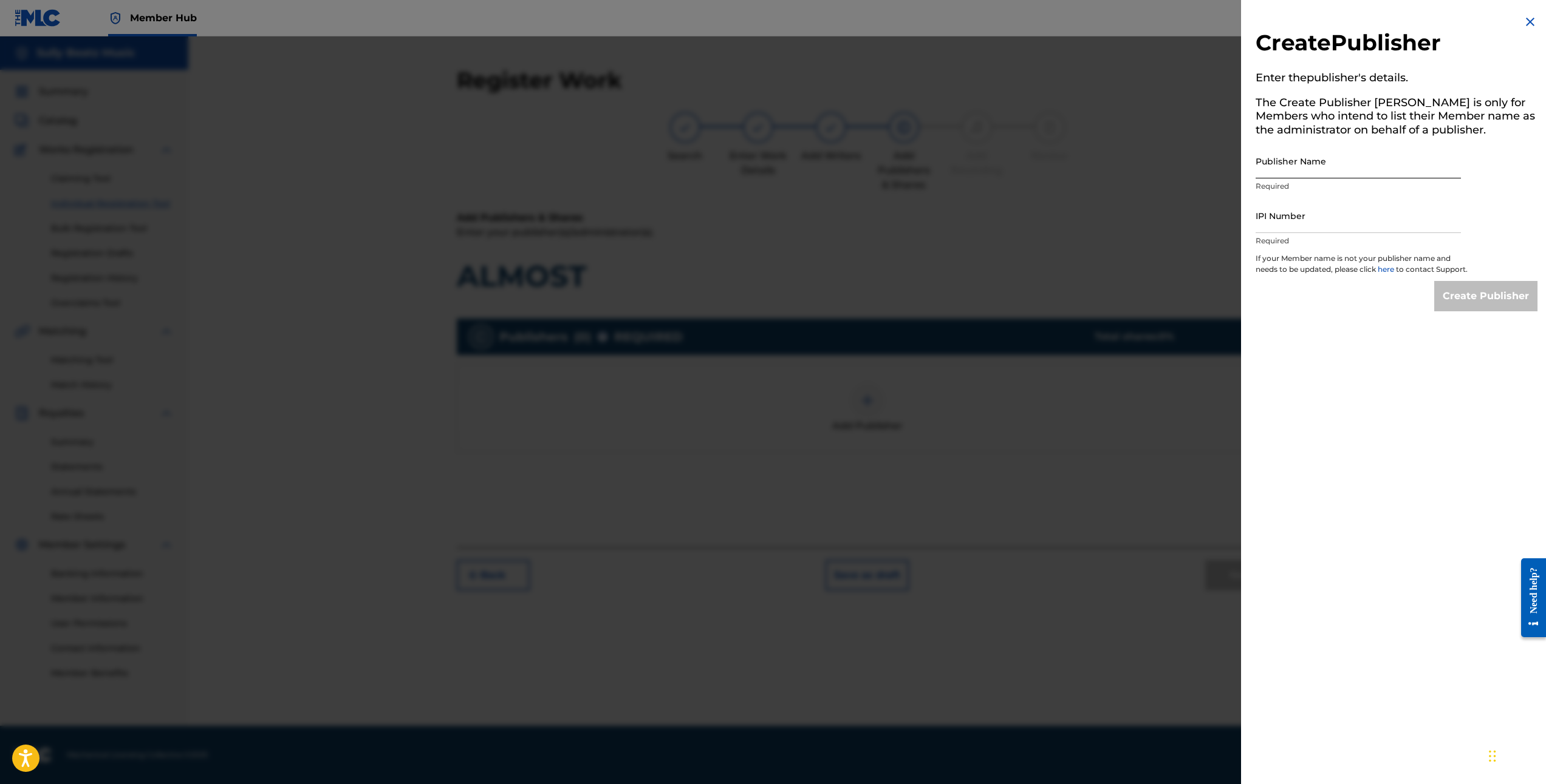
click at [1298, 177] on input "Publisher Name" at bounding box center [1358, 161] width 205 height 34
type input "Sully Beatz Music"
type input "01170562963"
click at [1455, 303] on input "Create Publisher" at bounding box center [1485, 296] width 104 height 30
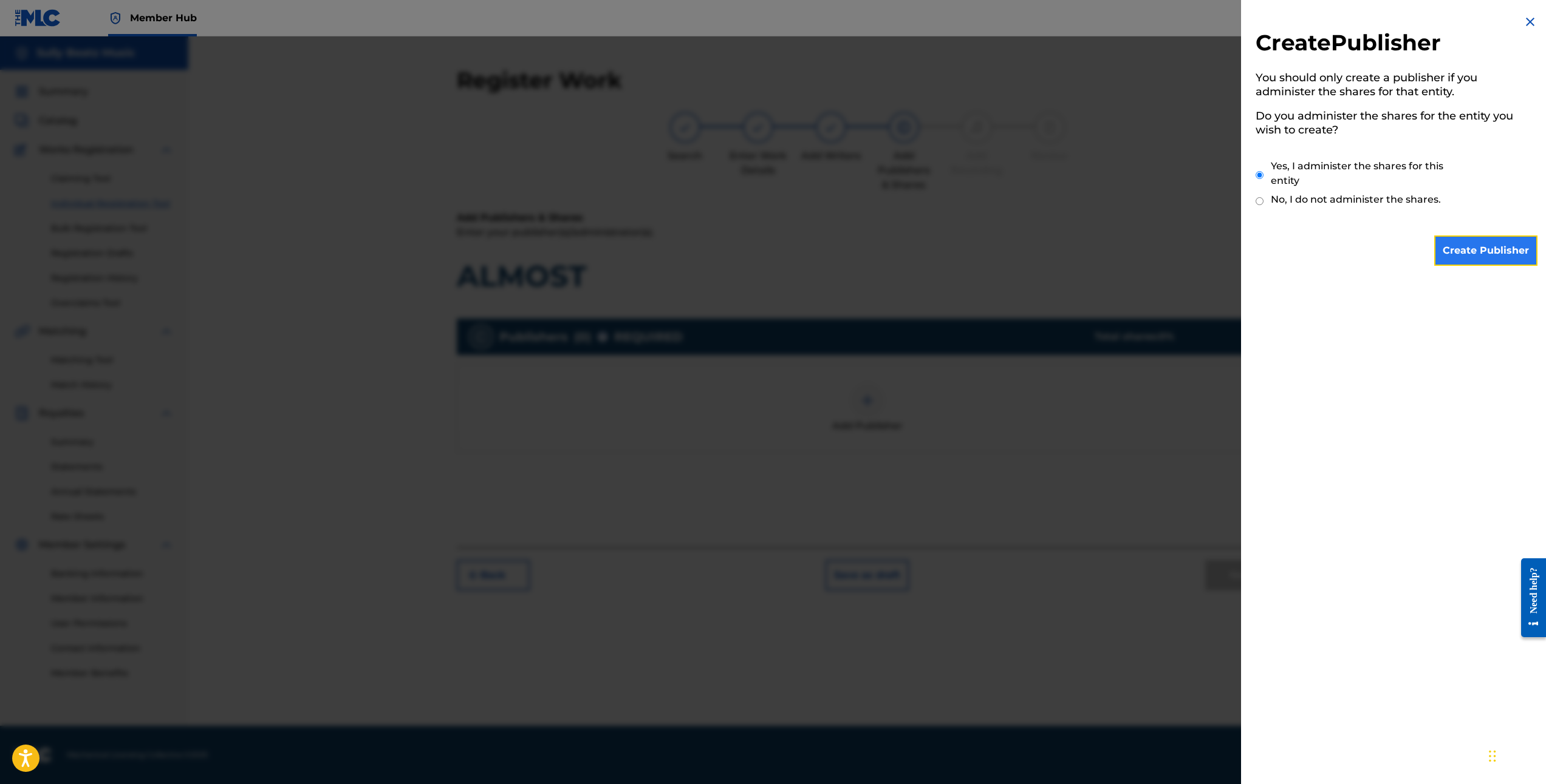
click at [1466, 252] on input "Create Publisher" at bounding box center [1485, 251] width 104 height 30
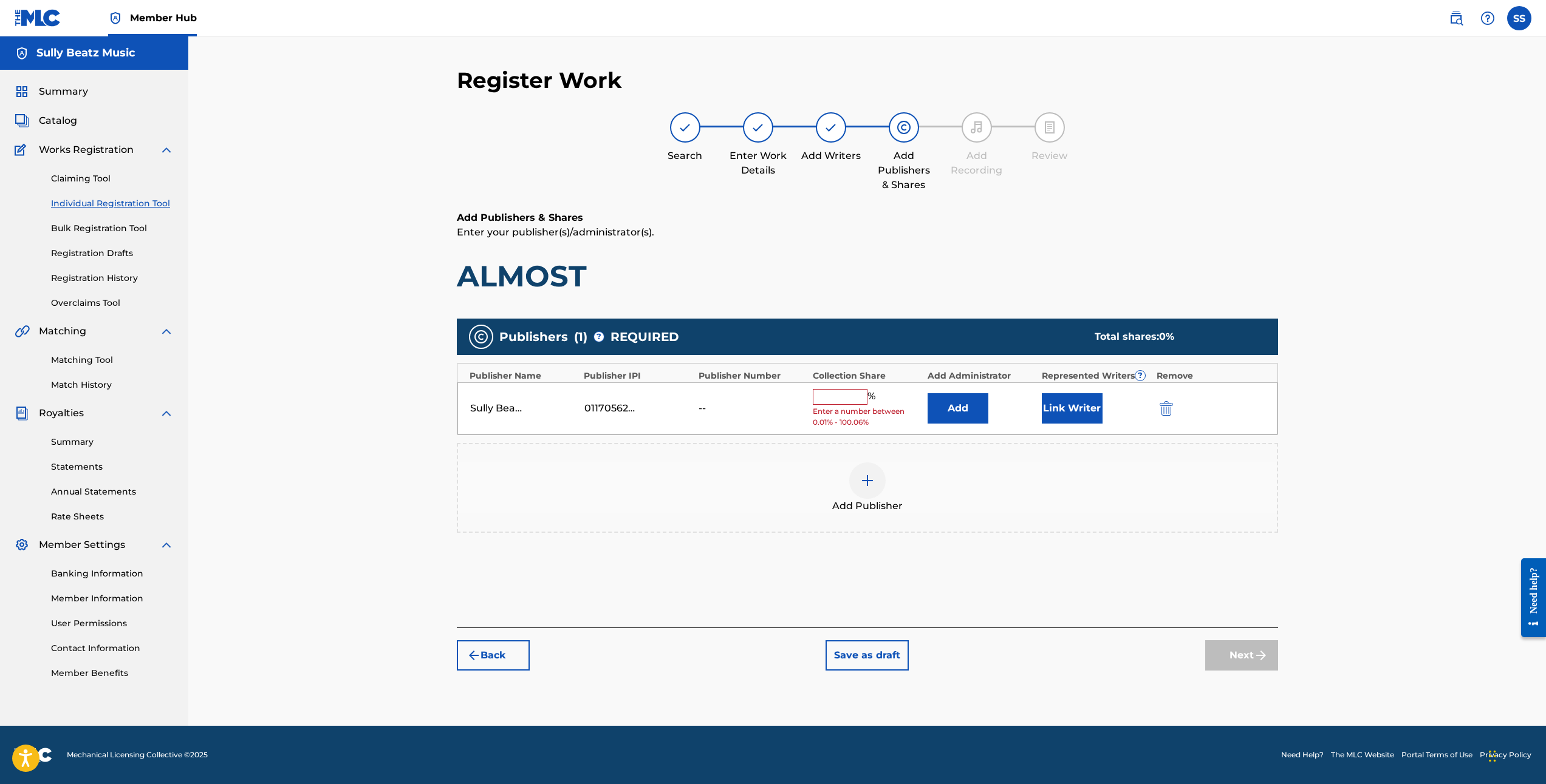
click at [845, 395] on input "text" at bounding box center [840, 397] width 55 height 16
type input "100"
click at [1260, 650] on img "submit" at bounding box center [1260, 645] width 14 height 14
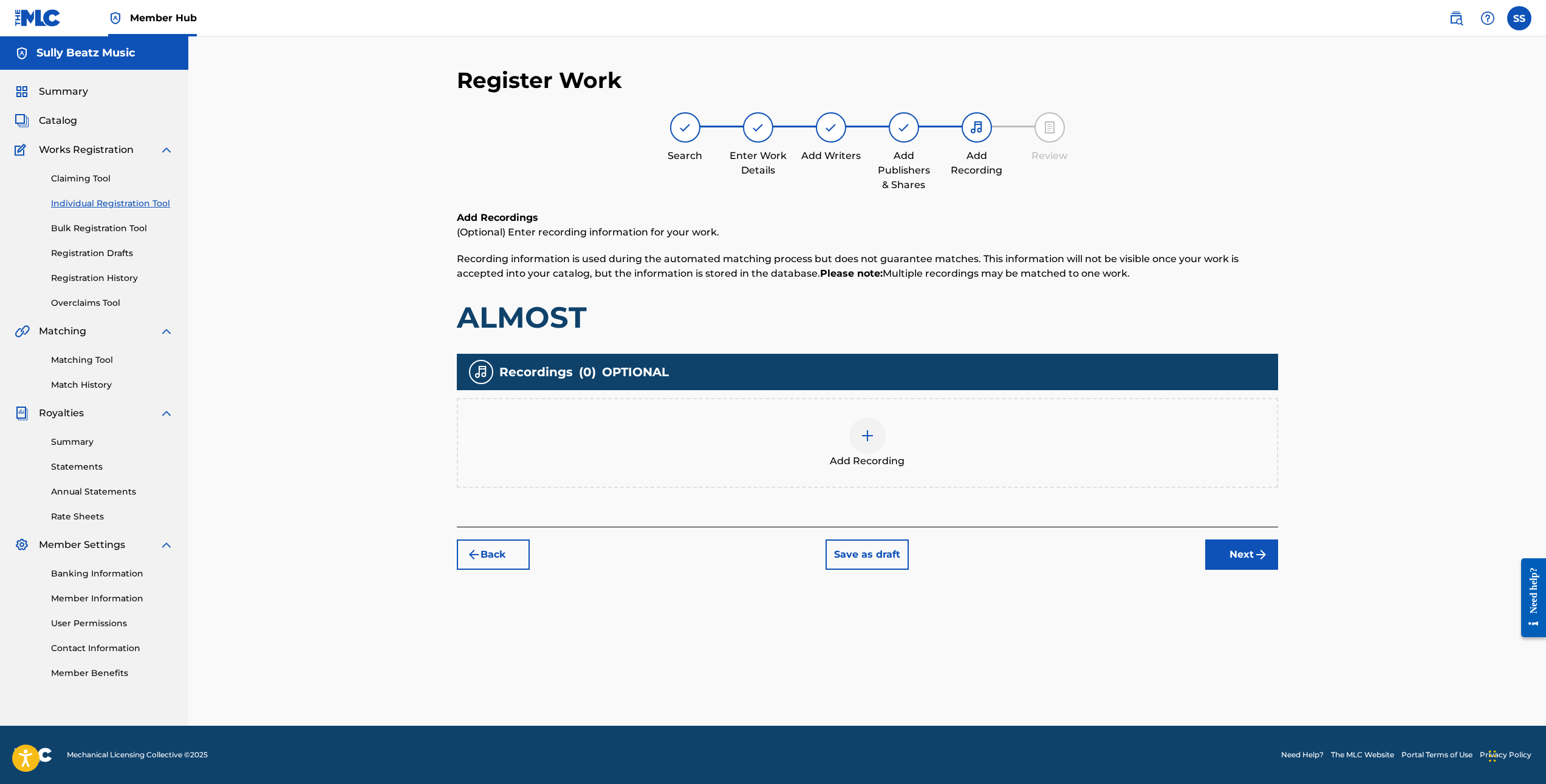
click at [854, 430] on div at bounding box center [867, 436] width 36 height 36
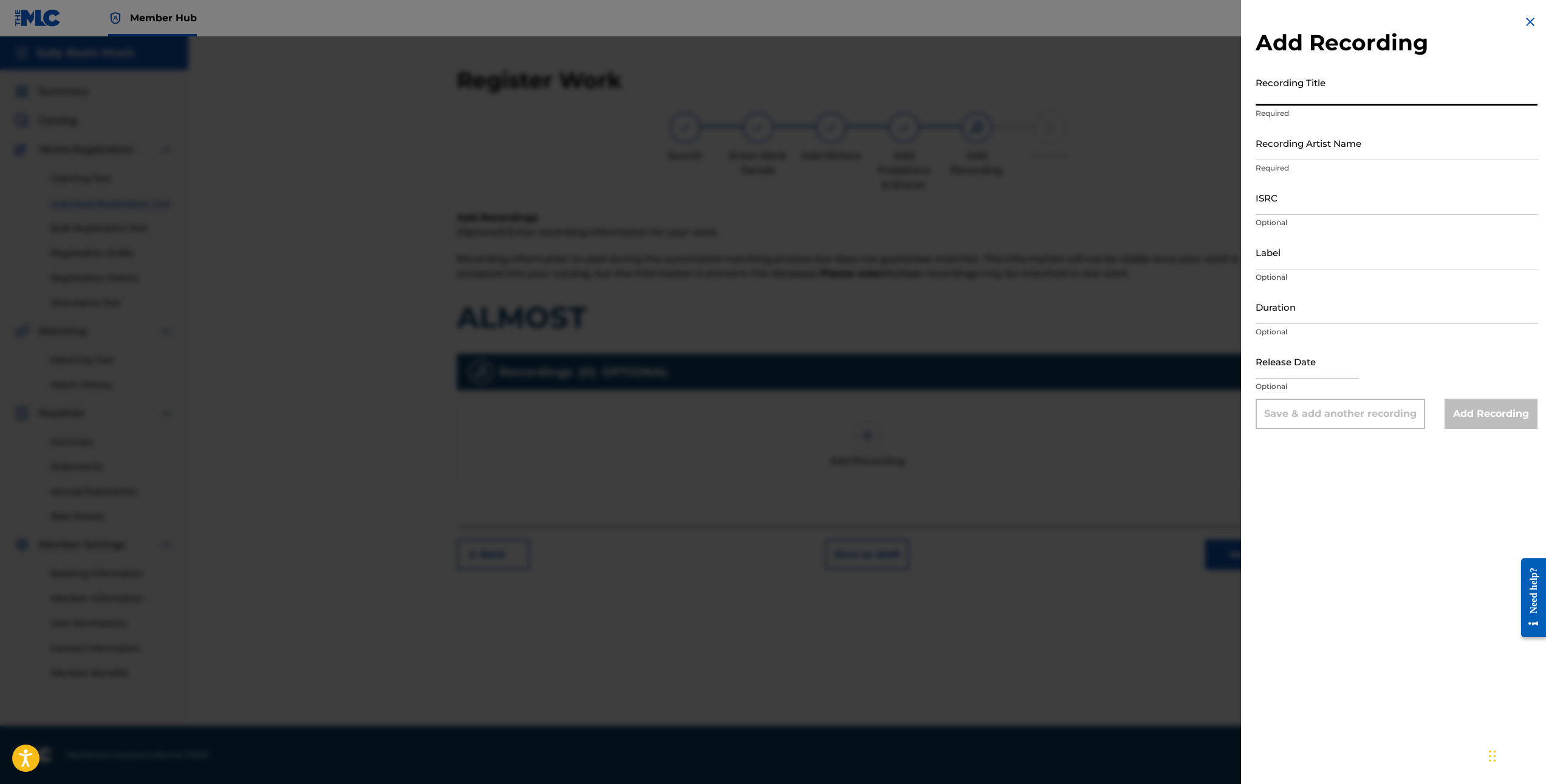
click at [1296, 100] on input "Recording Title" at bounding box center [1396, 88] width 282 height 34
type input "ALMOST"
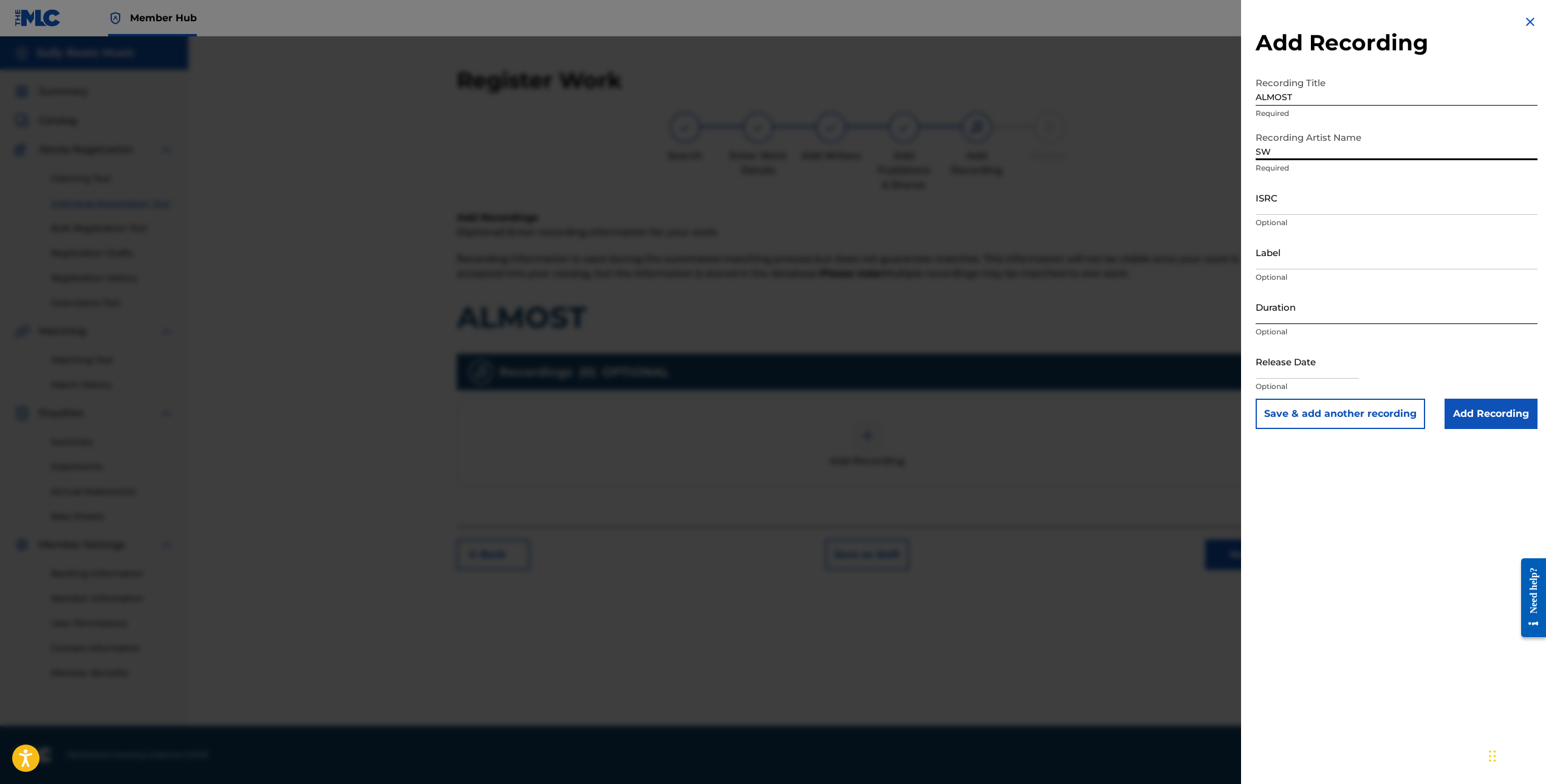
type input "S"
type input "[PERSON_NAME] and BBANE"
paste input "QZK6J2578952"
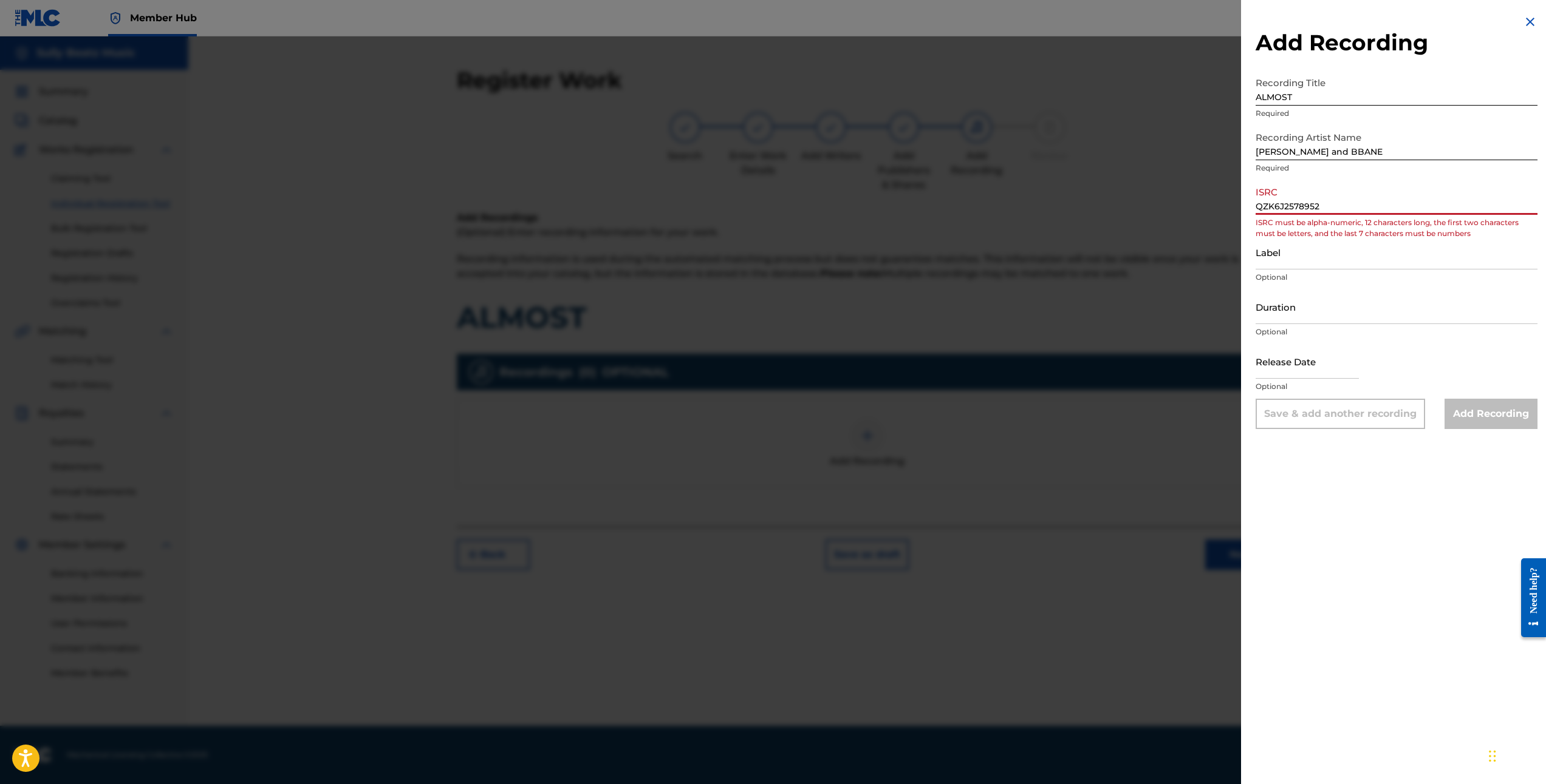
click at [1259, 209] on input "QZK6J2578952" at bounding box center [1396, 197] width 282 height 34
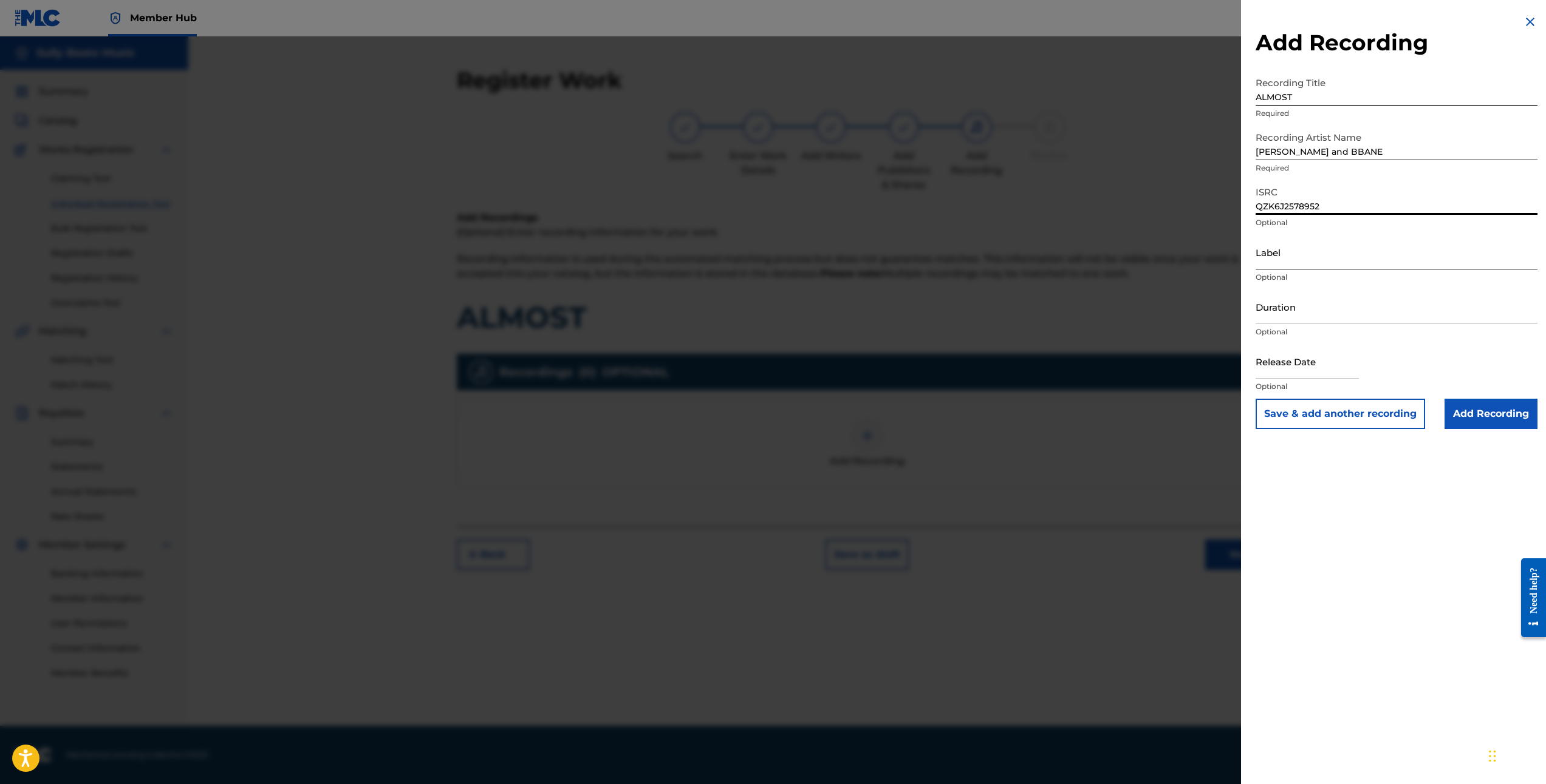
type input "QZK6J2578952"
click at [1293, 260] on input "Label" at bounding box center [1396, 252] width 282 height 34
type input "Unlimited Ambition Music"
type input "[DATE]"
click at [1310, 314] on input "Duration" at bounding box center [1396, 307] width 282 height 34
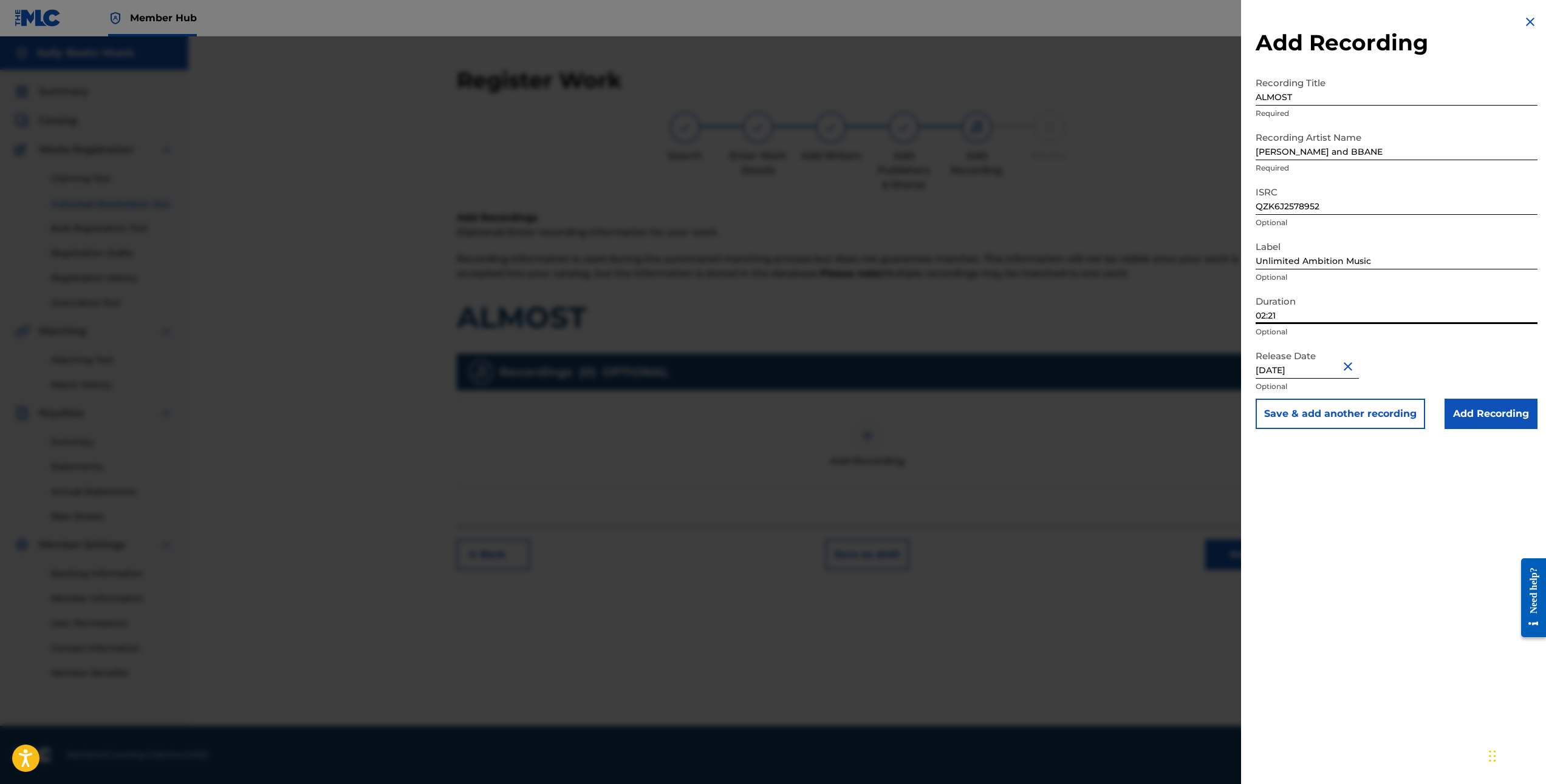
type input "02:21"
click at [1359, 366] on button "Close" at bounding box center [1348, 365] width 18 height 37
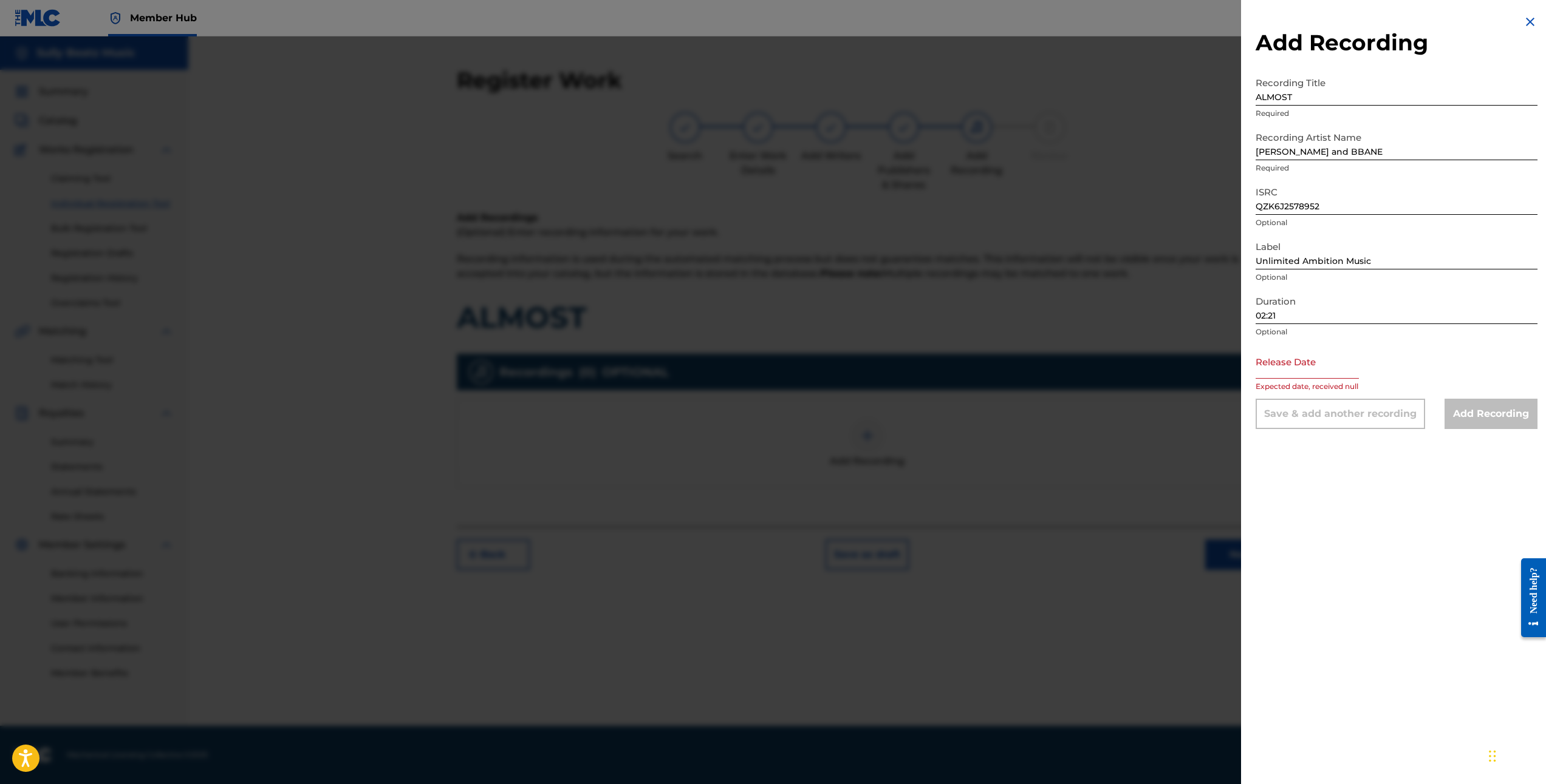
click at [1312, 368] on input "text" at bounding box center [1307, 362] width 104 height 34
select select "8"
select select "2025"
click at [1298, 406] on select "January February March April May June July August September October November De…" at bounding box center [1308, 401] width 70 height 14
select select "3"
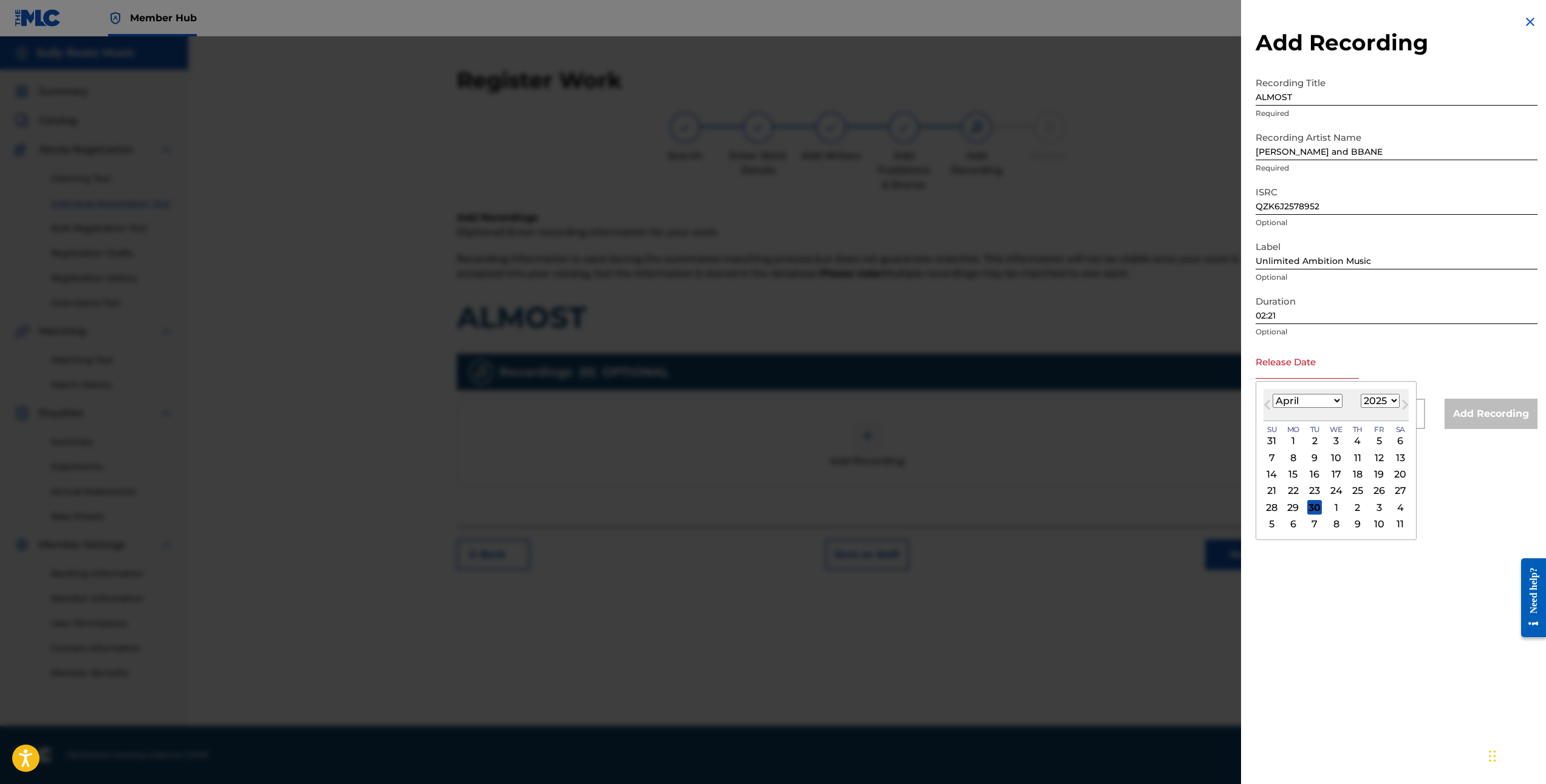
click at [1273, 394] on select "January February March April May June July August September October November De…" at bounding box center [1308, 401] width 70 height 14
click at [1291, 472] on div "14" at bounding box center [1292, 474] width 14 height 14
type input "[DATE]"
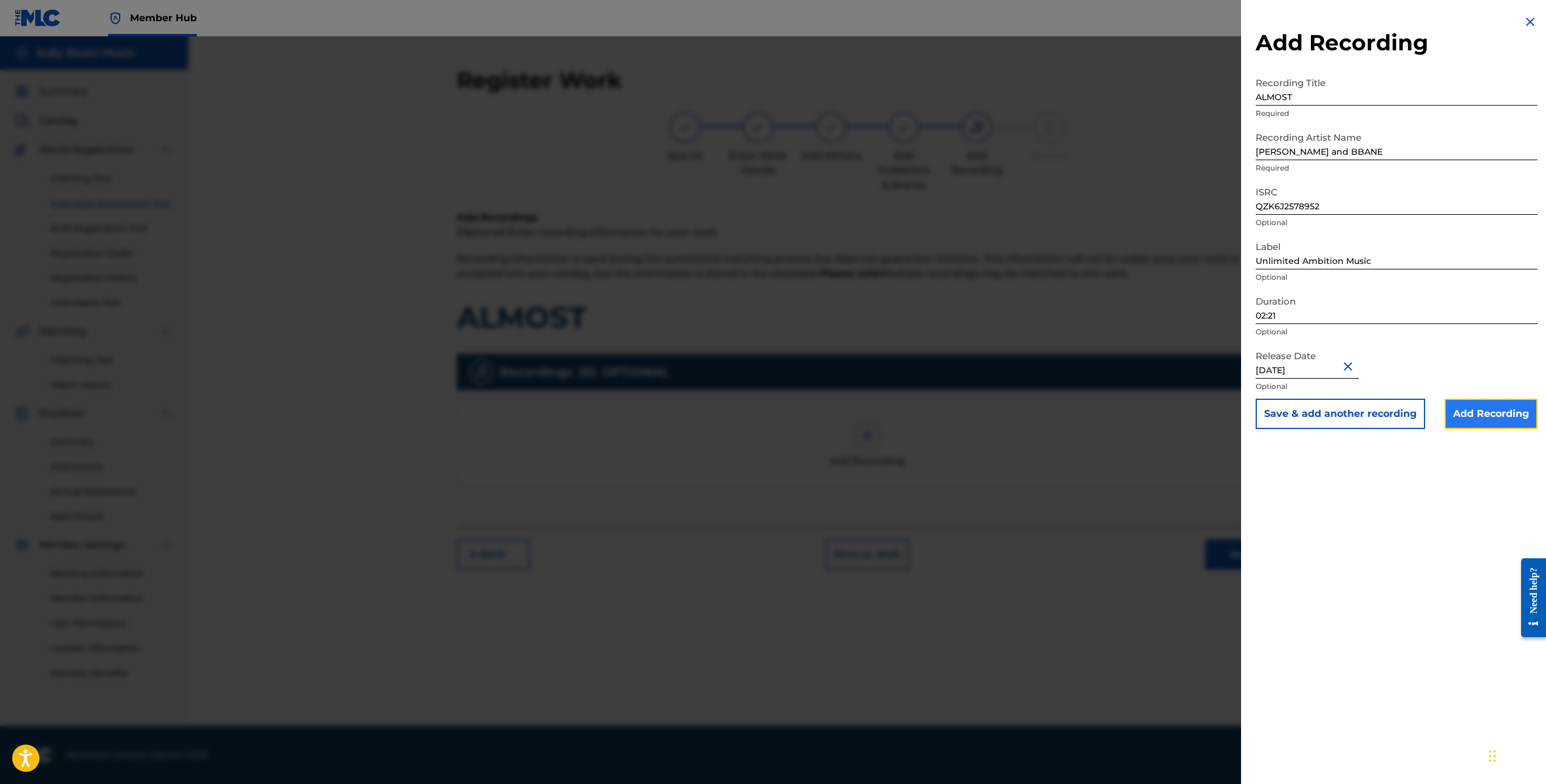
click at [1464, 415] on input "Add Recording" at bounding box center [1491, 414] width 93 height 30
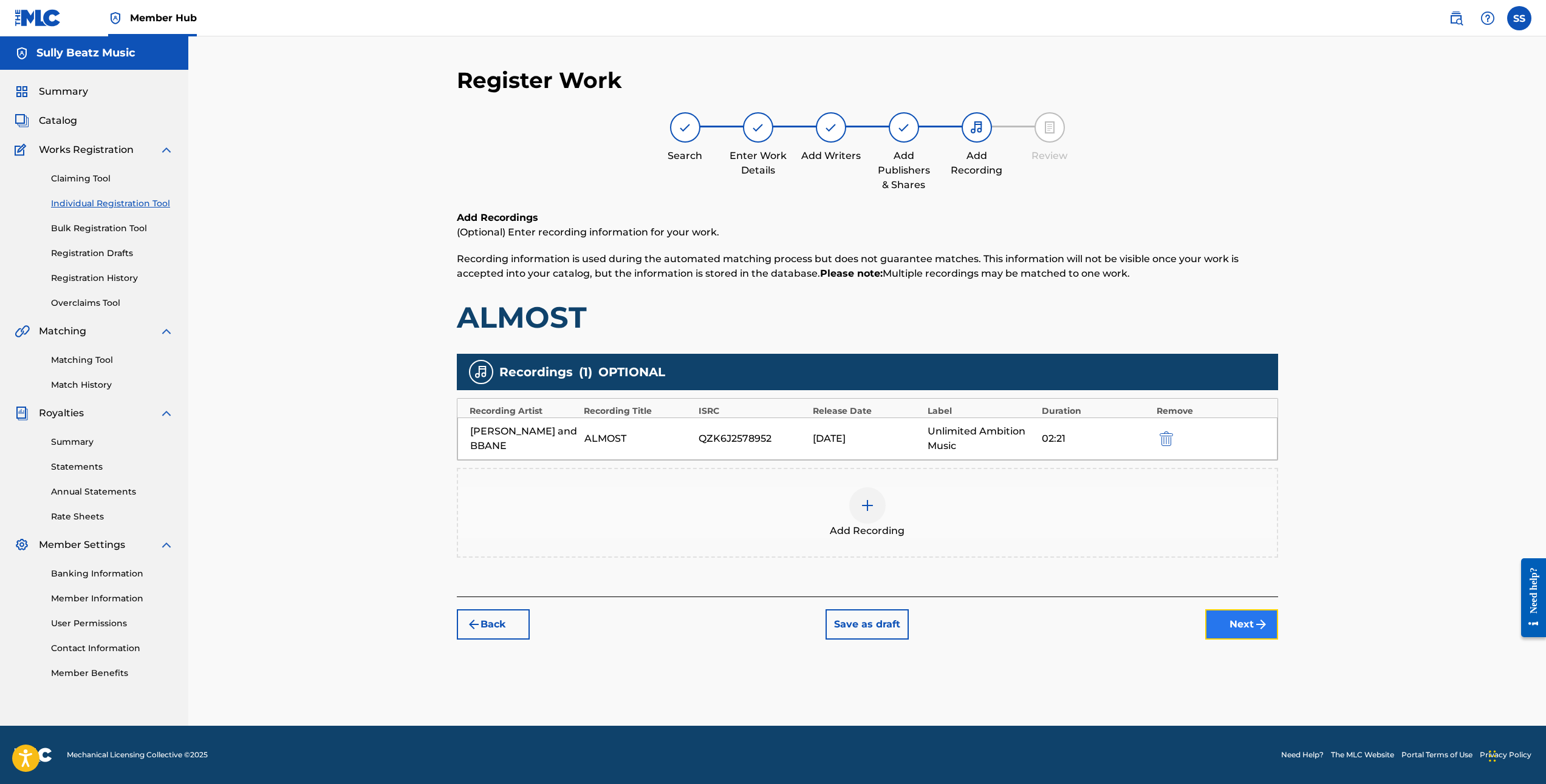
click at [1255, 630] on img "submit" at bounding box center [1260, 624] width 14 height 14
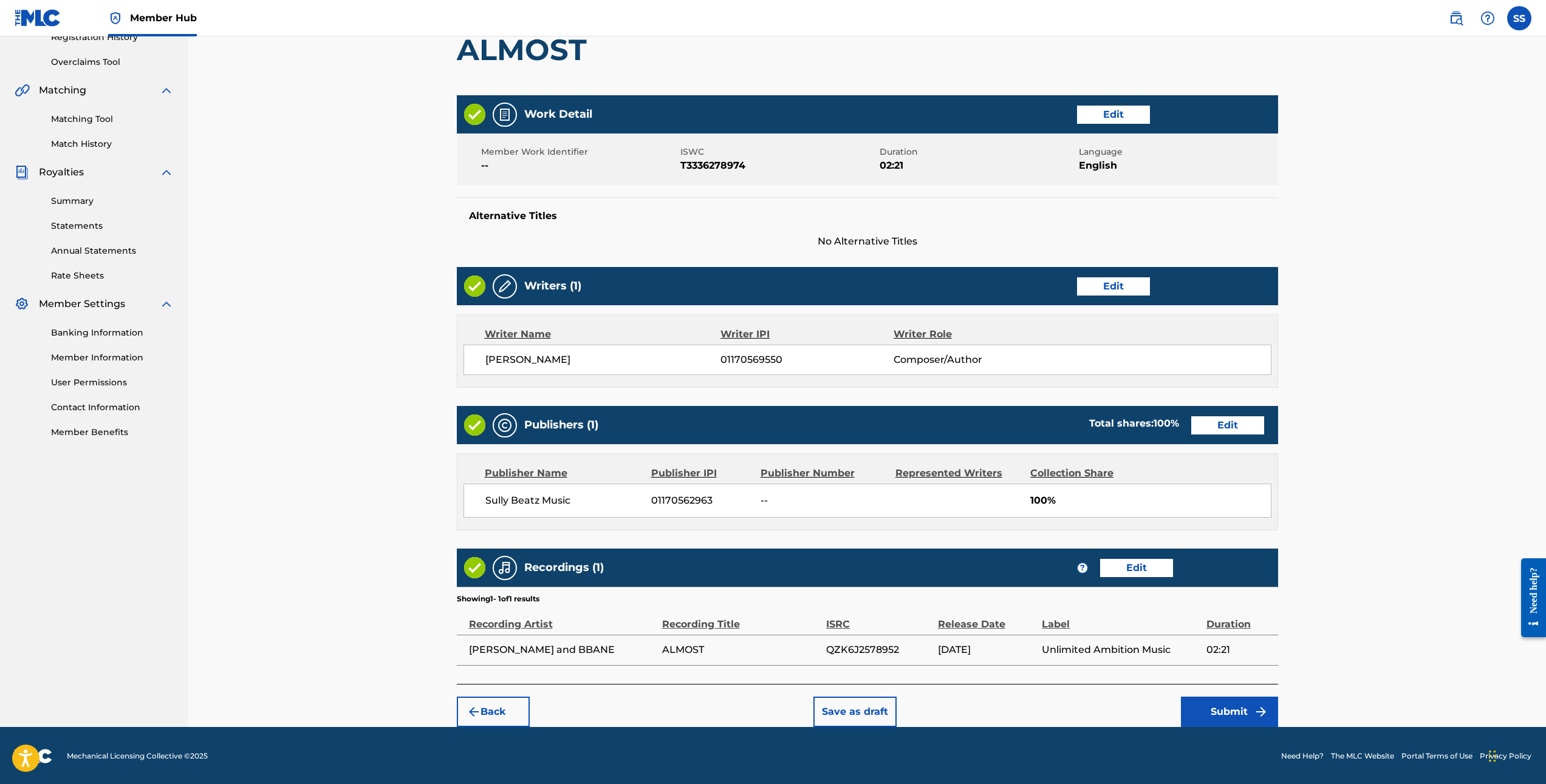
scroll to position [242, 0]
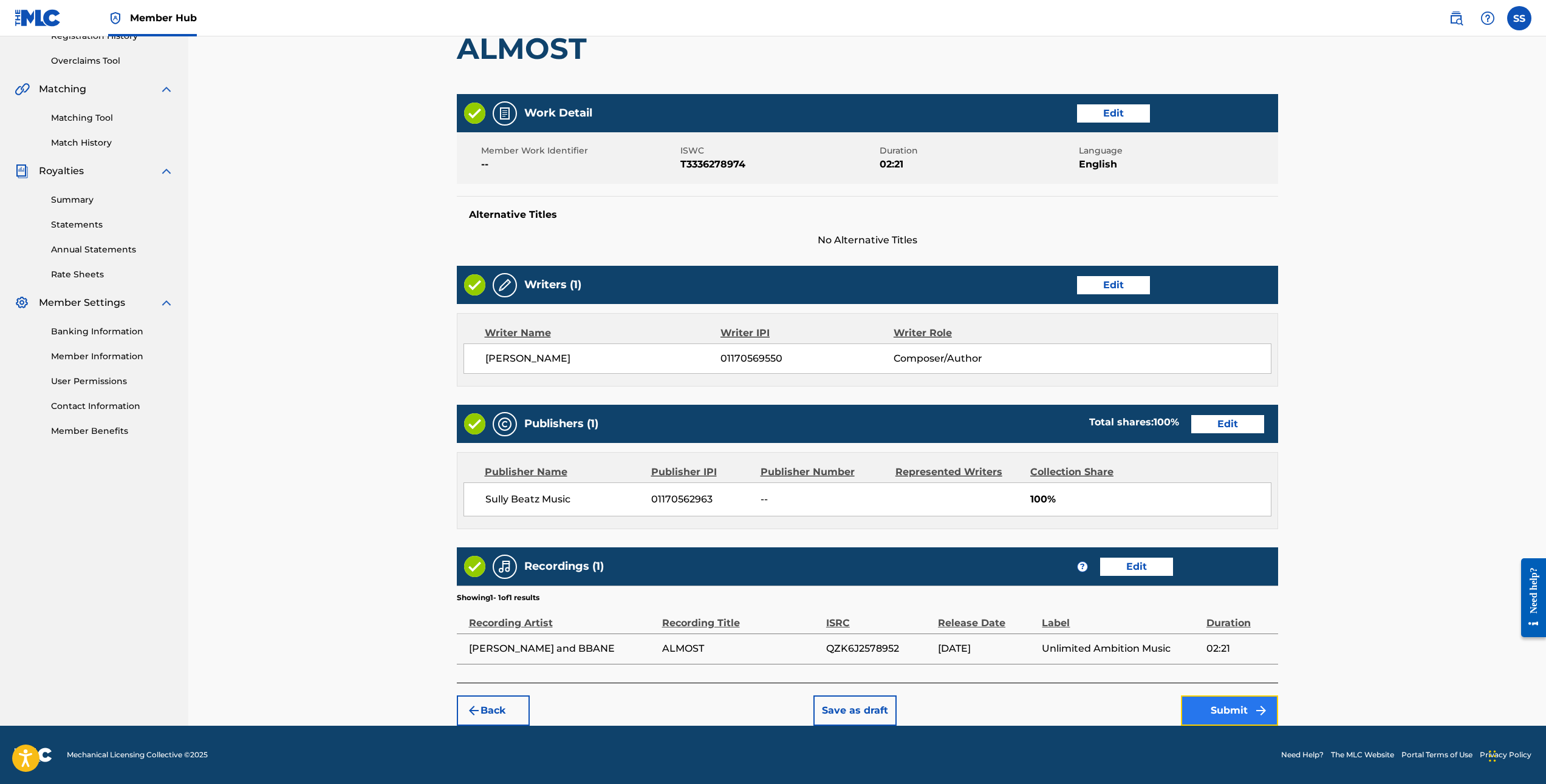
click at [1239, 714] on button "Submit" at bounding box center [1229, 711] width 97 height 30
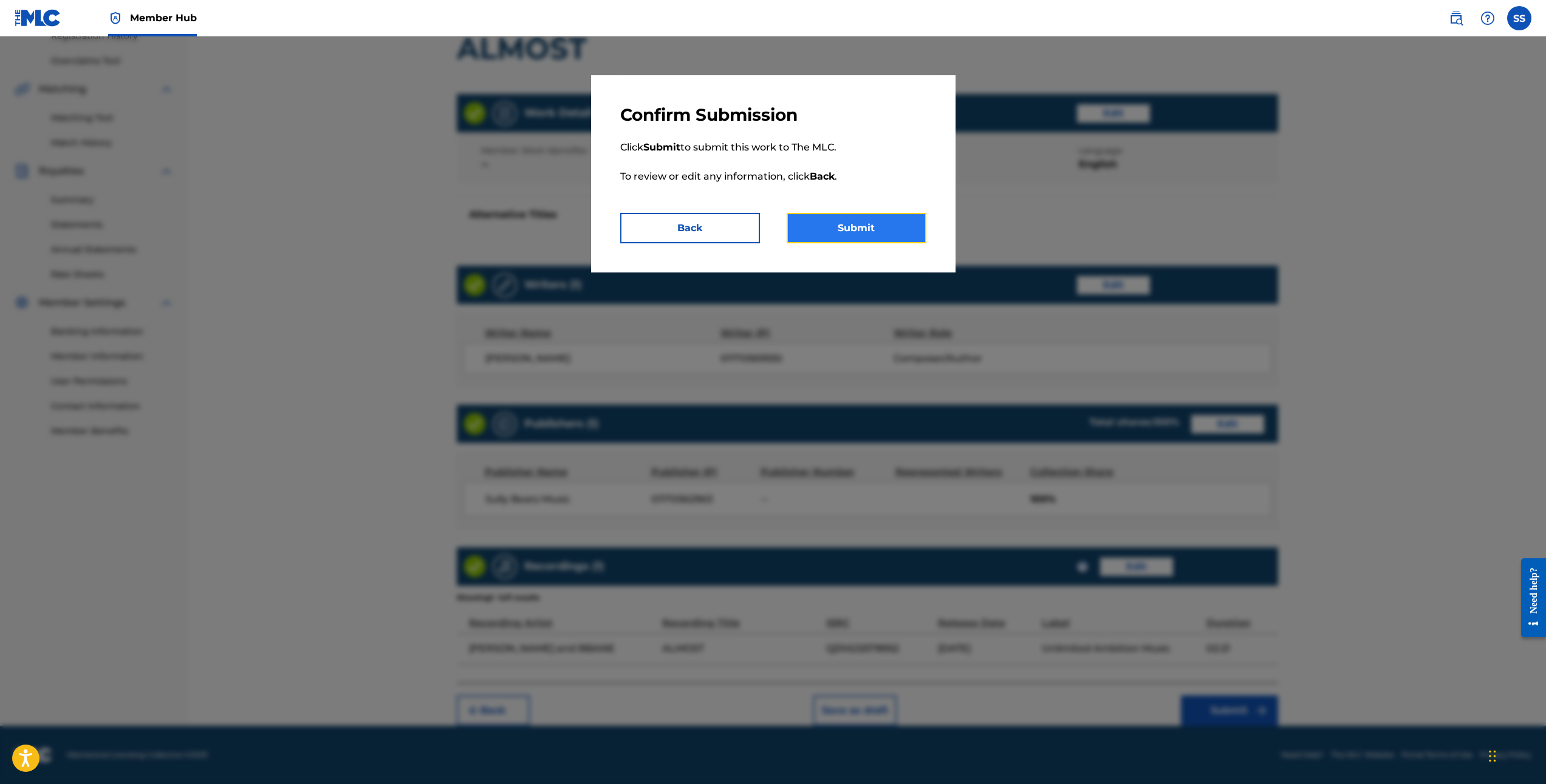
click at [882, 227] on button "Submit" at bounding box center [856, 228] width 140 height 30
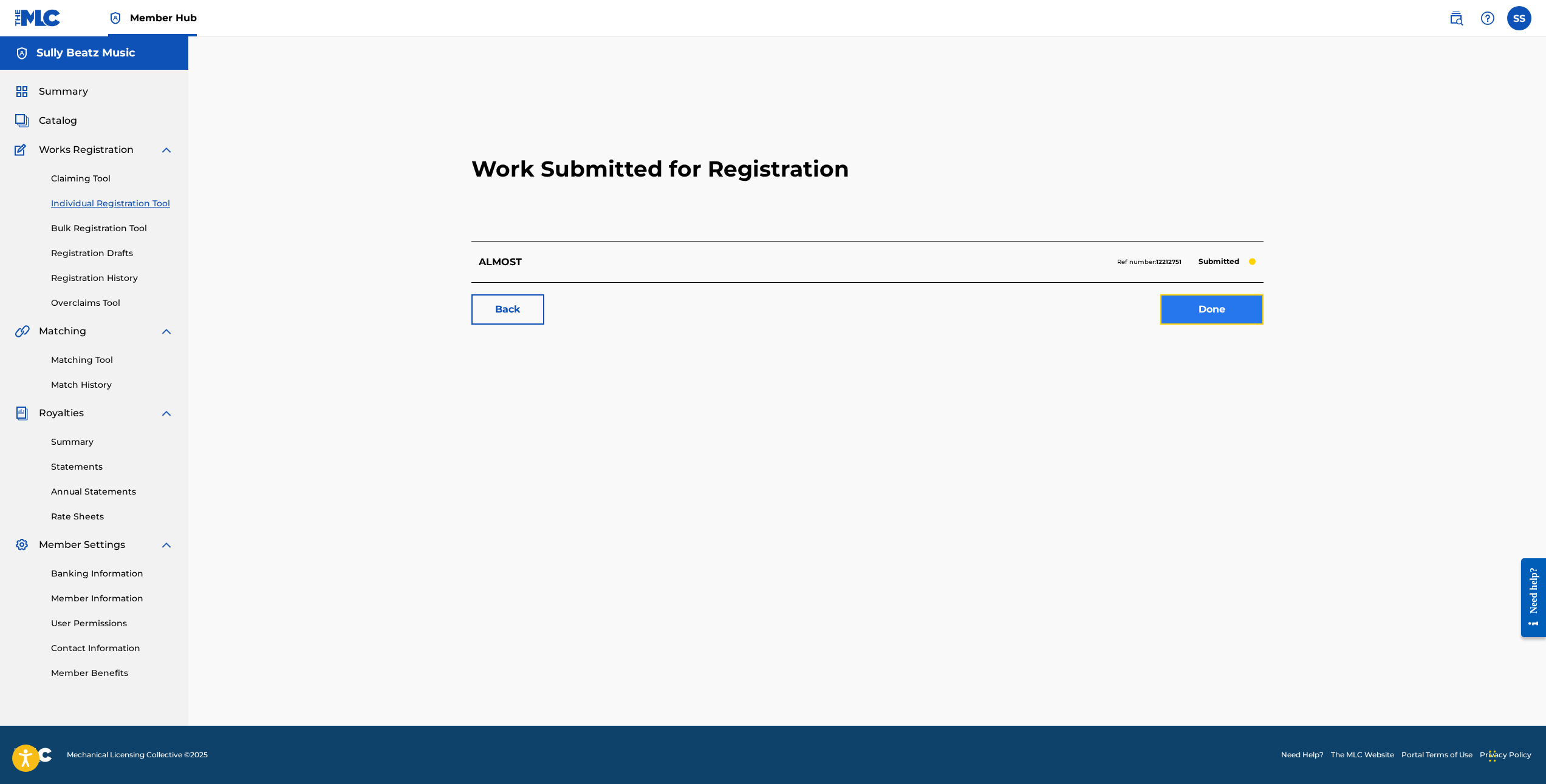
click at [1200, 310] on link "Done" at bounding box center [1211, 309] width 104 height 30
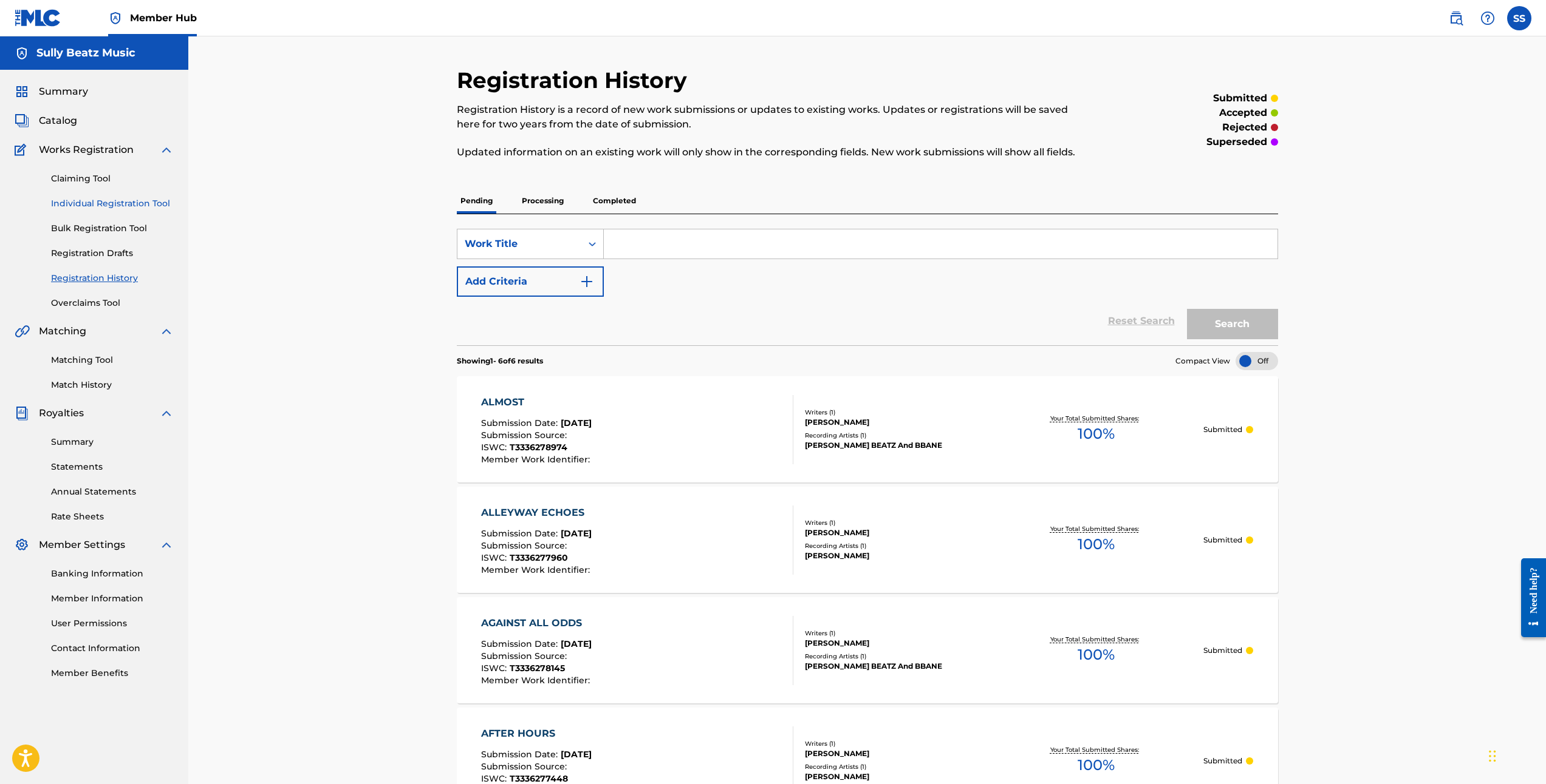
click at [110, 208] on link "Individual Registration Tool" at bounding box center [112, 203] width 123 height 12
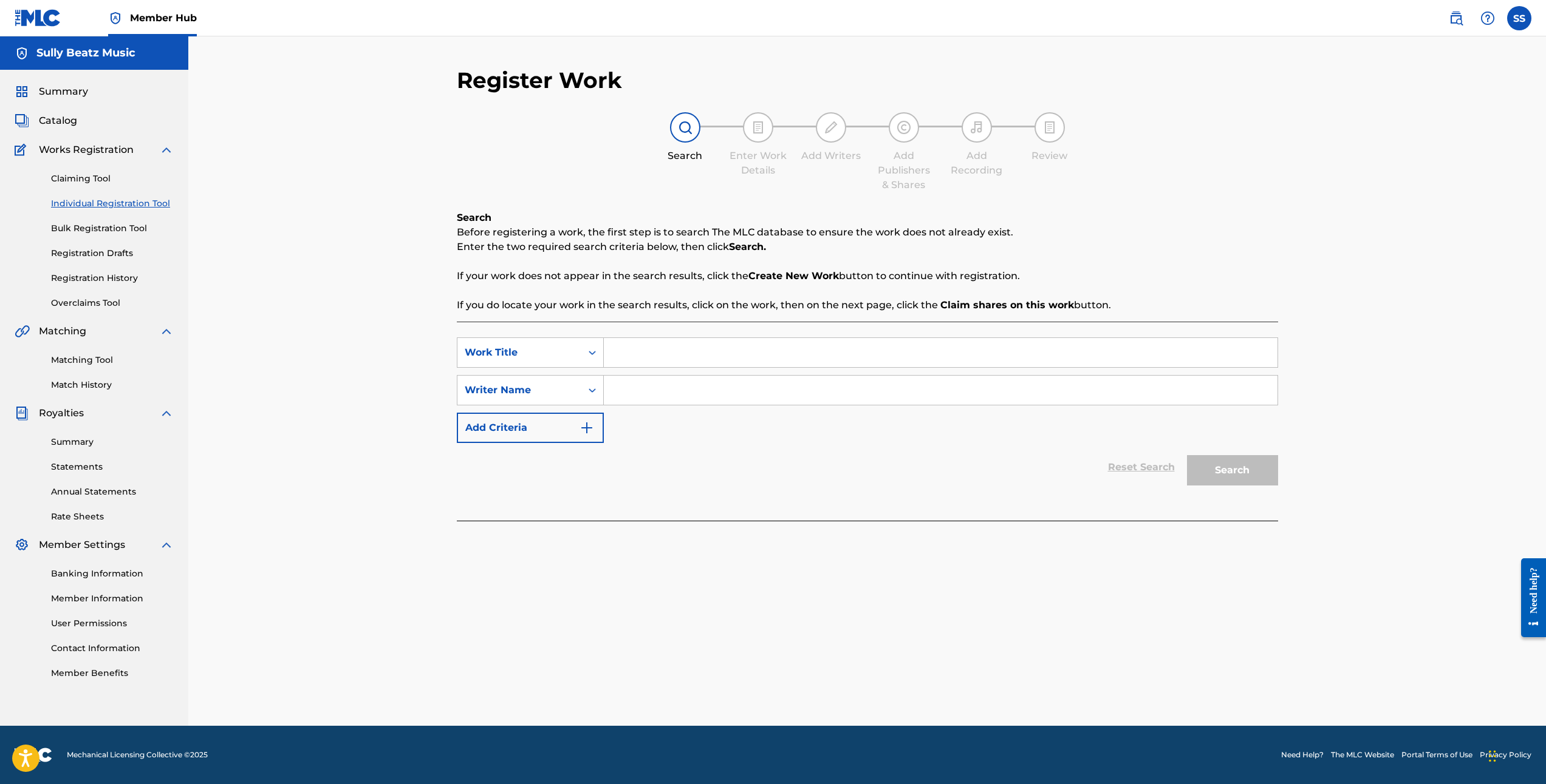
click at [680, 338] on div "SearchWithCriteria0ab09bd3-ae54-4868-aaa3-b046ebb39e0e Work Title SearchWithCri…" at bounding box center [867, 421] width 821 height 199
click at [668, 351] on input "Search Form" at bounding box center [940, 352] width 673 height 29
type input "DARKNESS"
click at [648, 398] on input "Search Form" at bounding box center [940, 390] width 673 height 29
type input "[PERSON_NAME]"
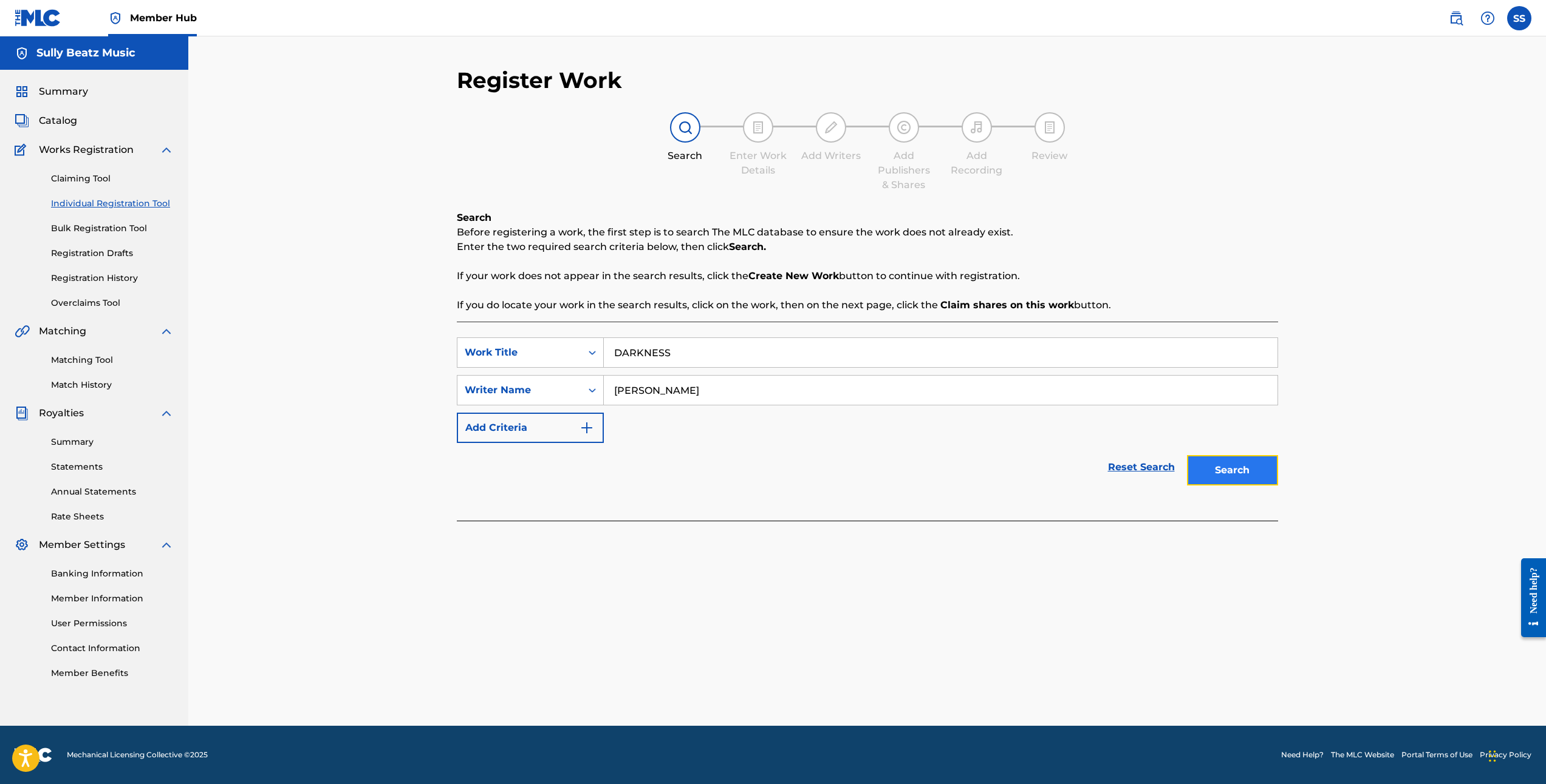
click at [1235, 466] on button "Search" at bounding box center [1233, 471] width 91 height 30
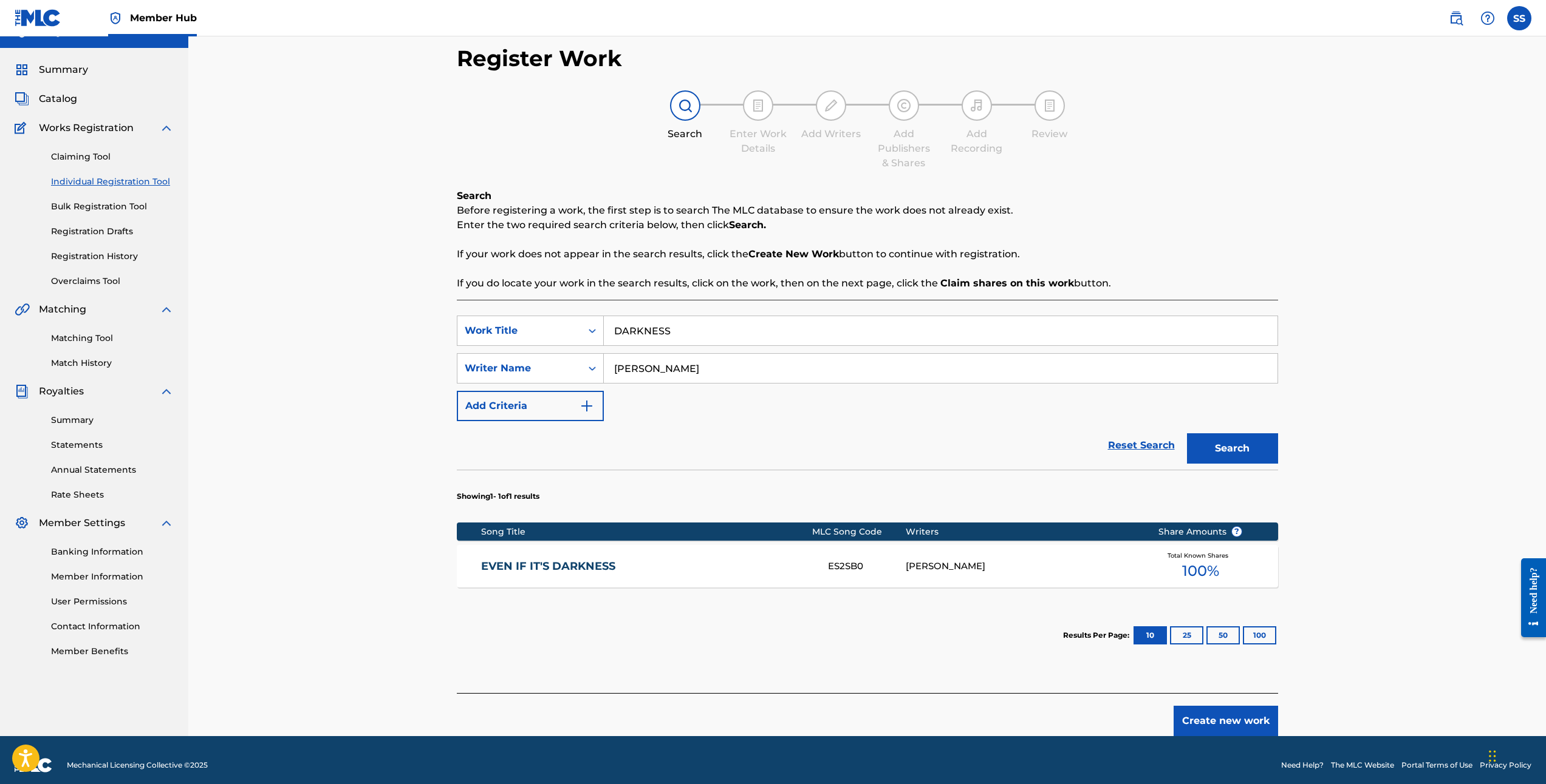
scroll to position [32, 0]
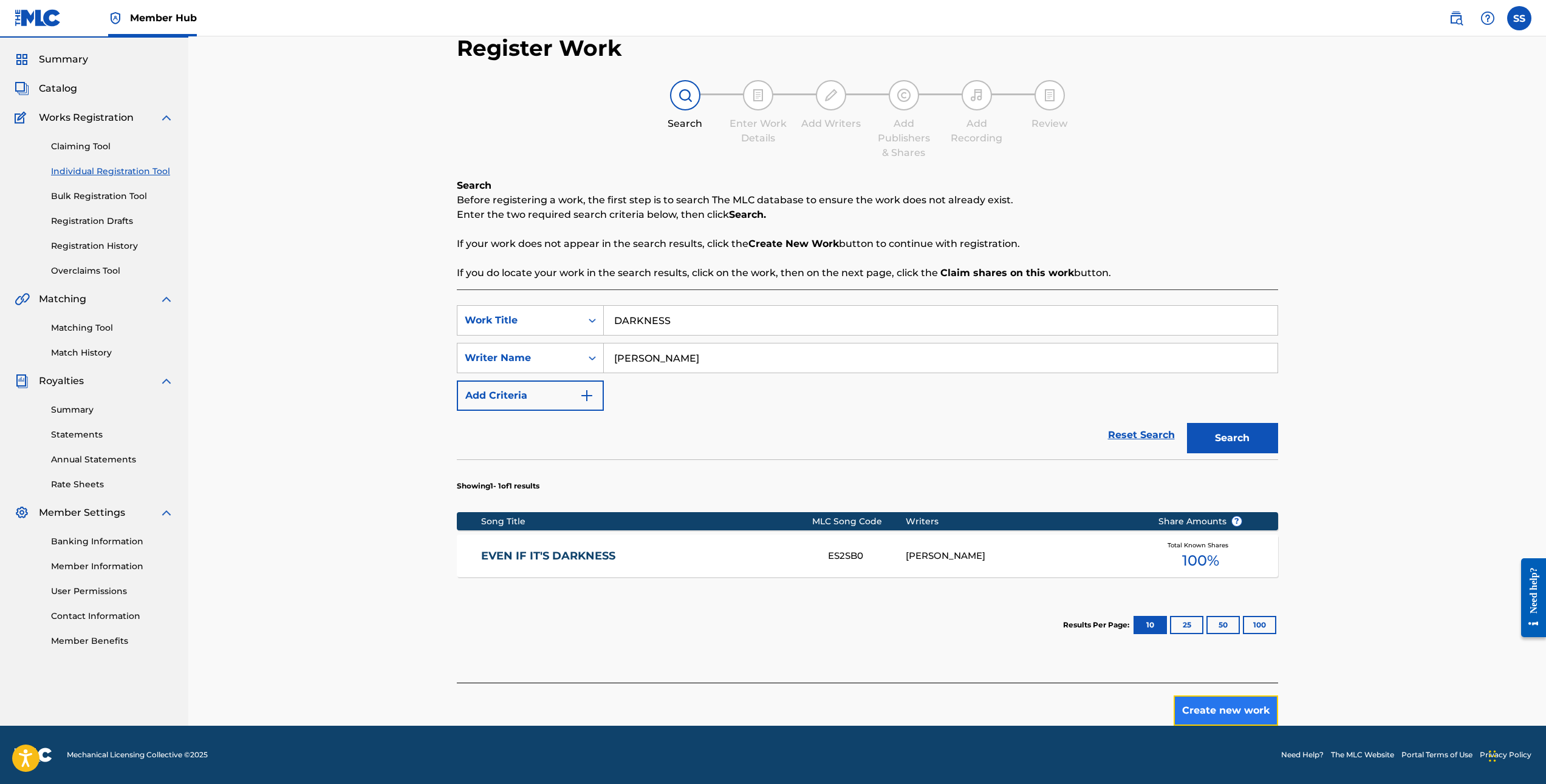
click at [1205, 708] on button "Create new work" at bounding box center [1226, 711] width 104 height 30
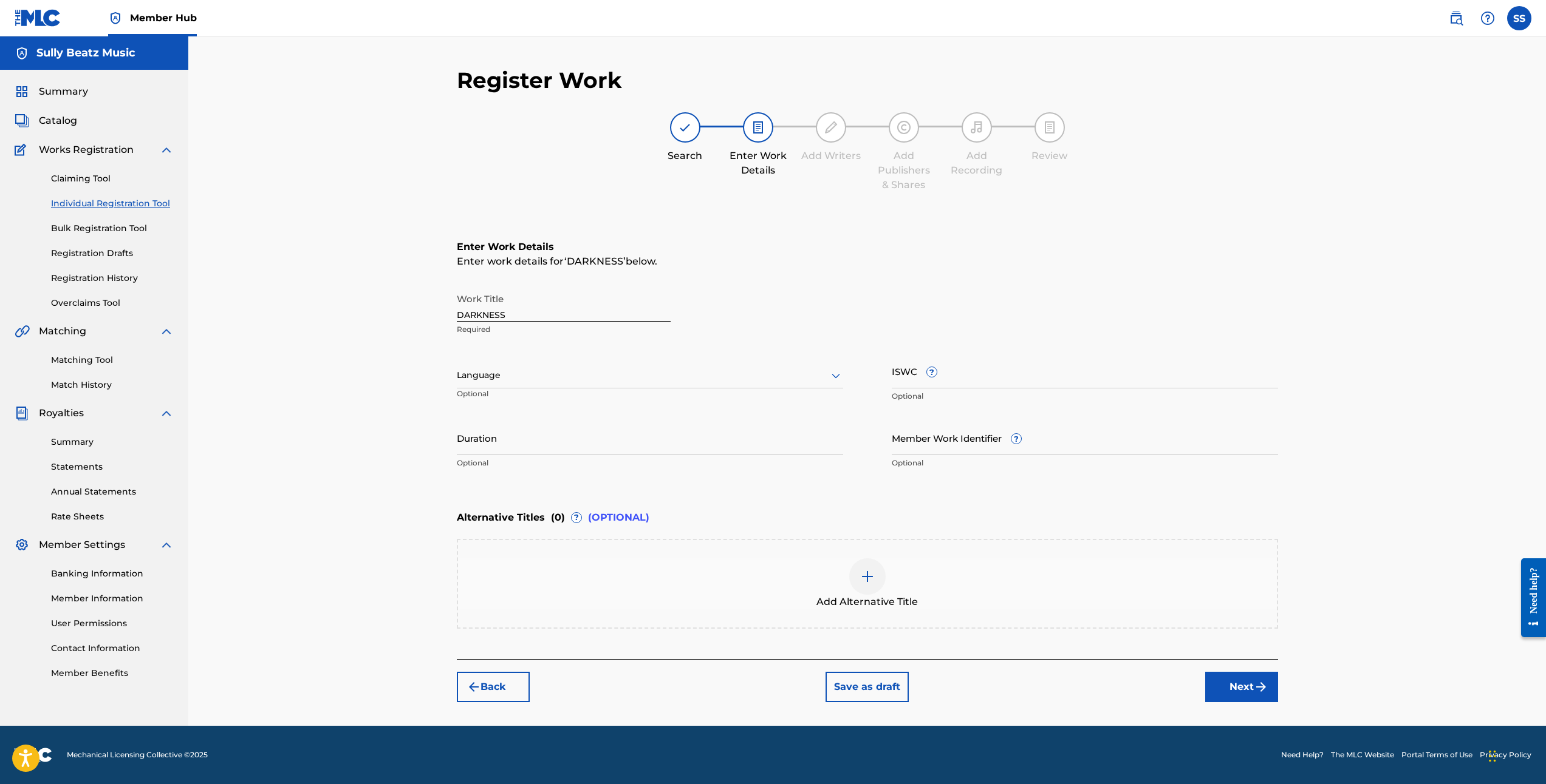
click at [542, 376] on div at bounding box center [650, 376] width 386 height 15
click at [728, 302] on div "Work Title DARKNESS Required" at bounding box center [867, 314] width 821 height 55
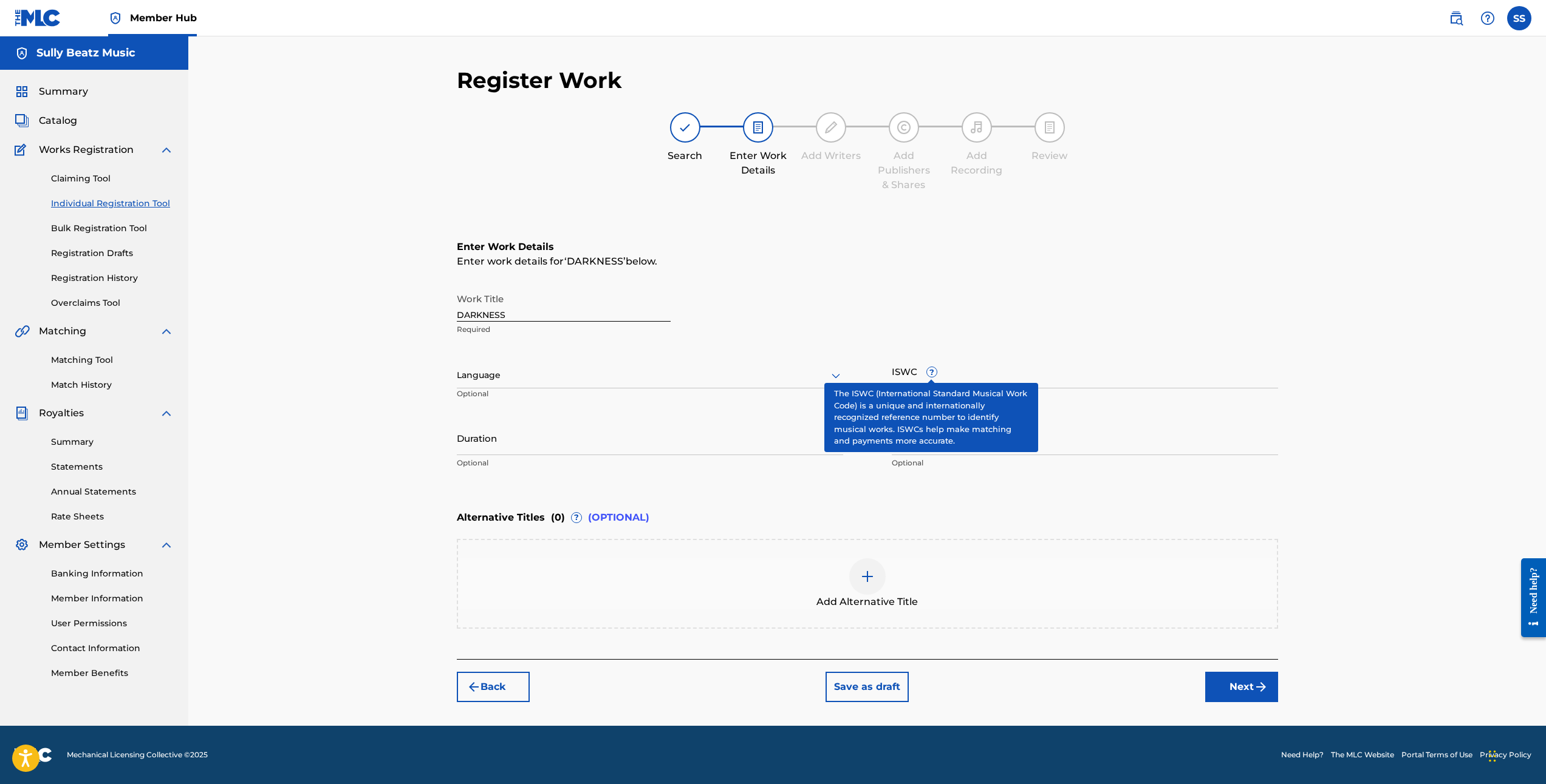
click at [931, 372] on span "?" at bounding box center [932, 372] width 9 height 9
click at [931, 372] on input "ISWC ?" at bounding box center [1084, 371] width 386 height 34
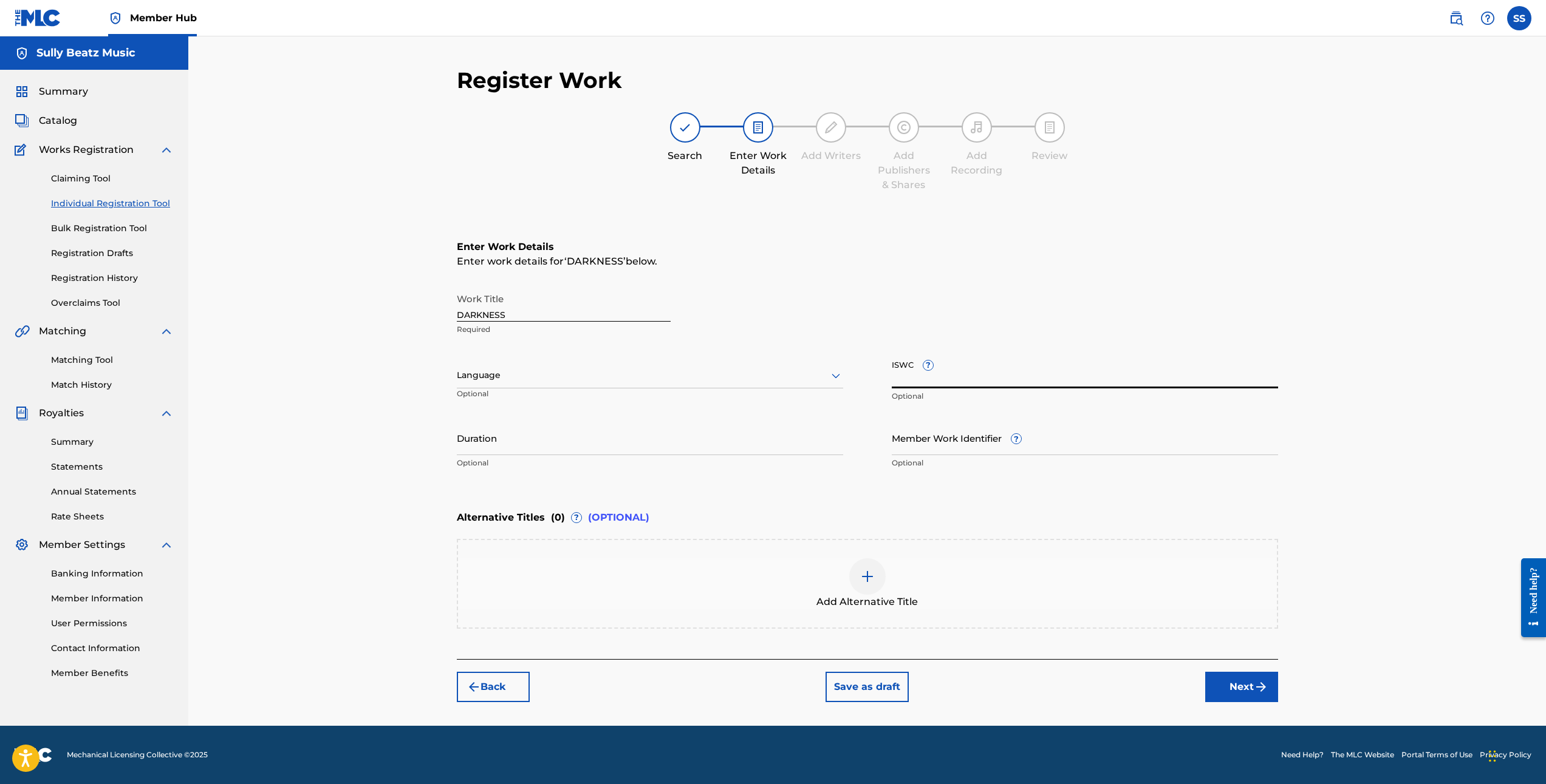
click at [900, 361] on input "ISWC ?" at bounding box center [1084, 371] width 386 height 34
paste input "T-323.007.475-2"
type input "T-323.007.475-2"
click at [545, 445] on input "Duration" at bounding box center [650, 438] width 386 height 34
type input "01:45"
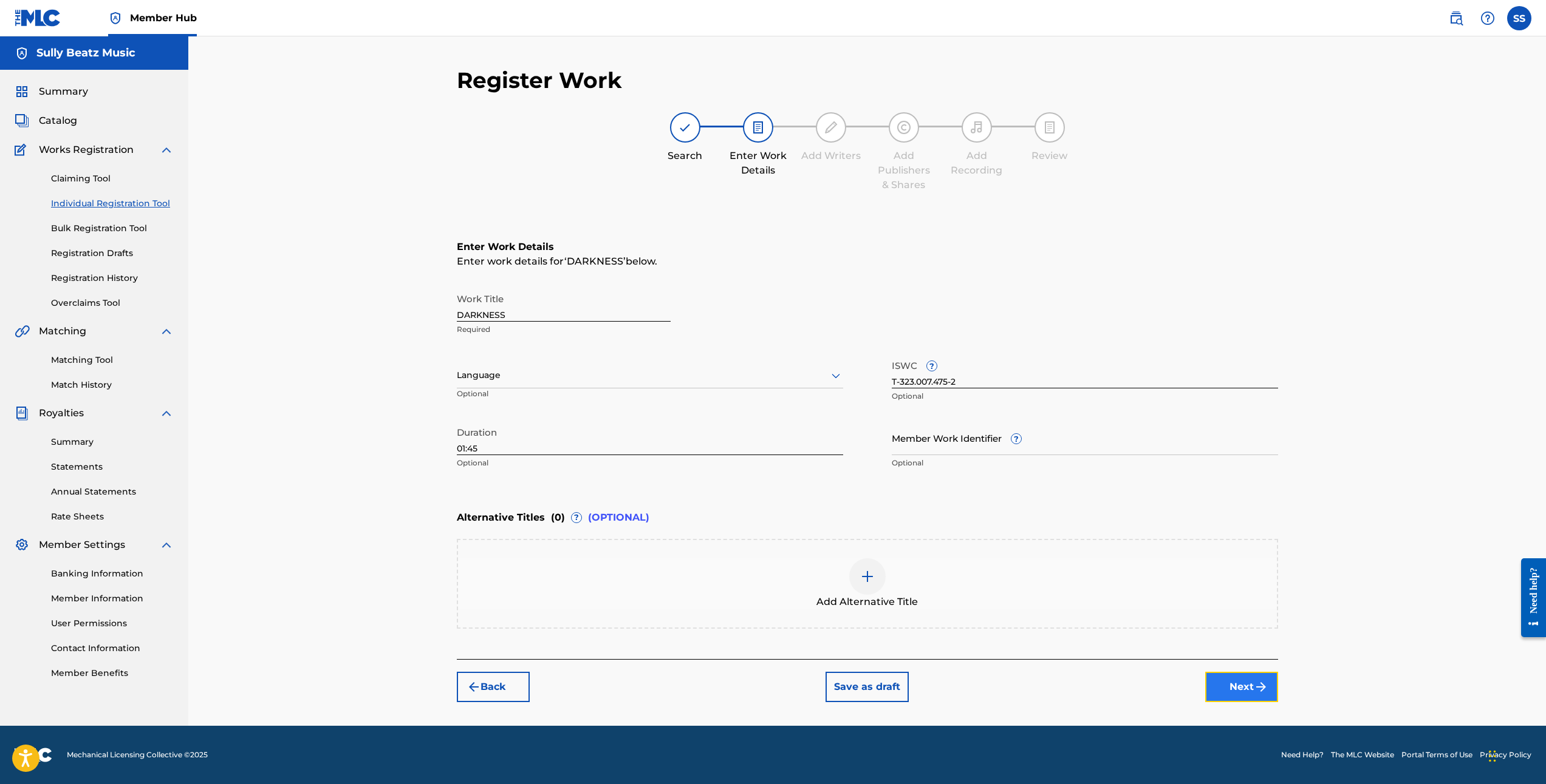
click at [1240, 693] on button "Next" at bounding box center [1241, 687] width 73 height 30
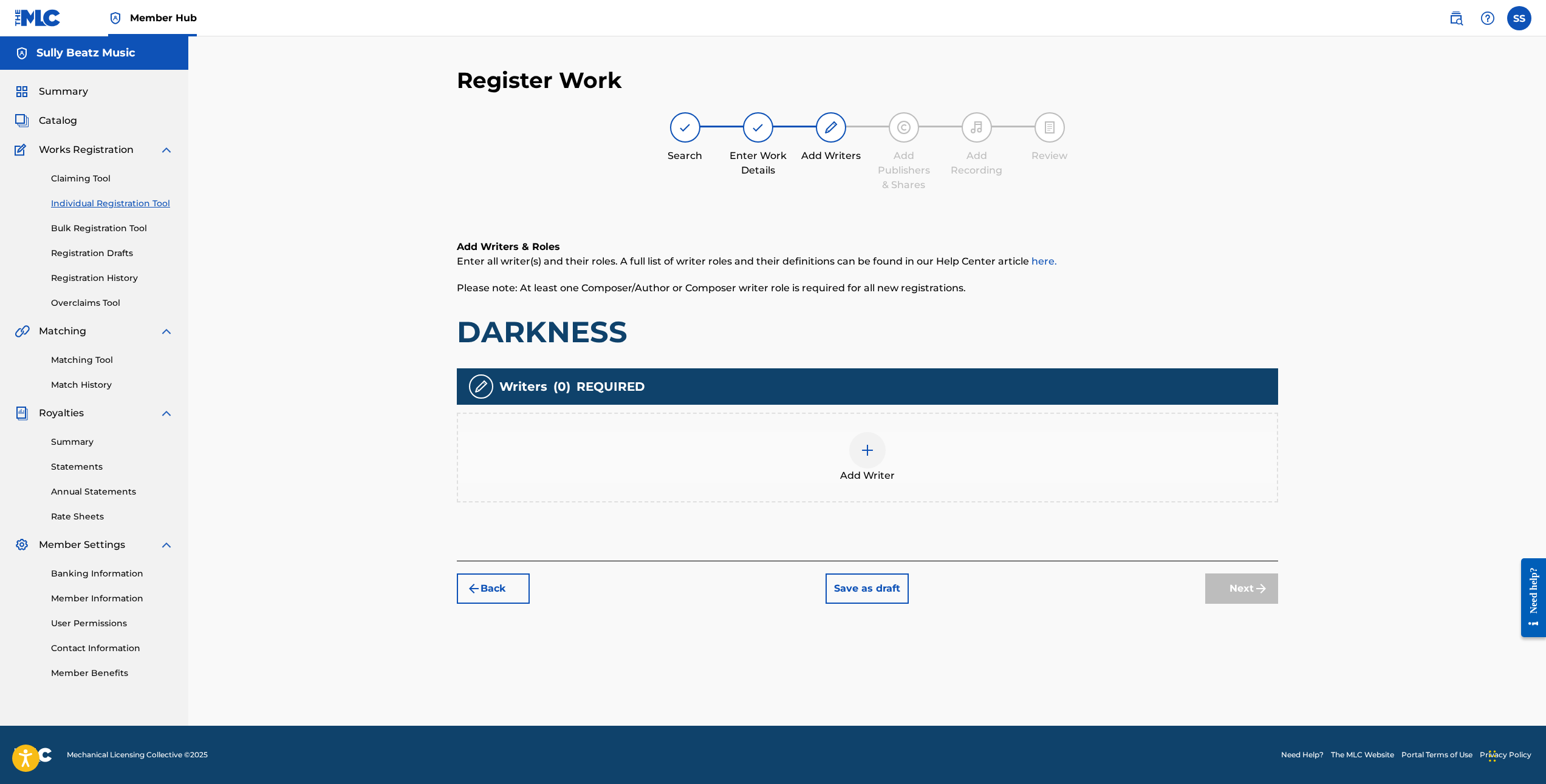
click at [857, 455] on div at bounding box center [867, 450] width 36 height 36
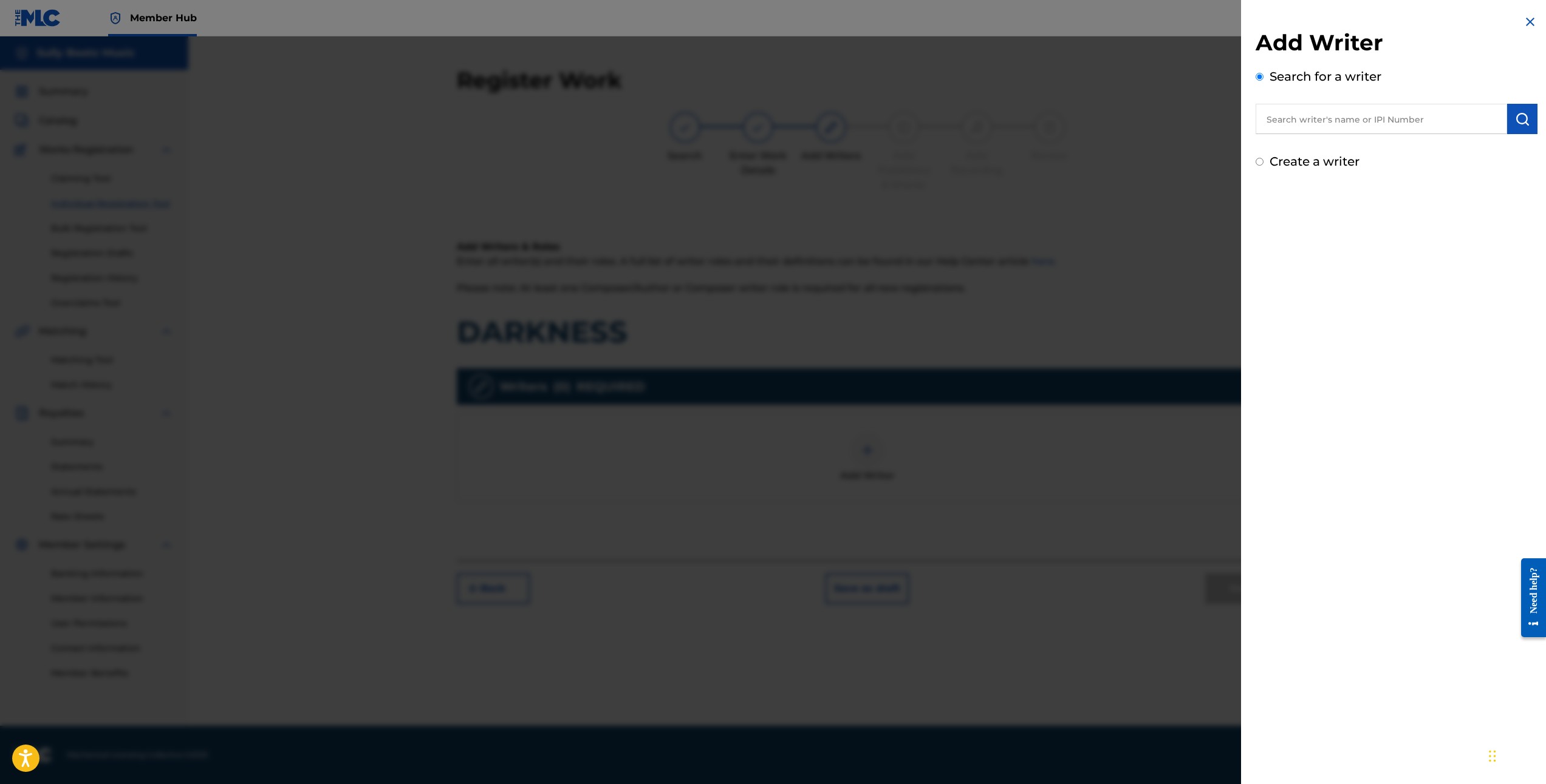
click at [1291, 154] on label "Create a writer" at bounding box center [1314, 160] width 90 height 14
radio input "true"
click at [1263, 158] on input "Create a writer" at bounding box center [1259, 161] width 8 height 8
radio input "false"
radio input "true"
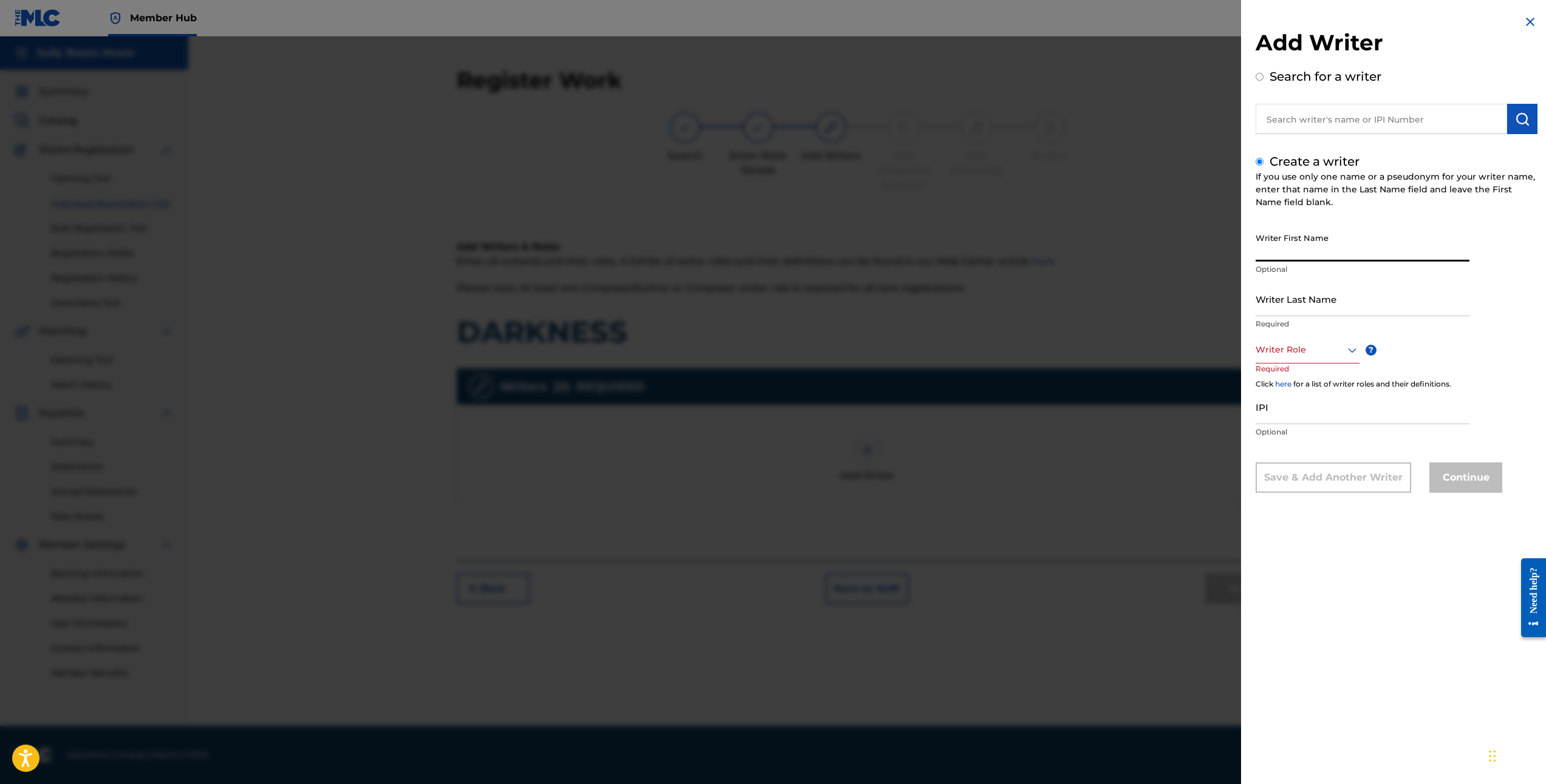
click at [1292, 256] on input "Writer First Name" at bounding box center [1362, 244] width 214 height 34
type input "[PERSON_NAME]"
click at [1325, 359] on div "Writer Role" at bounding box center [1307, 349] width 104 height 28
click at [1286, 492] on div "Composer" at bounding box center [1307, 486] width 103 height 28
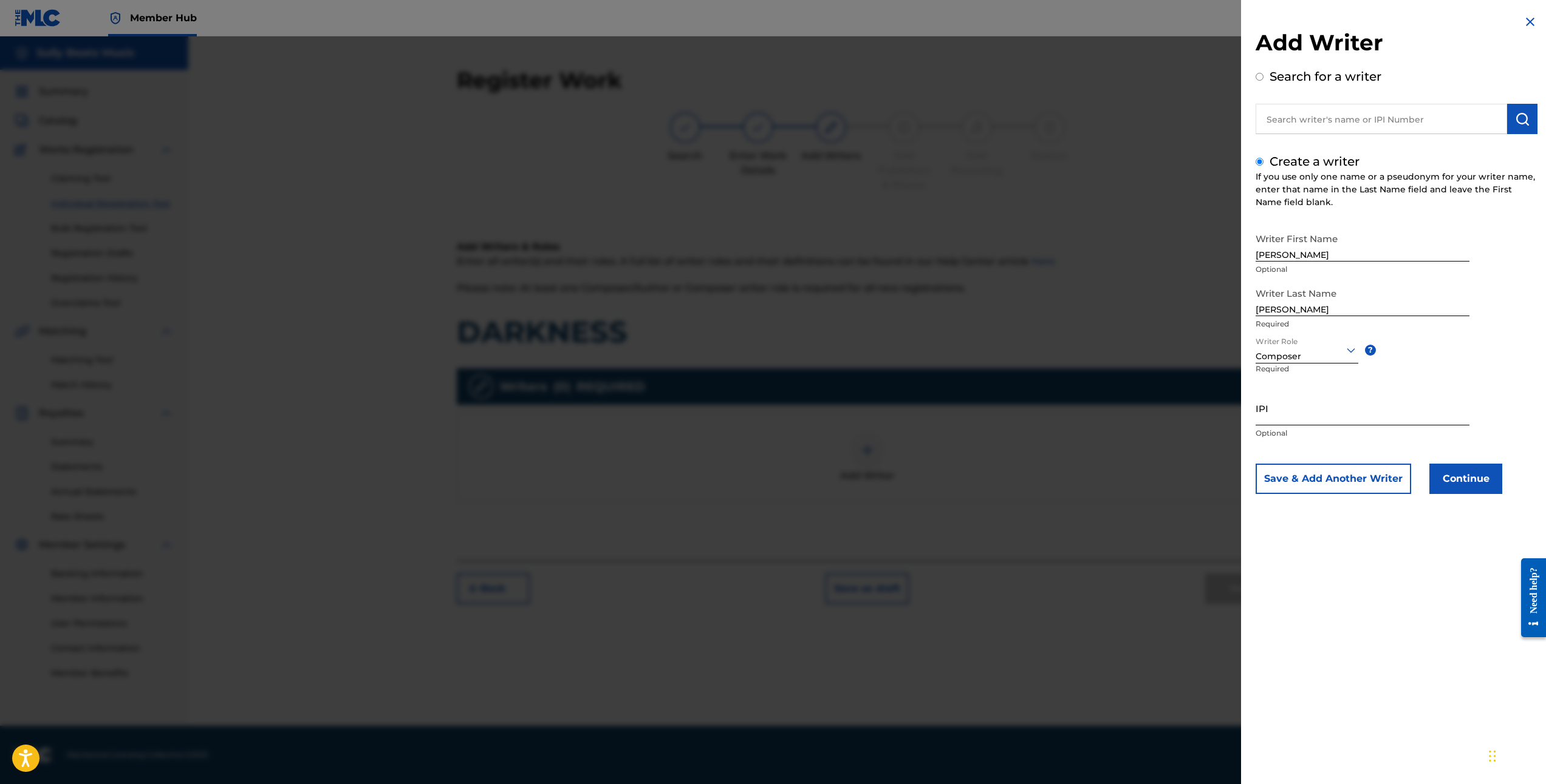
click at [1327, 414] on input "IPI" at bounding box center [1362, 408] width 214 height 34
paste input "01170569550"
type input "01170569550"
click at [1446, 474] on button "Continue" at bounding box center [1465, 479] width 73 height 30
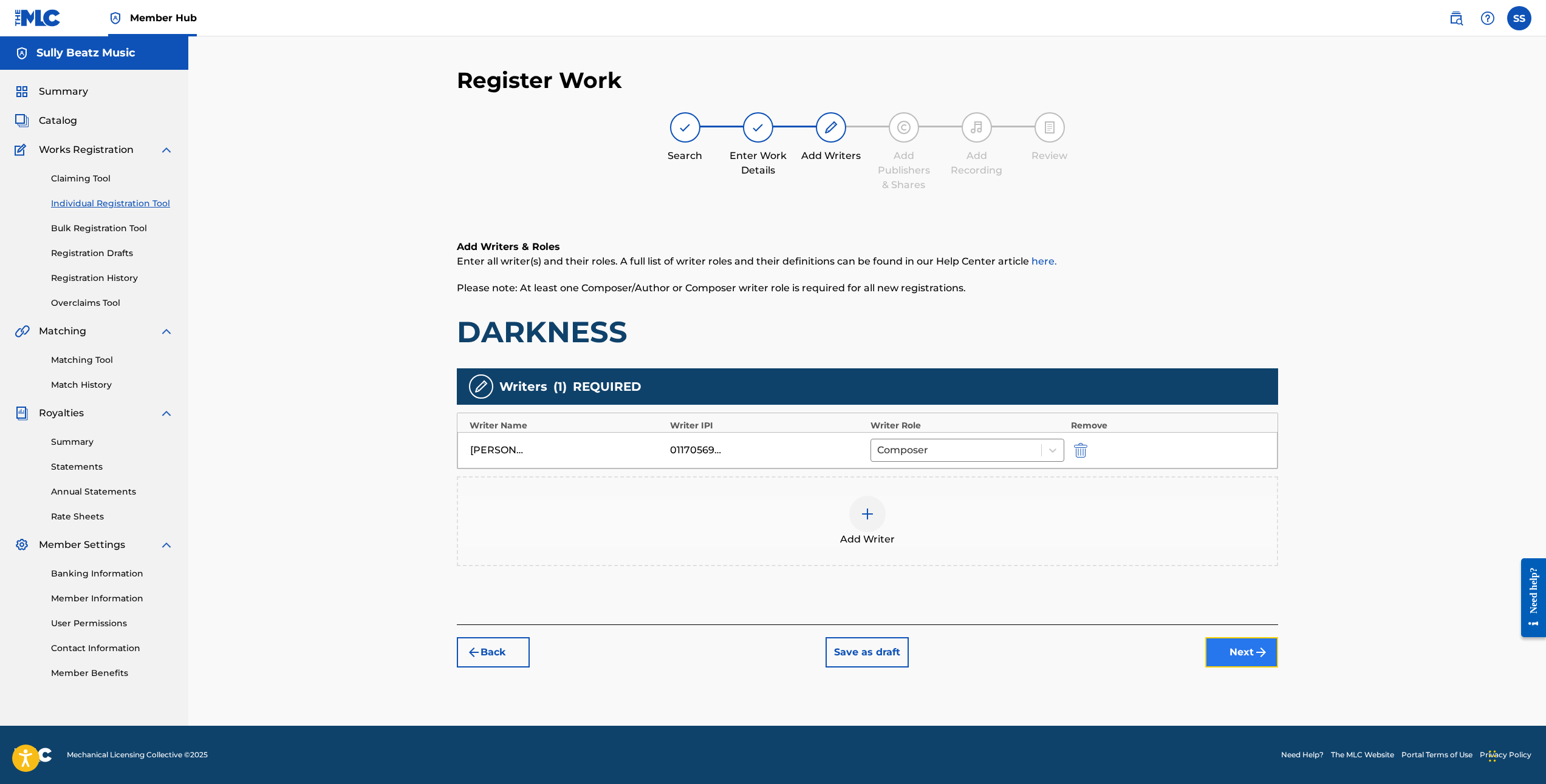
click at [1244, 664] on button "Next" at bounding box center [1241, 652] width 73 height 30
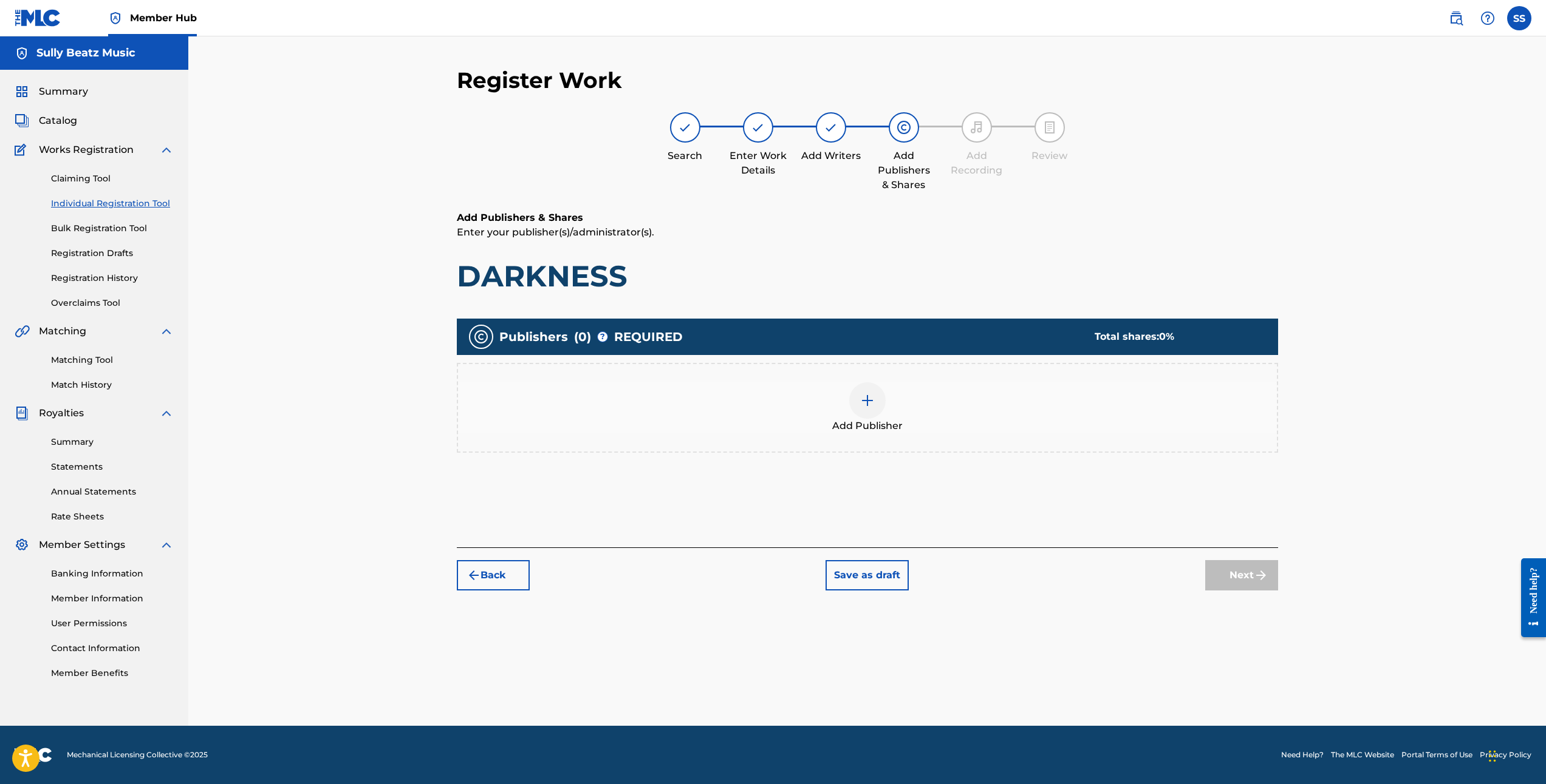
click at [887, 419] on span "Add Publisher" at bounding box center [867, 425] width 70 height 14
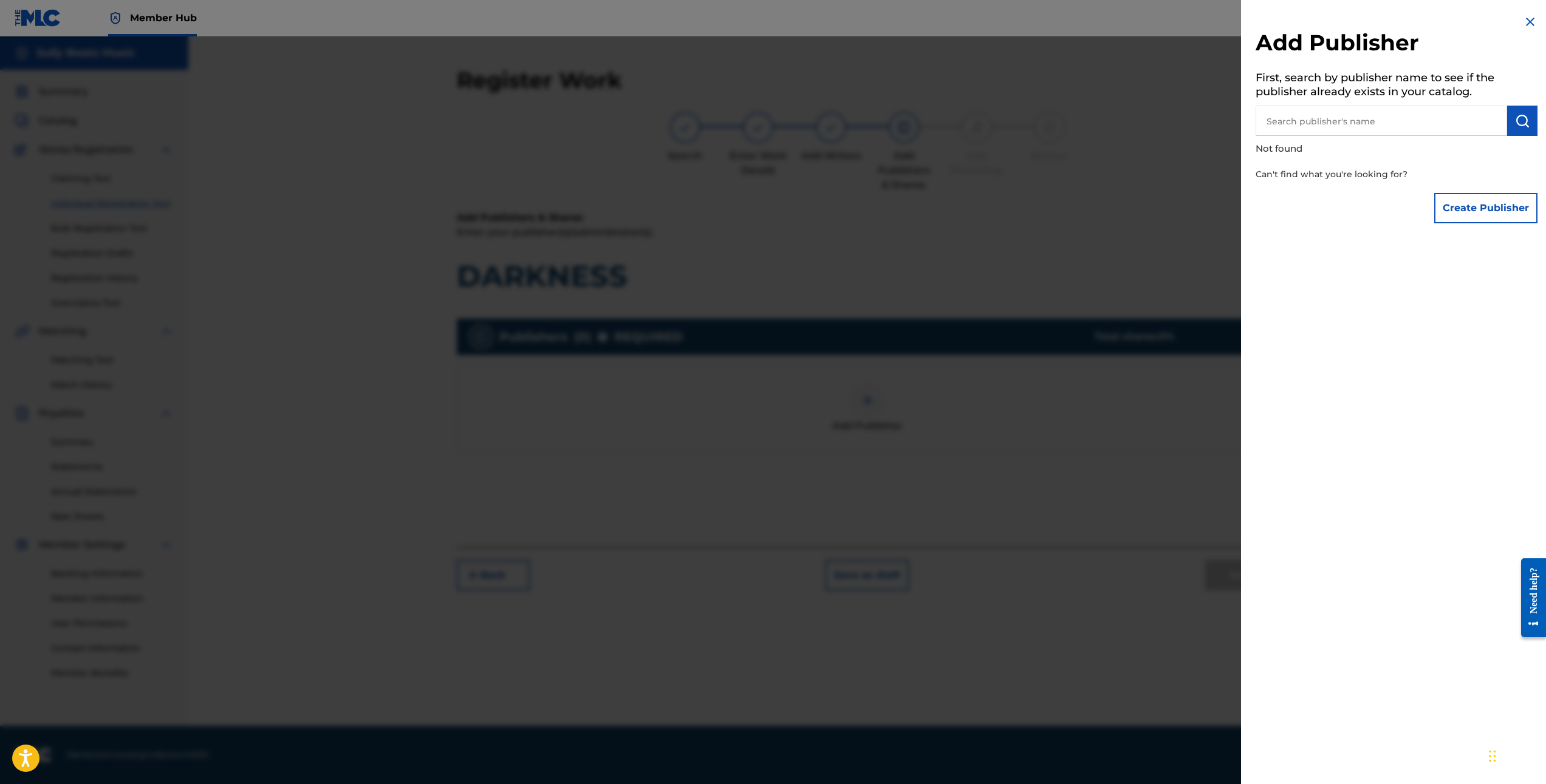
click at [1482, 227] on div "Create Publisher" at bounding box center [1485, 208] width 104 height 43
click at [1470, 212] on button "Create Publisher" at bounding box center [1485, 208] width 104 height 30
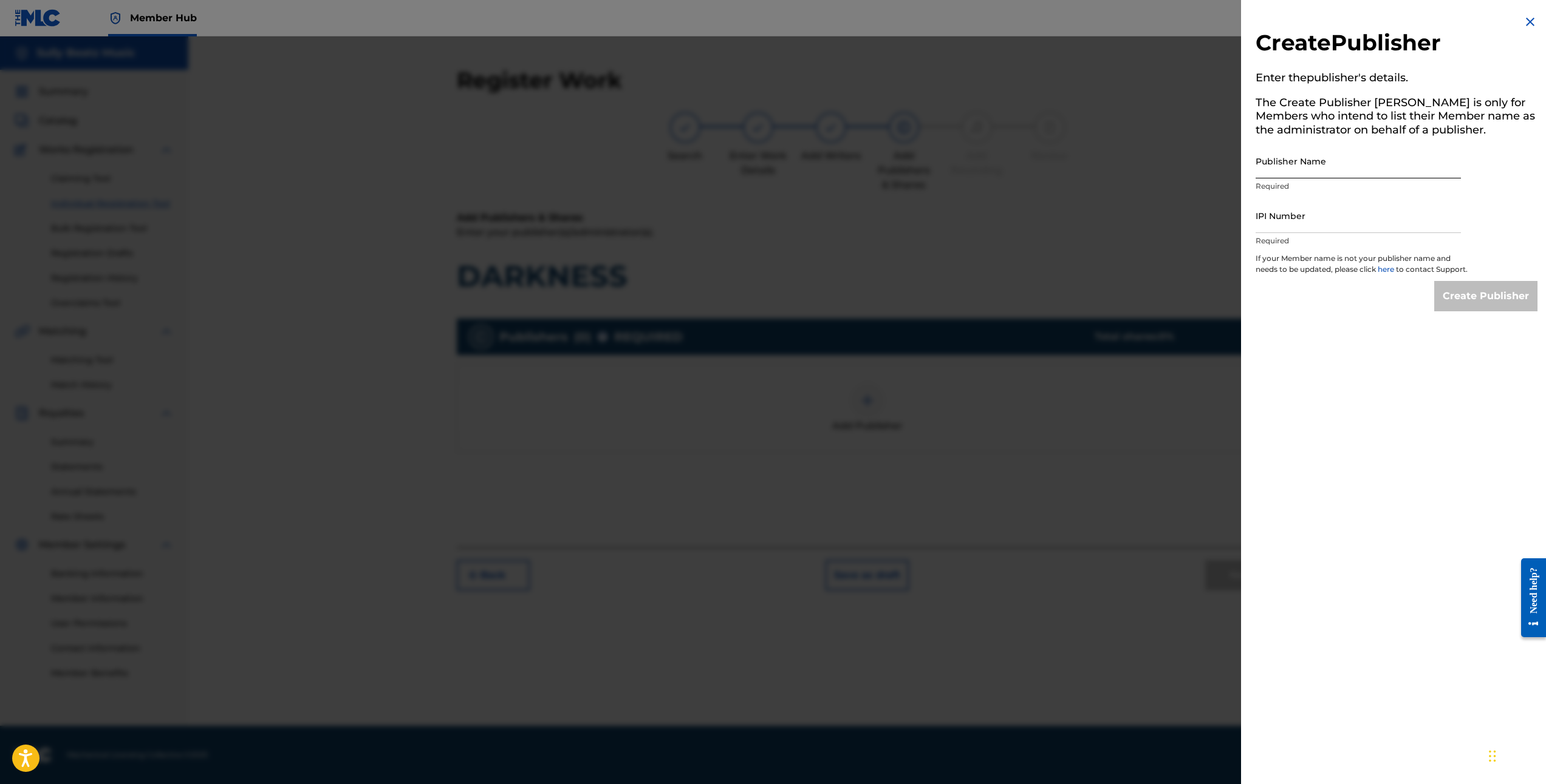
click at [1291, 165] on input "Publisher Name" at bounding box center [1358, 161] width 205 height 34
type input "Sully Beatz Music"
type input "01170562963"
click at [1496, 308] on input "Create Publisher" at bounding box center [1485, 296] width 104 height 30
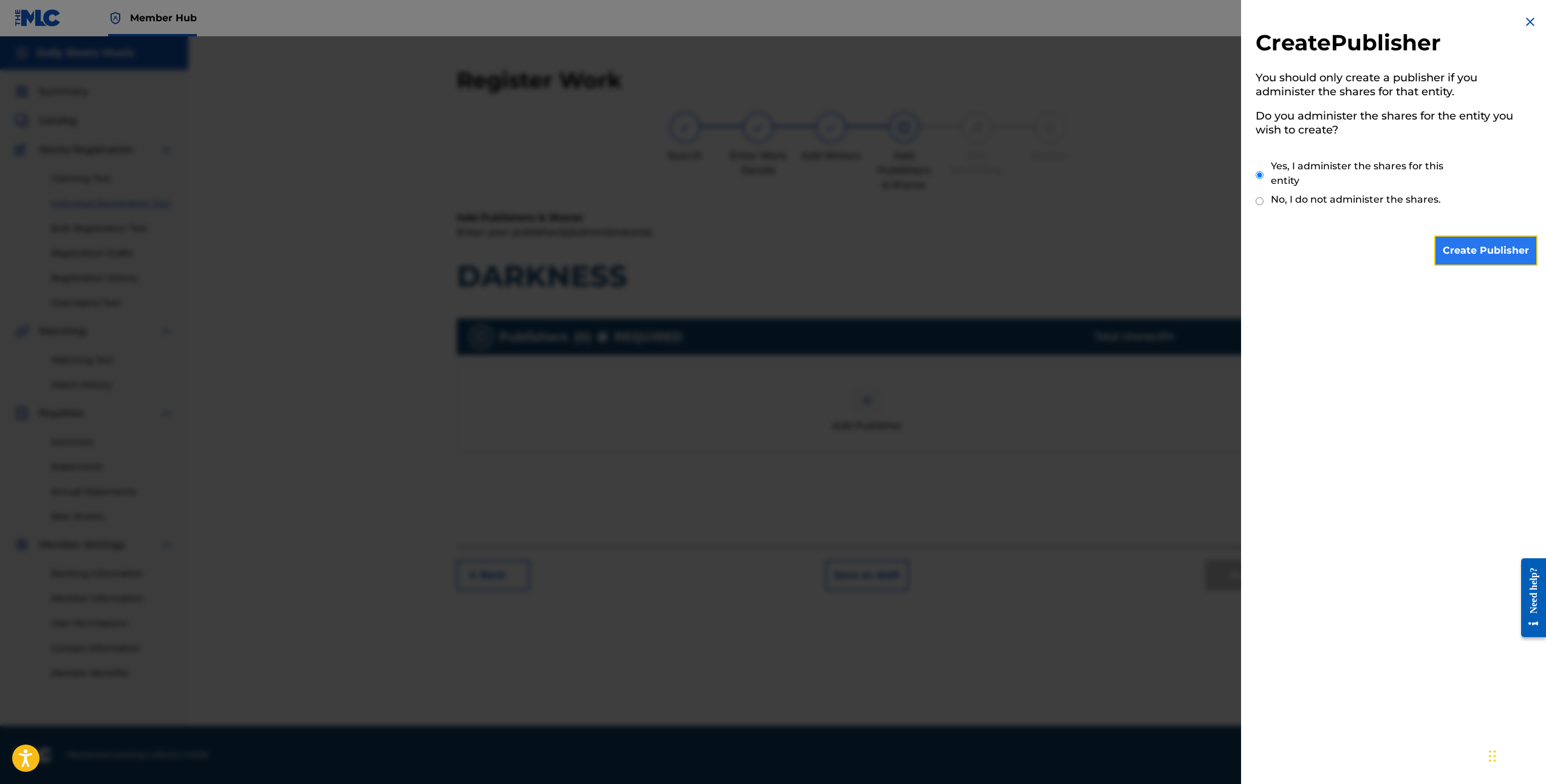
click at [1481, 240] on input "Create Publisher" at bounding box center [1485, 251] width 104 height 30
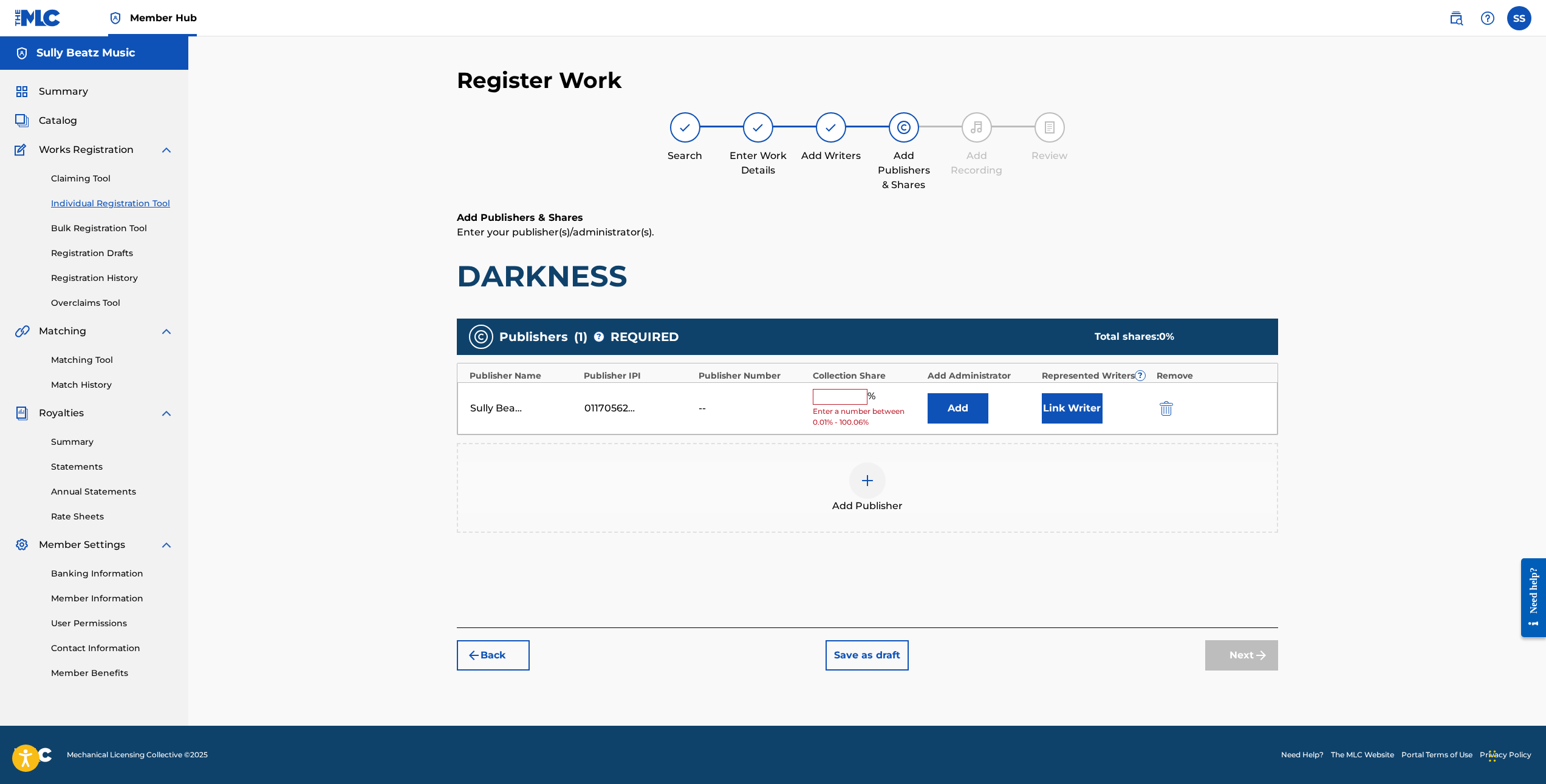
click at [846, 395] on input "text" at bounding box center [840, 397] width 55 height 16
type input "100"
click at [1231, 660] on button "Next" at bounding box center [1241, 646] width 73 height 30
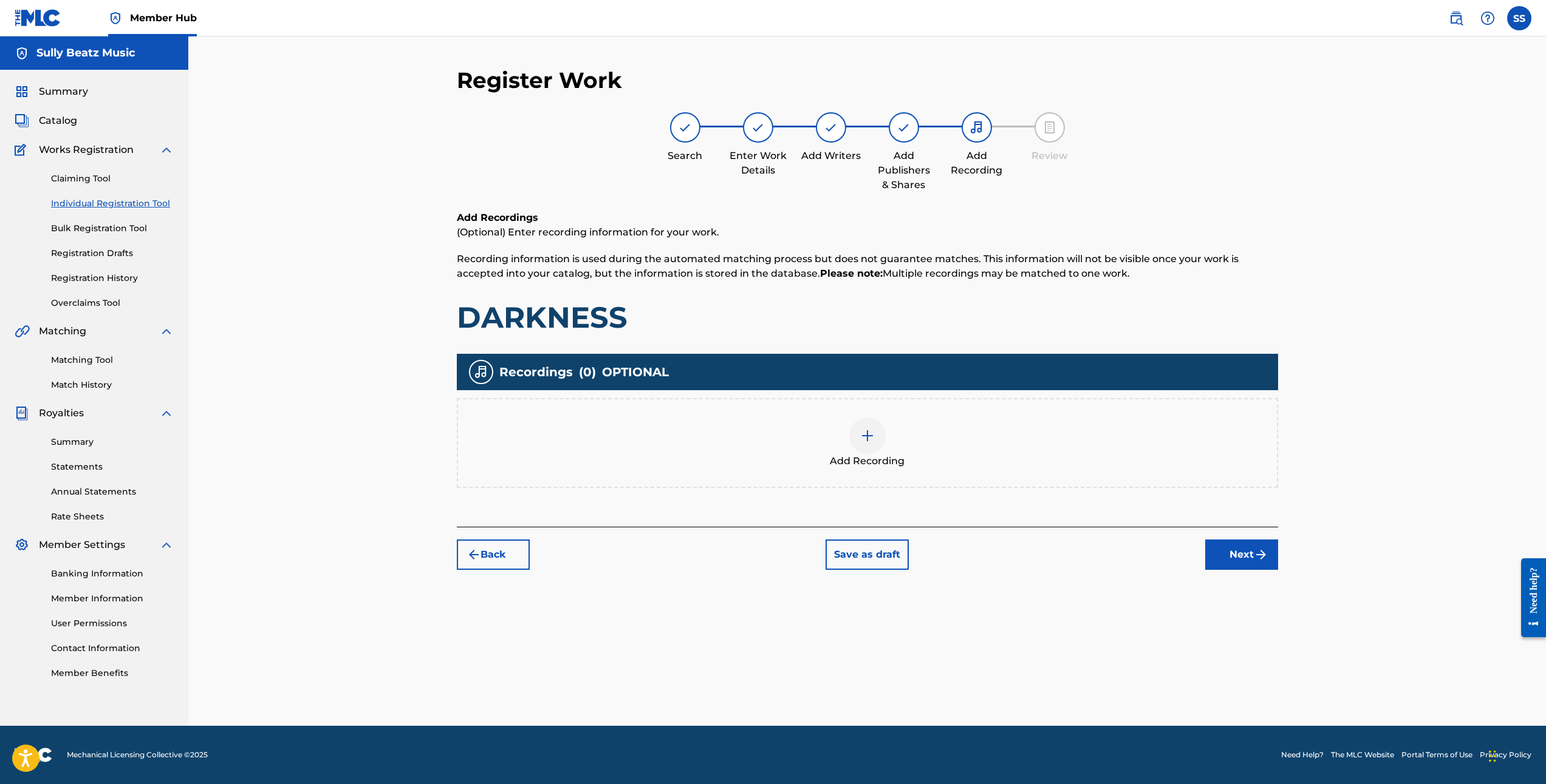
click at [885, 452] on div "Add Recording" at bounding box center [867, 443] width 819 height 51
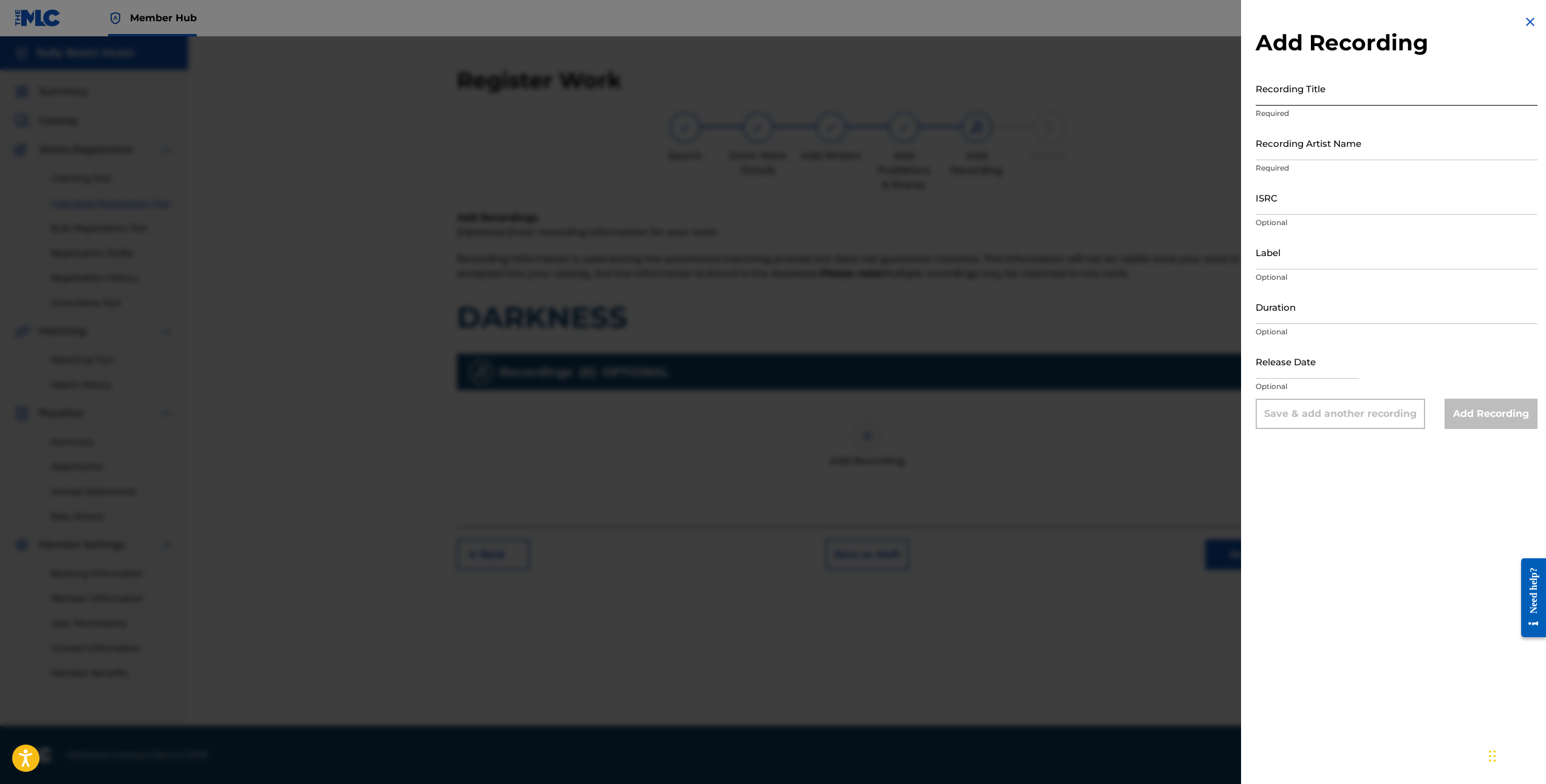
click at [1310, 94] on input "Recording Title" at bounding box center [1396, 88] width 282 height 34
type input "DARKNESS"
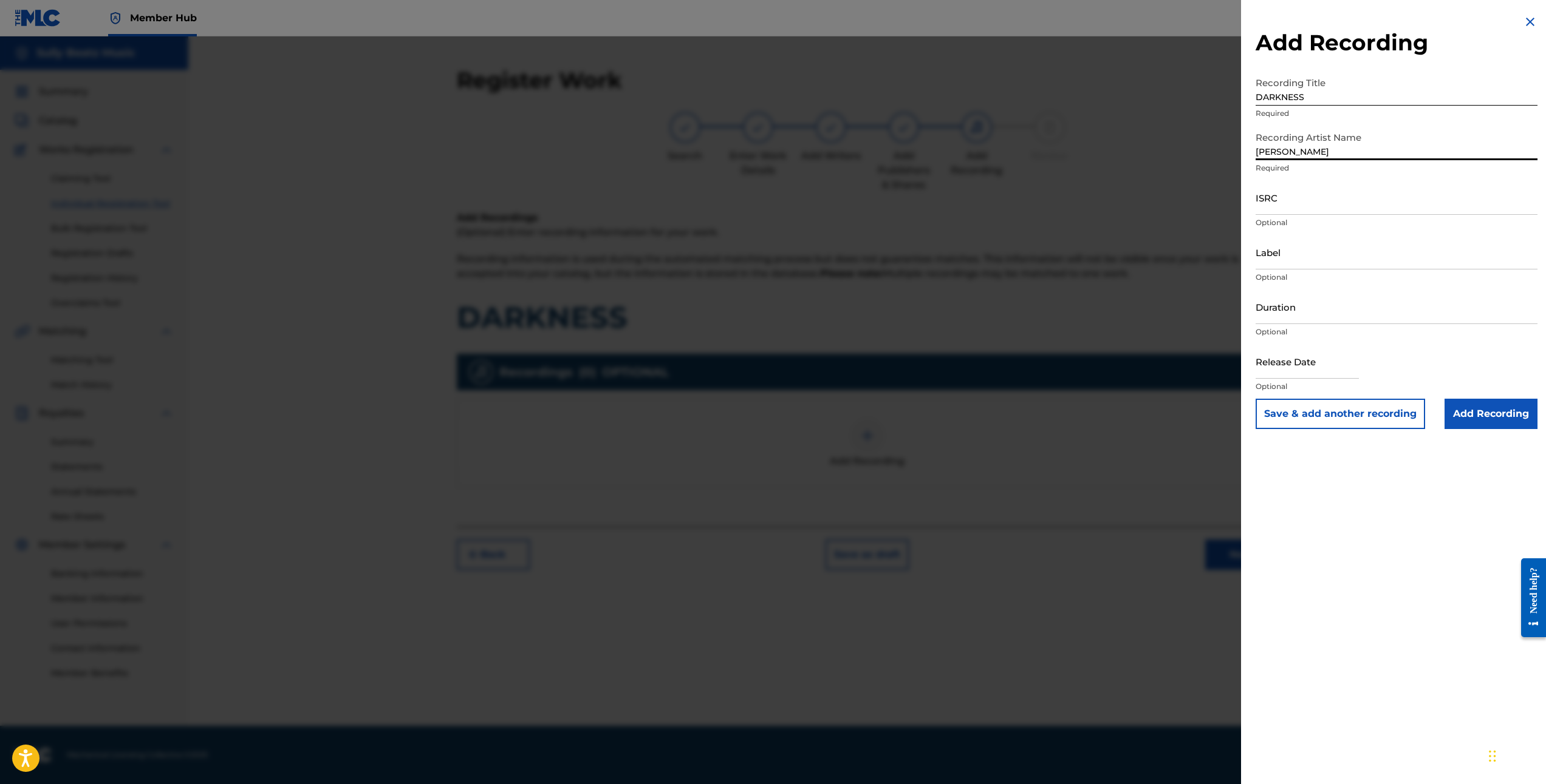
type input "[PERSON_NAME]"
paste input "SGB502249950"
type input "SGB502249950"
click at [1283, 303] on input "Duration" at bounding box center [1396, 307] width 282 height 34
type input "01:45"
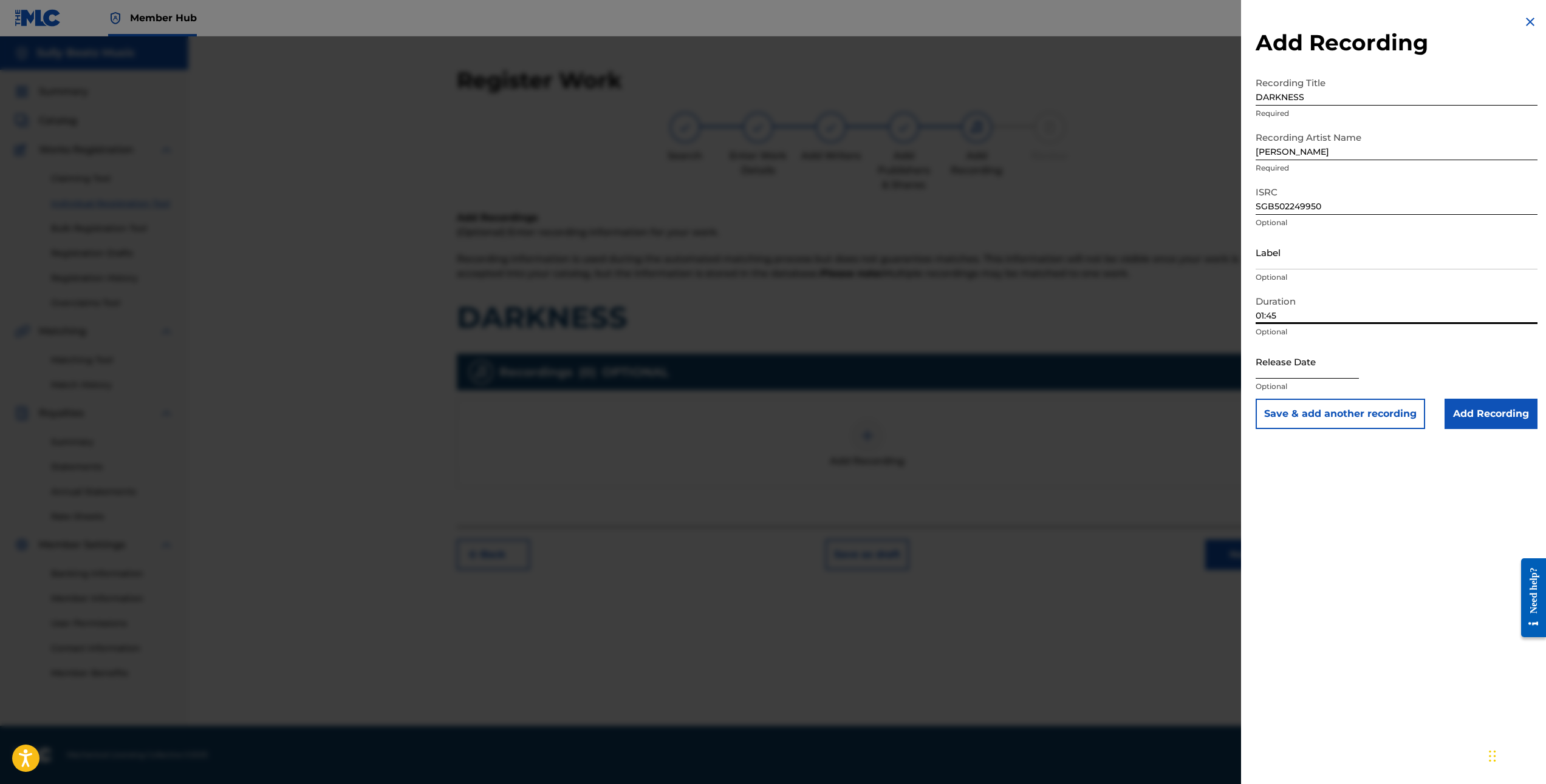
click at [1317, 367] on input "text" at bounding box center [1307, 362] width 104 height 34
select select "8"
select select "2025"
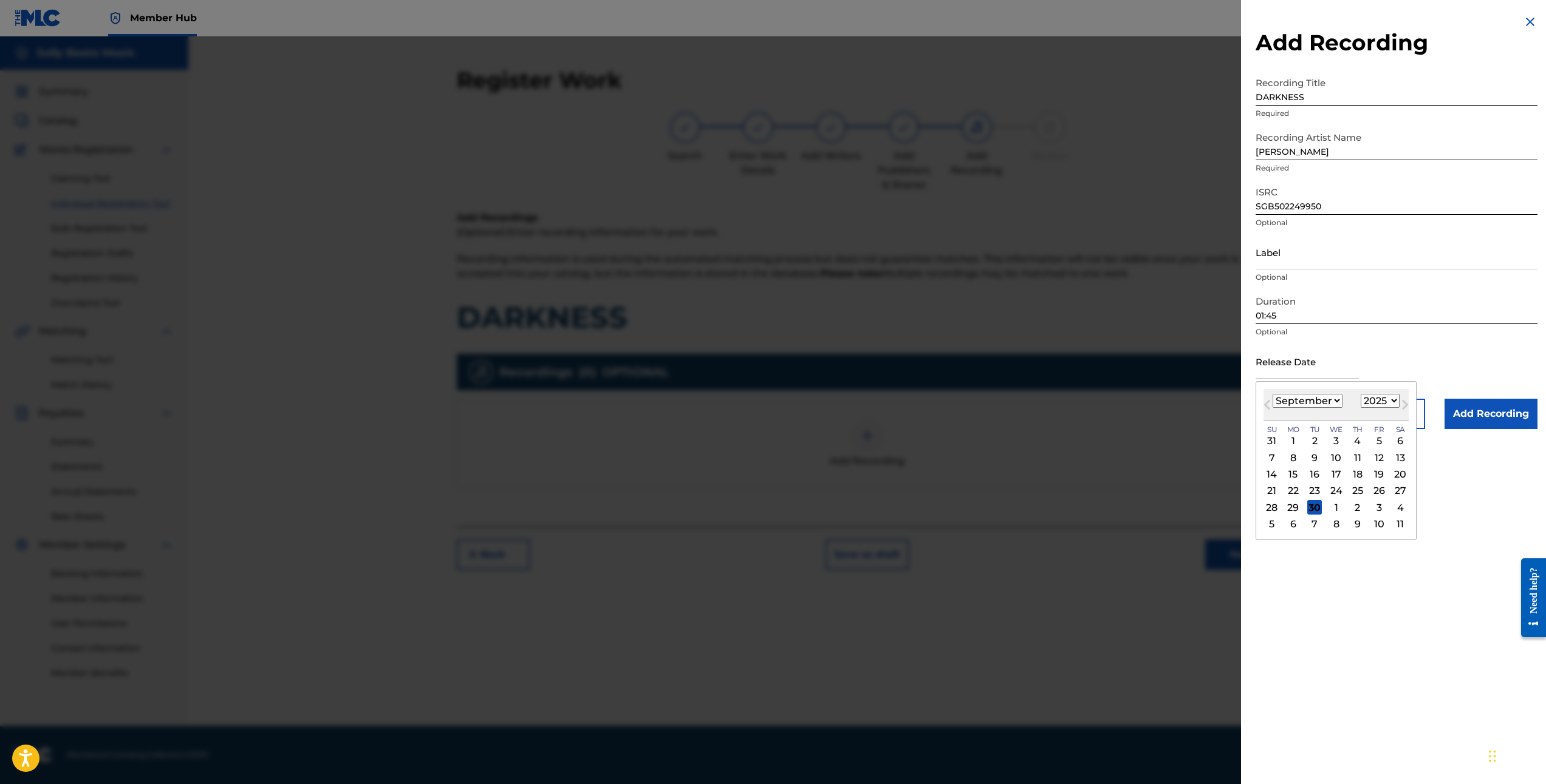
click at [1323, 401] on select "January February March April May June July August September October November De…" at bounding box center [1308, 401] width 70 height 14
select select "6"
click at [1273, 394] on select "January February March April May June July August September October November De…" at bounding box center [1308, 401] width 70 height 14
click at [1315, 506] on div "29" at bounding box center [1313, 507] width 14 height 14
type input "[DATE]"
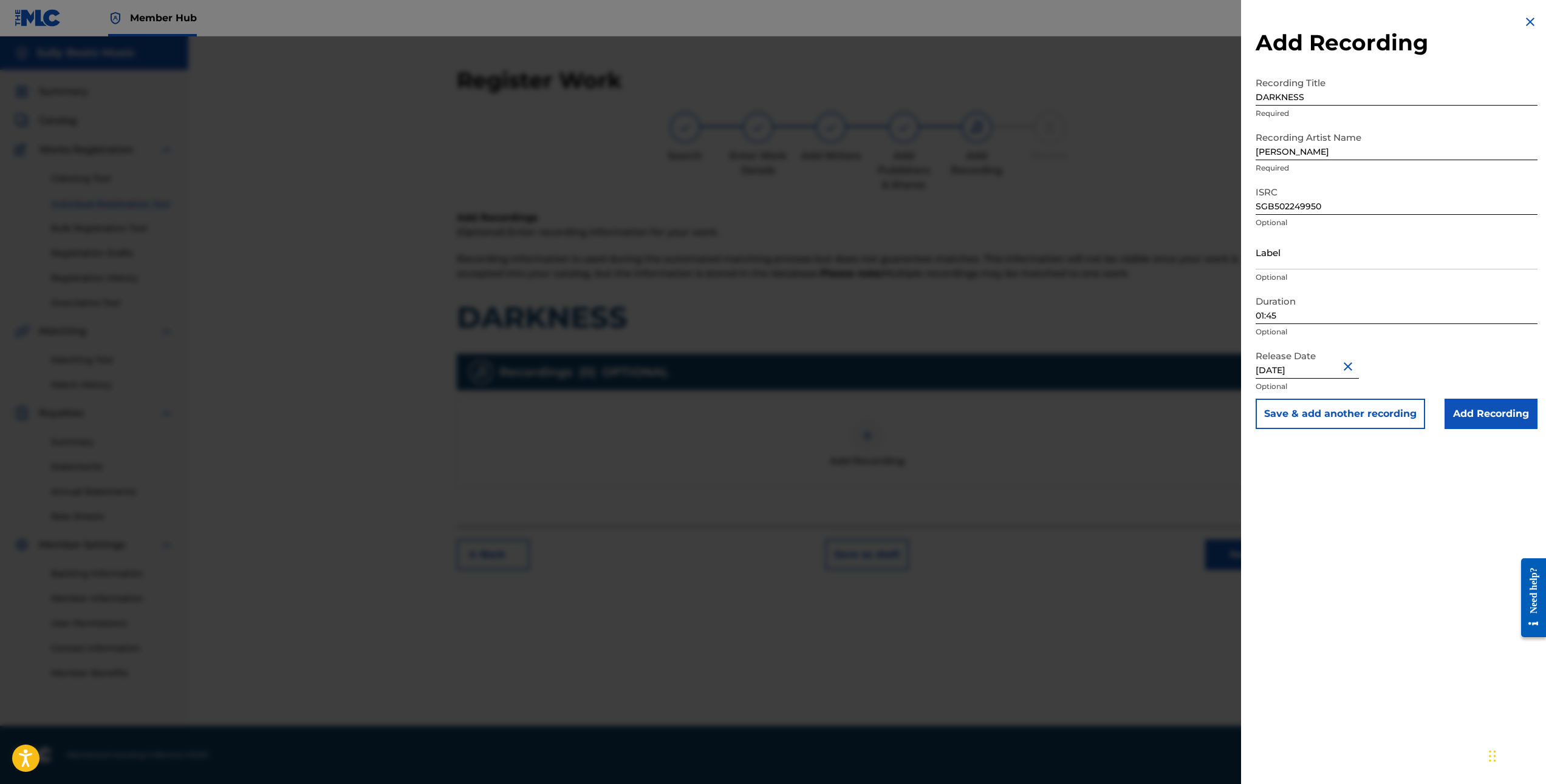
click at [1315, 369] on input "[DATE]" at bounding box center [1307, 362] width 104 height 34
select select "6"
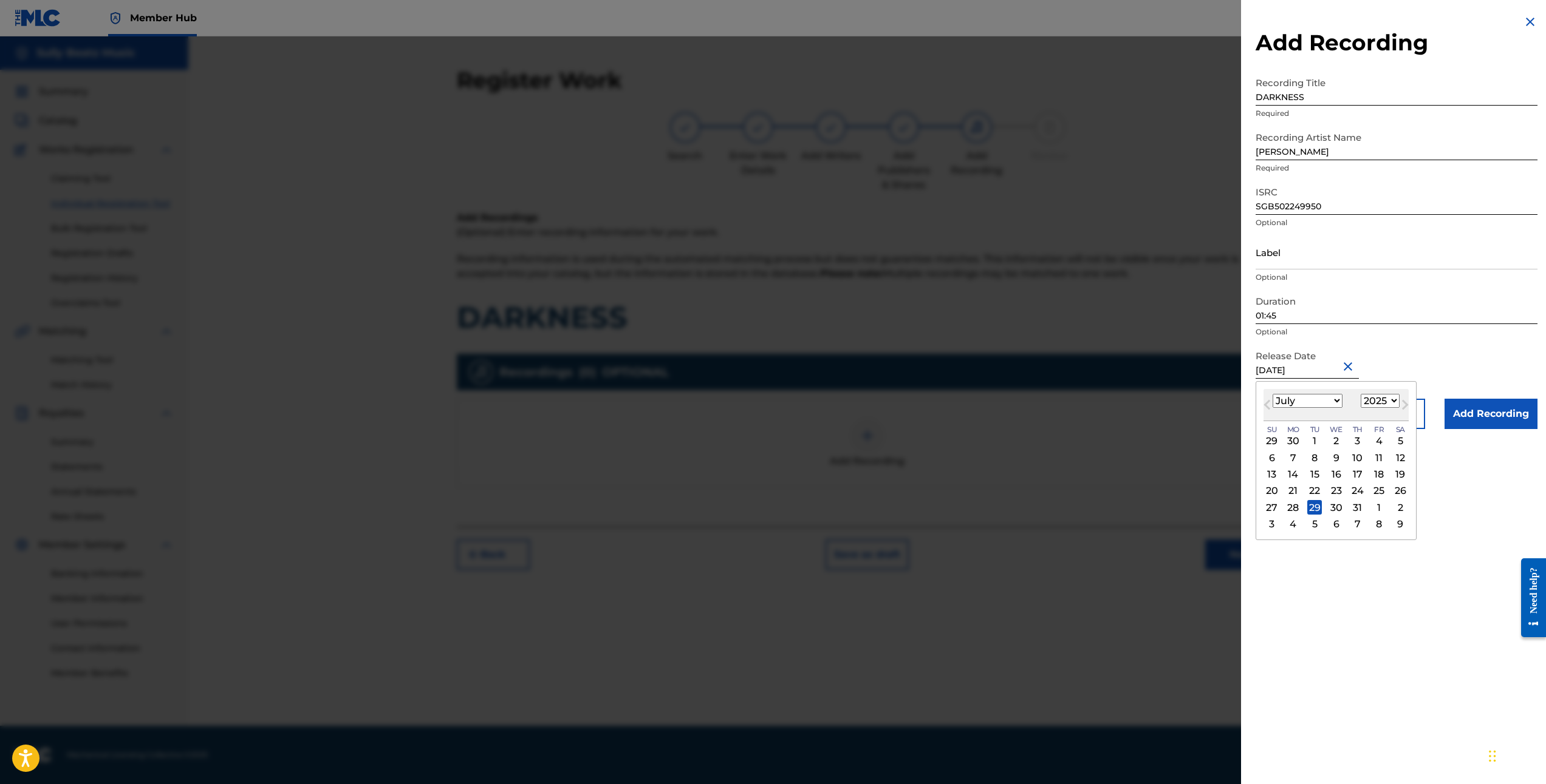
click at [1382, 403] on select "1899 1900 1901 1902 1903 1904 1905 1906 1907 1908 1909 1910 1911 1912 1913 1914…" at bounding box center [1379, 401] width 39 height 14
select select "2022"
click at [1360, 394] on select "1899 1900 1901 1902 1903 1904 1905 1906 1907 1908 1909 1910 1911 1912 1913 1914…" at bounding box center [1379, 401] width 39 height 14
click at [1377, 506] on div "29" at bounding box center [1378, 507] width 14 height 14
type input "[DATE]"
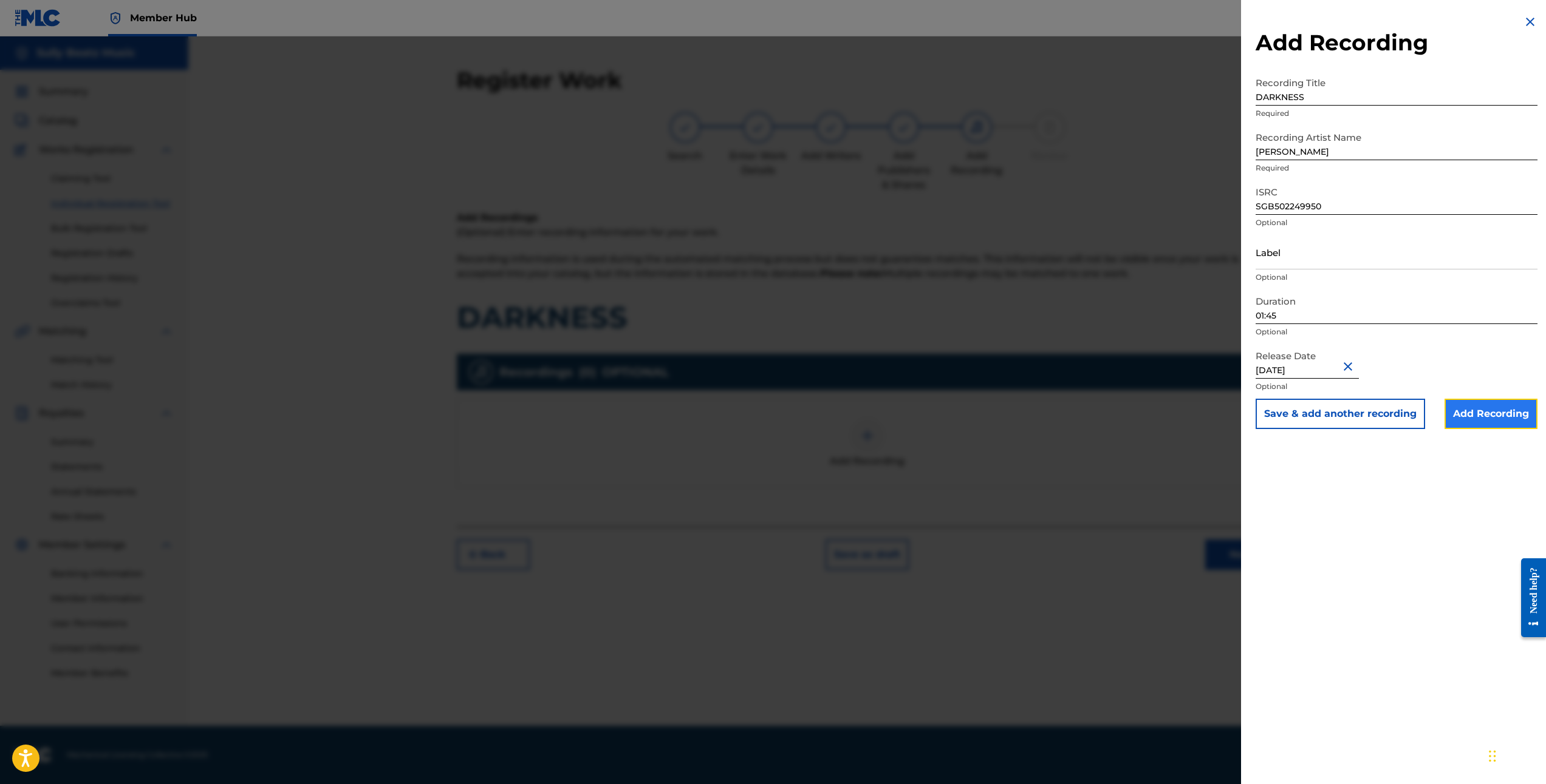
click at [1468, 407] on input "Add Recording" at bounding box center [1491, 414] width 93 height 30
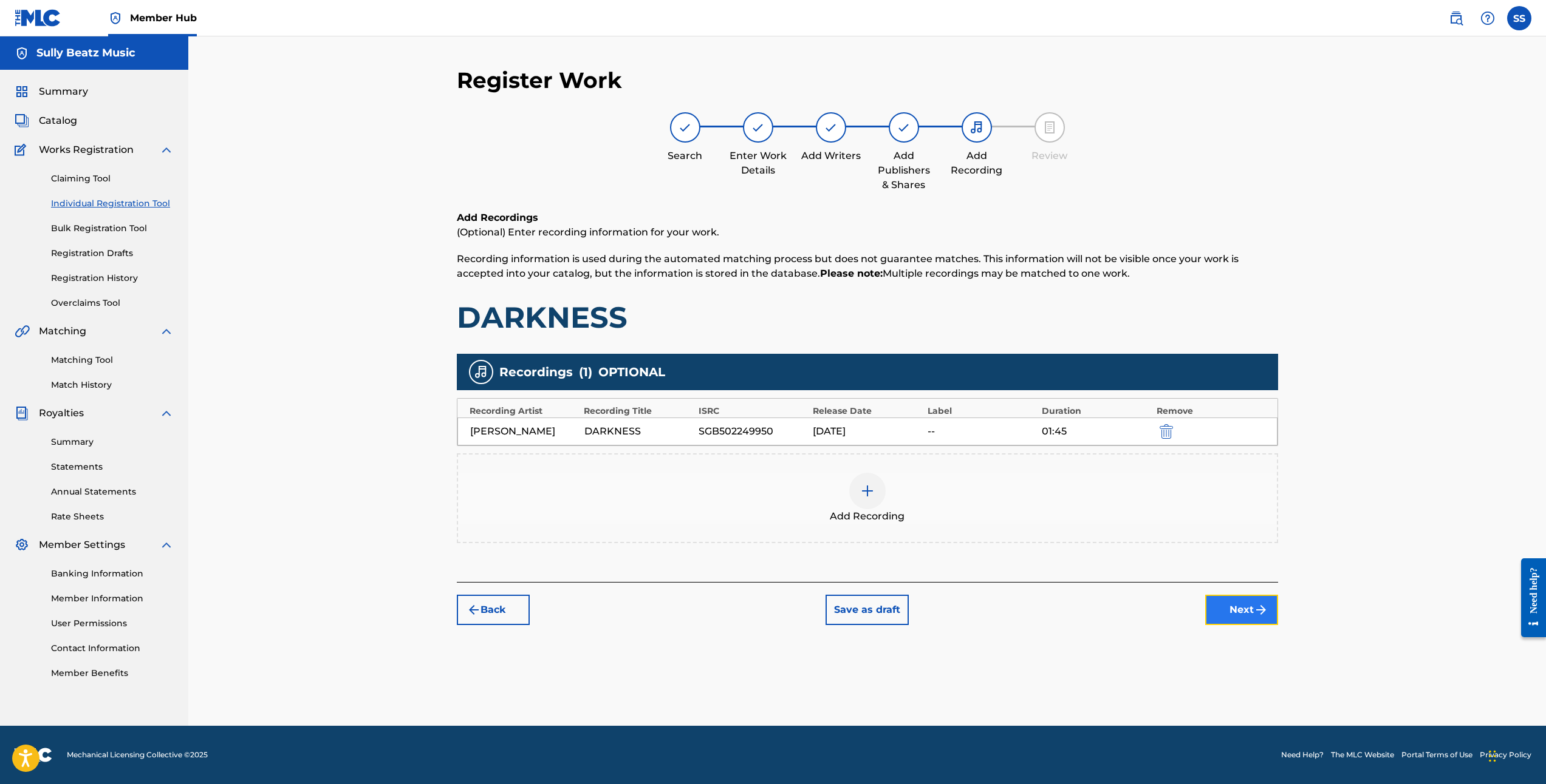
click at [1253, 608] on button "Next" at bounding box center [1241, 610] width 73 height 30
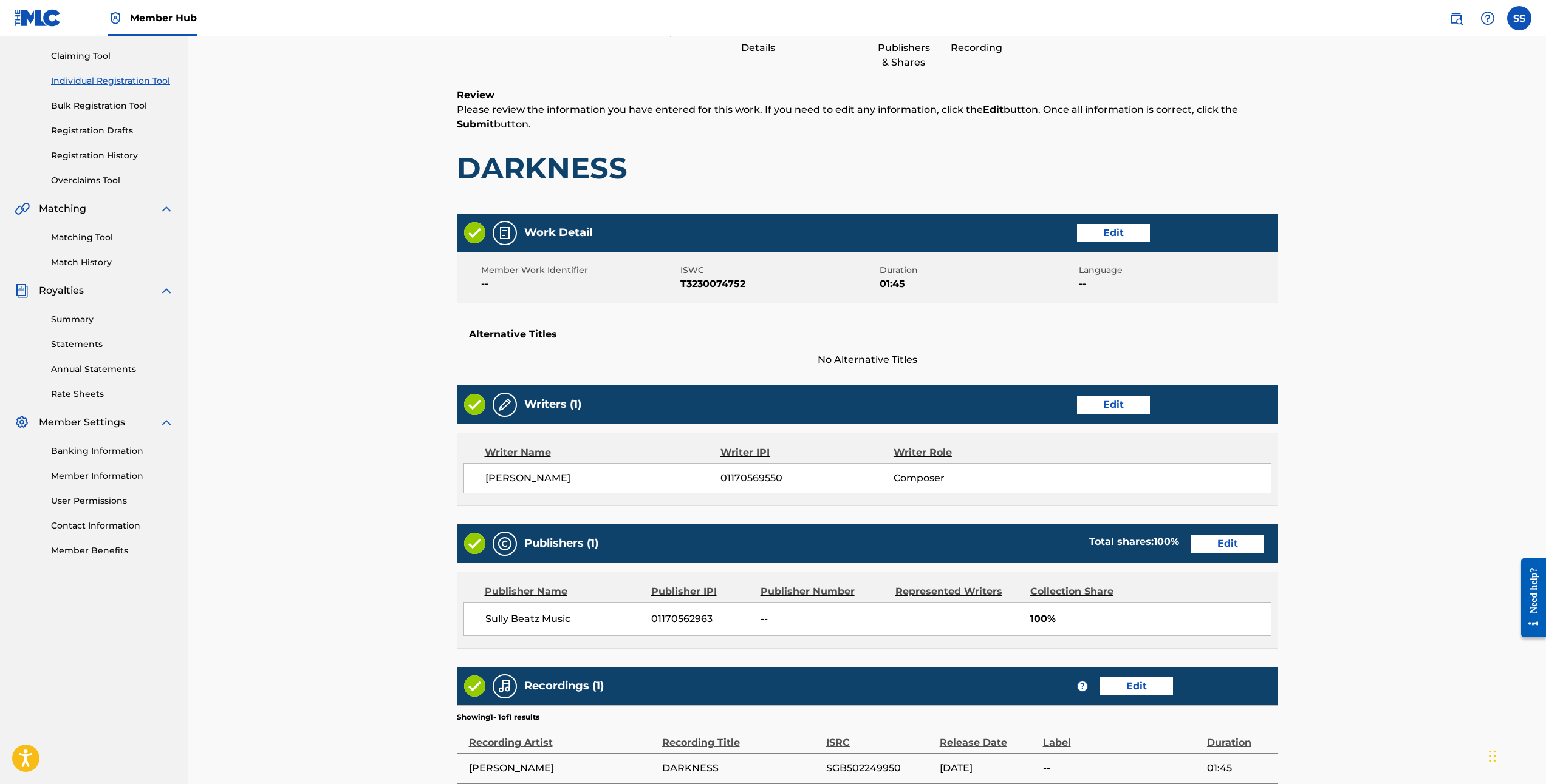
scroll to position [242, 0]
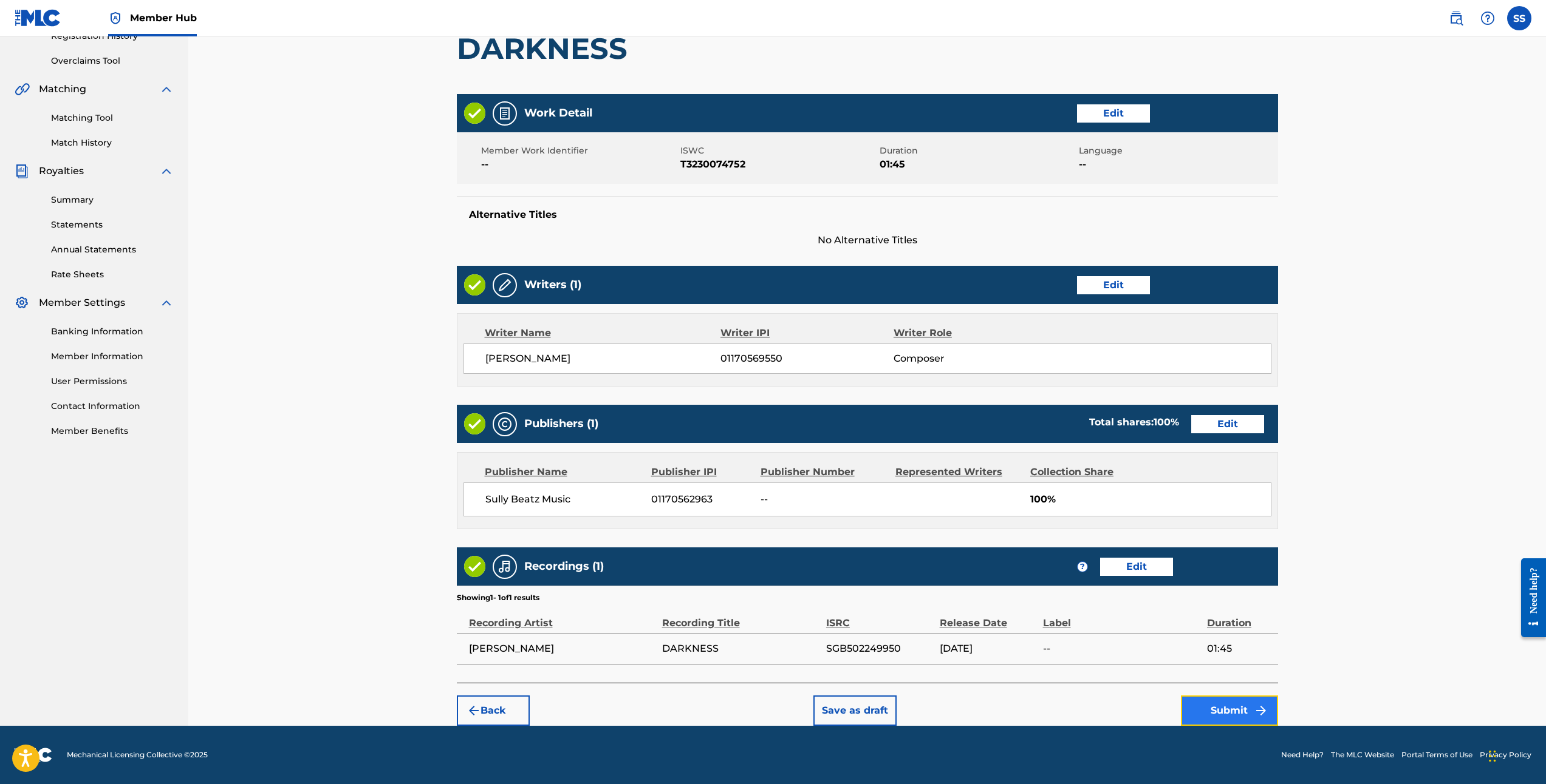
click at [1220, 710] on button "Submit" at bounding box center [1229, 711] width 97 height 30
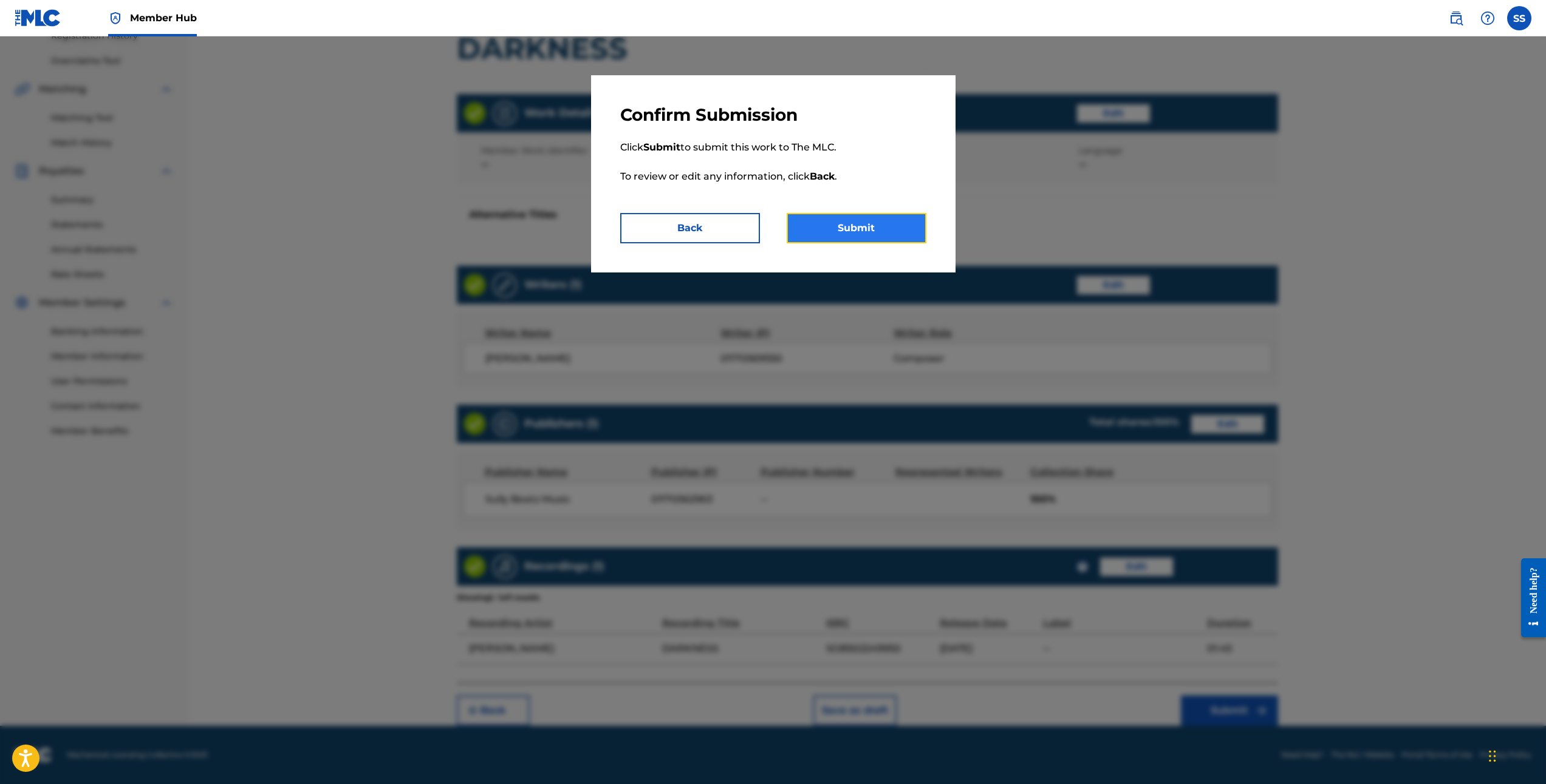
click at [902, 232] on button "Submit" at bounding box center [856, 228] width 140 height 30
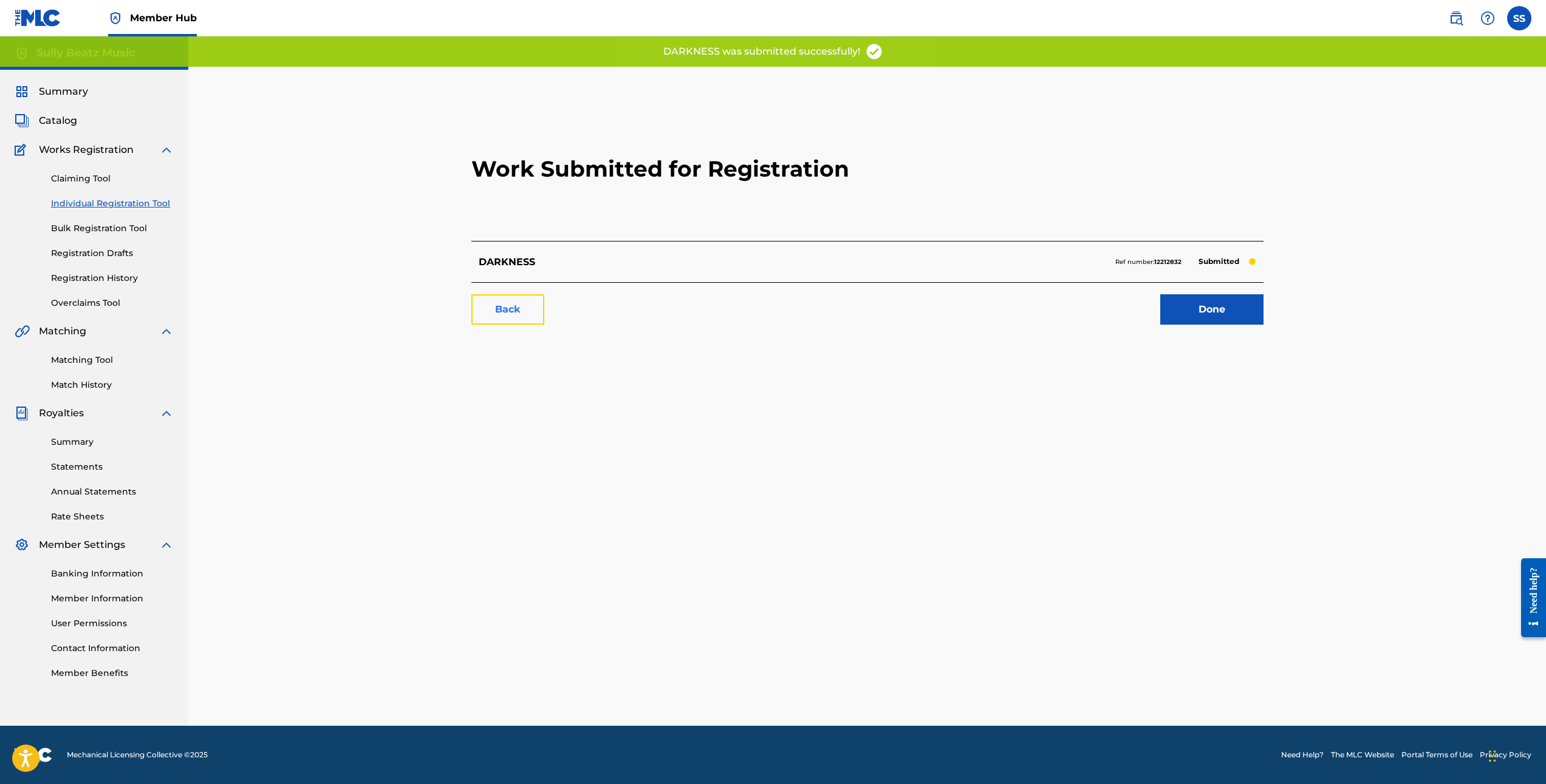
click at [519, 314] on link "Back" at bounding box center [507, 309] width 73 height 30
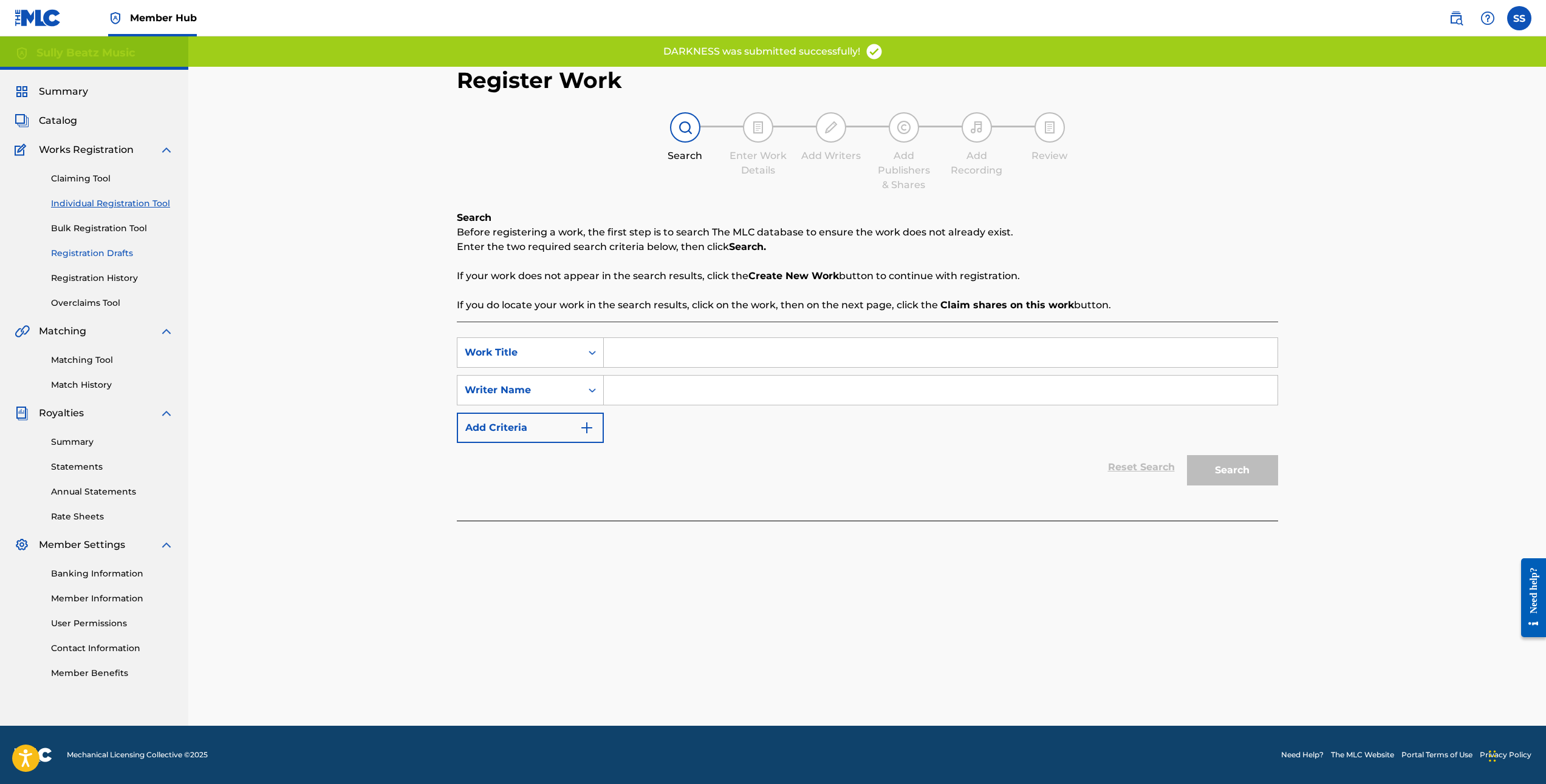
click at [119, 253] on link "Registration Drafts" at bounding box center [112, 252] width 123 height 12
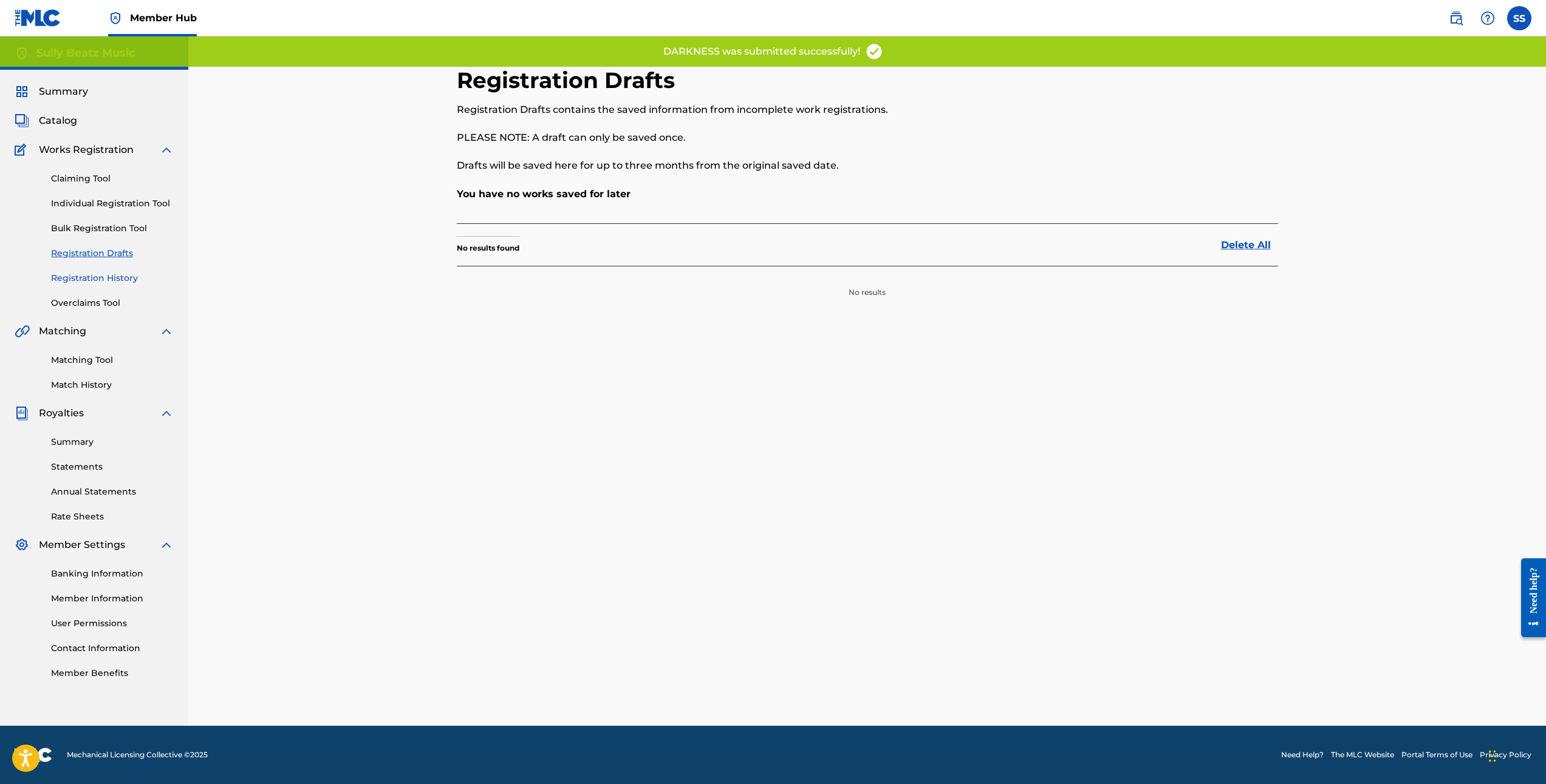
click at [112, 271] on link "Registration History" at bounding box center [112, 277] width 123 height 12
